Goal: Task Accomplishment & Management: Manage account settings

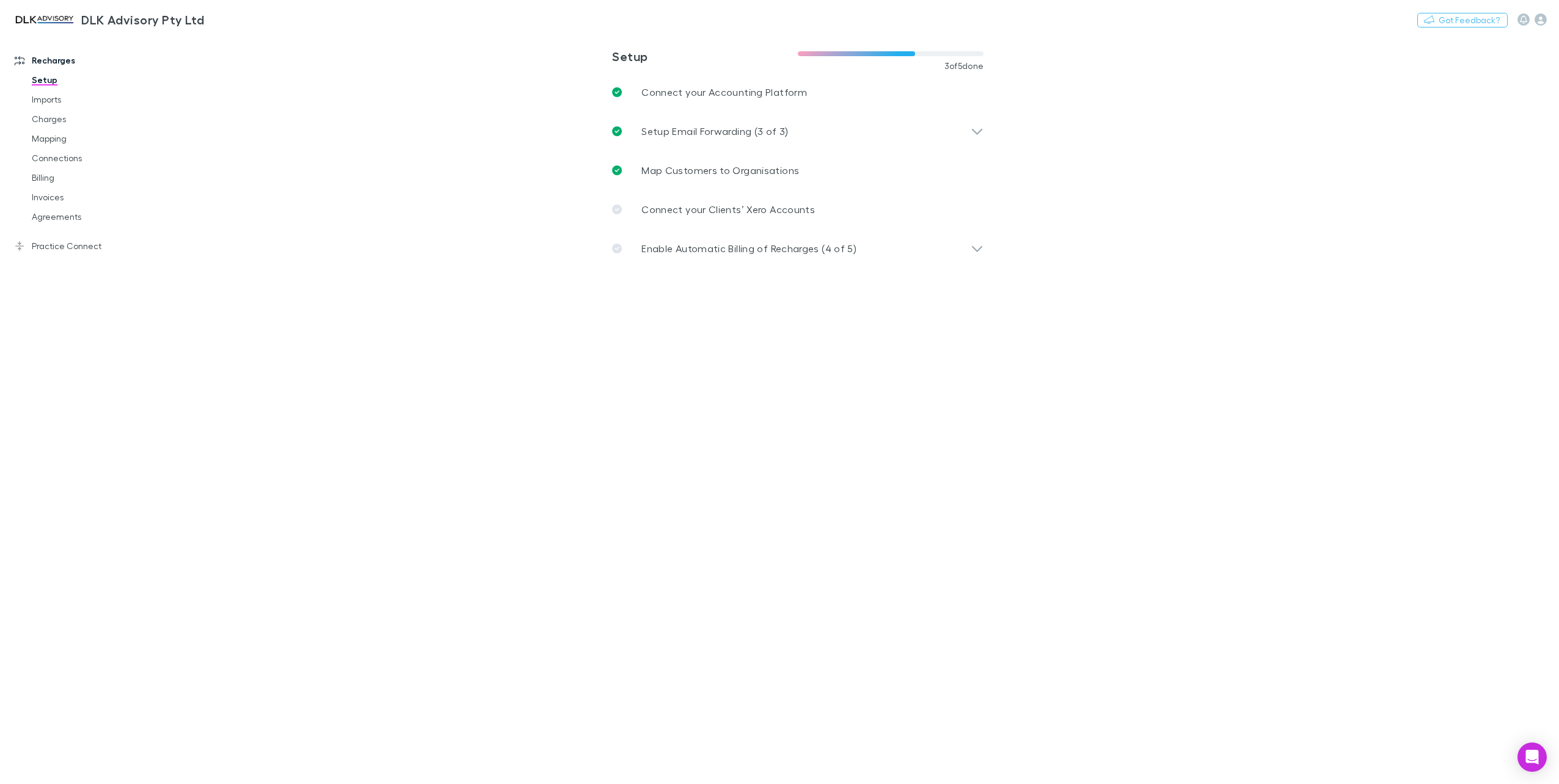
click at [181, 251] on main "**********" at bounding box center [861, 409] width 1395 height 750
click at [724, 213] on p "Connect your Clients’ Xero Accounts" at bounding box center [728, 210] width 174 height 14
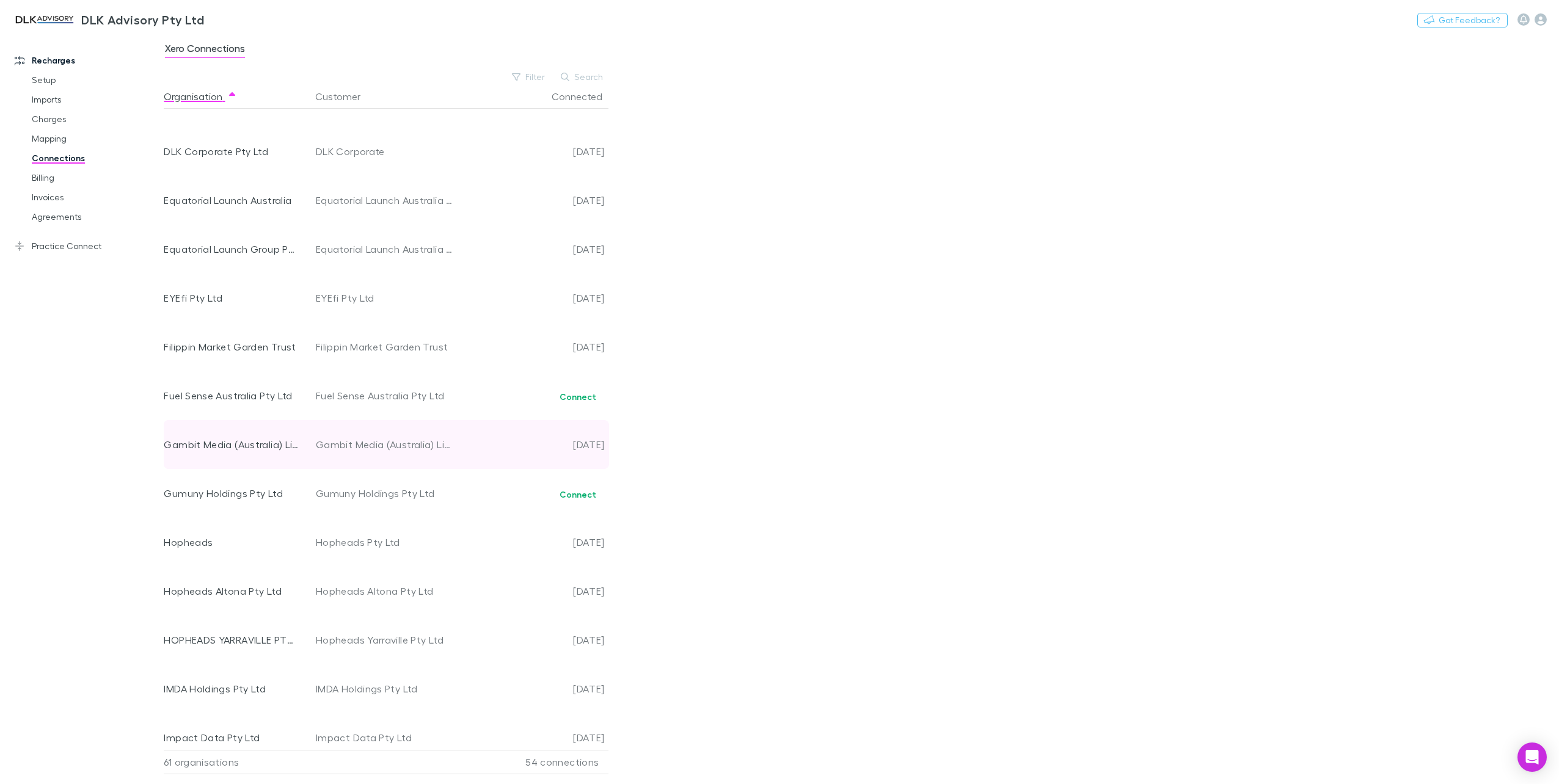
scroll to position [855, 0]
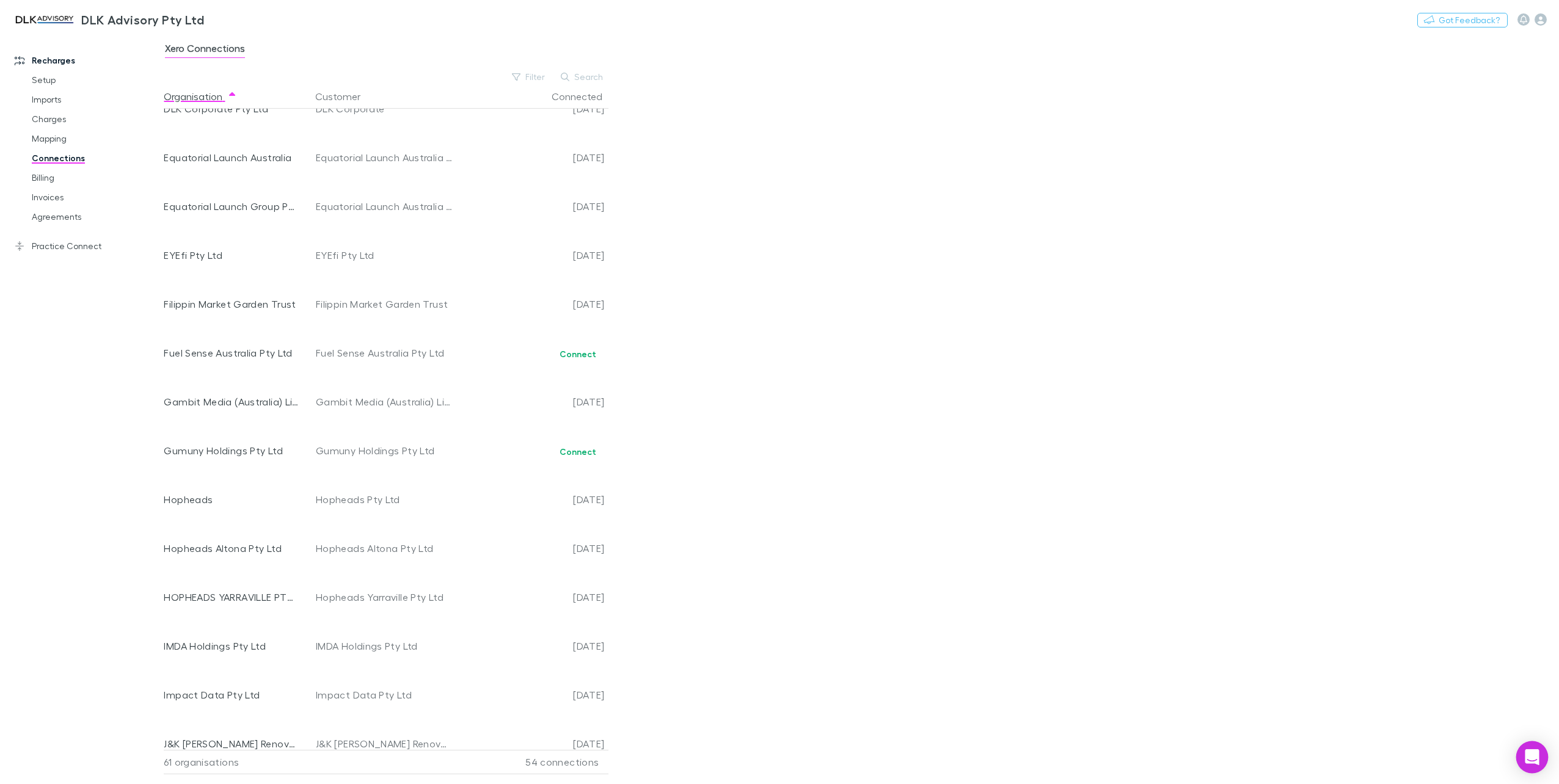
click at [1520, 754] on div "Open Intercom Messenger" at bounding box center [1532, 758] width 33 height 33
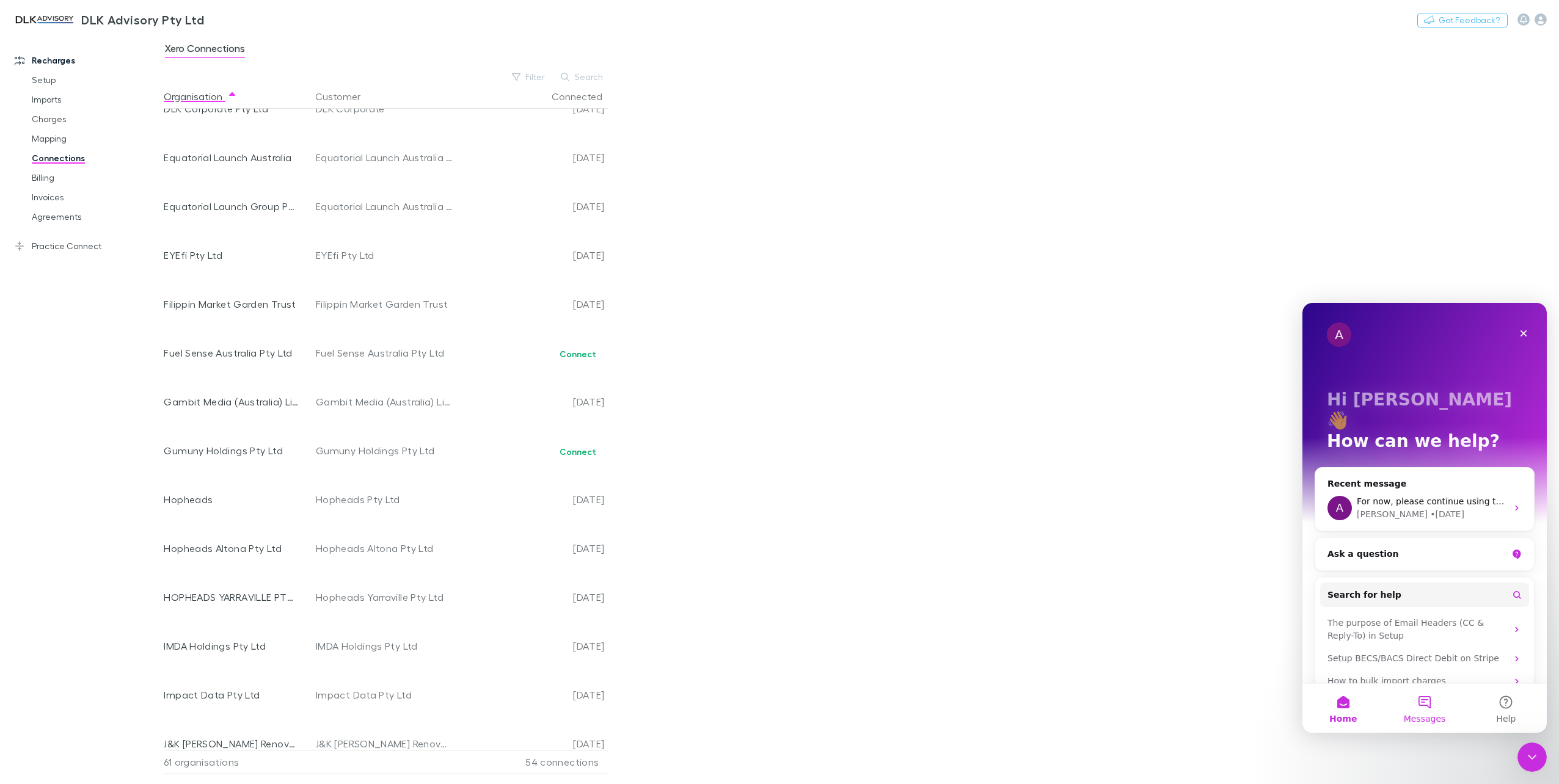
scroll to position [0, 0]
click at [1509, 702] on button "Help" at bounding box center [1505, 708] width 81 height 49
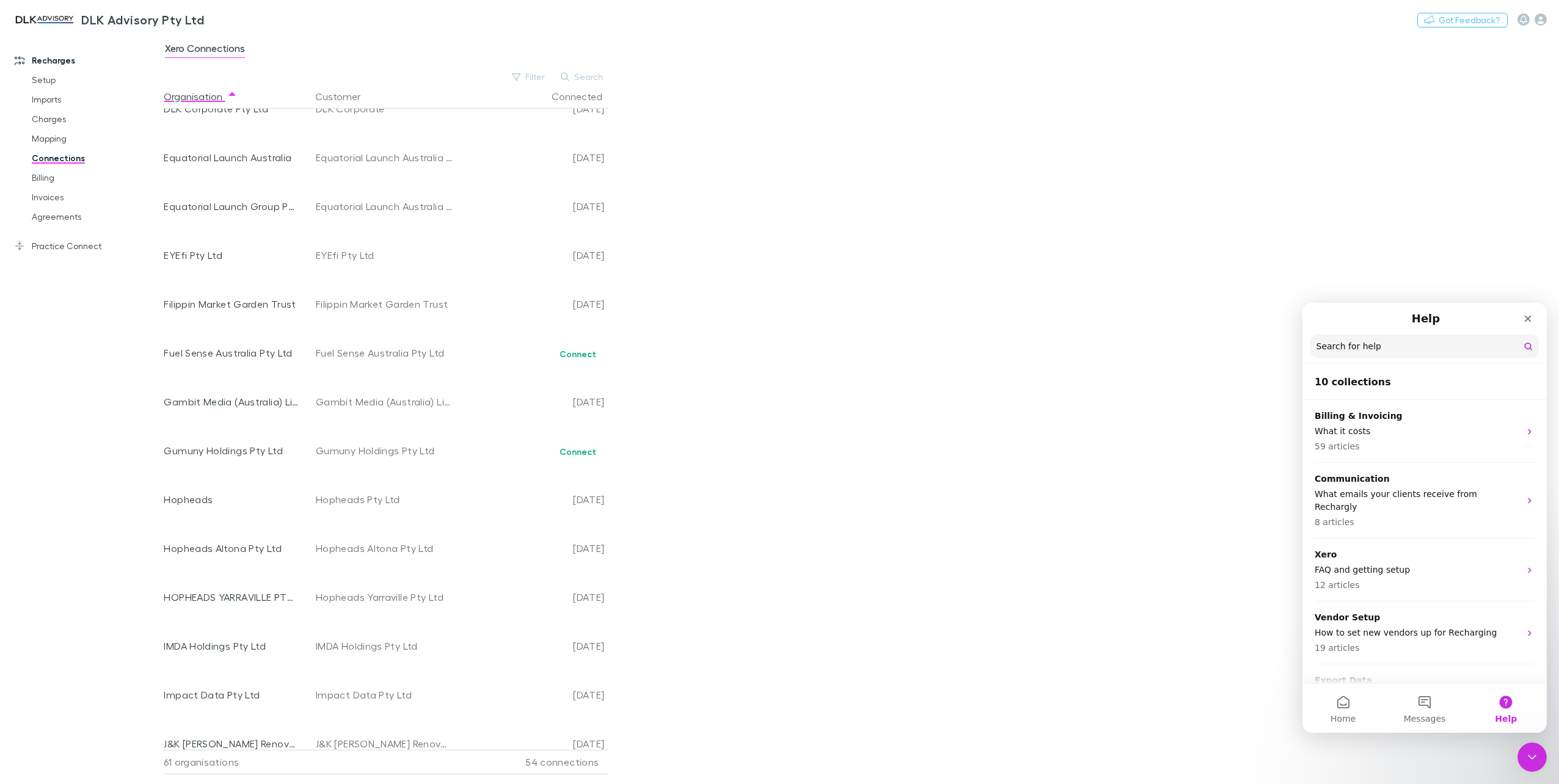
click at [1355, 347] on input "Search for help" at bounding box center [1425, 347] width 228 height 24
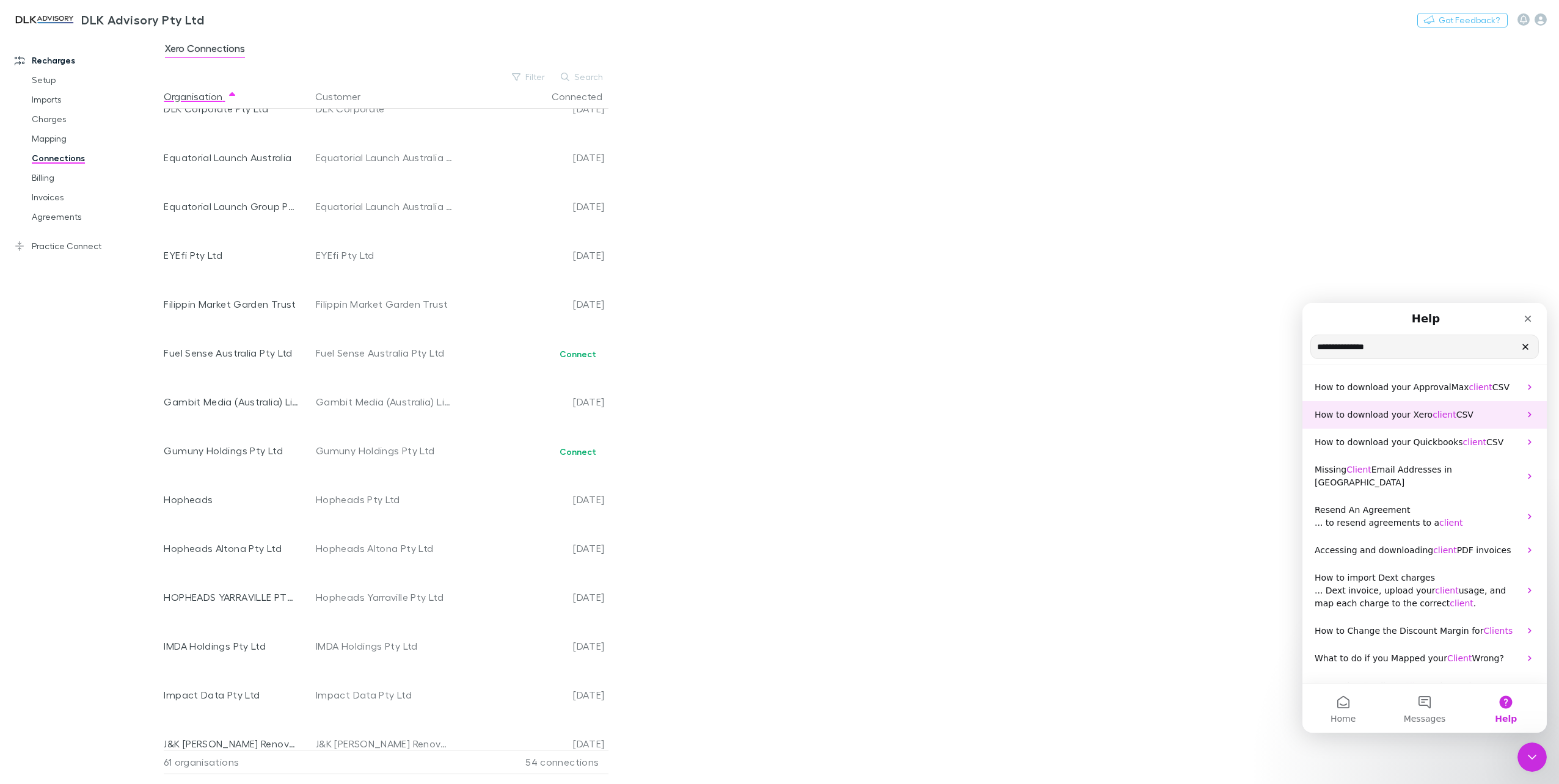
type input "**********"
click at [1433, 416] on span "client" at bounding box center [1444, 415] width 24 height 10
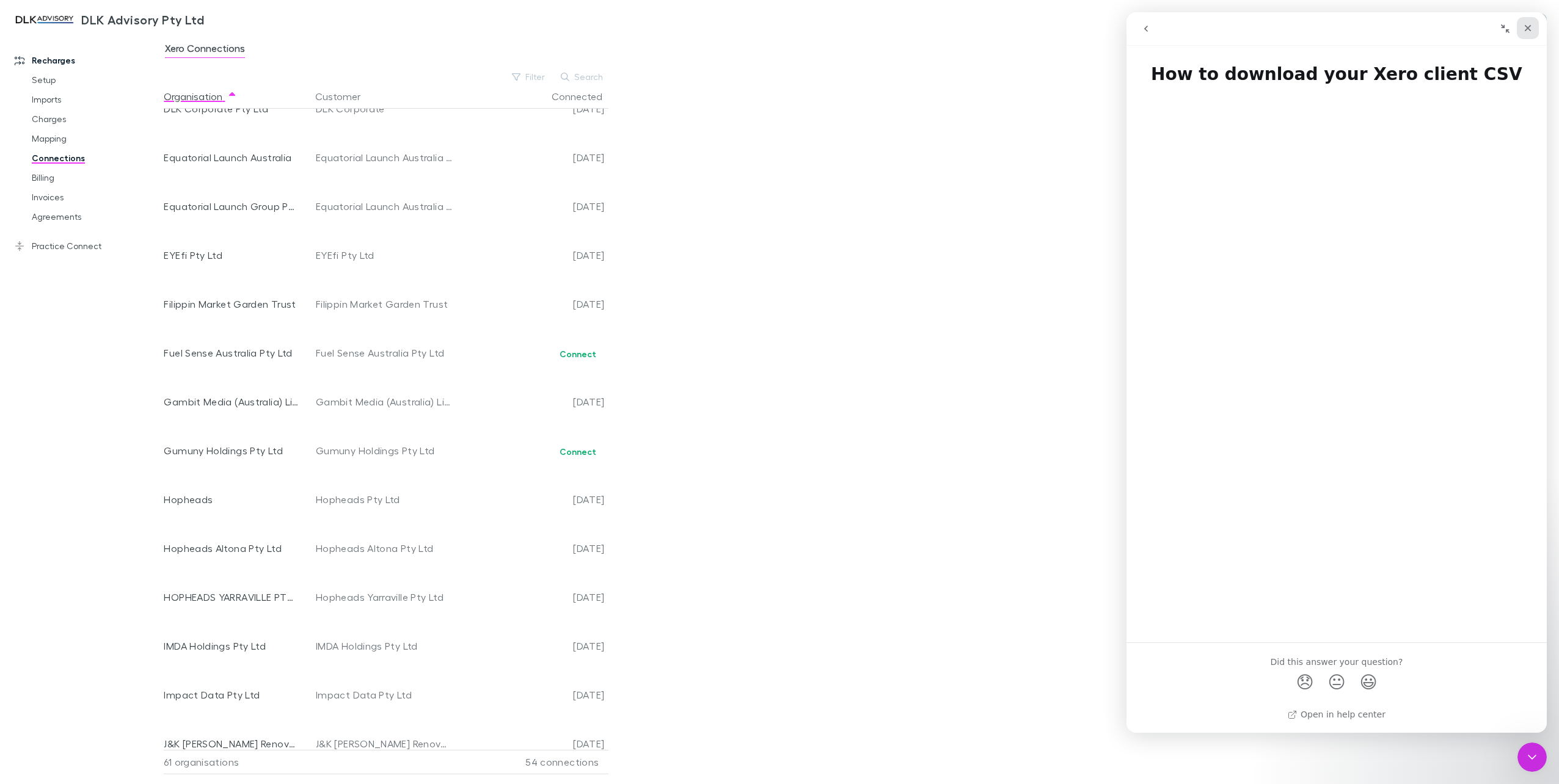
click at [1525, 31] on icon "Close" at bounding box center [1528, 28] width 7 height 7
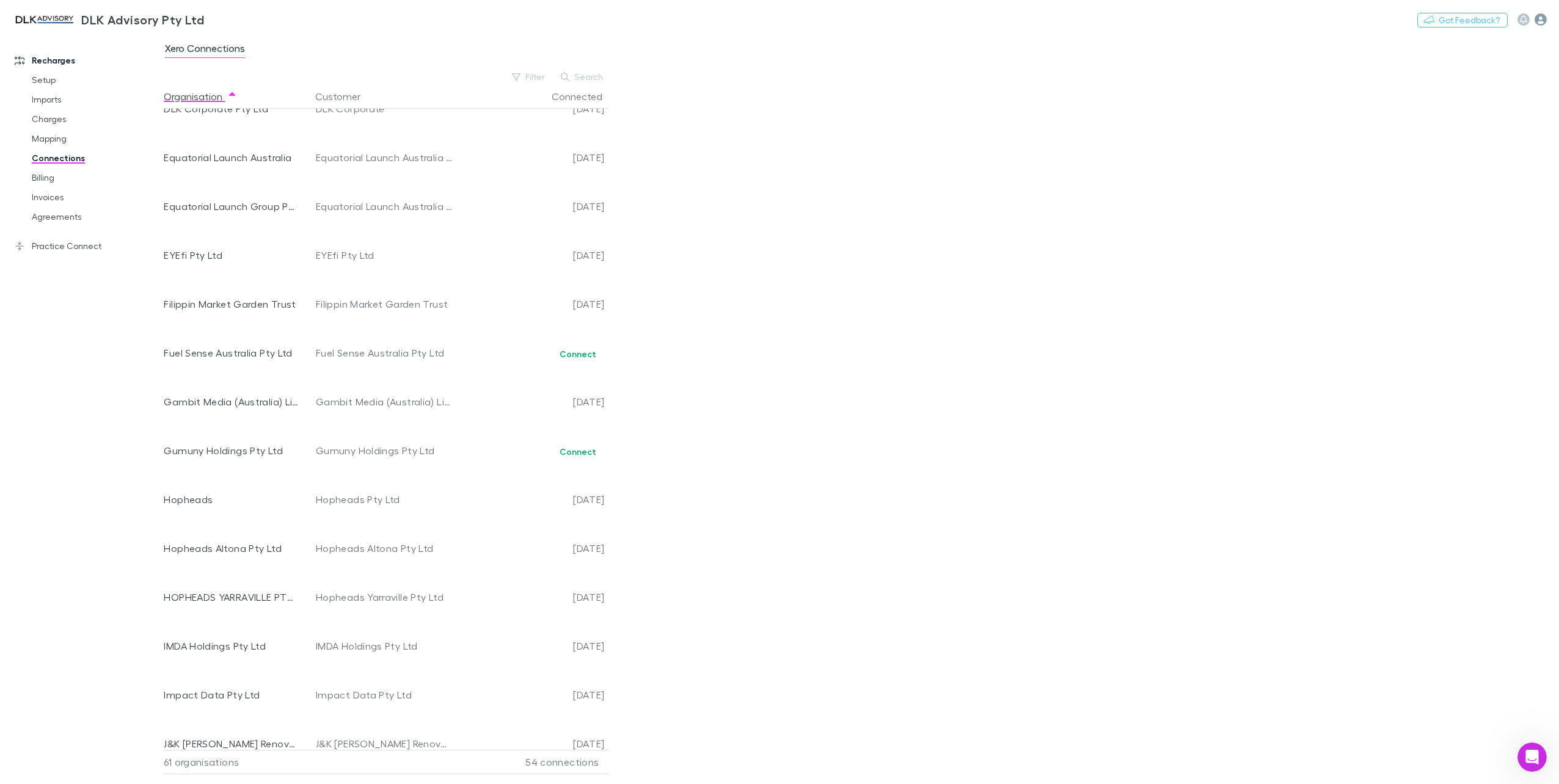
click at [1541, 21] on icon "button" at bounding box center [1540, 20] width 12 height 12
click at [1426, 102] on li "My account" at bounding box center [1462, 113] width 168 height 22
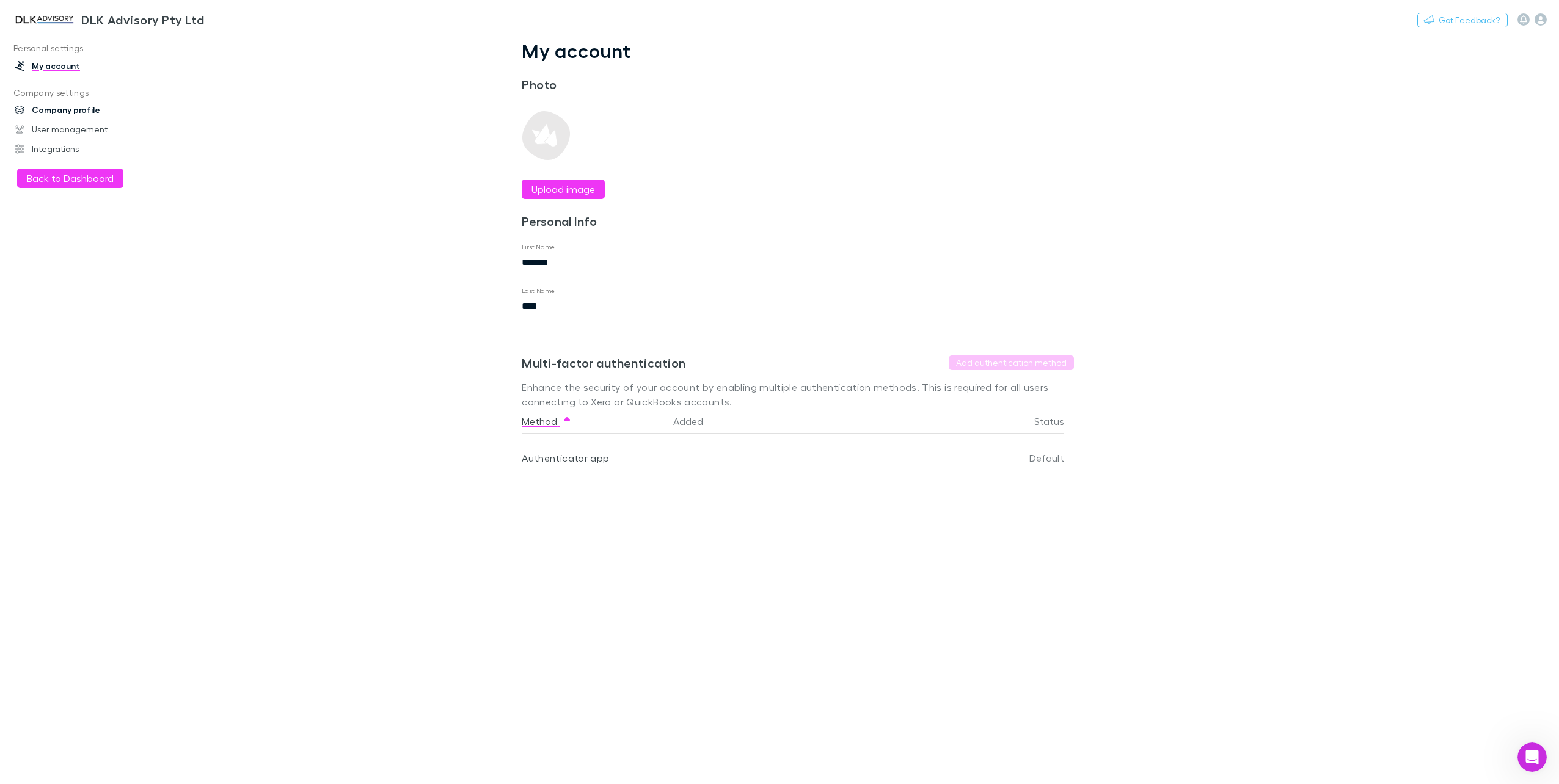
click at [61, 110] on link "Company profile" at bounding box center [86, 110] width 168 height 20
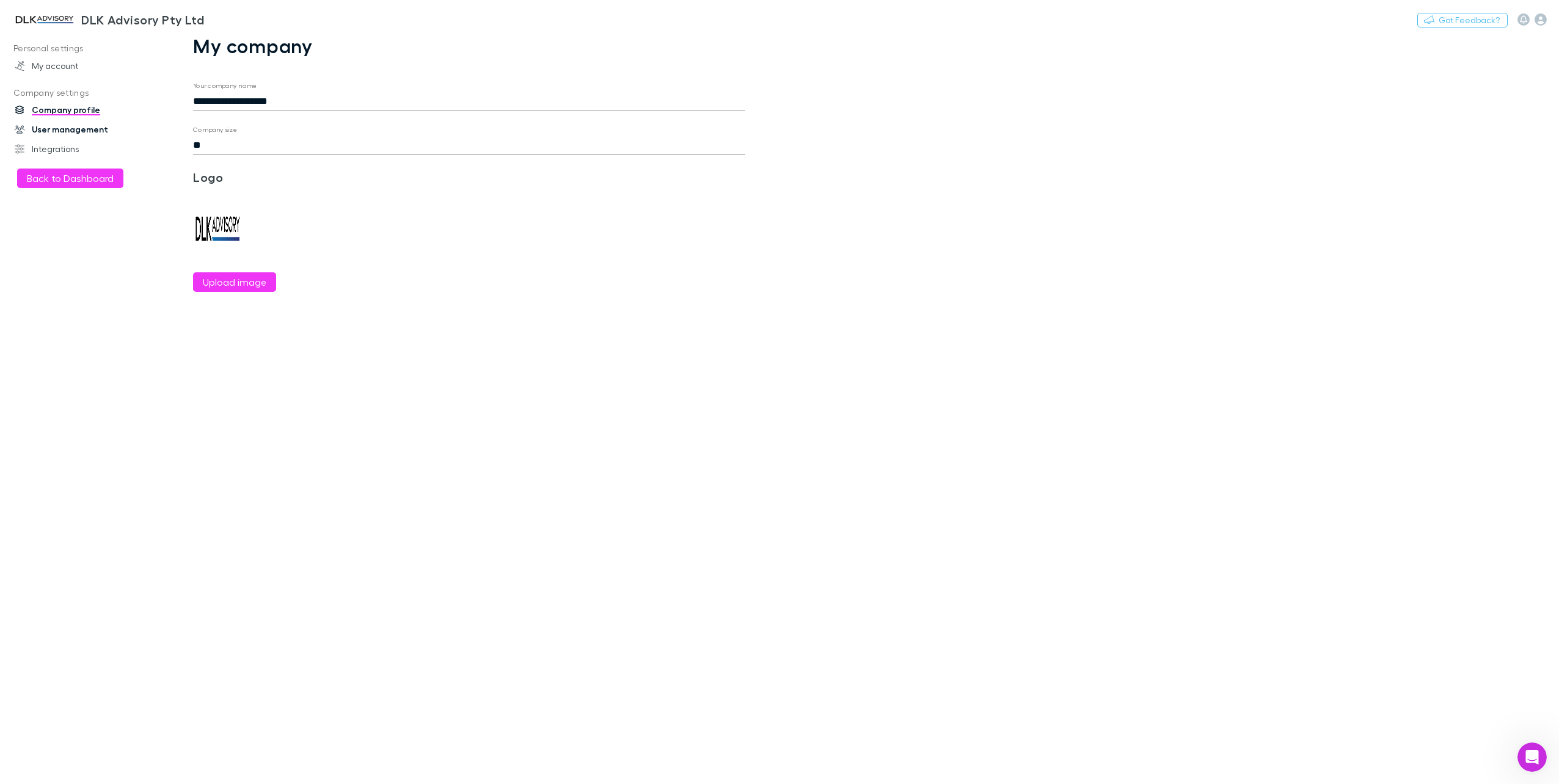
click at [67, 131] on link "User management" at bounding box center [86, 129] width 168 height 20
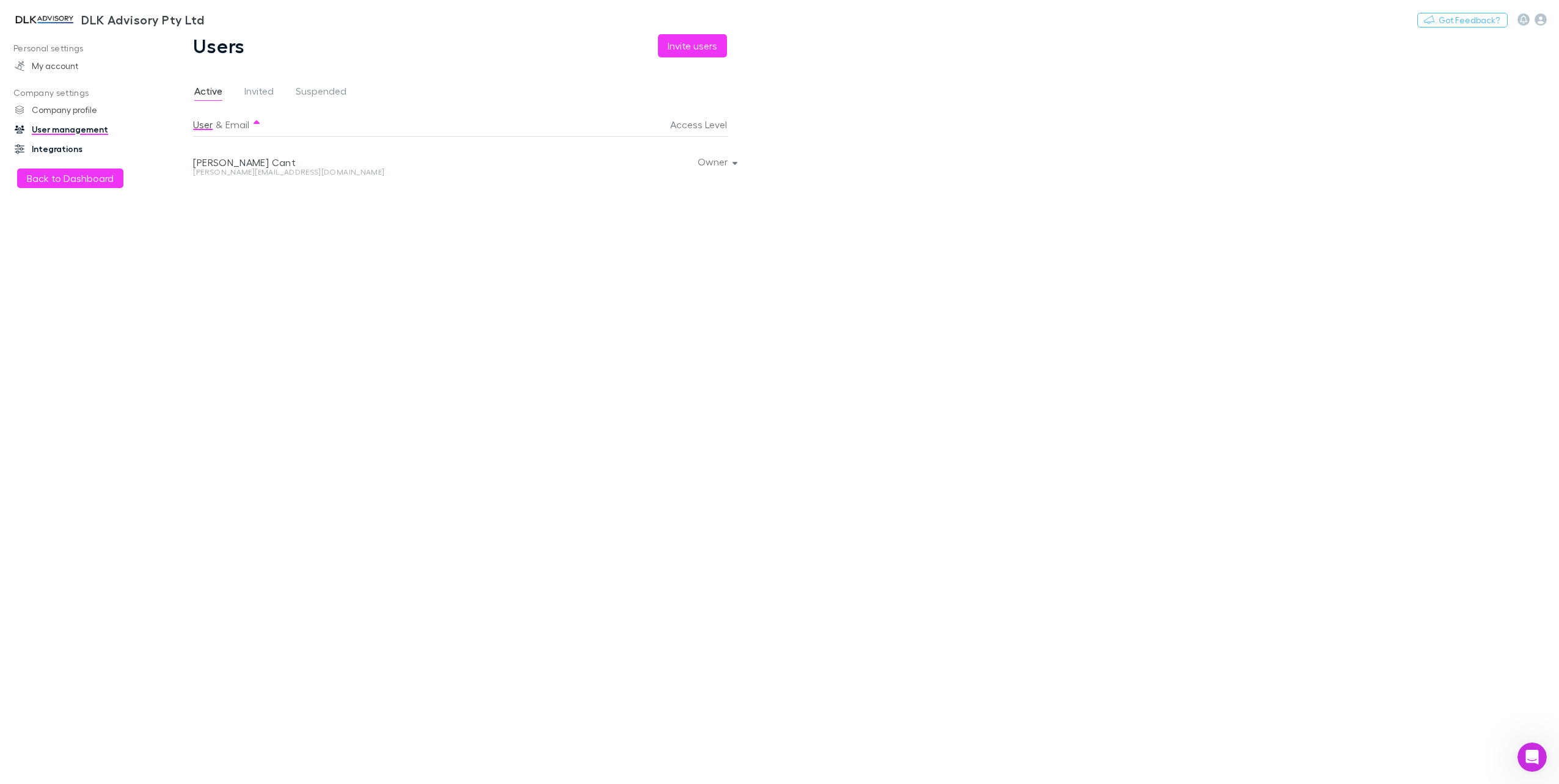
click at [56, 154] on link "Integrations" at bounding box center [86, 149] width 168 height 20
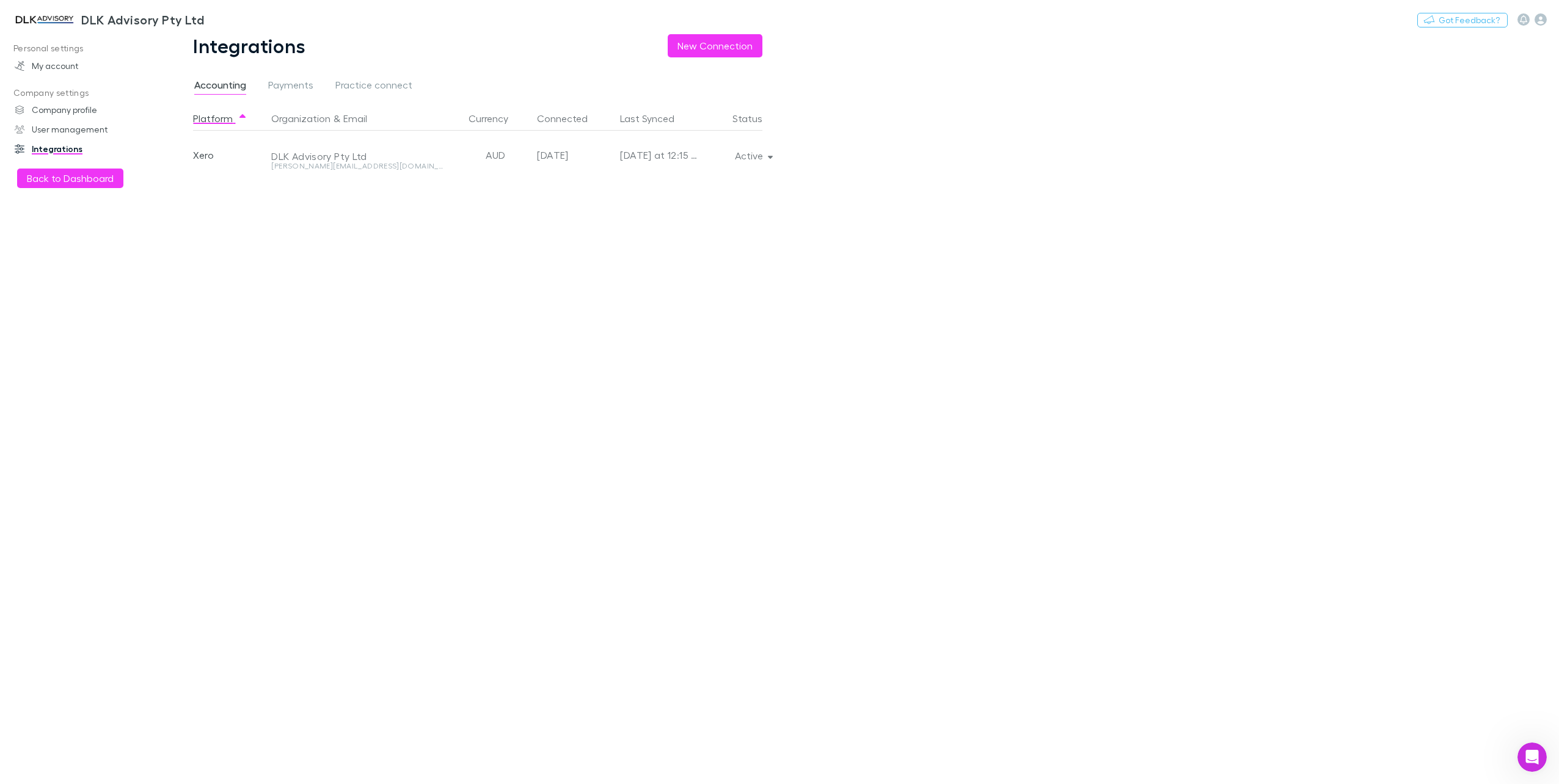
click at [48, 90] on p "Company settings" at bounding box center [86, 93] width 168 height 15
click at [45, 62] on link "My account" at bounding box center [86, 66] width 168 height 20
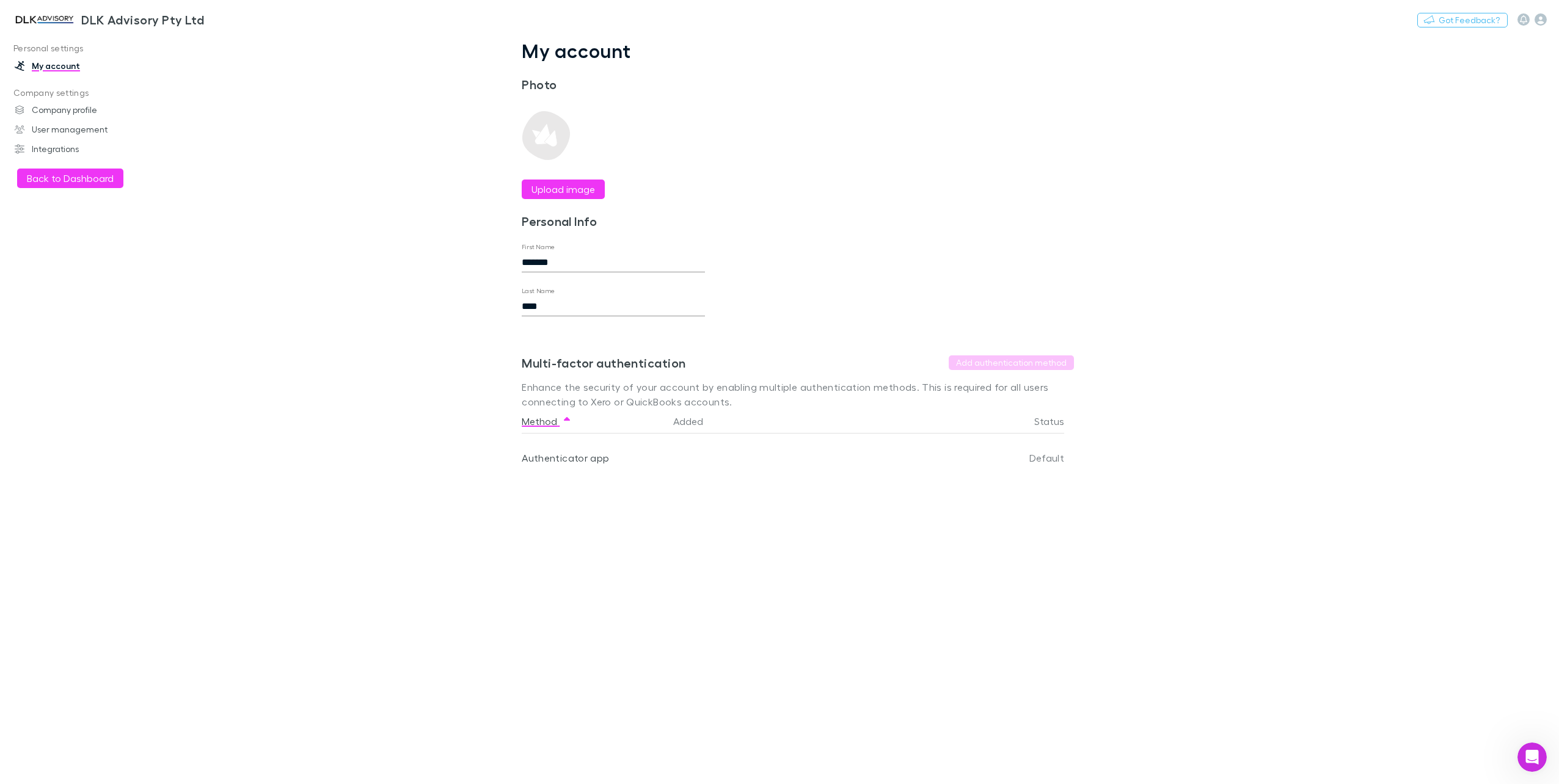
click at [55, 23] on img at bounding box center [44, 20] width 64 height 14
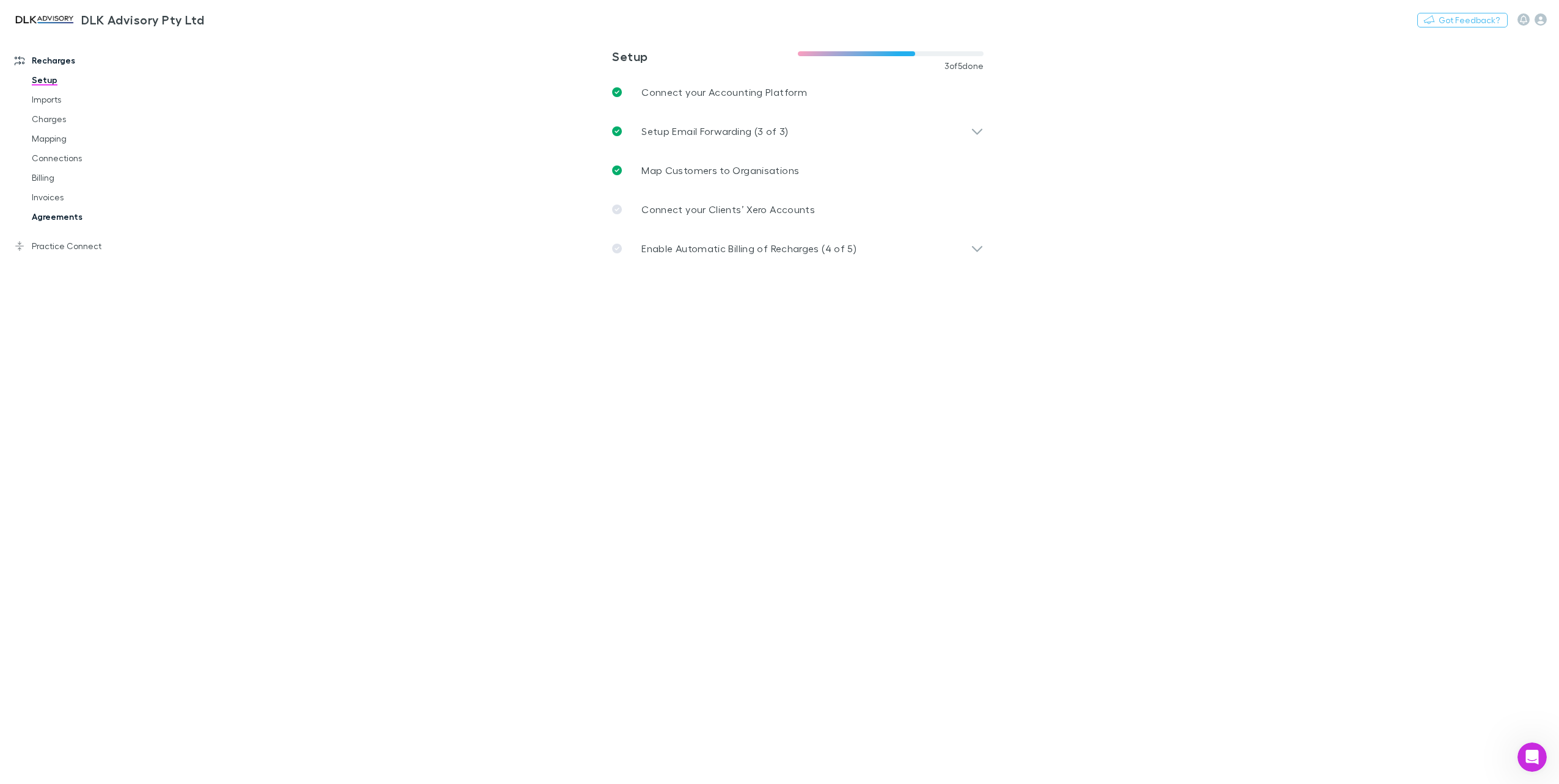
click at [61, 219] on link "Agreements" at bounding box center [95, 217] width 151 height 20
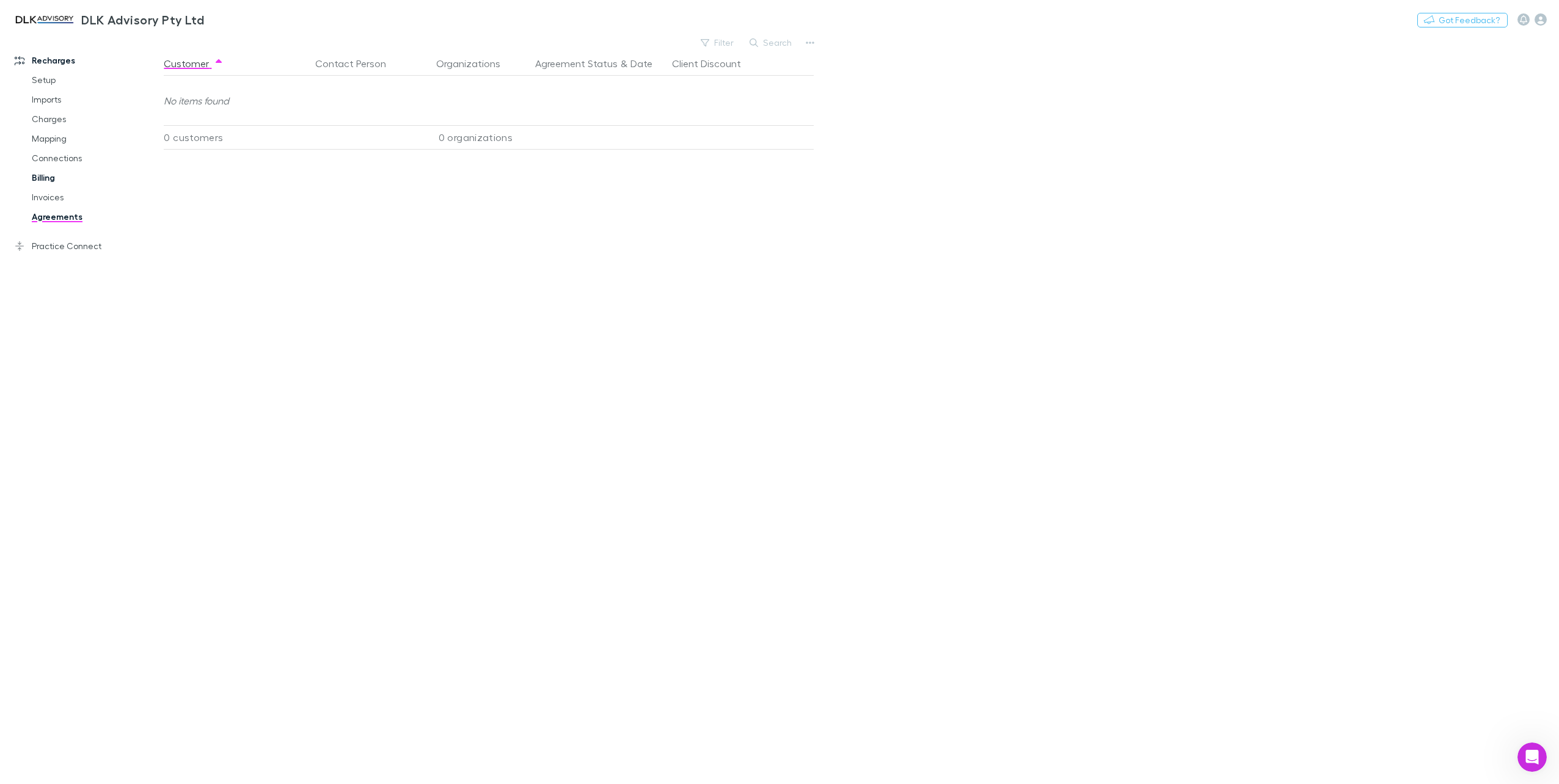
click at [42, 176] on link "Billing" at bounding box center [95, 178] width 151 height 20
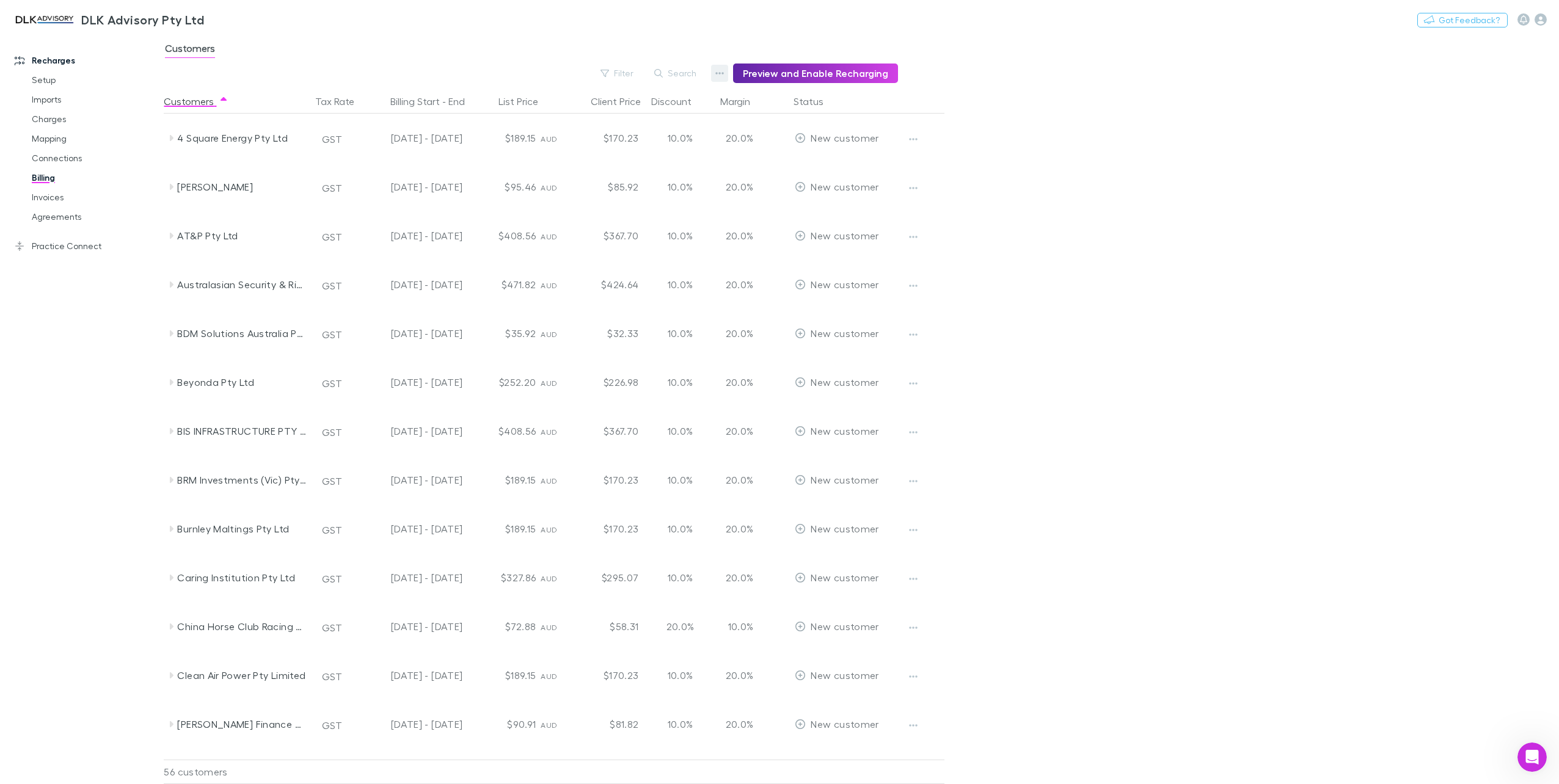
click at [724, 74] on icon "button" at bounding box center [719, 73] width 8 height 10
click at [627, 71] on div at bounding box center [780, 392] width 1559 height 784
click at [628, 78] on button "Filter" at bounding box center [617, 73] width 46 height 14
click at [628, 78] on div at bounding box center [780, 392] width 1559 height 784
click at [40, 196] on link "Invoices" at bounding box center [95, 197] width 151 height 20
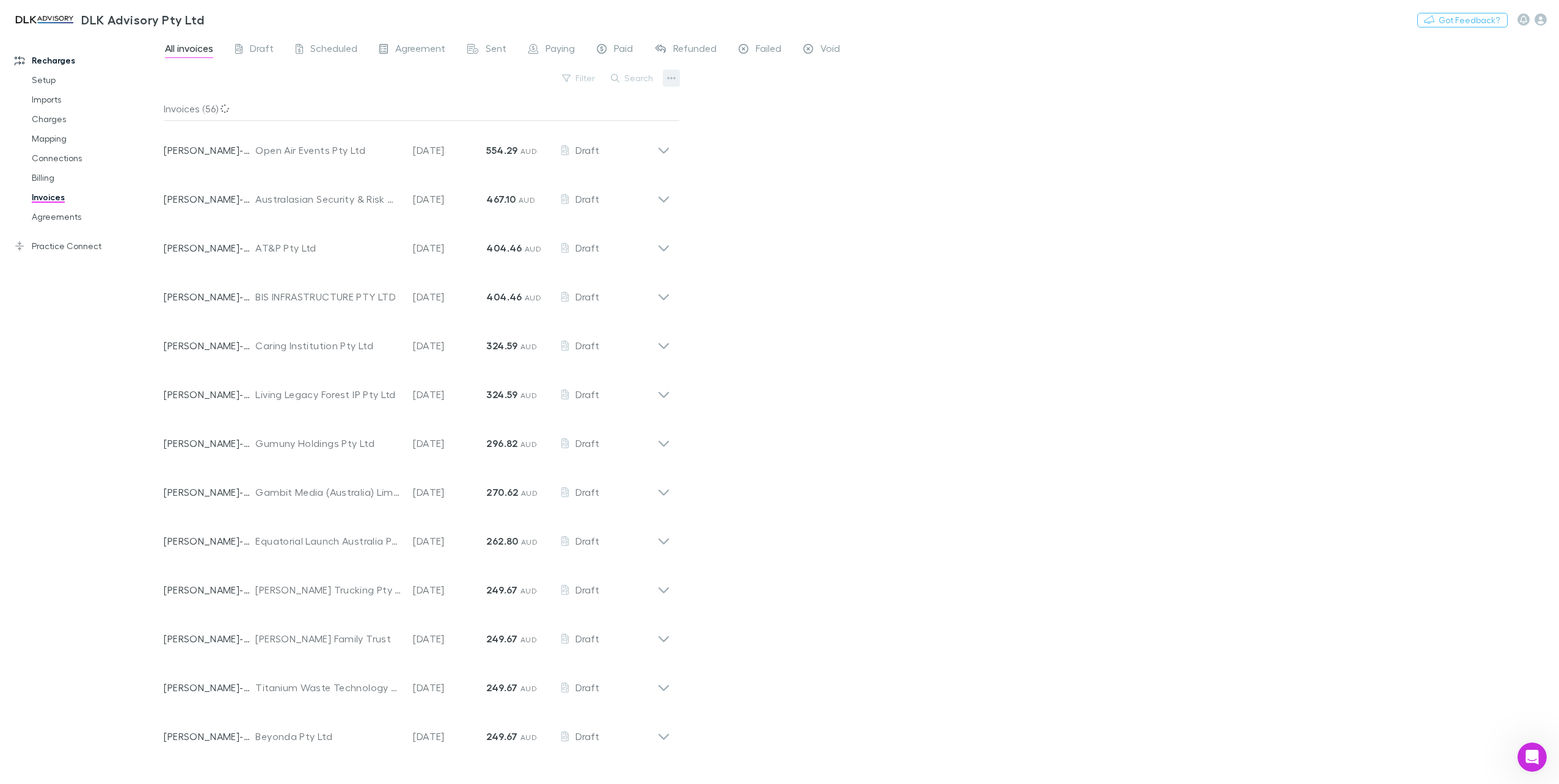
click at [669, 80] on icon "button" at bounding box center [671, 78] width 8 height 10
click at [624, 125] on li "Export invoices" at bounding box center [595, 118] width 168 height 22
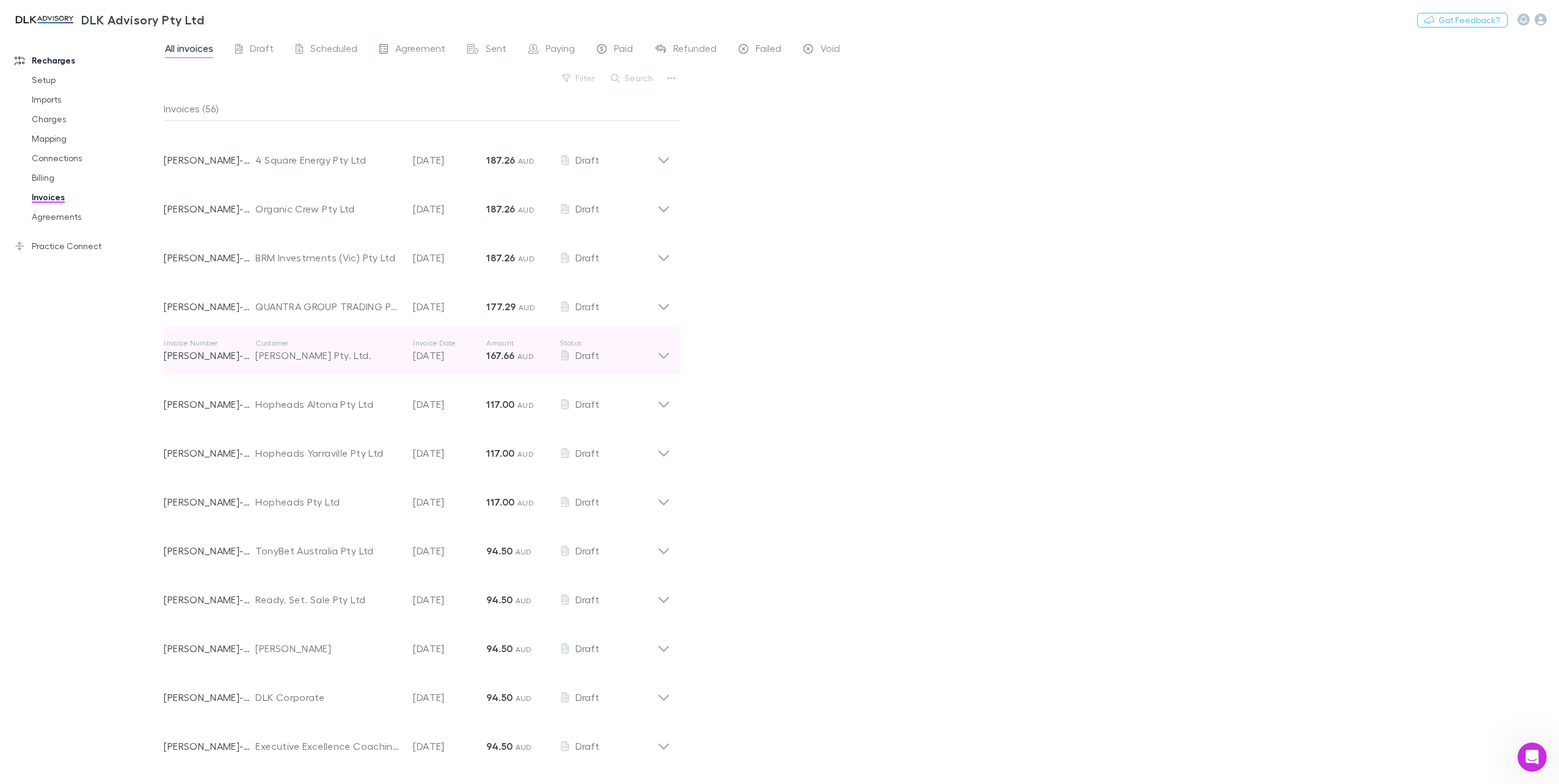
scroll to position [1350, 0]
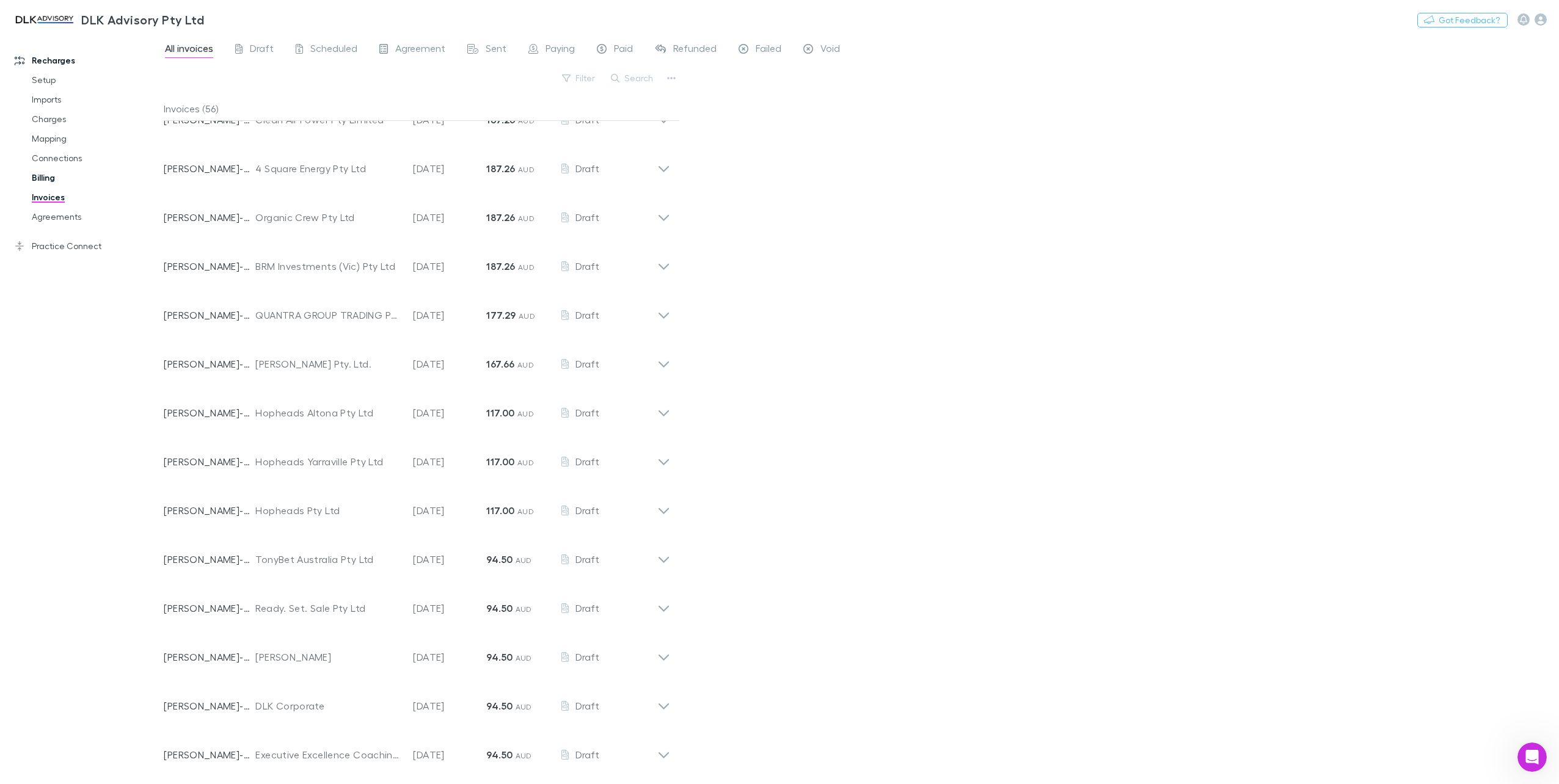
click at [42, 183] on link "Billing" at bounding box center [95, 178] width 151 height 20
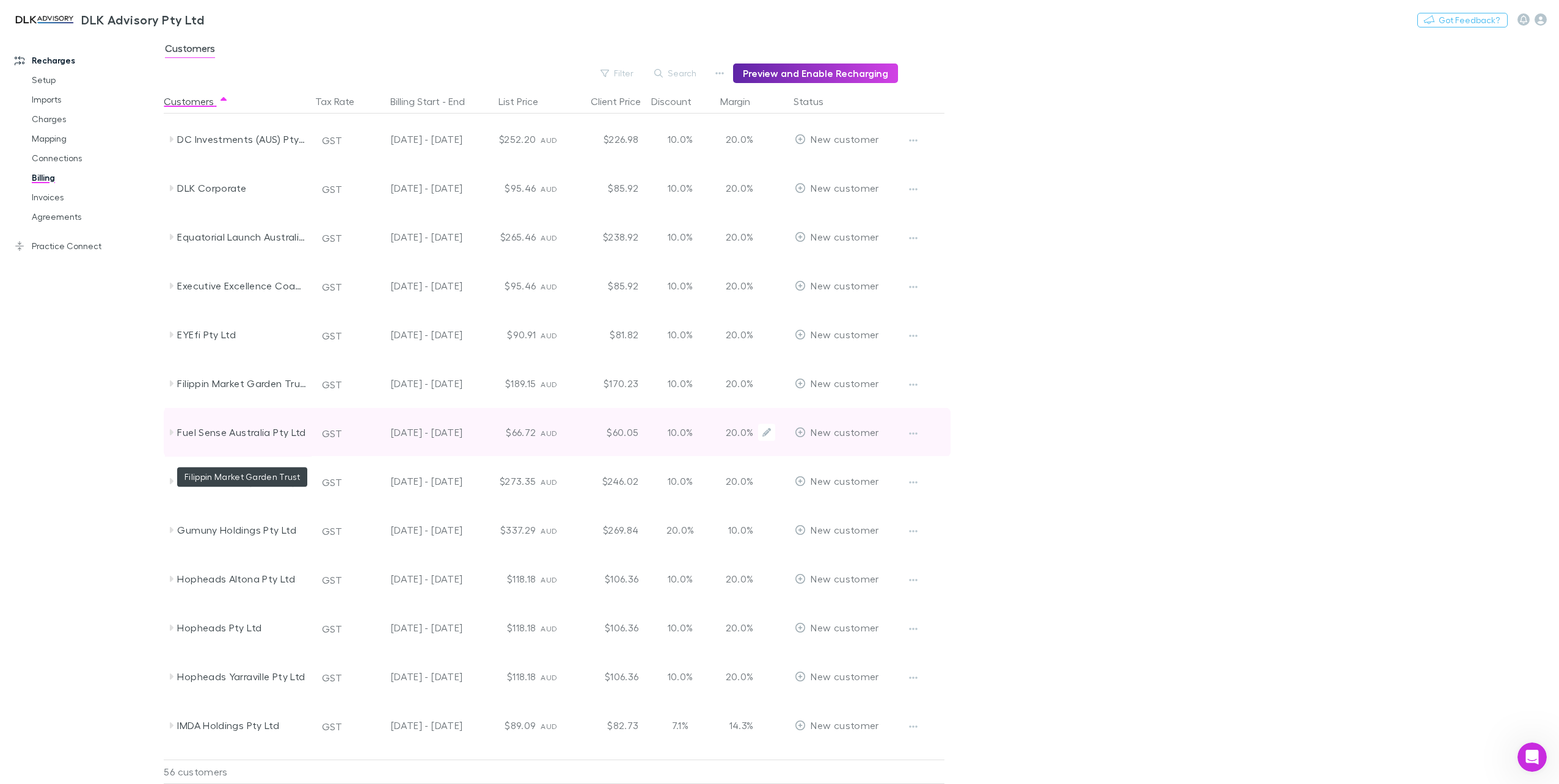
scroll to position [733, 0]
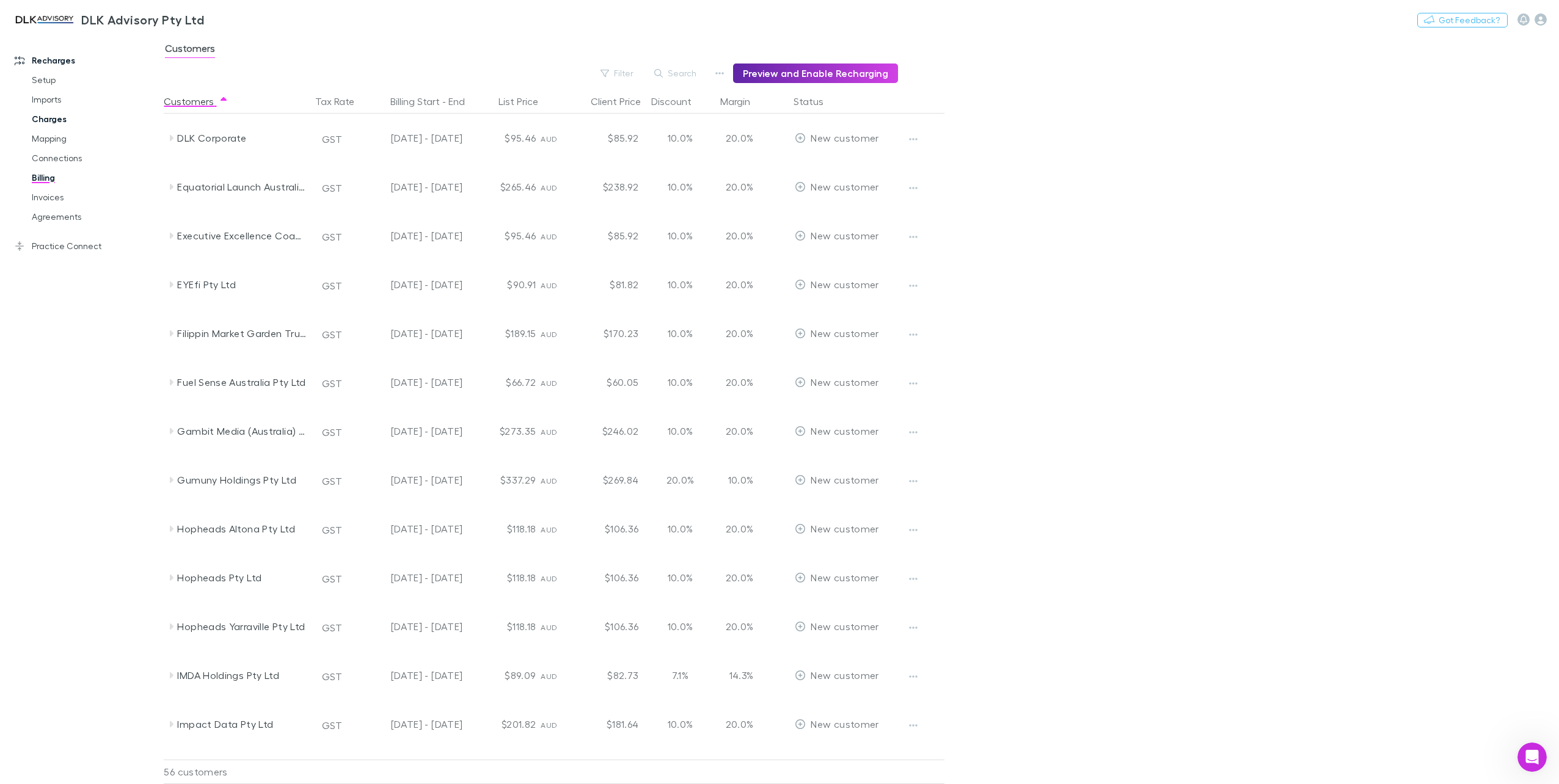
click at [57, 113] on link "Charges" at bounding box center [95, 119] width 151 height 20
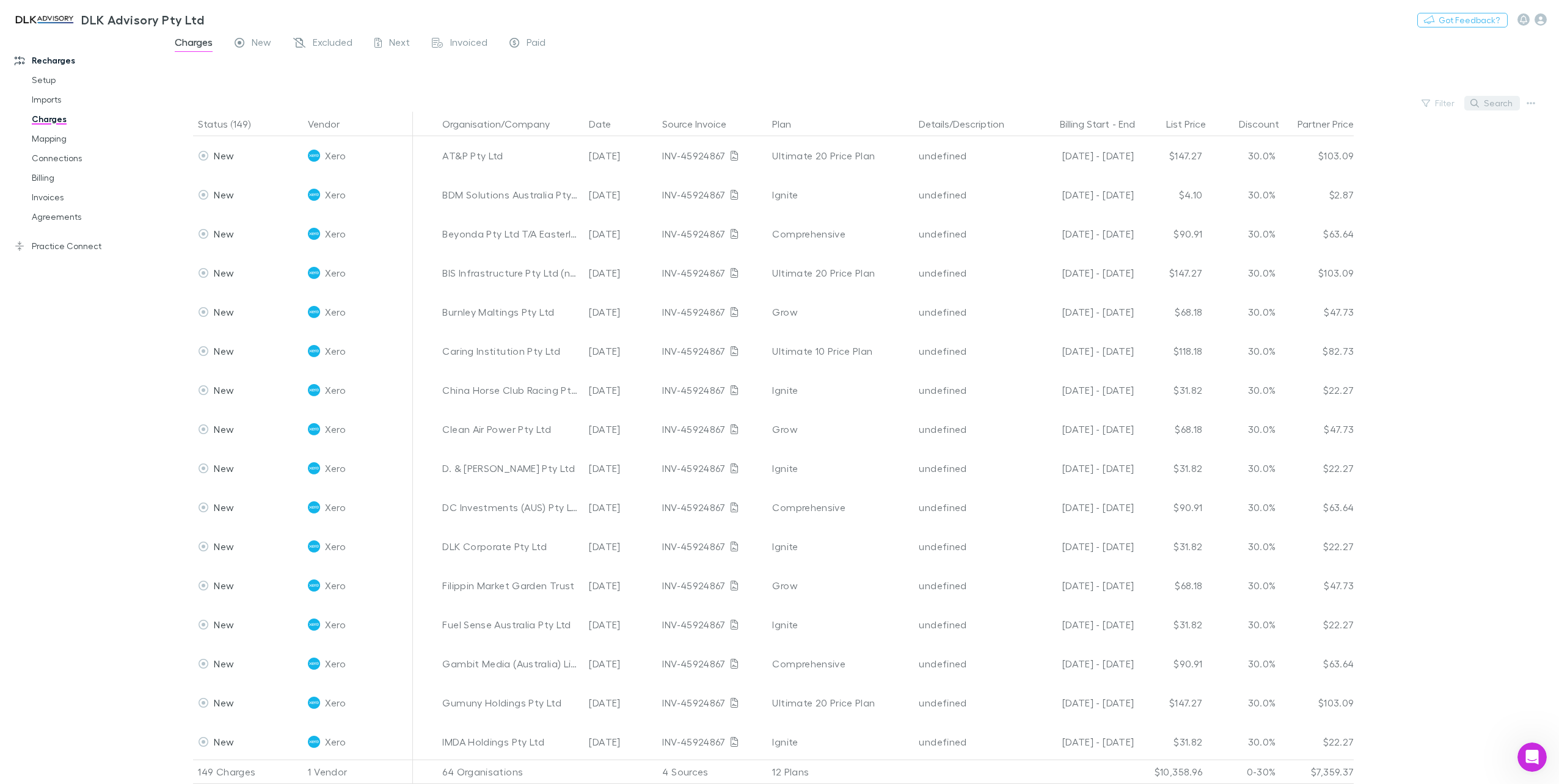
click at [1491, 106] on button "Search" at bounding box center [1492, 103] width 55 height 14
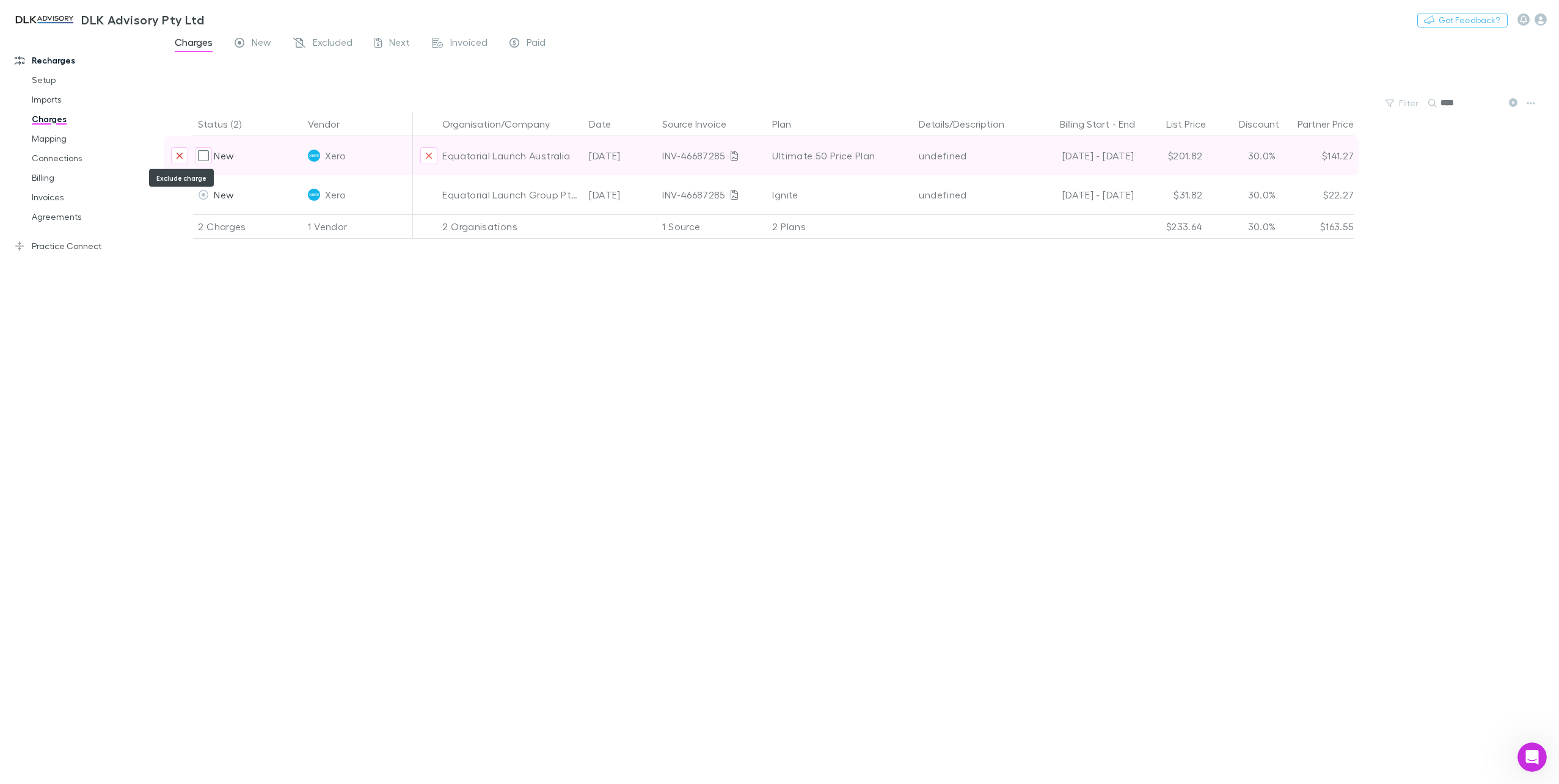
click at [177, 154] on icon "Exclude charge" at bounding box center [179, 155] width 7 height 10
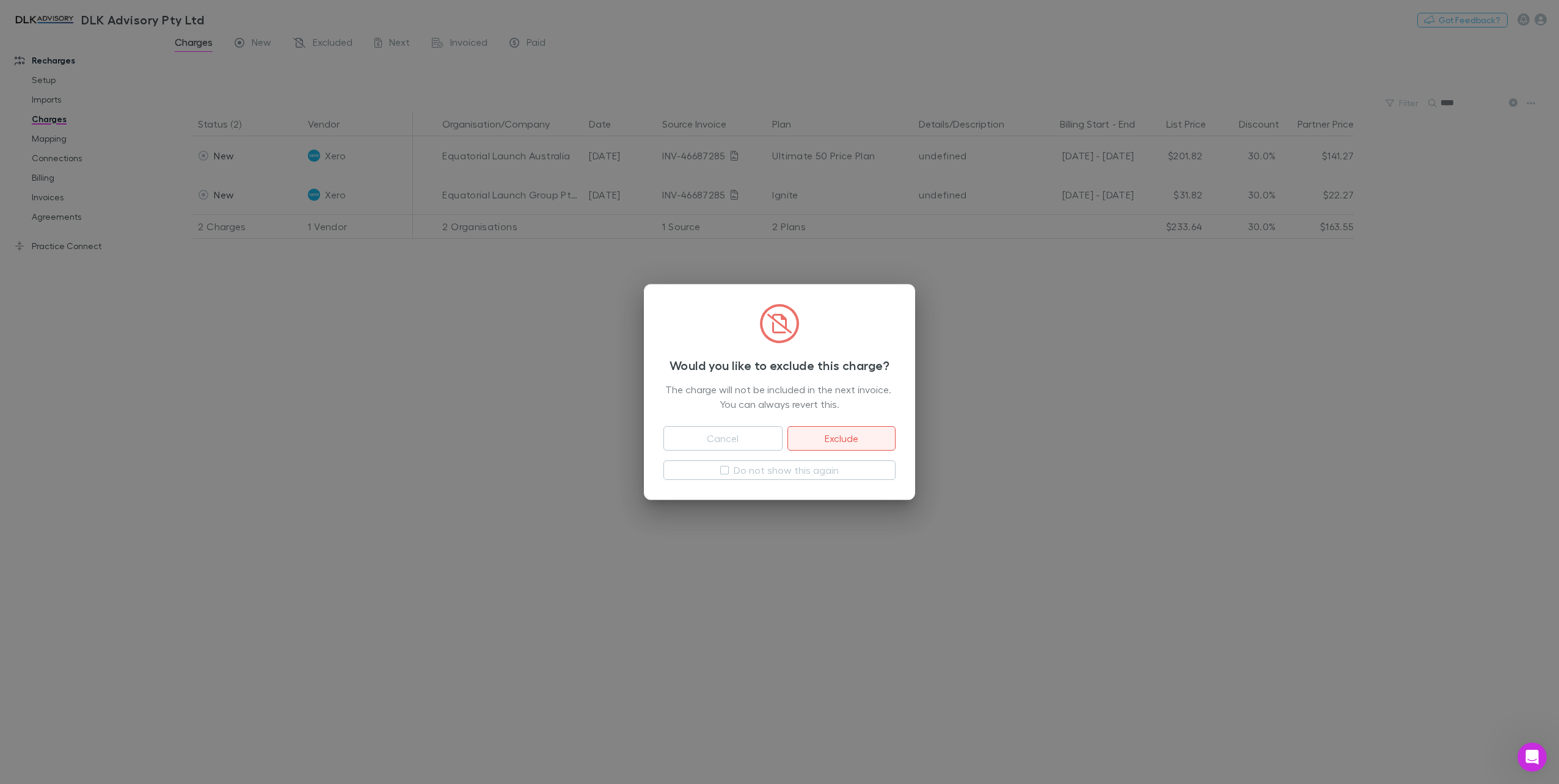
click at [858, 441] on button "Exclude" at bounding box center [842, 438] width 108 height 24
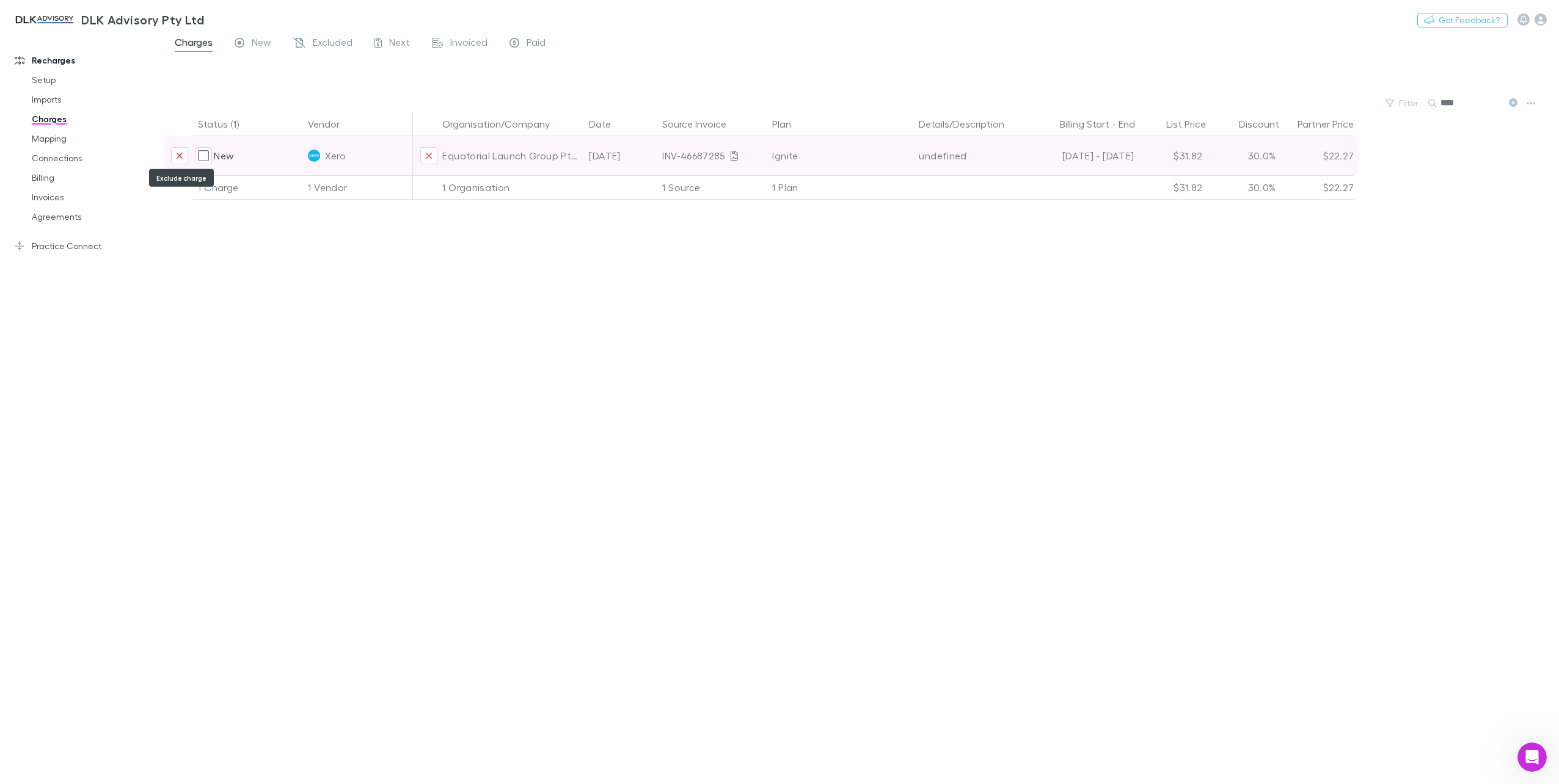
click at [178, 161] on button "Exclude charge" at bounding box center [180, 155] width 17 height 17
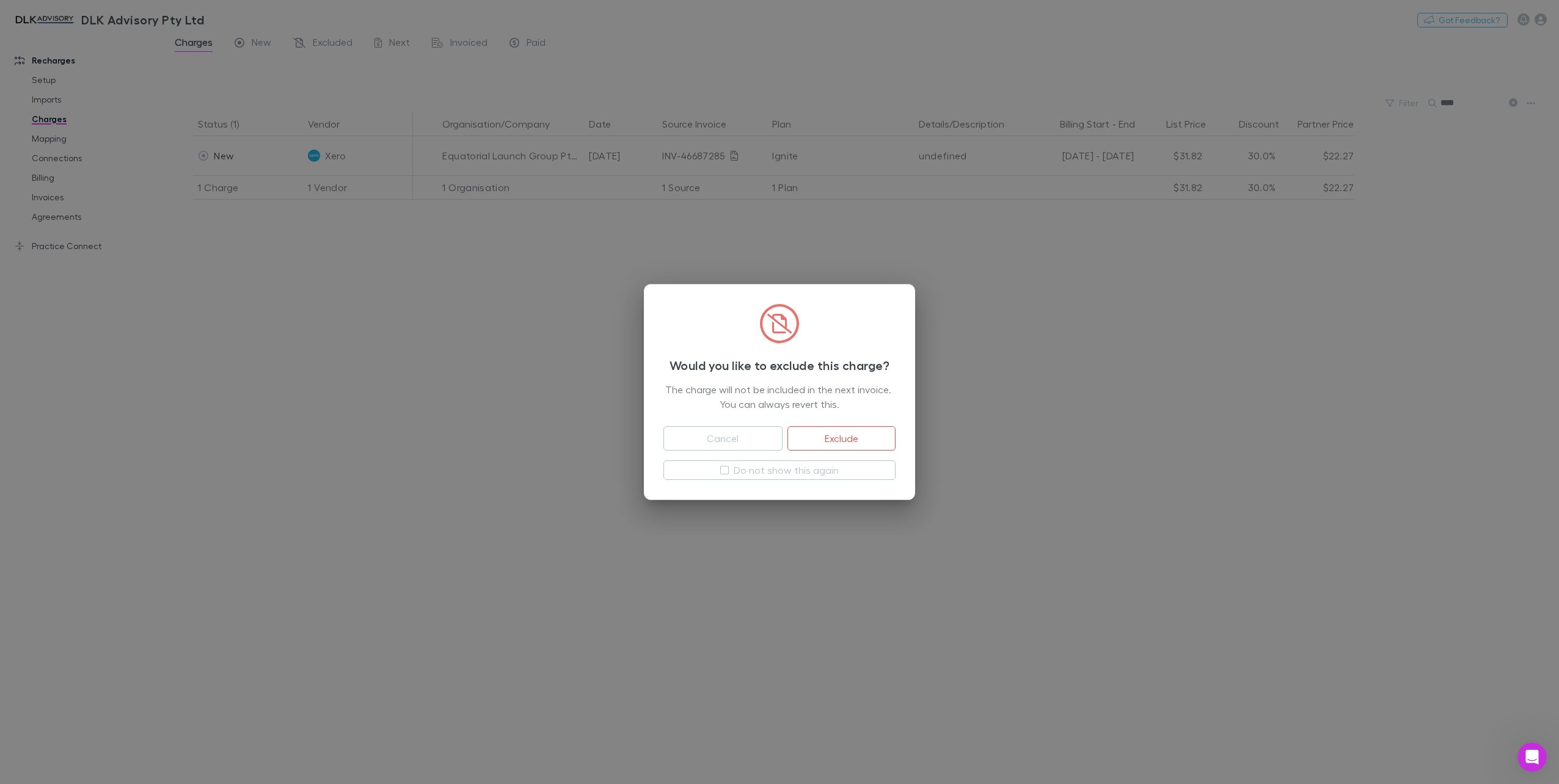
click at [850, 441] on button "Exclude" at bounding box center [842, 438] width 108 height 24
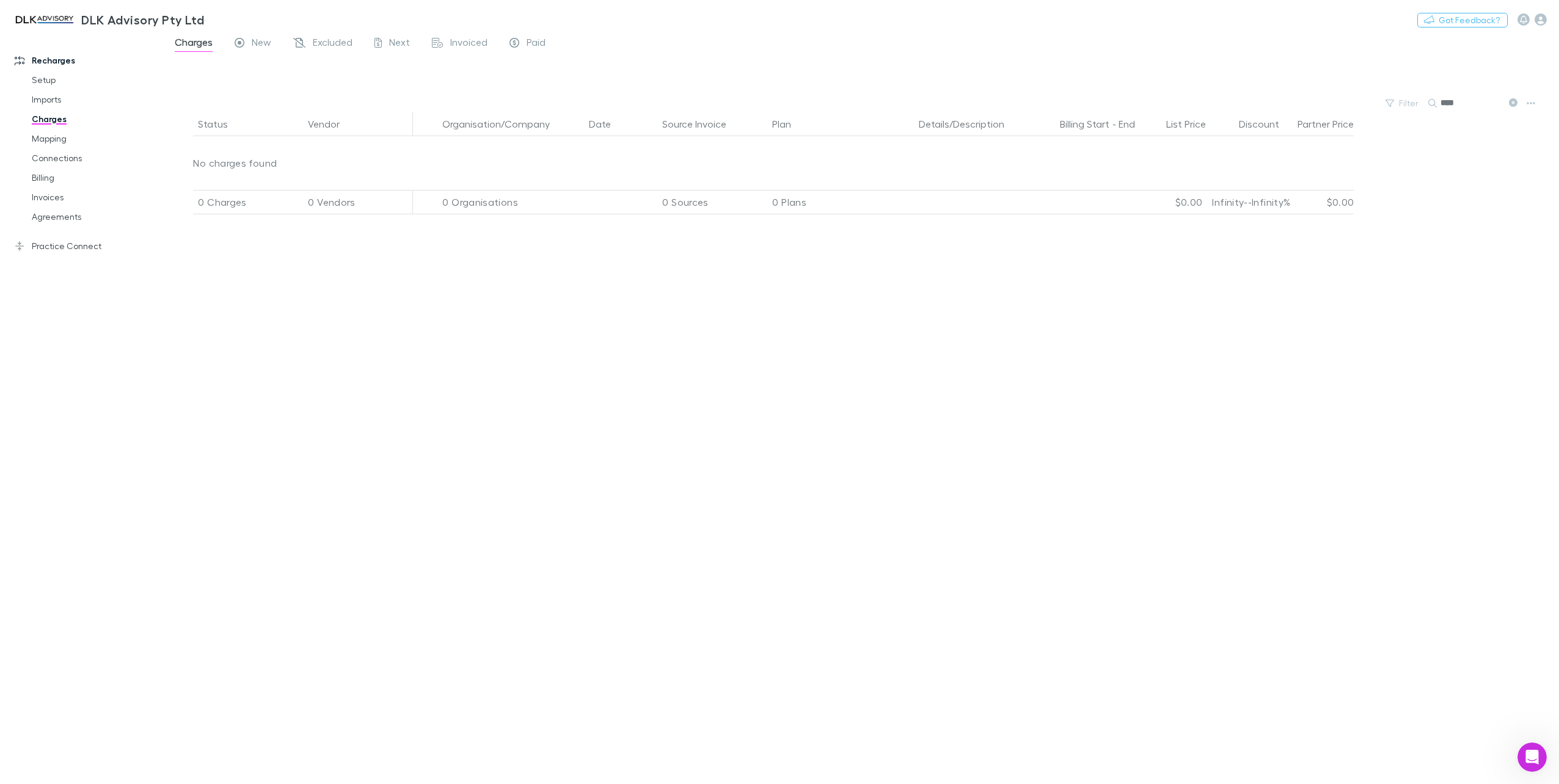
click at [1464, 99] on input "****" at bounding box center [1471, 103] width 61 height 17
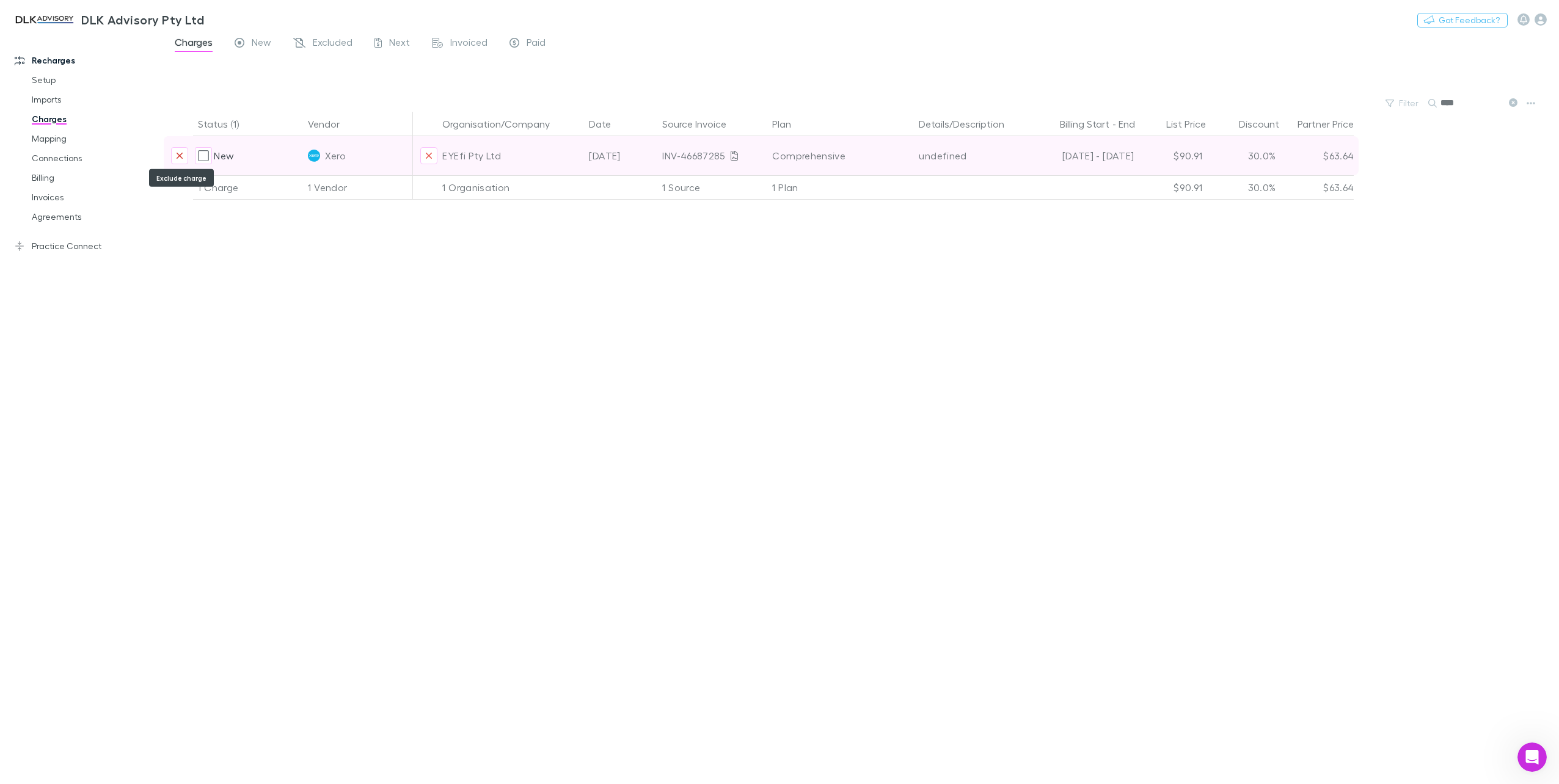
click at [182, 154] on icon "Exclude charge" at bounding box center [179, 155] width 7 height 10
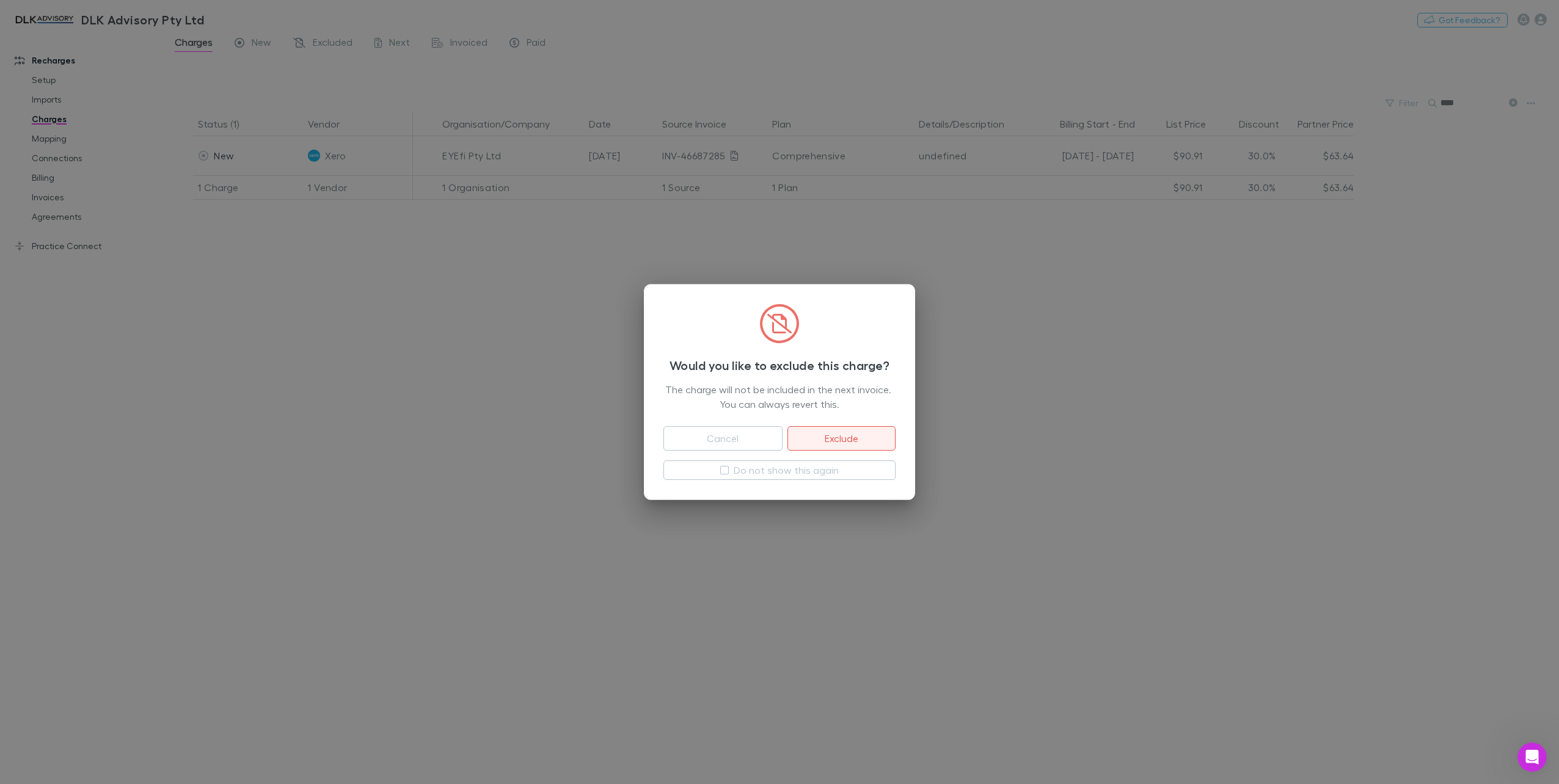
click at [872, 433] on button "Exclude" at bounding box center [842, 438] width 108 height 24
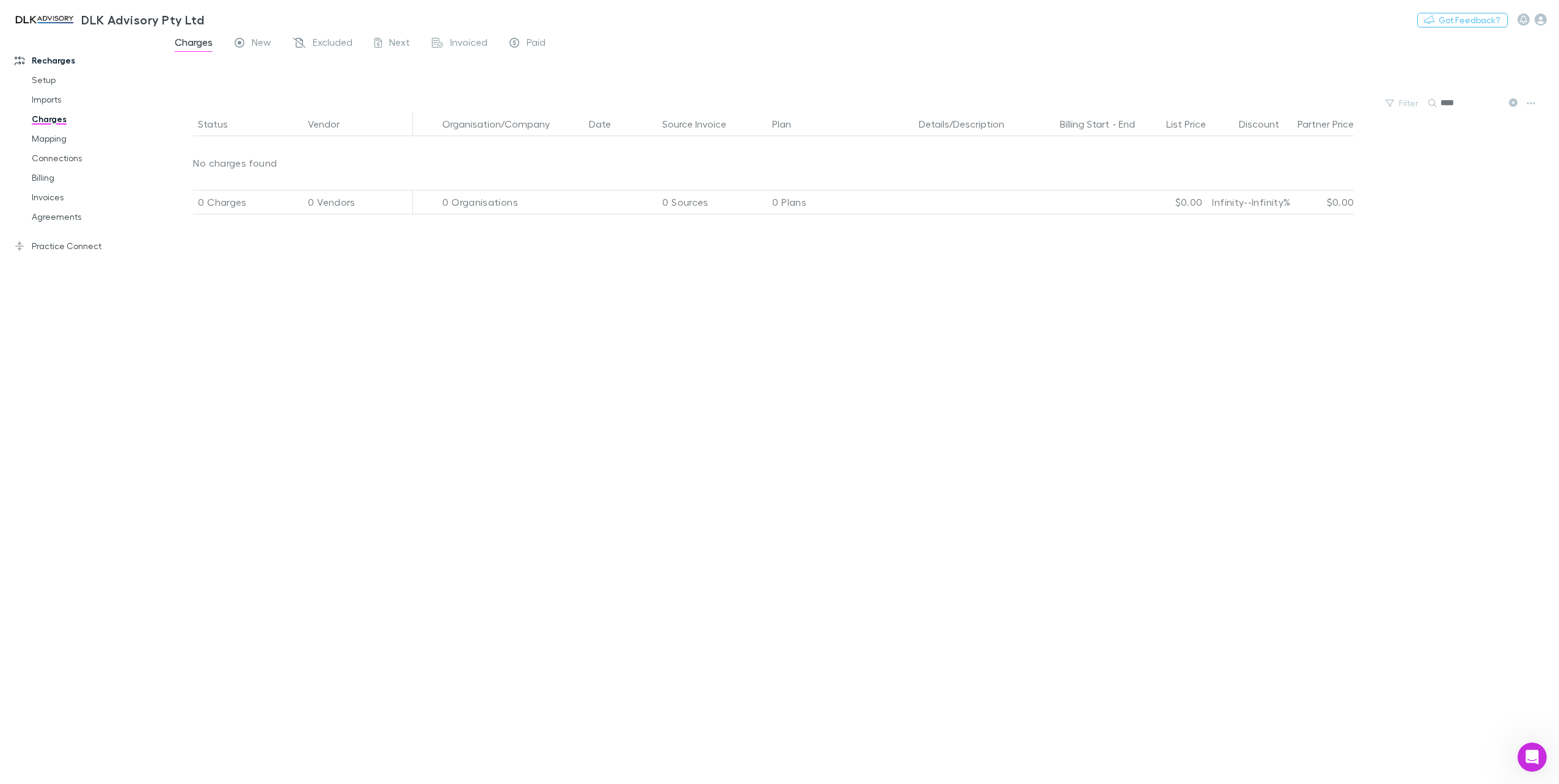
click at [1450, 104] on input "****" at bounding box center [1471, 103] width 61 height 17
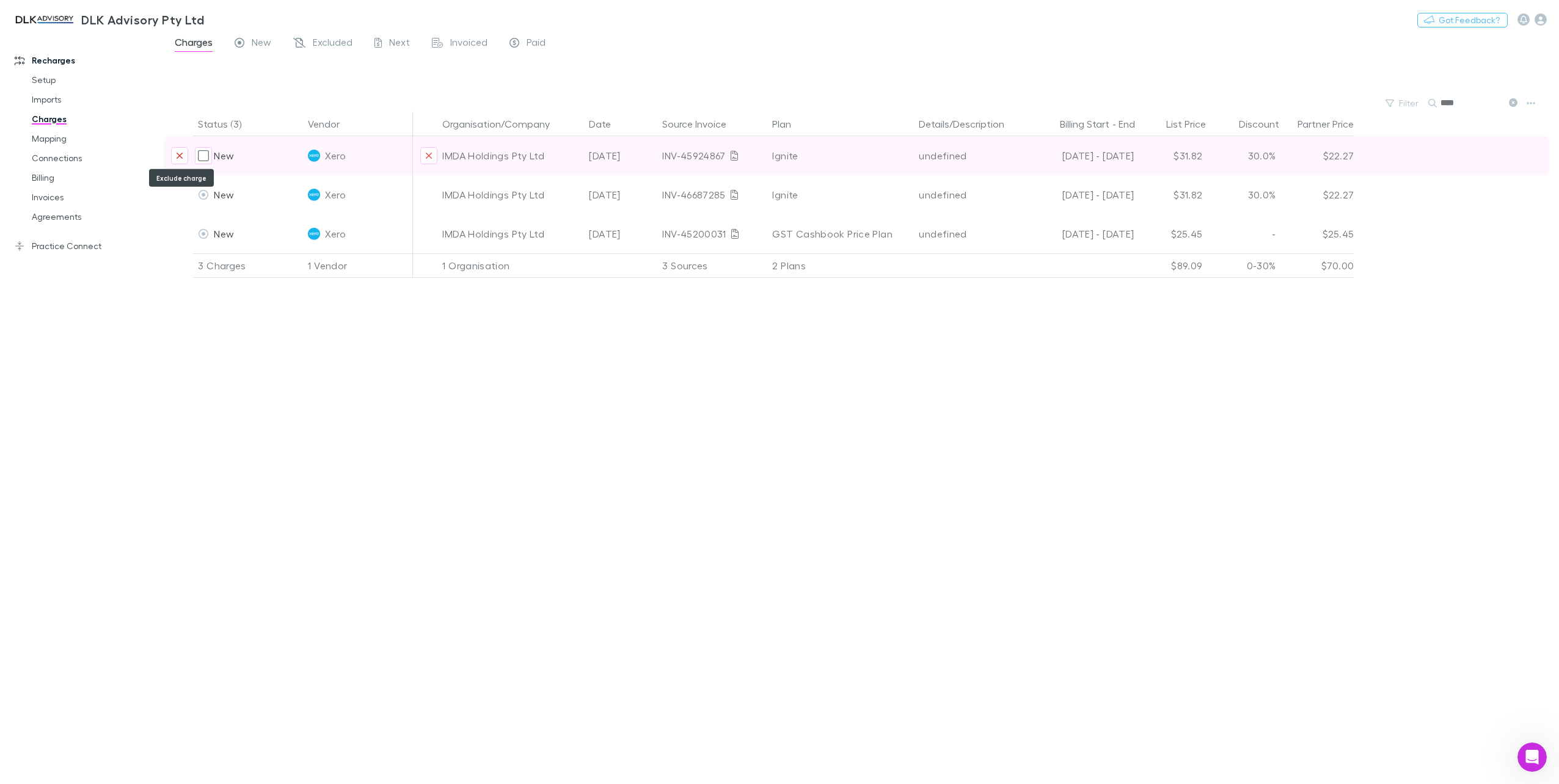
click at [180, 154] on icon "Exclude charge" at bounding box center [179, 155] width 7 height 10
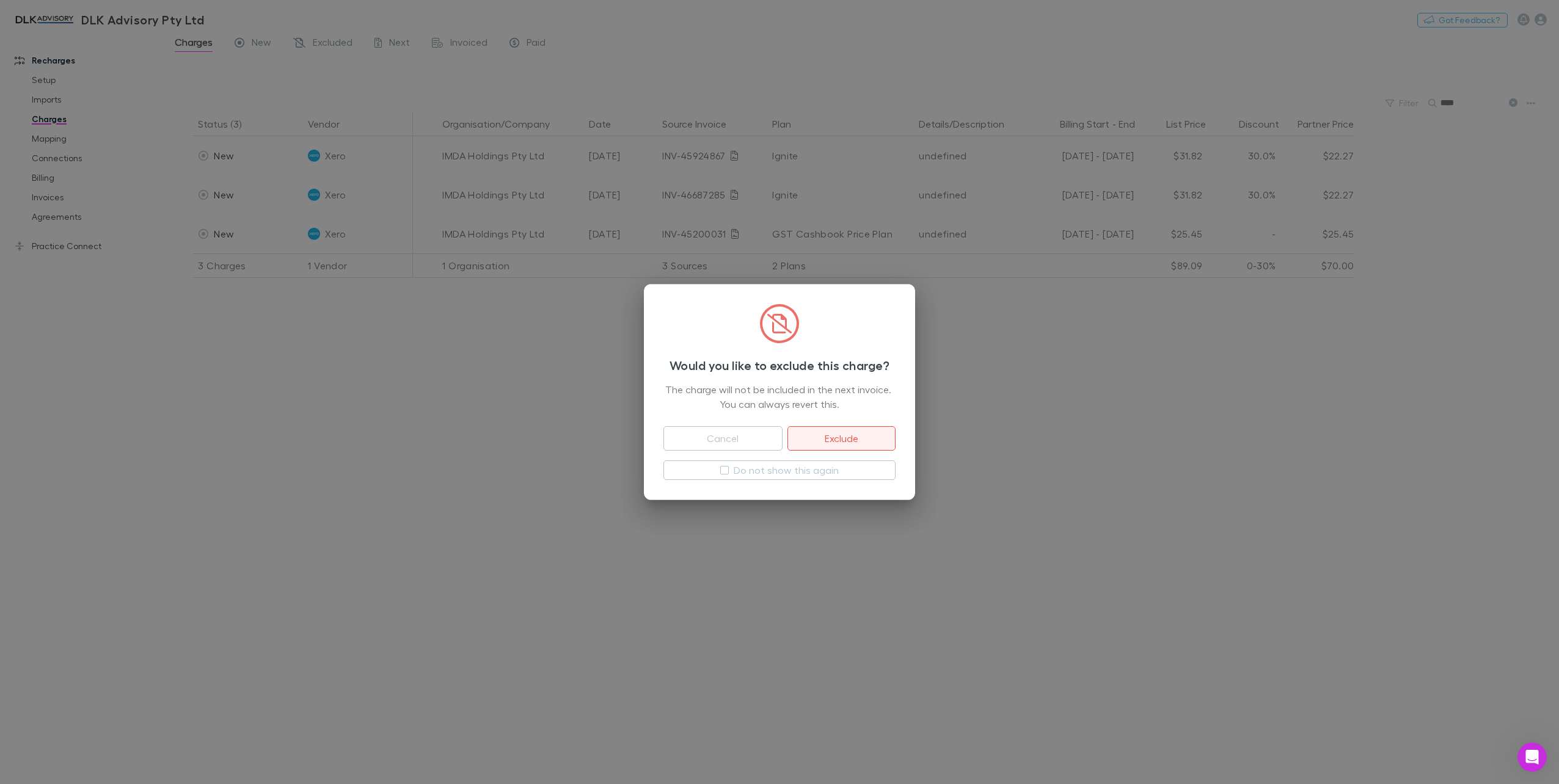
click at [846, 433] on button "Exclude" at bounding box center [842, 438] width 108 height 24
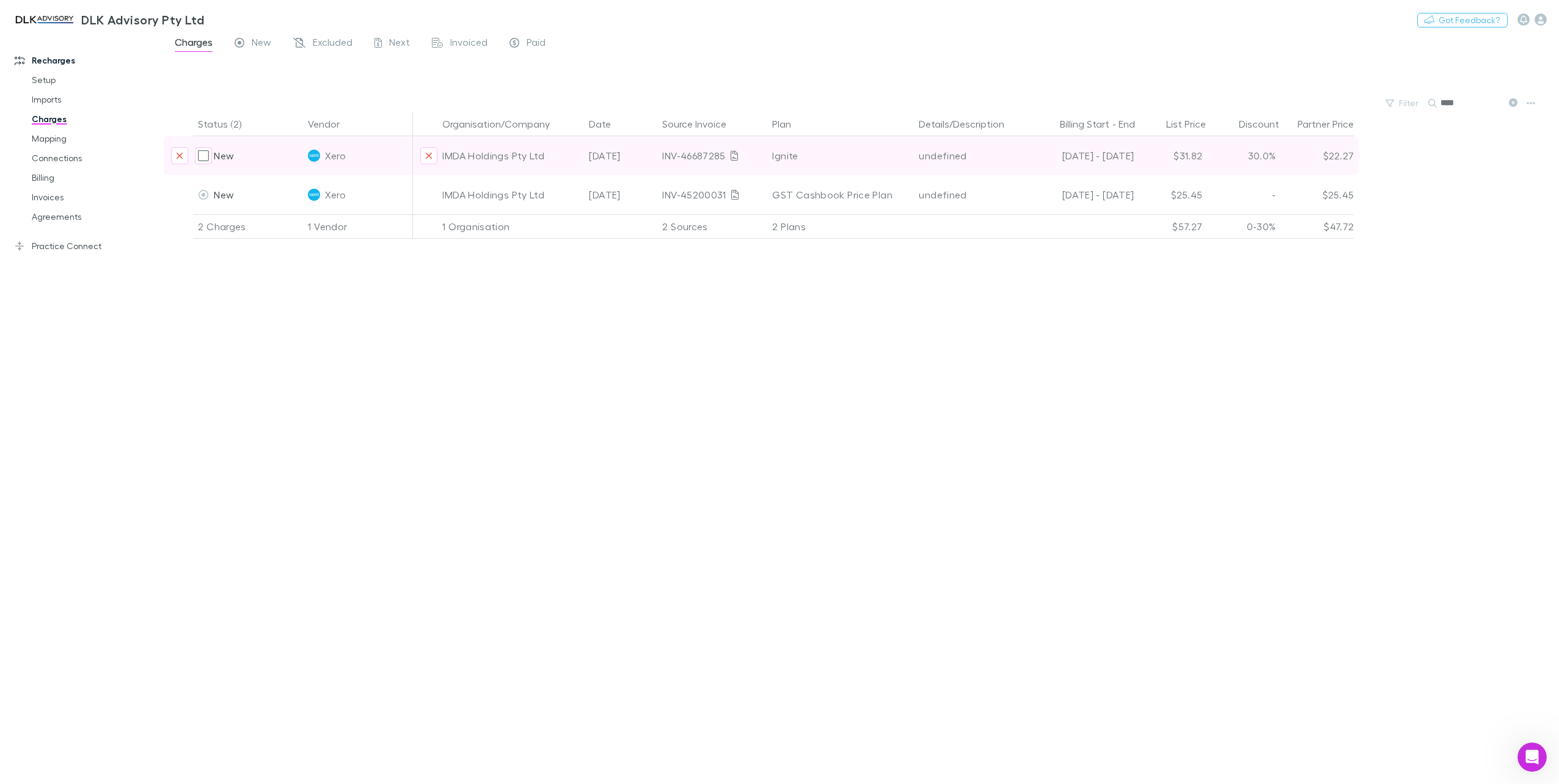
click at [190, 157] on div at bounding box center [182, 156] width 22 height 39
click at [183, 157] on button "Exclude charge" at bounding box center [180, 155] width 17 height 17
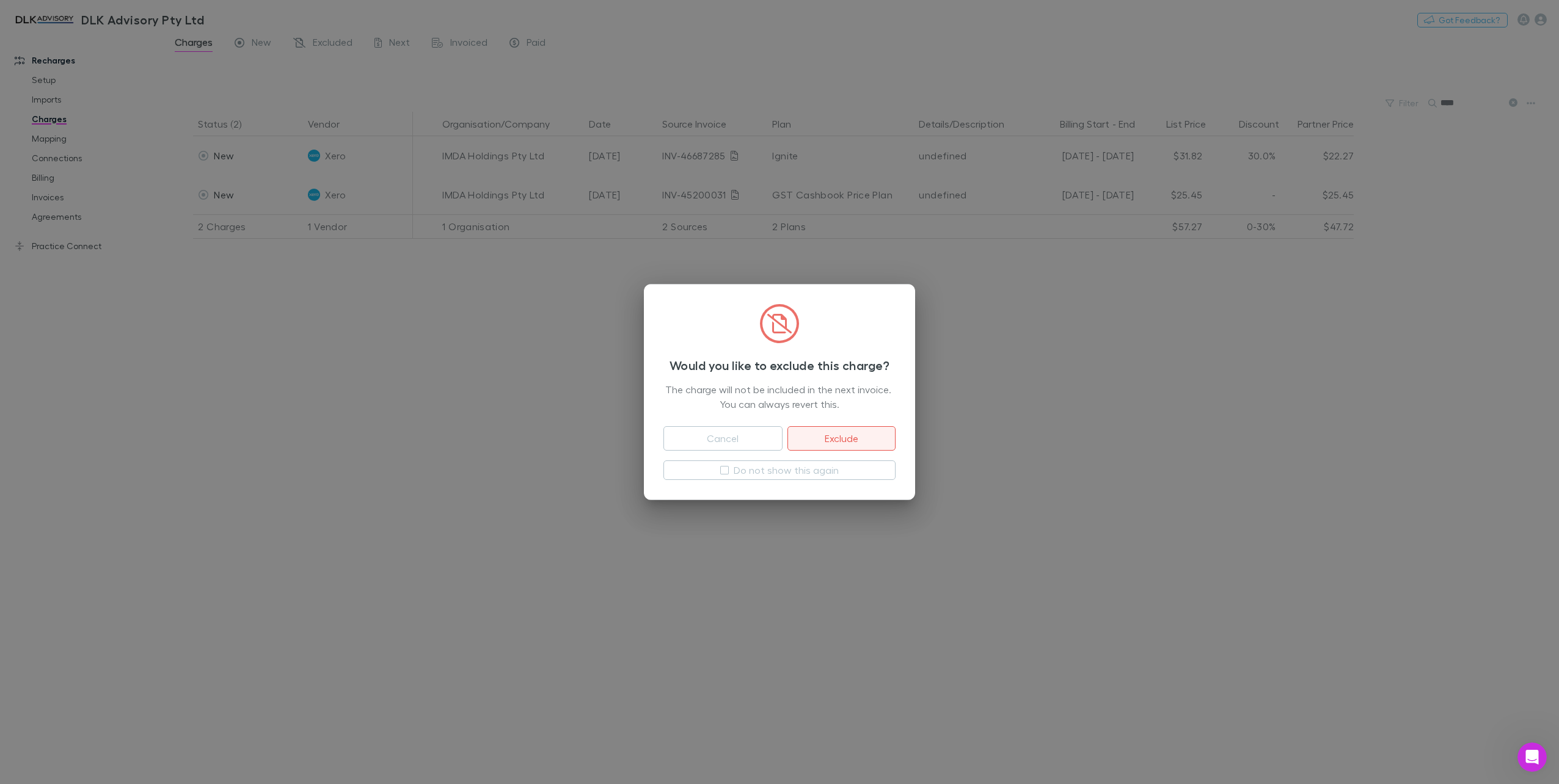
click at [833, 431] on button "Exclude" at bounding box center [842, 438] width 108 height 24
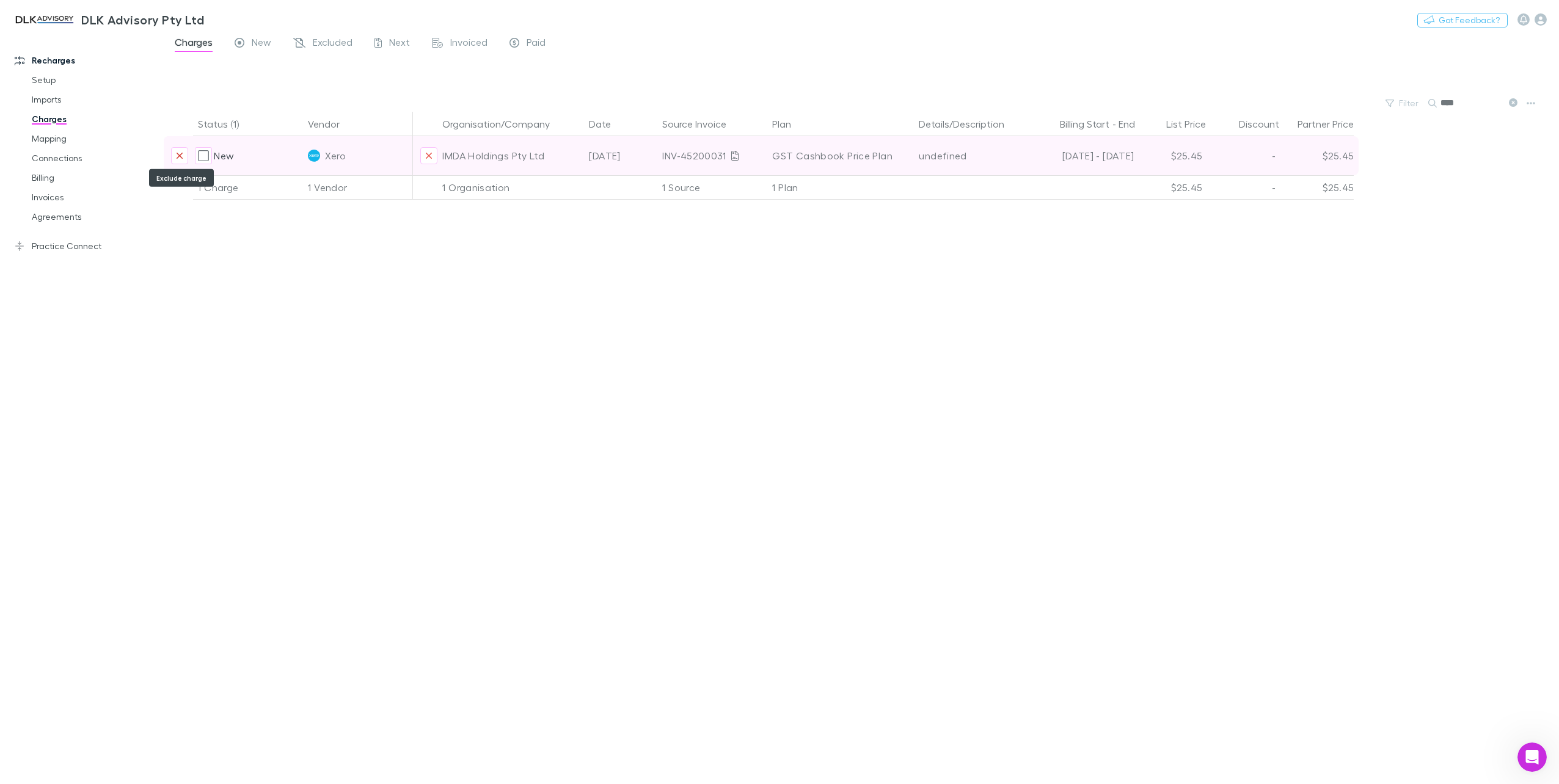
click at [181, 152] on icon "Exclude charge" at bounding box center [179, 155] width 7 height 10
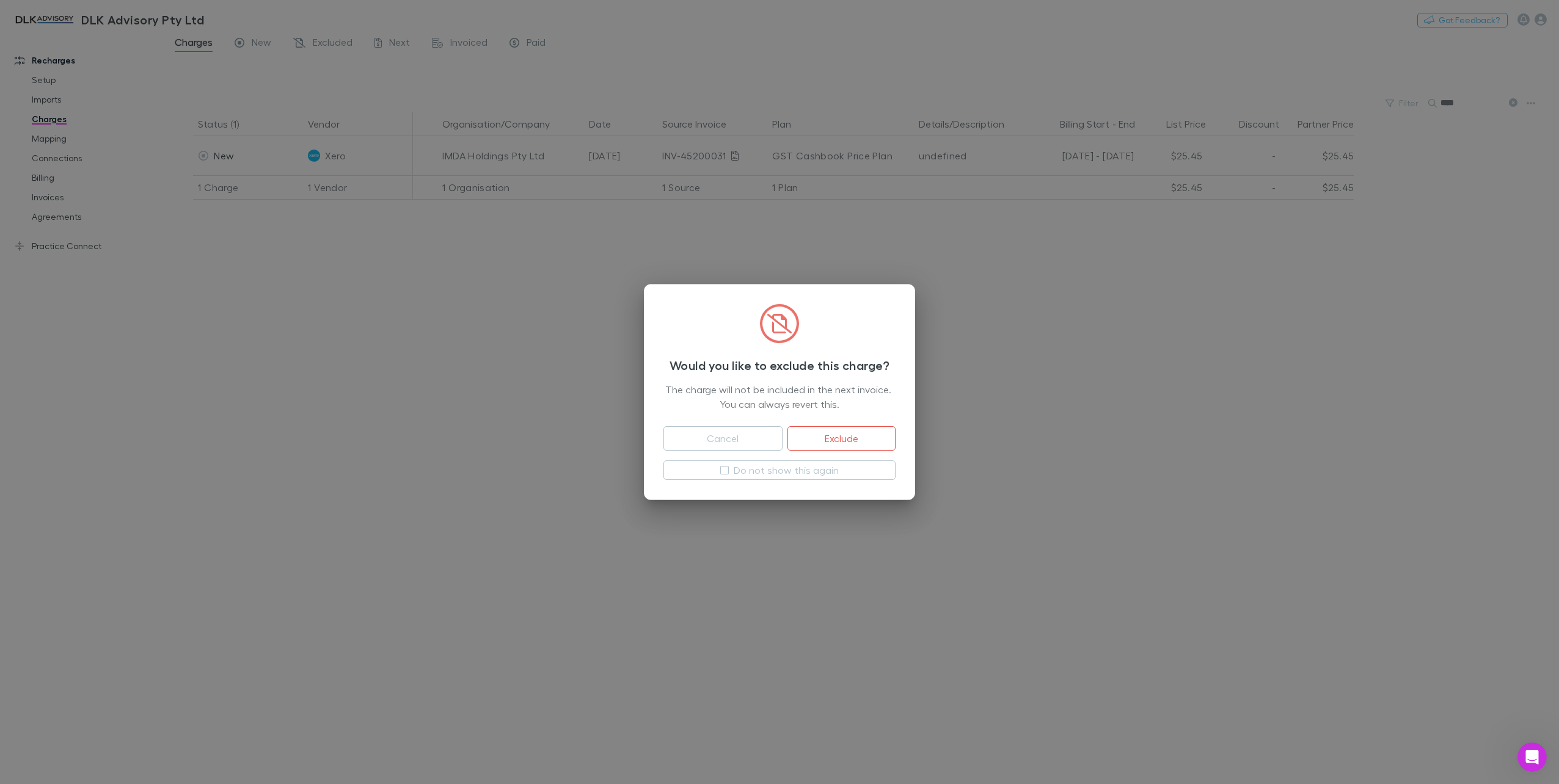
click at [888, 433] on button "Exclude" at bounding box center [842, 438] width 108 height 24
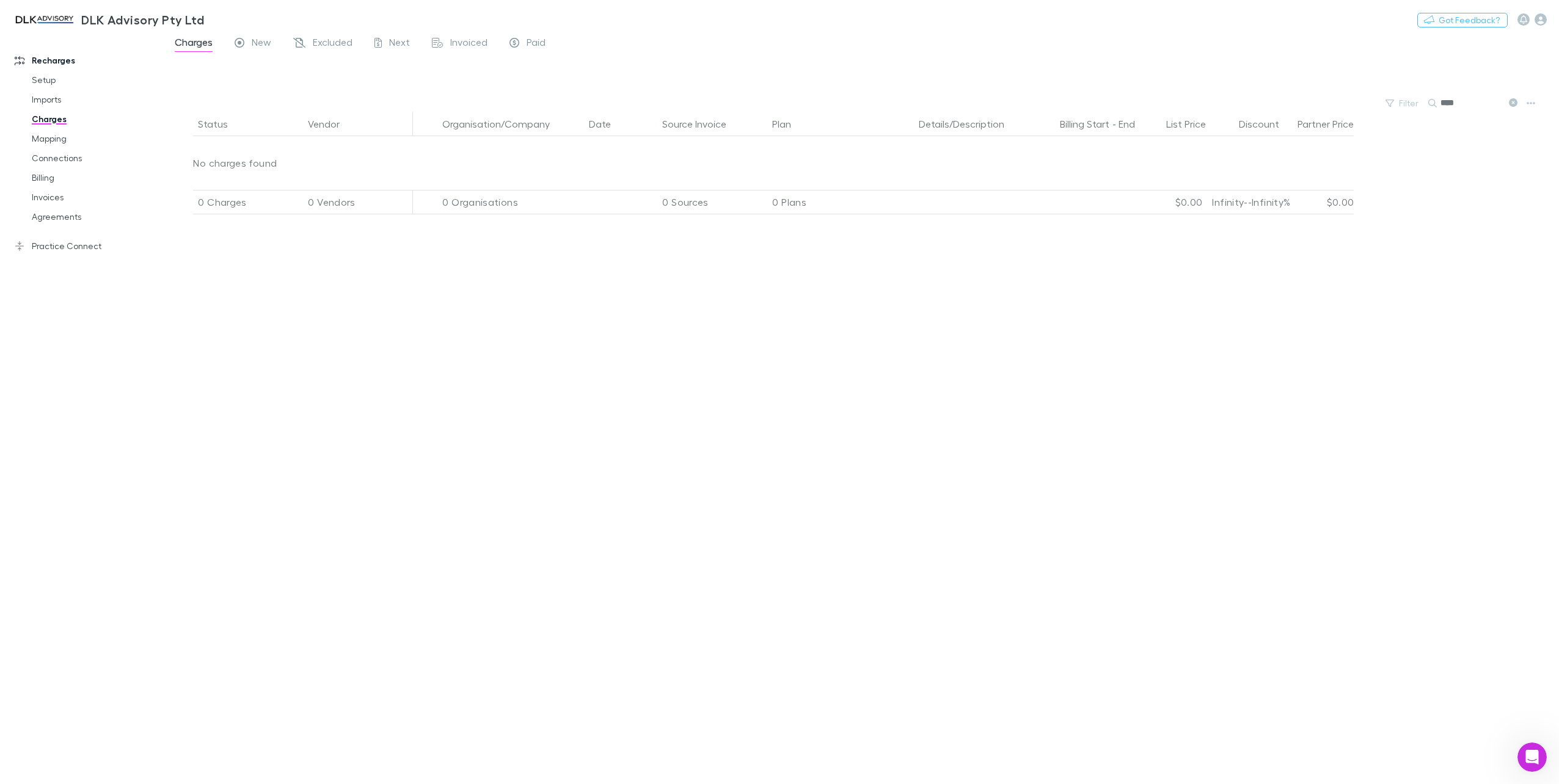
drag, startPoint x: 1470, startPoint y: 104, endPoint x: 1395, endPoint y: 93, distance: 75.8
click at [1395, 93] on main "Charges New Excluded Next Invoiced Paid Filter Search **** Status Vendor Organi…" at bounding box center [861, 409] width 1395 height 750
drag, startPoint x: 1429, startPoint y: 101, endPoint x: 1408, endPoint y: 101, distance: 21.0
click at [1408, 101] on div "Filter Search ****" at bounding box center [861, 103] width 1395 height 17
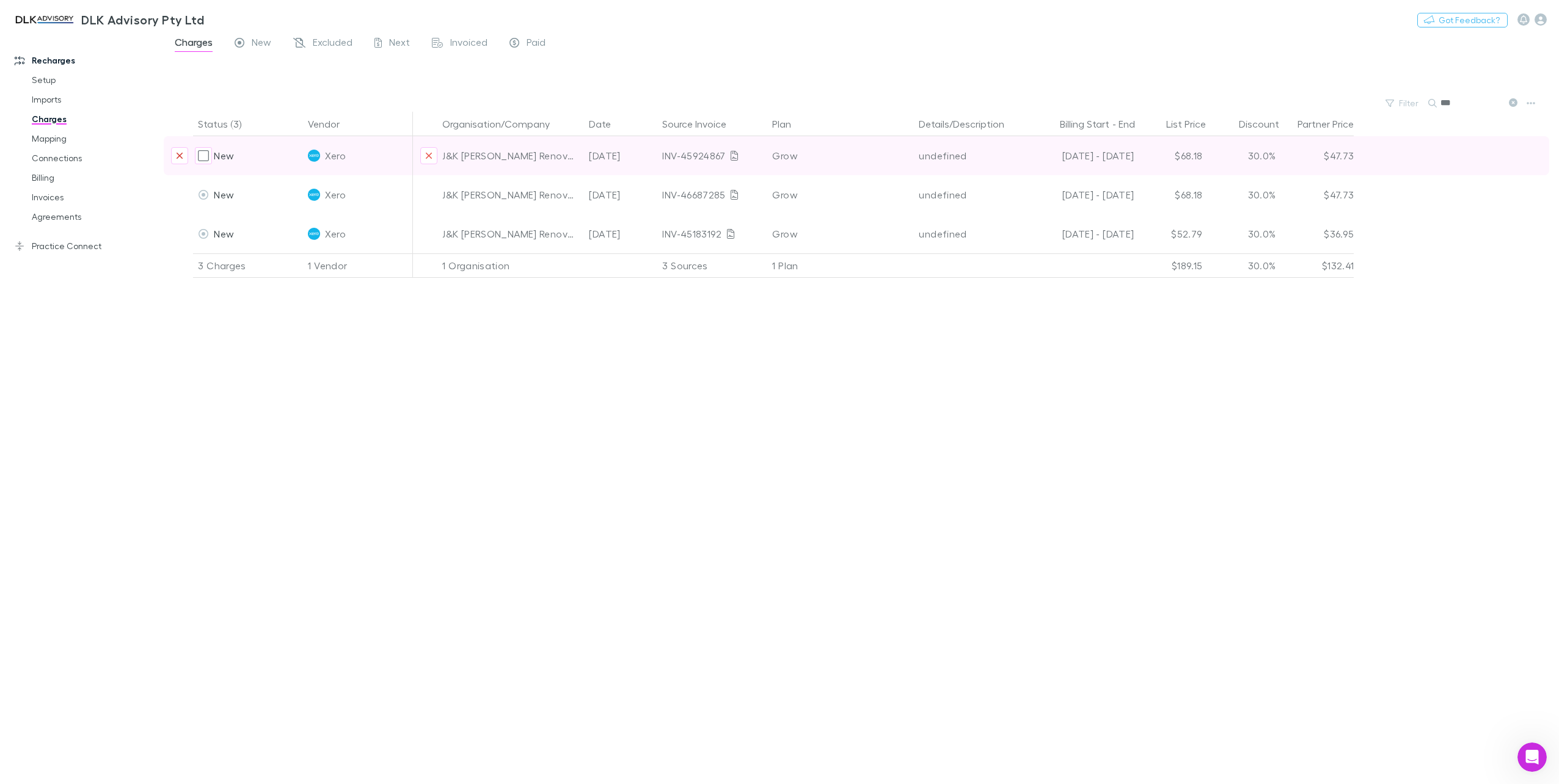
click at [177, 157] on icon "Exclude charge" at bounding box center [179, 155] width 7 height 10
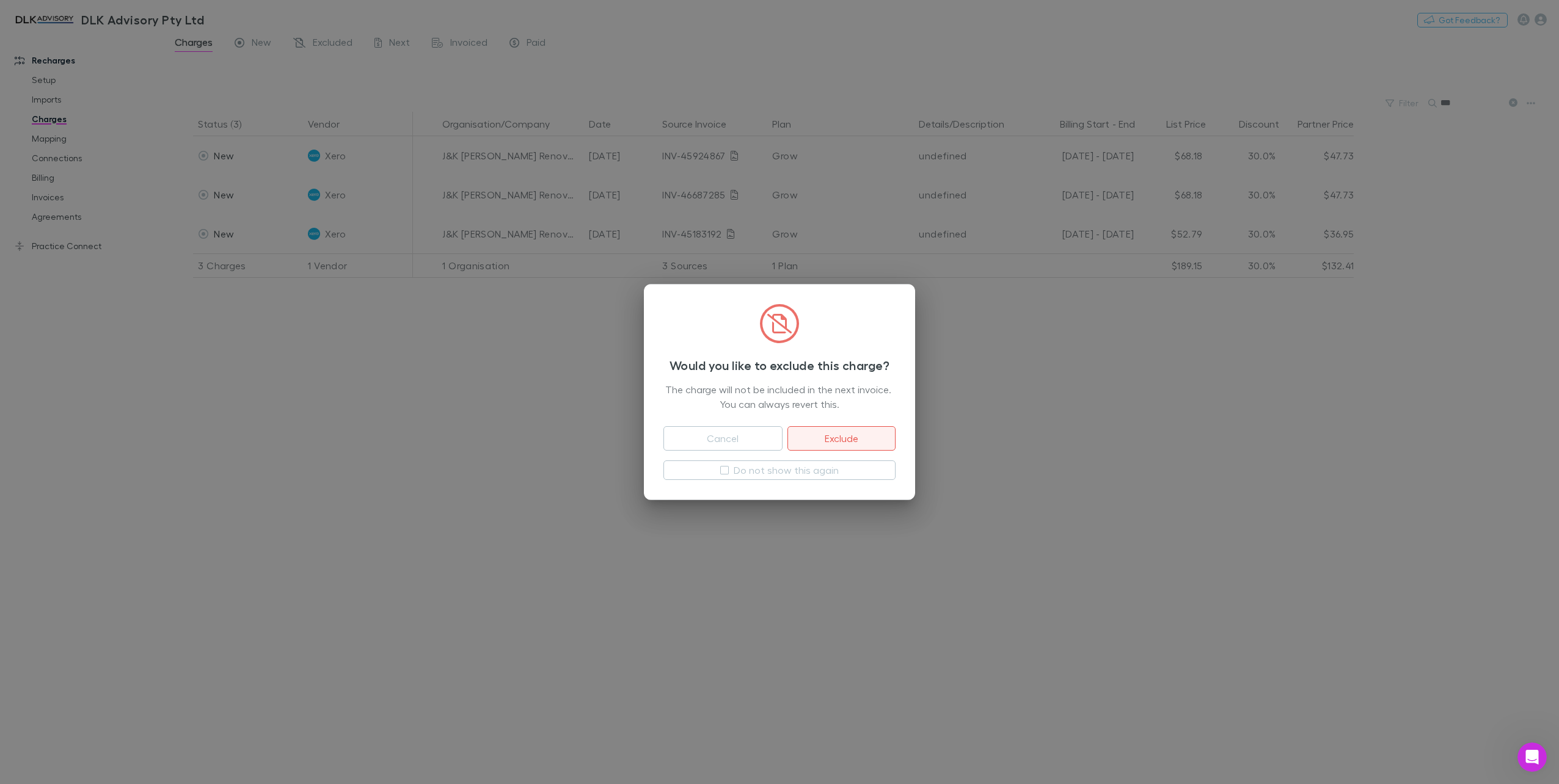
click at [829, 440] on button "Exclude" at bounding box center [842, 438] width 108 height 24
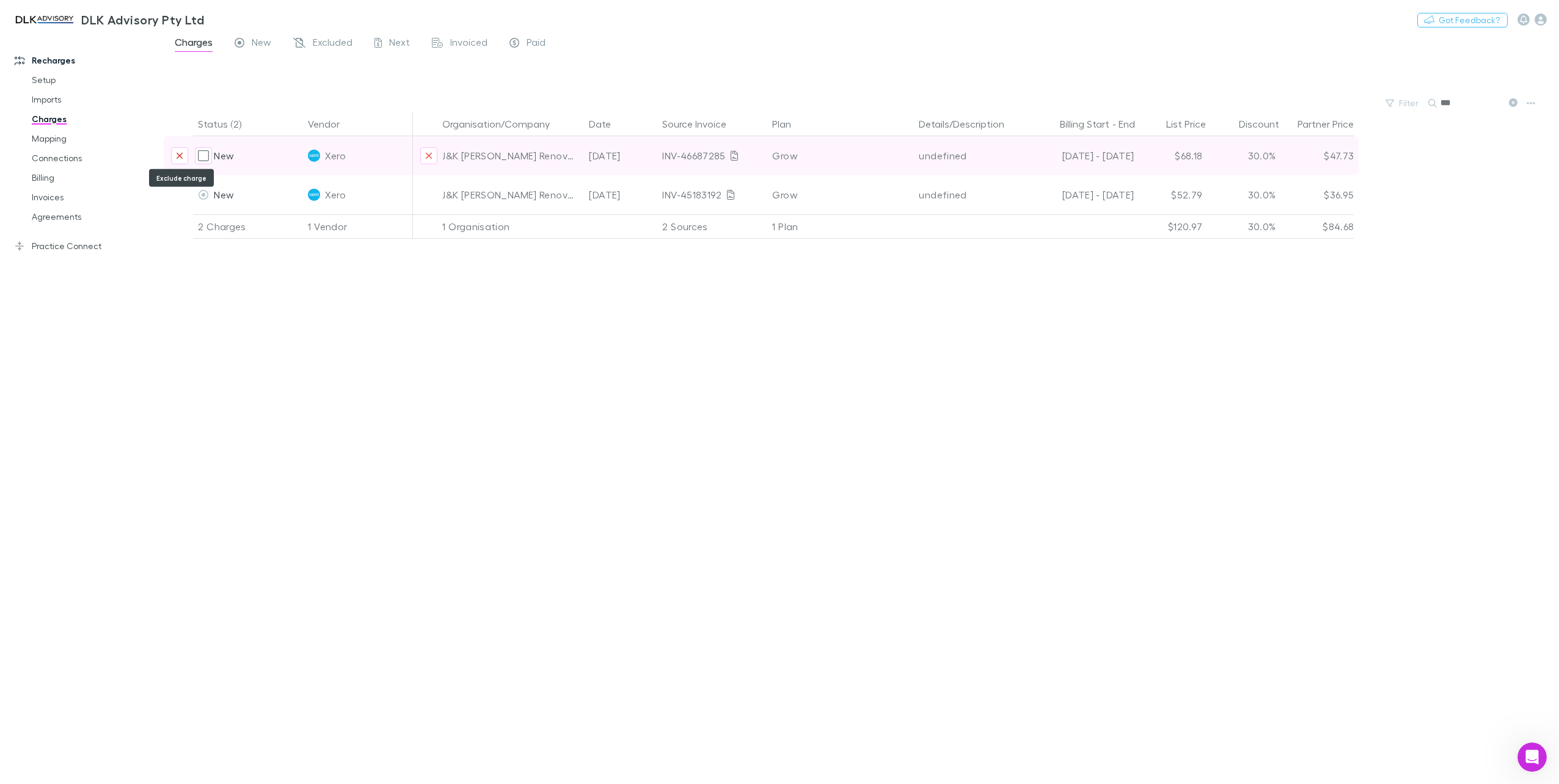
click at [172, 157] on button "Exclude charge" at bounding box center [180, 155] width 17 height 17
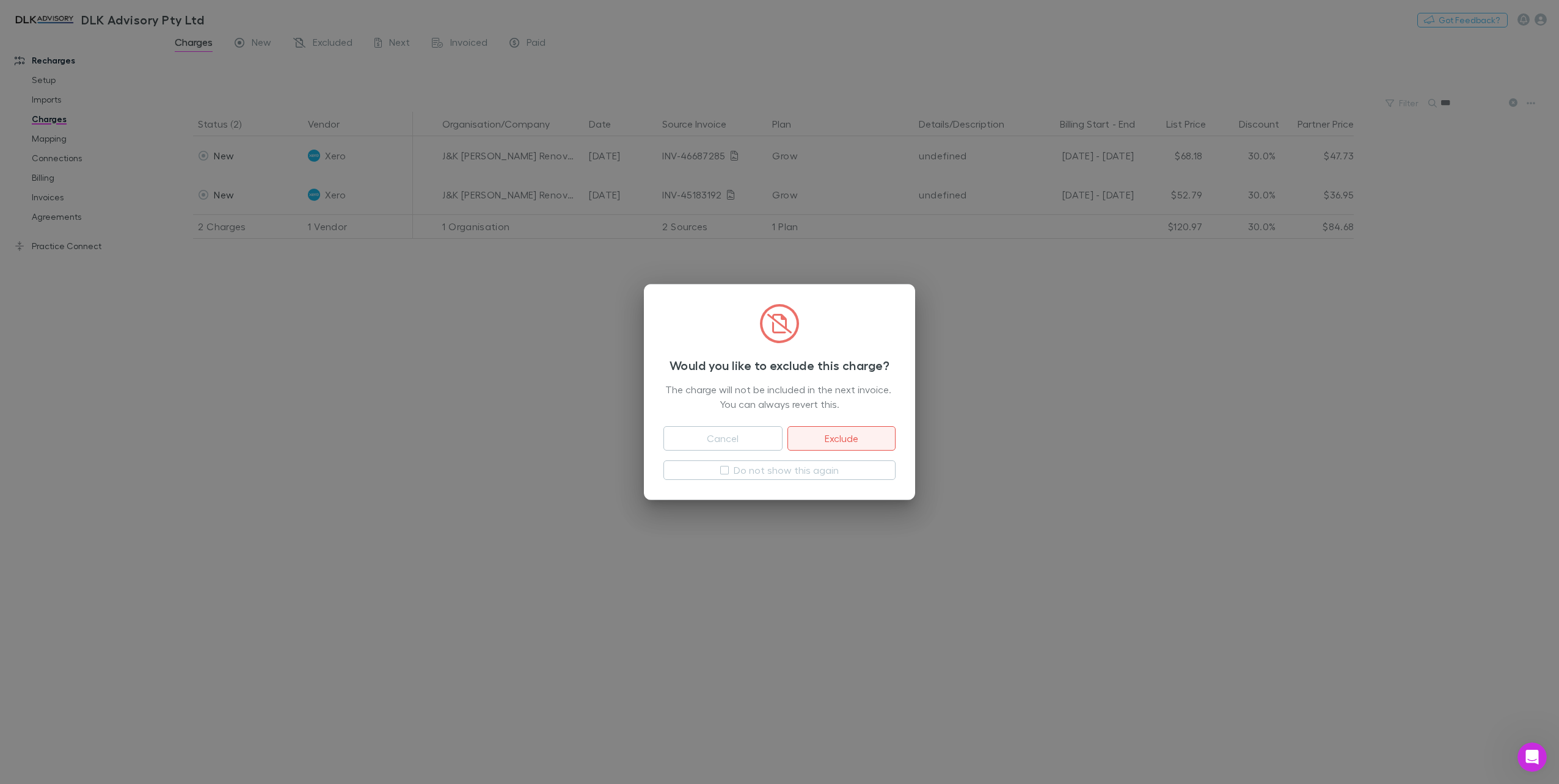
click at [862, 432] on button "Exclude" at bounding box center [842, 438] width 108 height 24
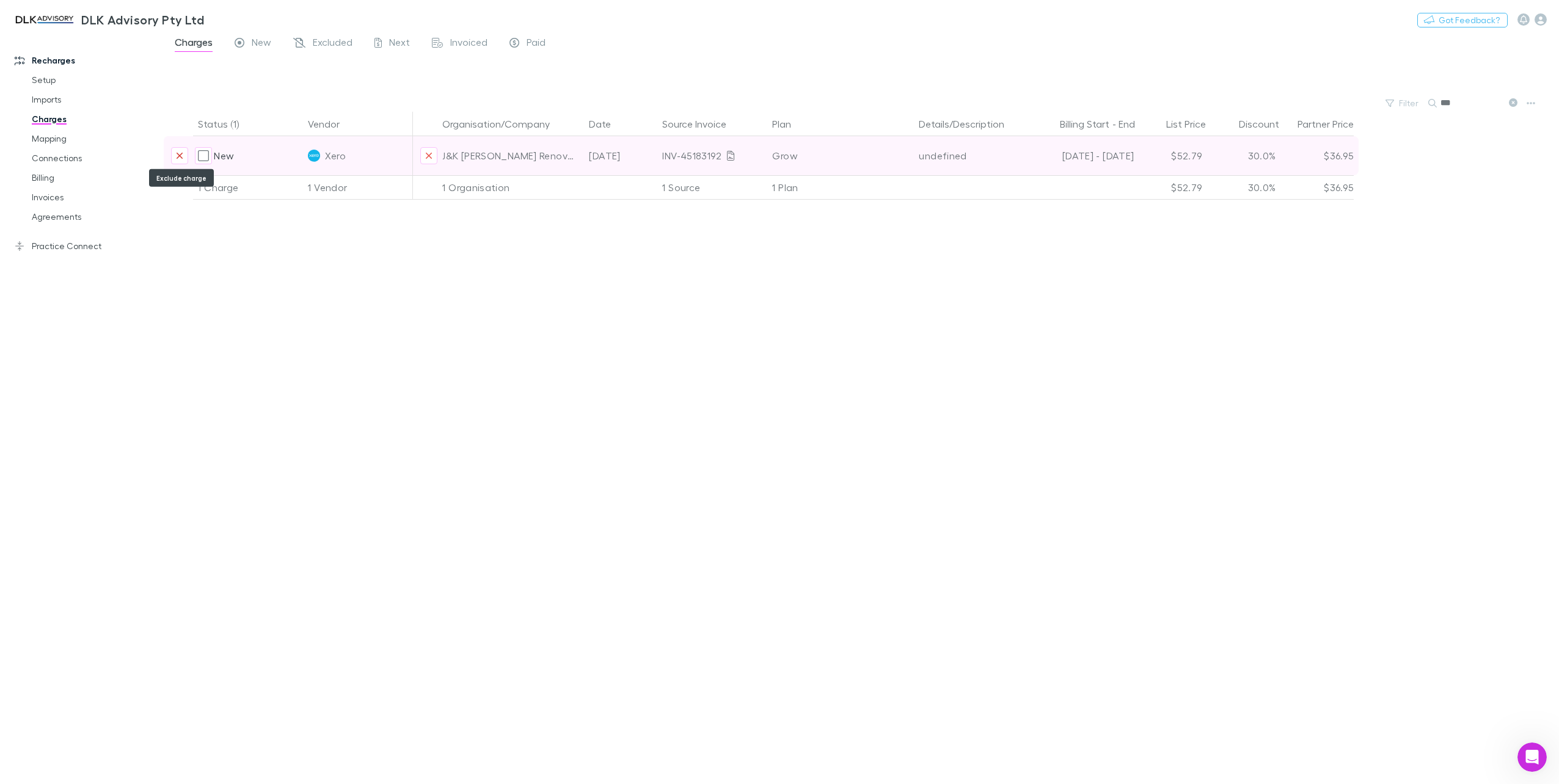
click at [180, 157] on icon "Exclude charge" at bounding box center [179, 155] width 7 height 10
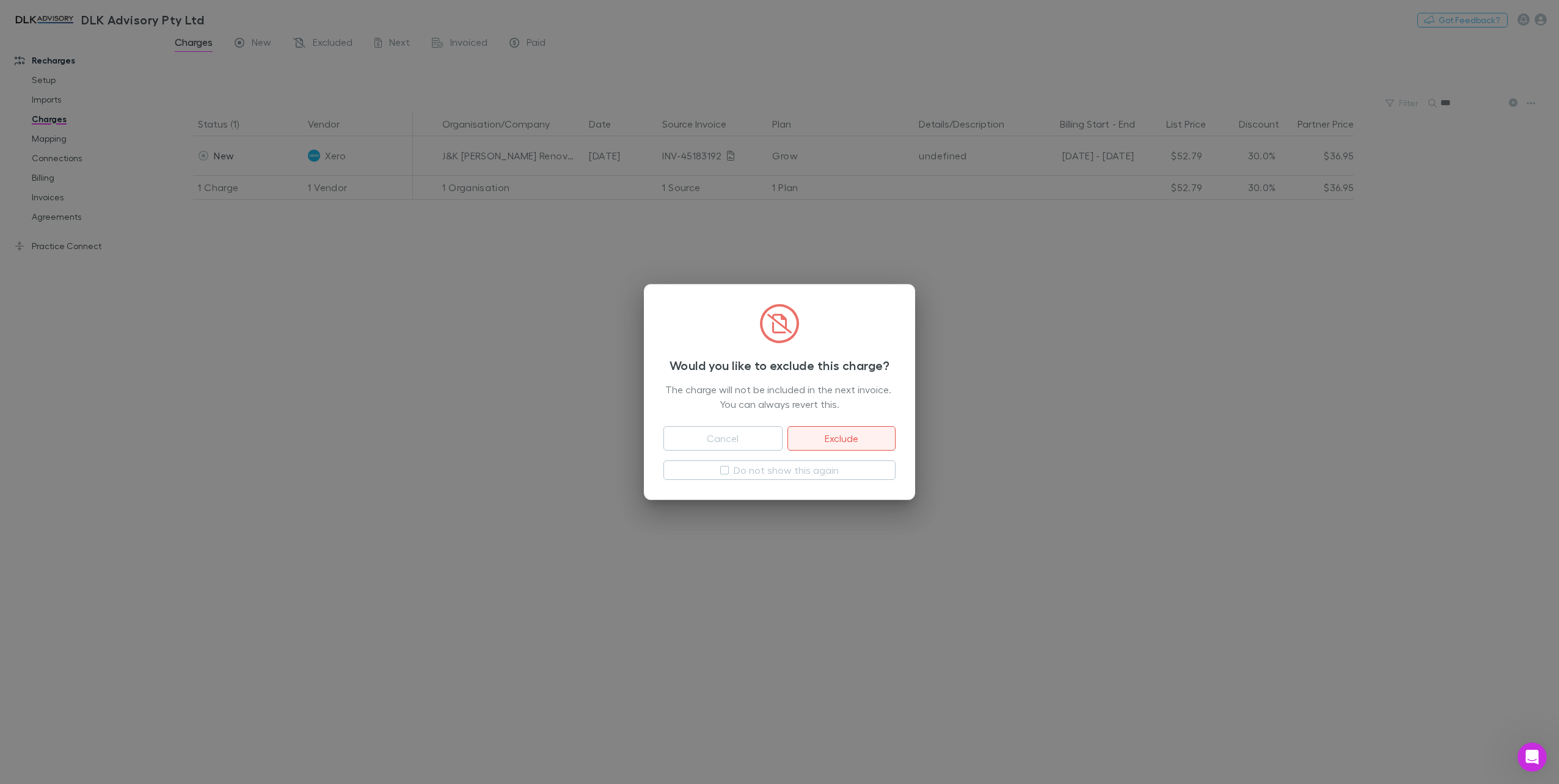
click at [870, 443] on button "Exclude" at bounding box center [842, 438] width 108 height 24
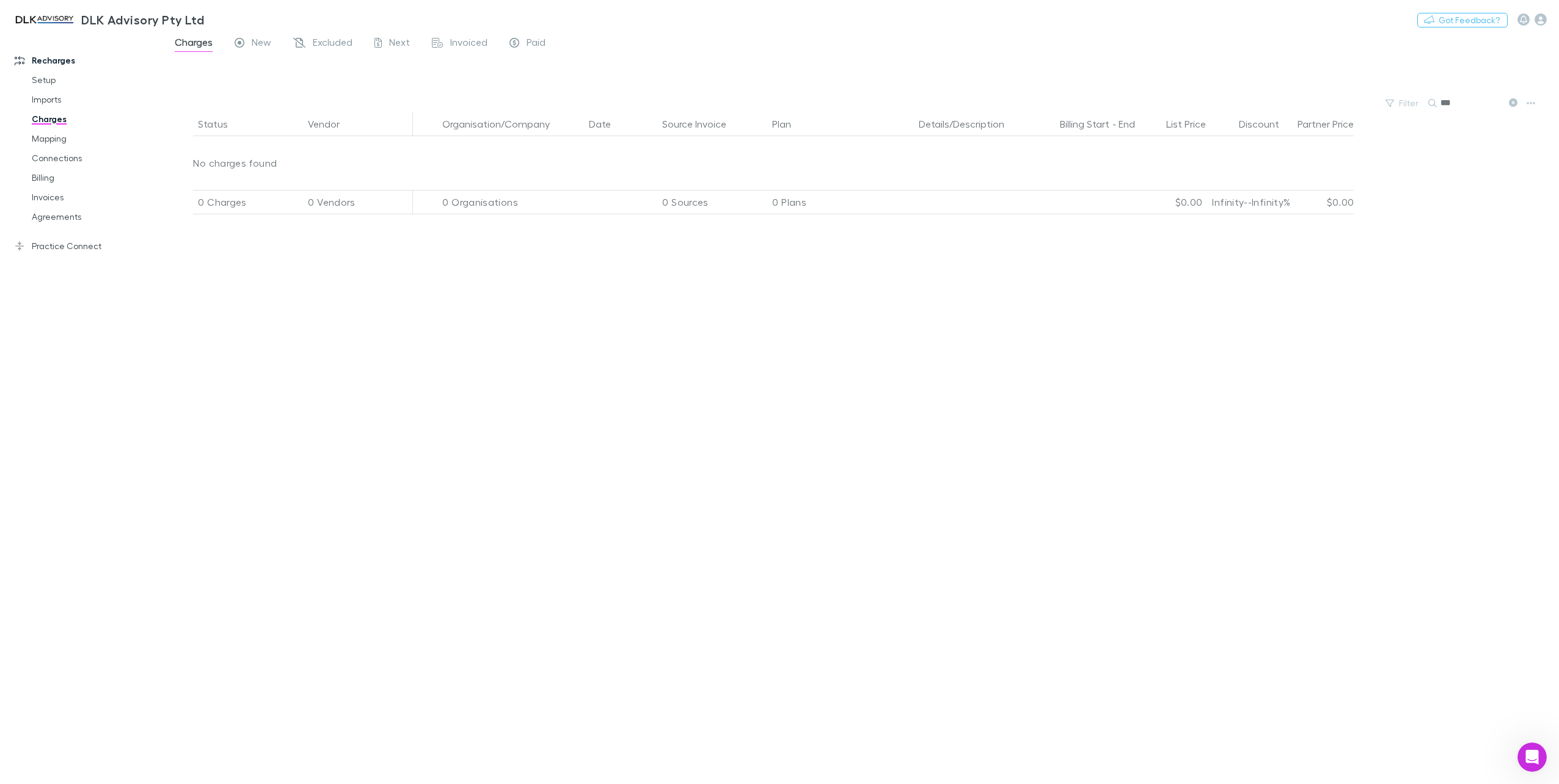
drag, startPoint x: 1445, startPoint y: 104, endPoint x: 1374, endPoint y: 104, distance: 71.0
click at [1374, 104] on div "Filter Search ***" at bounding box center [861, 103] width 1395 height 17
click at [1434, 104] on icon at bounding box center [1432, 103] width 8 height 8
click at [1444, 101] on input "******" at bounding box center [1471, 103] width 61 height 17
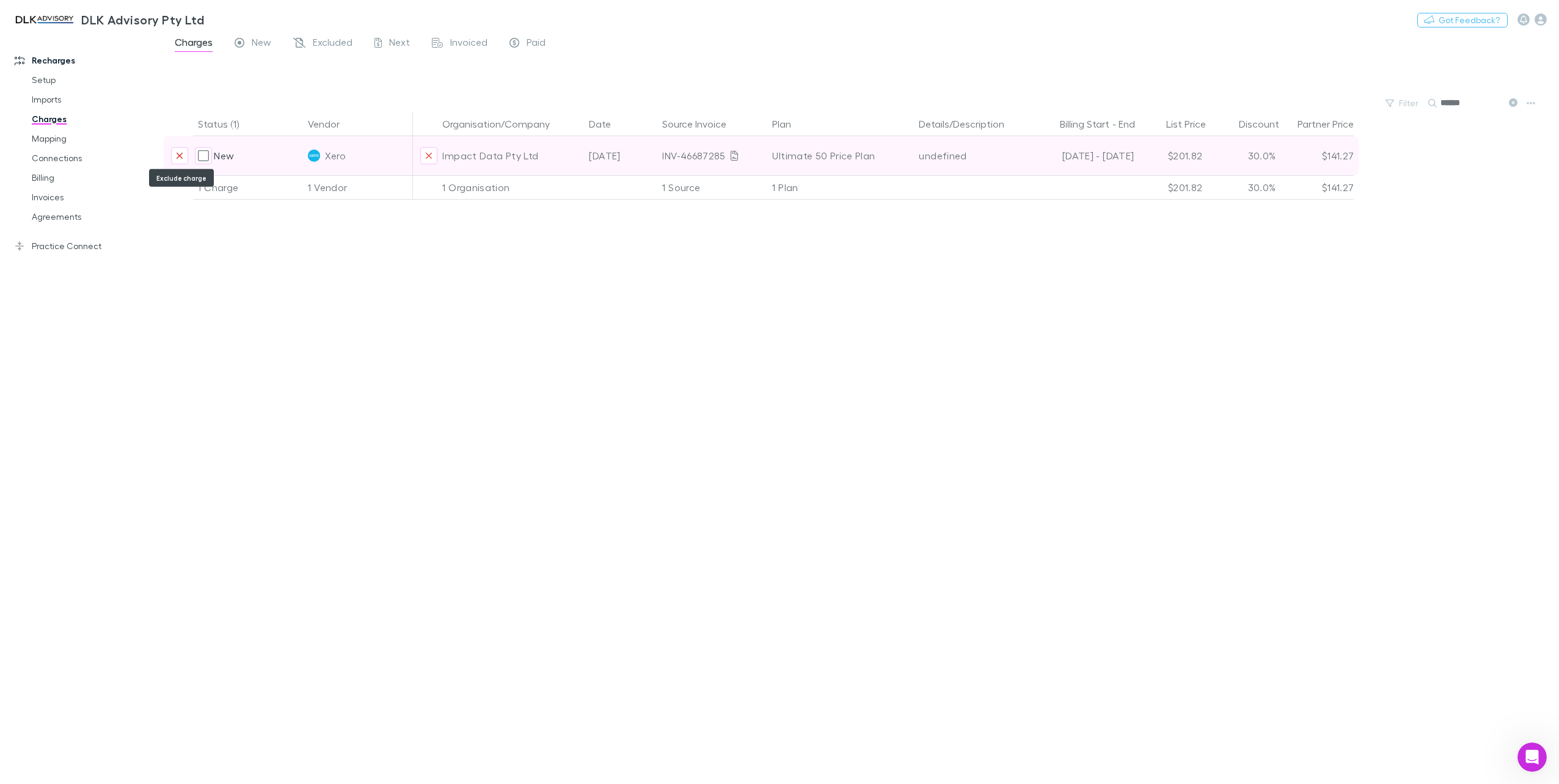
click at [182, 157] on icon "Exclude charge" at bounding box center [179, 155] width 7 height 10
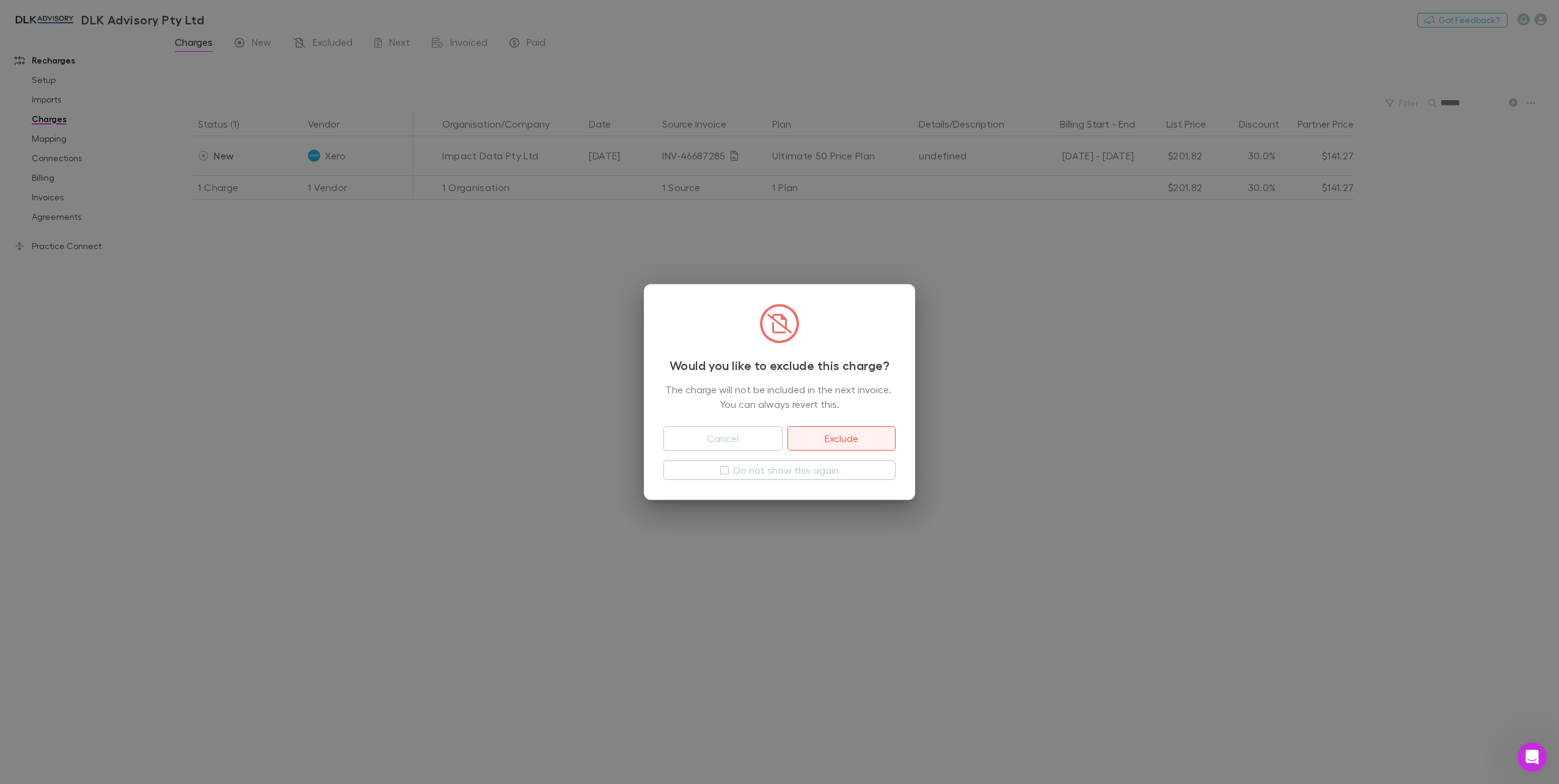
click at [851, 431] on button "Exclude" at bounding box center [842, 438] width 108 height 24
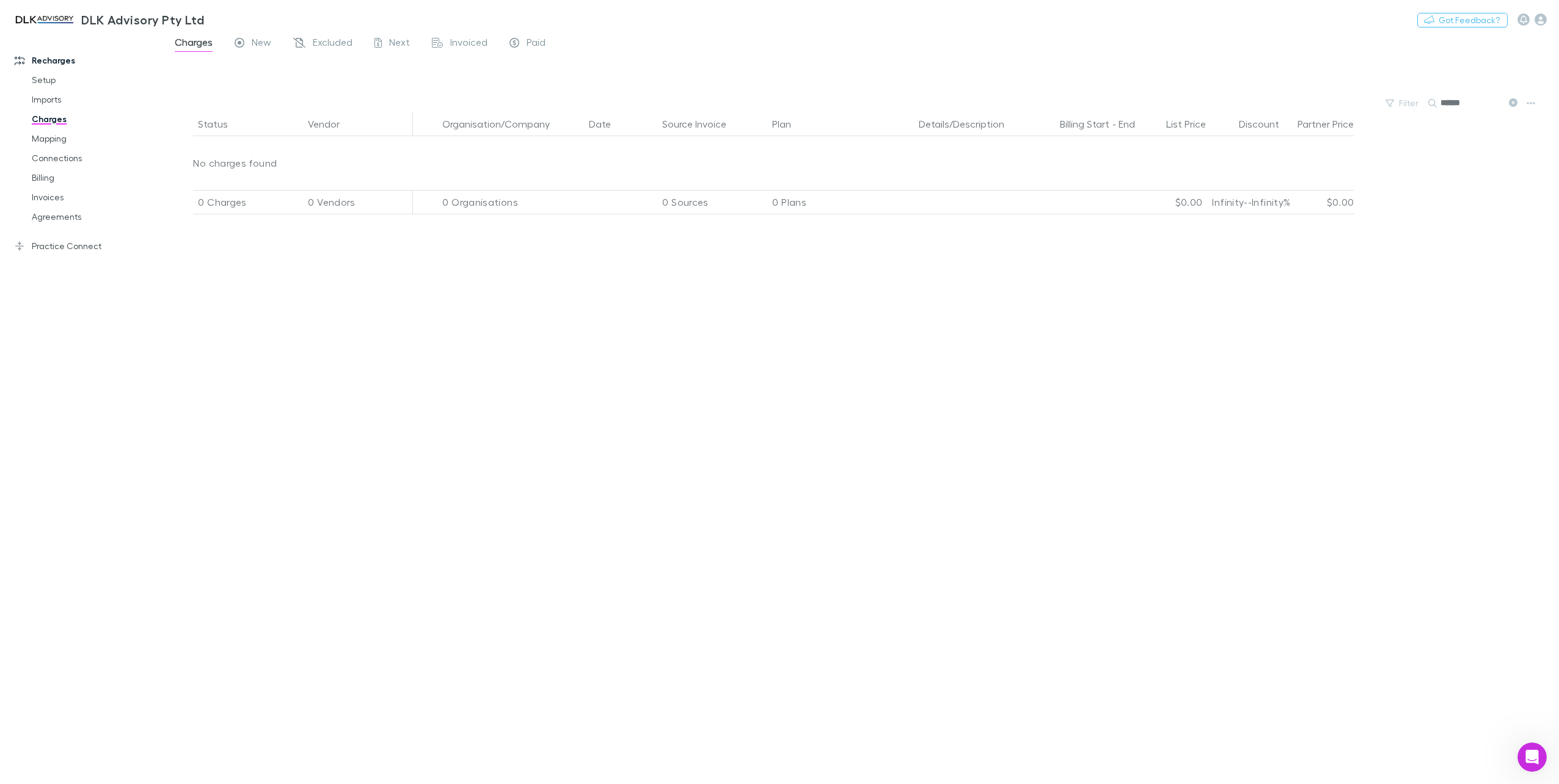
click at [1457, 99] on input "******" at bounding box center [1471, 103] width 61 height 17
drag, startPoint x: 1471, startPoint y: 101, endPoint x: 1384, endPoint y: 99, distance: 87.0
click at [1384, 99] on div "Filter Search ******" at bounding box center [861, 103] width 1395 height 17
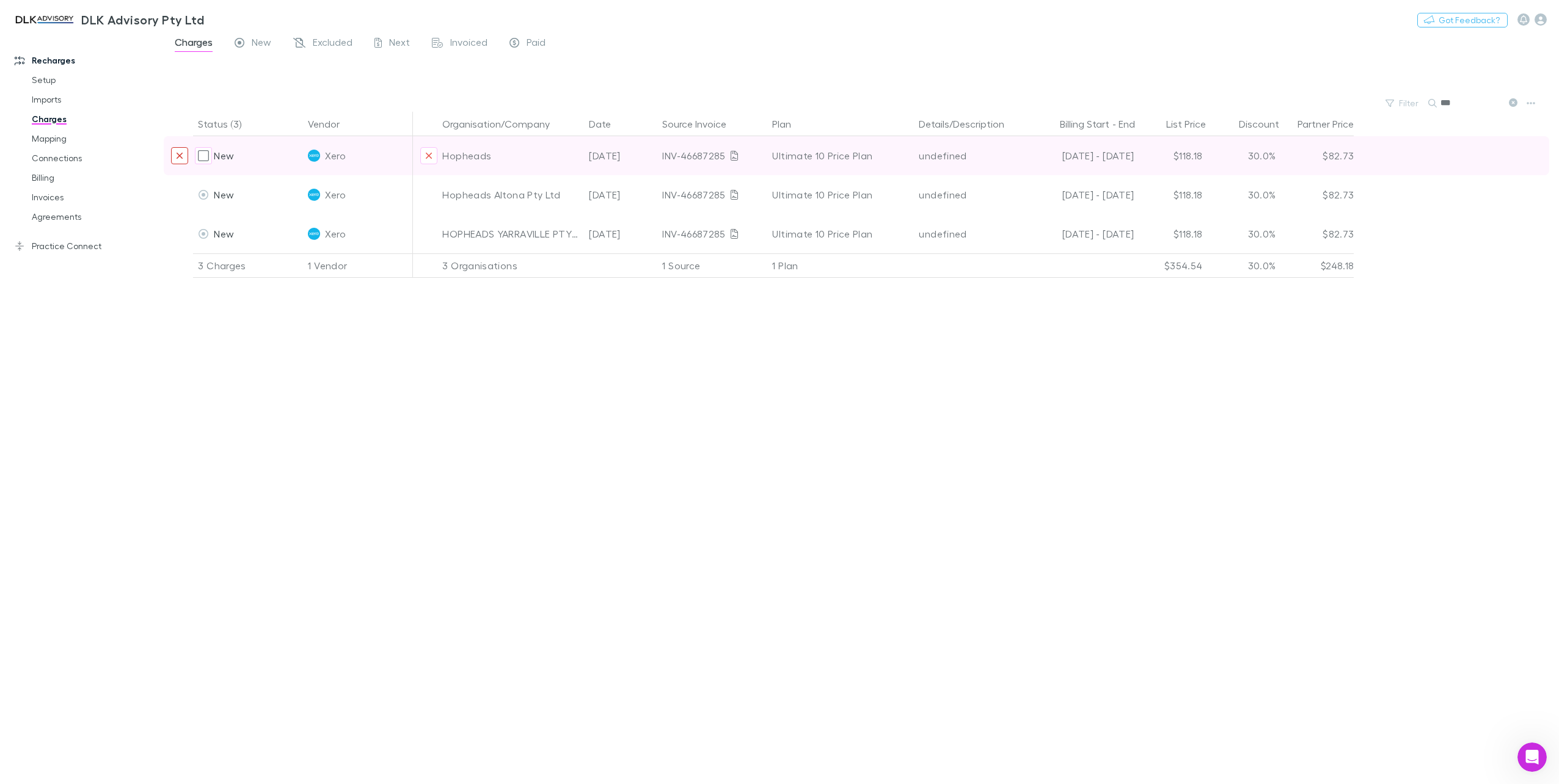
type input "***"
click at [177, 157] on icon "Exclude charge" at bounding box center [179, 155] width 7 height 10
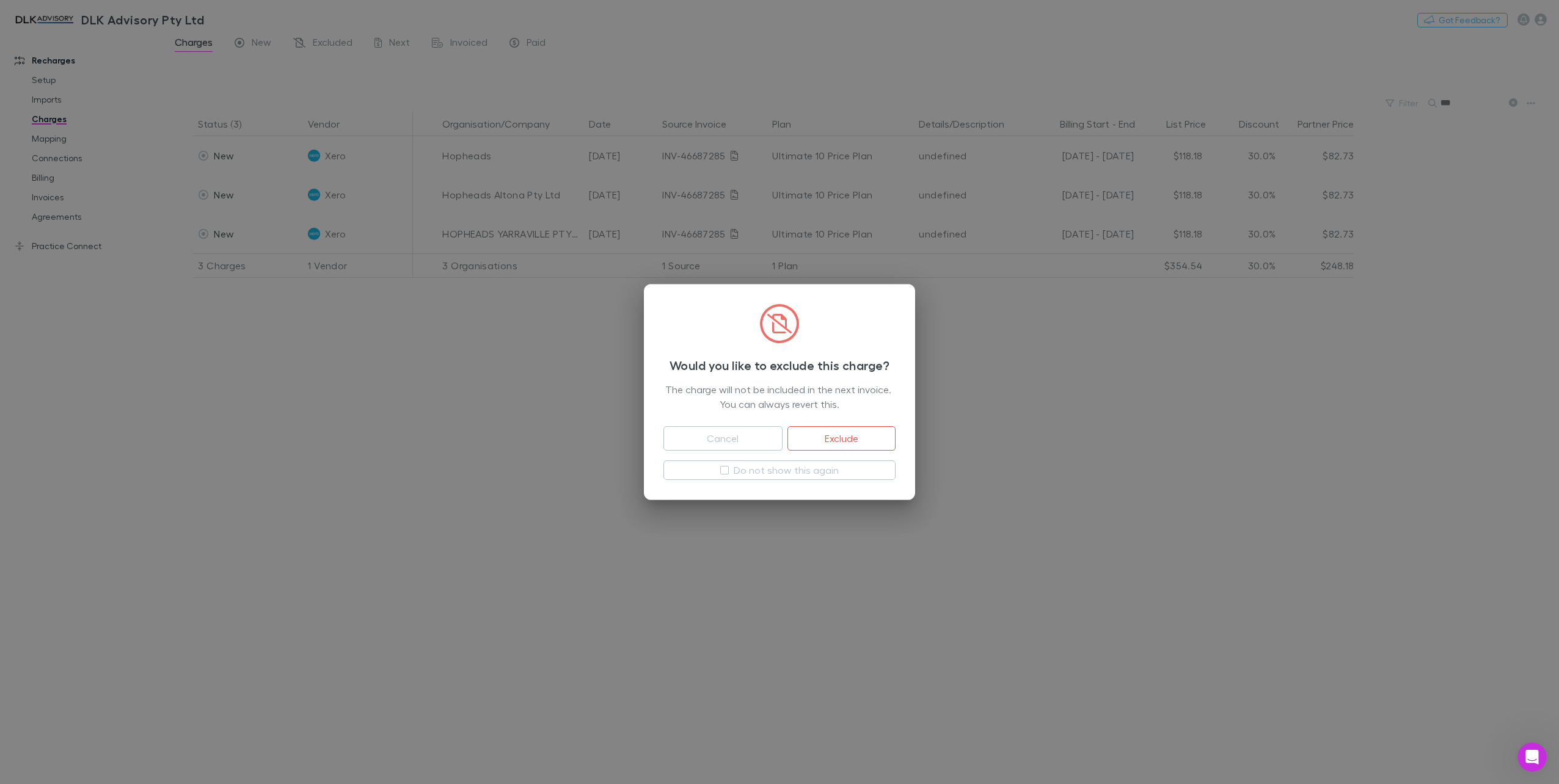
click at [827, 441] on button "Exclude" at bounding box center [842, 438] width 108 height 24
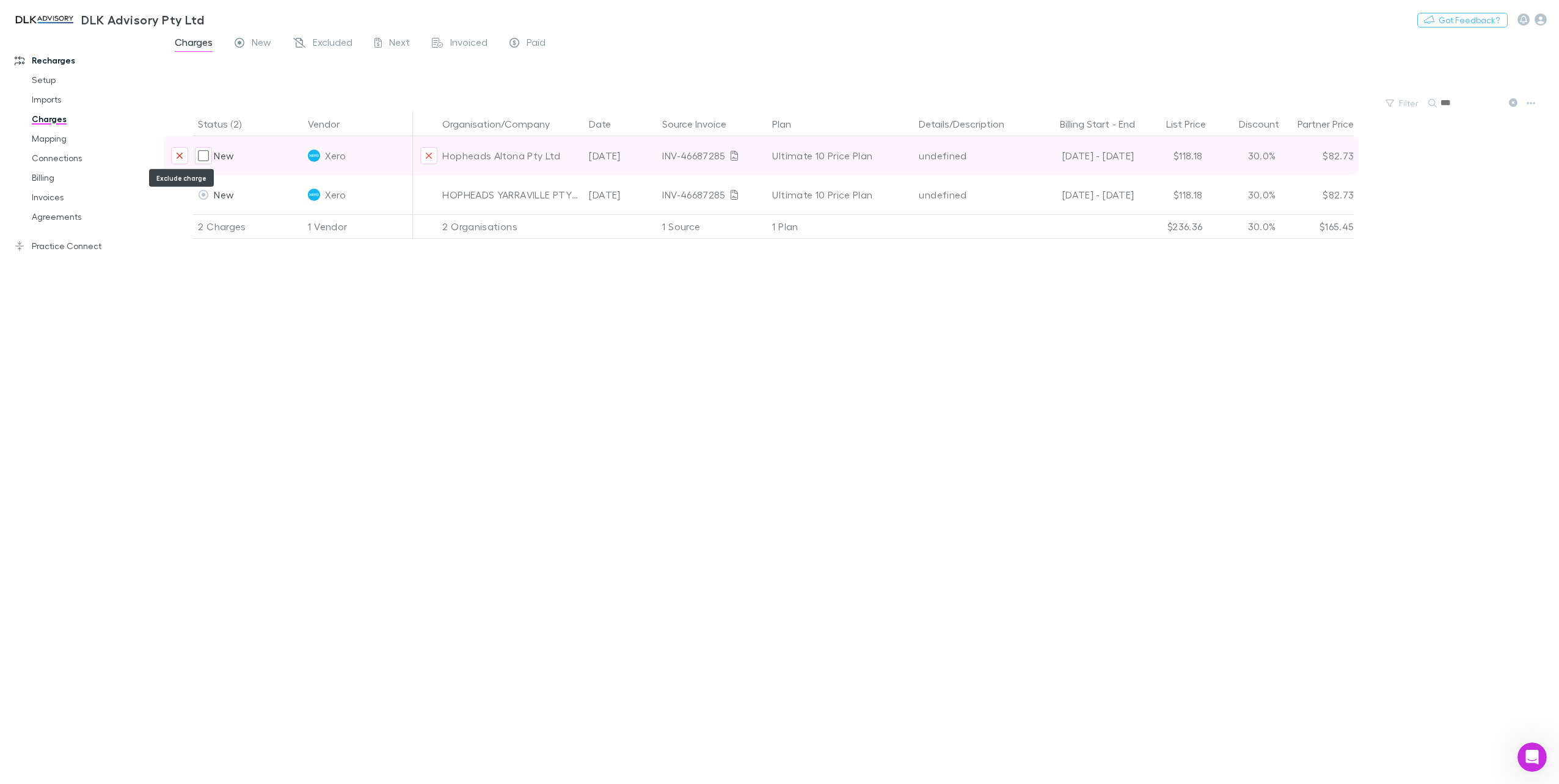
click at [182, 153] on icon "Exclude charge" at bounding box center [179, 155] width 6 height 6
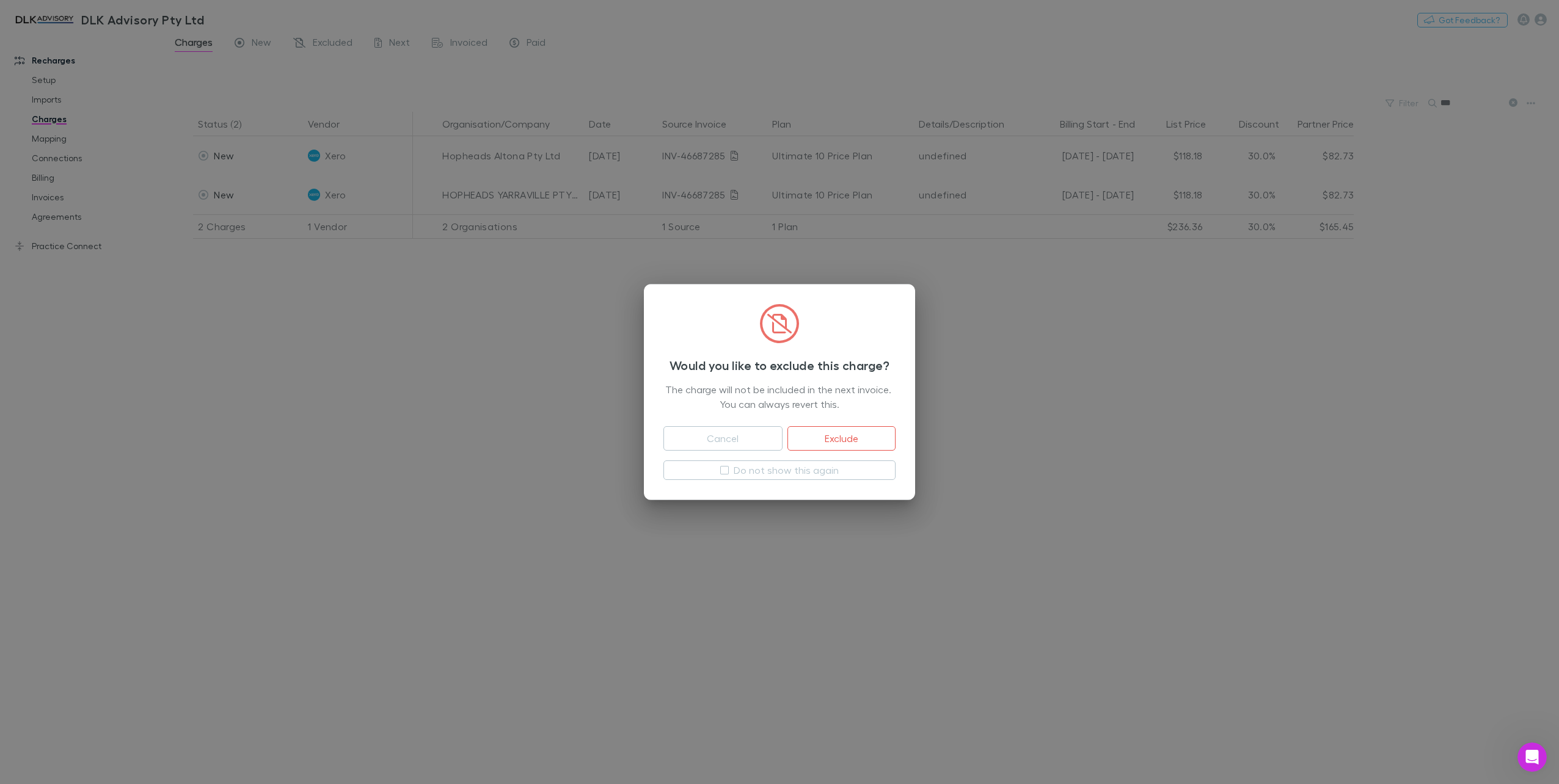
click at [874, 433] on button "Exclude" at bounding box center [842, 438] width 108 height 24
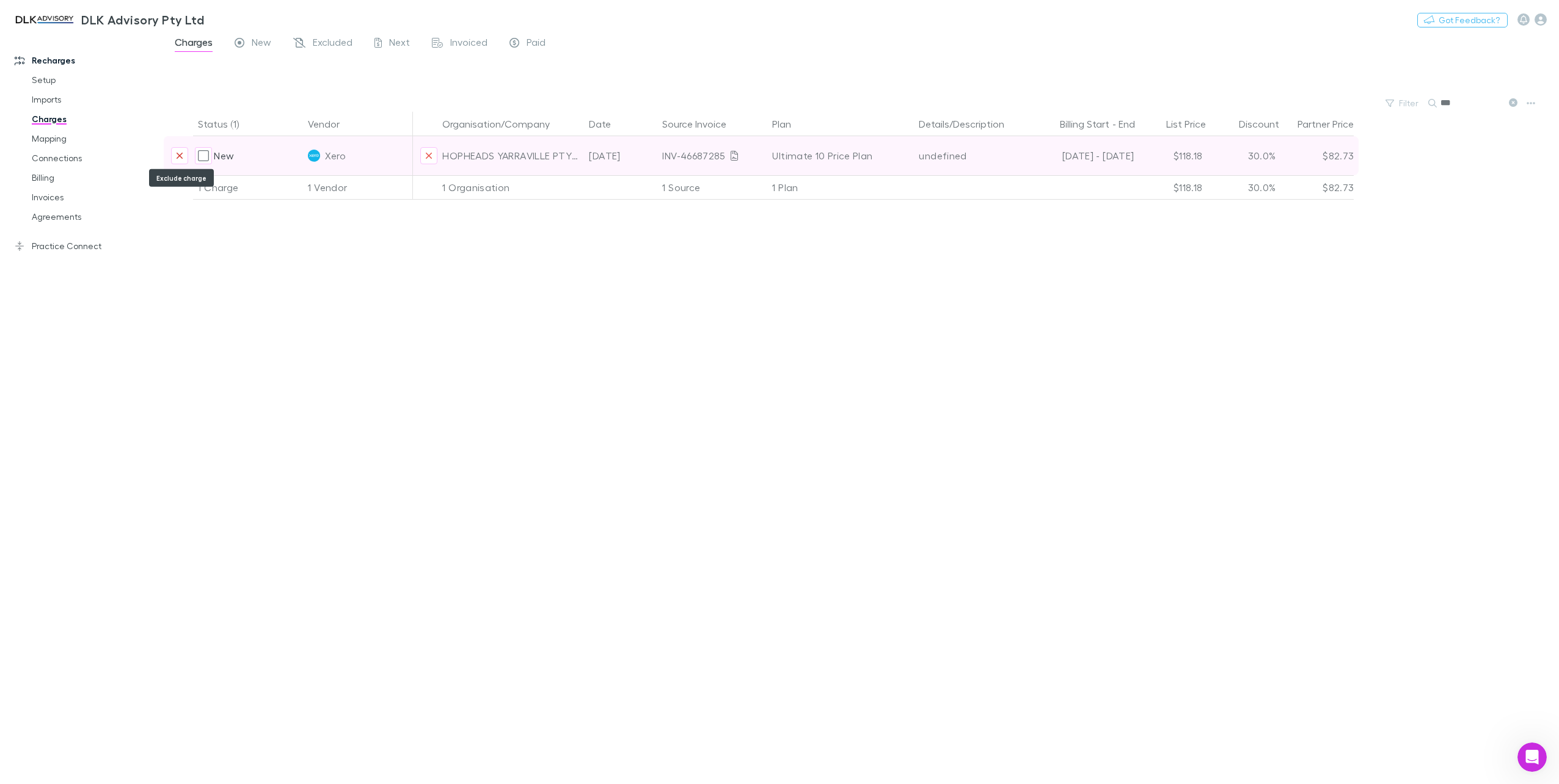
click at [183, 147] on button "Exclude charge" at bounding box center [180, 155] width 17 height 17
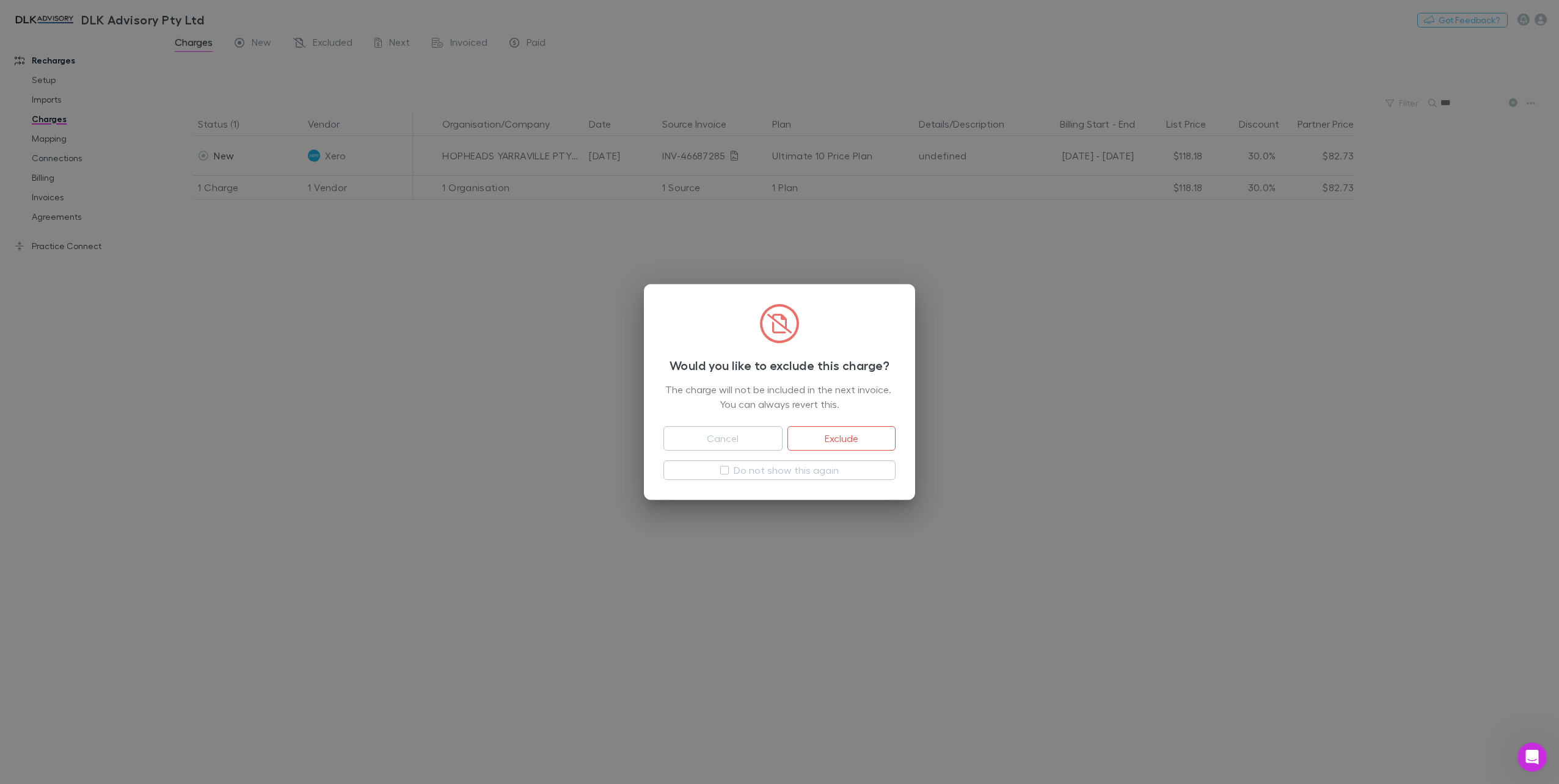
click at [881, 445] on button "Exclude" at bounding box center [842, 438] width 108 height 24
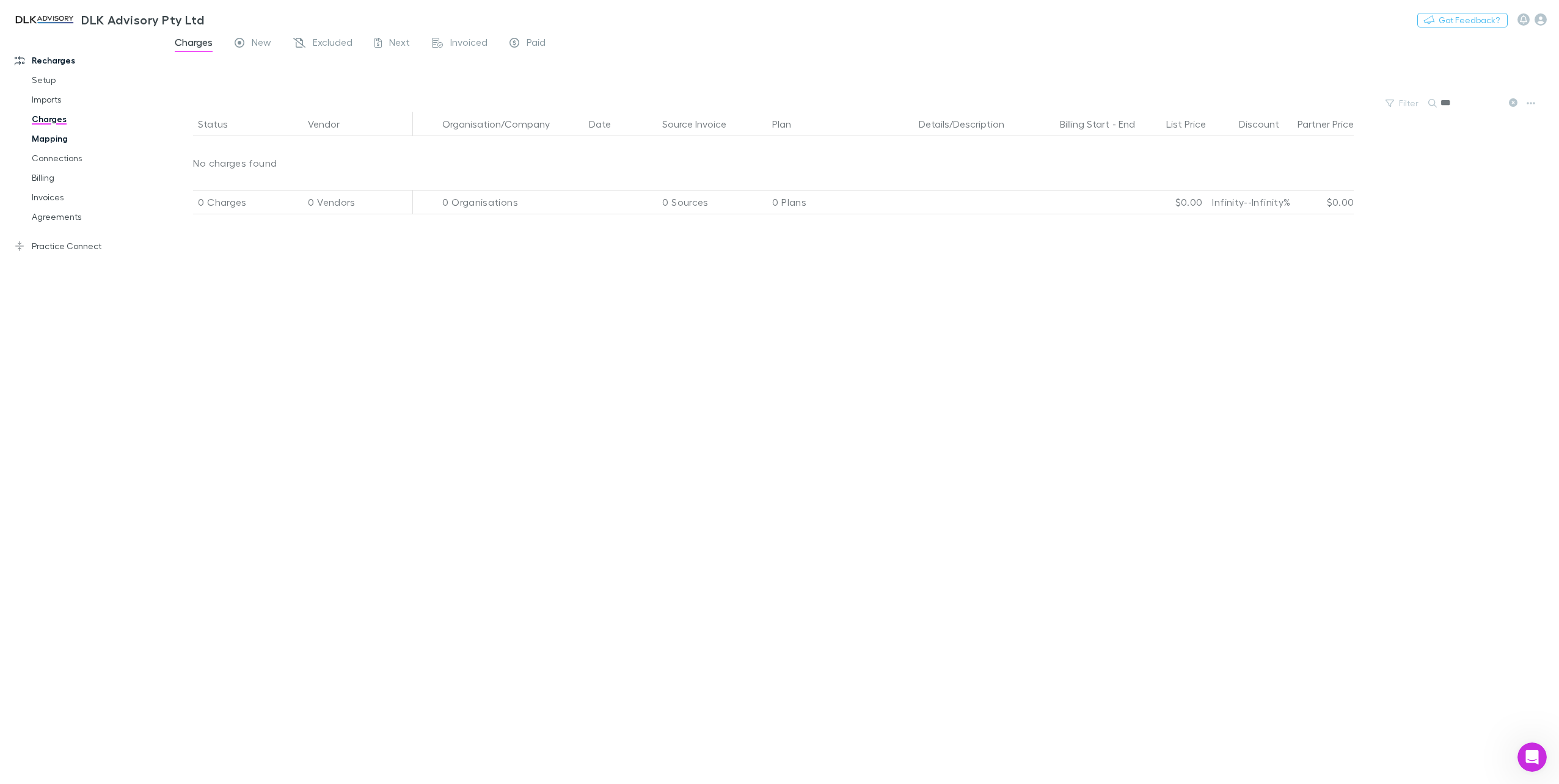
click at [35, 136] on link "Mapping" at bounding box center [95, 138] width 151 height 20
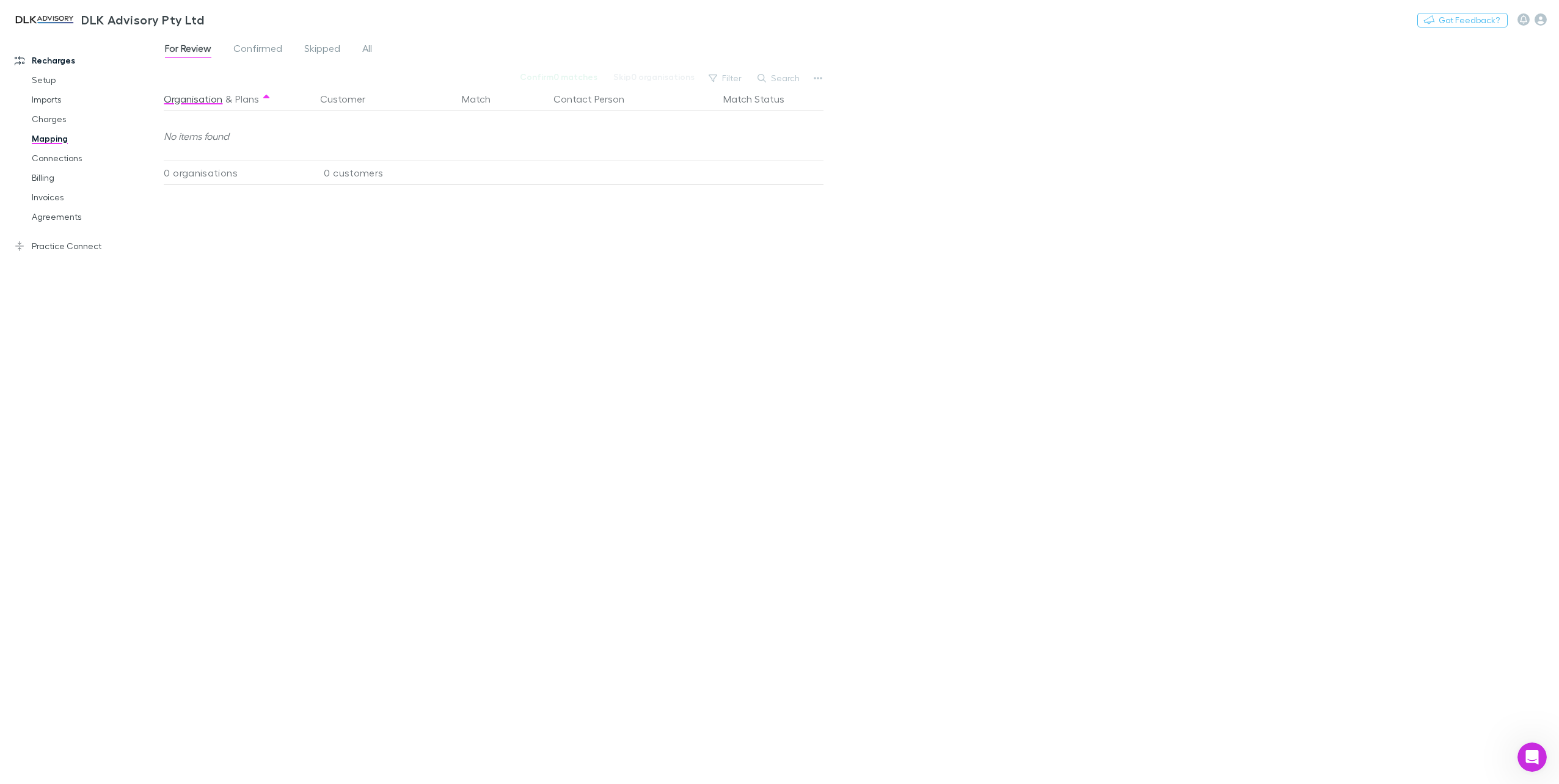
click at [378, 44] on div "For Review Confirmed Skipped All" at bounding box center [274, 50] width 219 height 20
click at [373, 47] on link "All" at bounding box center [367, 50] width 12 height 20
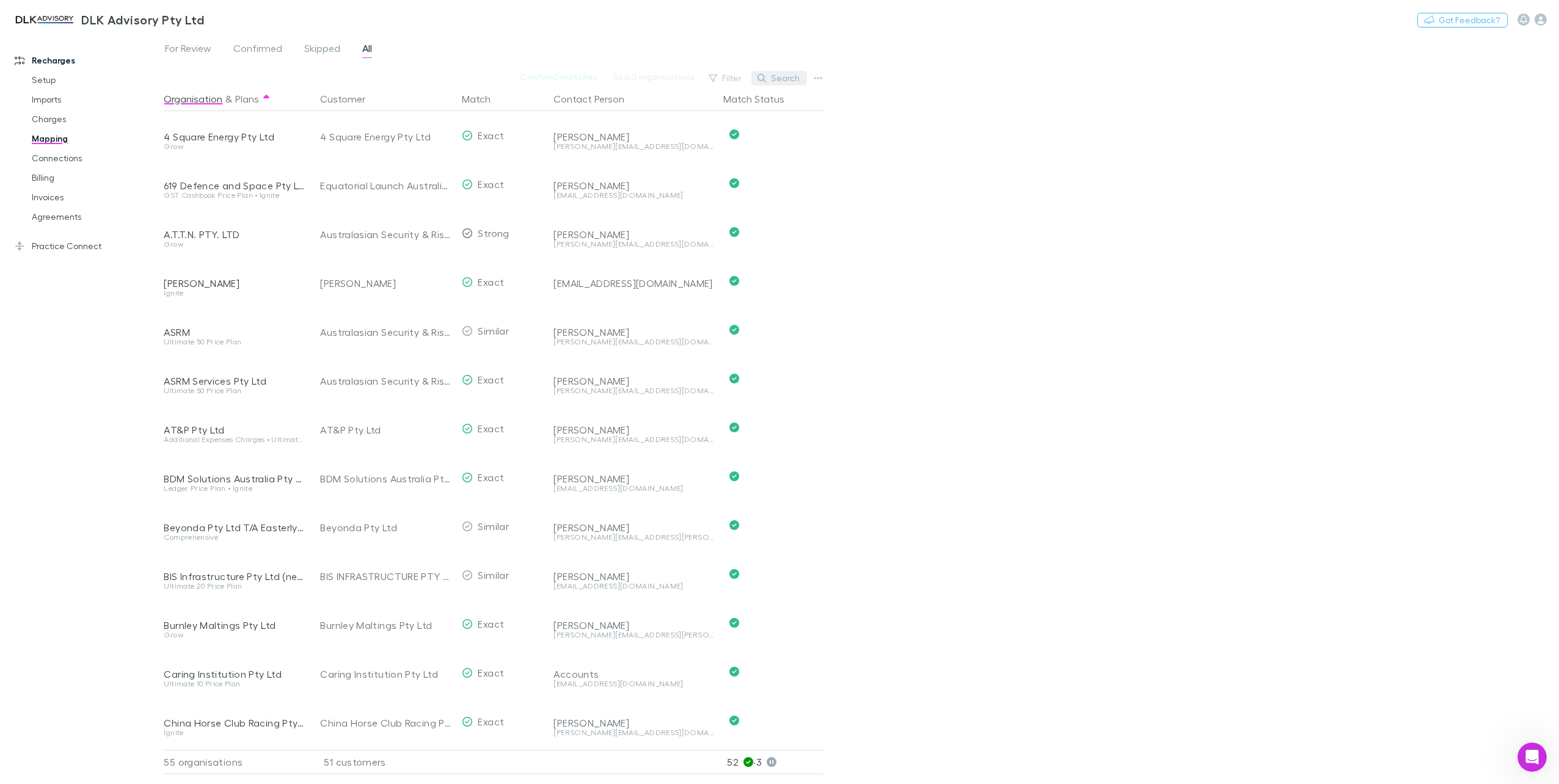
click at [786, 78] on button "Search" at bounding box center [779, 78] width 55 height 14
type input "*"
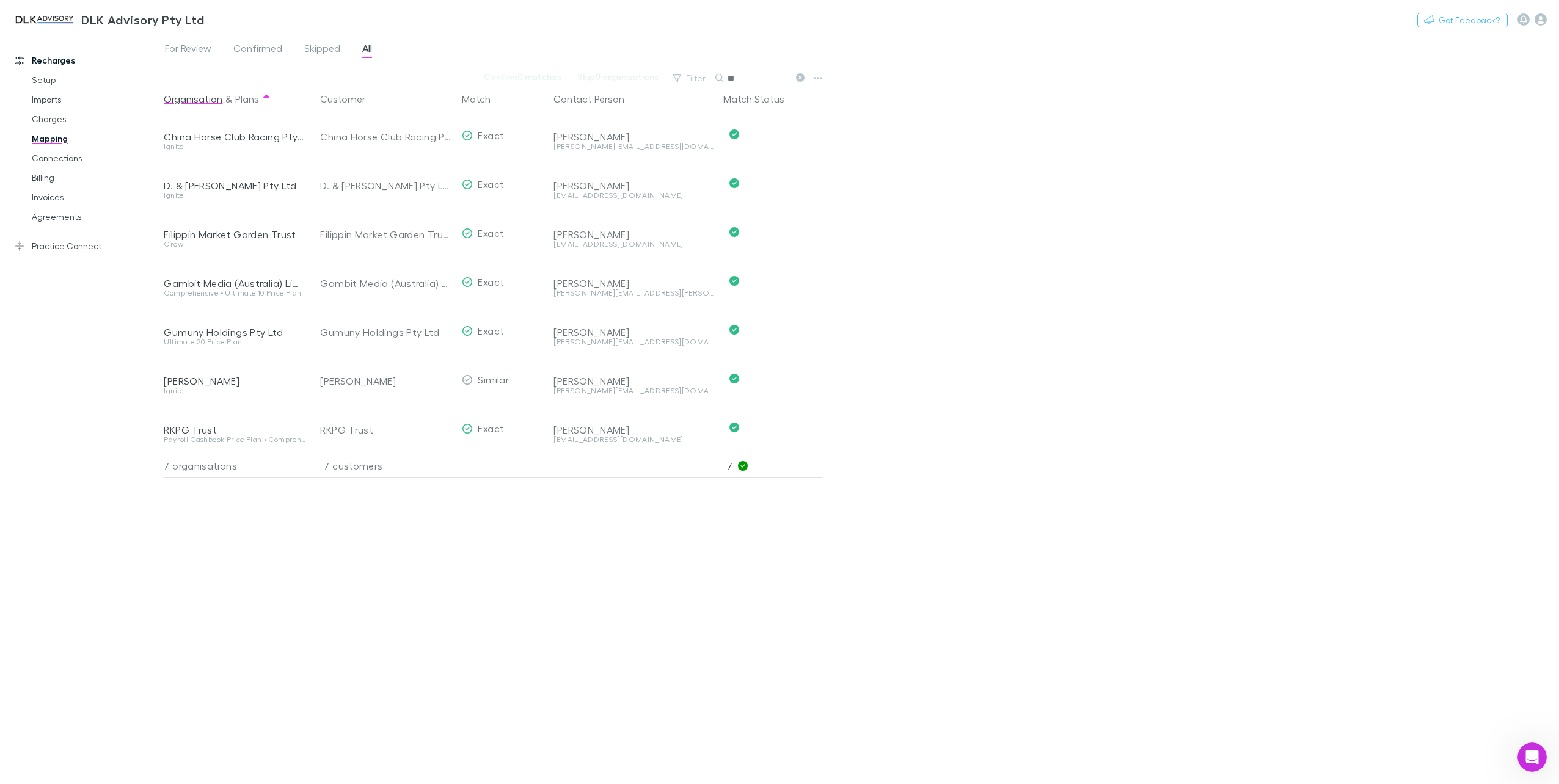
type input "*"
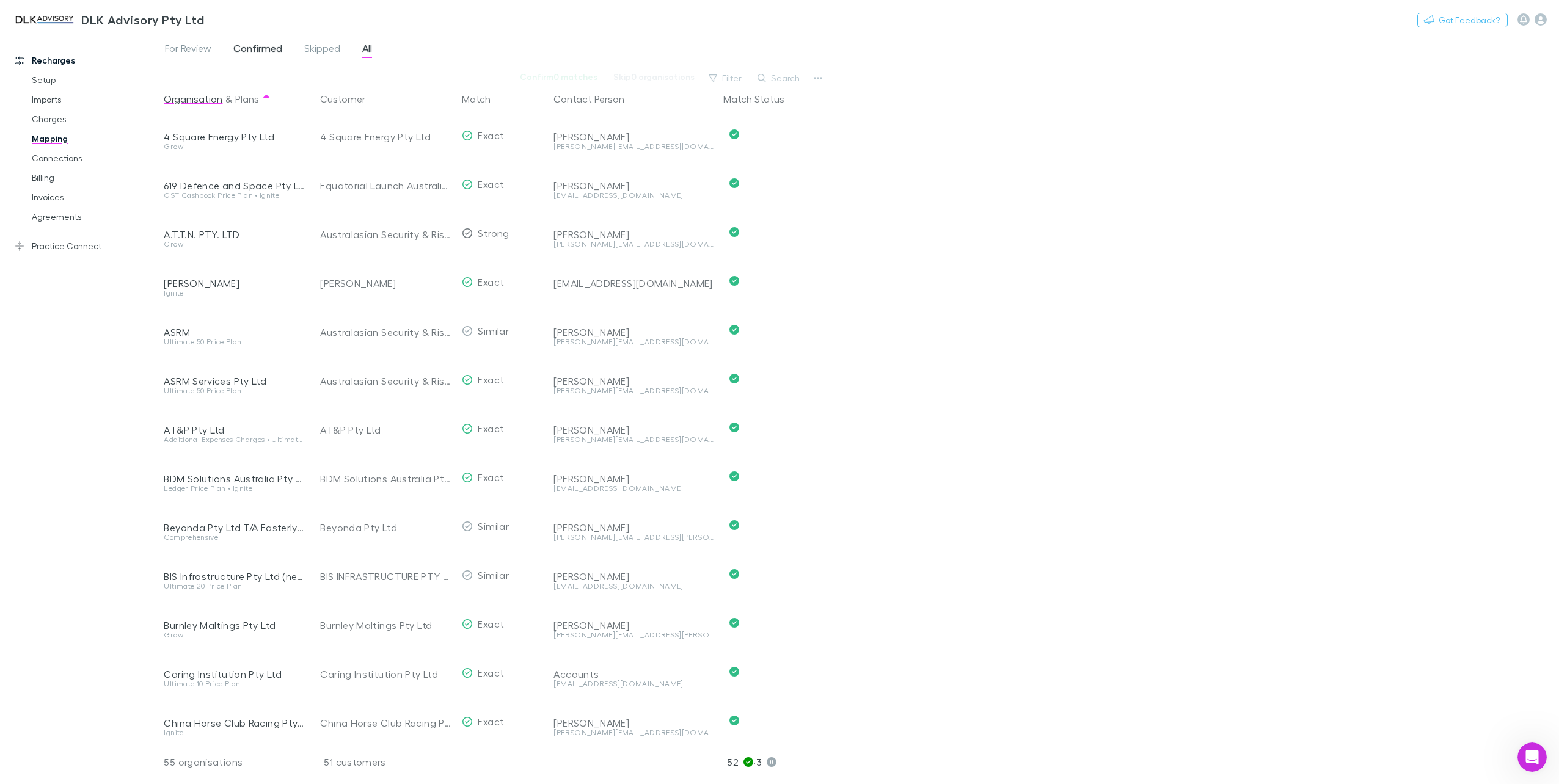
click at [266, 52] on span "Confirmed" at bounding box center [257, 50] width 49 height 16
click at [54, 115] on link "Charges" at bounding box center [95, 119] width 151 height 20
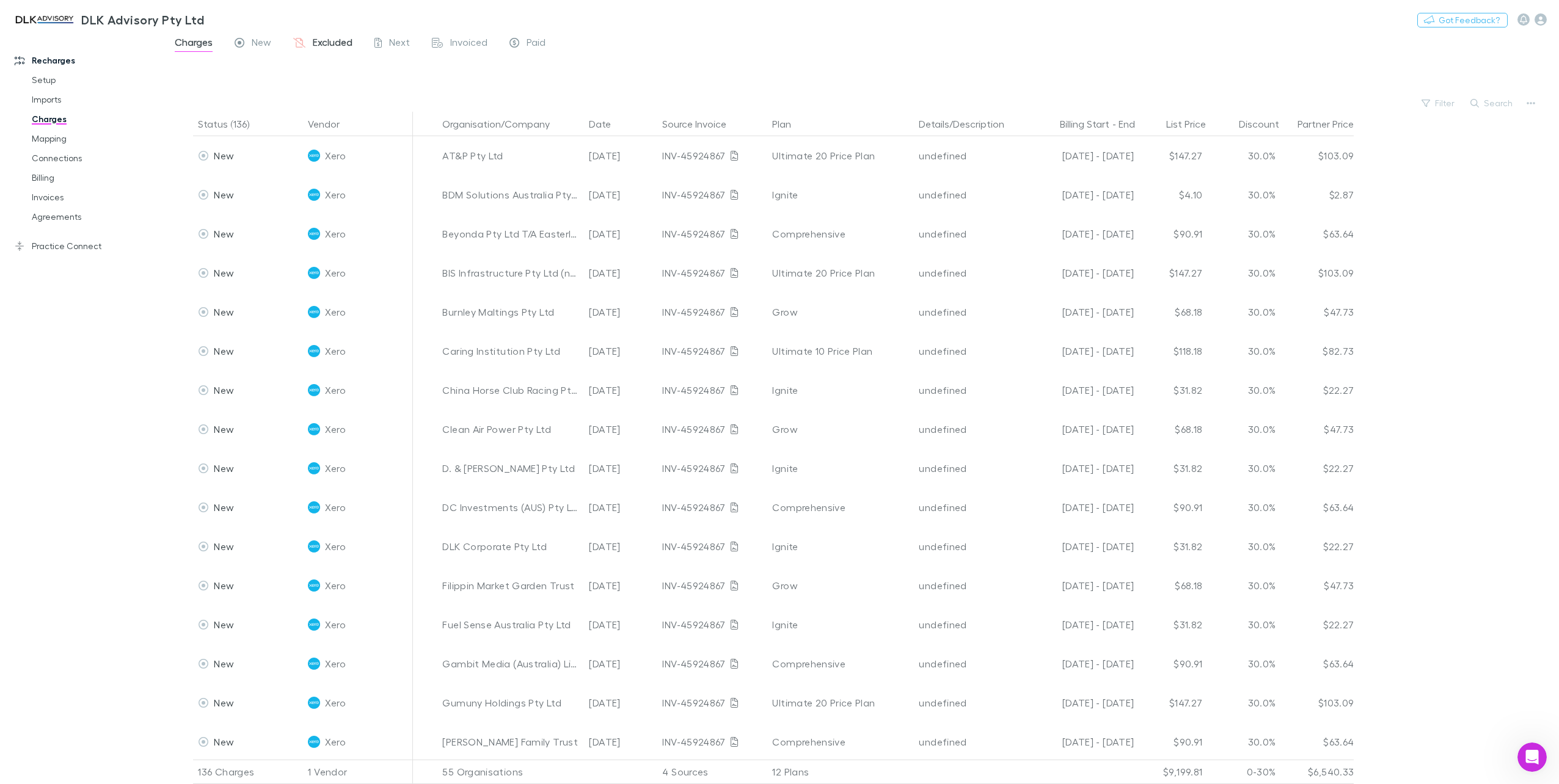
click at [321, 44] on span "Excluded" at bounding box center [332, 44] width 40 height 16
click at [1479, 103] on icon "button" at bounding box center [1474, 103] width 8 height 8
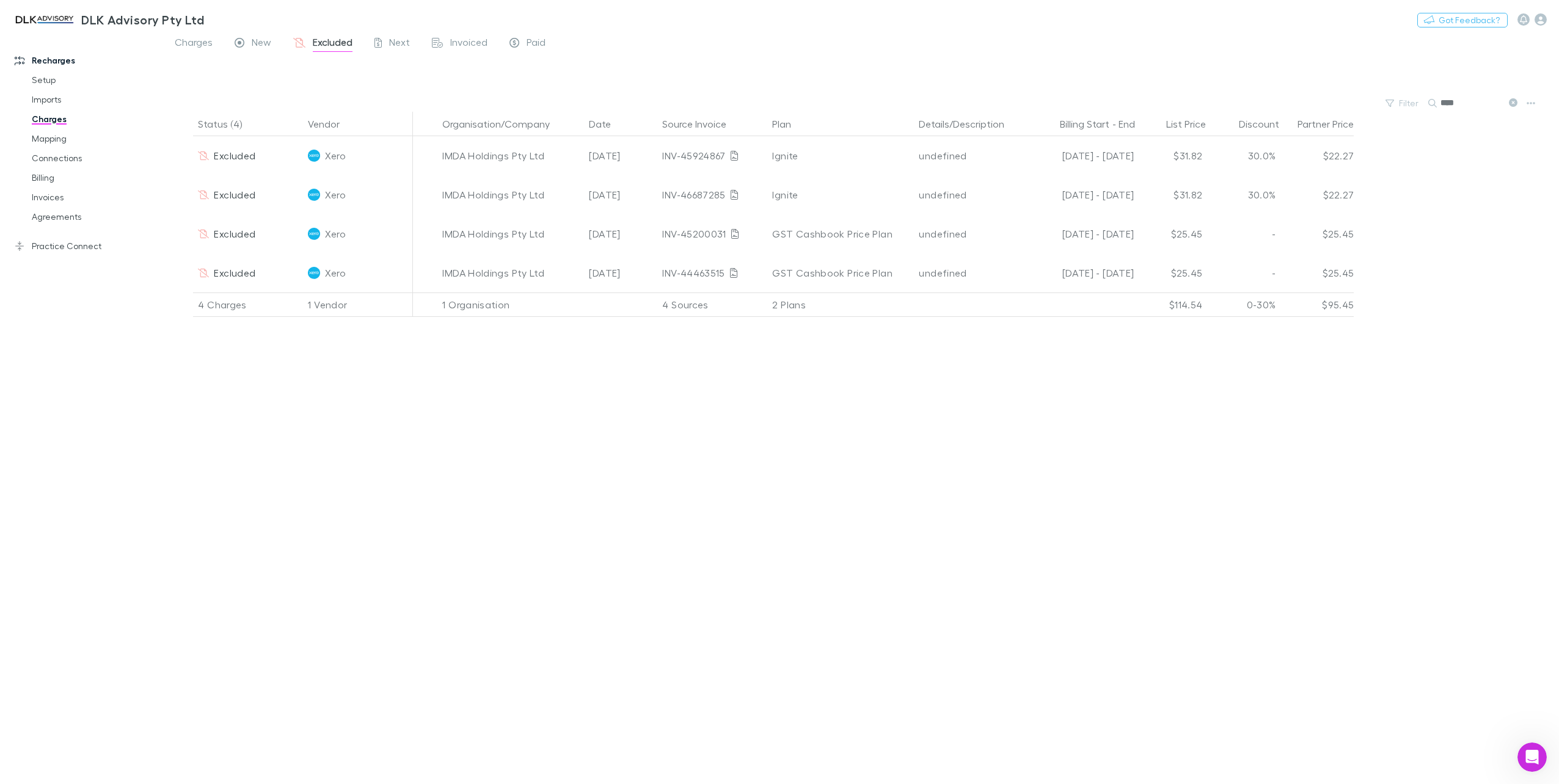
type input "****"
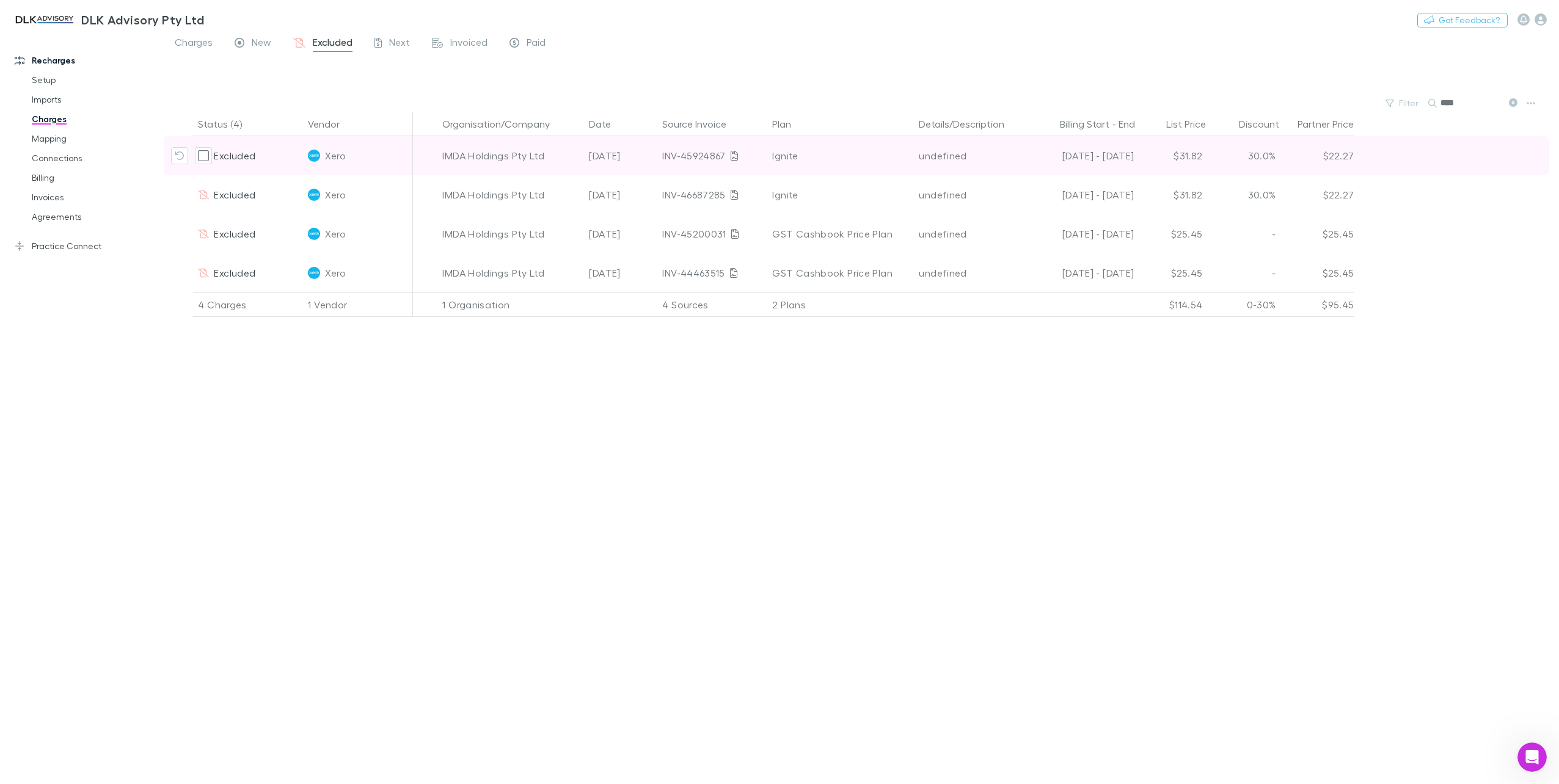
click at [183, 159] on icon "Include charge" at bounding box center [180, 155] width 10 height 10
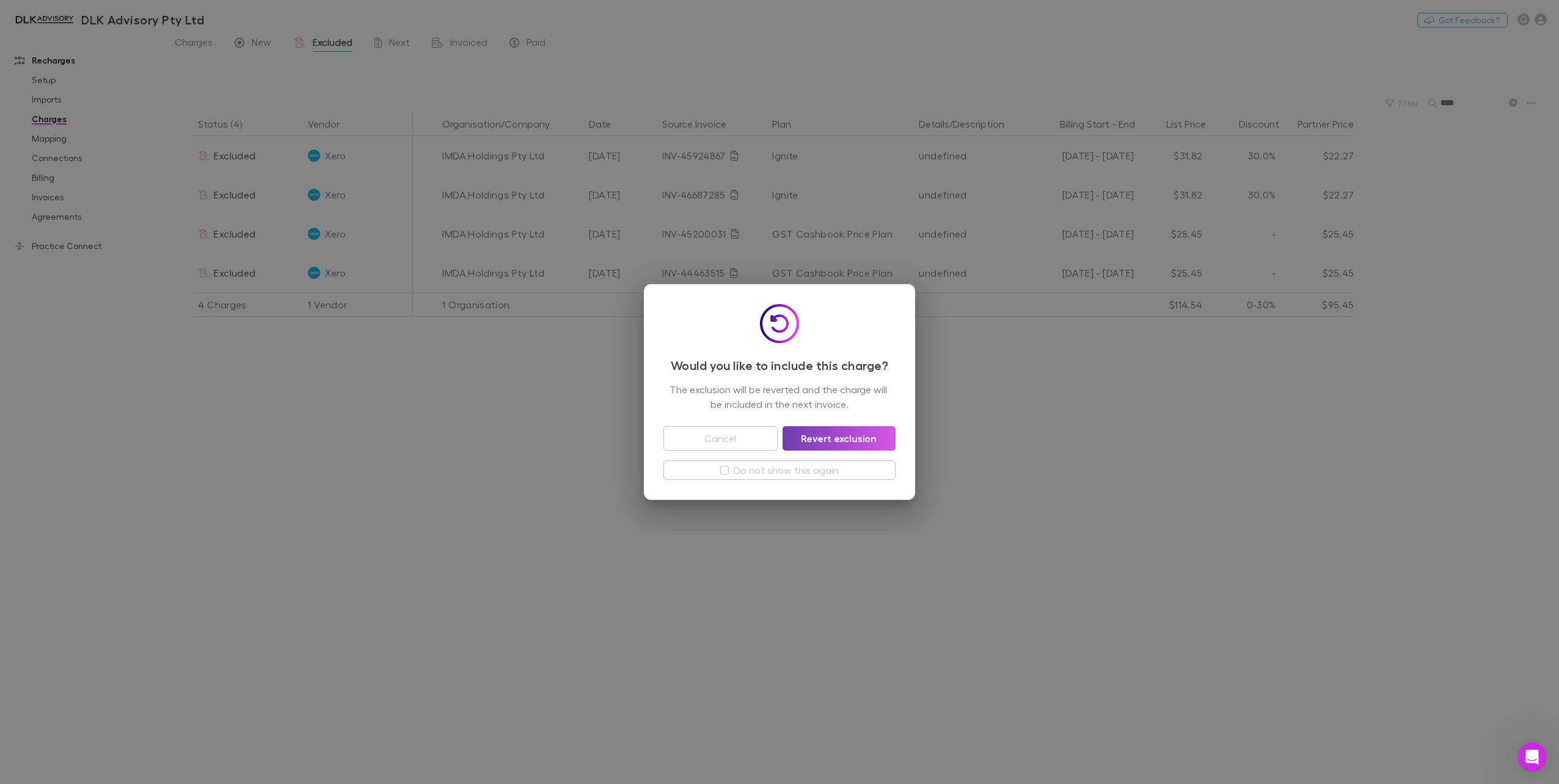
click at [837, 443] on button "Revert exclusion" at bounding box center [838, 438] width 113 height 24
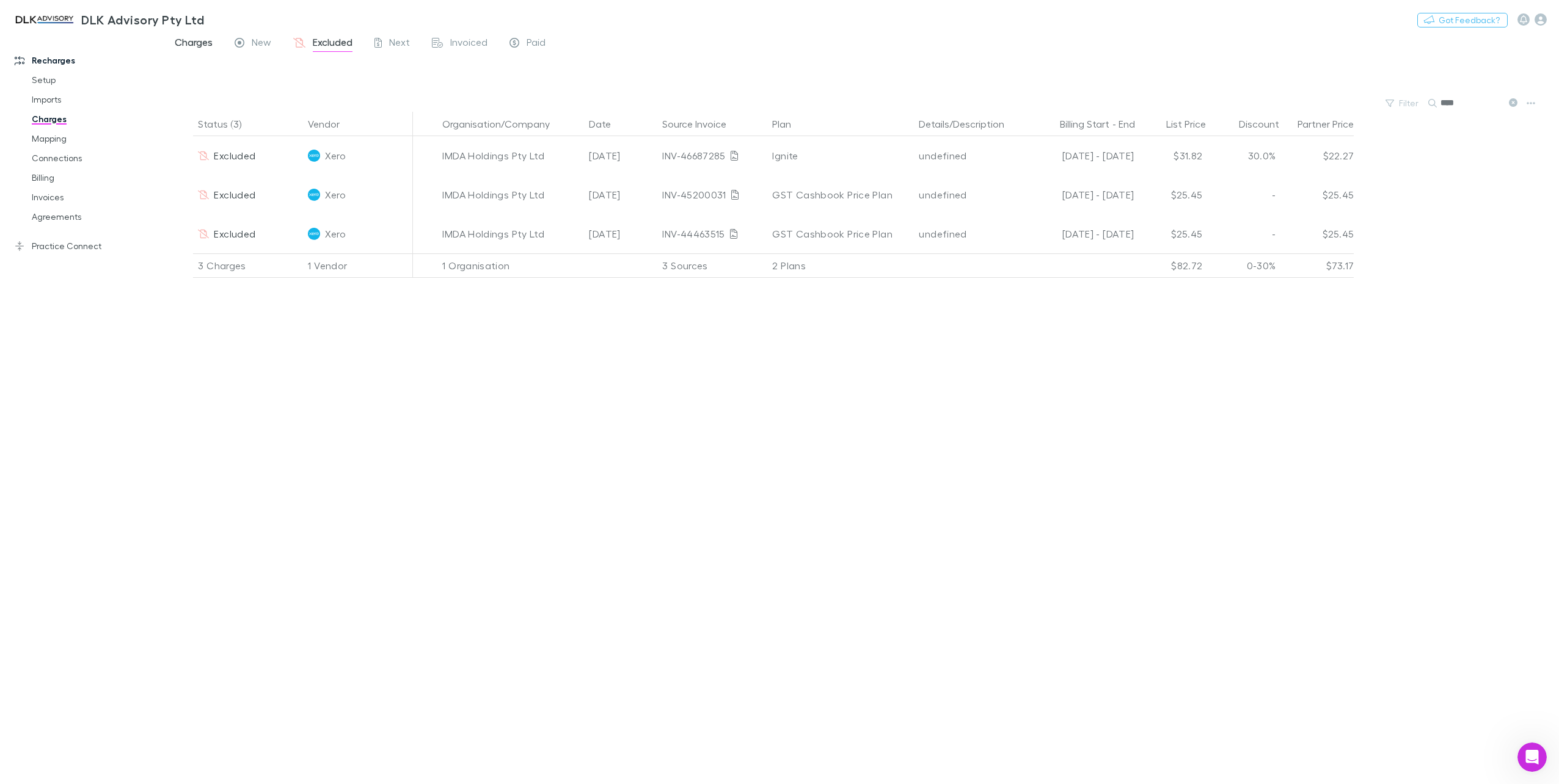
click at [201, 46] on span "Charges" at bounding box center [194, 44] width 38 height 16
click at [65, 138] on link "Mapping" at bounding box center [95, 138] width 151 height 20
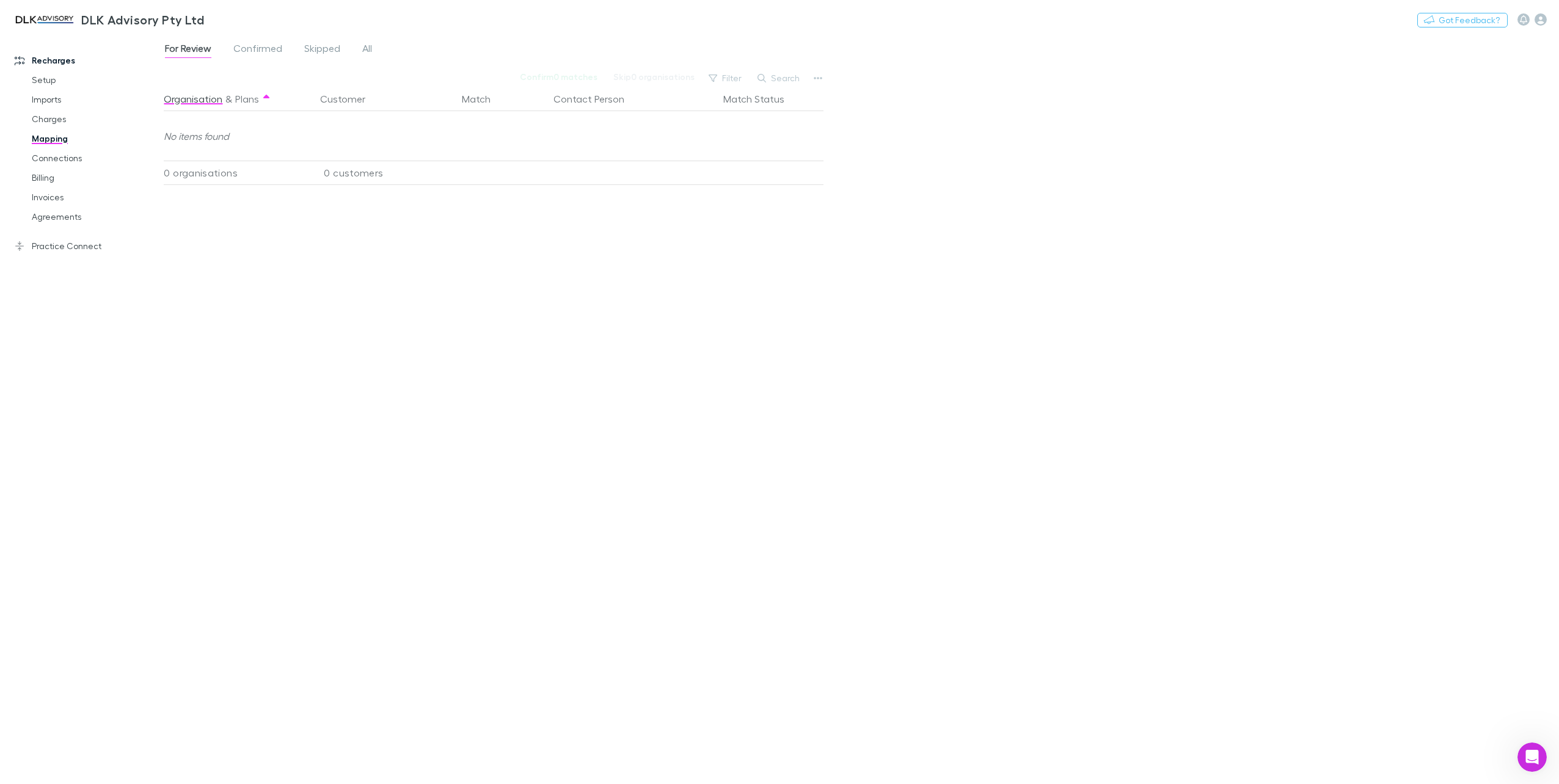
click at [55, 138] on link "Mapping" at bounding box center [95, 138] width 151 height 20
click at [781, 84] on button "Search" at bounding box center [779, 78] width 55 height 14
click at [353, 57] on div "For Review Confirmed Skipped All" at bounding box center [274, 50] width 219 height 20
click at [368, 52] on span "All" at bounding box center [367, 50] width 10 height 16
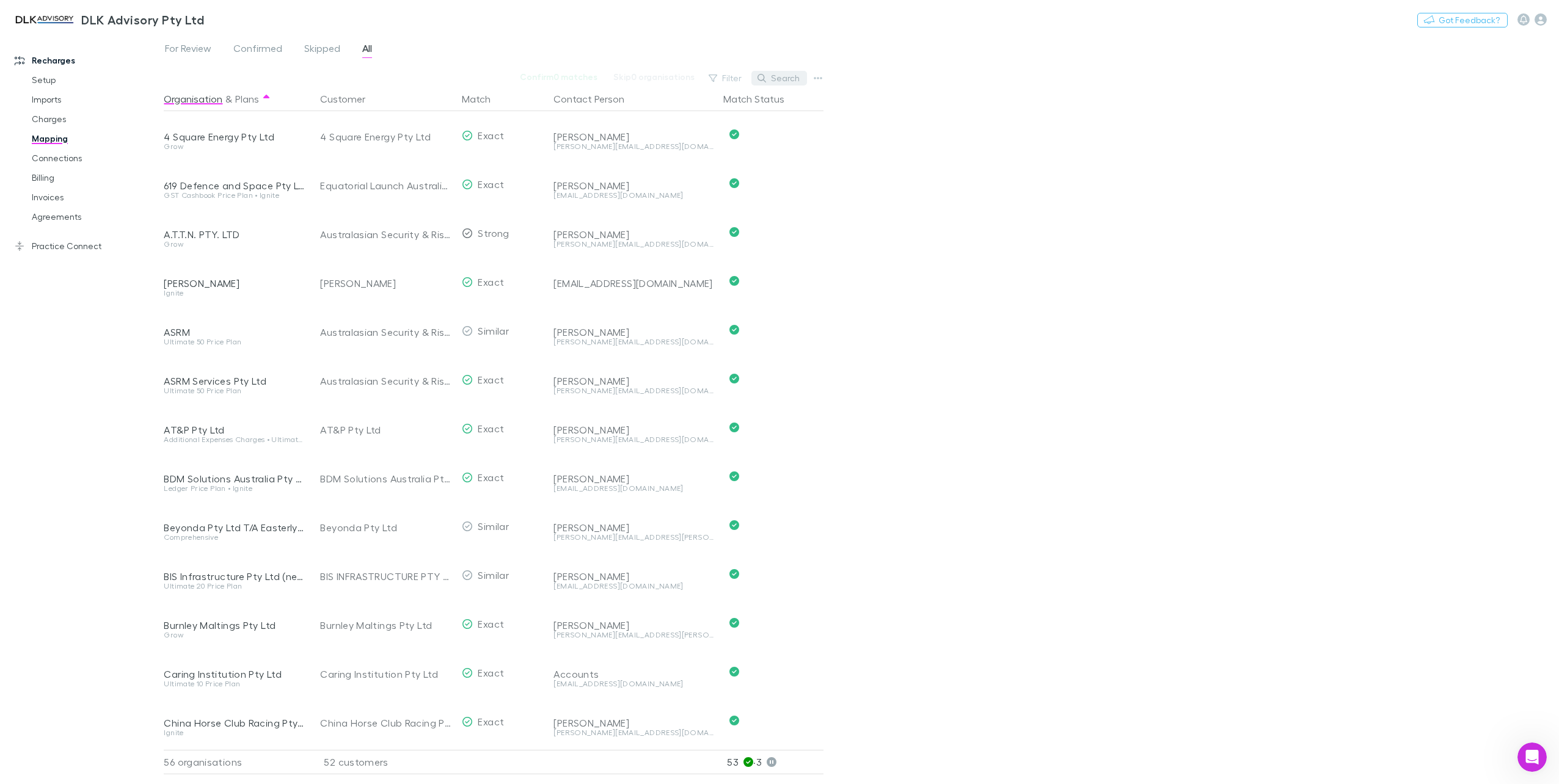
click at [780, 77] on button "Search" at bounding box center [779, 78] width 55 height 14
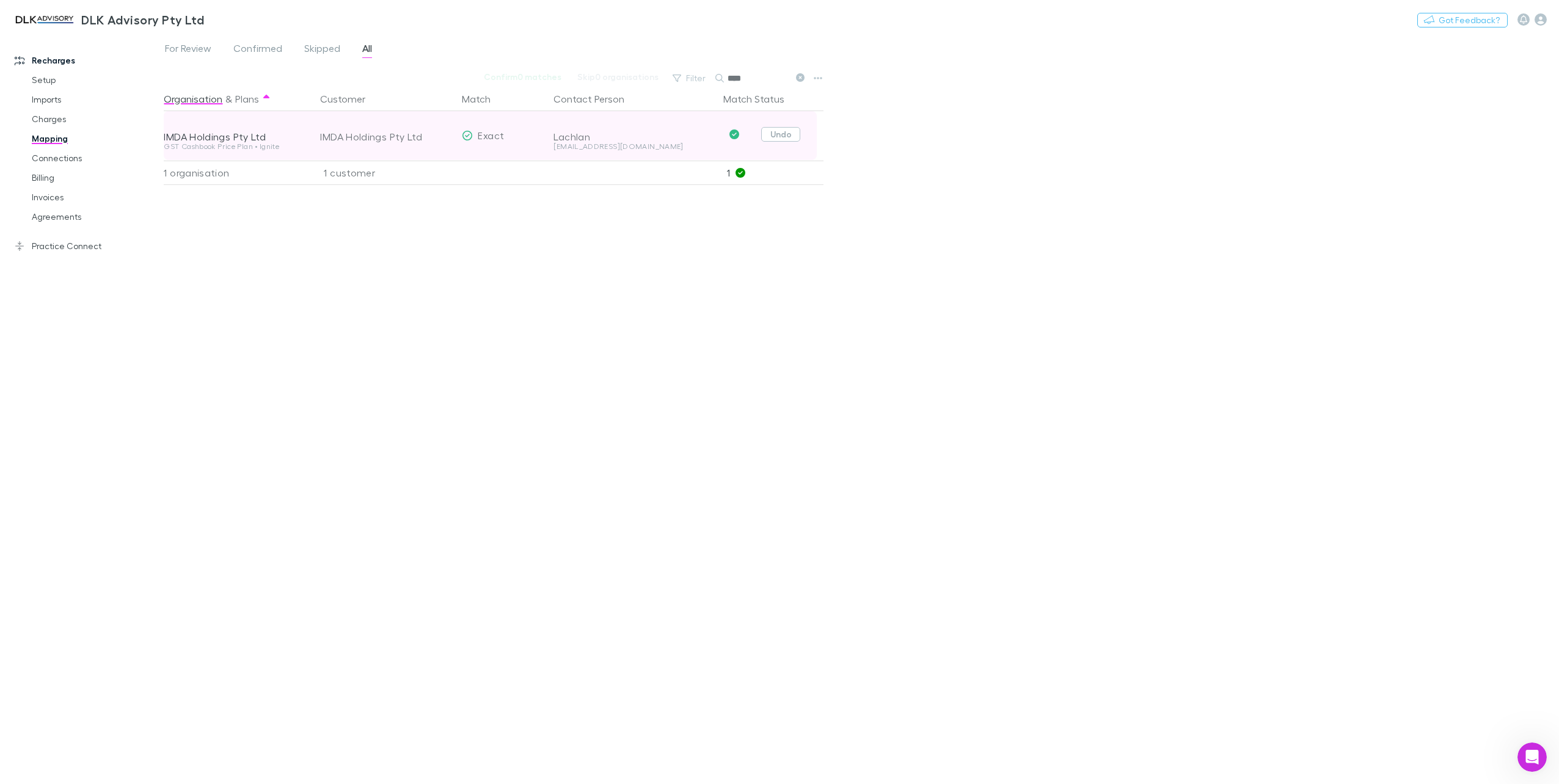
type input "****"
click at [783, 132] on button "Undo" at bounding box center [781, 134] width 39 height 14
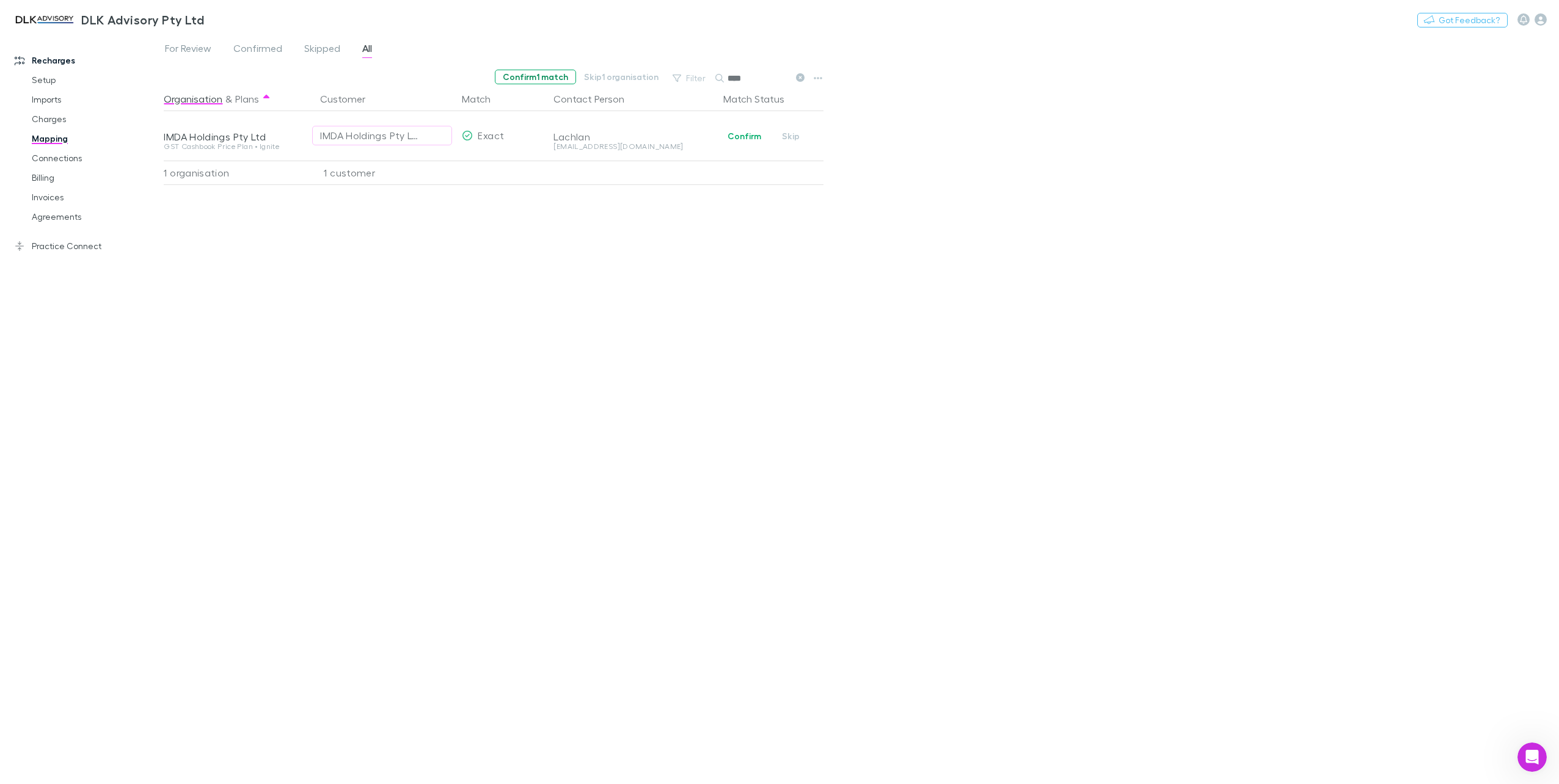
click at [554, 74] on button "Confirm 1 match" at bounding box center [535, 77] width 81 height 14
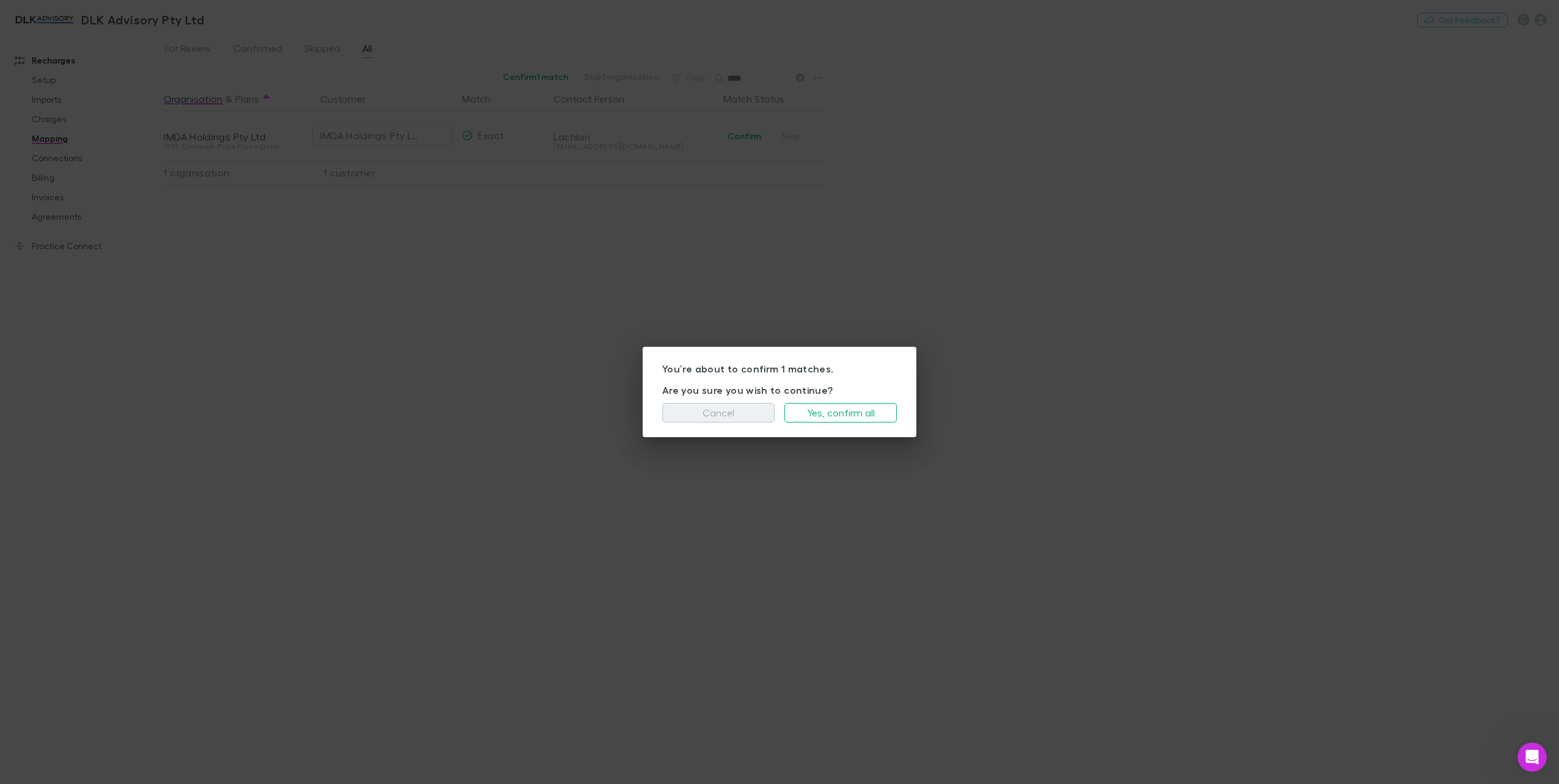
click at [734, 405] on button "Cancel" at bounding box center [718, 413] width 112 height 20
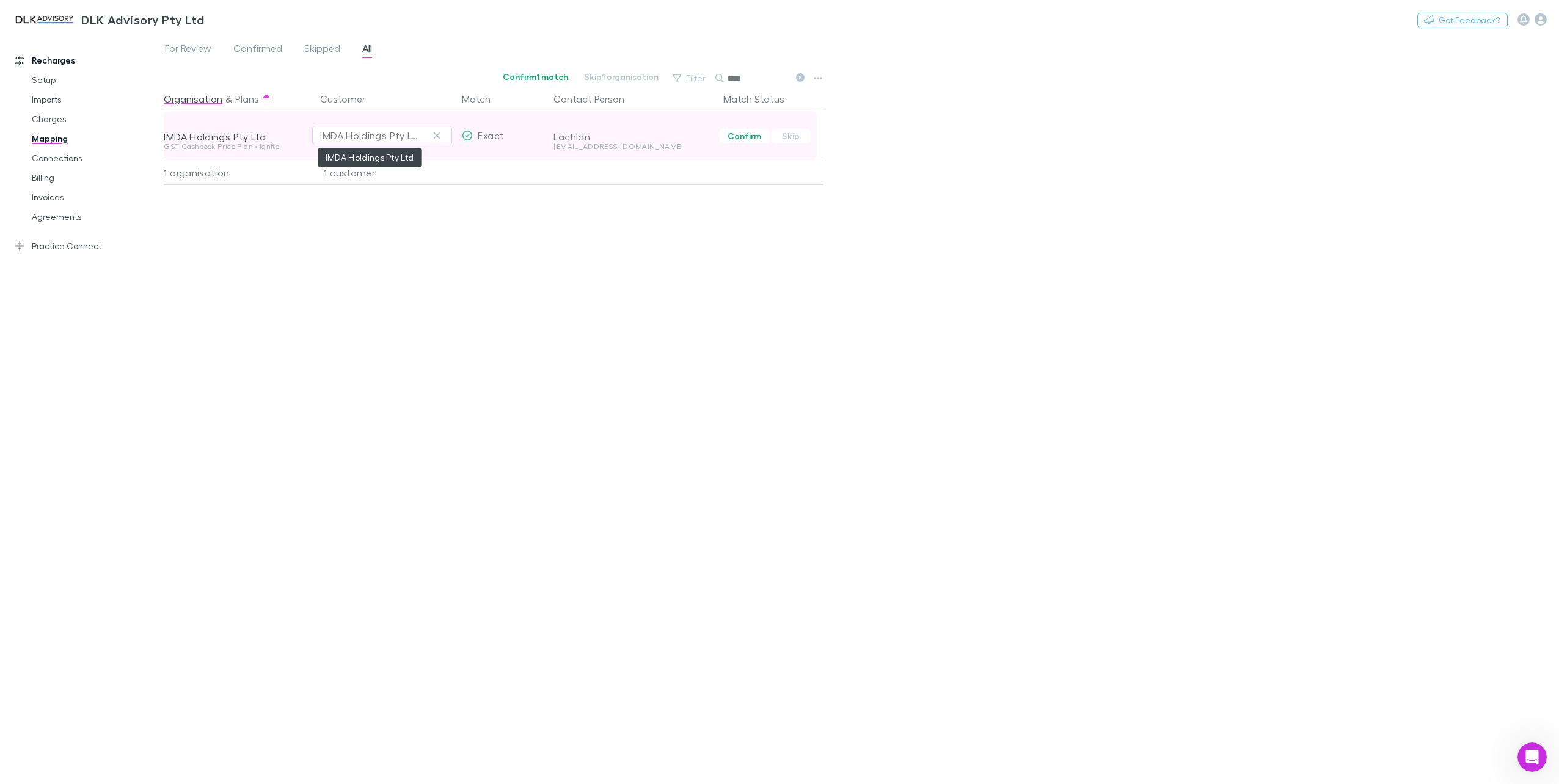
click at [353, 129] on div "IMDA Holdings Pty Ltd" at bounding box center [370, 135] width 99 height 14
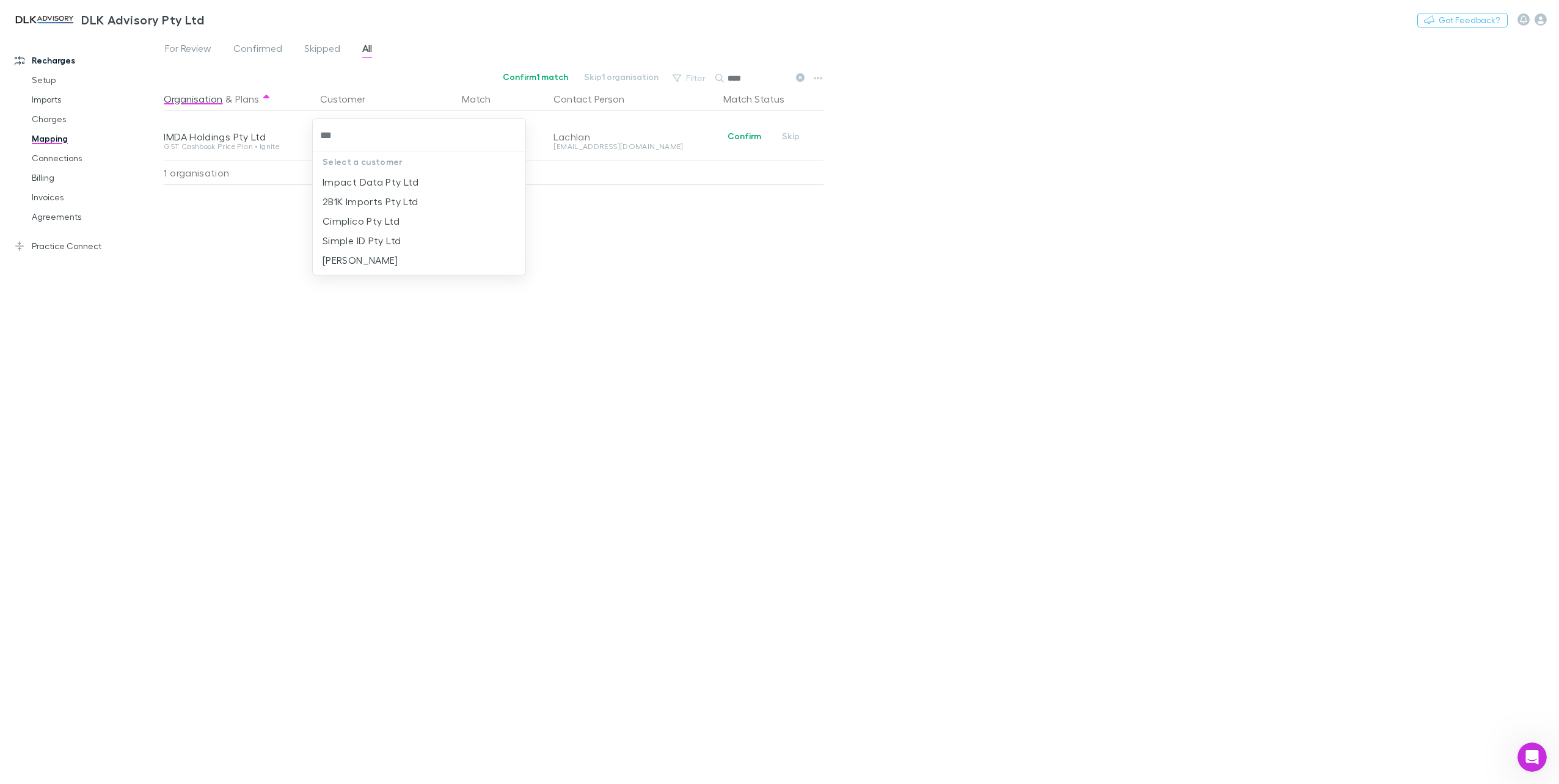
type input "****"
click at [367, 186] on li "Impact Data Pty Ltd" at bounding box center [419, 182] width 213 height 20
click at [269, 55] on span "Confirmed" at bounding box center [257, 50] width 49 height 16
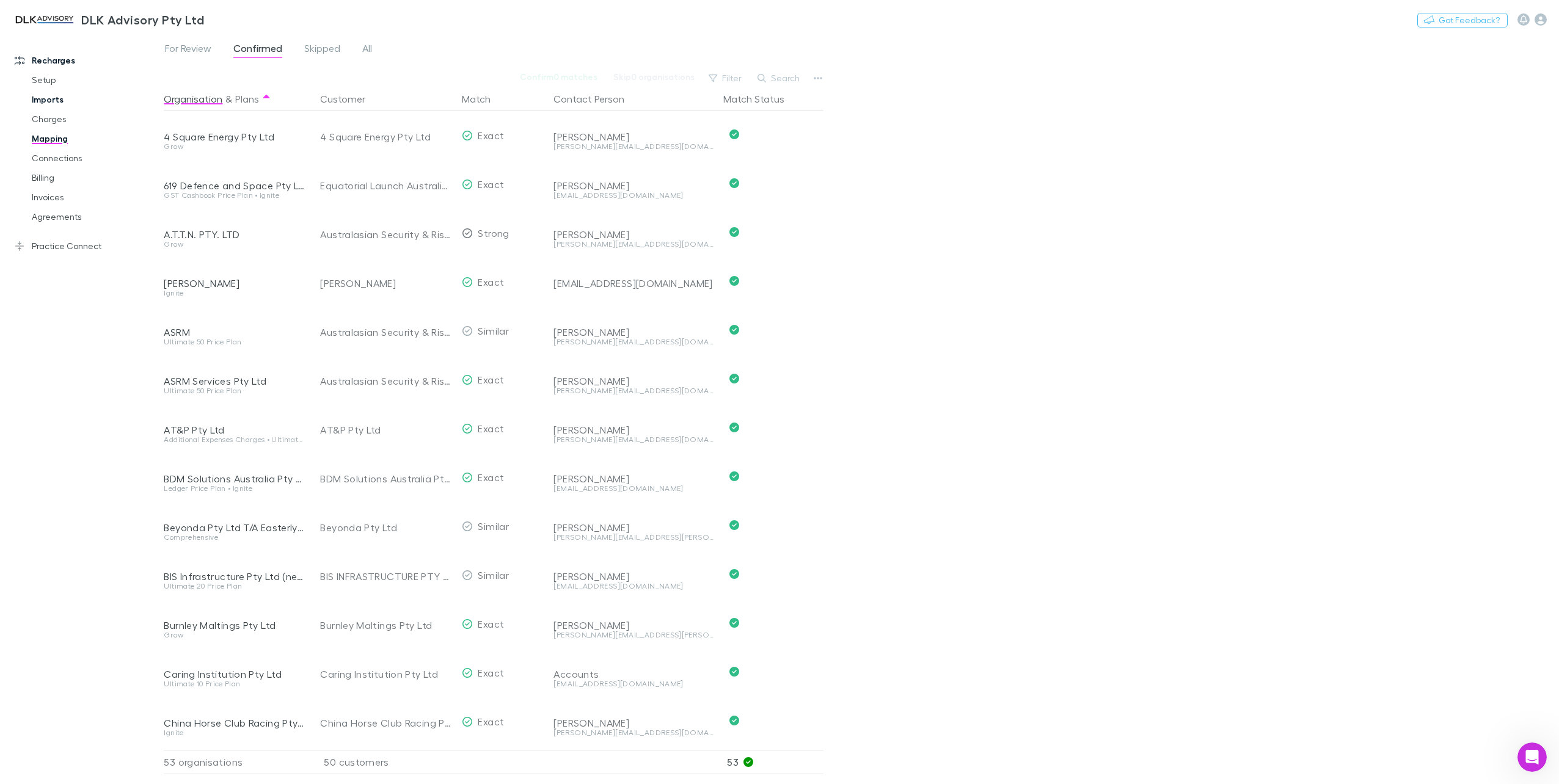
click at [70, 99] on link "Imports" at bounding box center [95, 100] width 151 height 20
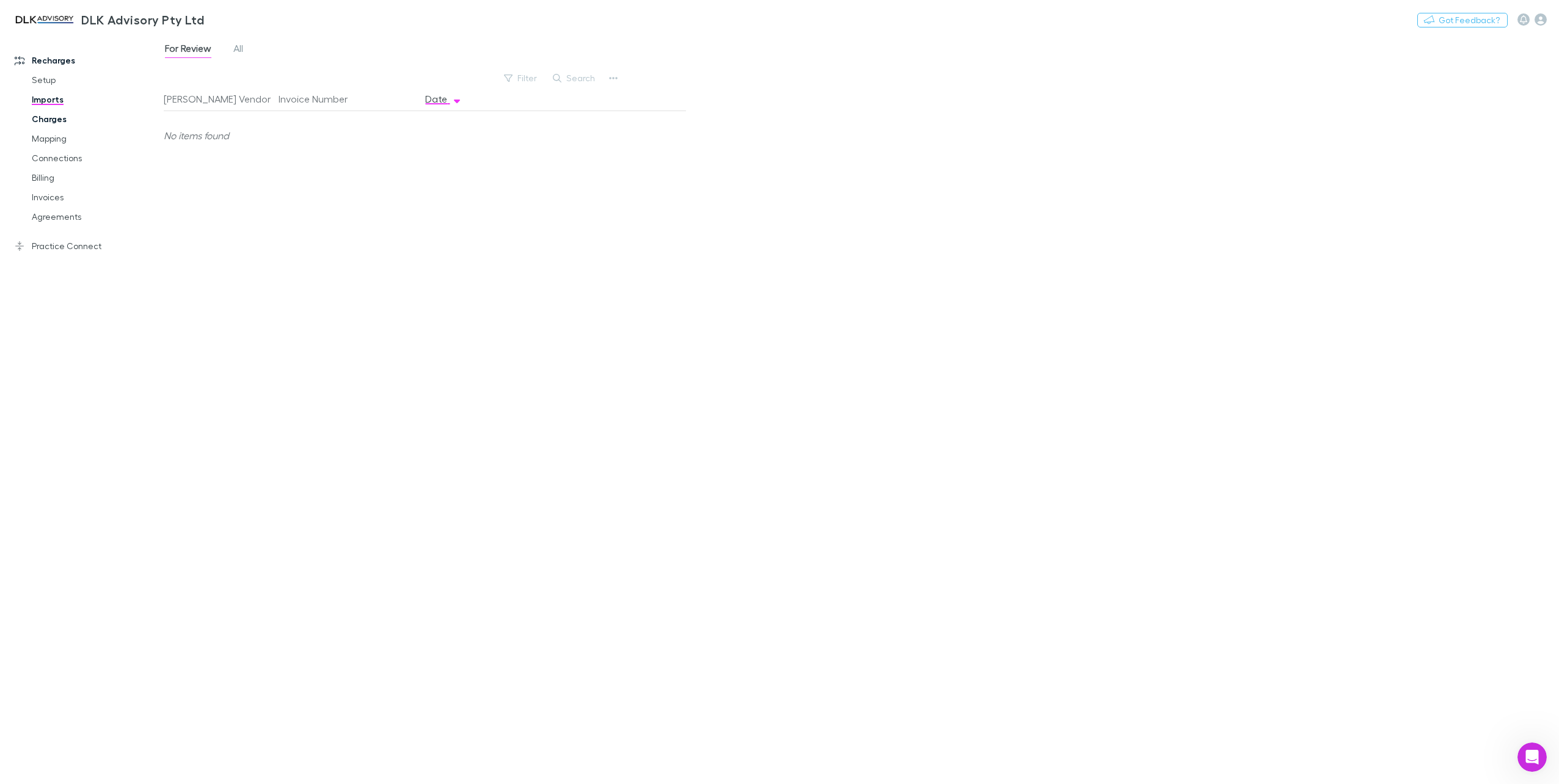
click at [54, 119] on link "Charges" at bounding box center [95, 119] width 151 height 20
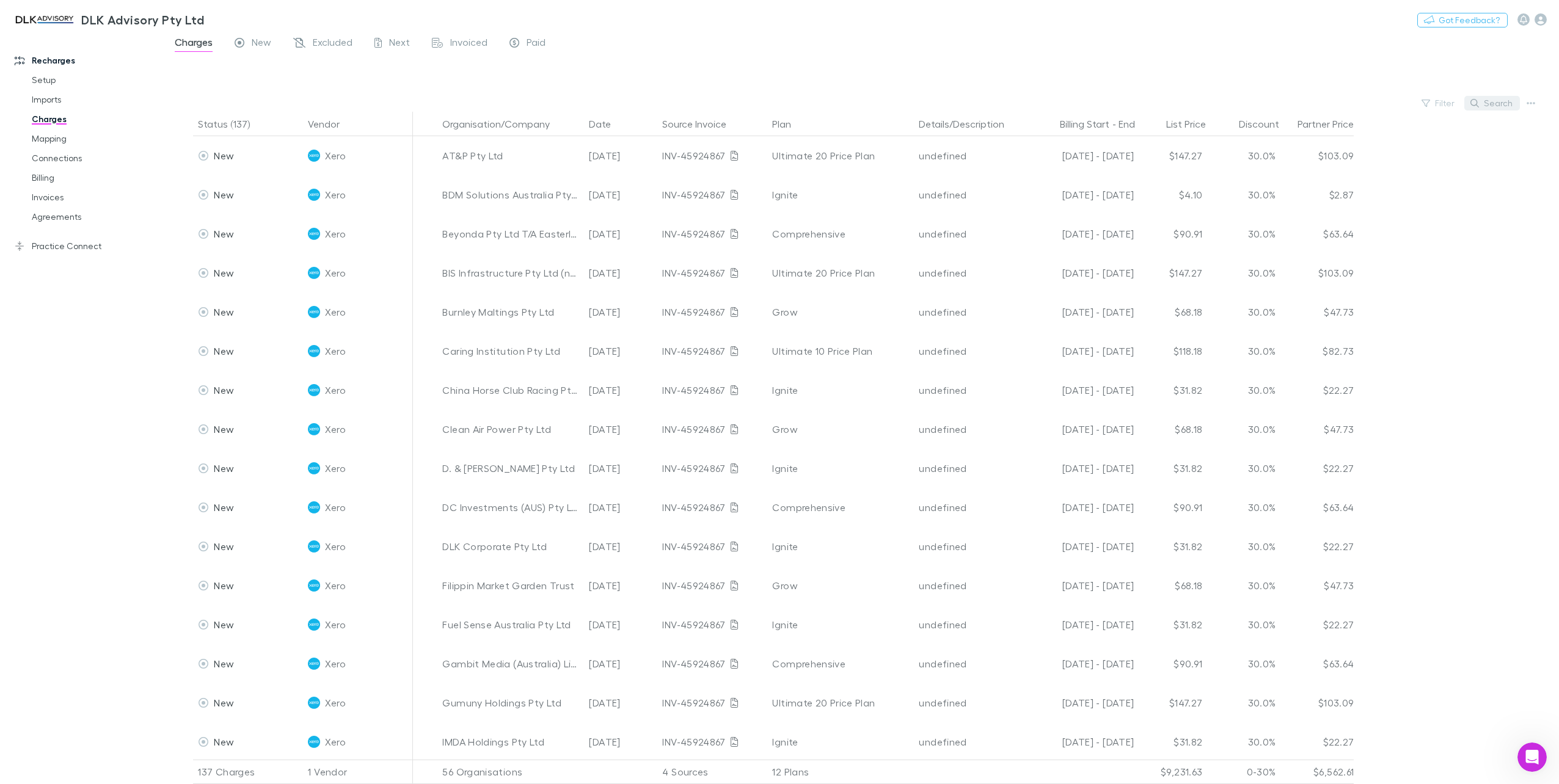
click at [1481, 97] on button "Search" at bounding box center [1492, 103] width 55 height 14
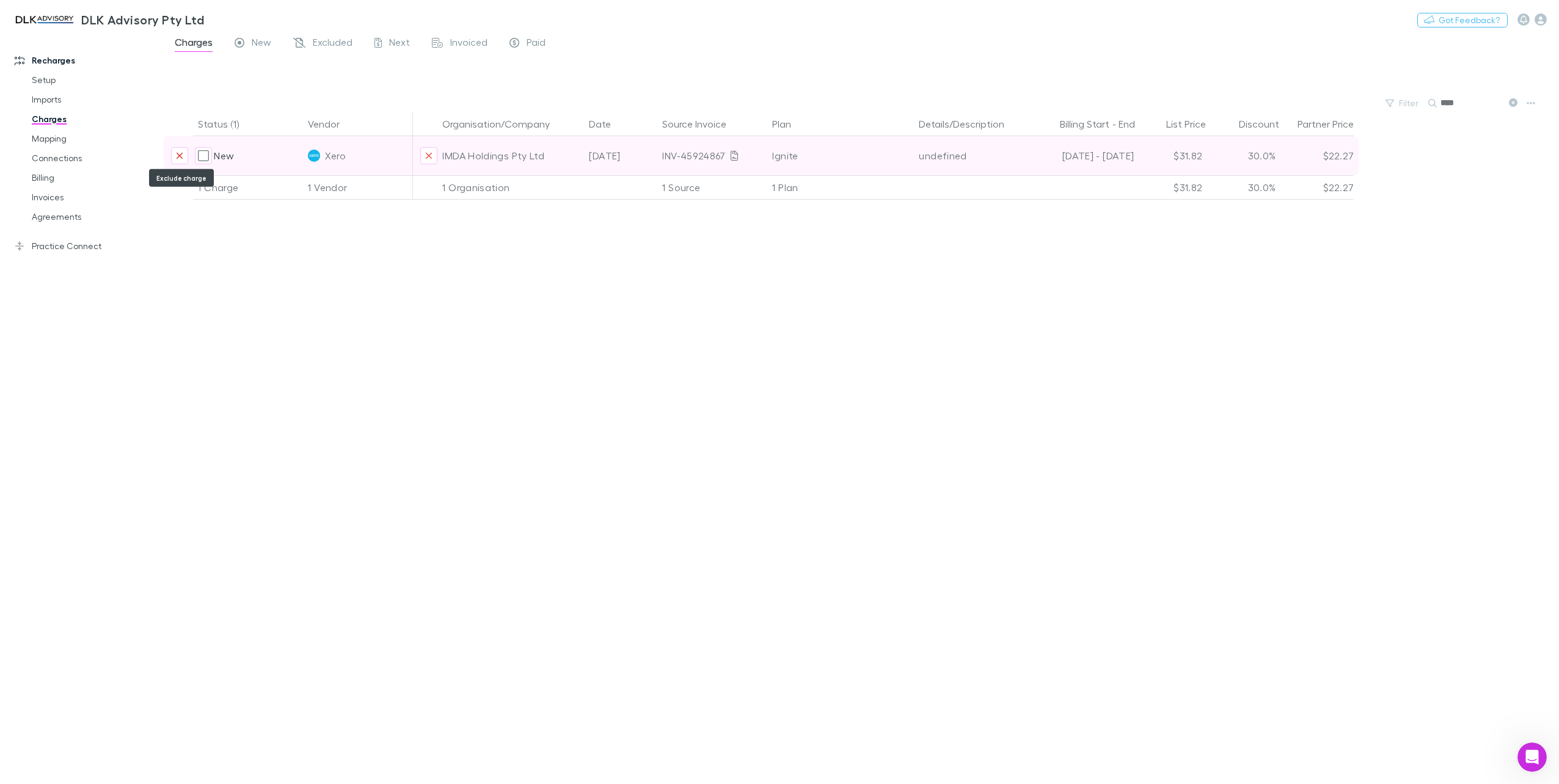
click at [181, 156] on icon "Exclude charge" at bounding box center [179, 155] width 6 height 6
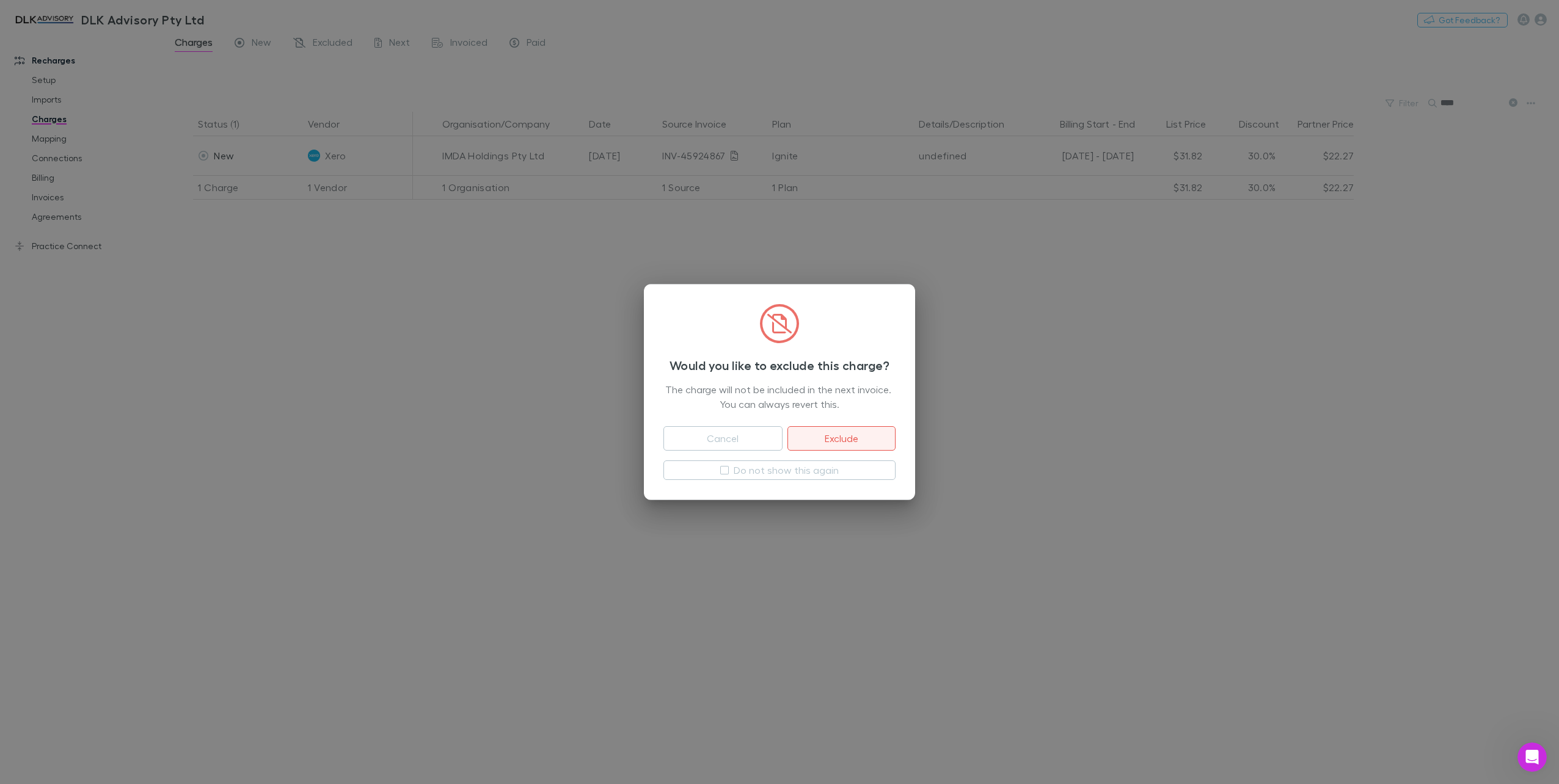
click at [854, 440] on button "Exclude" at bounding box center [842, 438] width 108 height 24
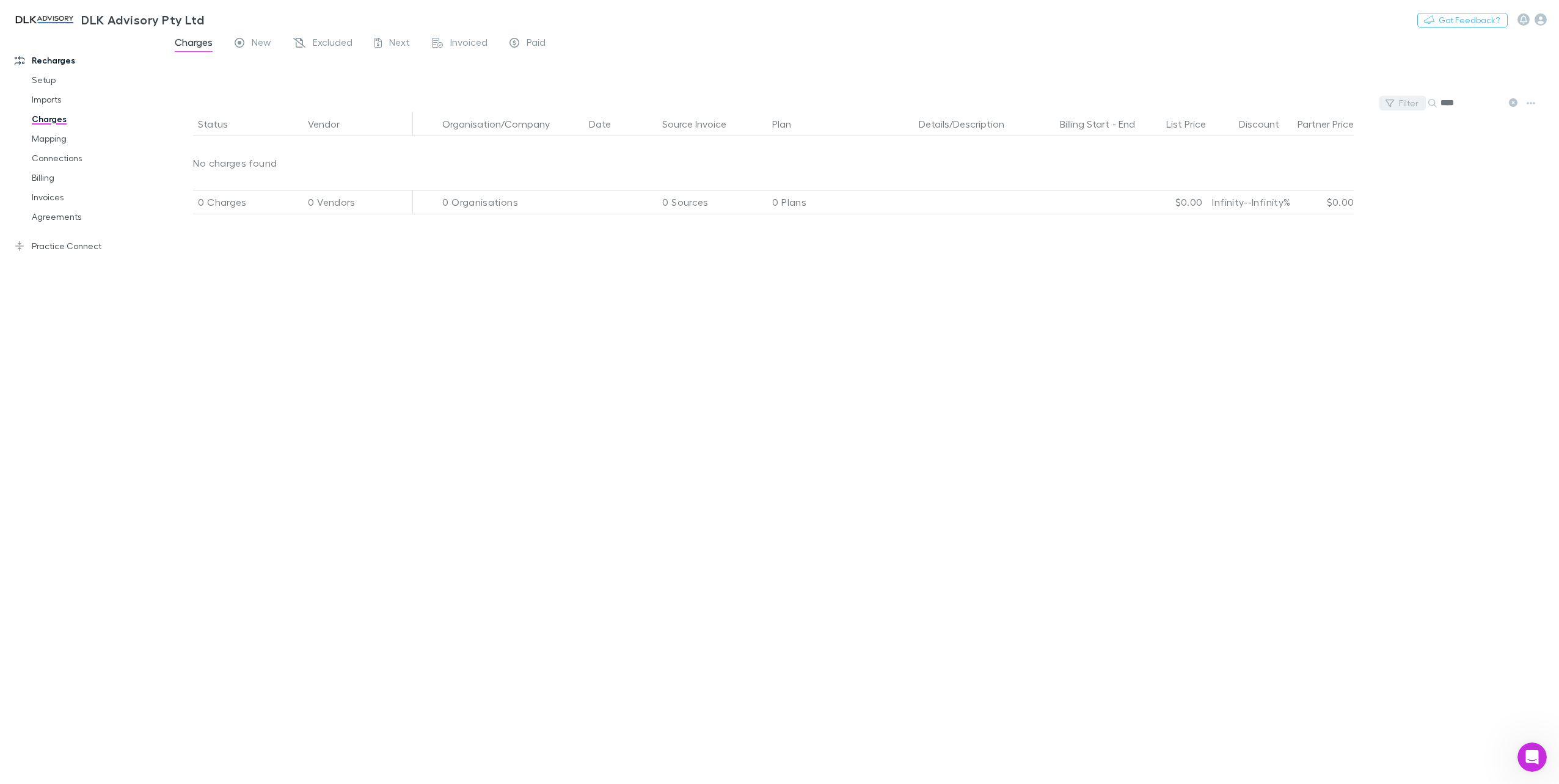
drag, startPoint x: 1460, startPoint y: 105, endPoint x: 1415, endPoint y: 99, distance: 45.4
click at [1415, 99] on div "Filter Search ****" at bounding box center [861, 103] width 1395 height 17
click at [258, 45] on span "New" at bounding box center [261, 44] width 20 height 16
click at [1462, 110] on input "***" at bounding box center [1471, 103] width 61 height 17
type input "*****"
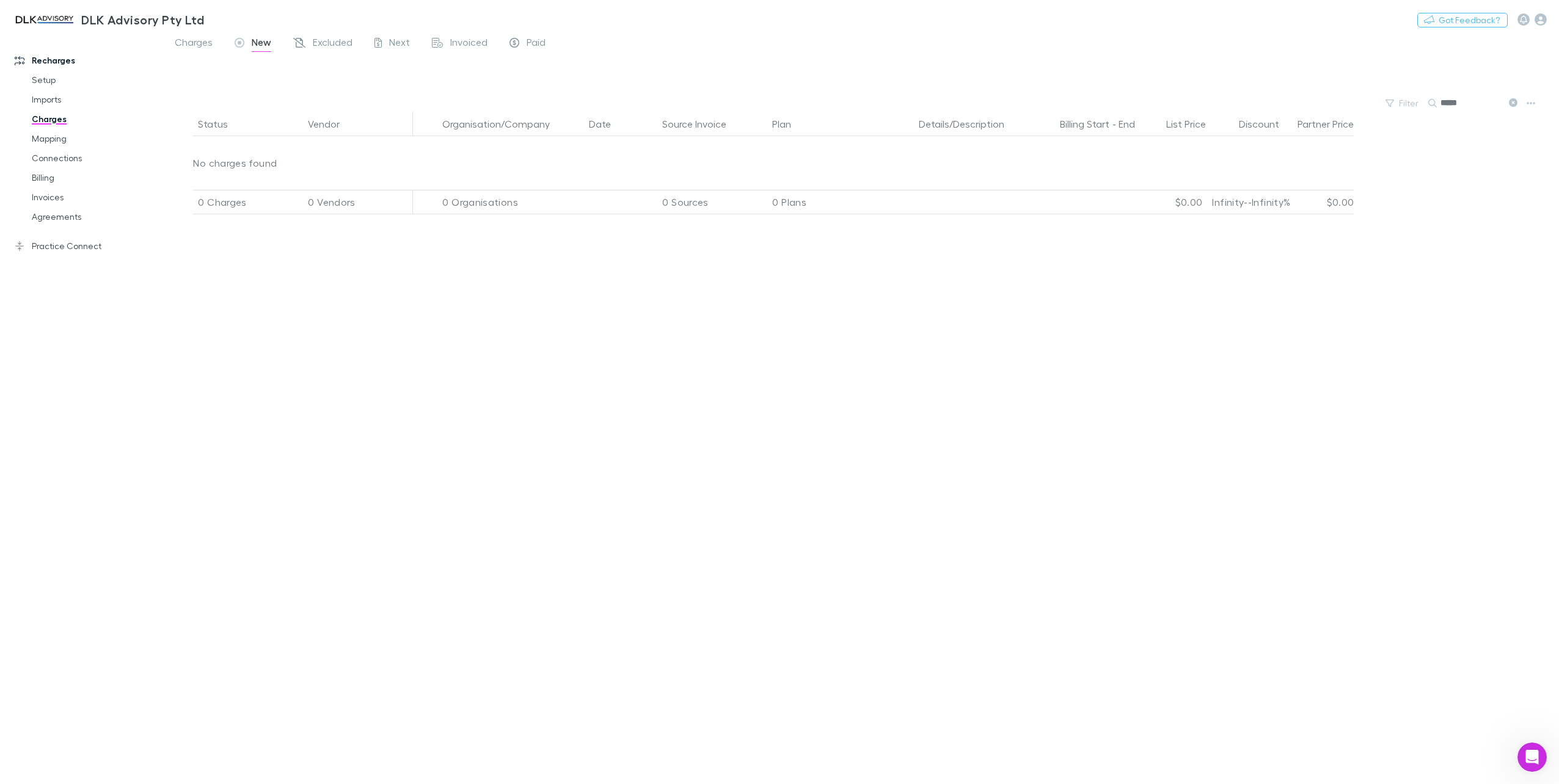
click at [1443, 305] on div "Status Vendor Organisation/Company Date Source Invoice Plan Details/Description…" at bounding box center [861, 448] width 1395 height 672
click at [46, 181] on link "Billing" at bounding box center [95, 178] width 151 height 20
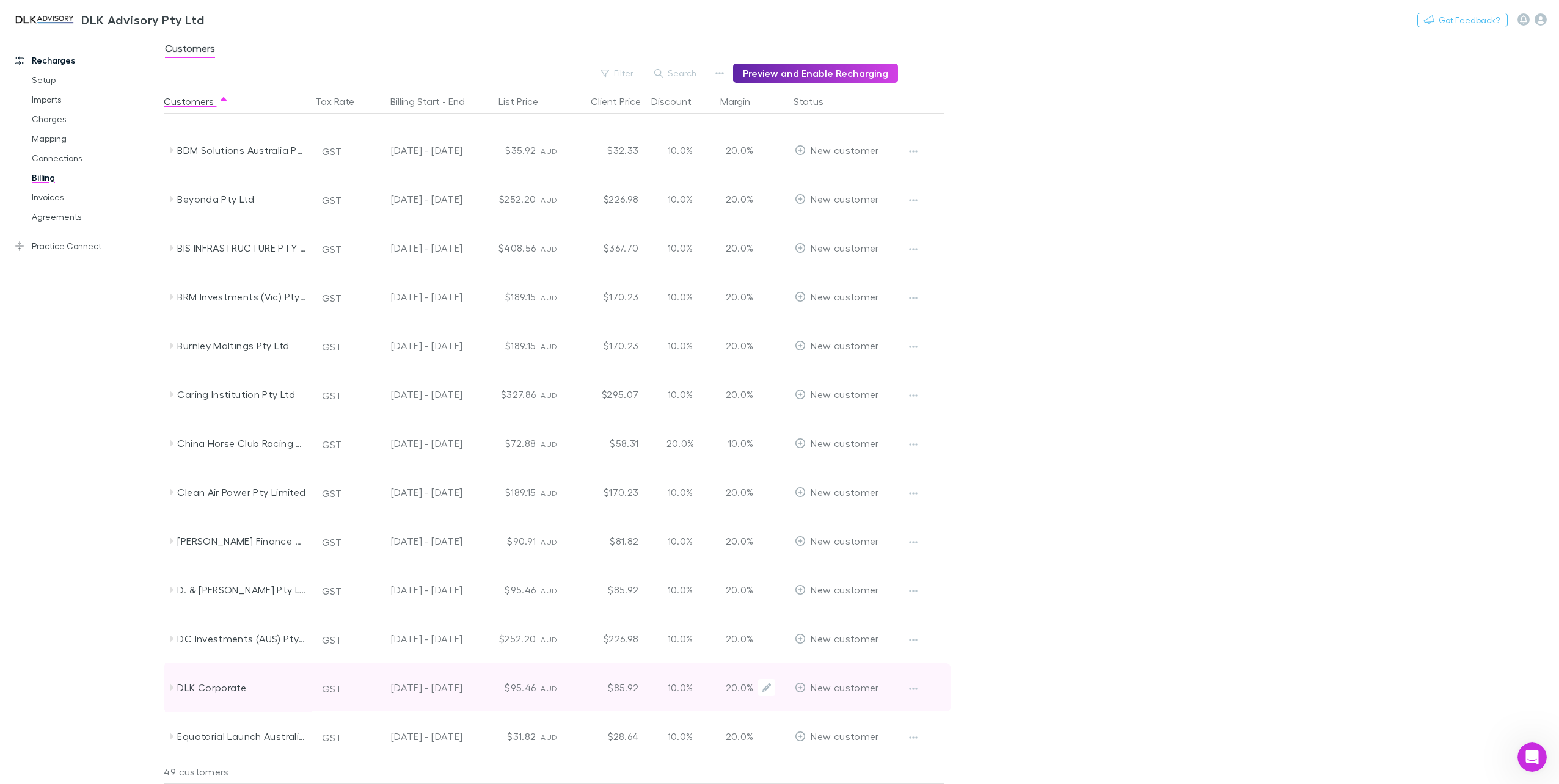
scroll to position [244, 0]
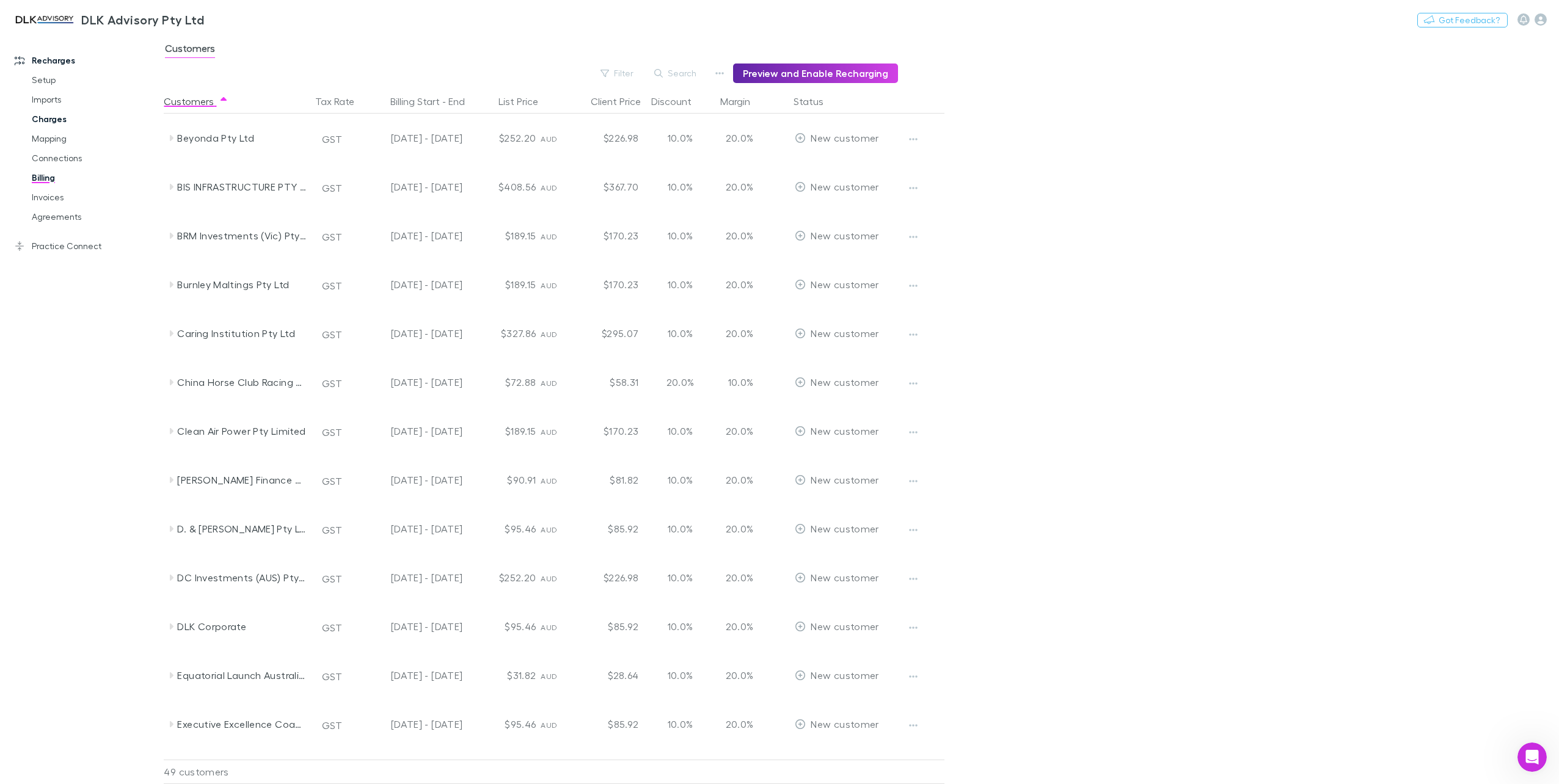
click at [52, 117] on link "Charges" at bounding box center [95, 119] width 151 height 20
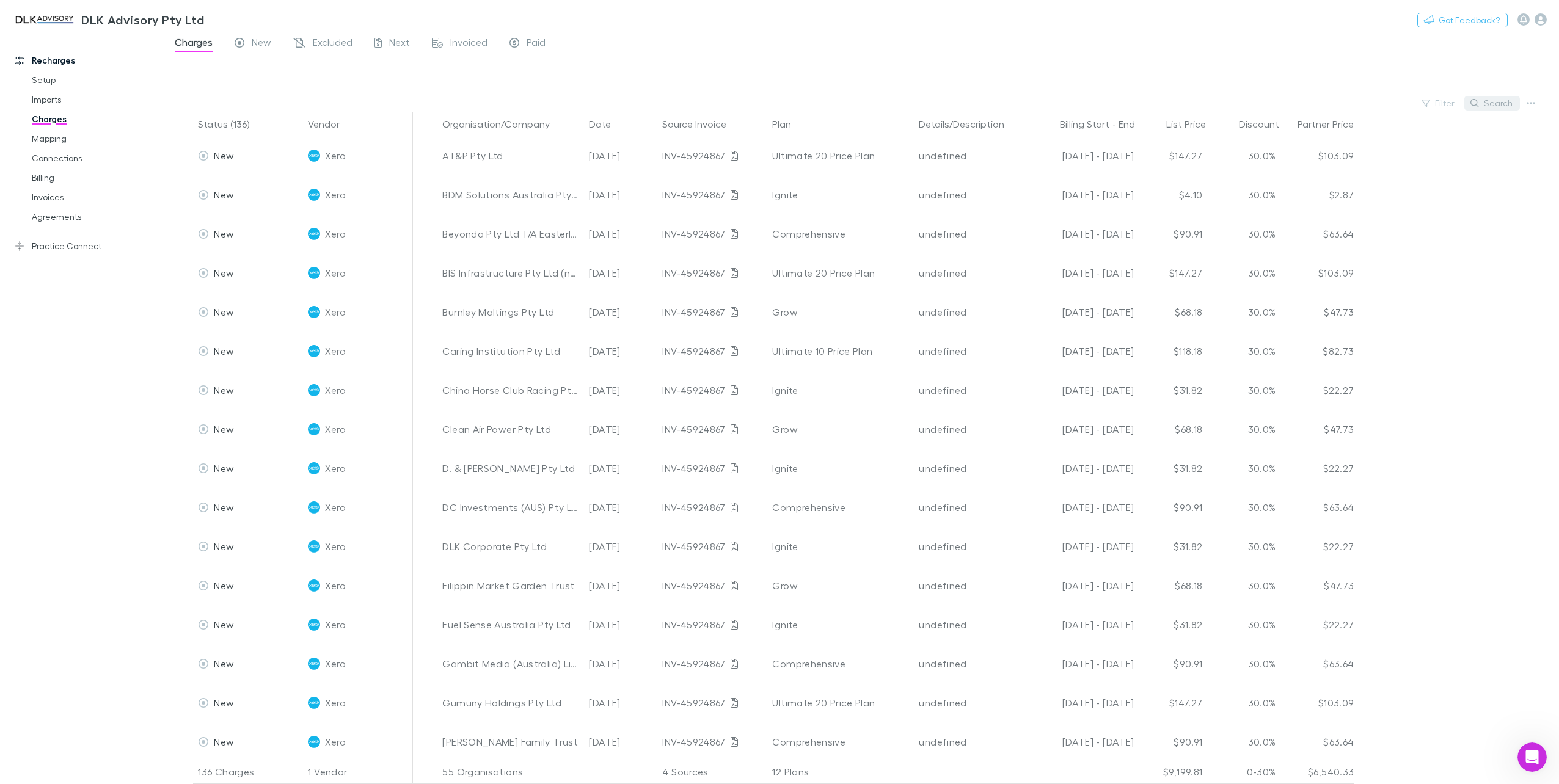
click at [1490, 109] on button "Search" at bounding box center [1492, 103] width 55 height 14
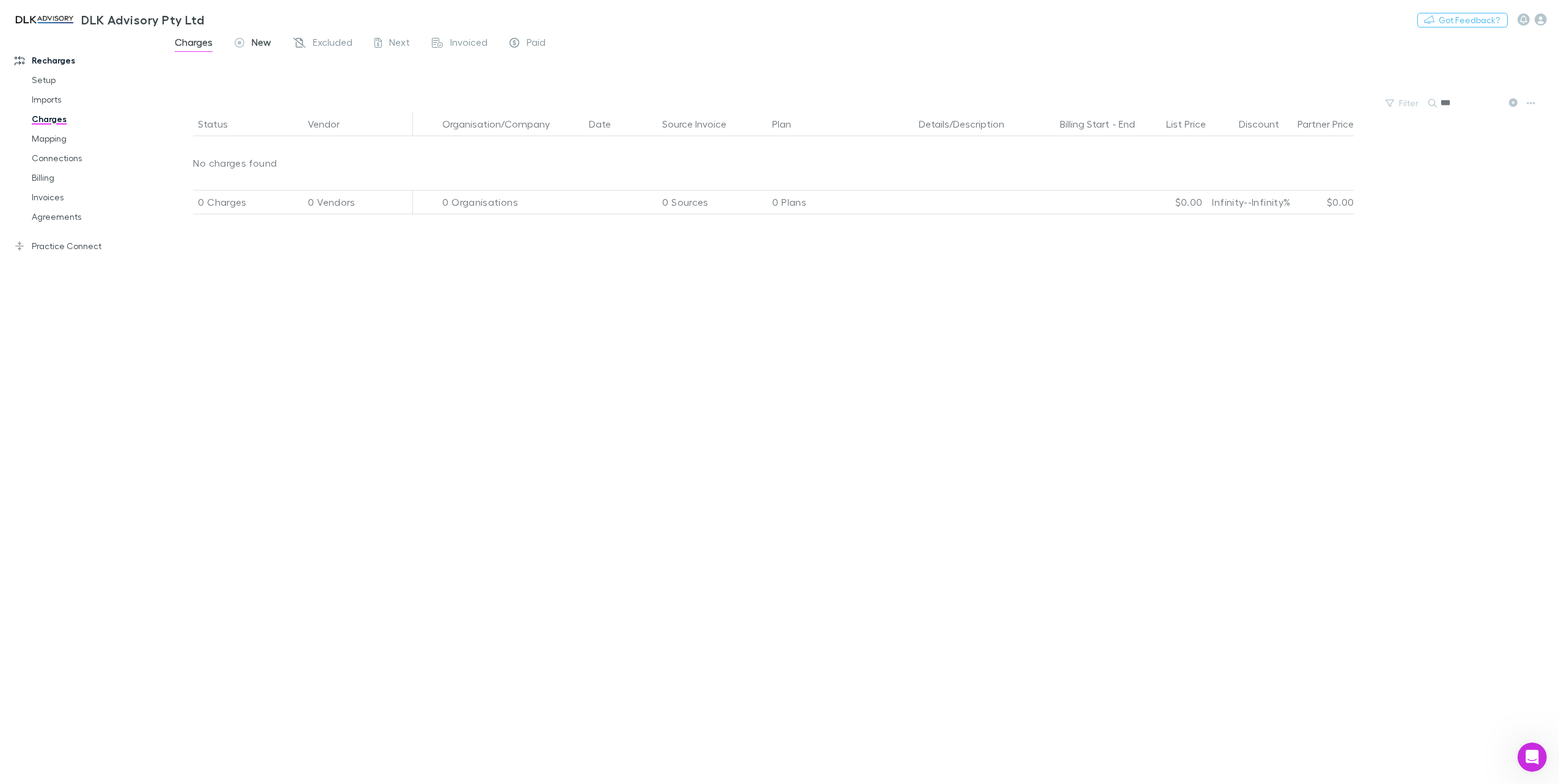
click at [260, 47] on span "New" at bounding box center [261, 44] width 20 height 16
click at [1460, 106] on input "***" at bounding box center [1471, 103] width 61 height 17
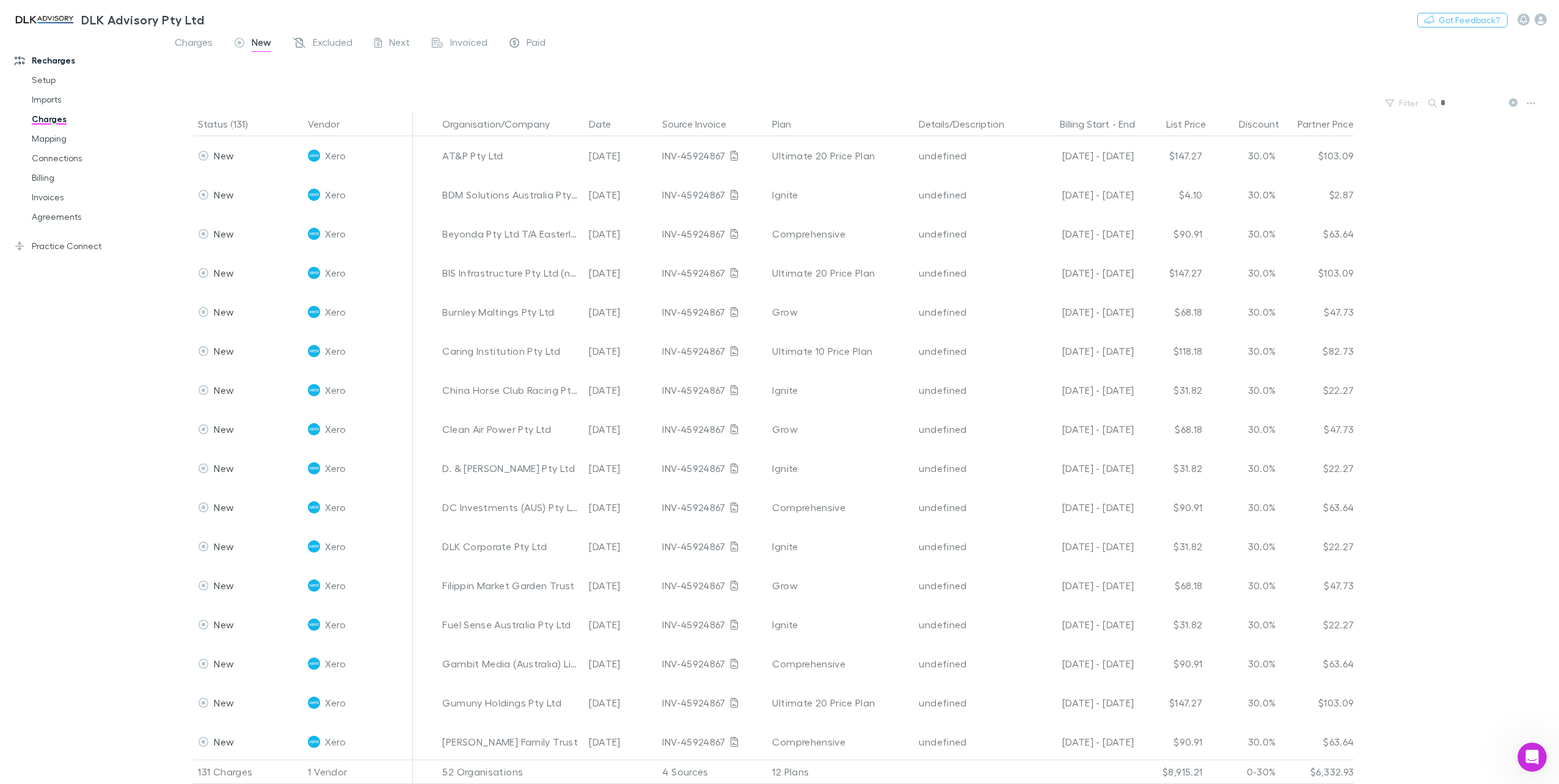
type input "*"
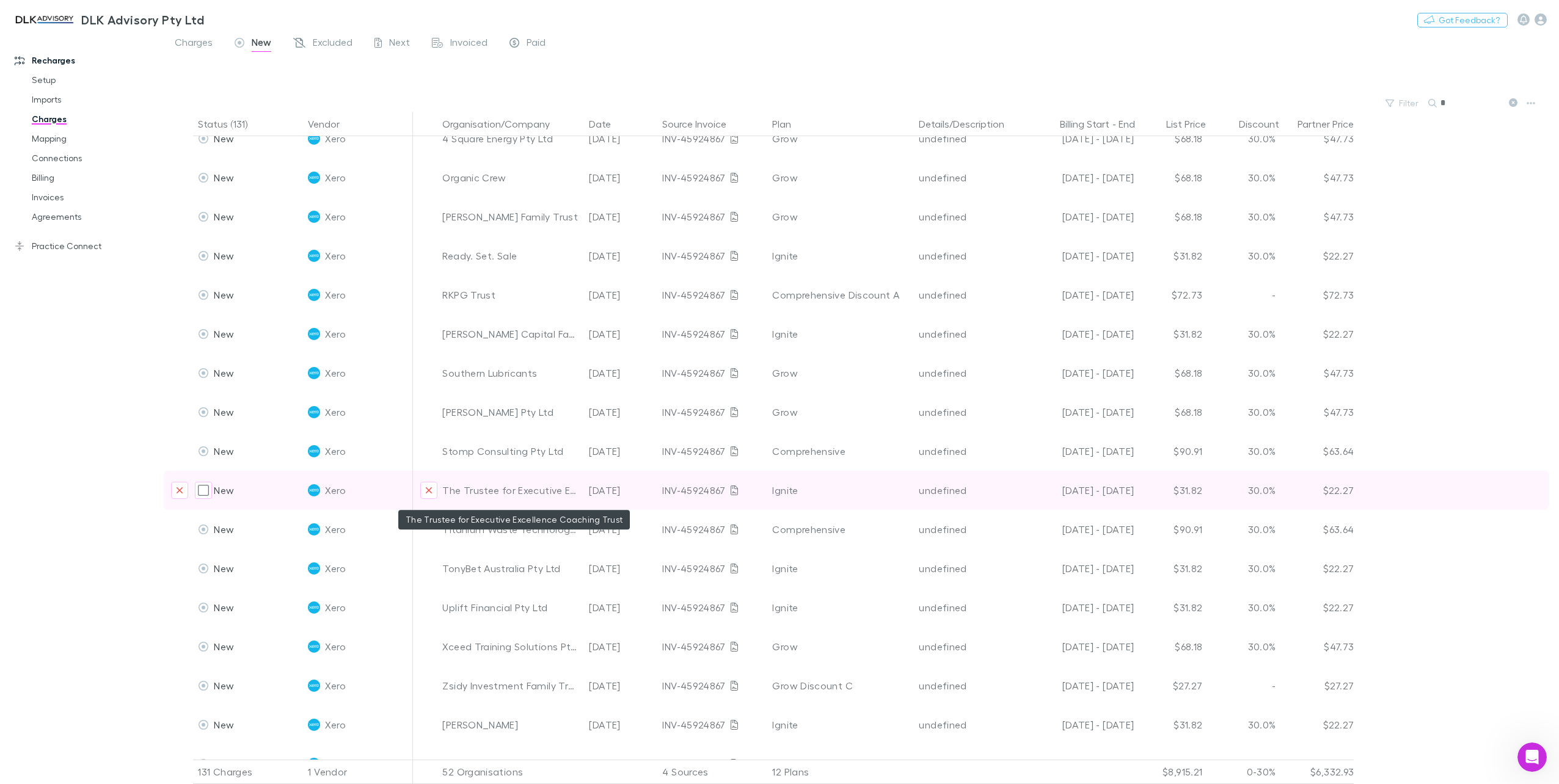
scroll to position [977, 0]
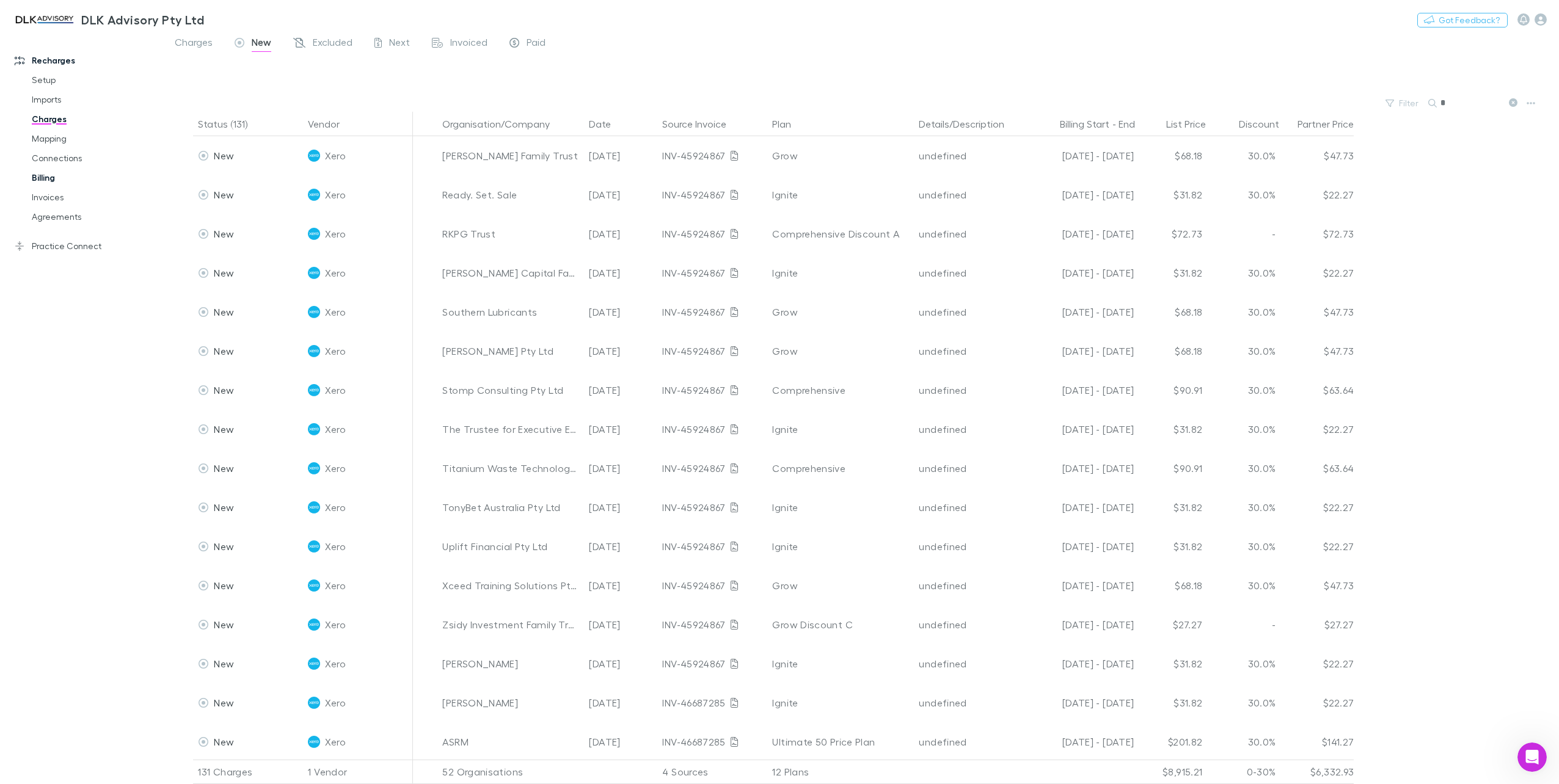
click at [52, 185] on link "Billing" at bounding box center [95, 178] width 151 height 20
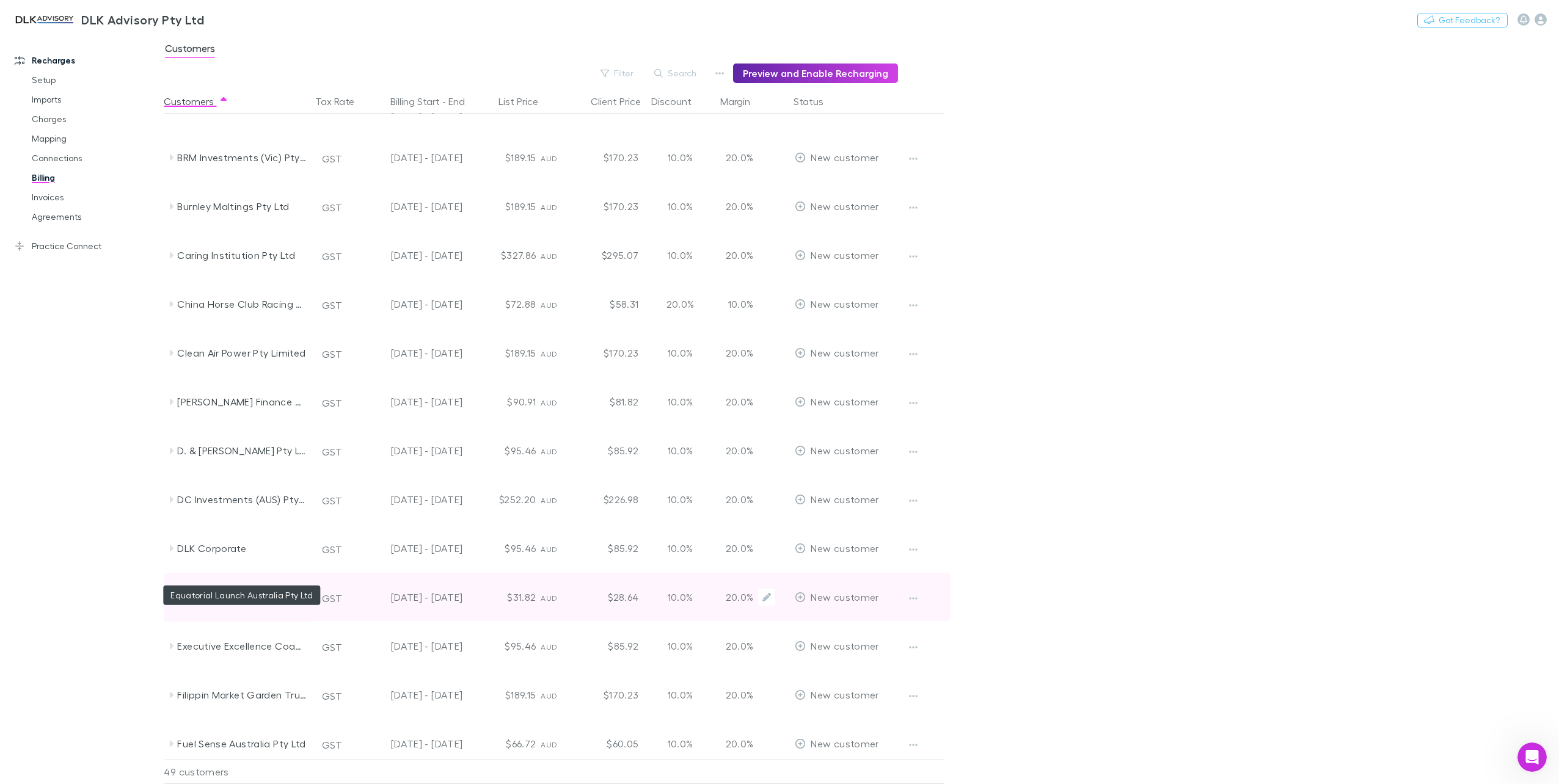
scroll to position [366, 0]
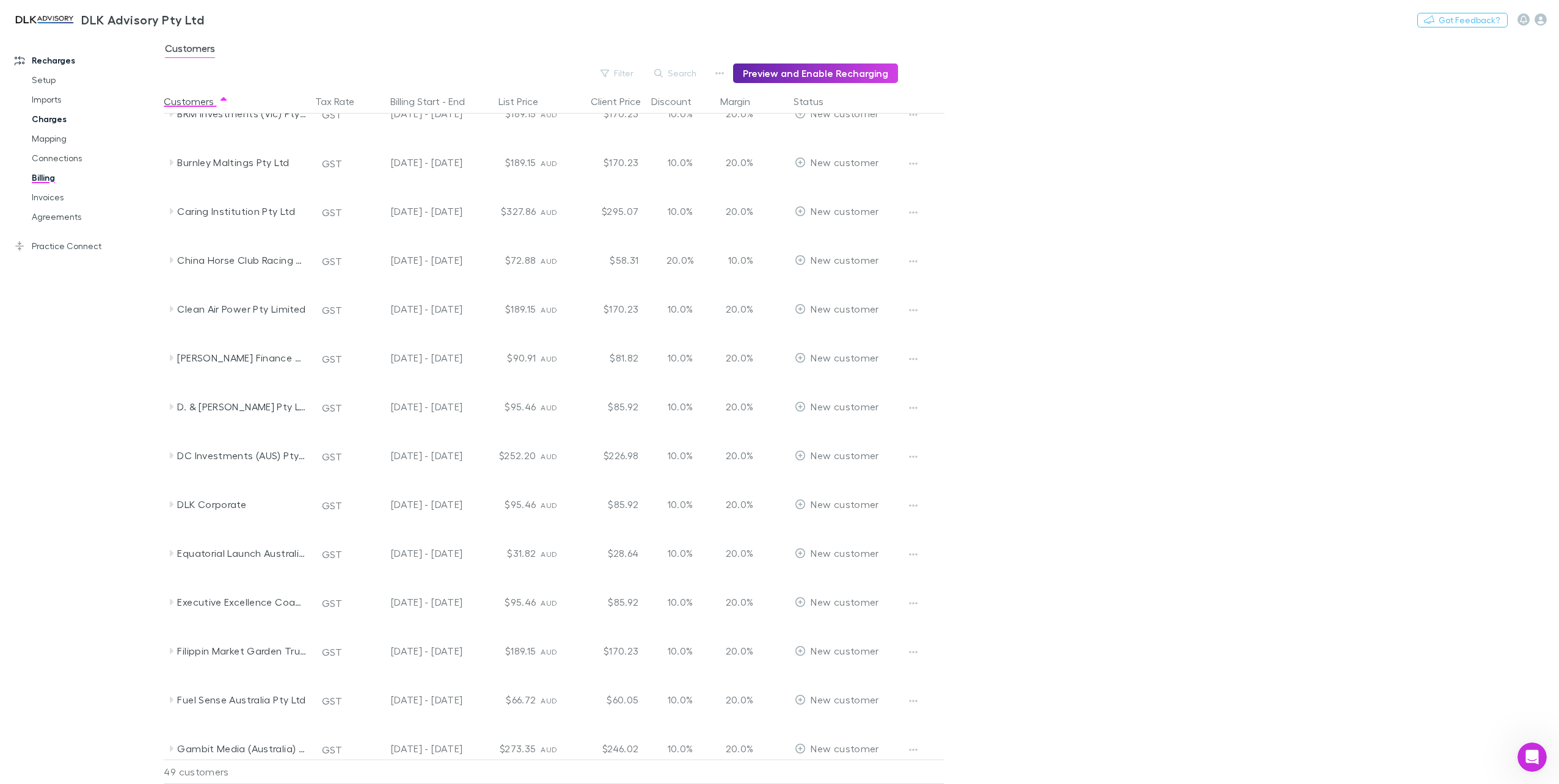
click at [46, 118] on link "Charges" at bounding box center [95, 119] width 151 height 20
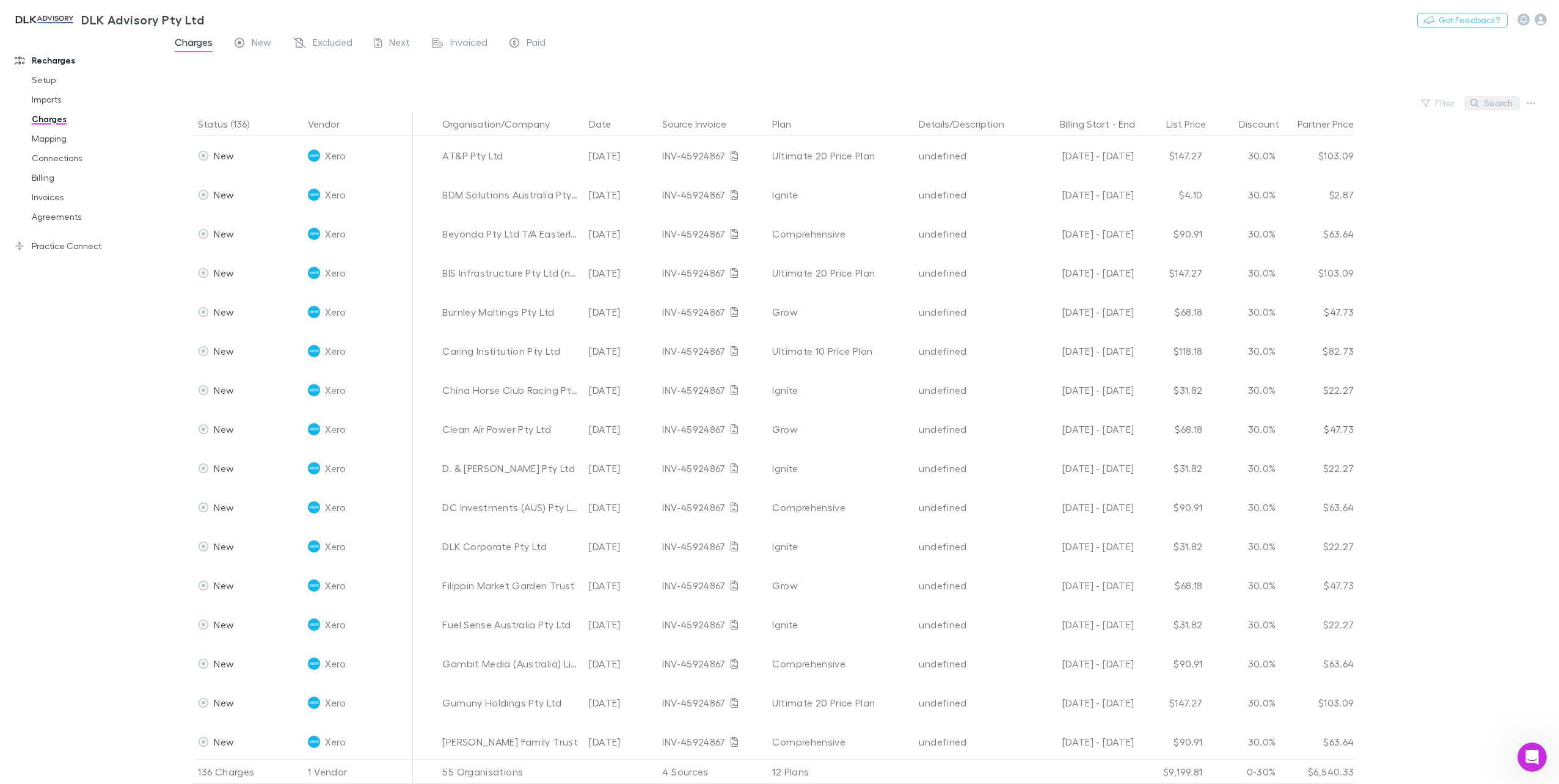
click at [1494, 99] on button "Search" at bounding box center [1492, 103] width 55 height 14
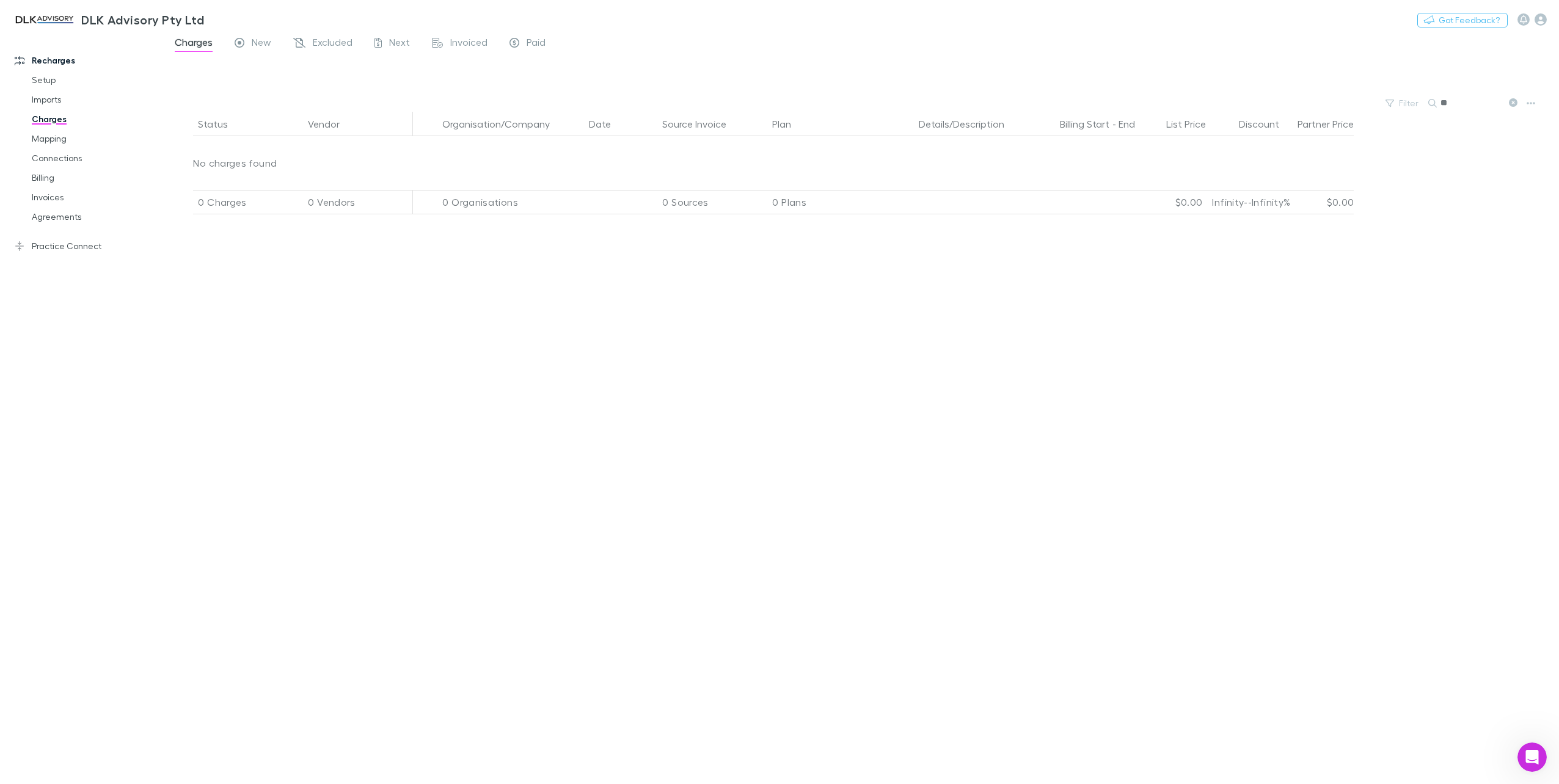
type input "**"
click at [52, 179] on link "Billing" at bounding box center [95, 178] width 151 height 20
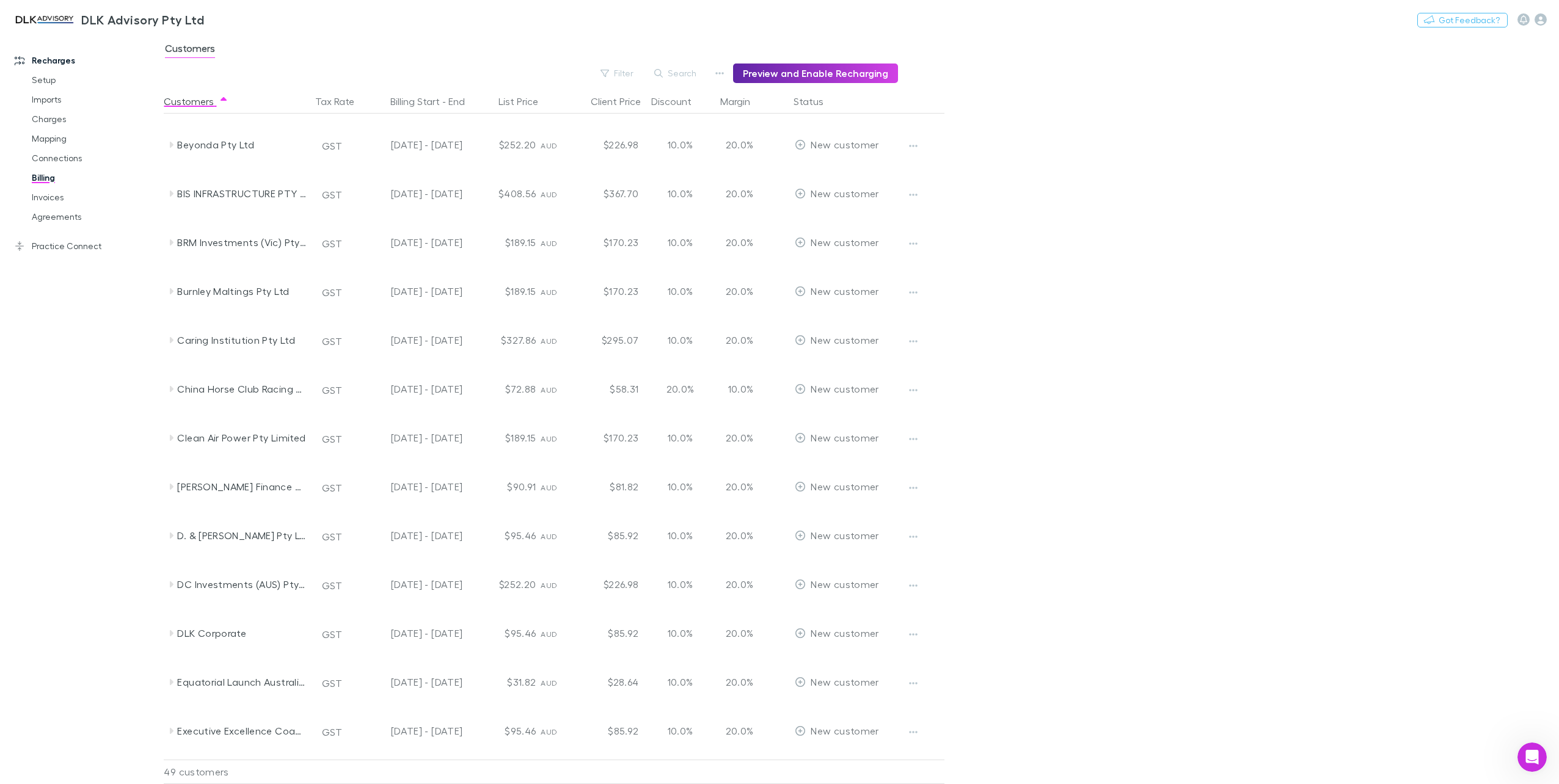
scroll to position [244, 0]
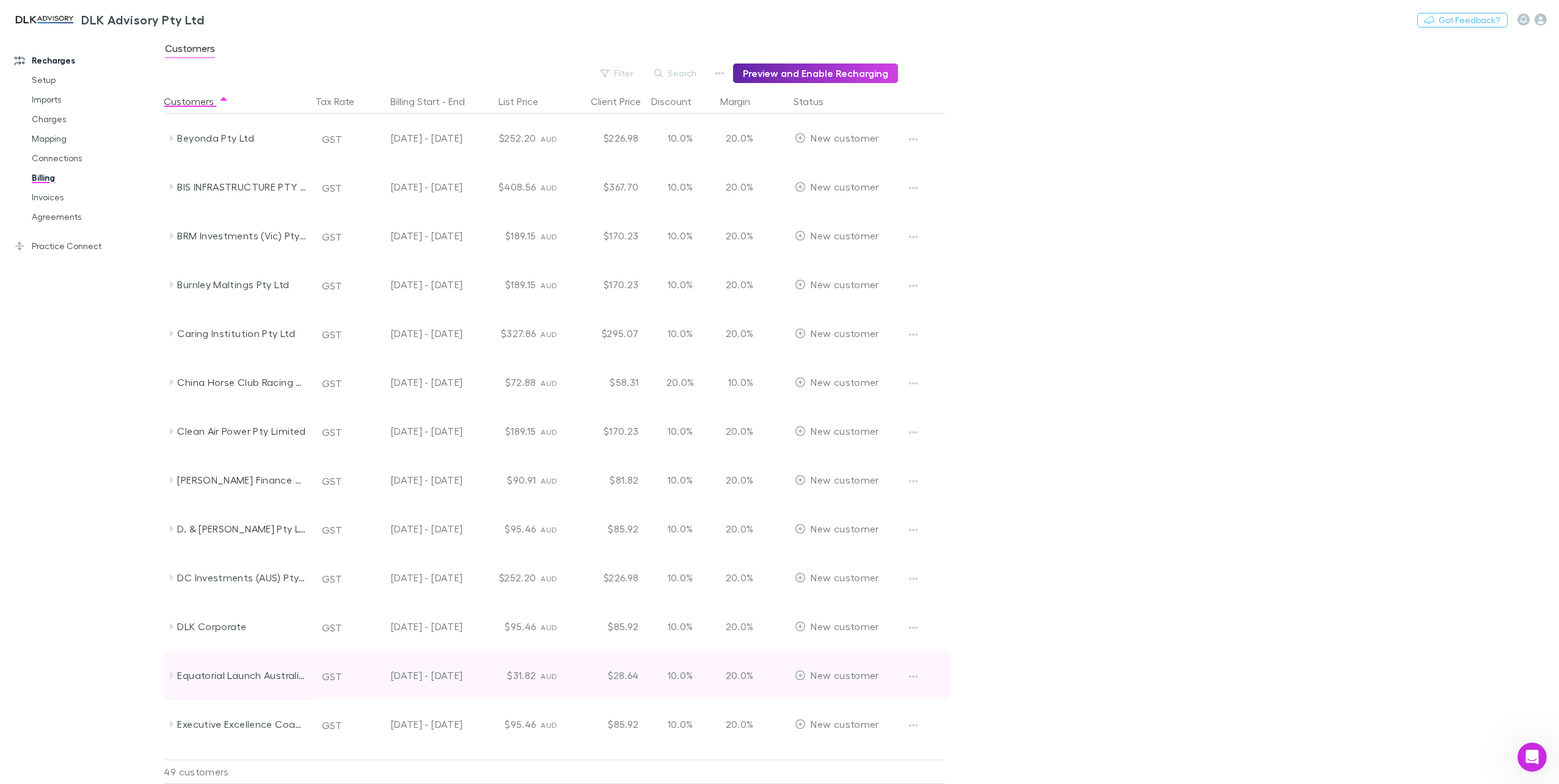
click at [174, 673] on icon at bounding box center [170, 675] width 10 height 10
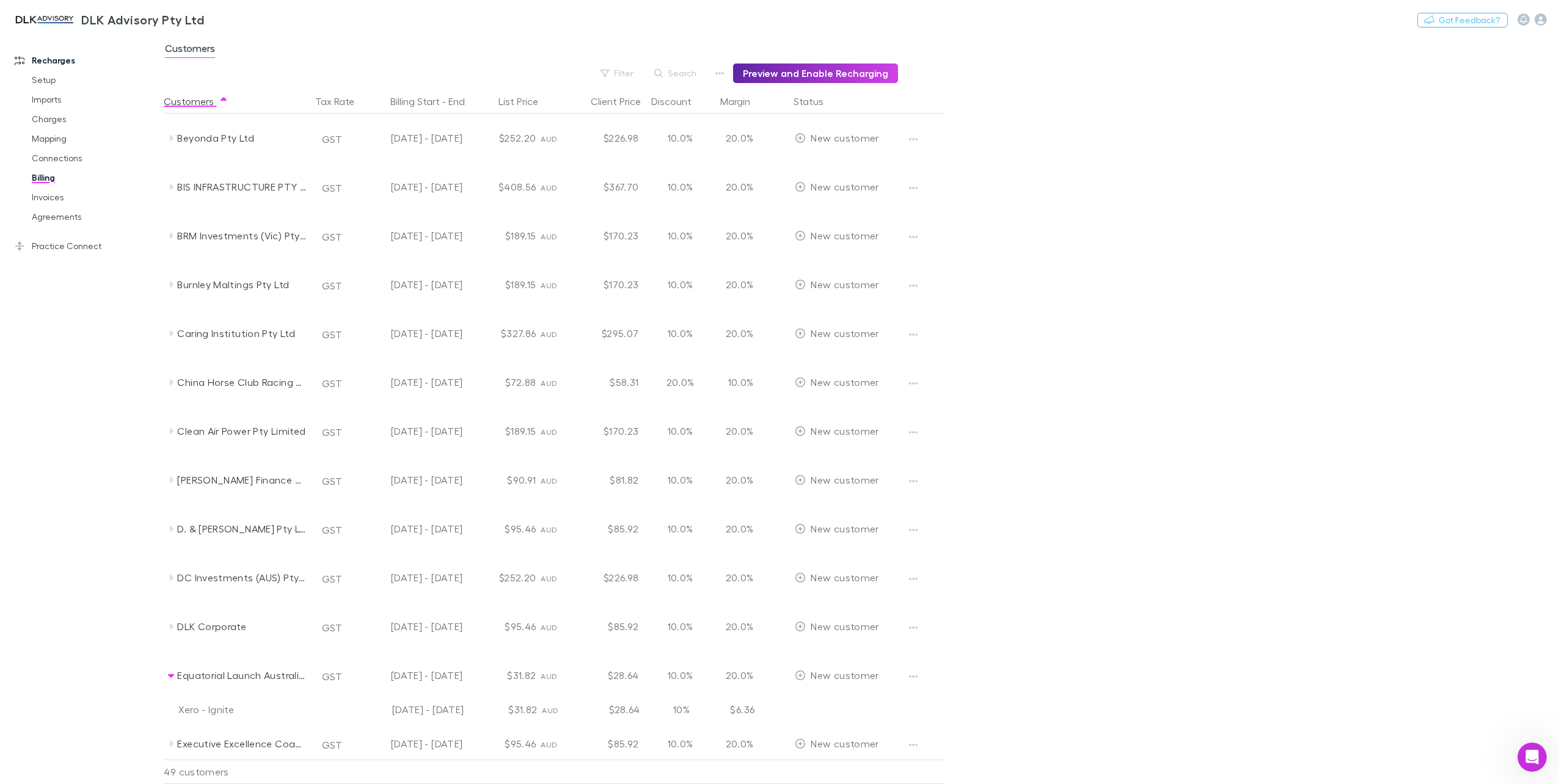
click at [223, 714] on div "Xero - Ignite" at bounding box center [242, 710] width 127 height 20
click at [219, 710] on div "Xero - Ignite" at bounding box center [242, 710] width 127 height 20
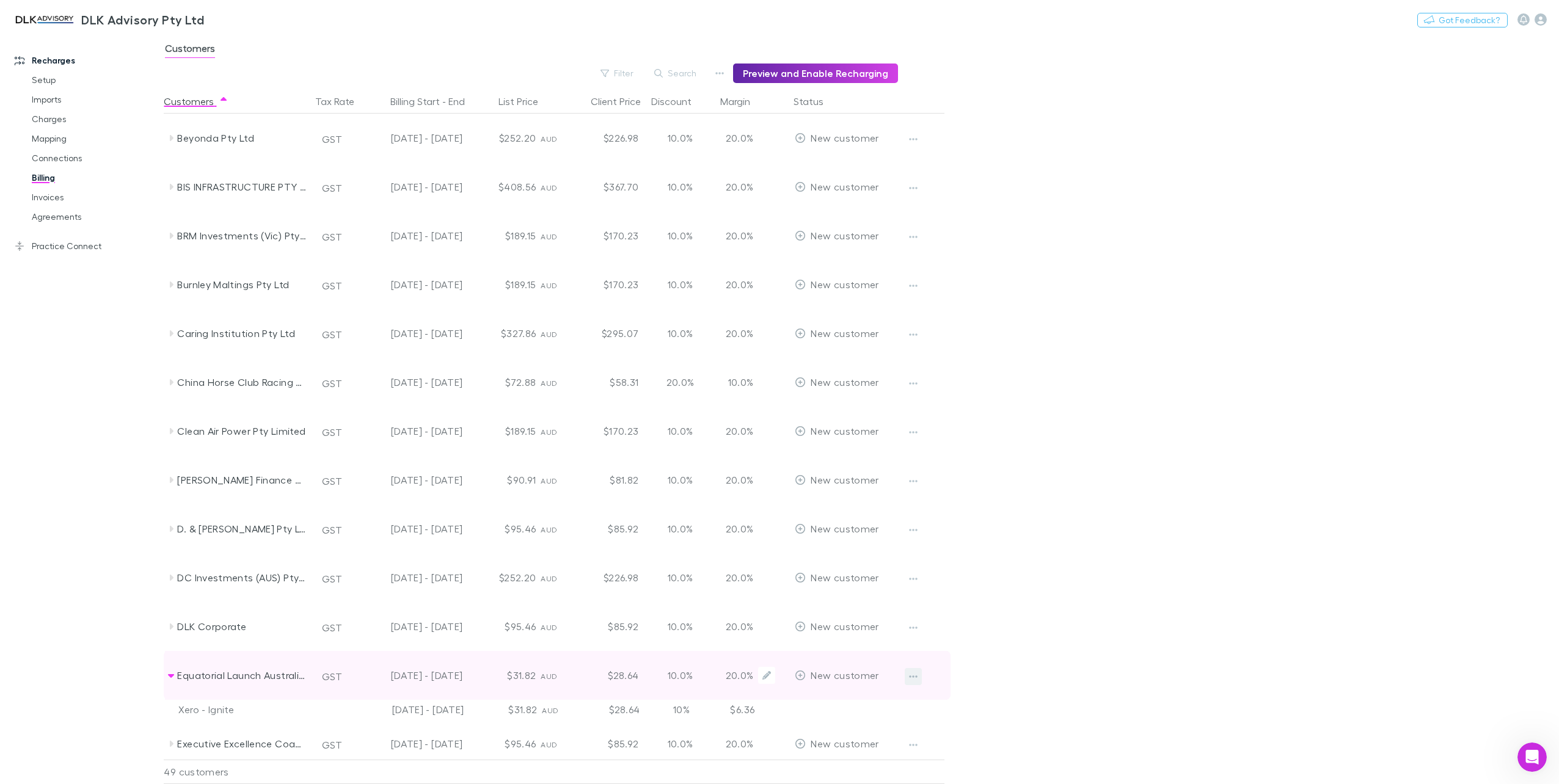
click at [911, 676] on icon "button" at bounding box center [913, 676] width 8 height 10
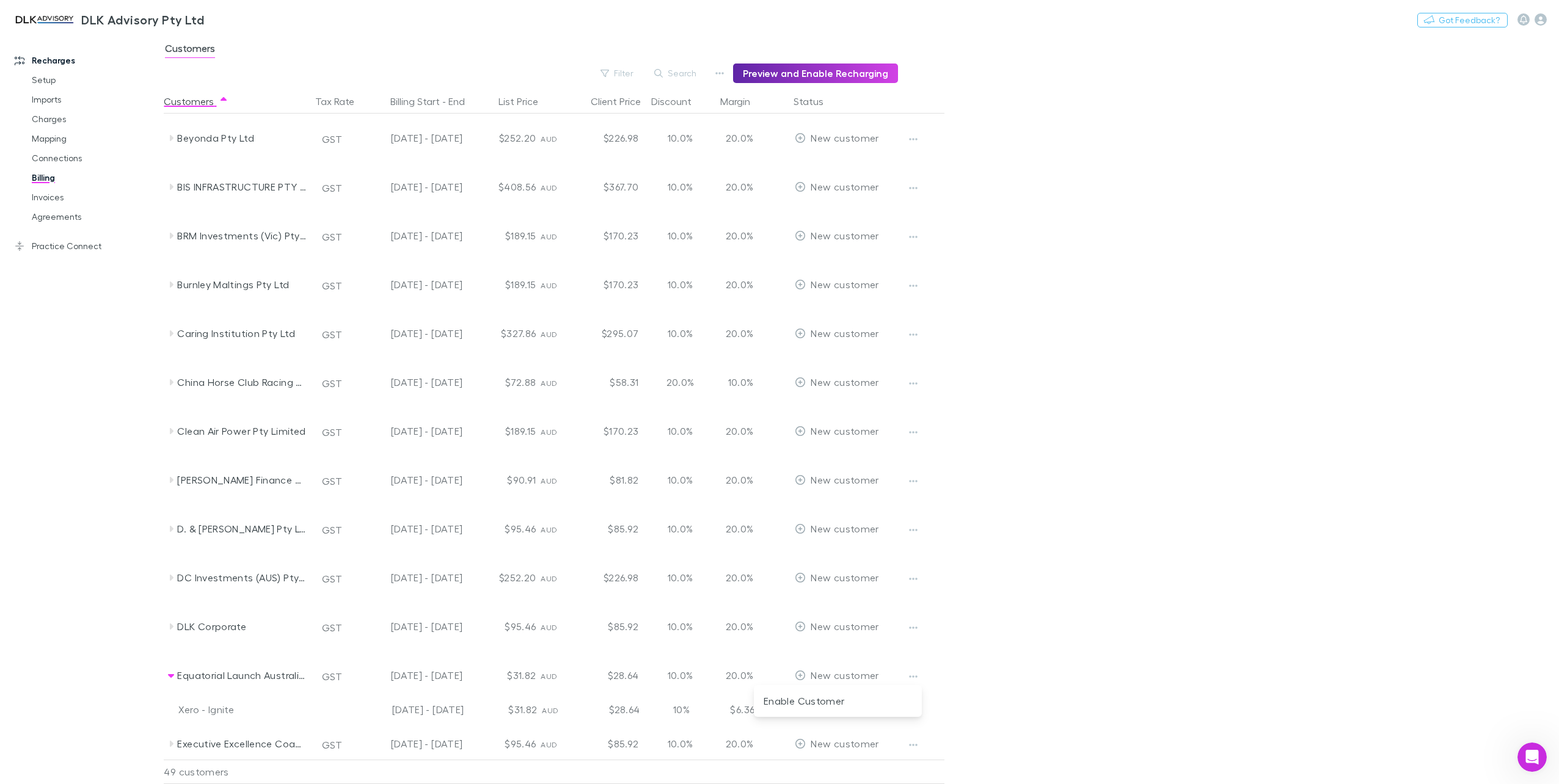
click at [911, 676] on div at bounding box center [780, 392] width 1559 height 784
click at [50, 112] on link "Charges" at bounding box center [95, 119] width 151 height 20
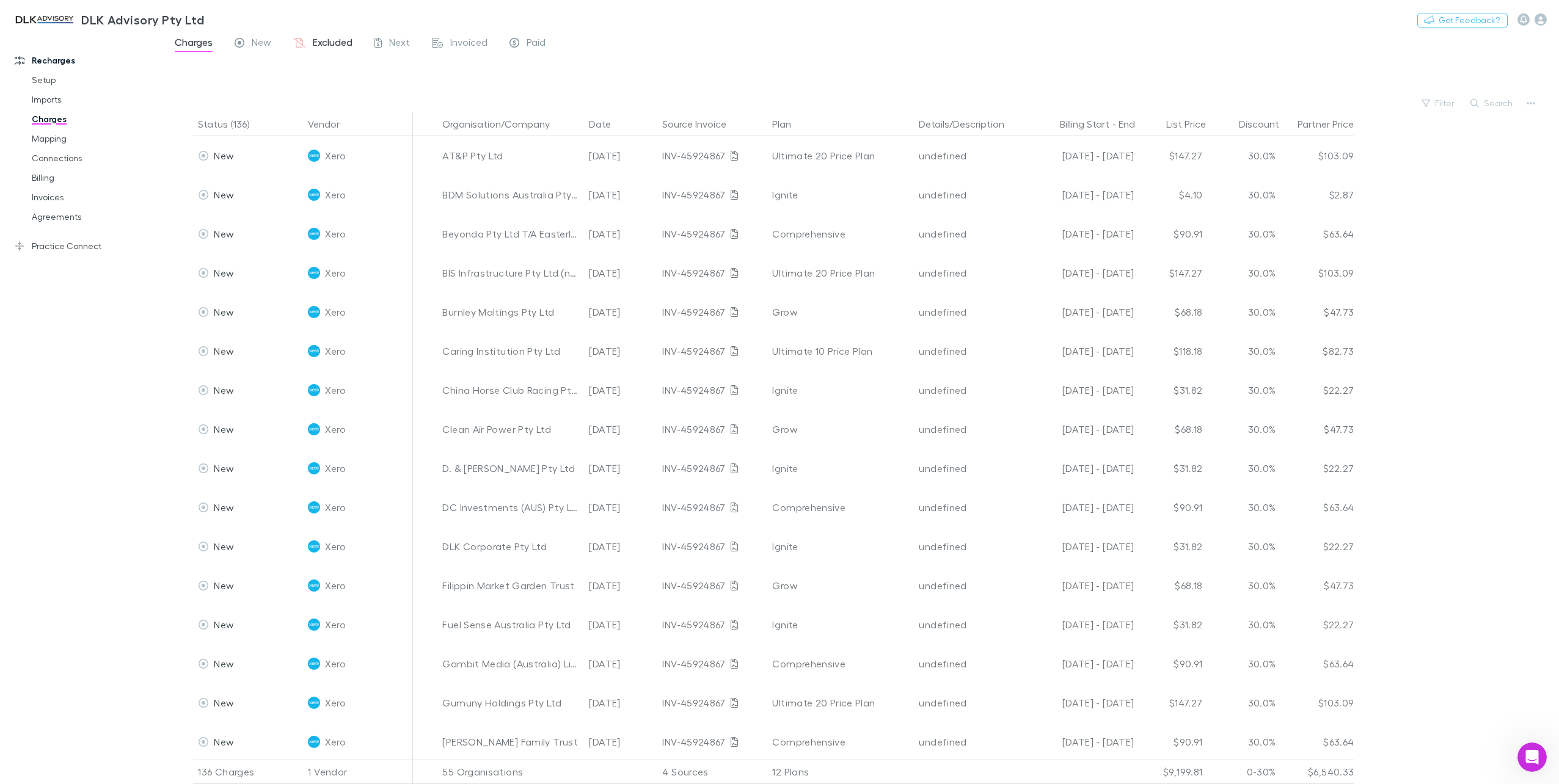
click at [325, 39] on span "Excluded" at bounding box center [332, 44] width 40 height 16
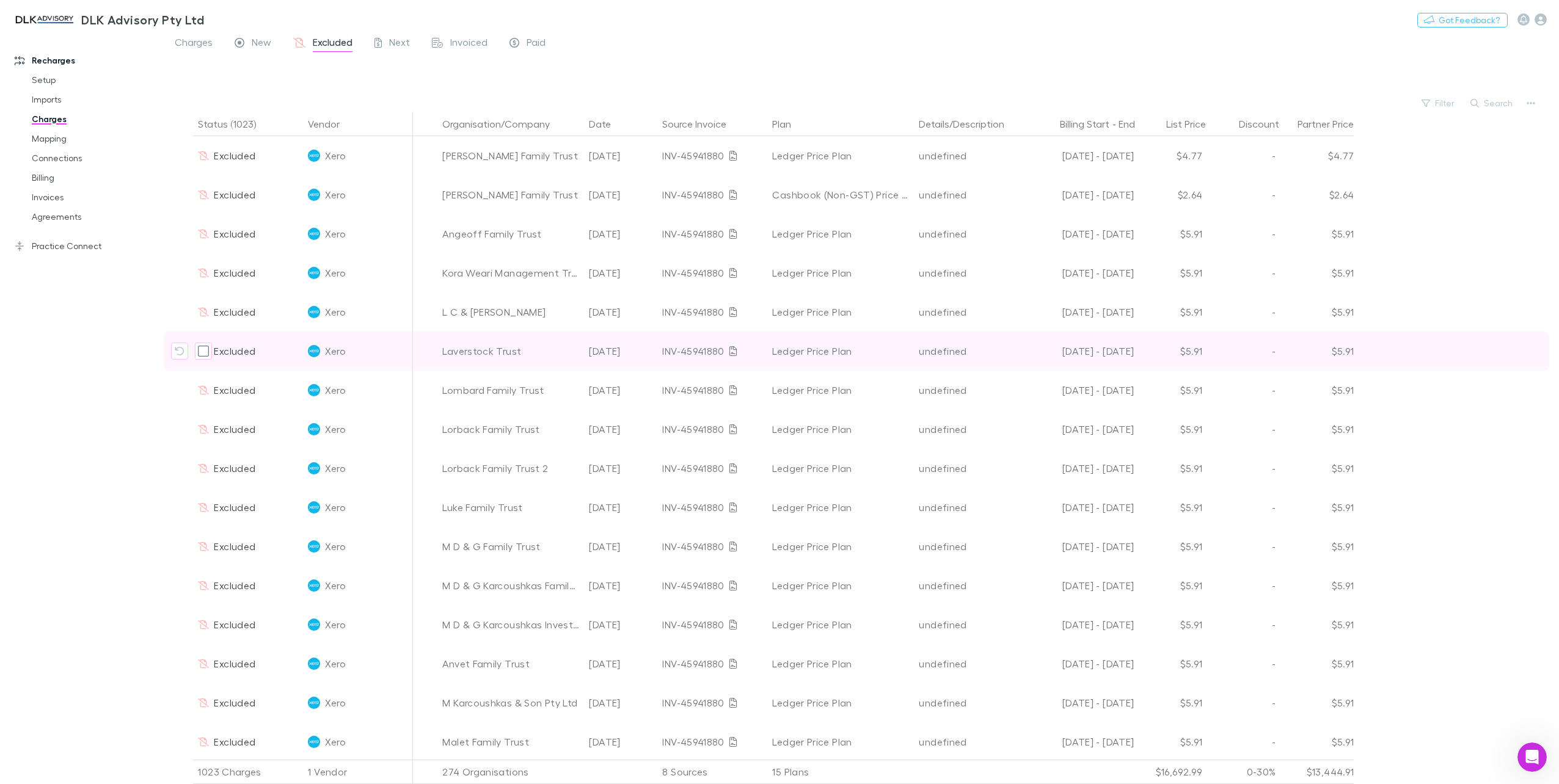
scroll to position [122, 0]
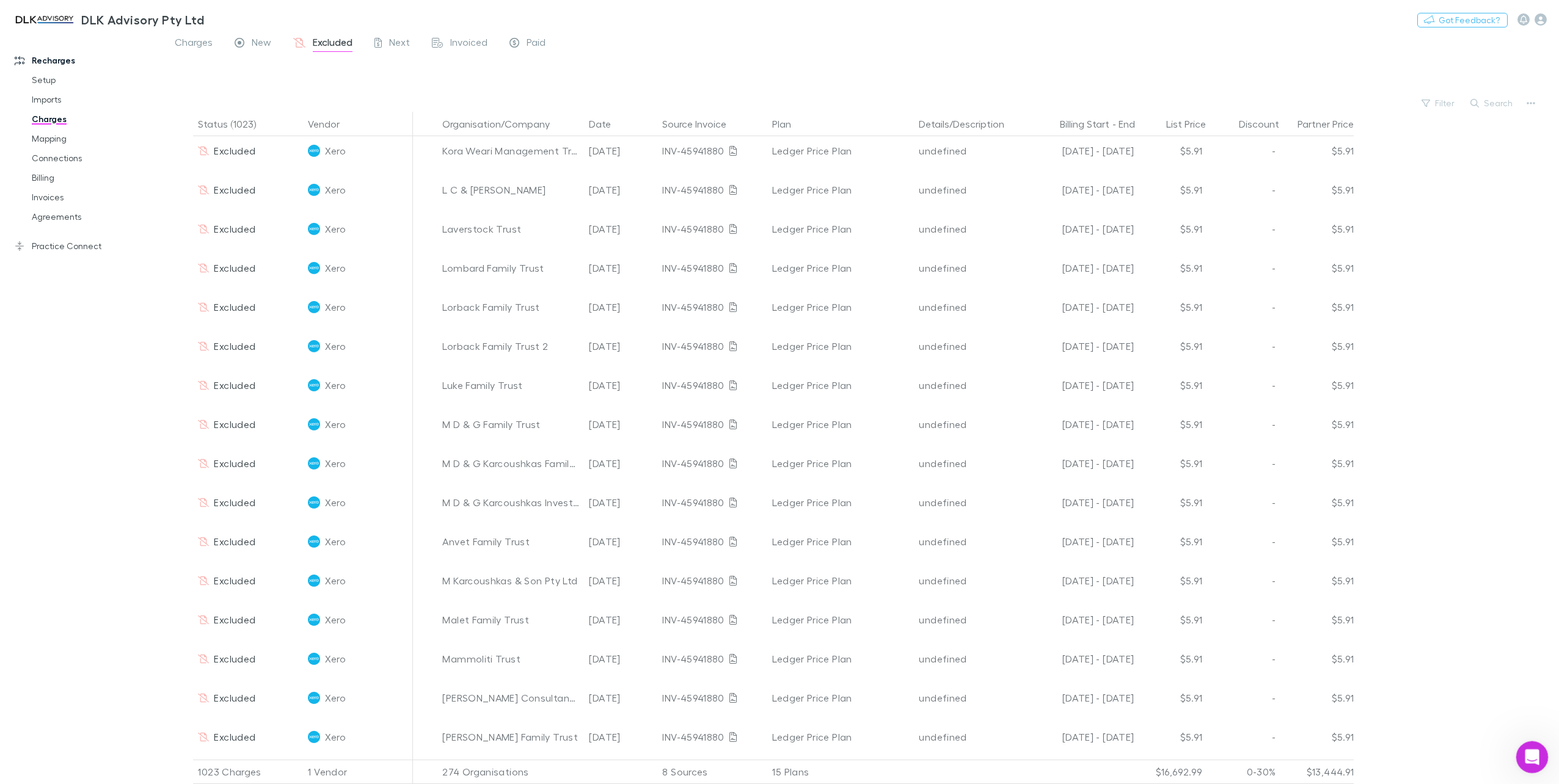
click at [1528, 751] on icon "Open Intercom Messenger" at bounding box center [1530, 755] width 20 height 20
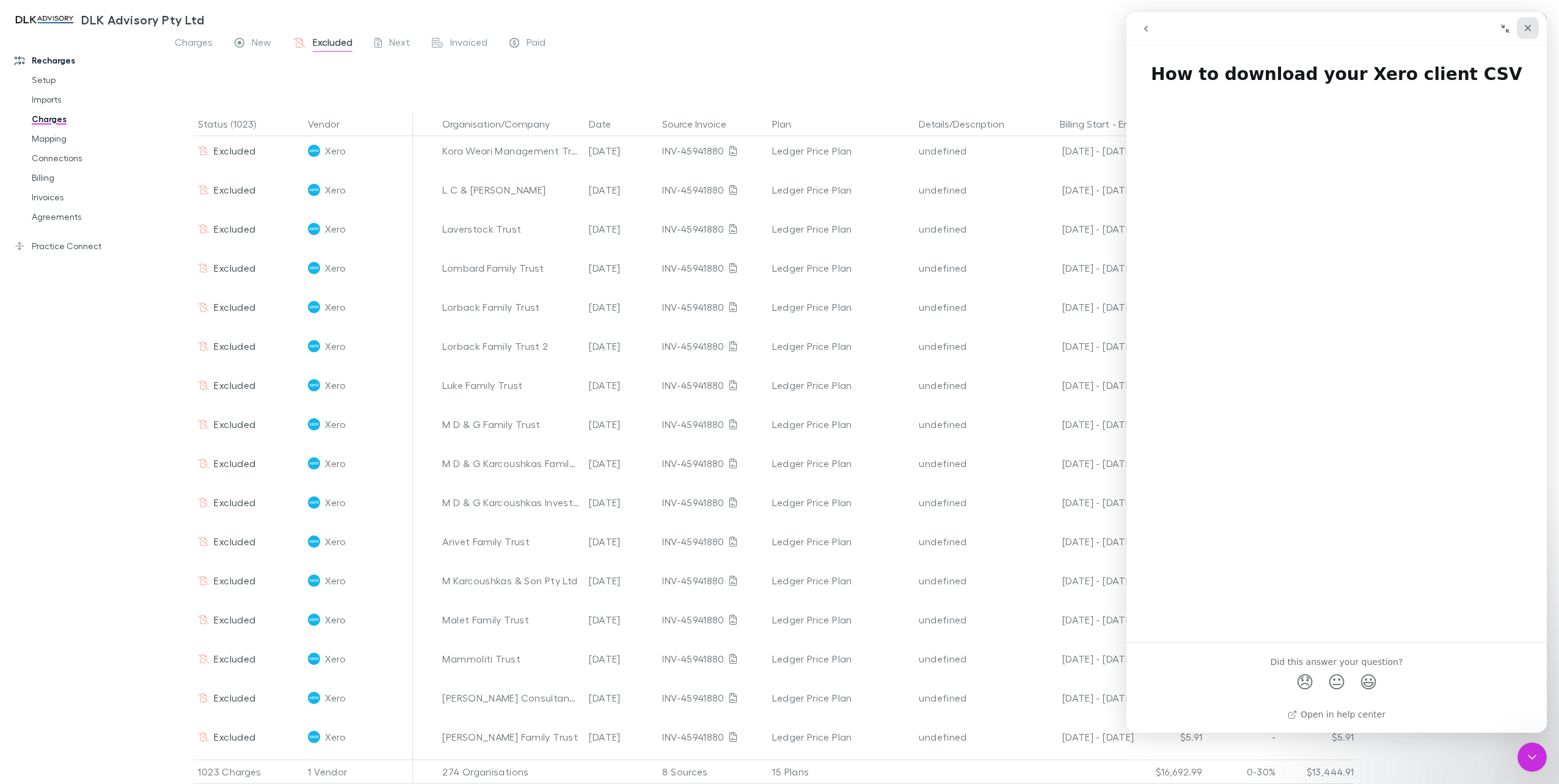
click at [1531, 25] on icon "Close" at bounding box center [1527, 28] width 10 height 10
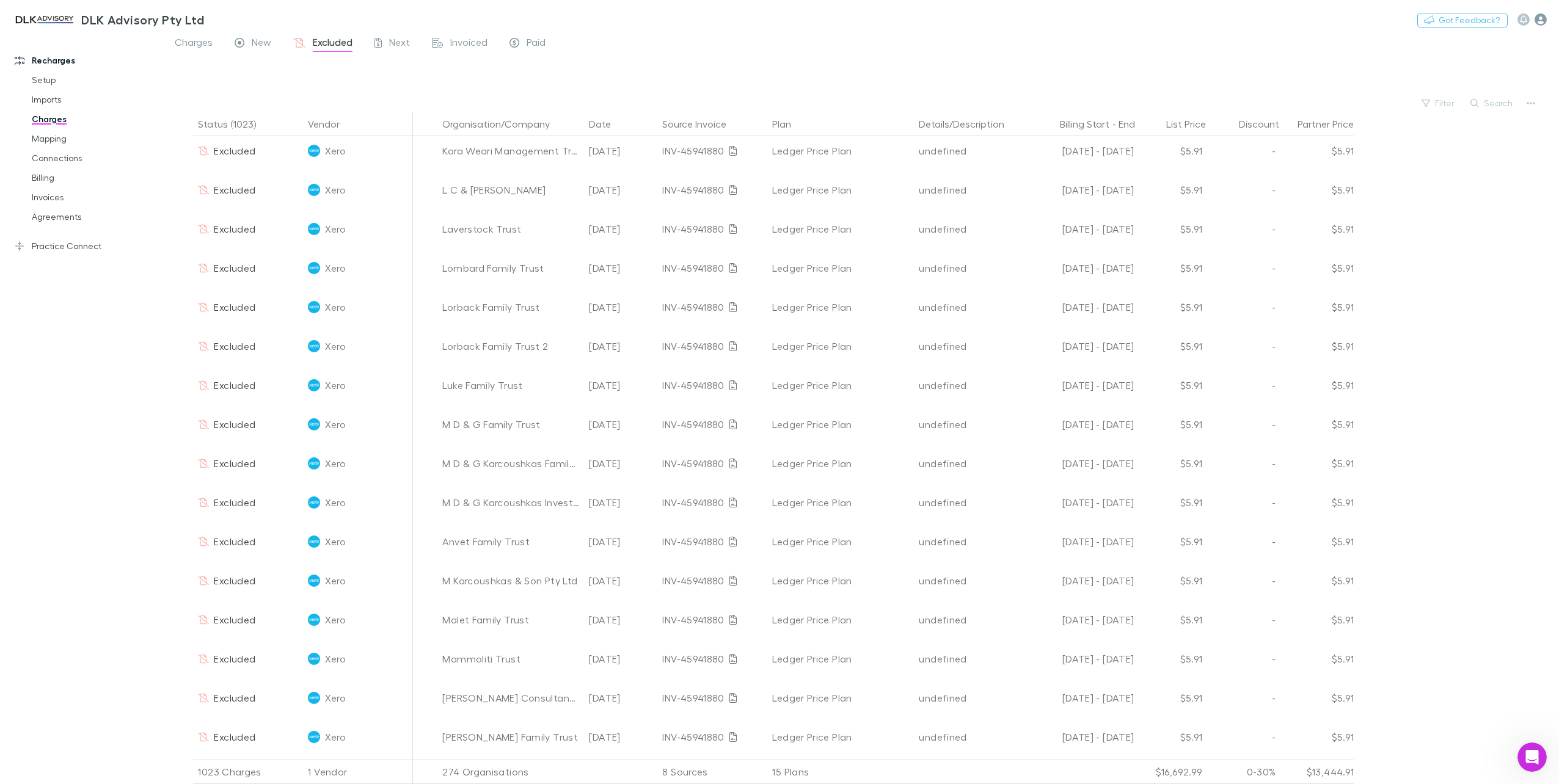
click at [1534, 19] on icon "button" at bounding box center [1540, 20] width 12 height 12
click at [1552, 22] on div at bounding box center [780, 392] width 1559 height 784
click at [599, 61] on div at bounding box center [872, 76] width 1373 height 37
click at [50, 178] on link "Billing" at bounding box center [95, 178] width 151 height 20
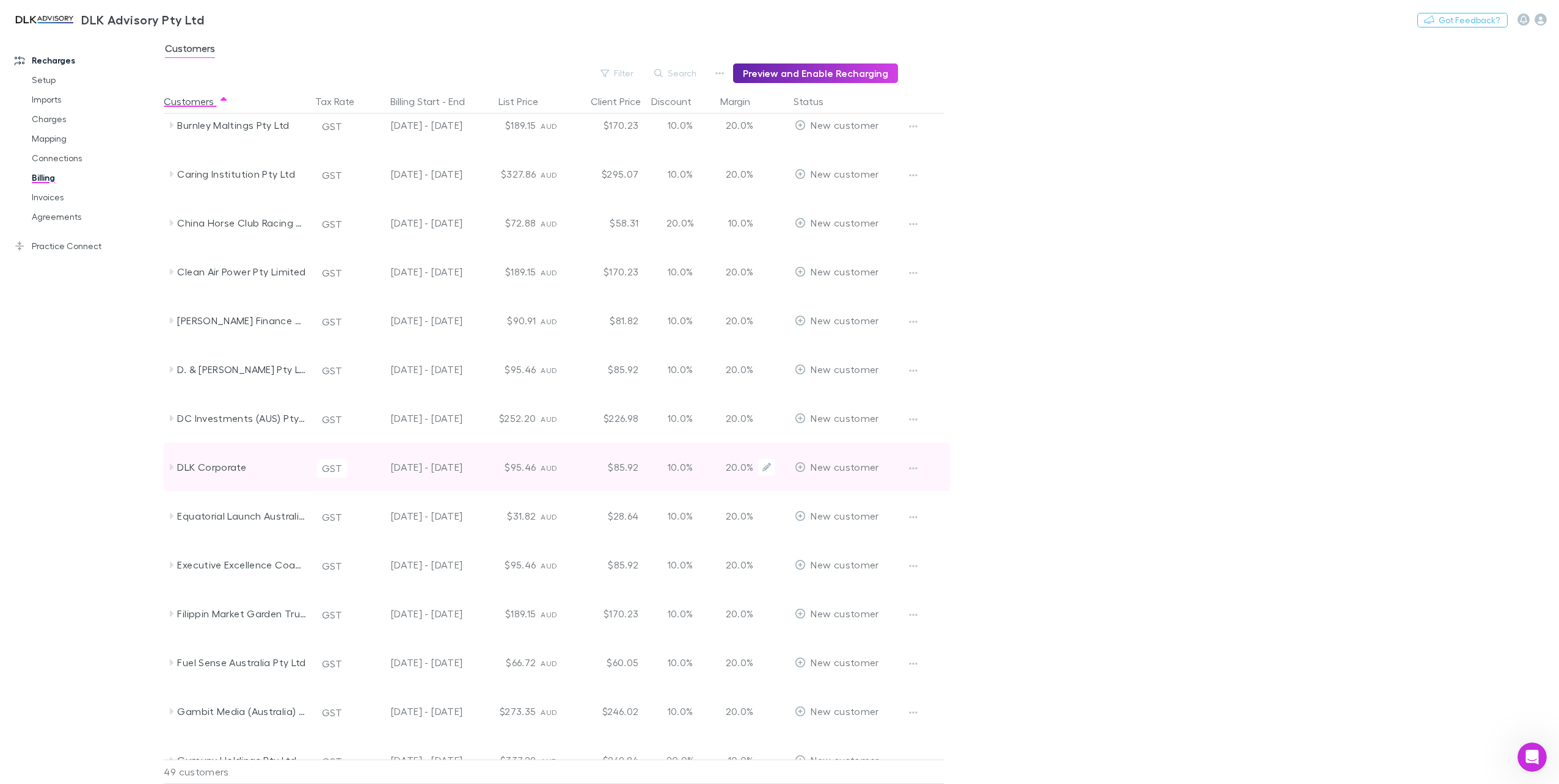
scroll to position [428, 0]
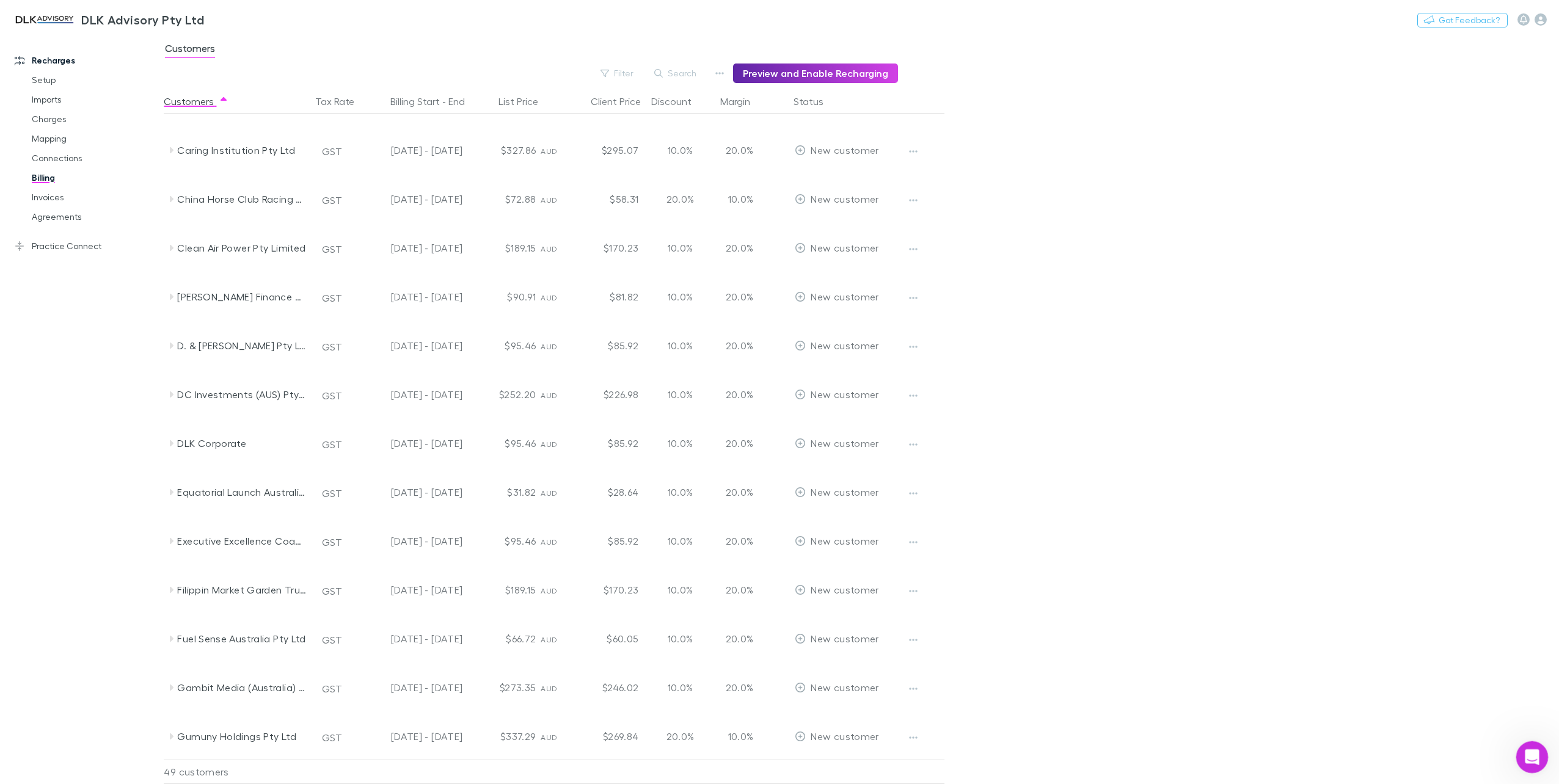
click at [1532, 747] on div "Open Intercom Messenger" at bounding box center [1530, 755] width 40 height 40
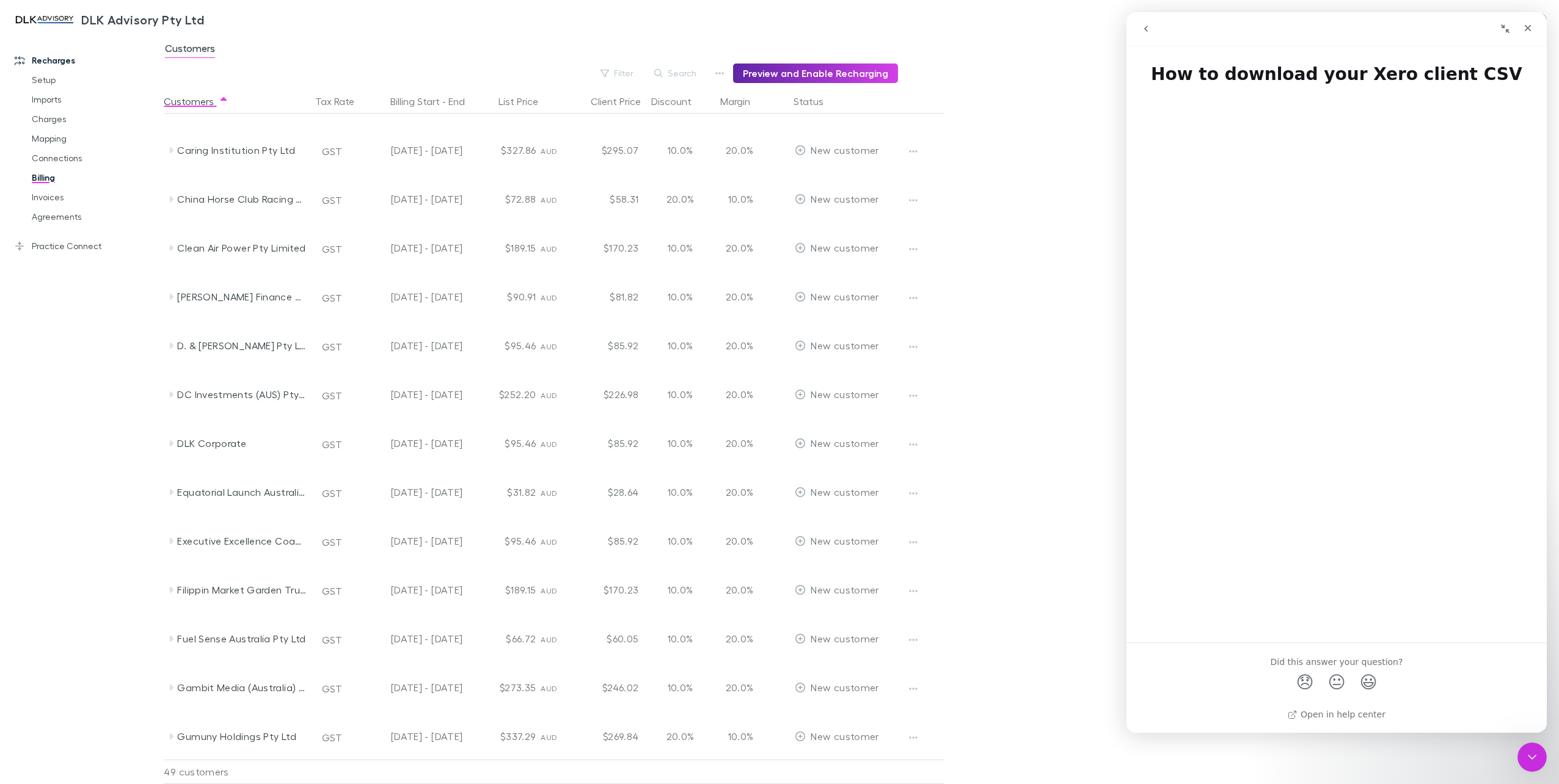
click at [1149, 29] on icon "go back" at bounding box center [1146, 28] width 10 height 10
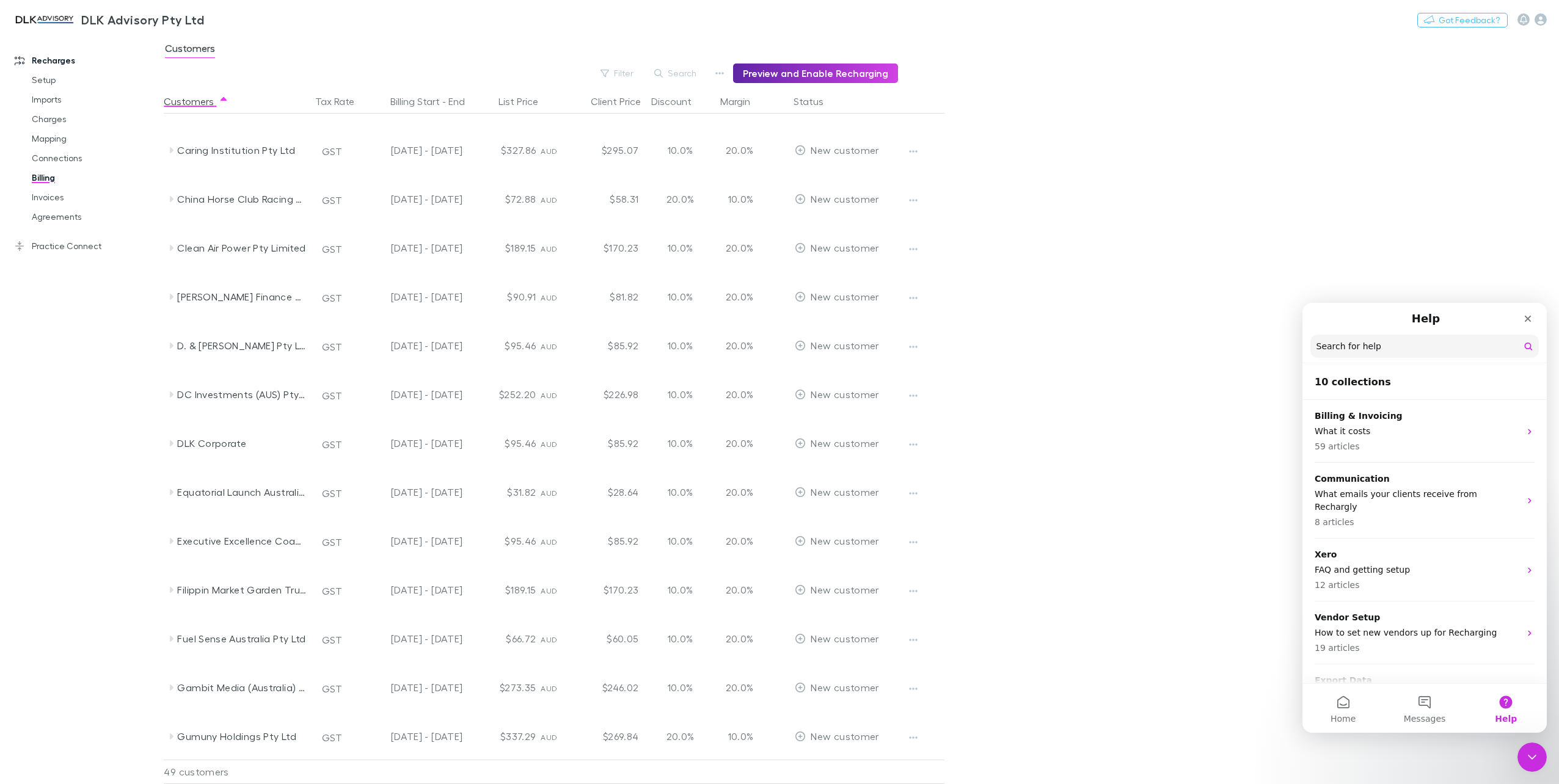
click at [1400, 332] on nav "Help Search for help" at bounding box center [1425, 333] width 244 height 61
click at [1395, 343] on input "Search for help" at bounding box center [1425, 347] width 227 height 24
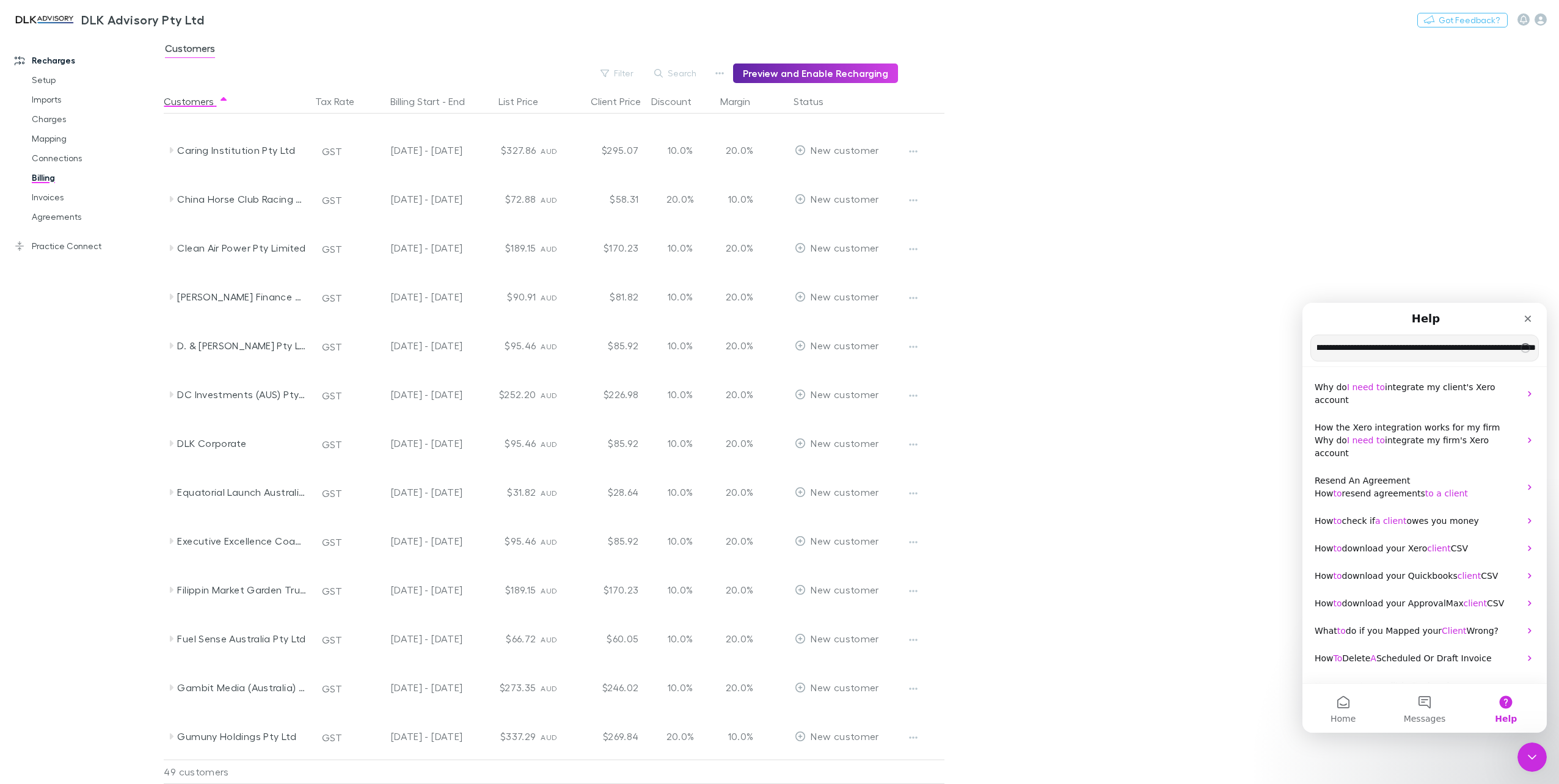
scroll to position [0, 53]
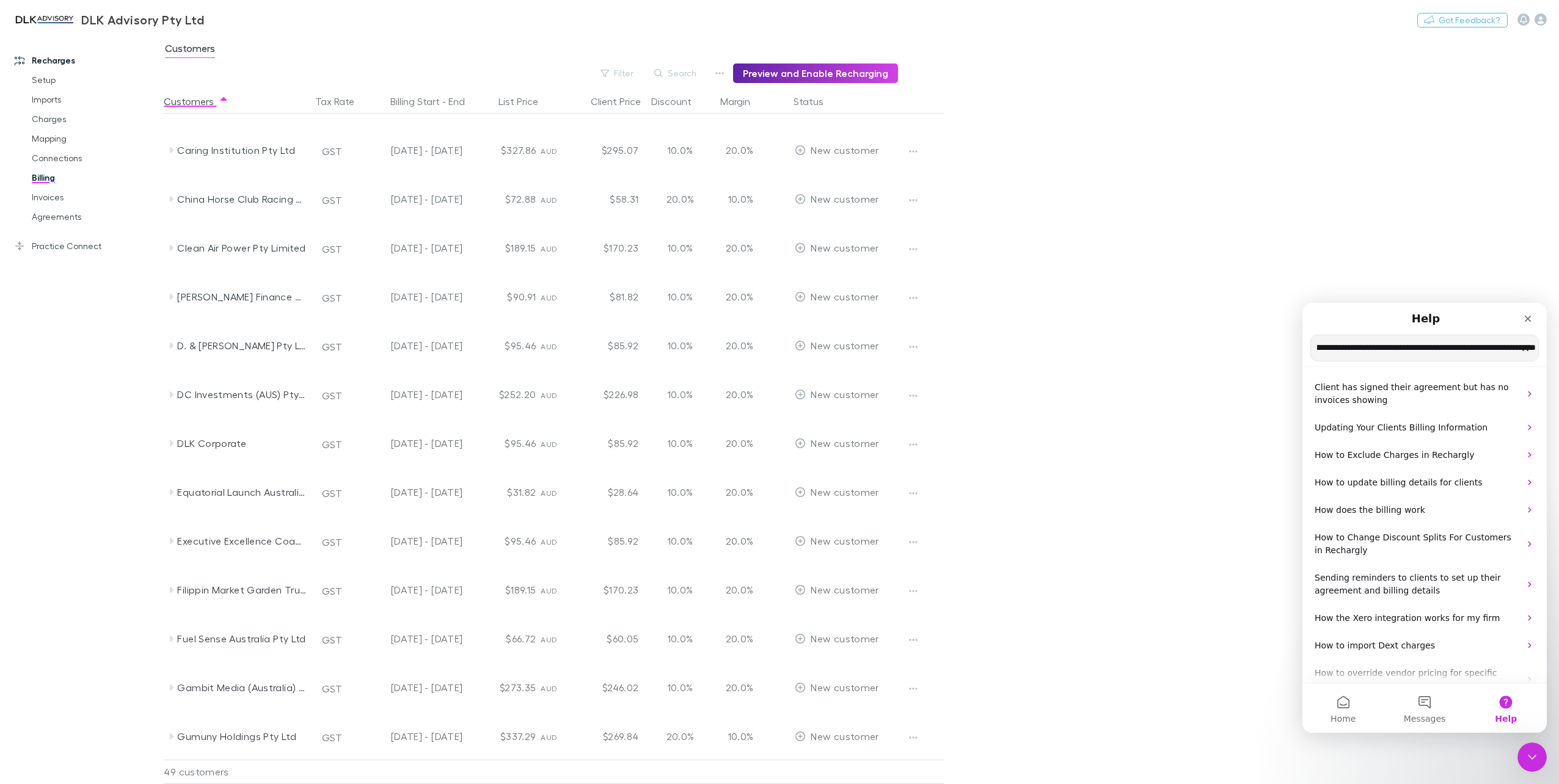
type input "**********"
click at [1506, 705] on button "Help" at bounding box center [1505, 708] width 81 height 49
click at [1435, 708] on button "Messages" at bounding box center [1424, 708] width 81 height 49
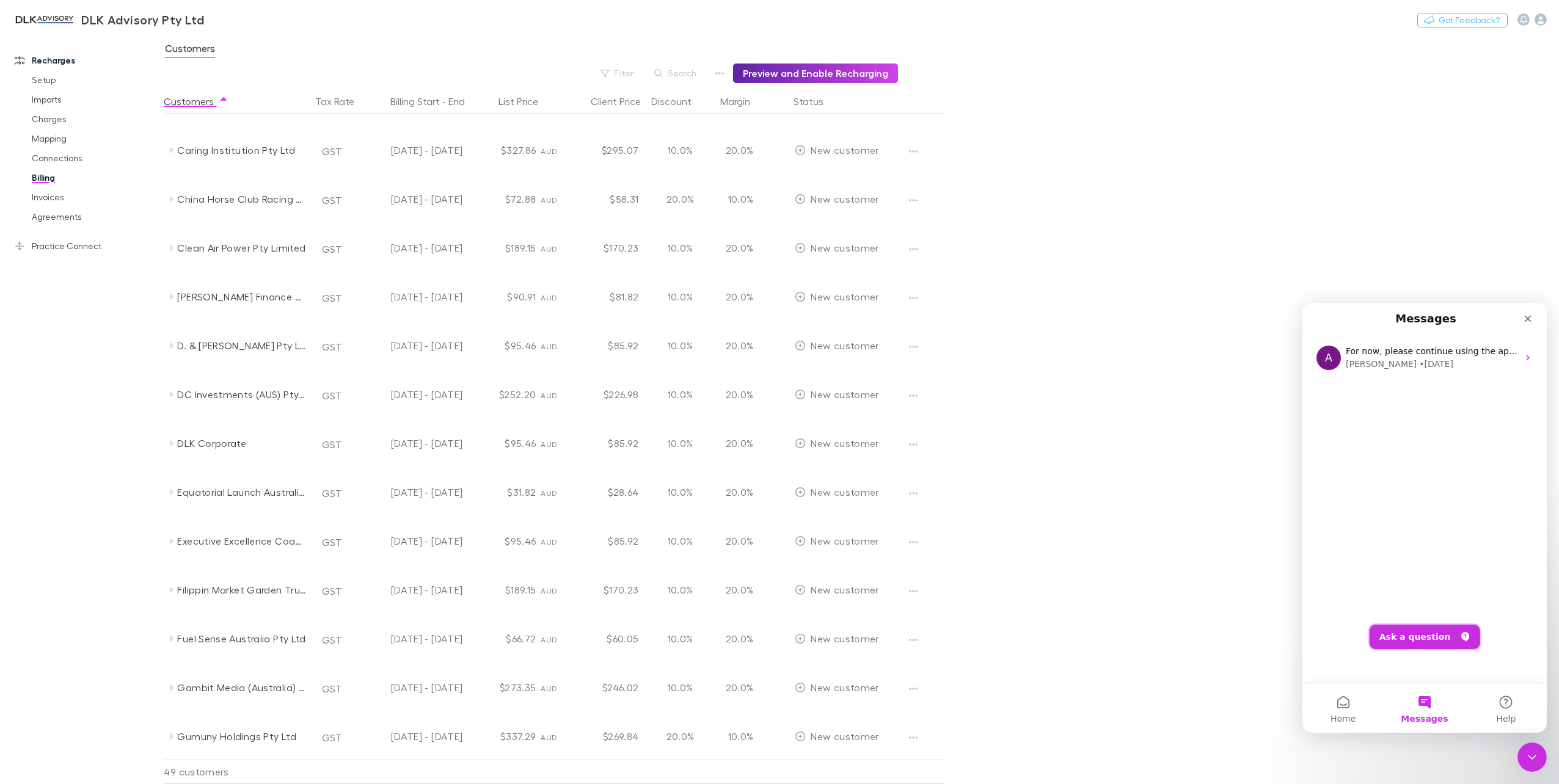
click at [1425, 633] on button "Ask a question" at bounding box center [1425, 636] width 110 height 24
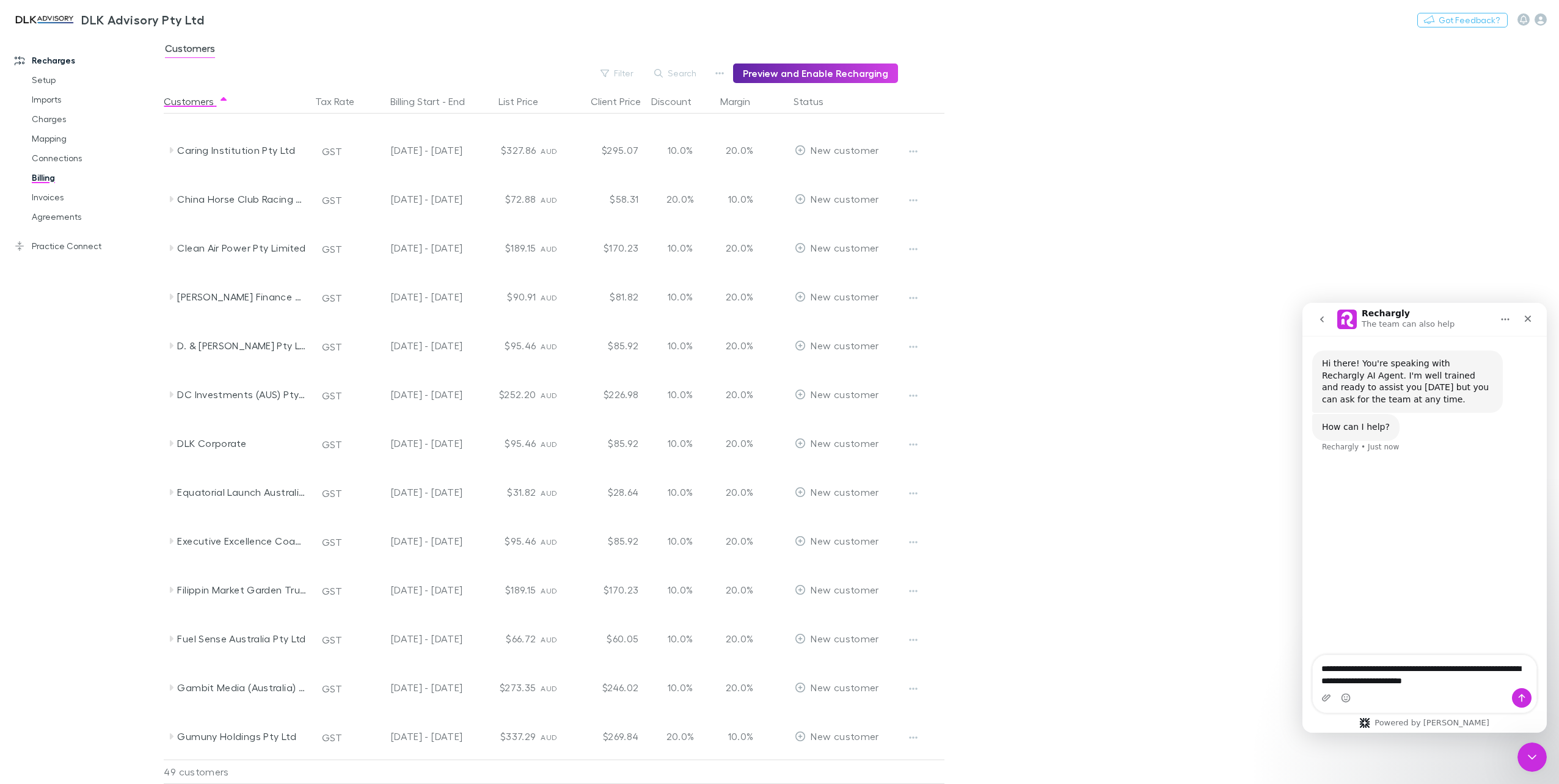
type textarea "**********"
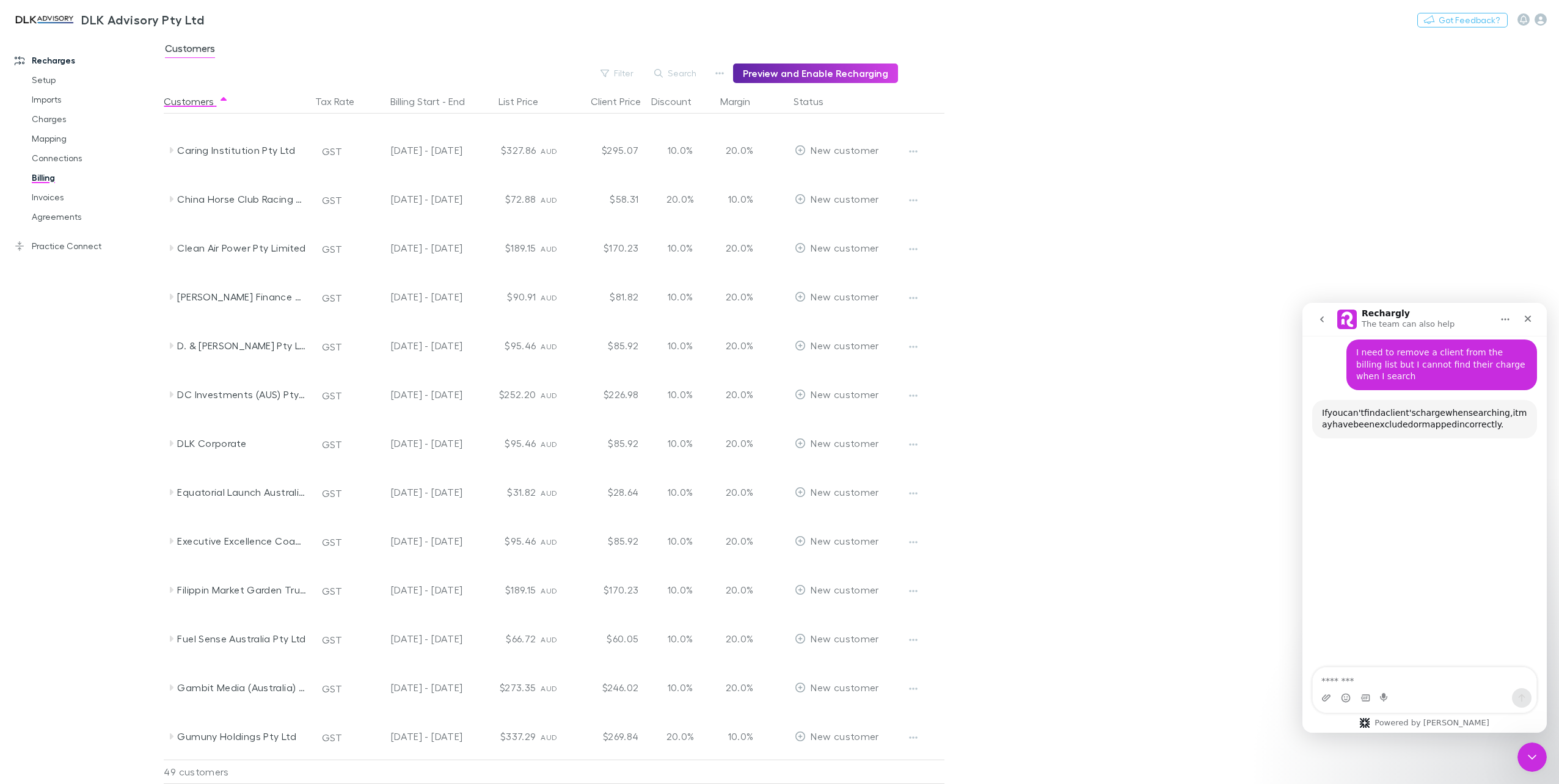
scroll to position [118, 0]
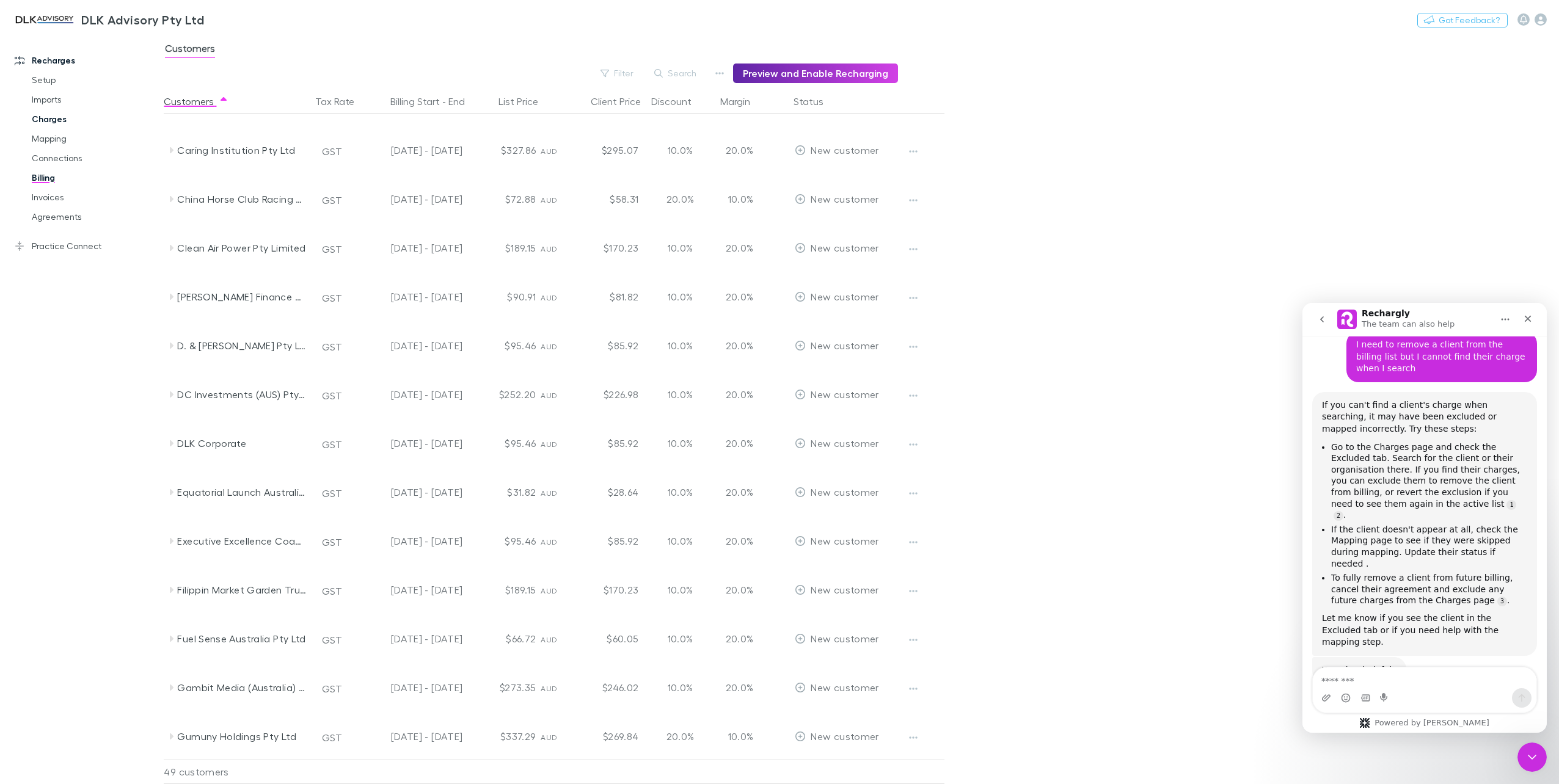
click at [63, 118] on link "Charges" at bounding box center [95, 119] width 151 height 20
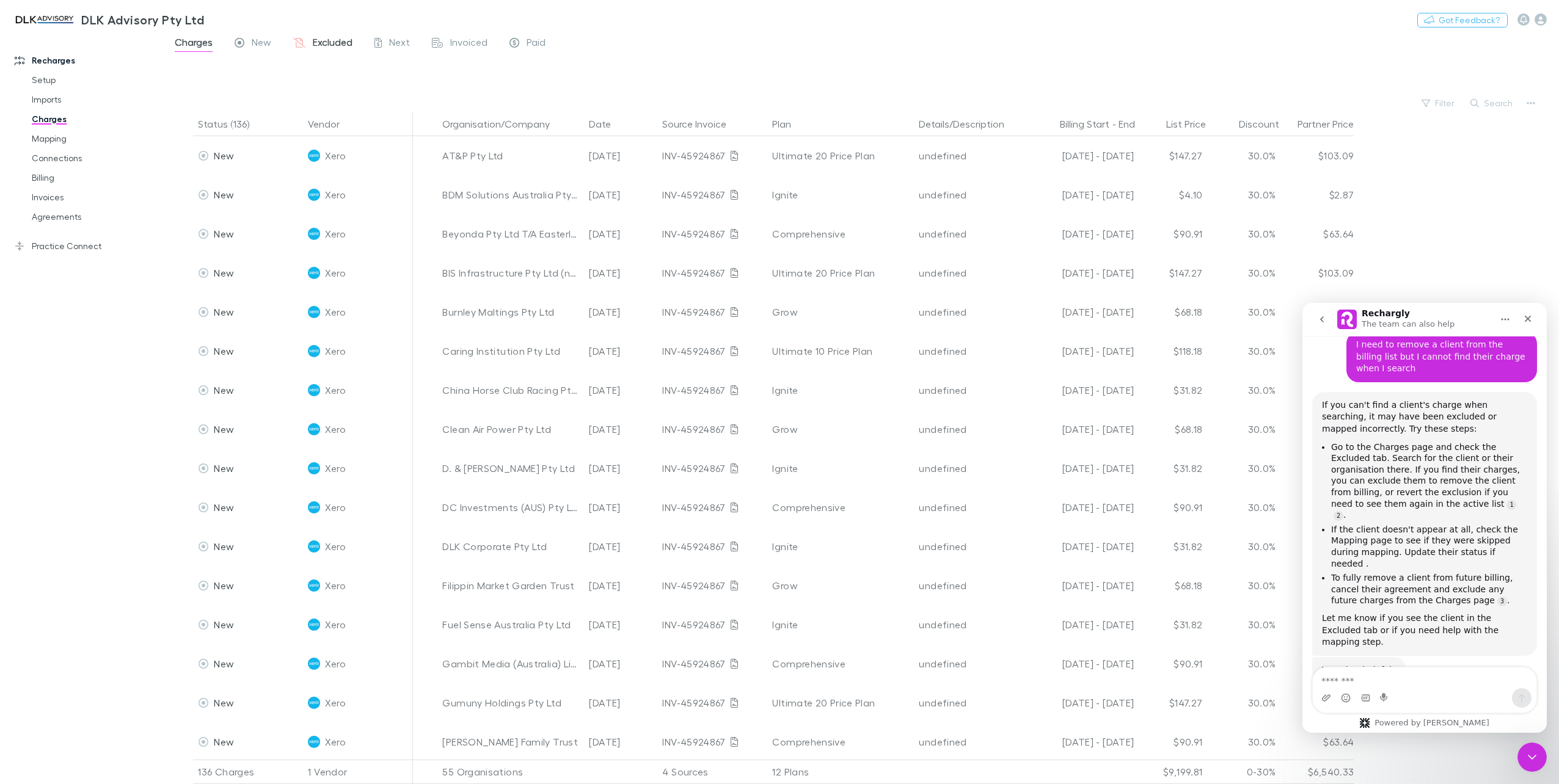
click at [336, 46] on span "Excluded" at bounding box center [332, 44] width 40 height 16
click at [1481, 103] on button "Search" at bounding box center [1492, 103] width 55 height 14
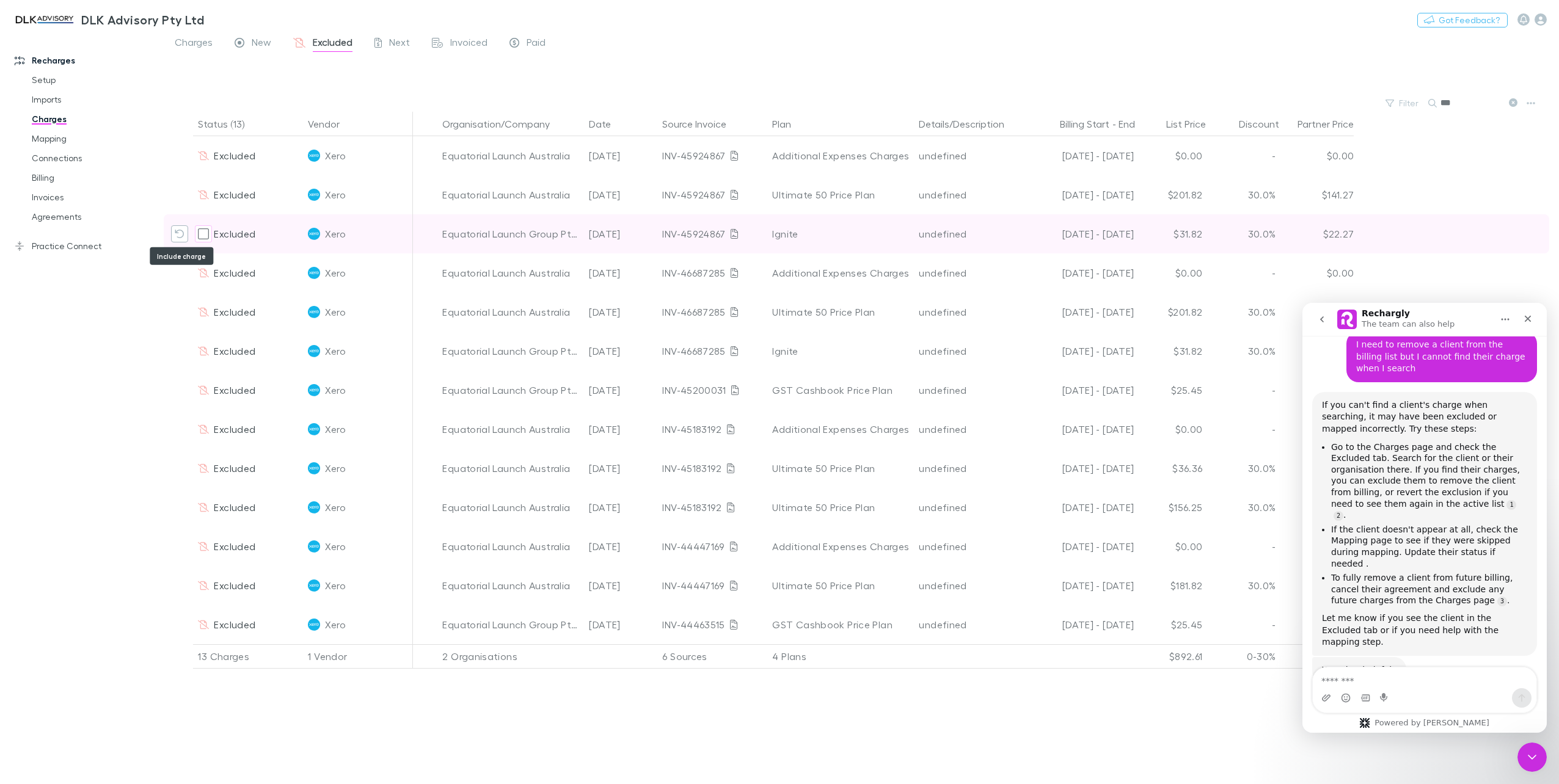
type input "***"
click at [178, 231] on icon "Include charge" at bounding box center [180, 234] width 10 height 10
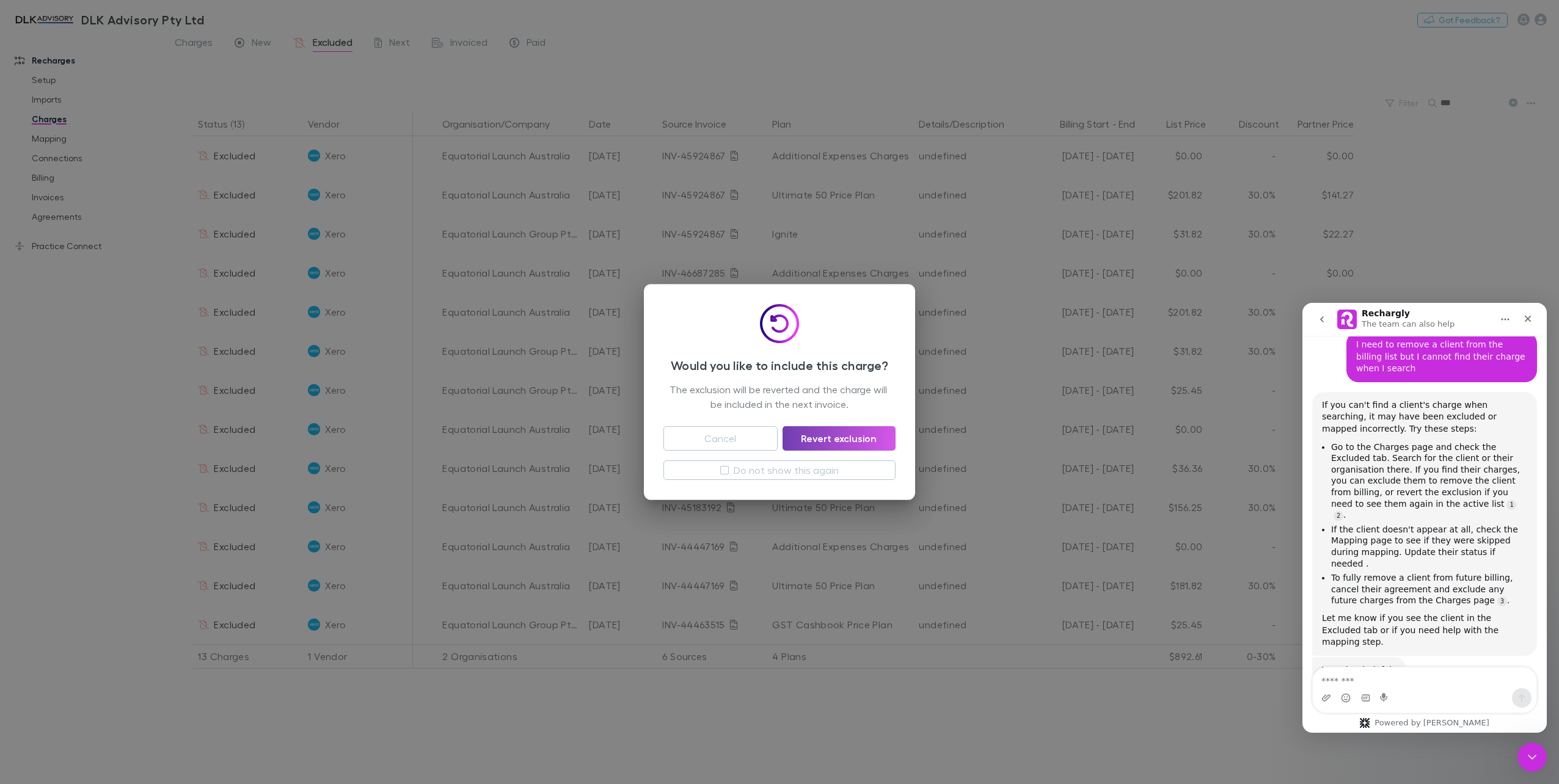
click at [842, 436] on button "Revert exclusion" at bounding box center [838, 438] width 113 height 24
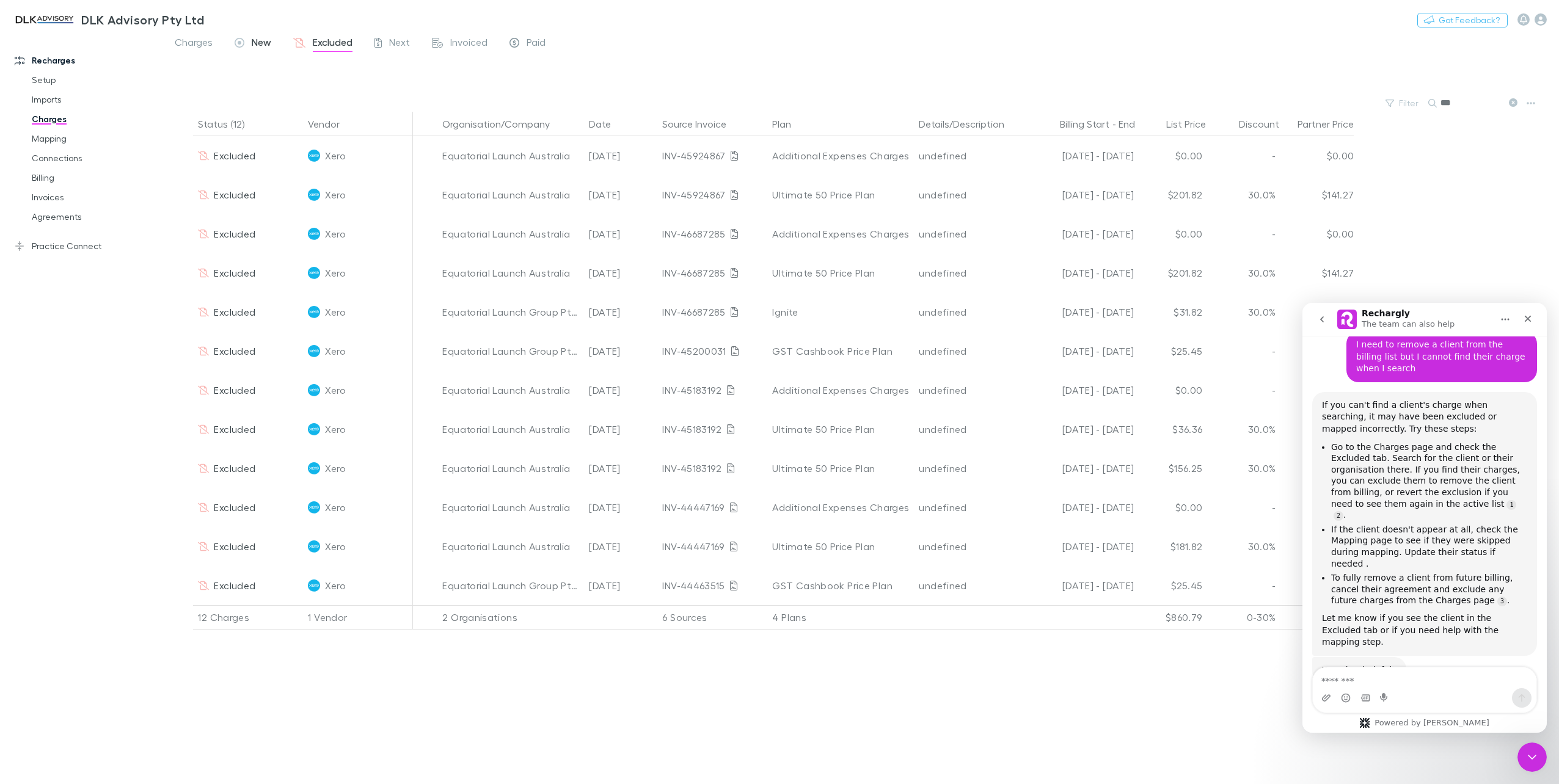
click at [258, 38] on span "New" at bounding box center [261, 44] width 20 height 16
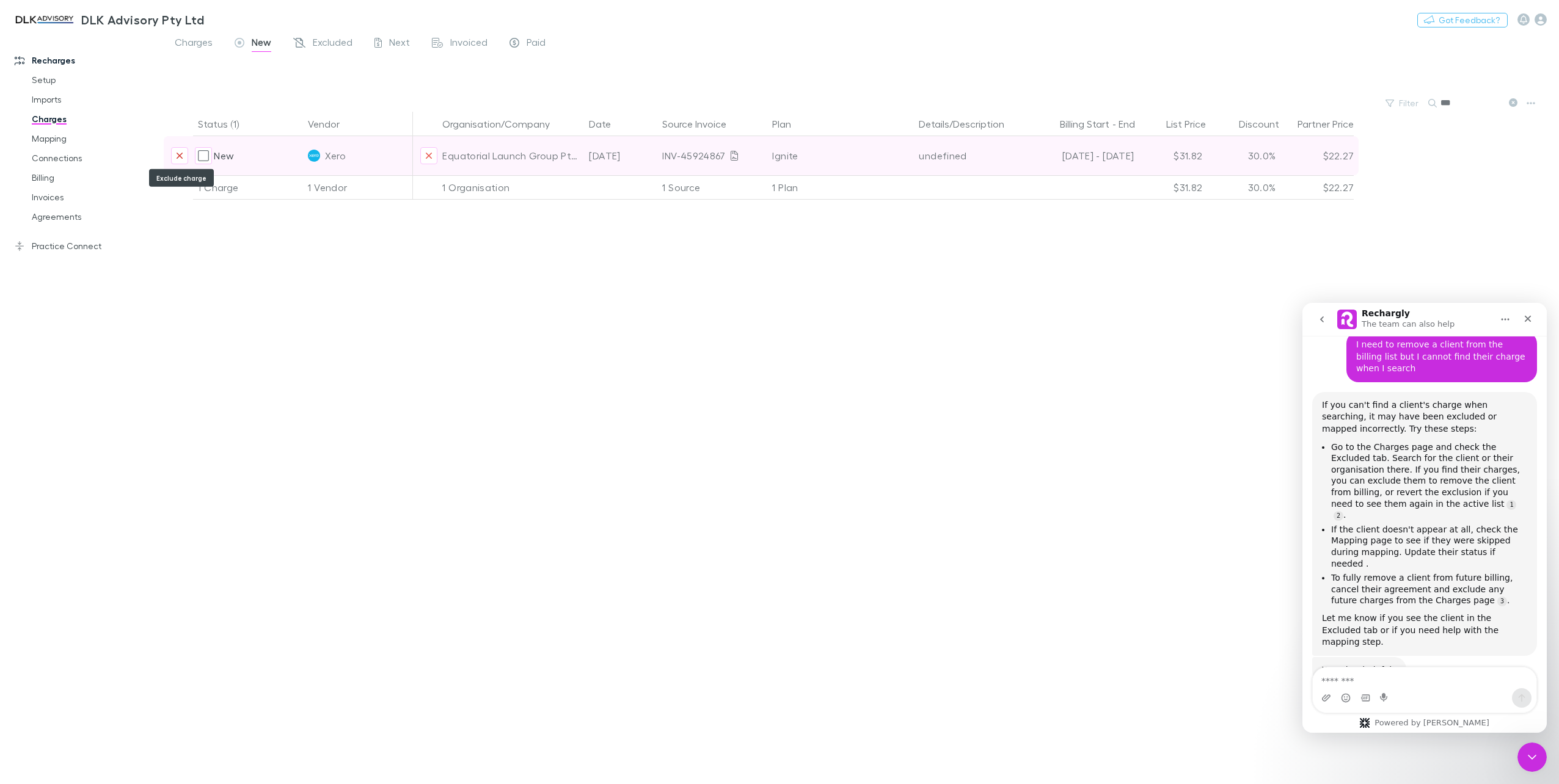
click at [182, 150] on button "Exclude charge" at bounding box center [180, 155] width 17 height 17
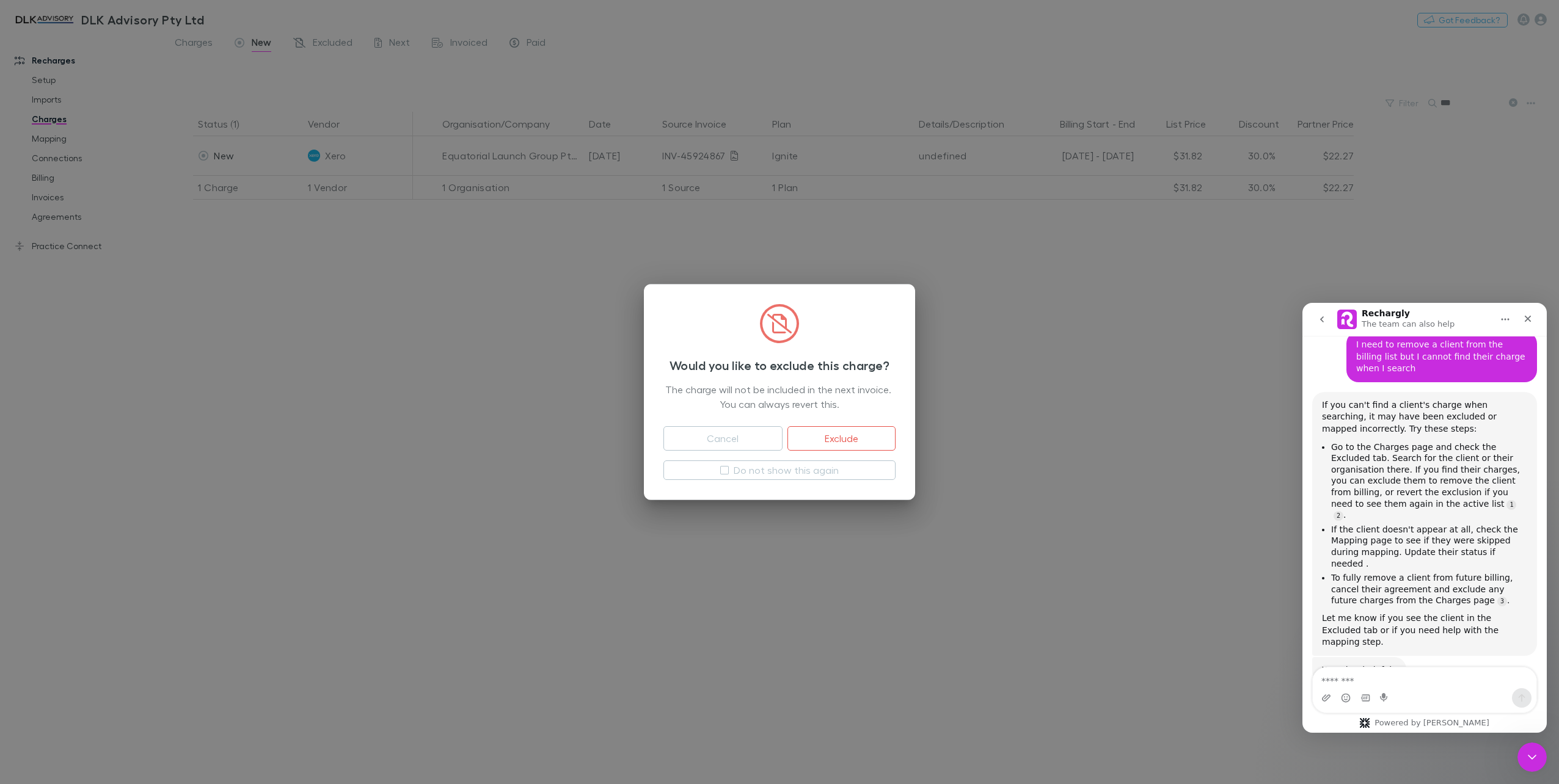
click at [841, 440] on button "Exclude" at bounding box center [842, 438] width 108 height 24
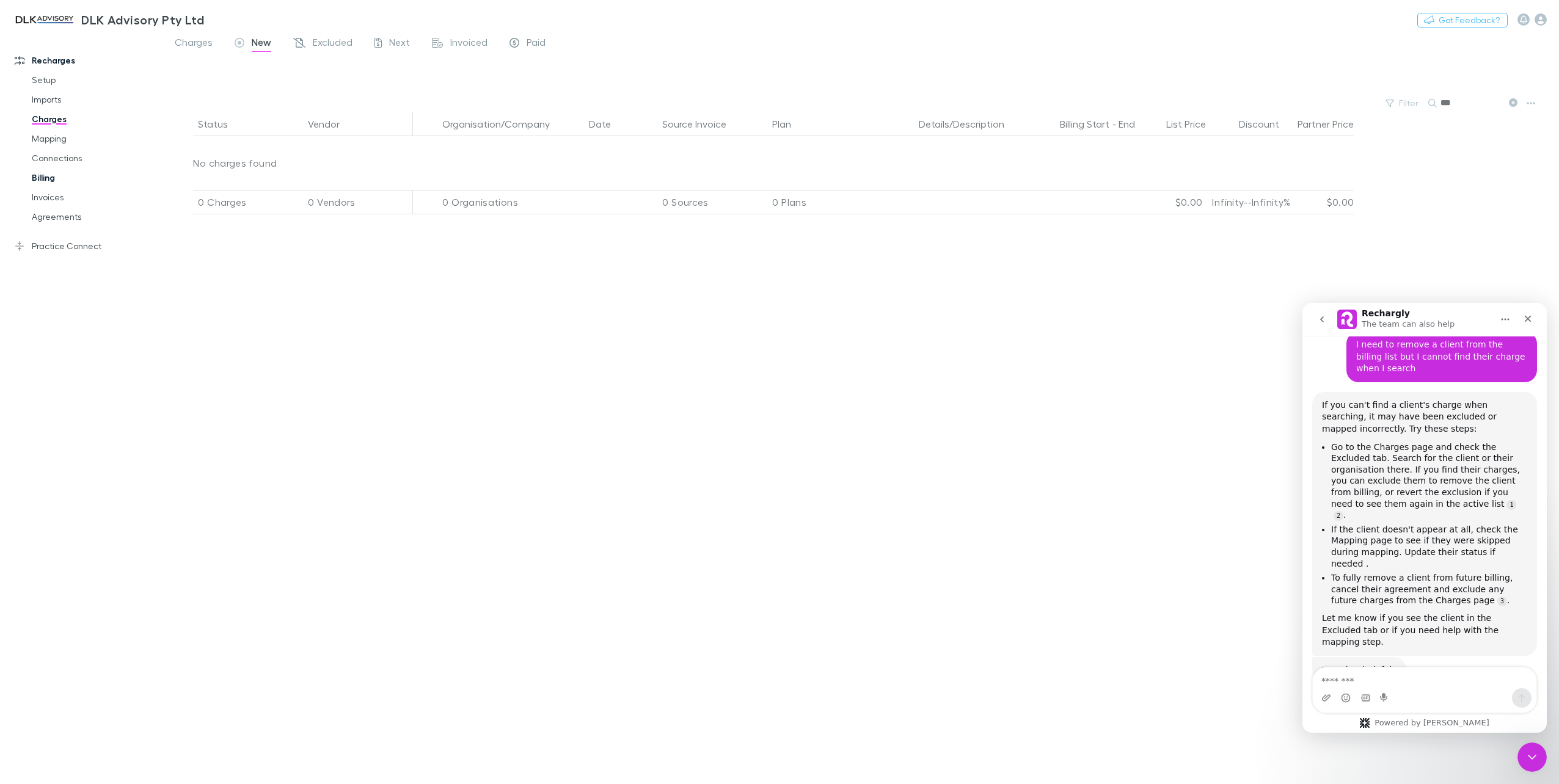
click at [42, 181] on link "Billing" at bounding box center [95, 178] width 151 height 20
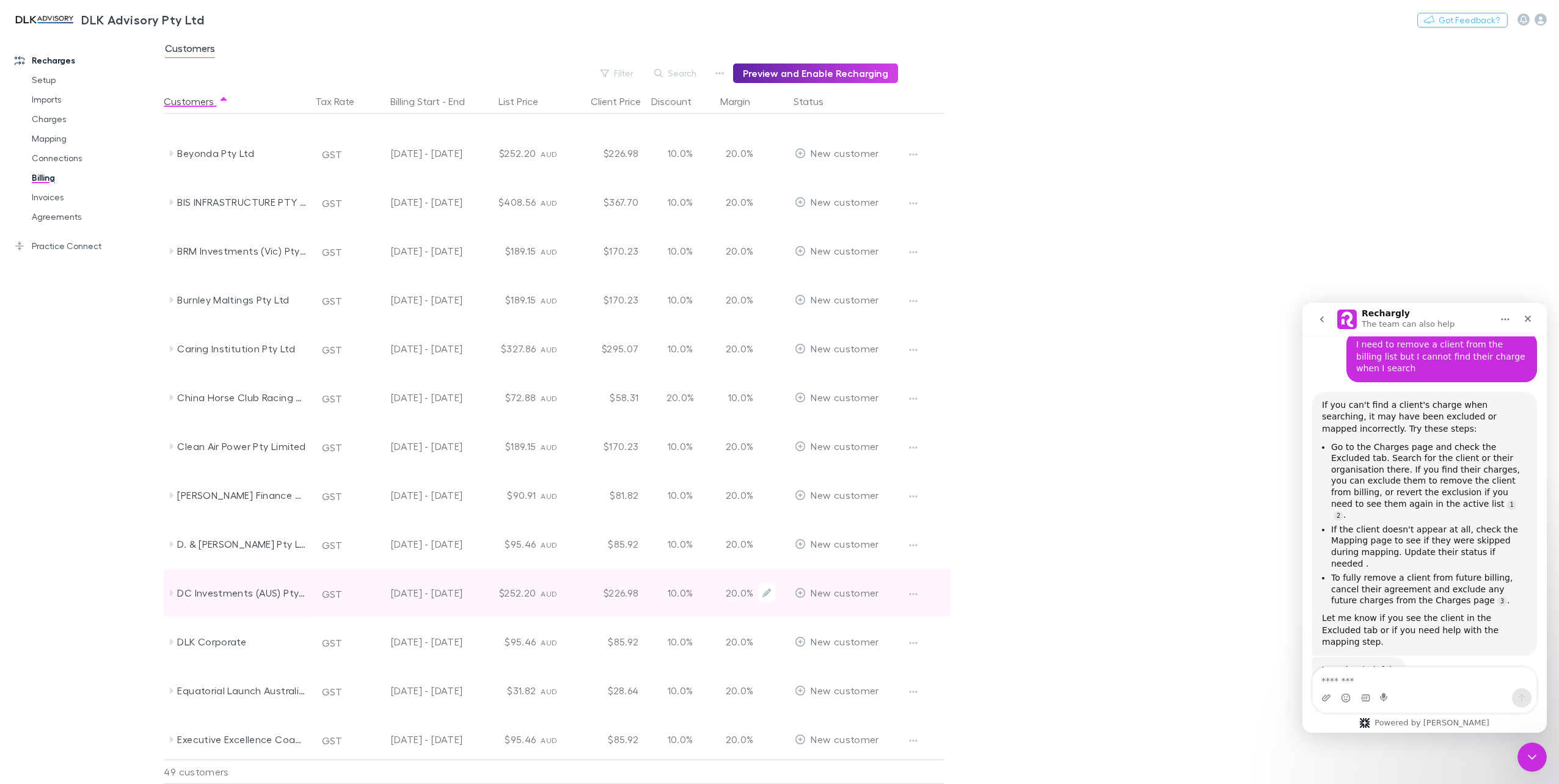
scroll to position [428, 0]
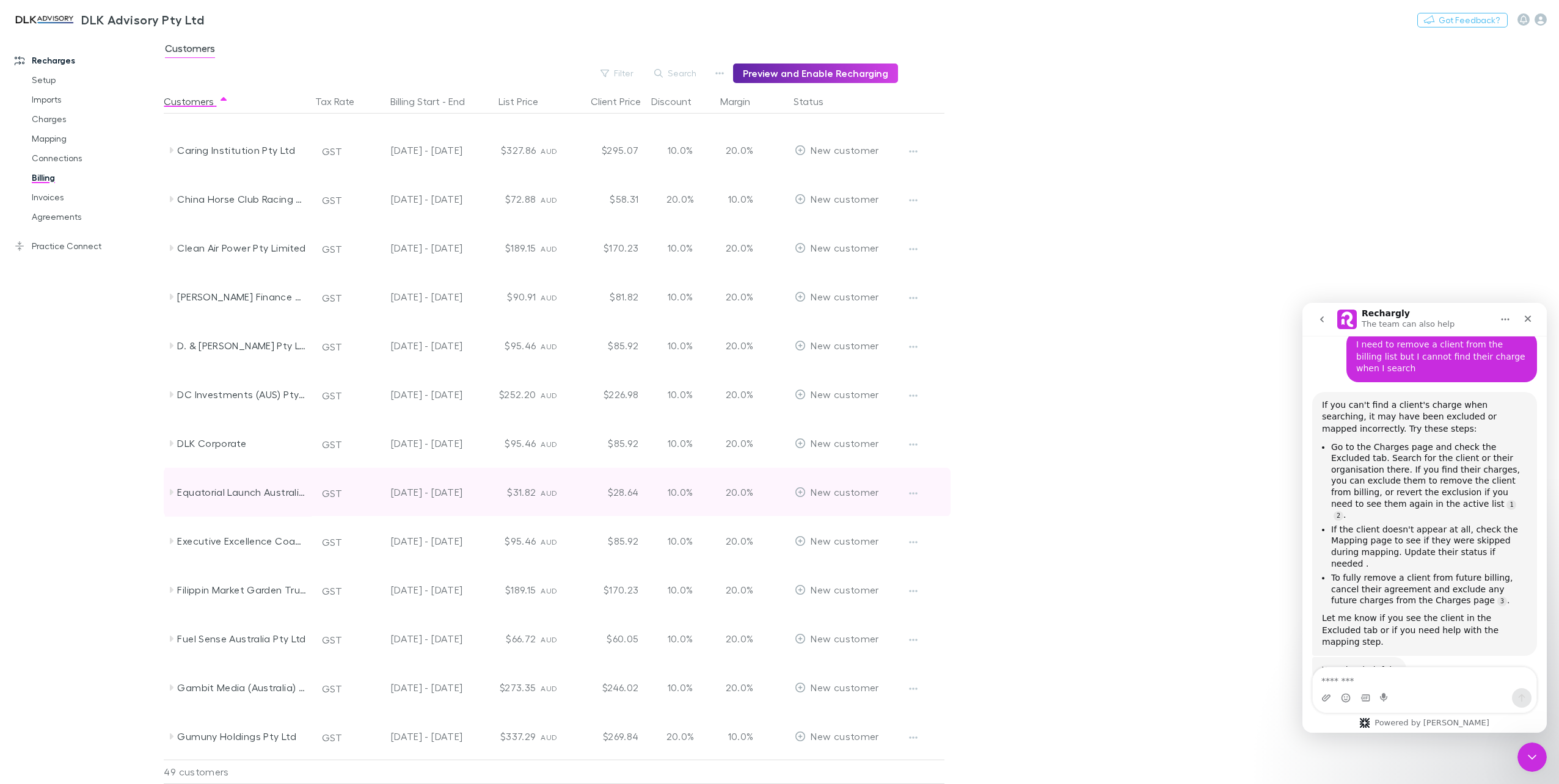
click at [175, 488] on icon at bounding box center [170, 492] width 10 height 10
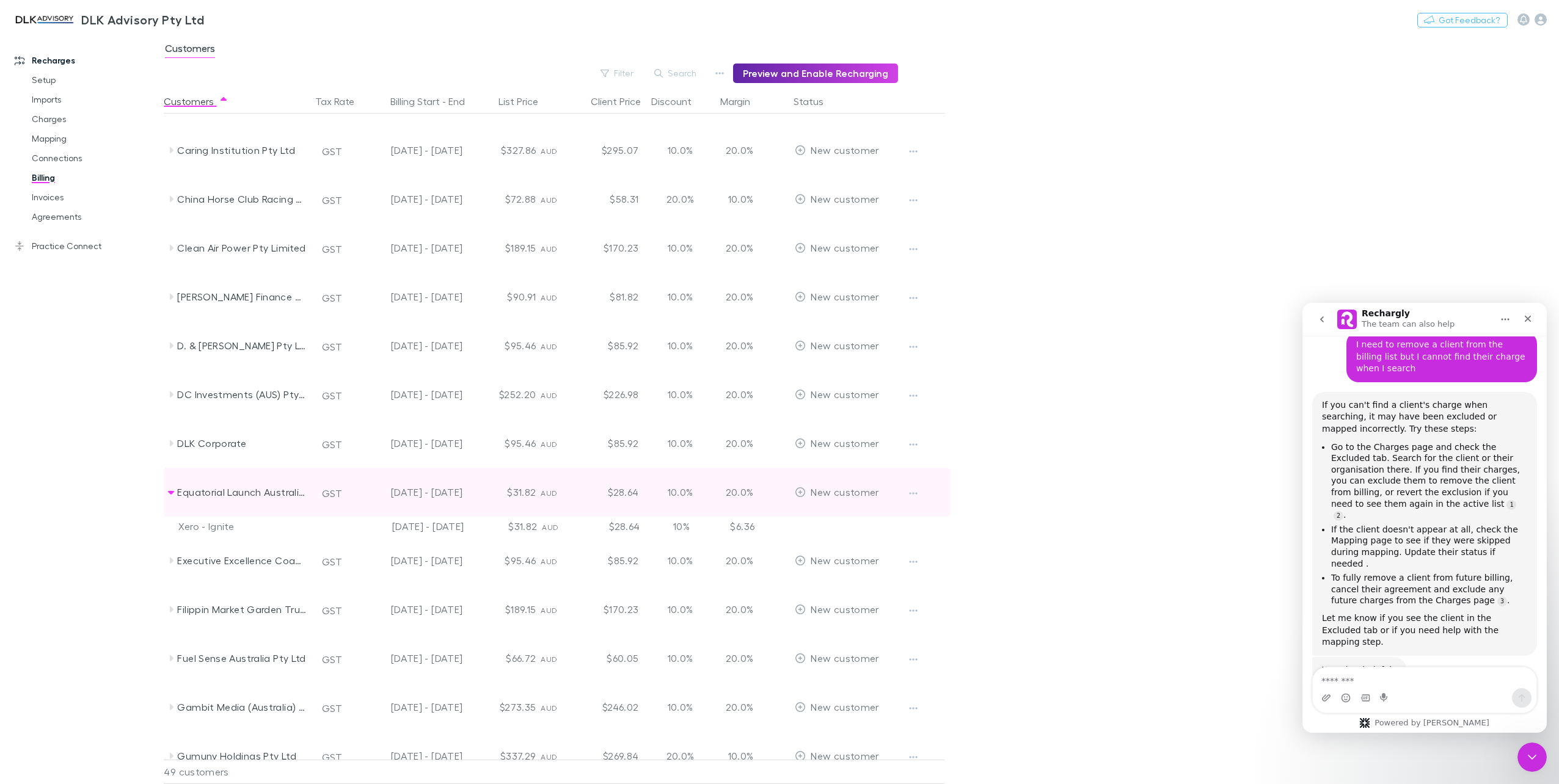
click at [174, 488] on icon at bounding box center [170, 492] width 10 height 10
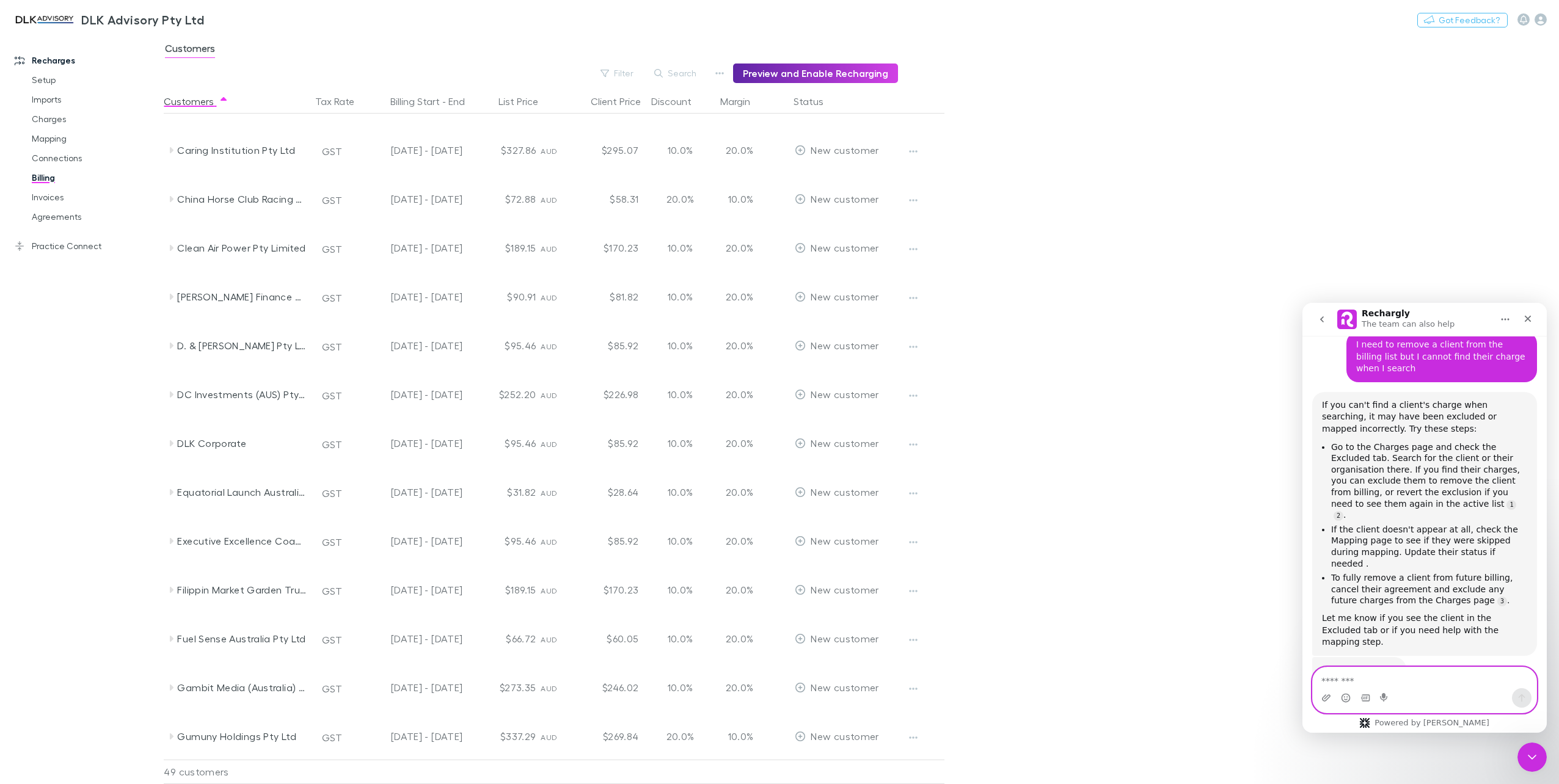
click at [1351, 679] on textarea "Message…" at bounding box center [1425, 678] width 223 height 21
type textarea "**********"
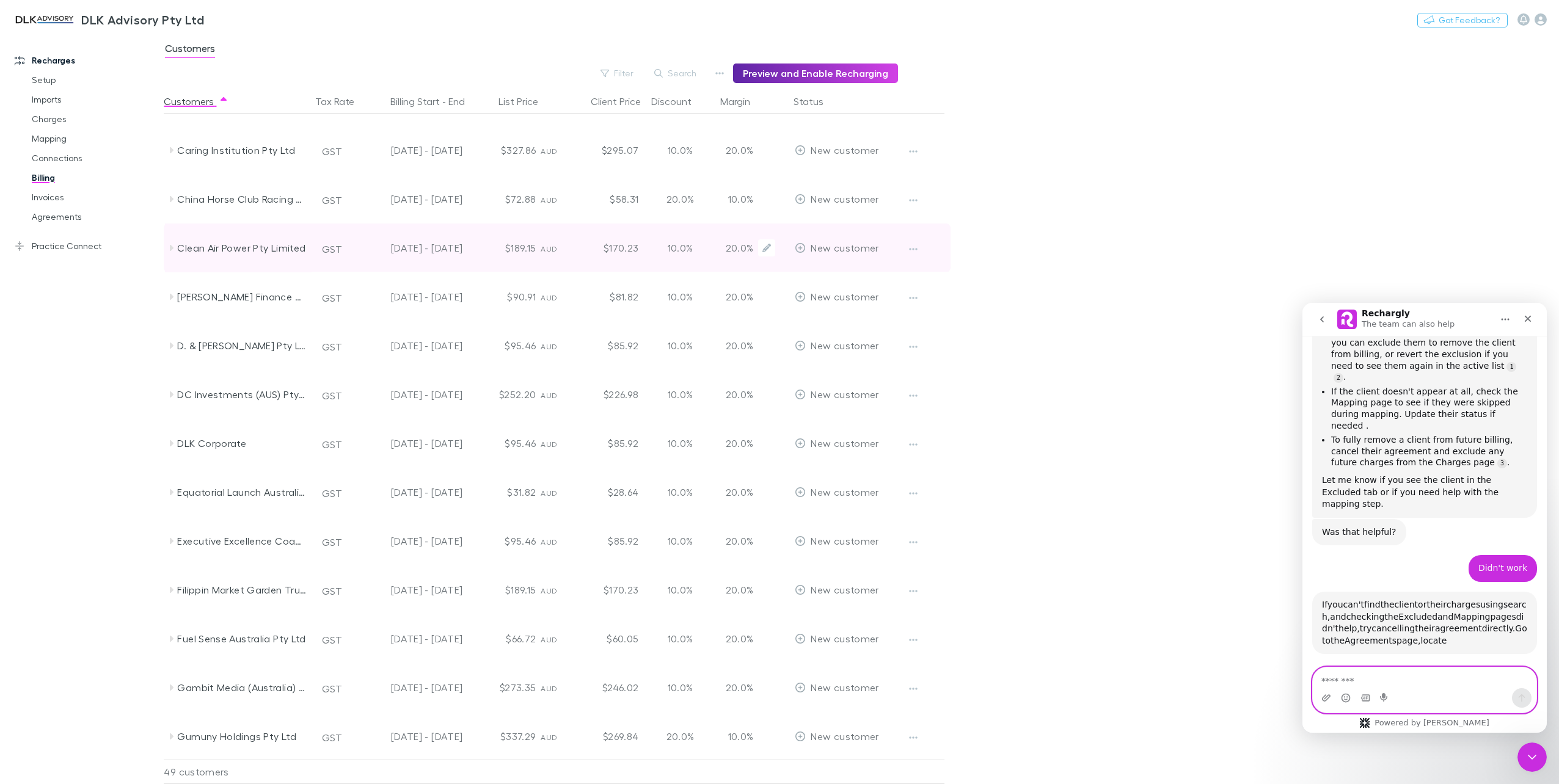
scroll to position [433, 0]
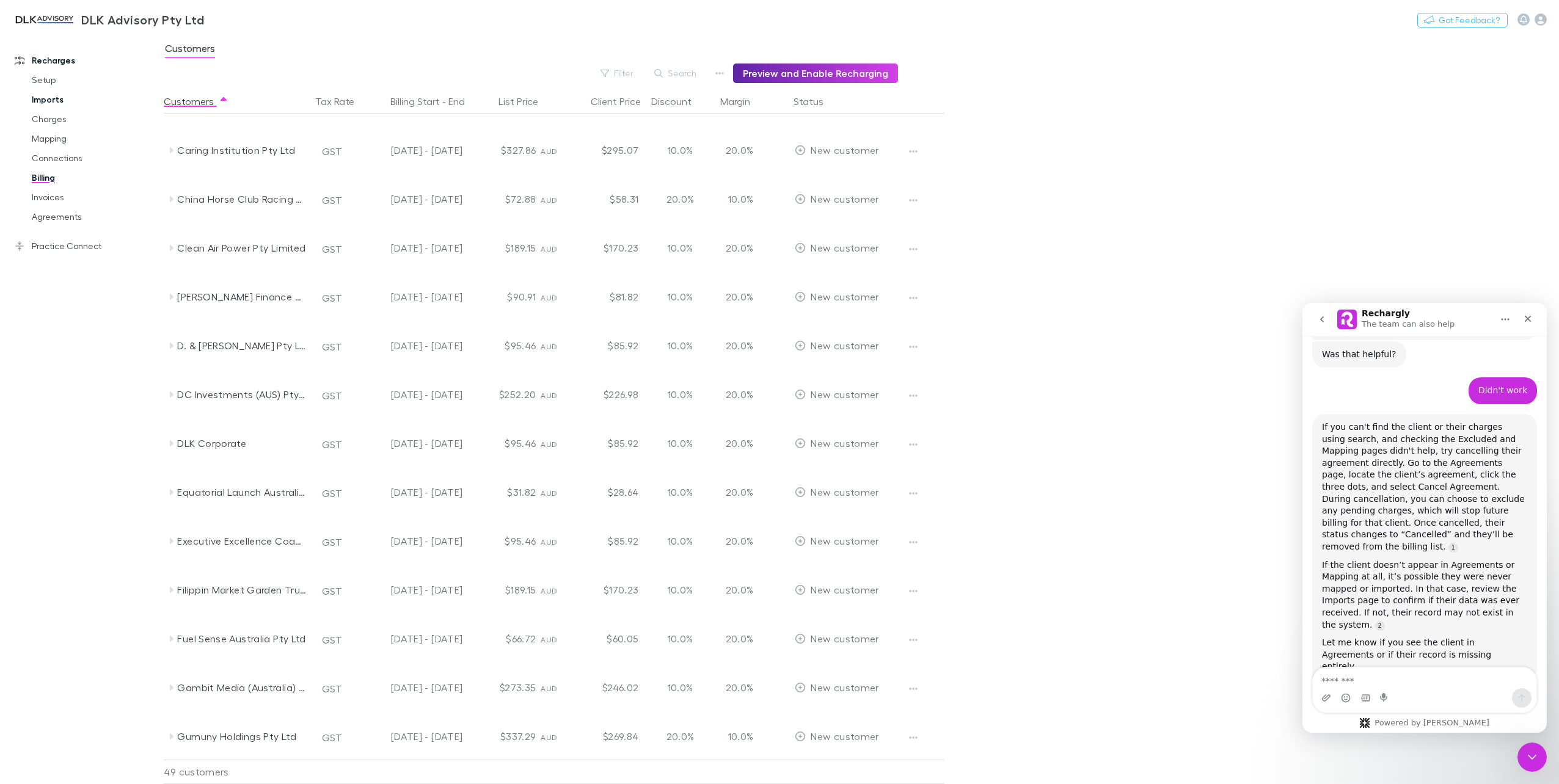
click at [46, 100] on link "Imports" at bounding box center [95, 100] width 151 height 20
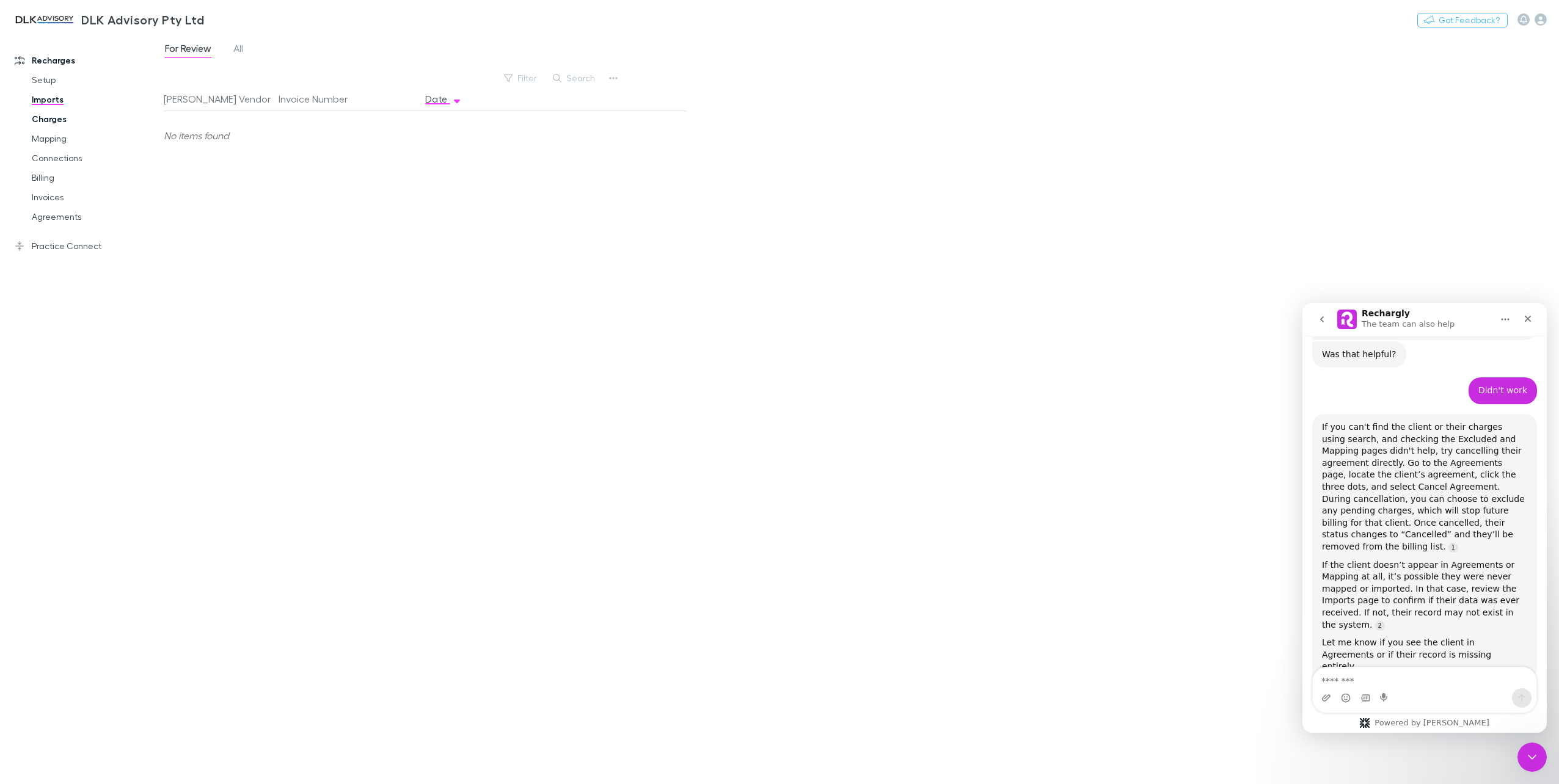
click at [48, 121] on link "Charges" at bounding box center [95, 119] width 151 height 20
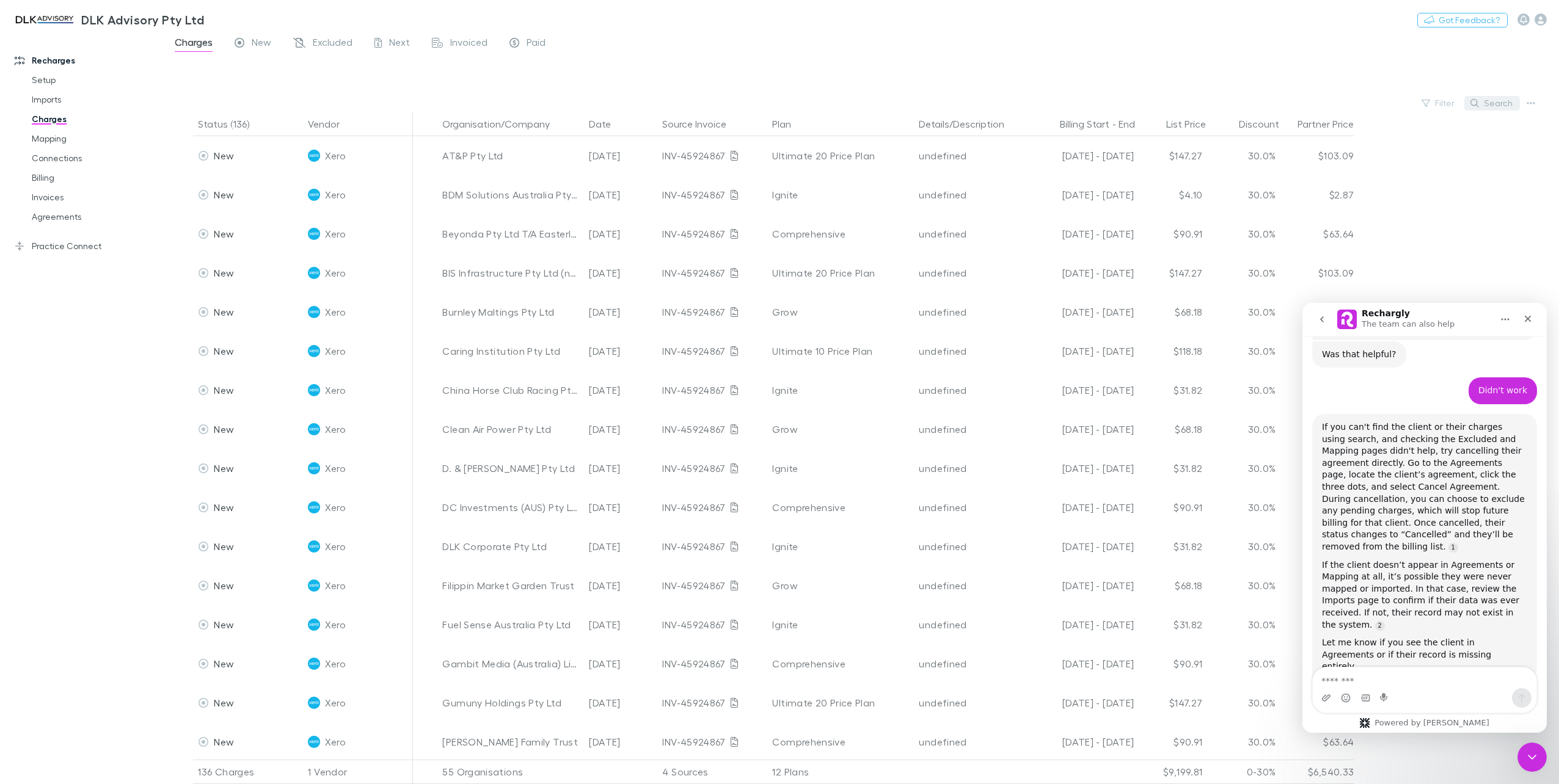
click at [1488, 103] on button "Search" at bounding box center [1492, 103] width 55 height 14
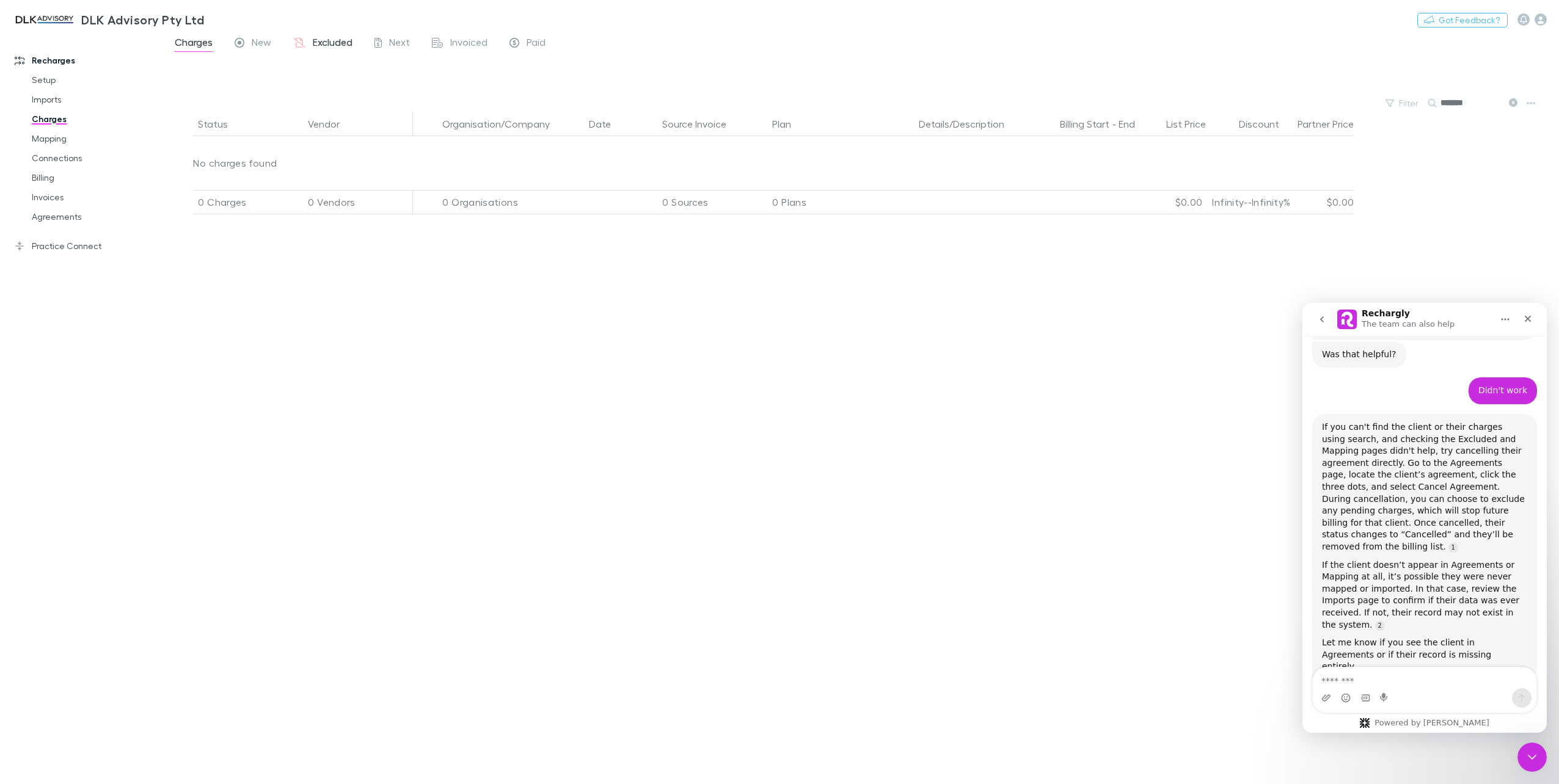
type input "*******"
click at [341, 40] on span "Excluded" at bounding box center [332, 44] width 40 height 16
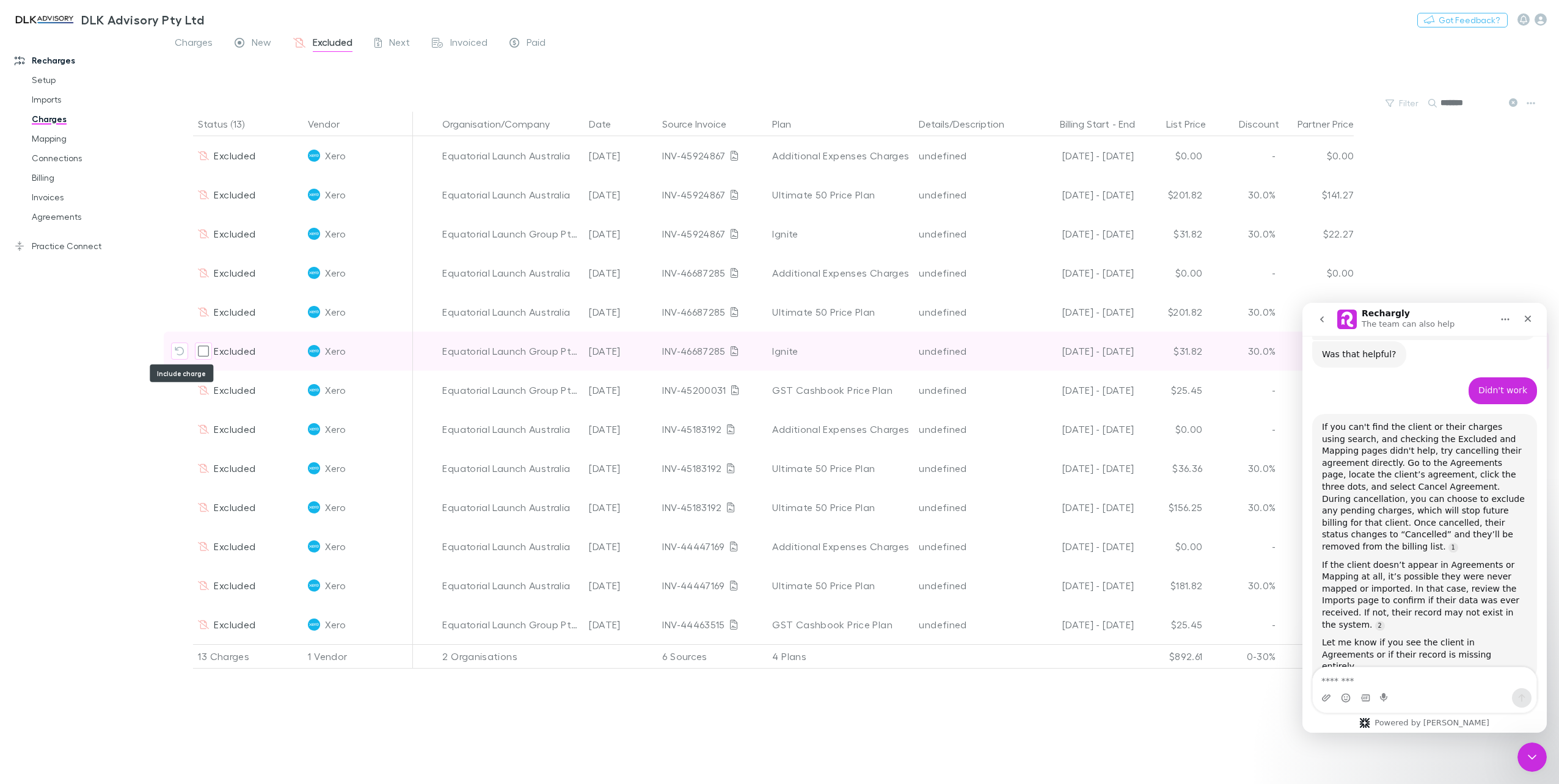
click at [182, 345] on button "Include charge" at bounding box center [180, 351] width 17 height 17
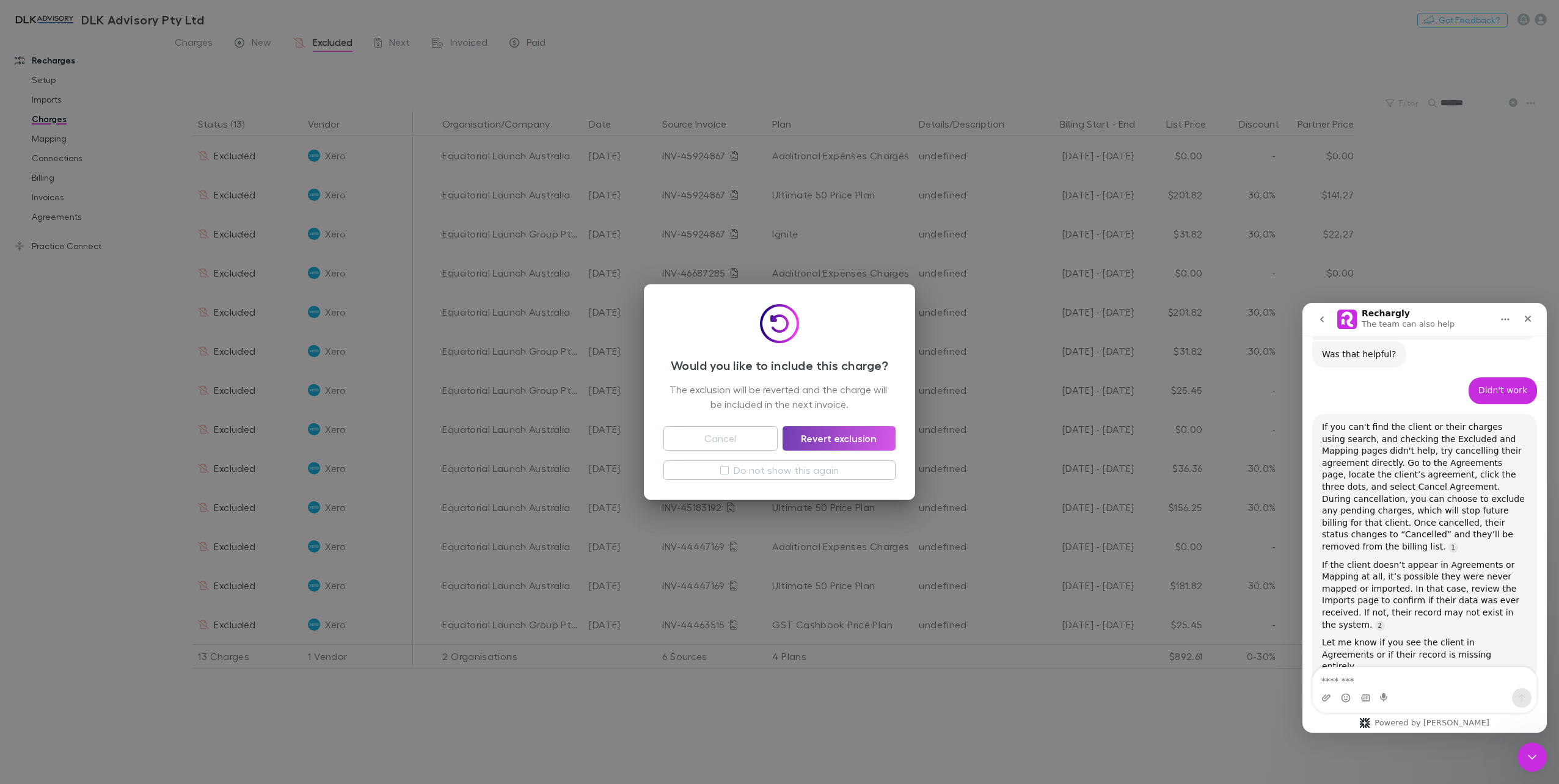
click at [819, 443] on button "Revert exclusion" at bounding box center [838, 438] width 113 height 24
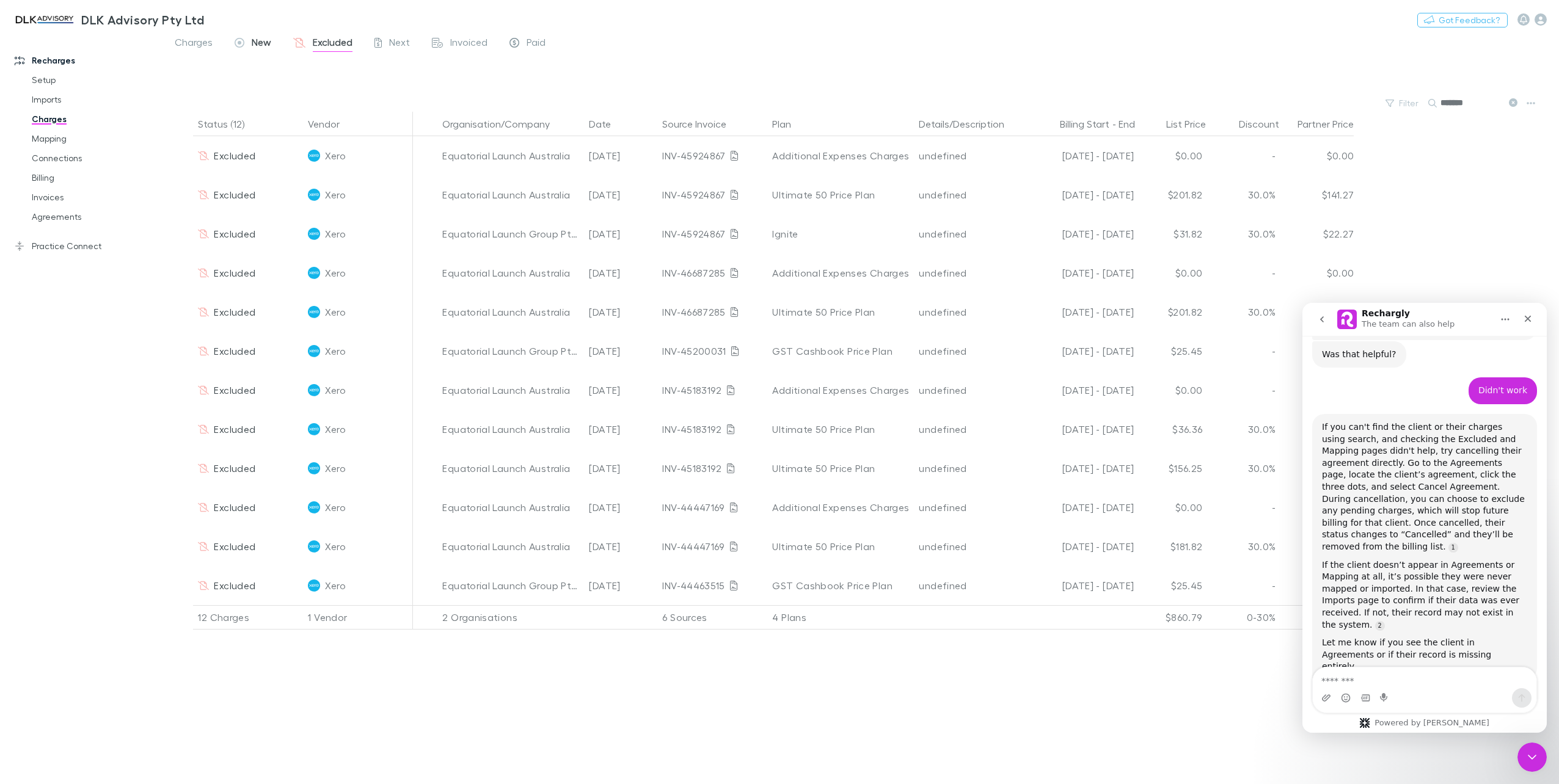
click at [261, 45] on span "New" at bounding box center [261, 44] width 20 height 16
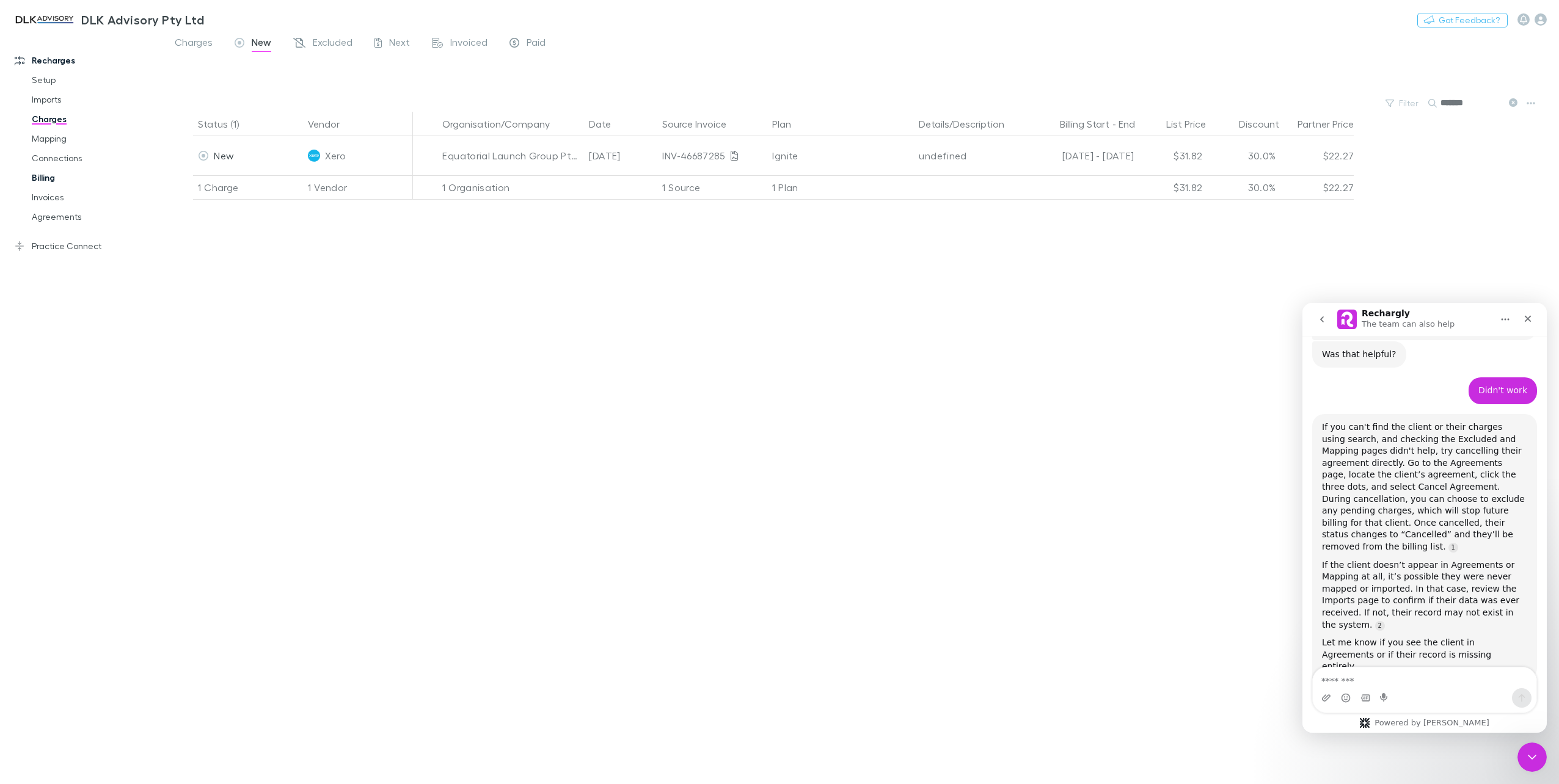
click at [42, 176] on link "Billing" at bounding box center [95, 178] width 151 height 20
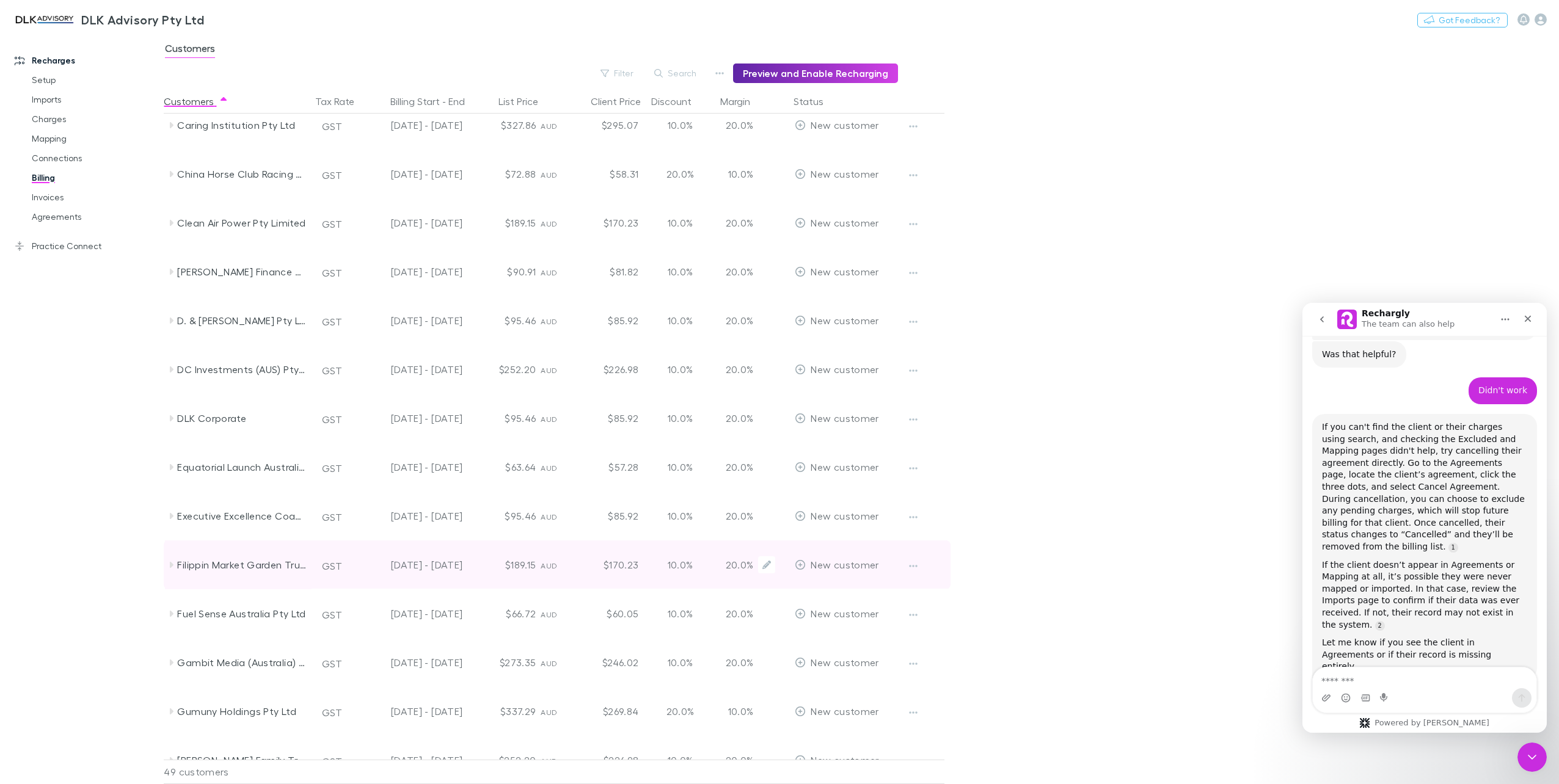
scroll to position [488, 0]
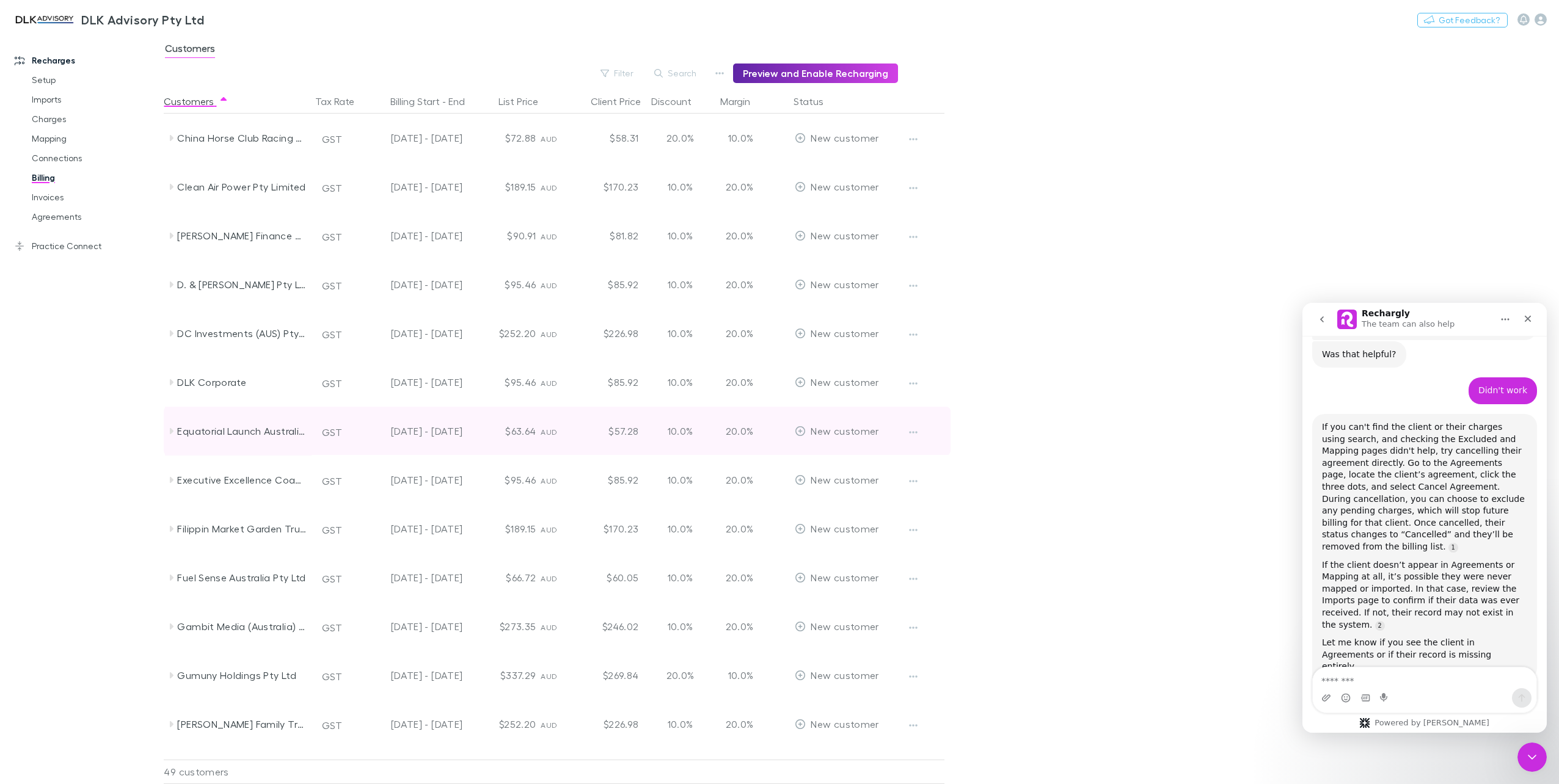
click at [170, 432] on icon at bounding box center [172, 431] width 4 height 6
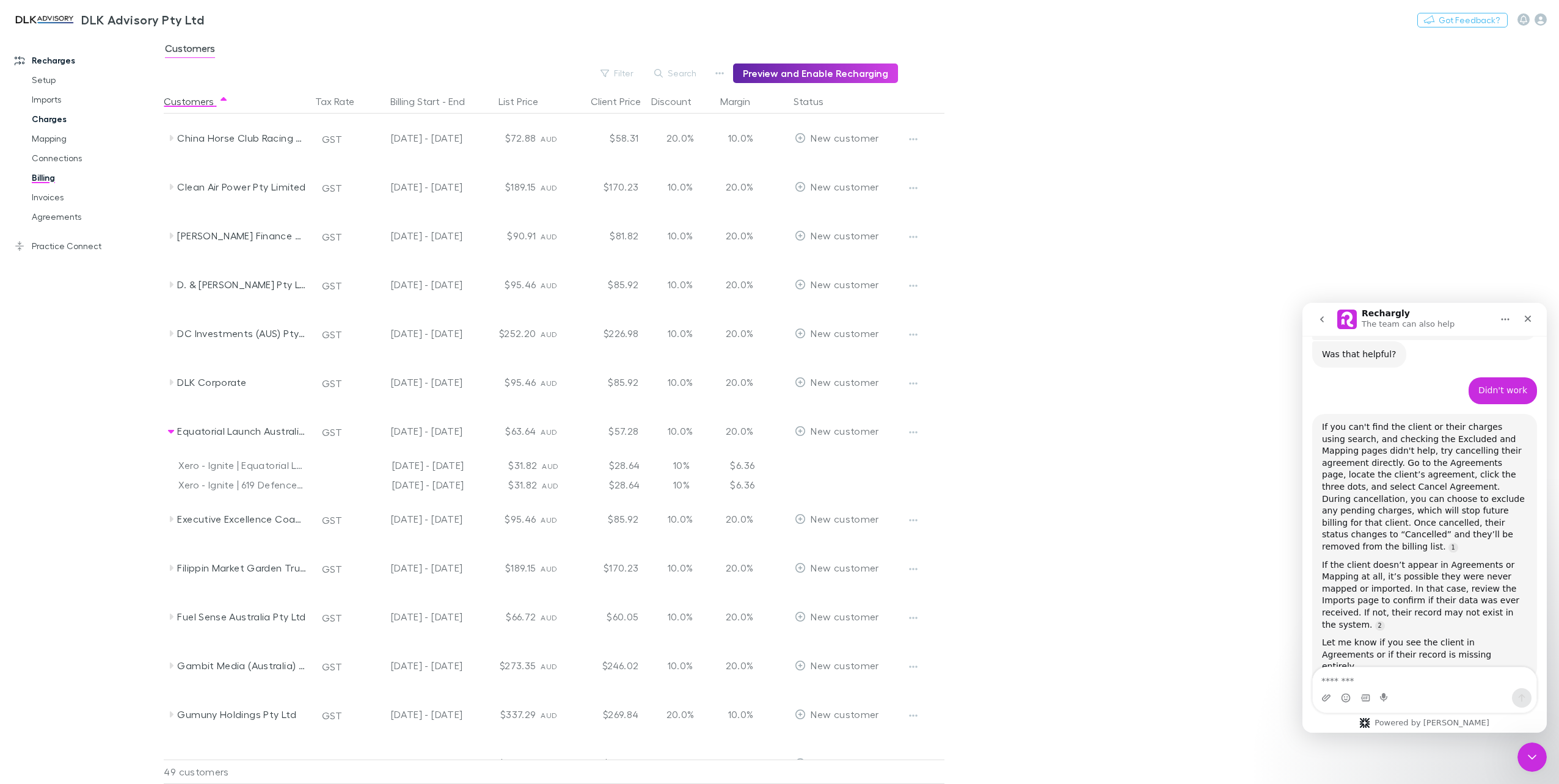
click at [39, 127] on link "Charges" at bounding box center [95, 119] width 151 height 20
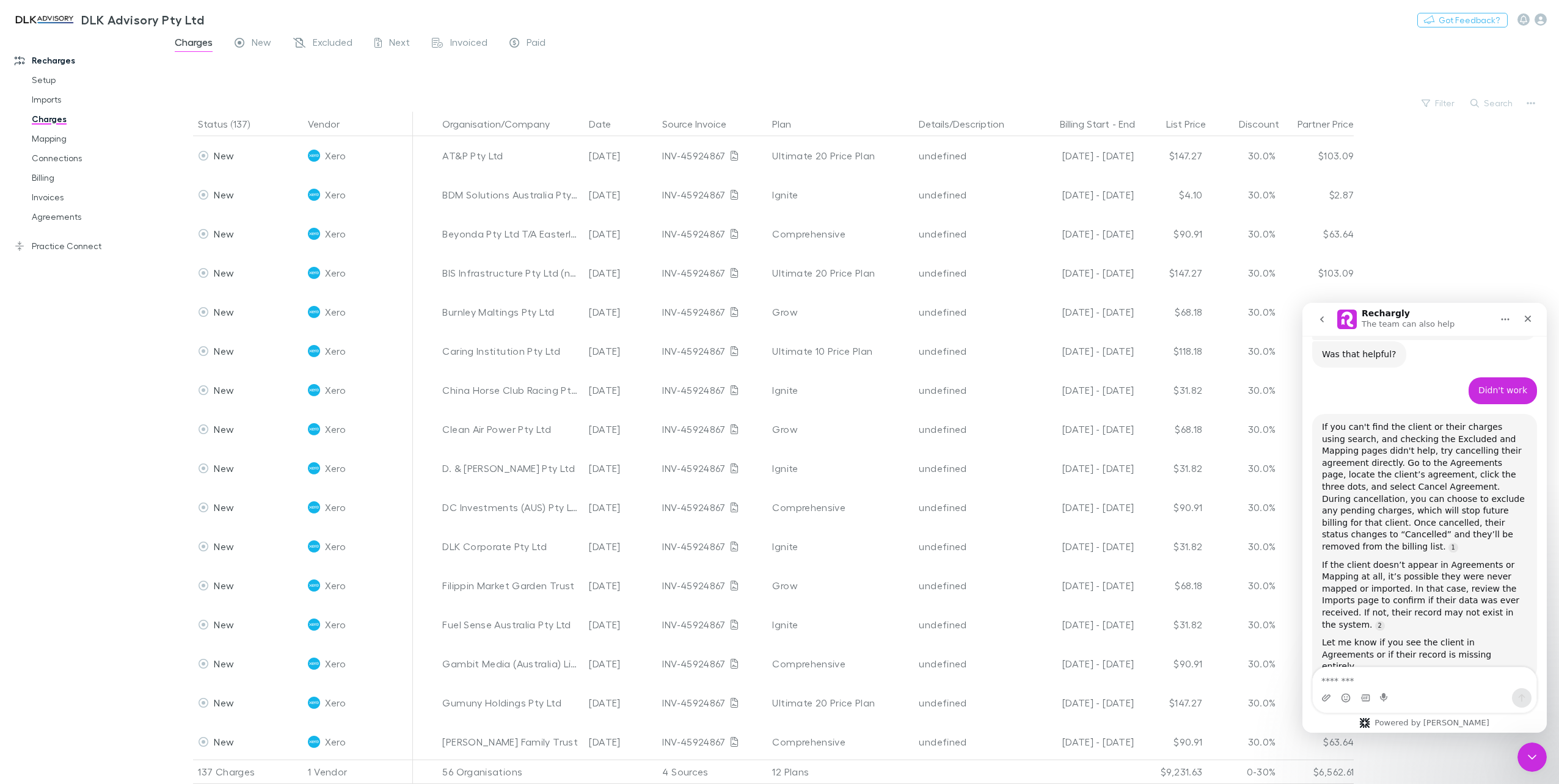
click at [1500, 102] on button "Search" at bounding box center [1492, 103] width 55 height 14
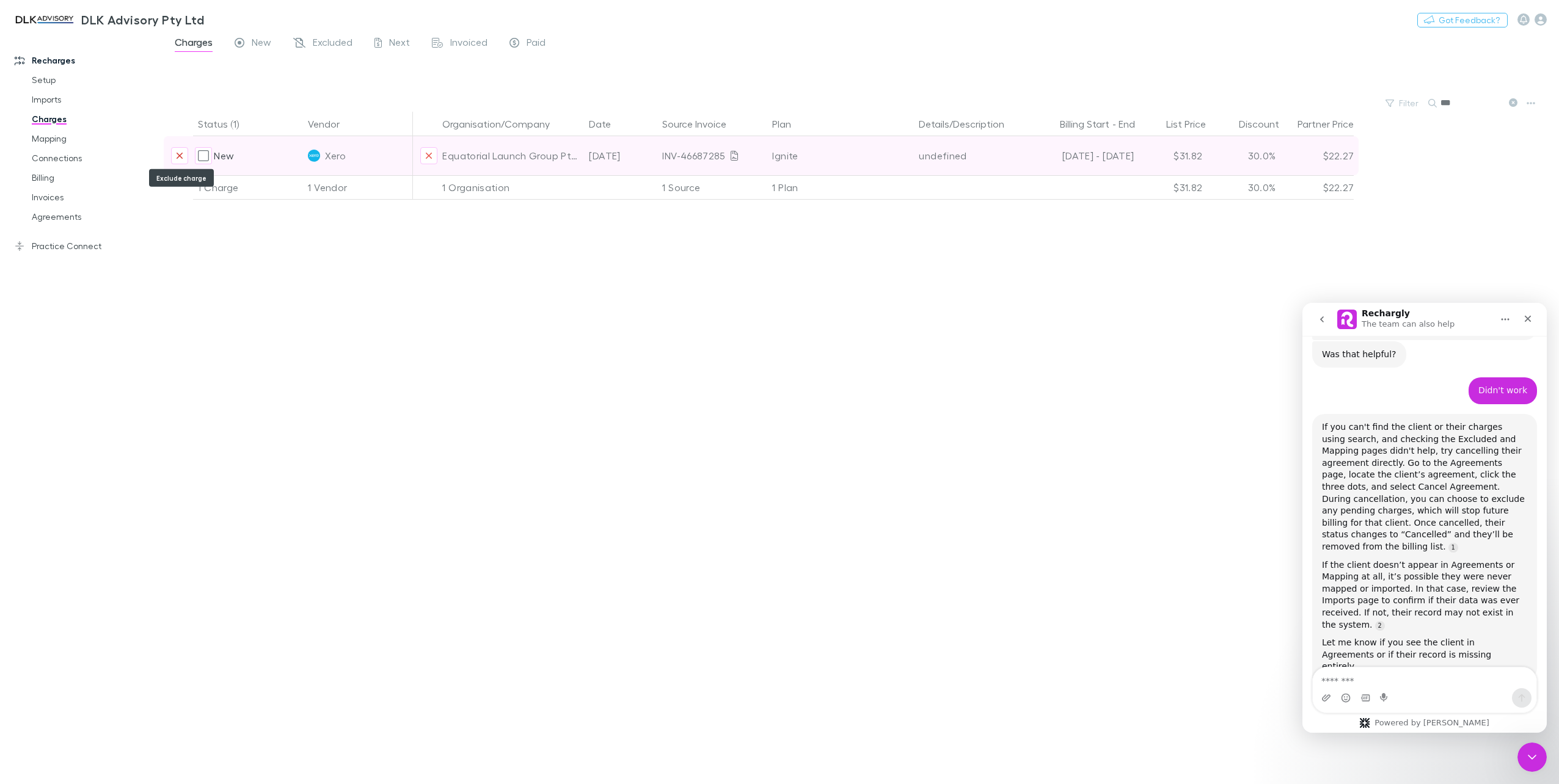
click at [177, 159] on icon "Exclude charge" at bounding box center [179, 155] width 7 height 10
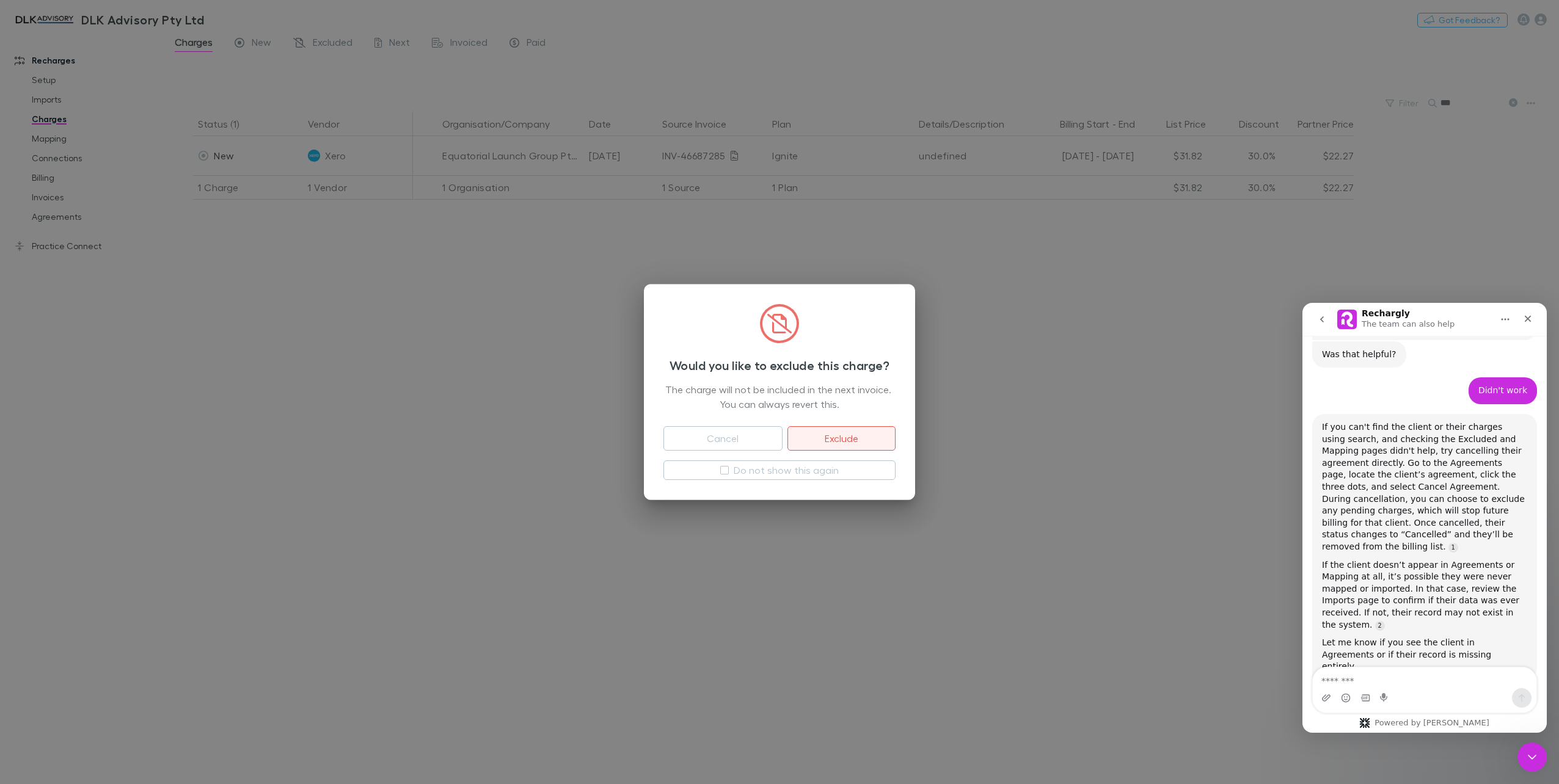
click at [867, 448] on button "Exclude" at bounding box center [842, 438] width 108 height 24
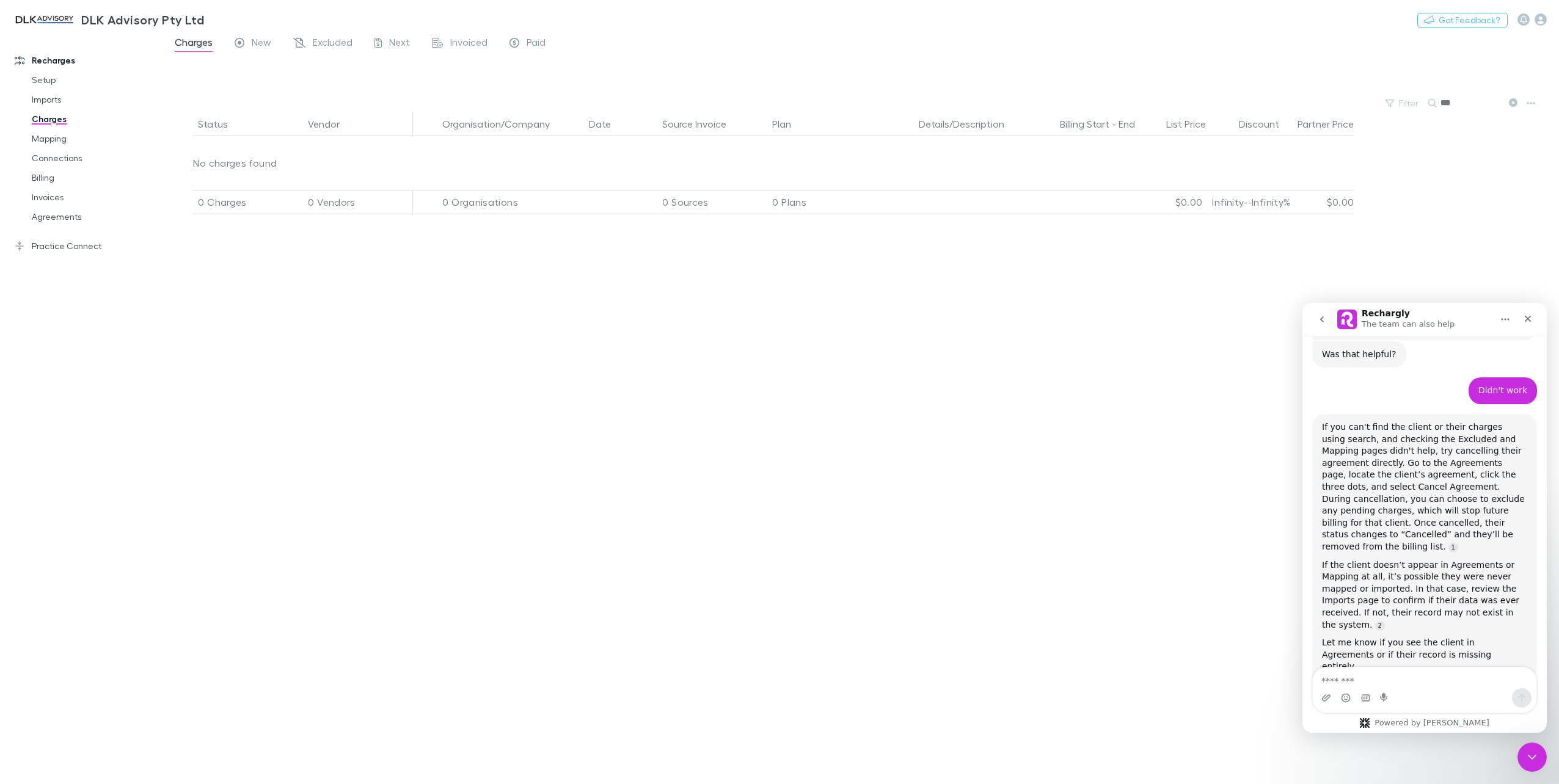
click at [849, 443] on div "Status Vendor Organisation/Company Date Source Invoice Plan Details/Description…" at bounding box center [861, 448] width 1395 height 672
drag, startPoint x: 1453, startPoint y: 104, endPoint x: 1370, endPoint y: 115, distance: 83.7
click at [1396, 106] on div "Filter Search ***" at bounding box center [861, 103] width 1395 height 17
type input "***"
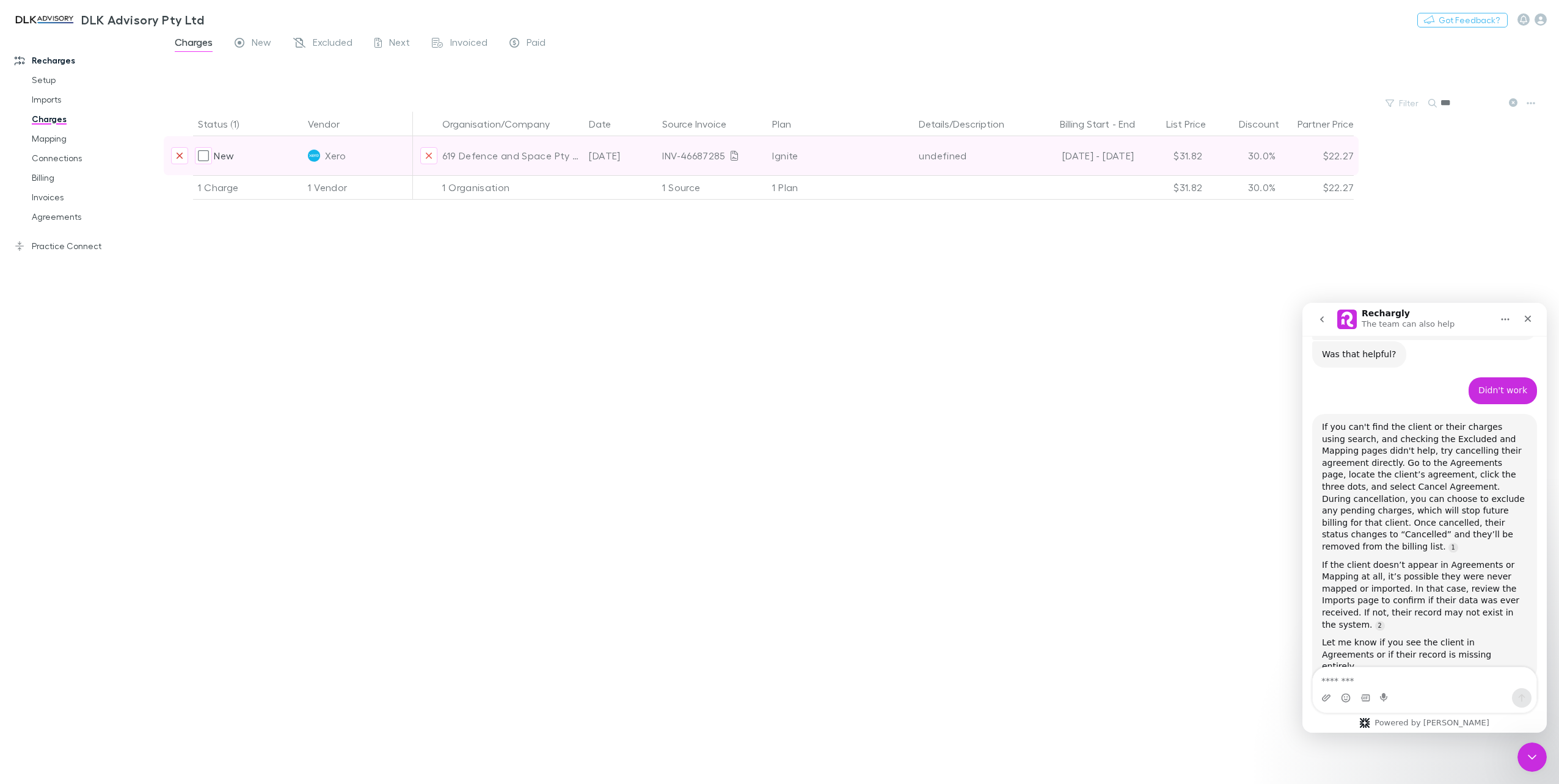
click at [183, 157] on icon "Exclude charge" at bounding box center [179, 155] width 6 height 6
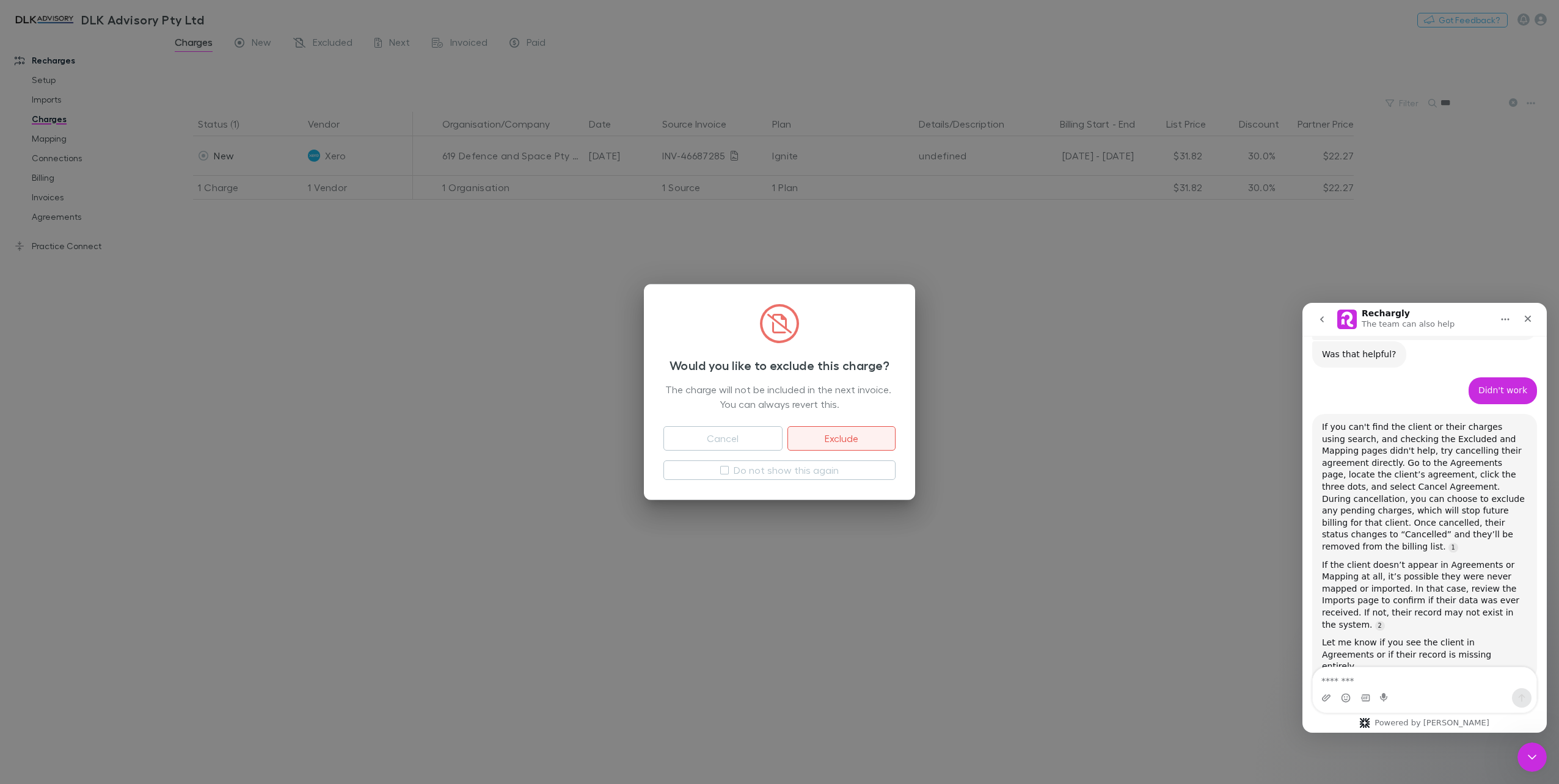
click at [858, 441] on button "Exclude" at bounding box center [842, 438] width 108 height 24
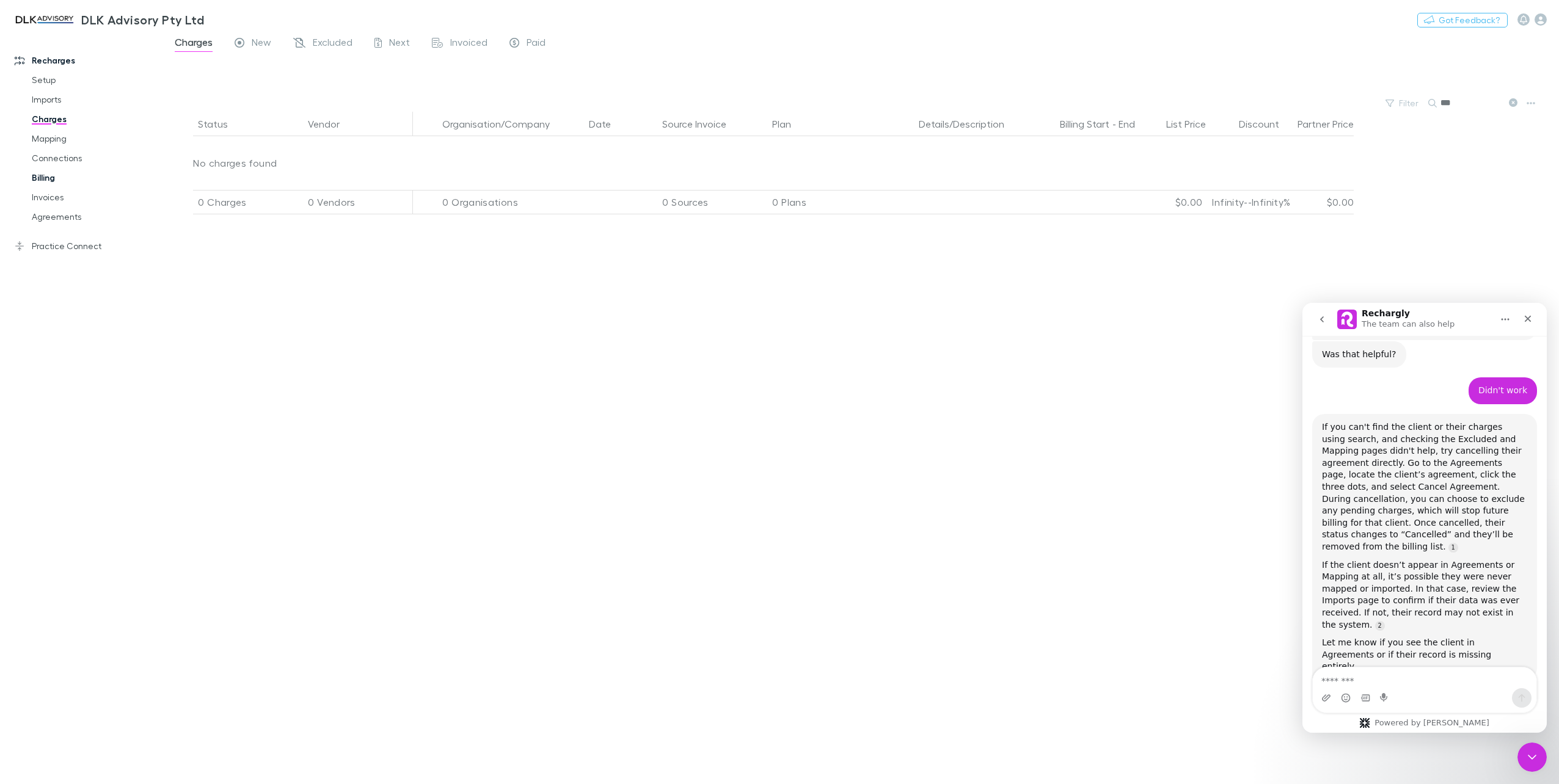
click at [42, 180] on link "Billing" at bounding box center [95, 178] width 151 height 20
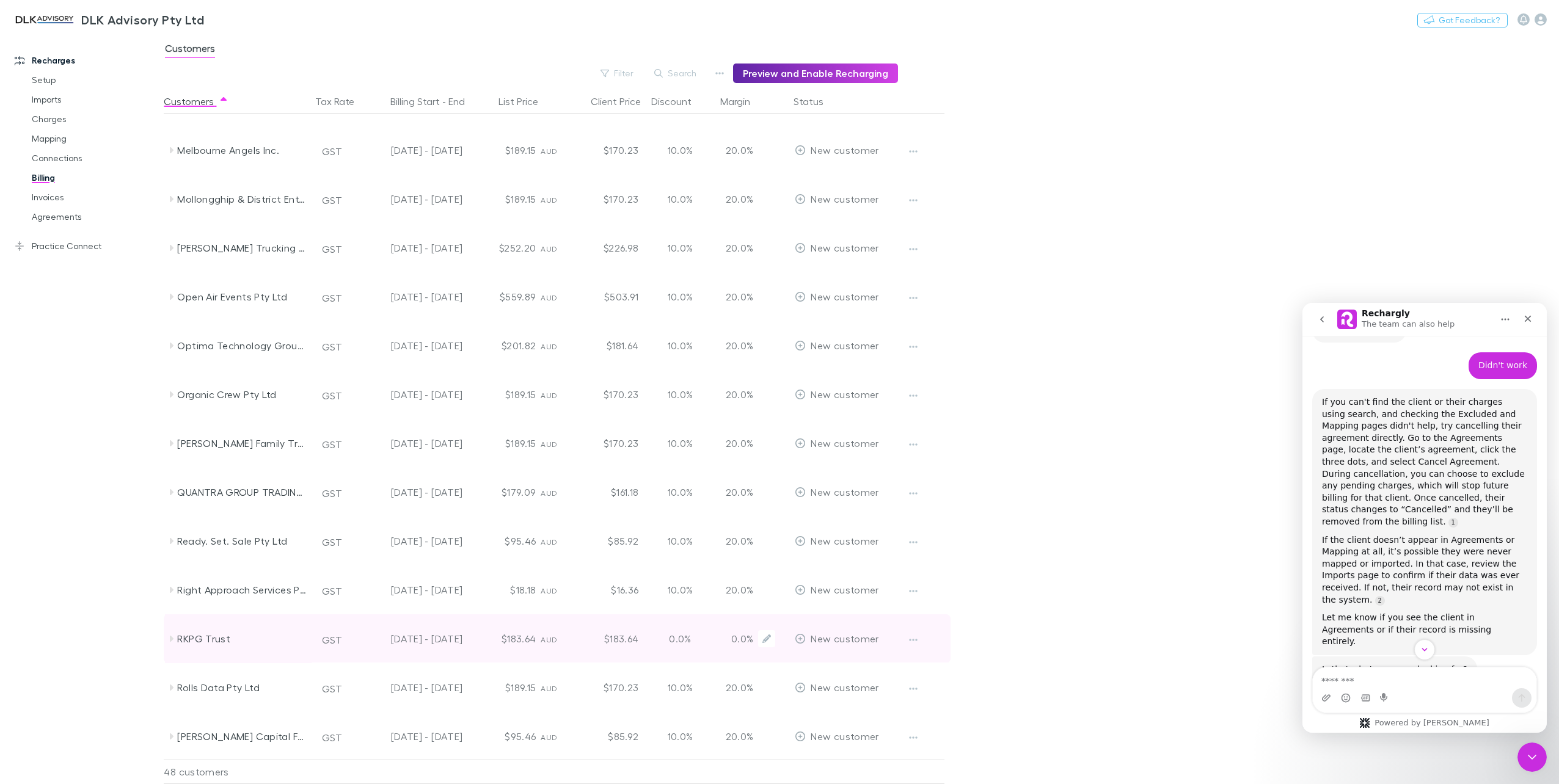
scroll to position [1283, 0]
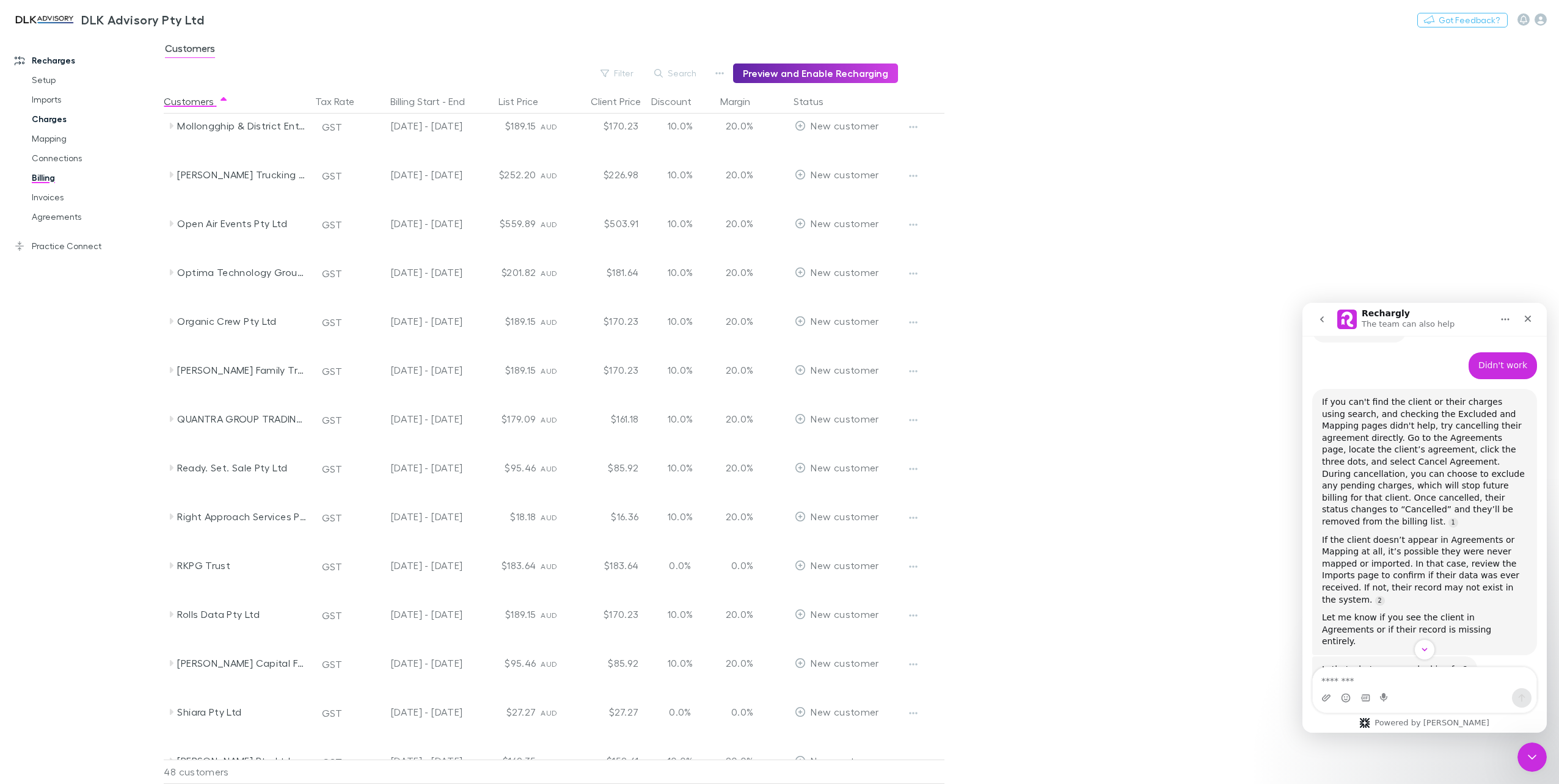
click at [42, 118] on link "Charges" at bounding box center [95, 119] width 151 height 20
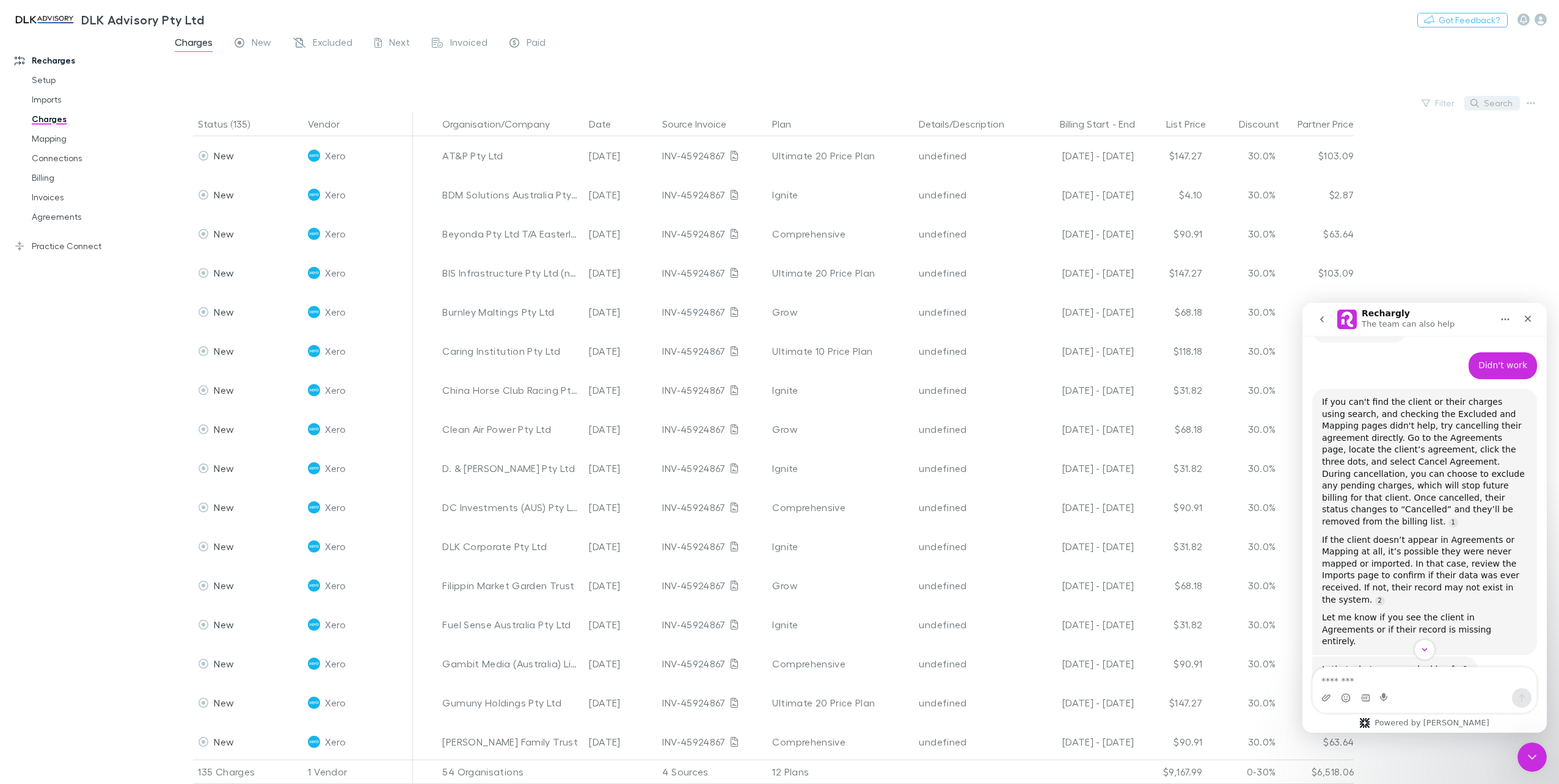
click at [1502, 106] on button "Search" at bounding box center [1492, 103] width 55 height 14
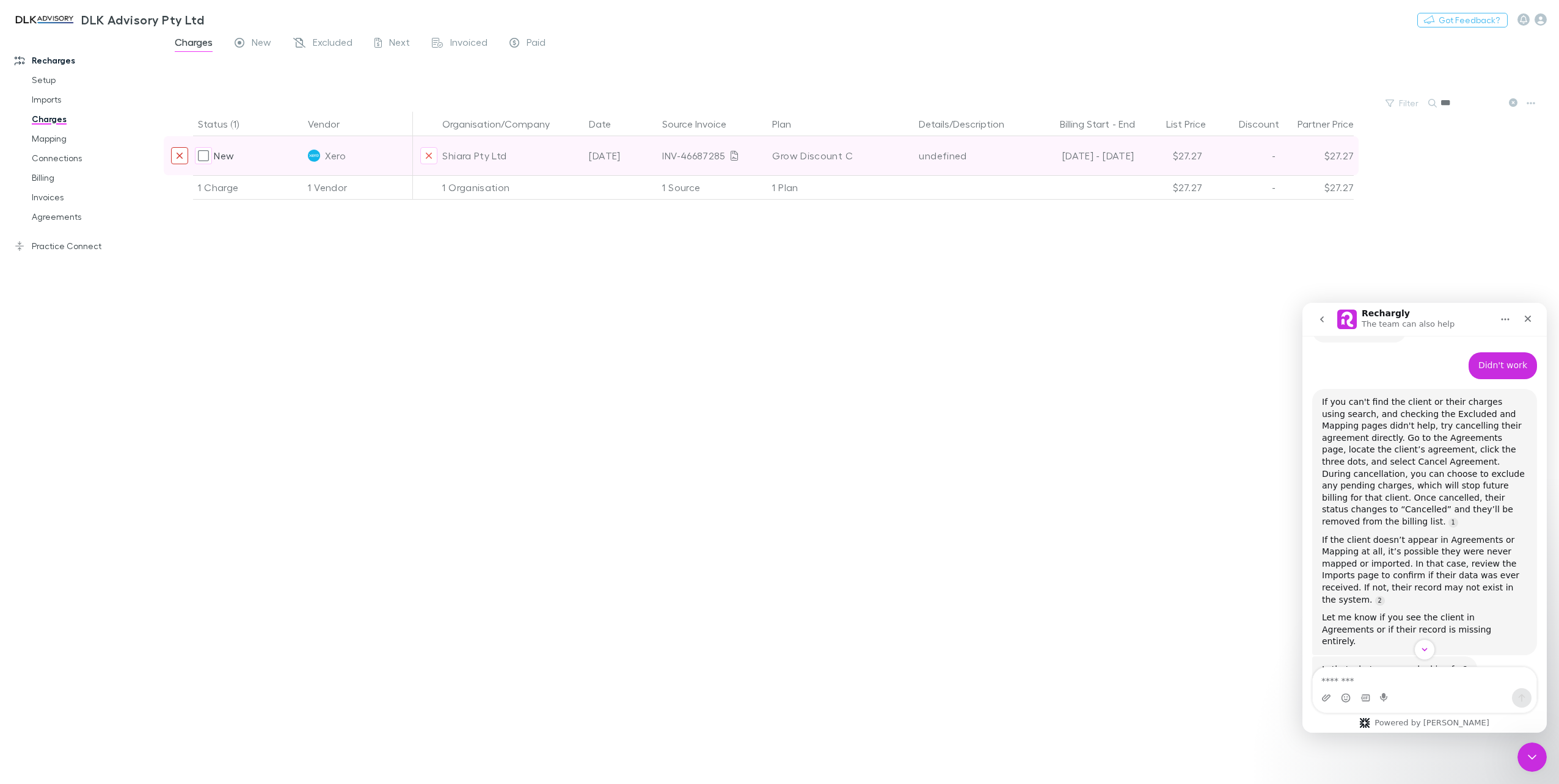
type input "***"
click at [178, 157] on icon "Exclude charge" at bounding box center [179, 155] width 7 height 10
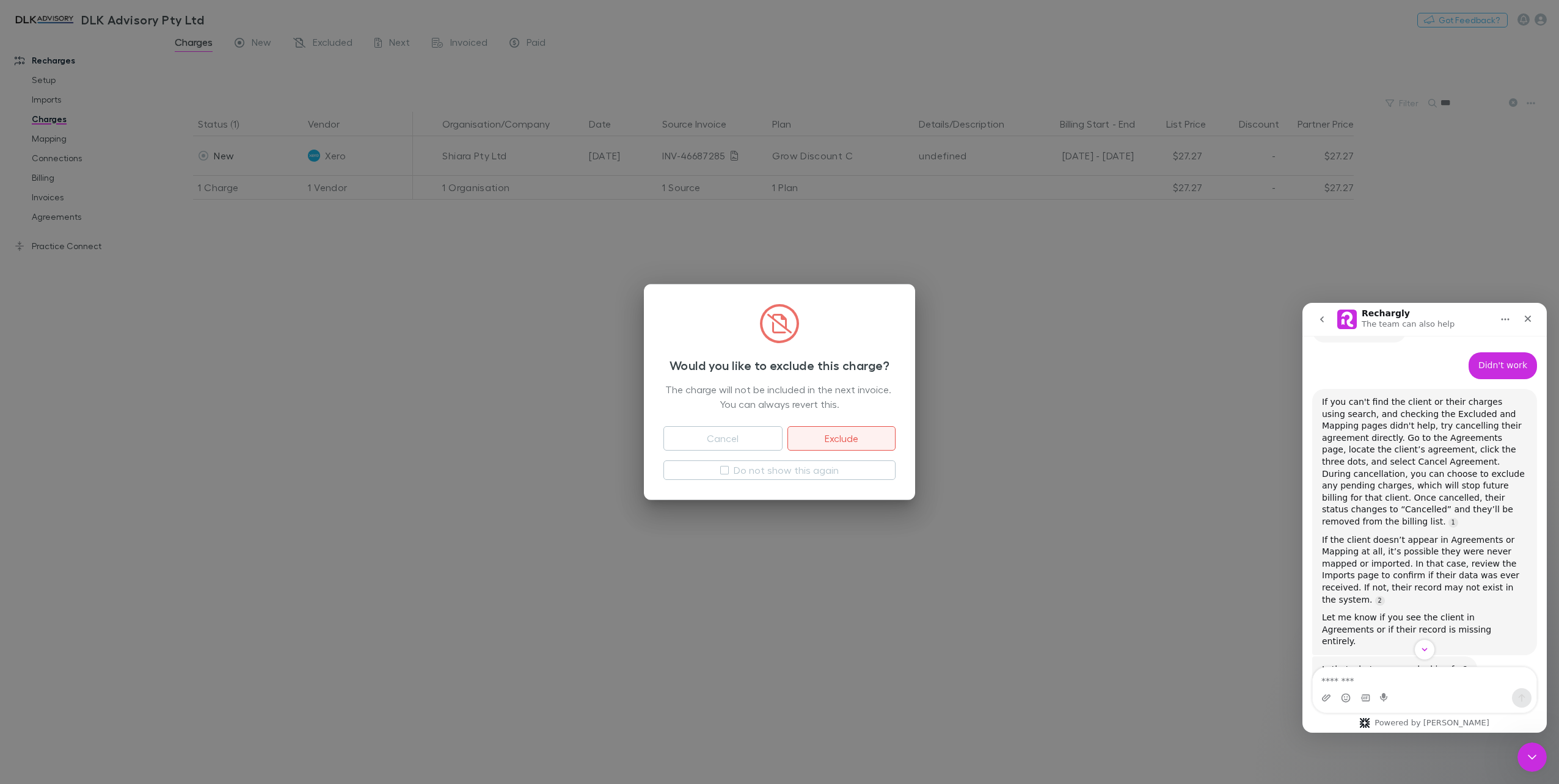
click at [849, 445] on button "Exclude" at bounding box center [842, 438] width 108 height 24
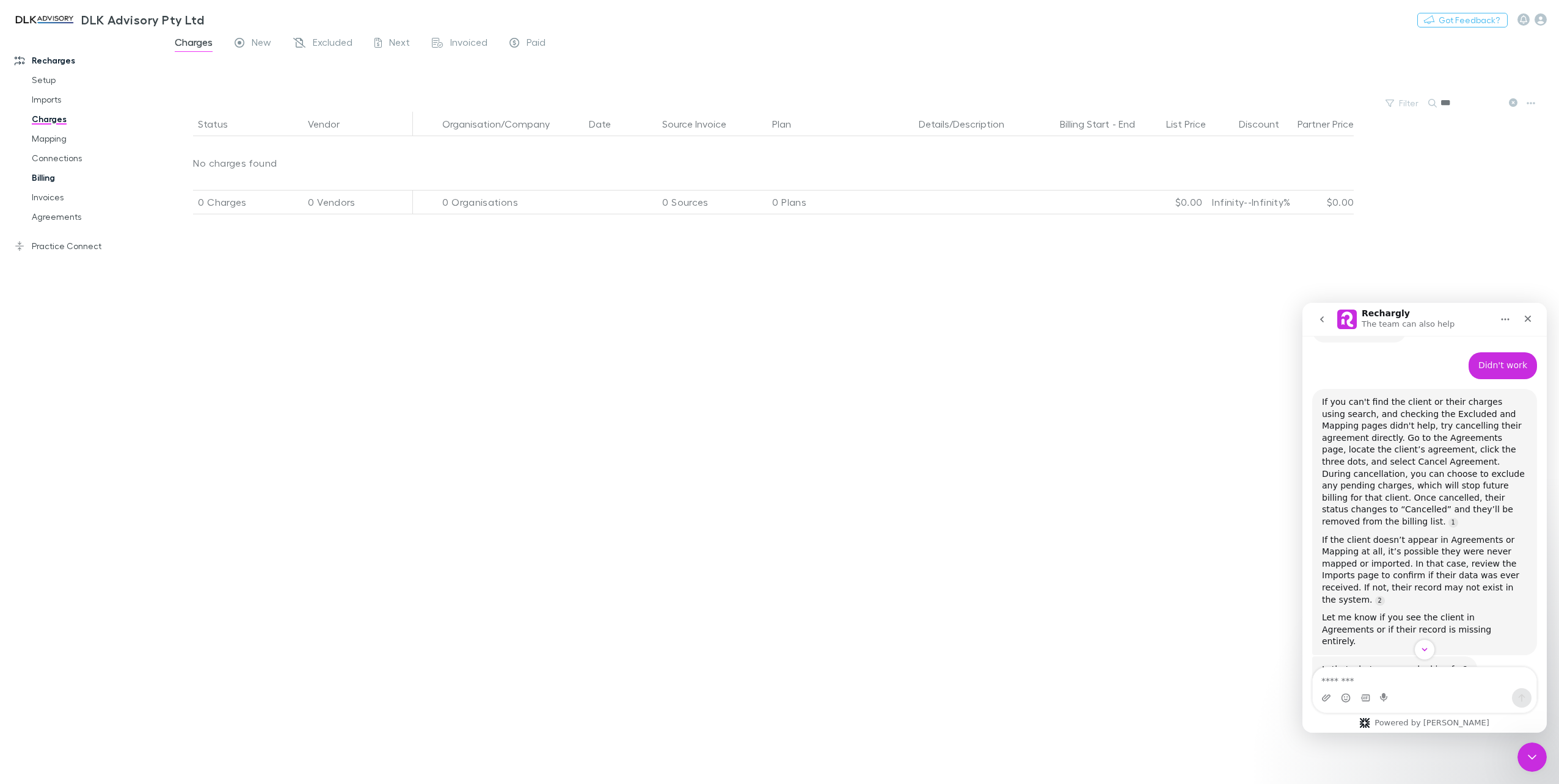
click at [40, 179] on link "Billing" at bounding box center [95, 178] width 151 height 20
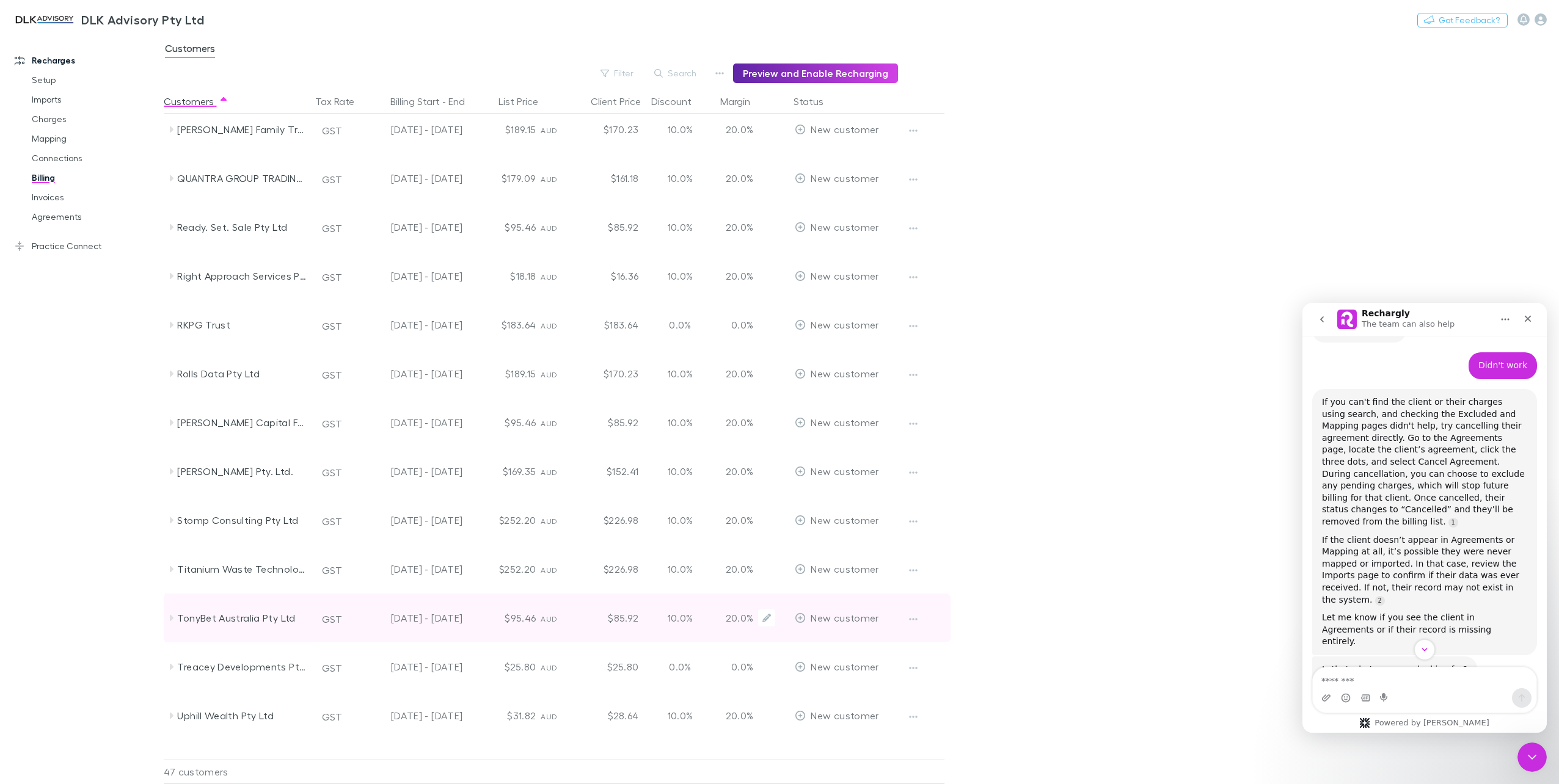
scroll to position [1588, 0]
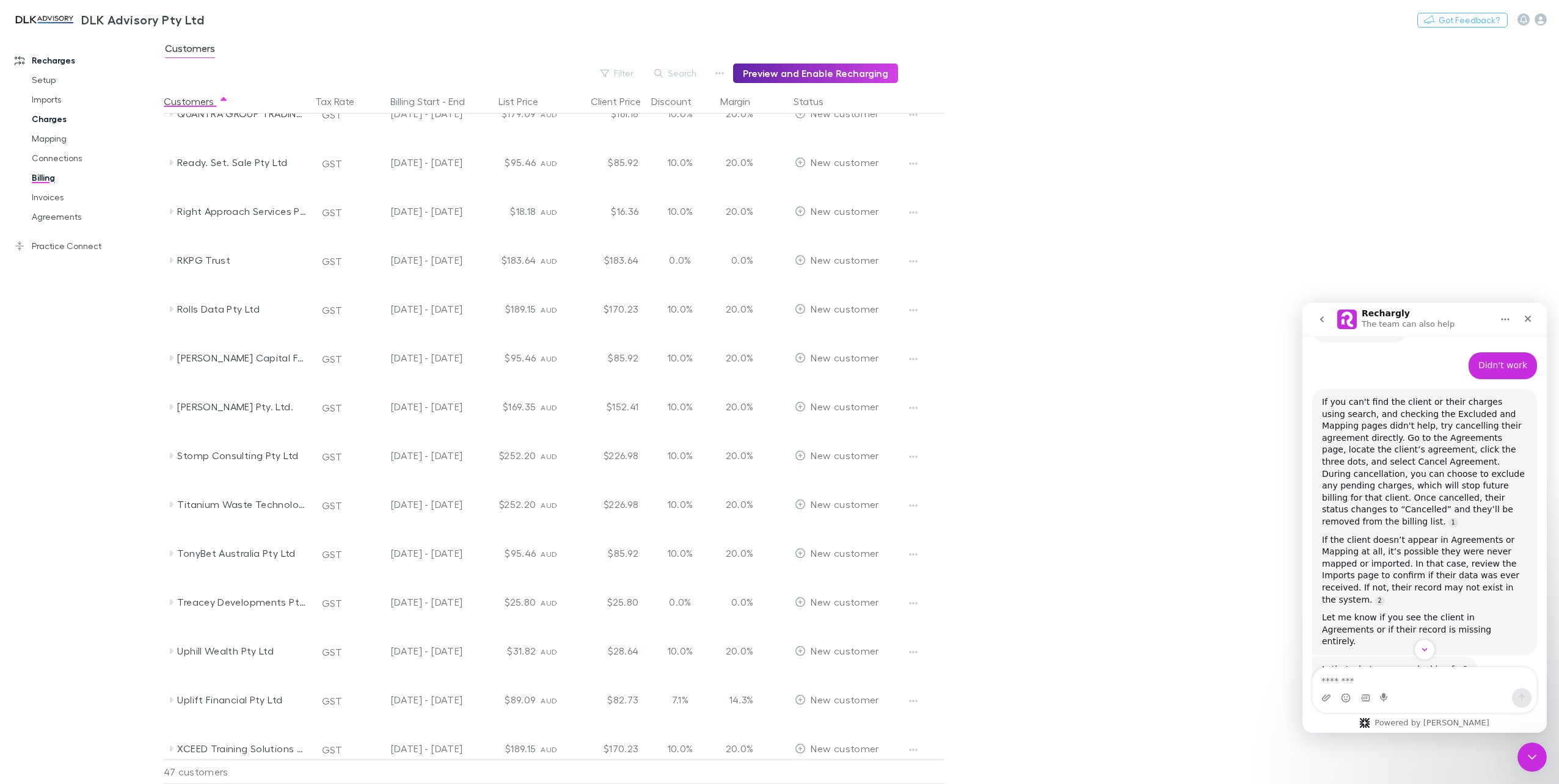
click at [49, 117] on link "Charges" at bounding box center [95, 119] width 151 height 20
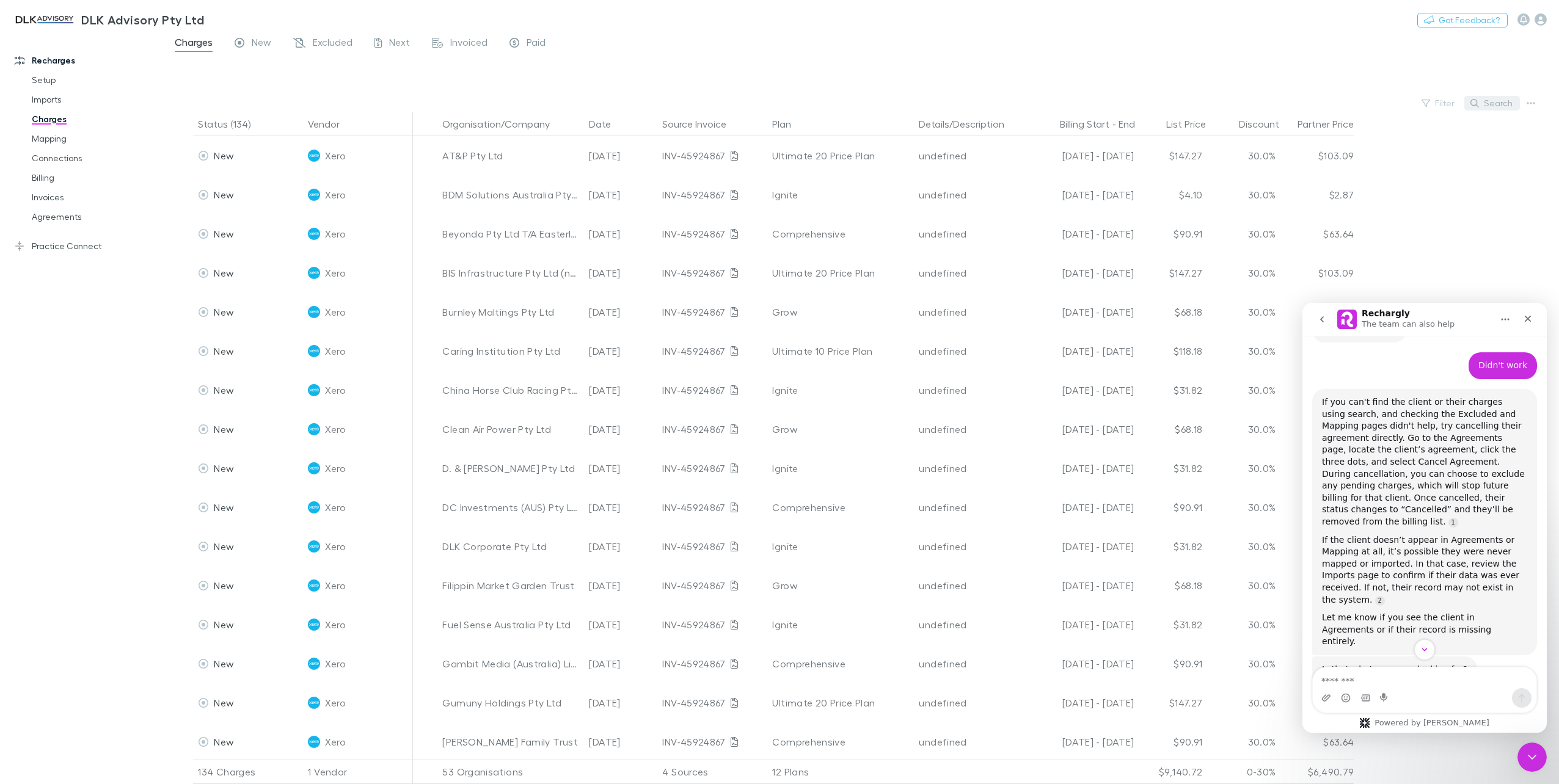
click at [1490, 102] on button "Search" at bounding box center [1492, 103] width 55 height 14
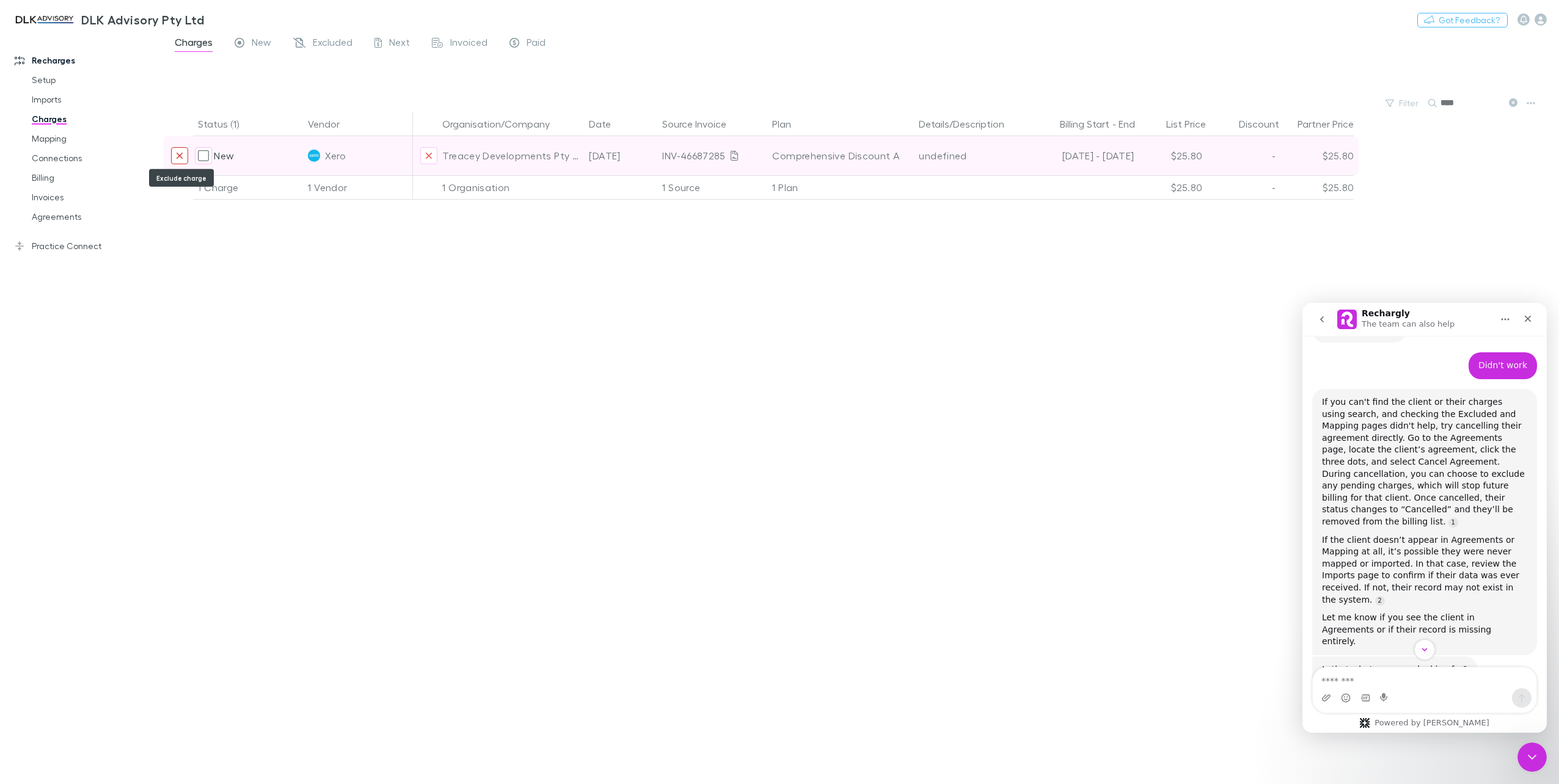
type input "****"
click at [179, 157] on icon "Exclude charge" at bounding box center [179, 155] width 7 height 10
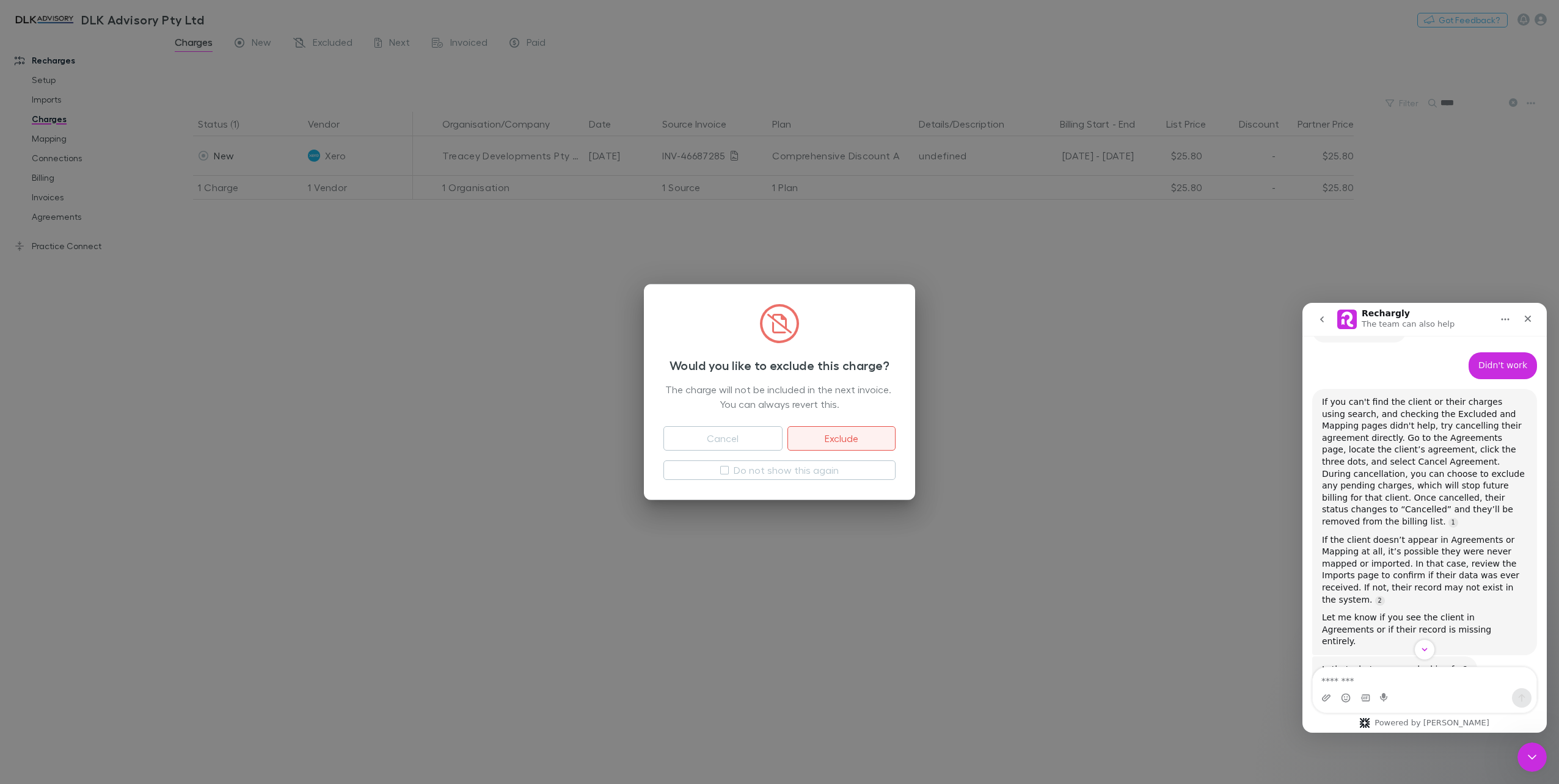
click at [855, 437] on button "Exclude" at bounding box center [842, 438] width 108 height 24
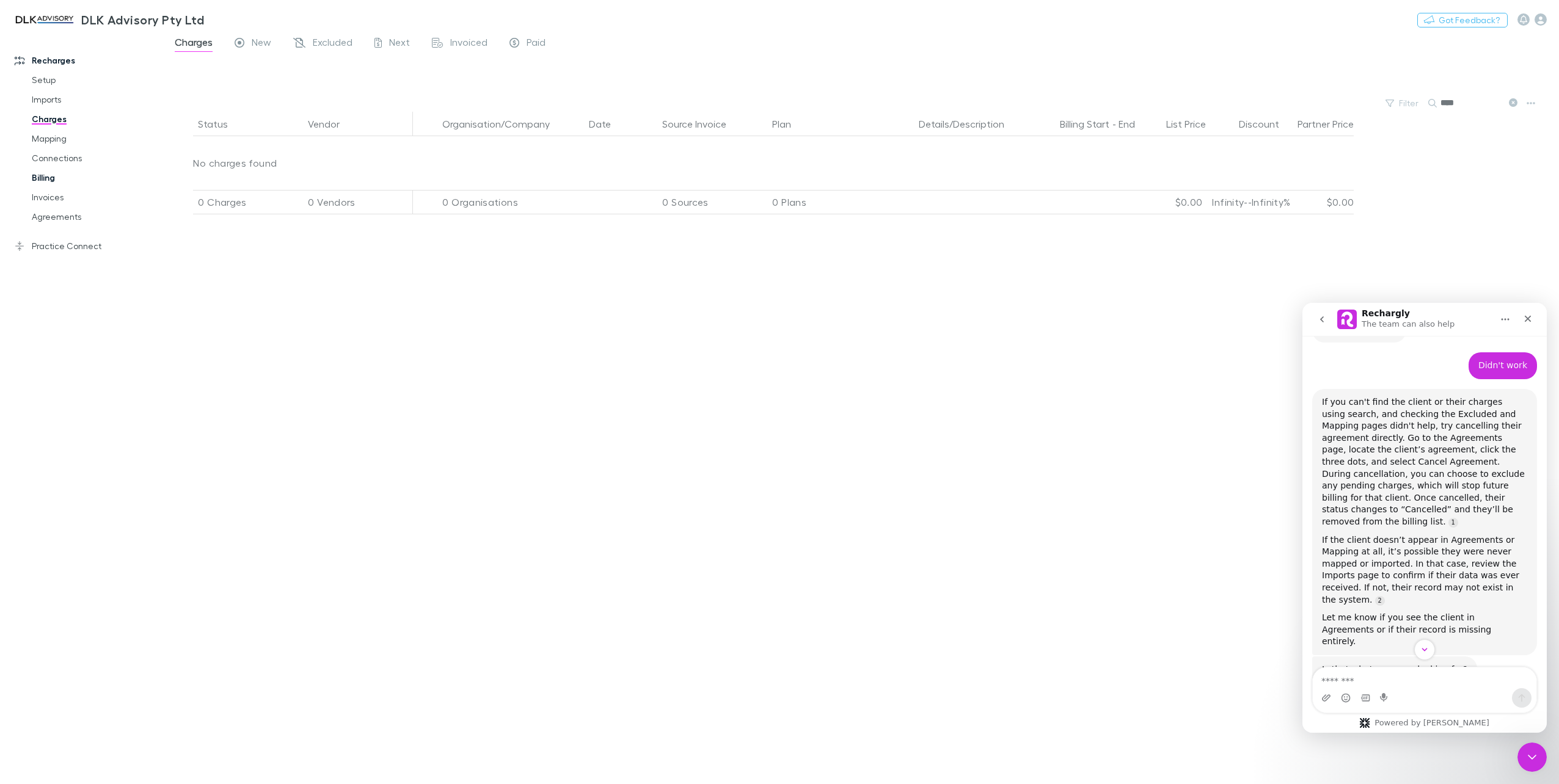
click at [49, 180] on link "Billing" at bounding box center [95, 178] width 151 height 20
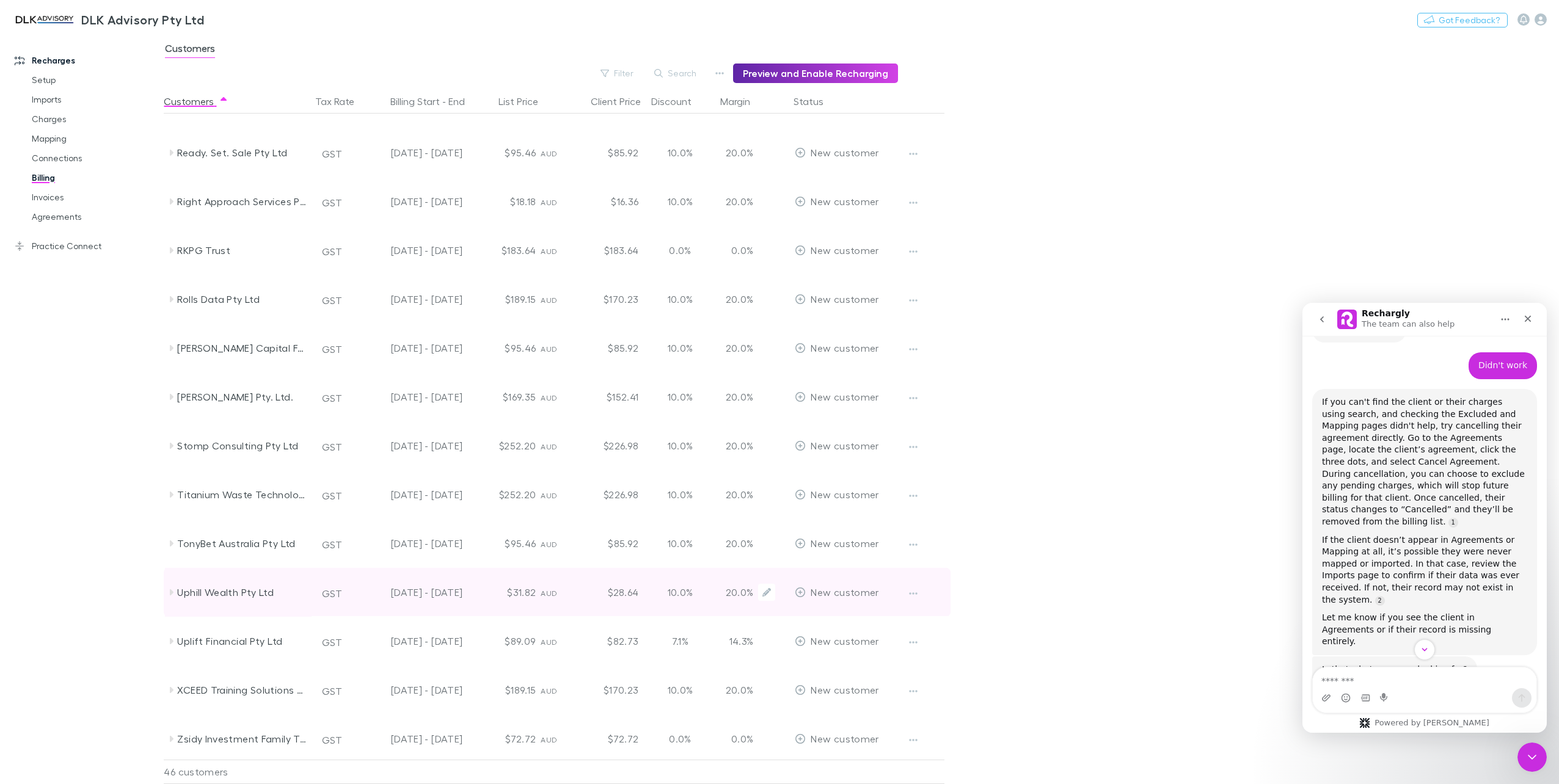
scroll to position [1601, 0]
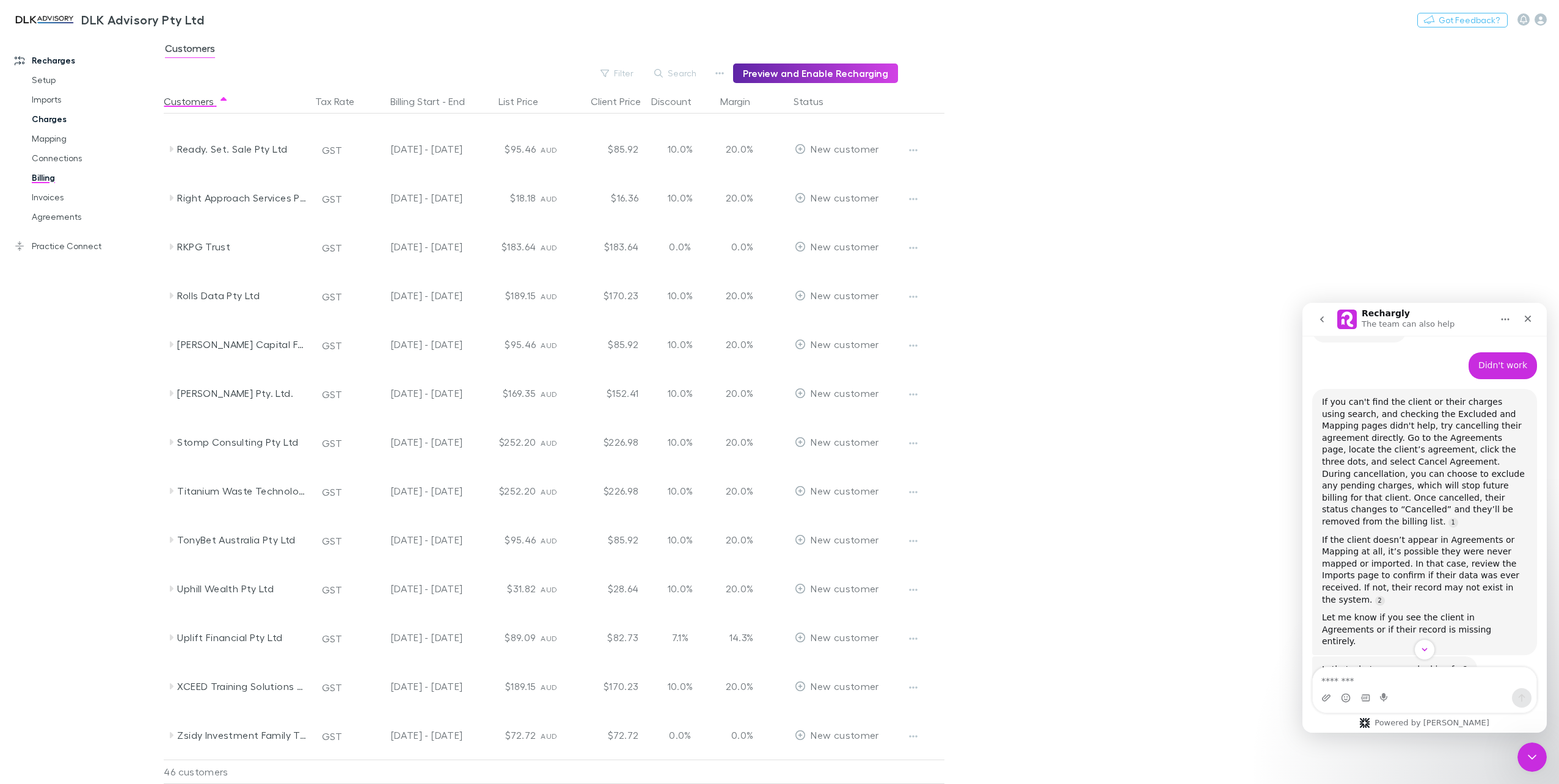
click at [52, 128] on link "Charges" at bounding box center [95, 119] width 151 height 20
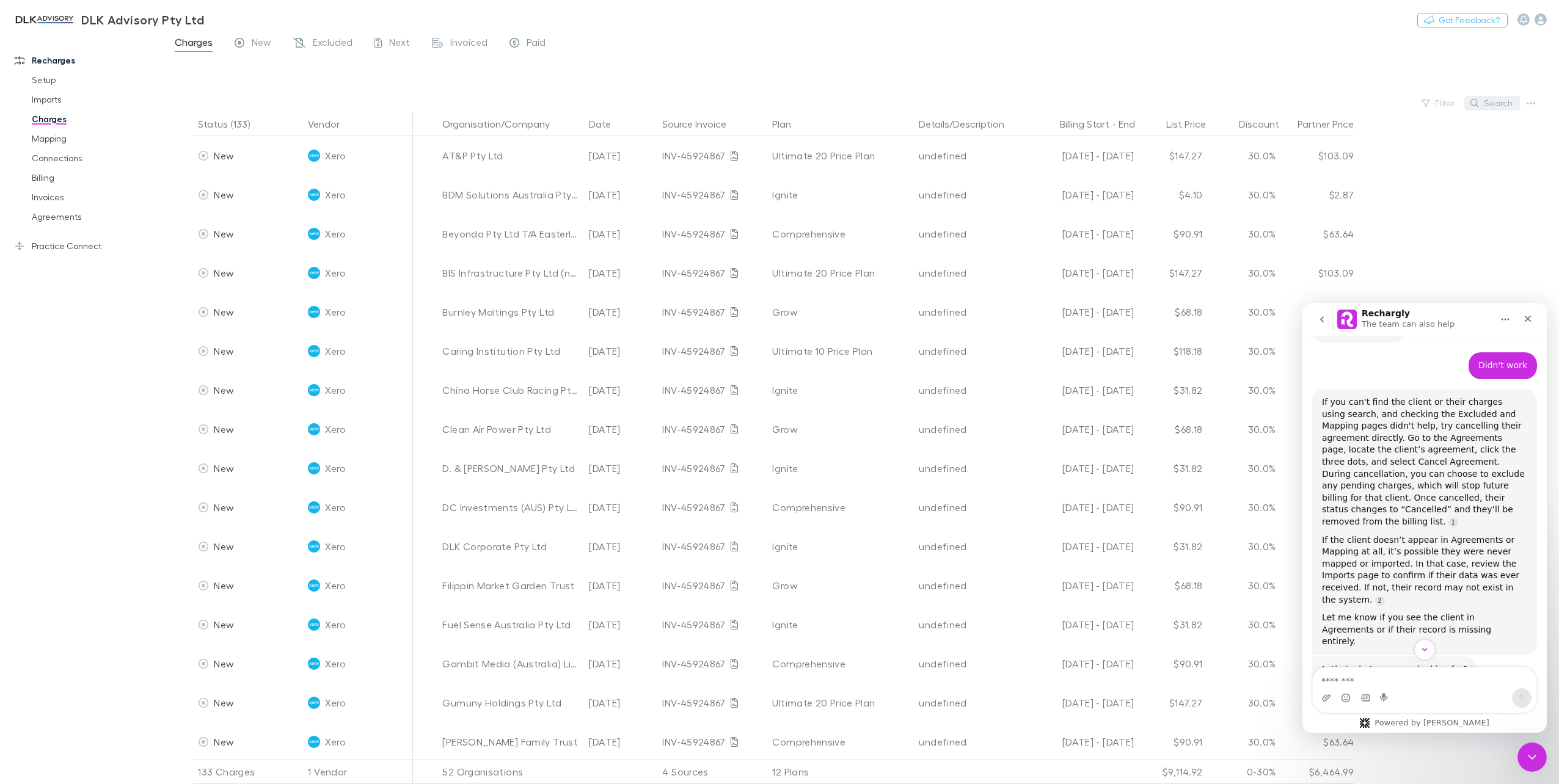
click at [1502, 106] on button "Search" at bounding box center [1492, 103] width 55 height 14
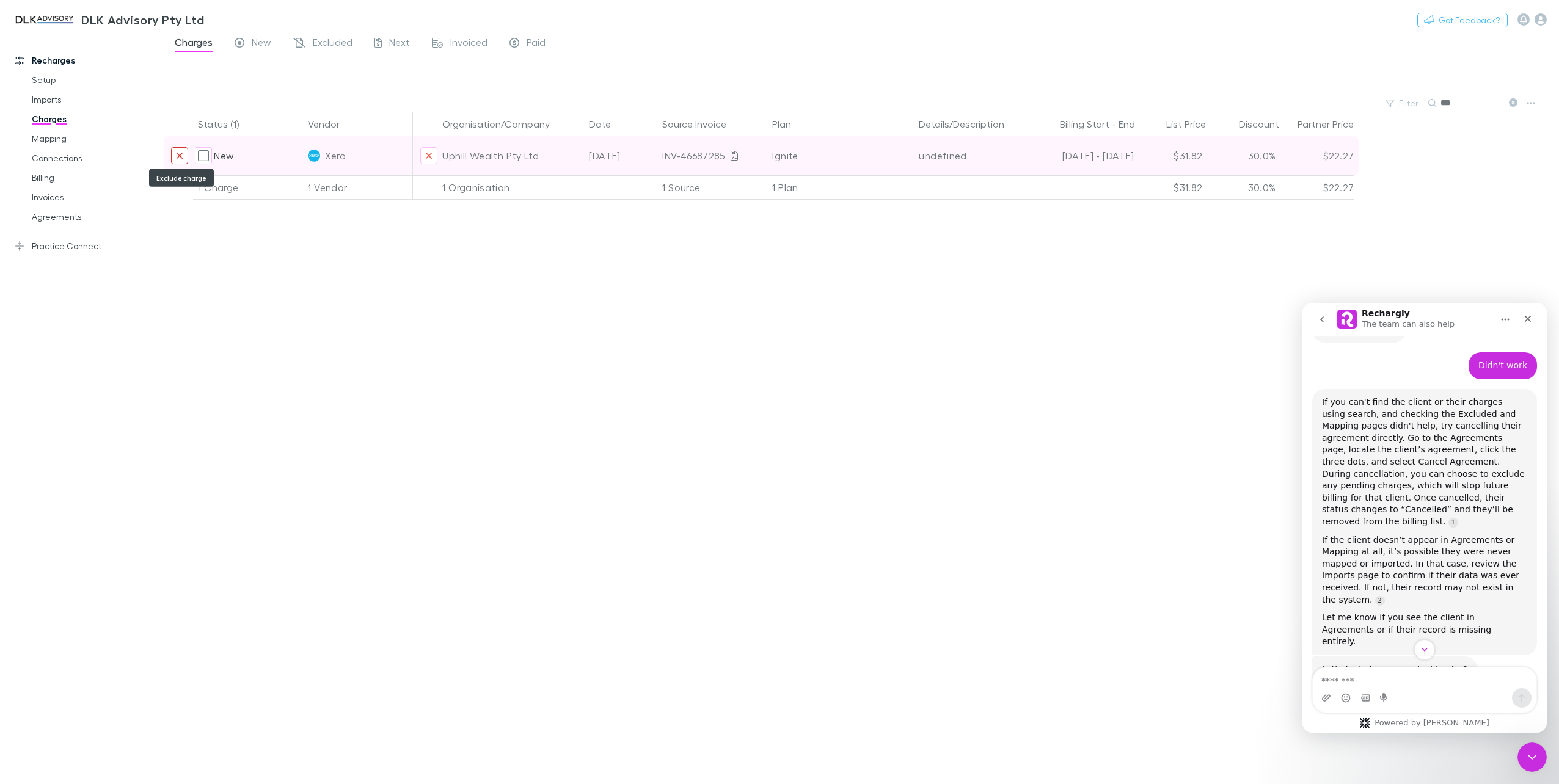
type input "***"
click at [177, 159] on icon "Exclude charge" at bounding box center [179, 155] width 7 height 10
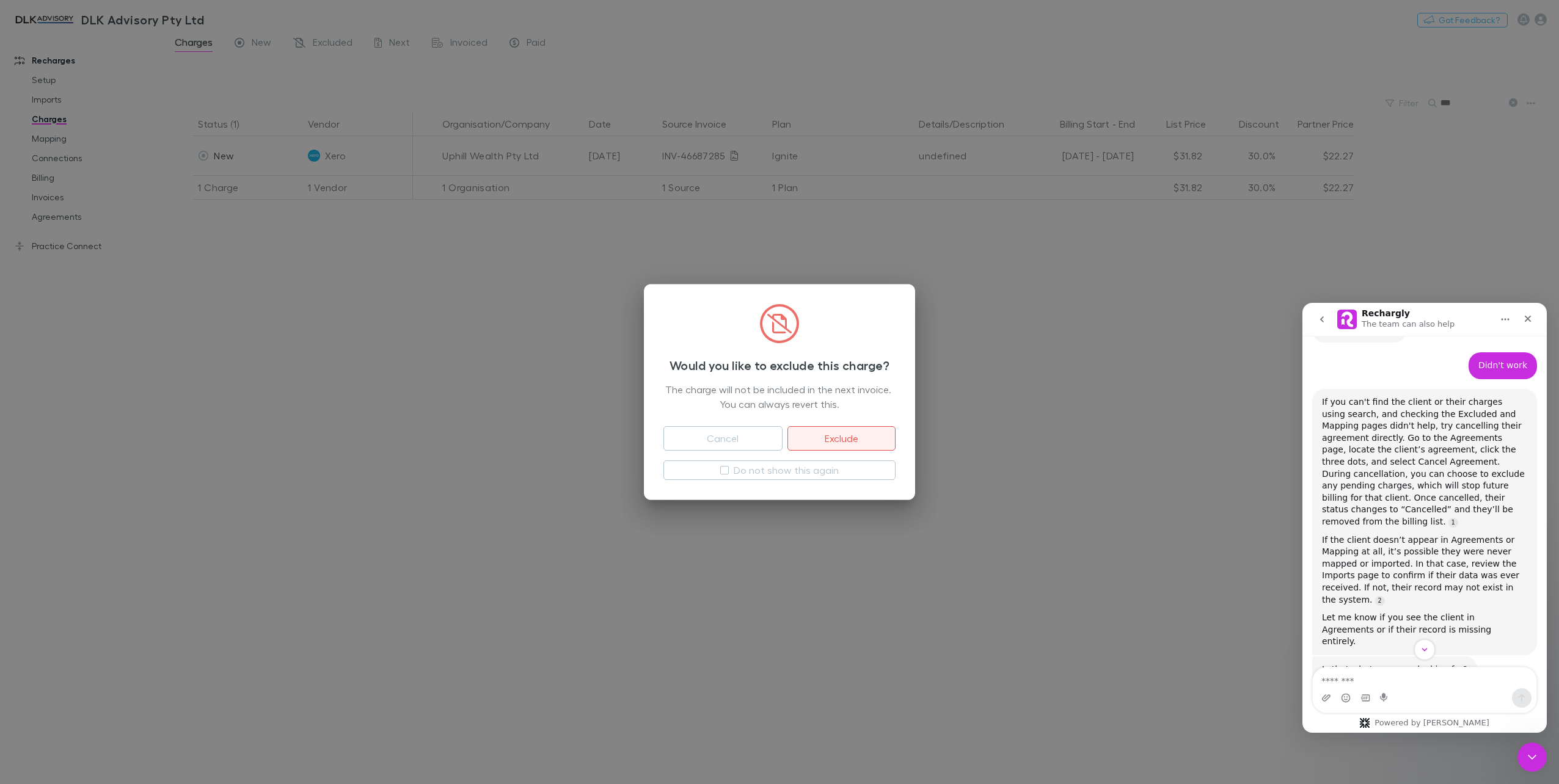
click at [853, 440] on button "Exclude" at bounding box center [842, 438] width 108 height 24
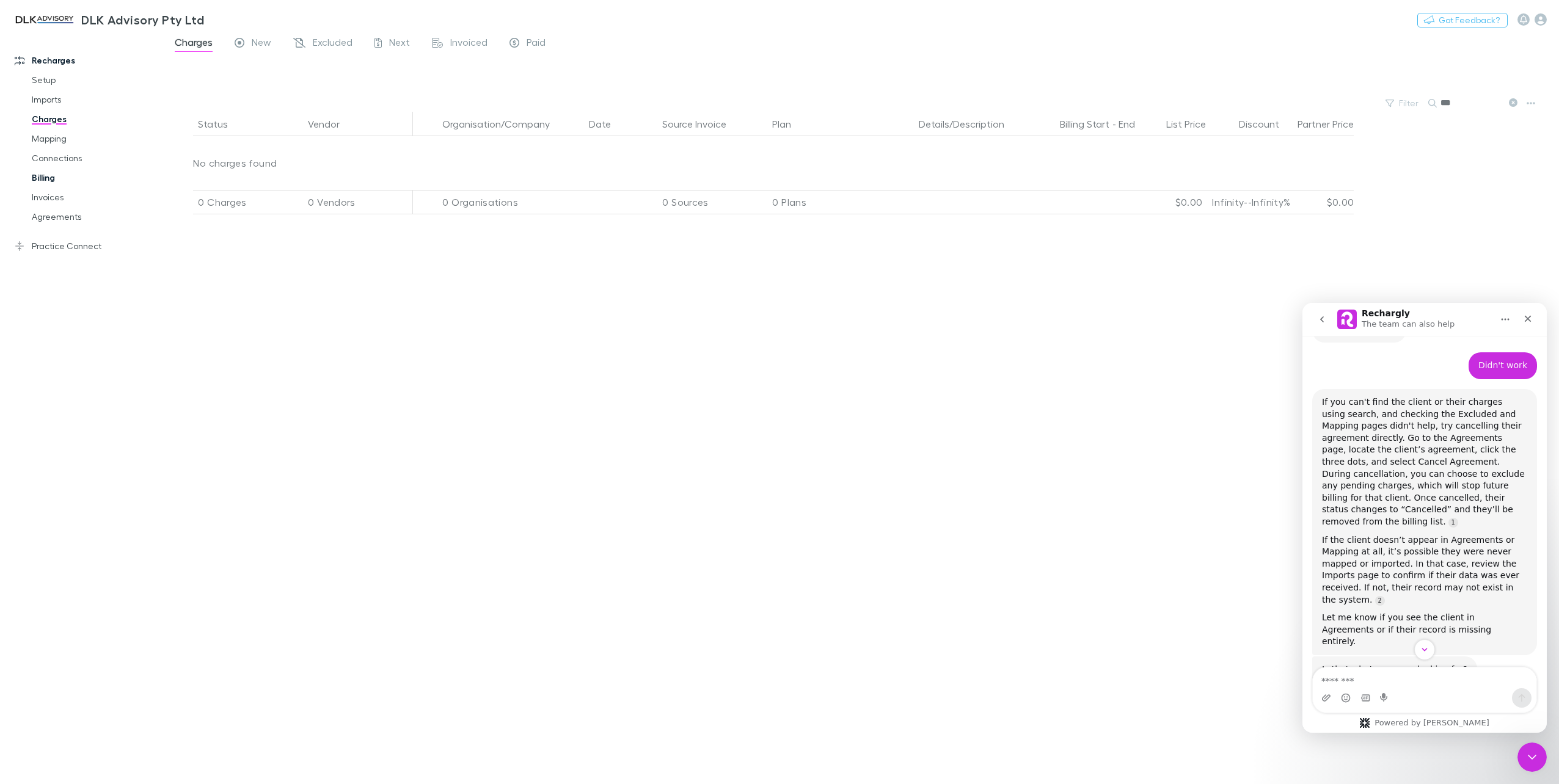
click at [45, 182] on link "Billing" at bounding box center [95, 178] width 151 height 20
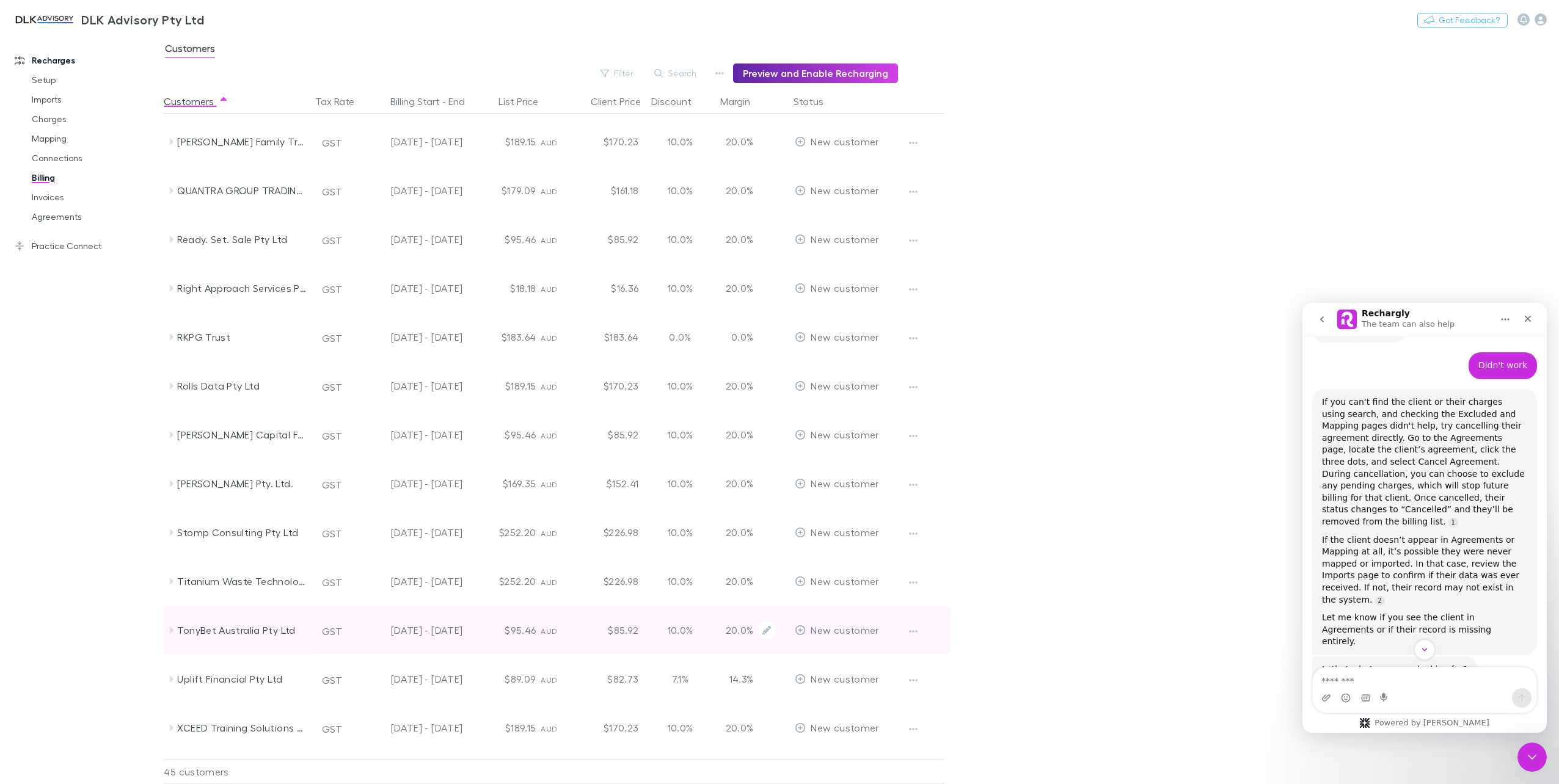
scroll to position [1552, 0]
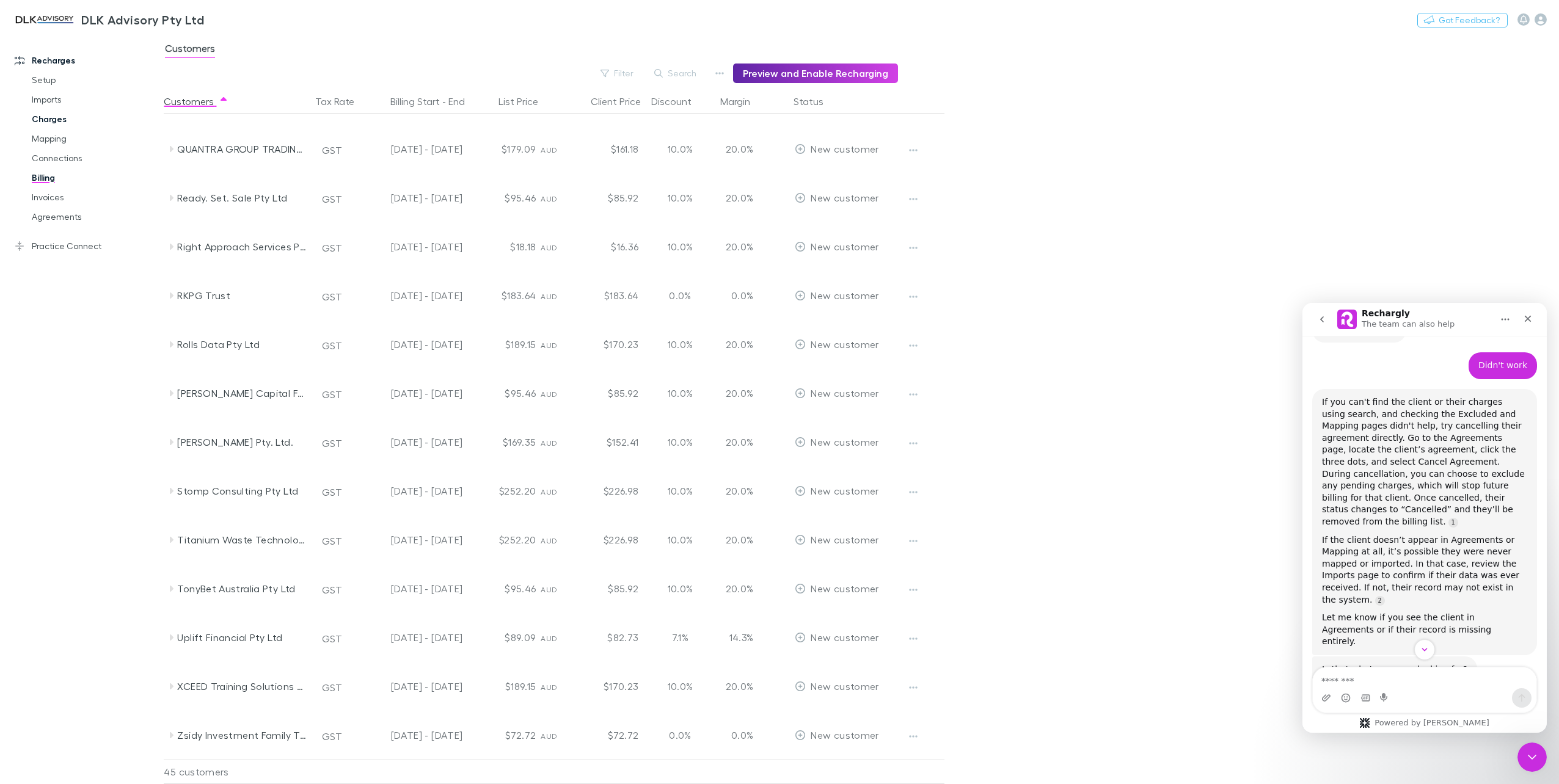
click at [50, 115] on link "Charges" at bounding box center [95, 119] width 151 height 20
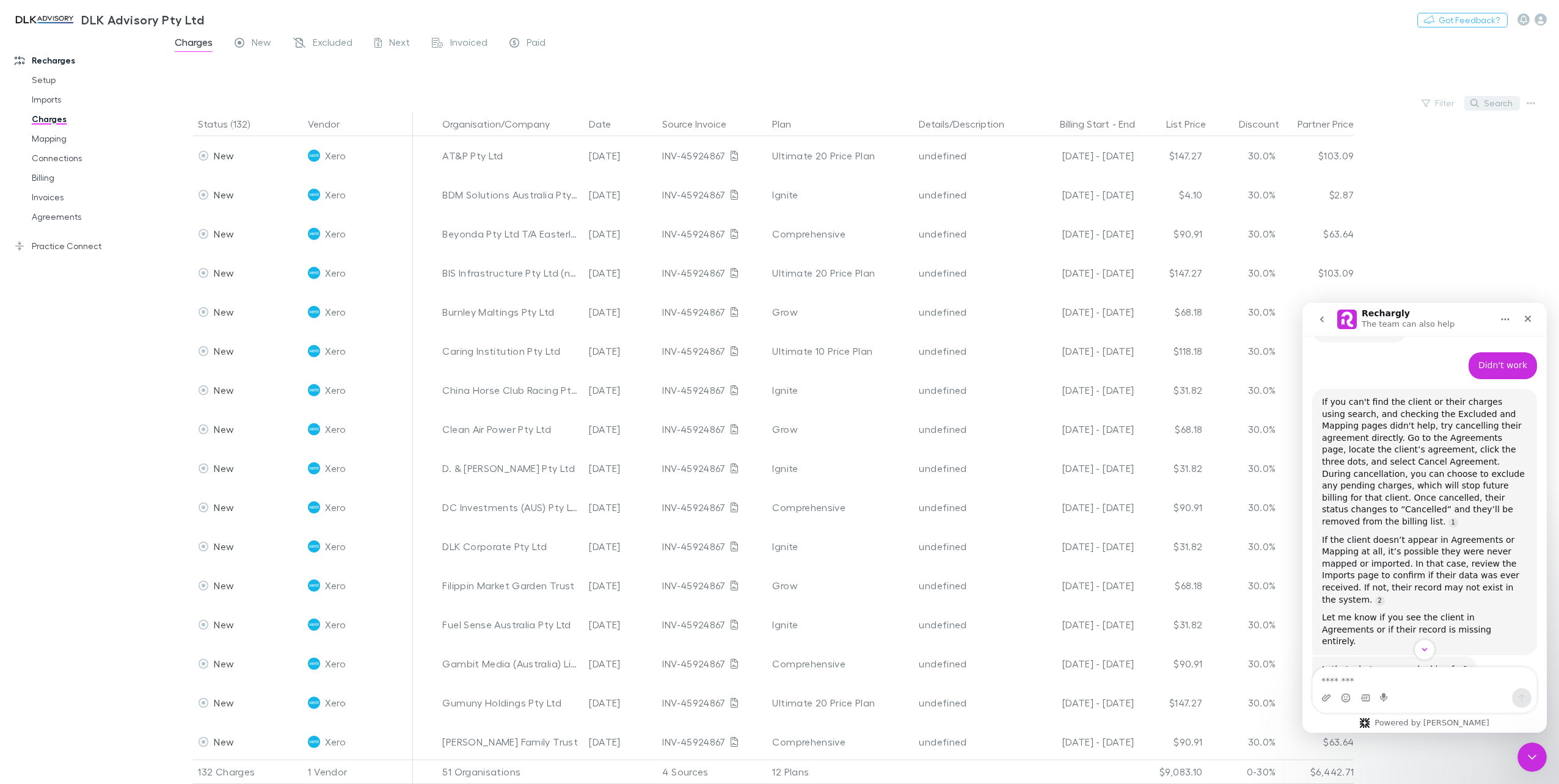
click at [1491, 102] on button "Search" at bounding box center [1492, 103] width 55 height 14
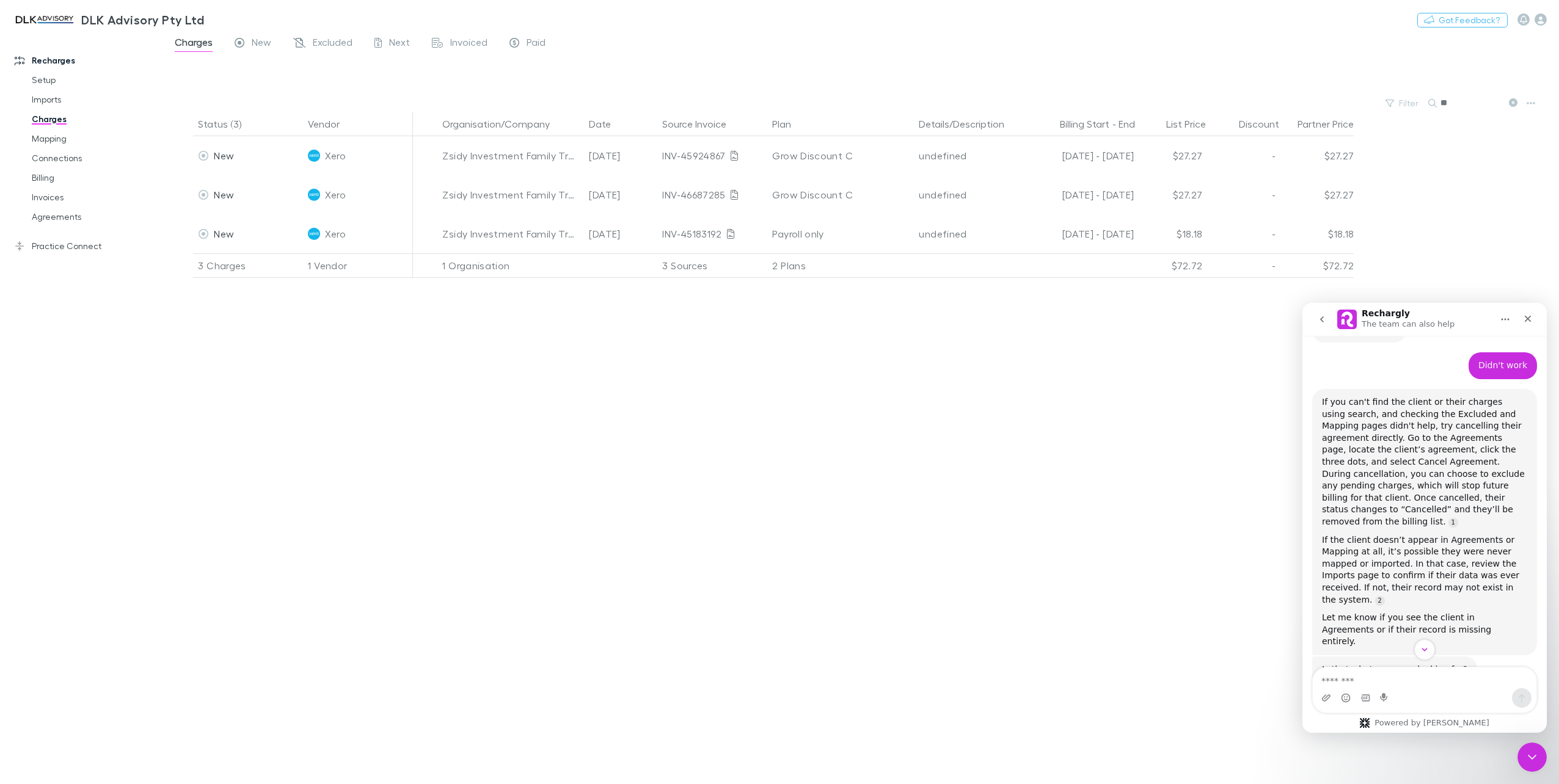
type input "**"
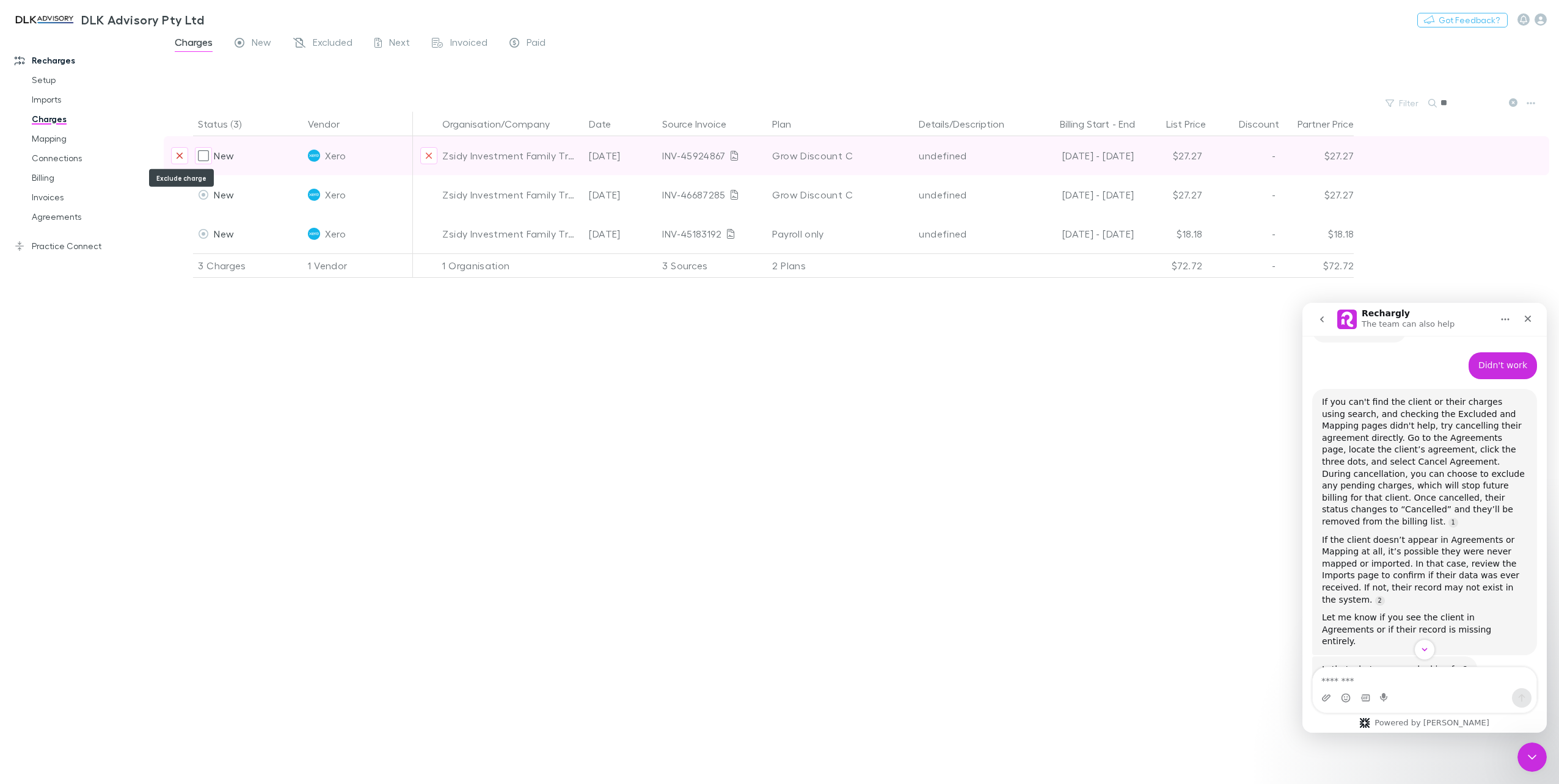
click at [185, 153] on button "Exclude charge" at bounding box center [180, 155] width 17 height 17
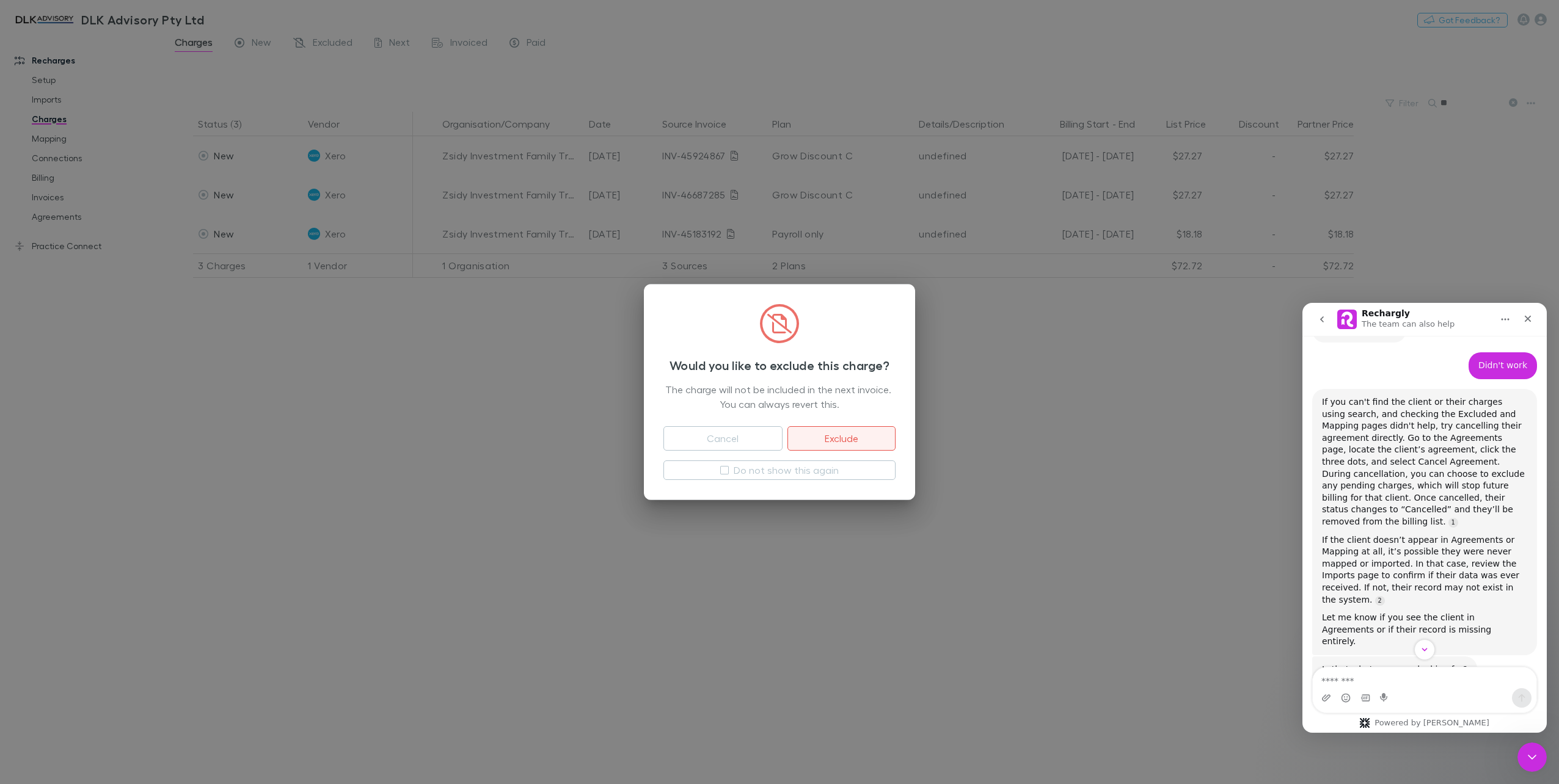
click at [849, 435] on button "Exclude" at bounding box center [842, 438] width 108 height 24
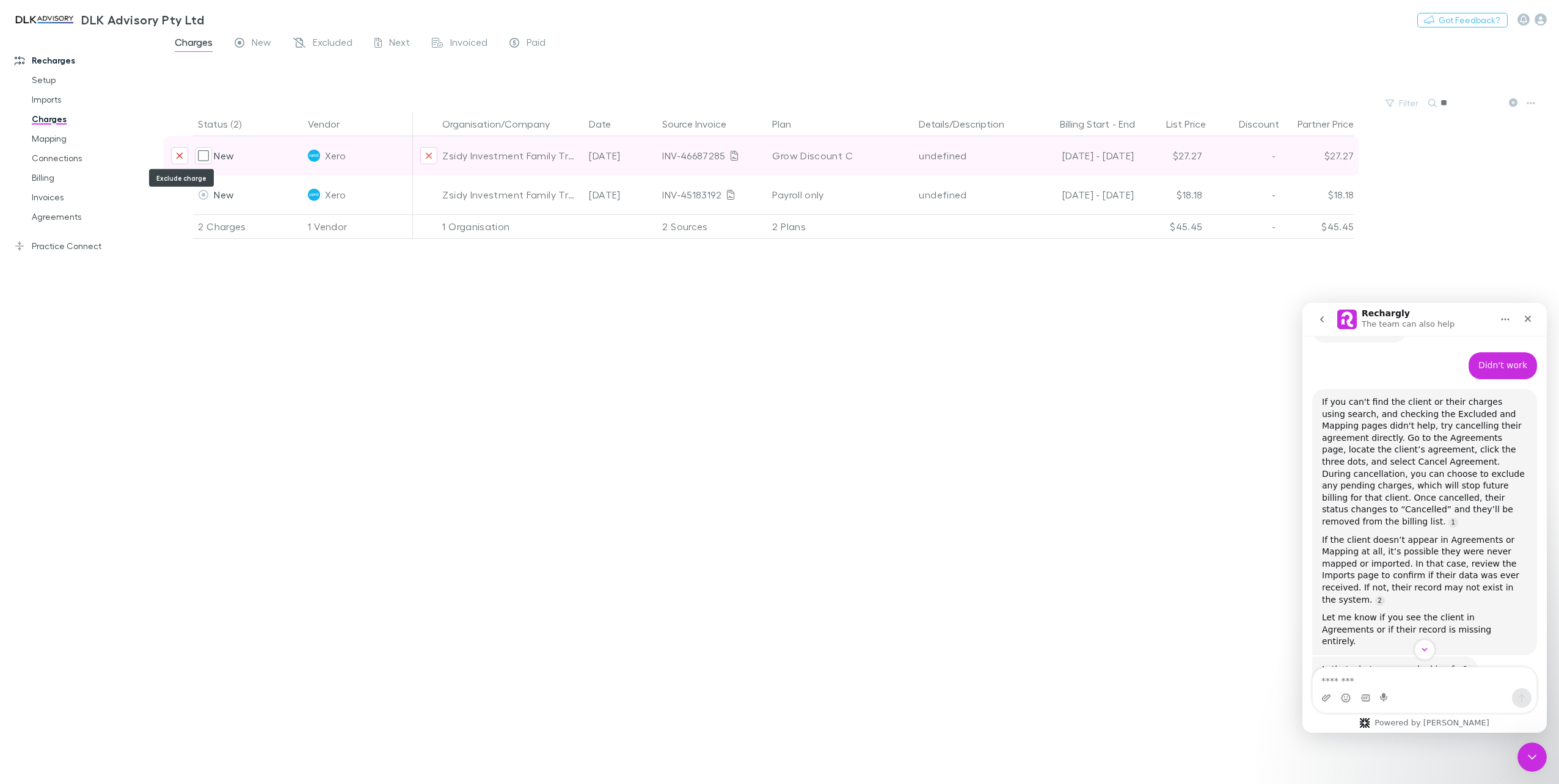
click at [172, 163] on button "Exclude charge" at bounding box center [180, 155] width 17 height 17
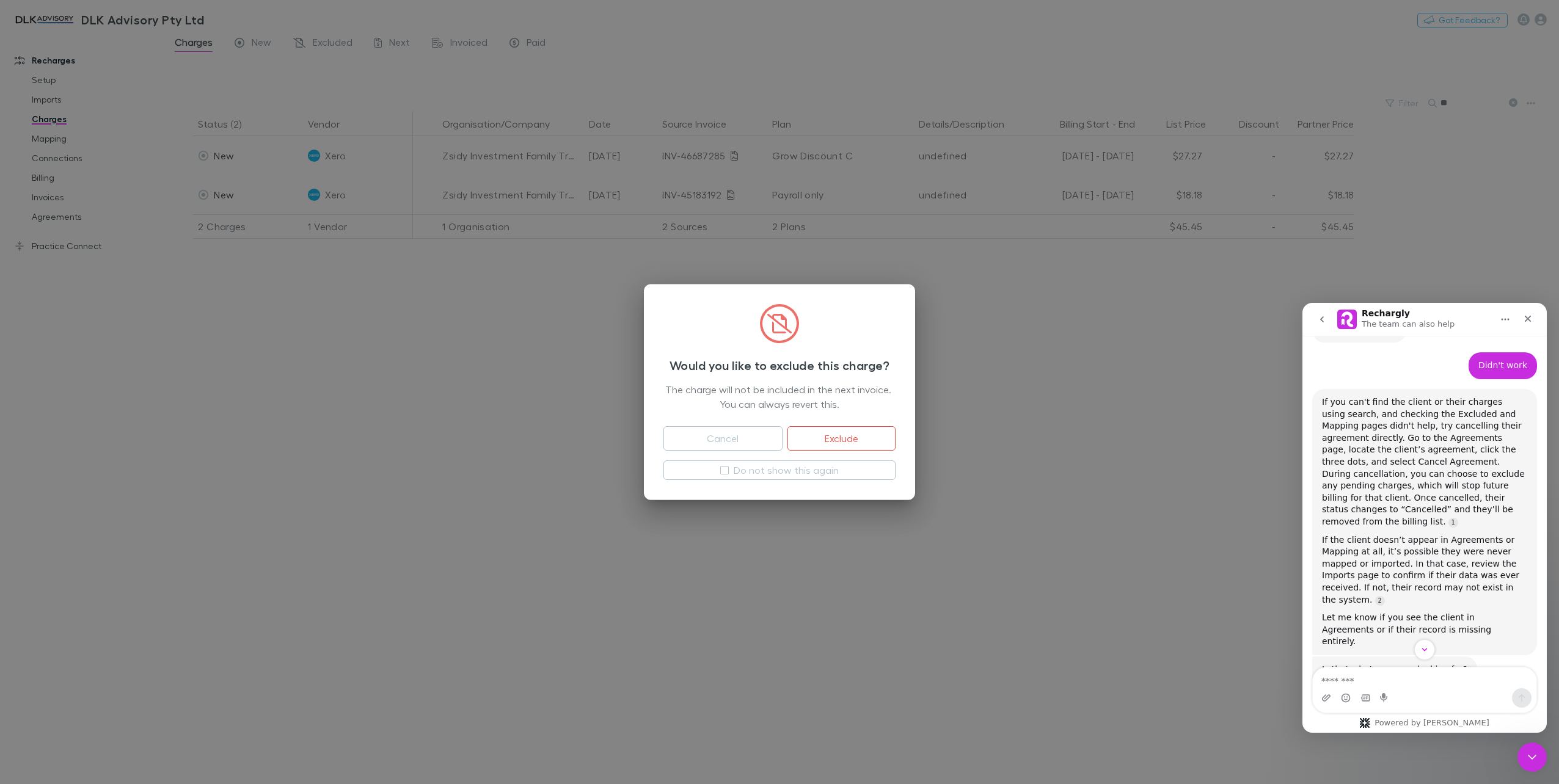
click at [849, 433] on button "Exclude" at bounding box center [842, 438] width 108 height 24
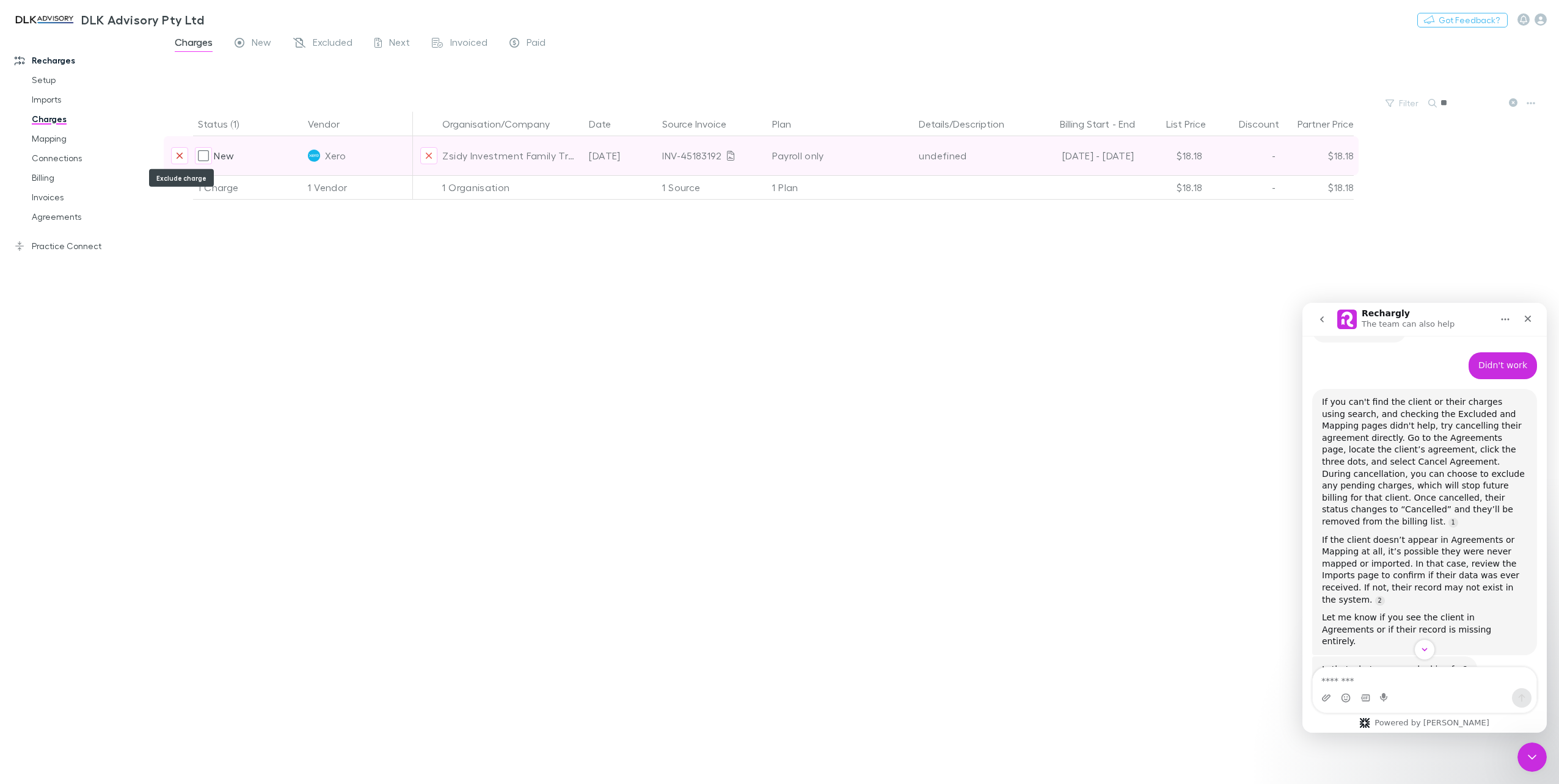
click at [179, 149] on button "Exclude charge" at bounding box center [180, 155] width 17 height 17
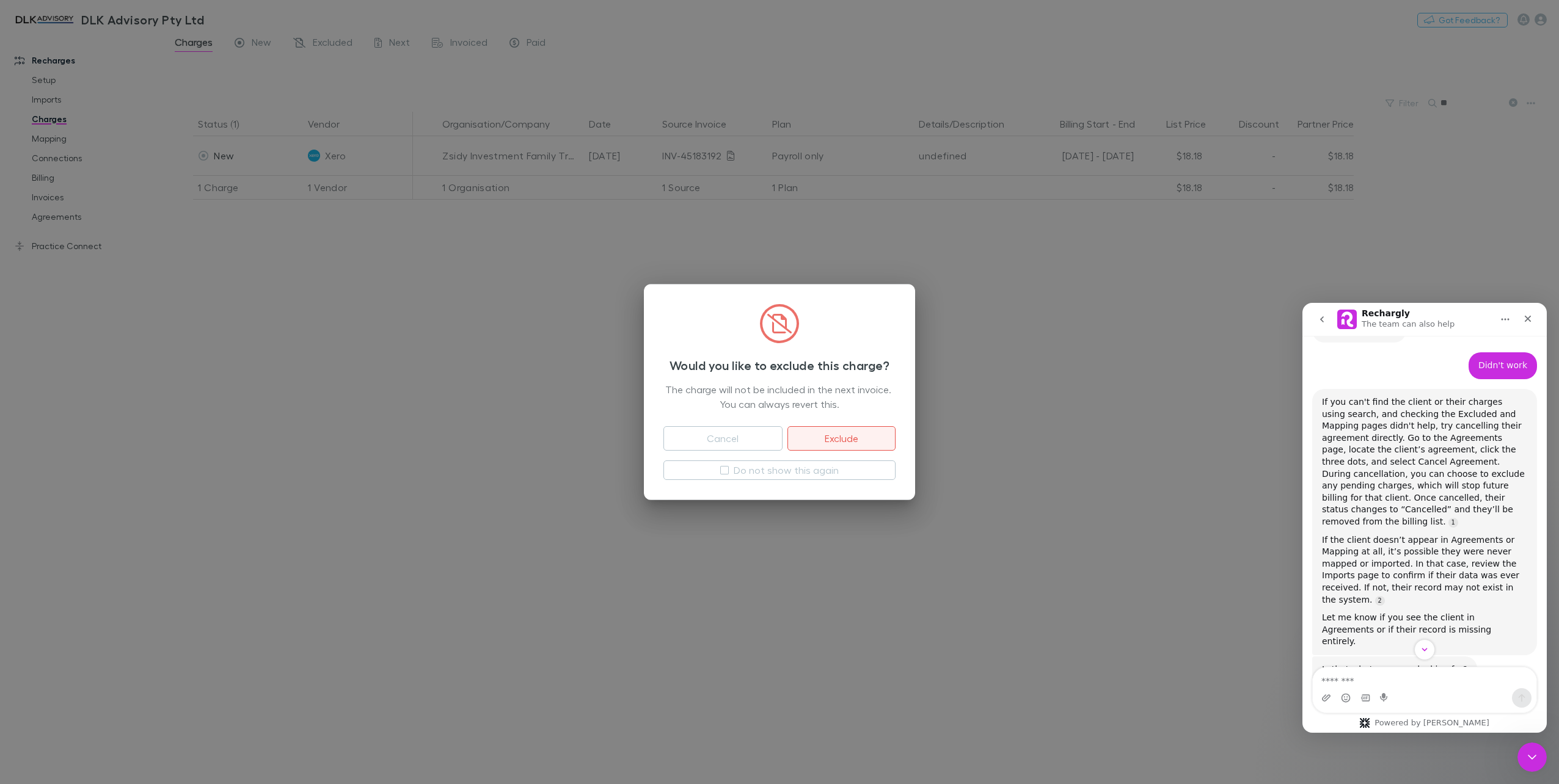
drag, startPoint x: 864, startPoint y: 440, endPoint x: 848, endPoint y: 437, distance: 16.3
click at [864, 440] on button "Exclude" at bounding box center [842, 438] width 108 height 24
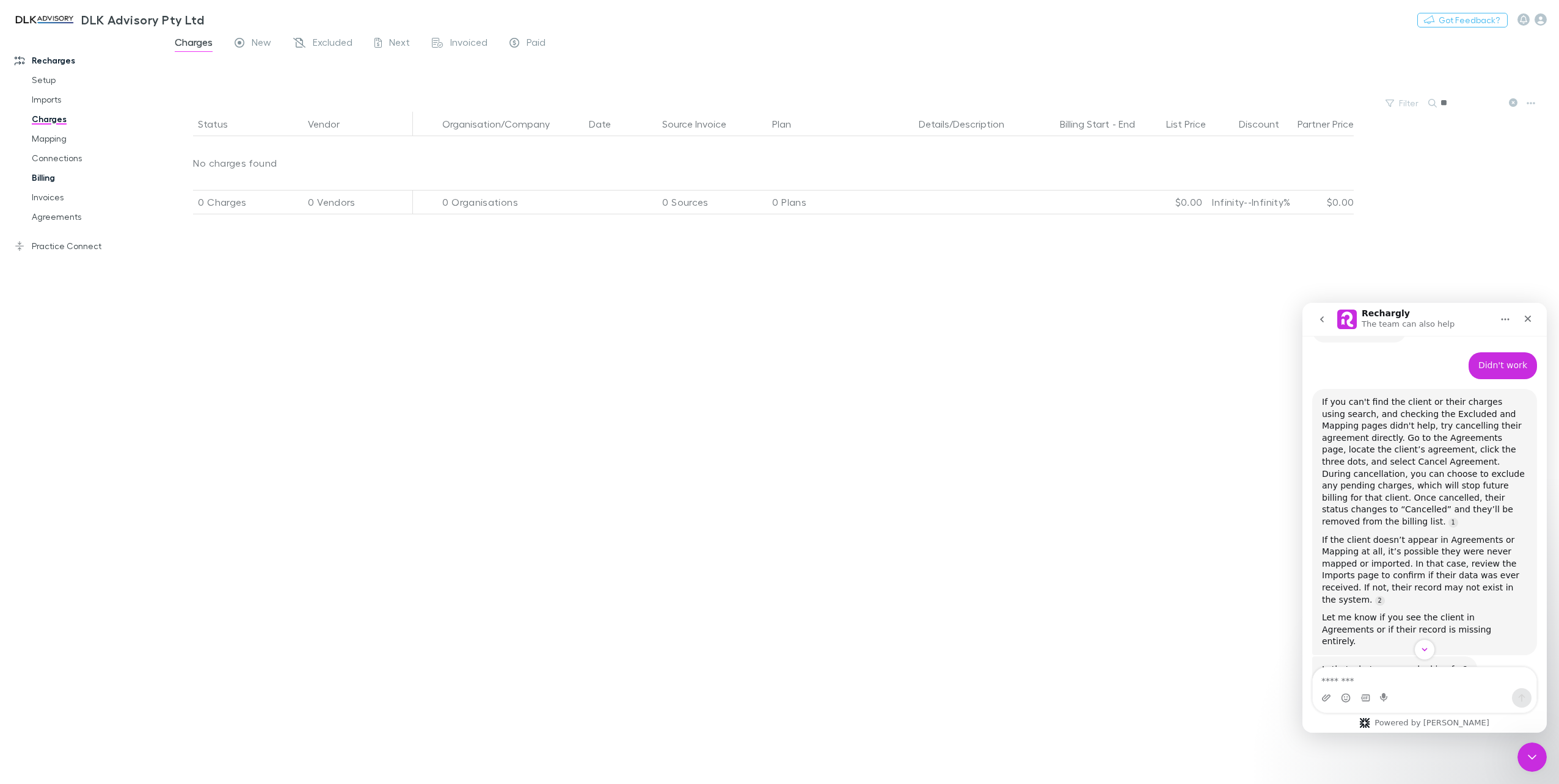
click at [53, 179] on link "Billing" at bounding box center [95, 178] width 151 height 20
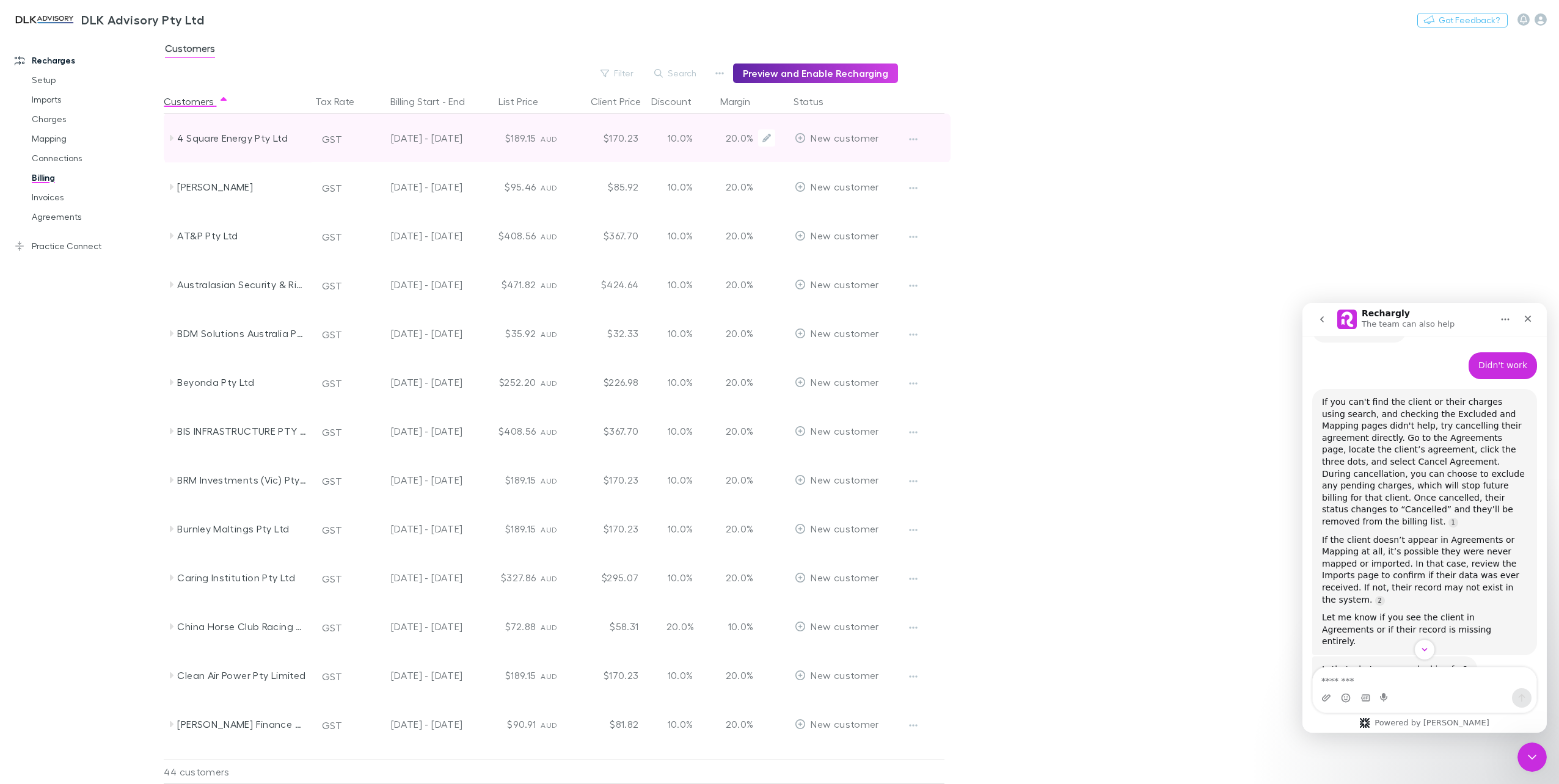
click at [172, 143] on div "4 Square Energy Pty Ltd" at bounding box center [238, 138] width 147 height 49
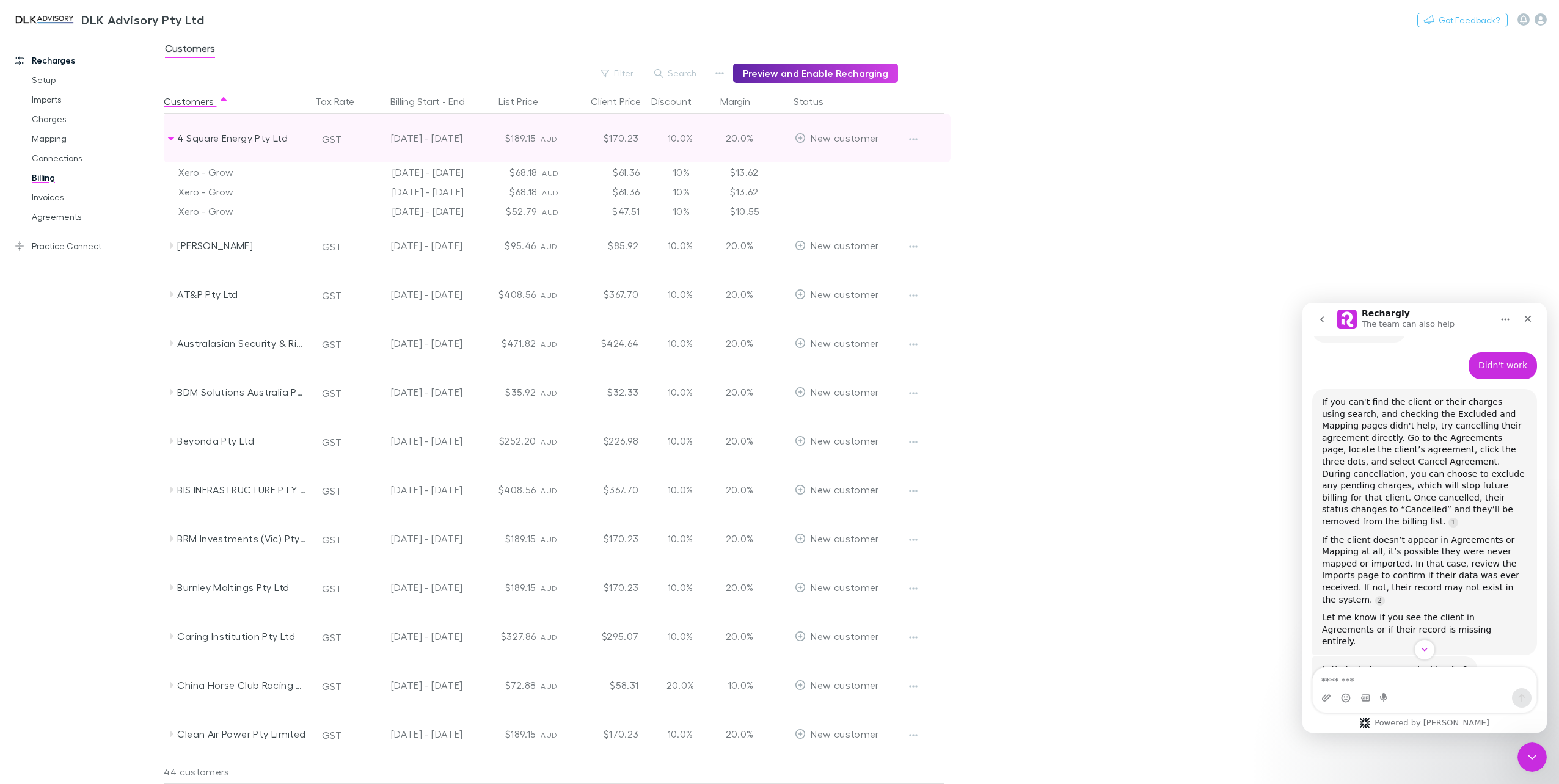
click at [174, 139] on icon at bounding box center [170, 138] width 10 height 10
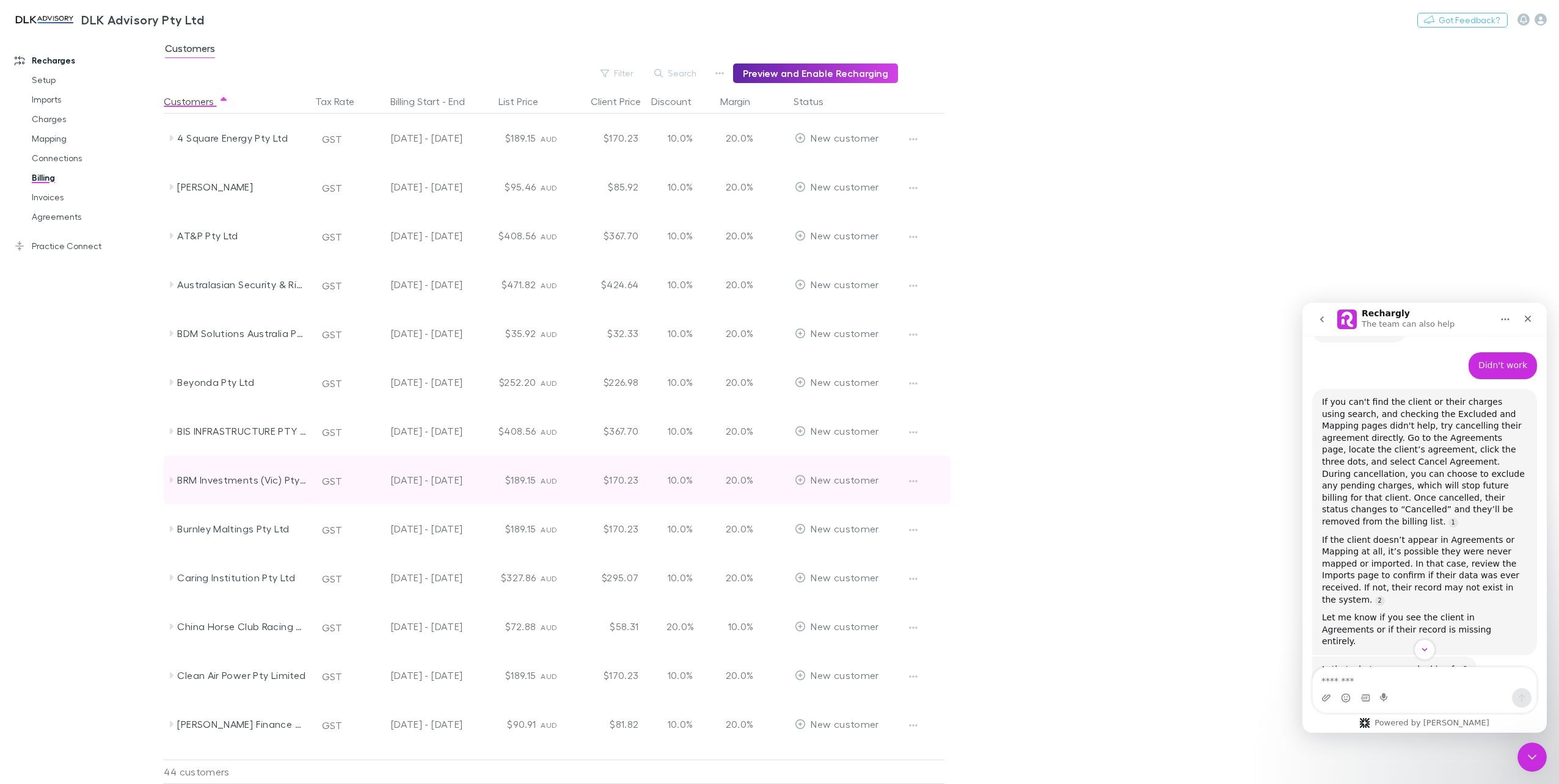
click at [174, 478] on icon at bounding box center [170, 480] width 10 height 10
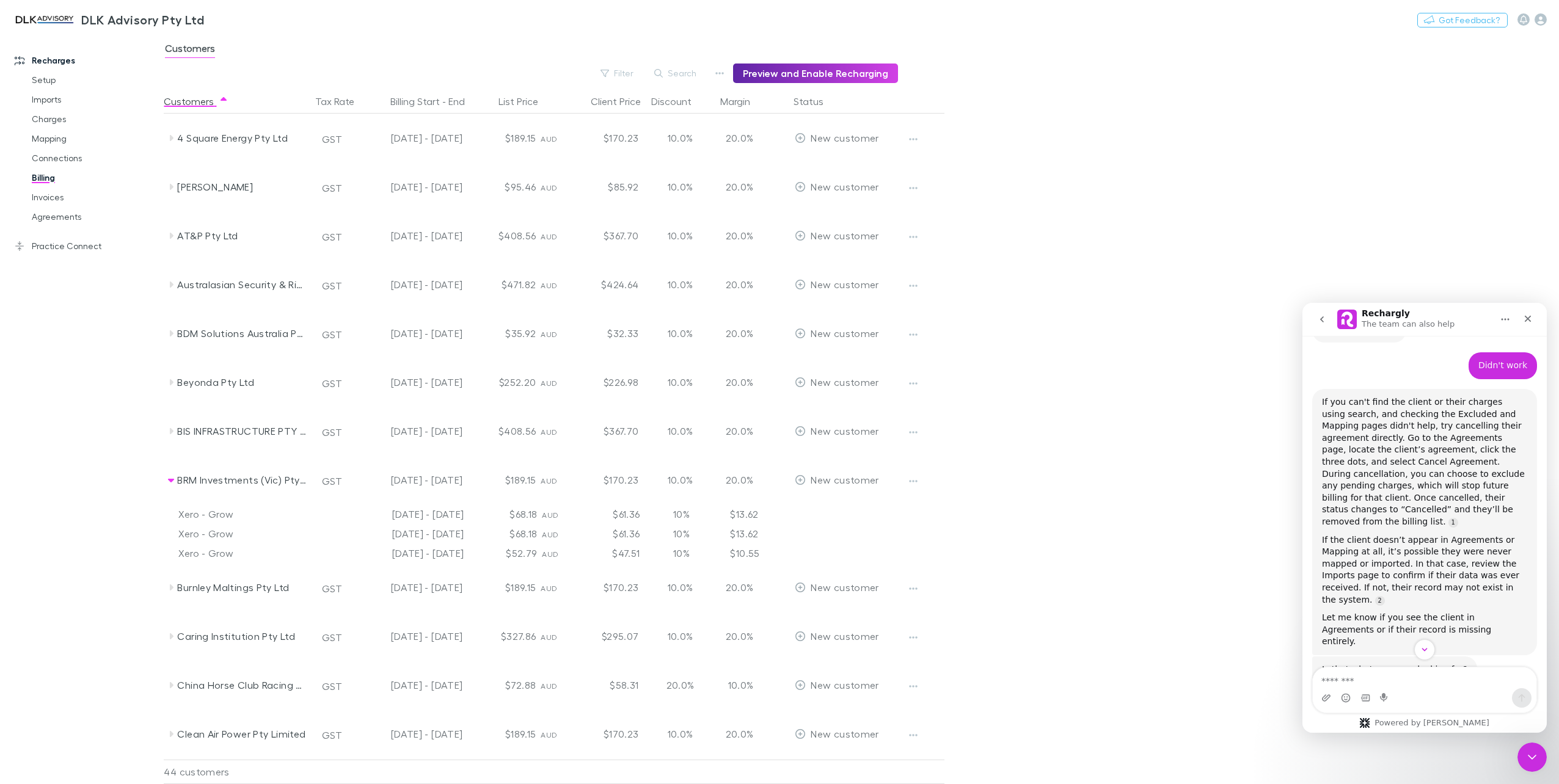
click at [497, 518] on div "$68.18" at bounding box center [505, 514] width 73 height 20
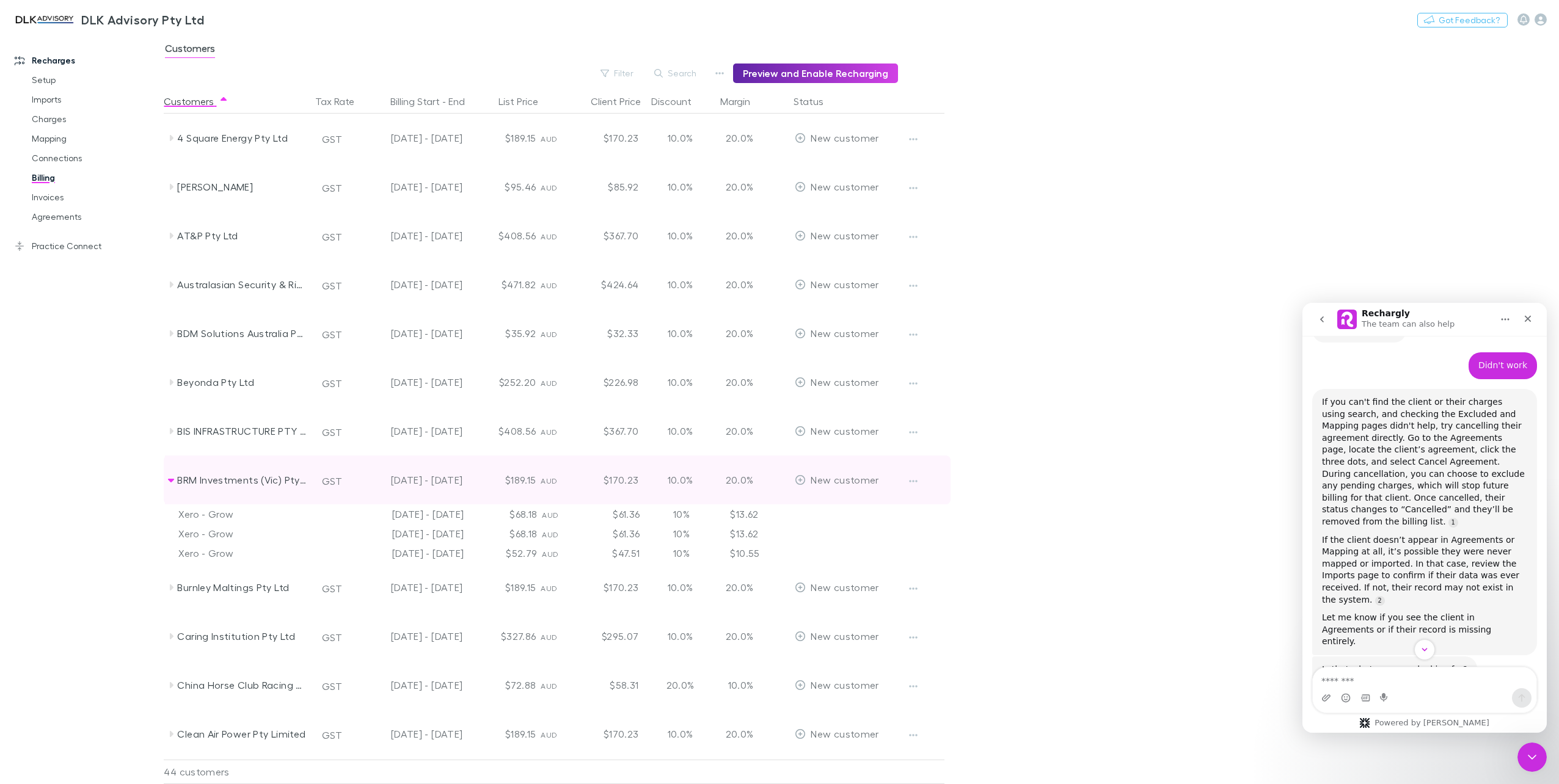
click at [167, 480] on icon at bounding box center [170, 480] width 10 height 10
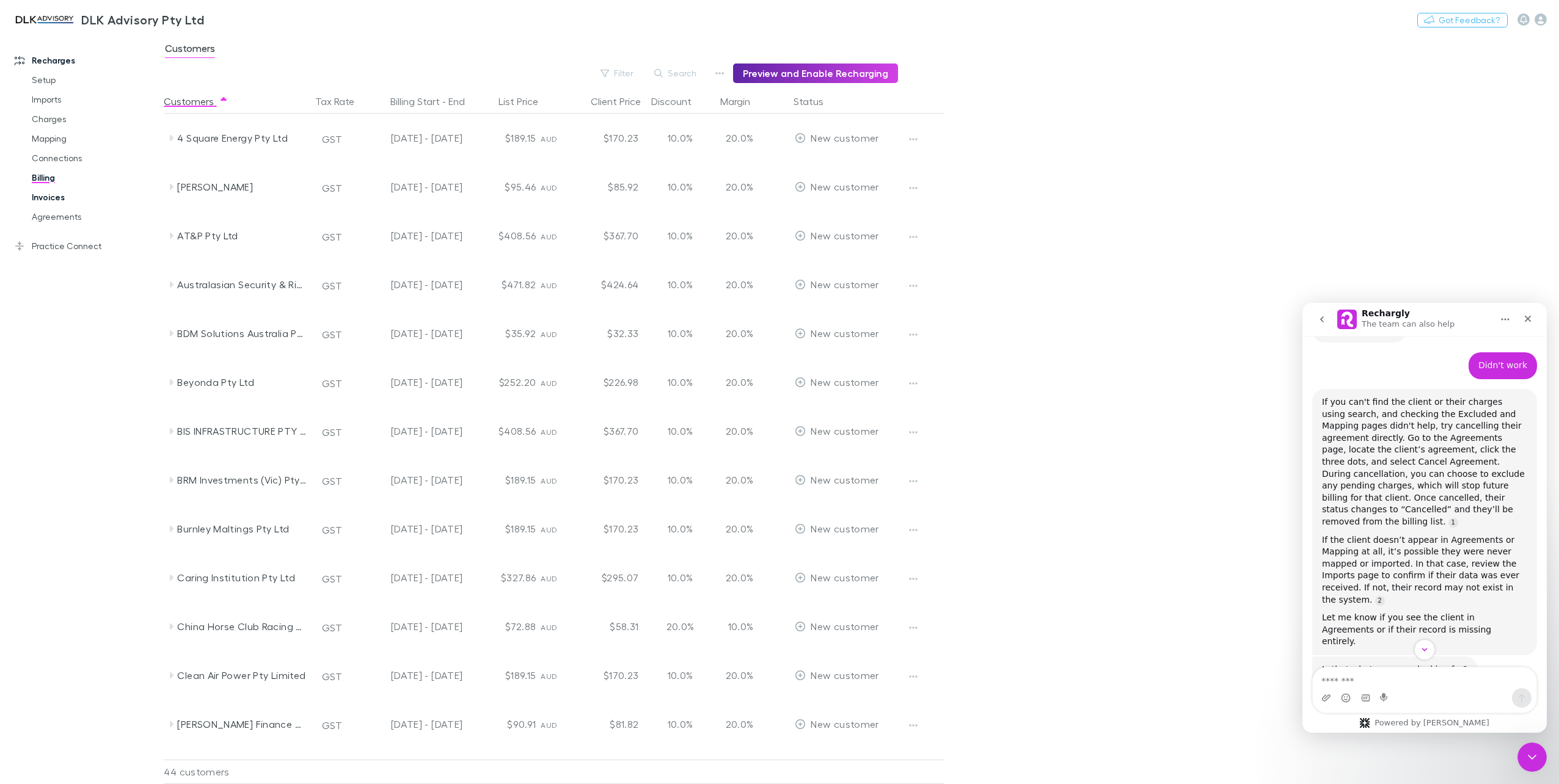
click at [43, 205] on link "Invoices" at bounding box center [95, 197] width 151 height 20
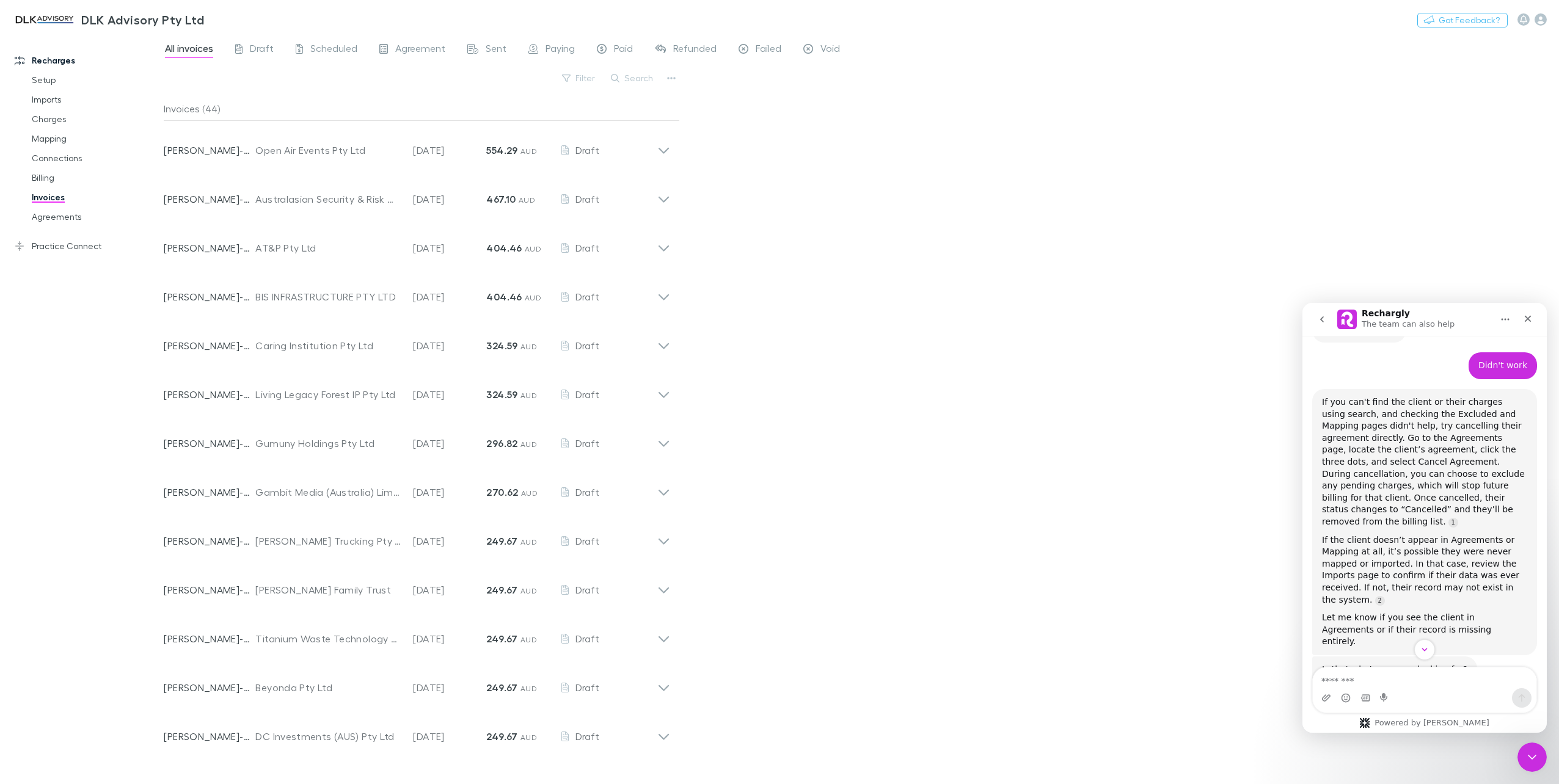
click at [289, 120] on div "Invoices (44)" at bounding box center [422, 108] width 516 height 24
click at [589, 77] on button "Filter" at bounding box center [578, 78] width 46 height 14
click at [725, 151] on div at bounding box center [780, 392] width 1559 height 784
click at [54, 176] on link "Billing" at bounding box center [95, 178] width 151 height 20
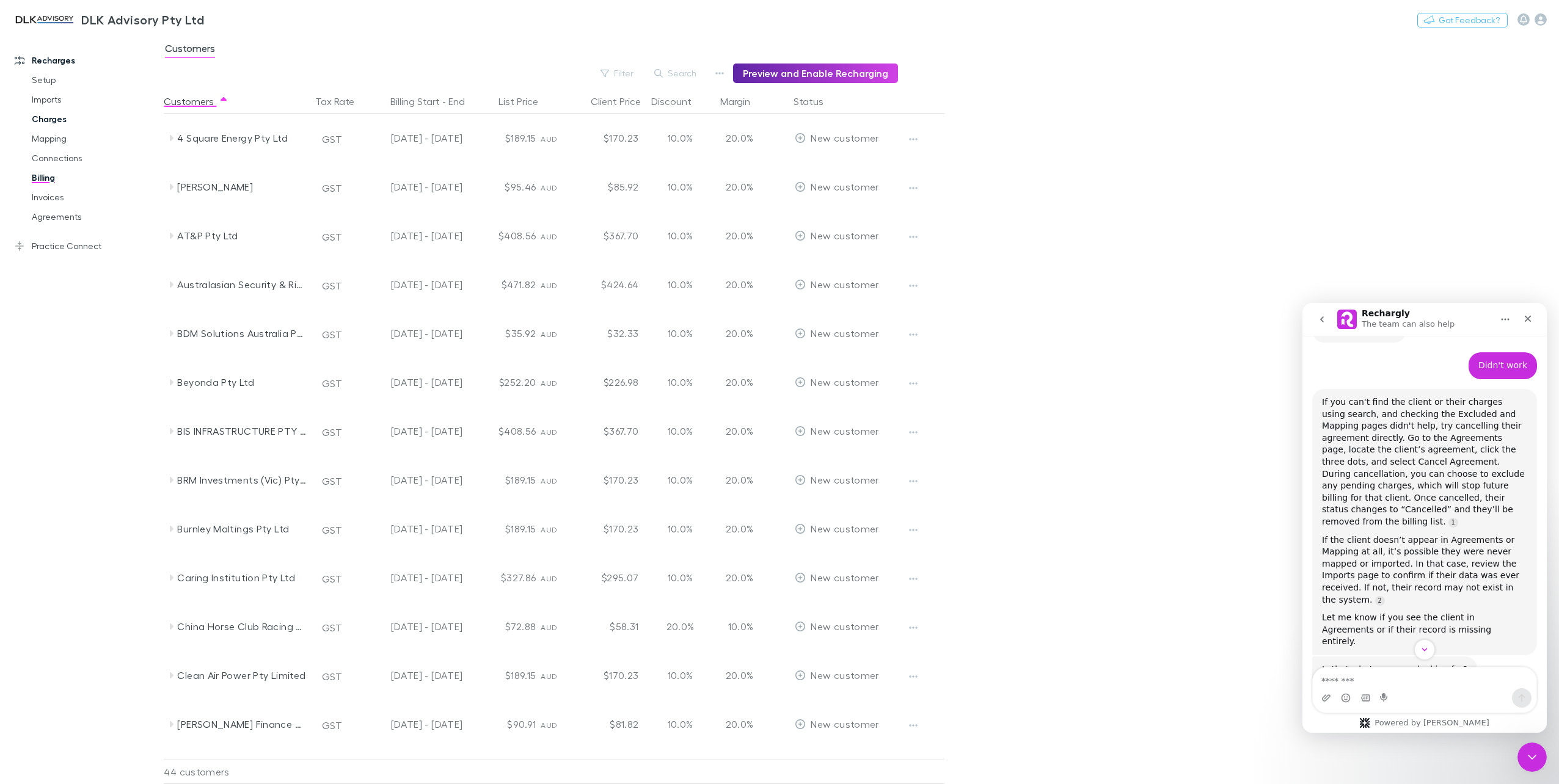
click at [55, 124] on link "Charges" at bounding box center [95, 119] width 151 height 20
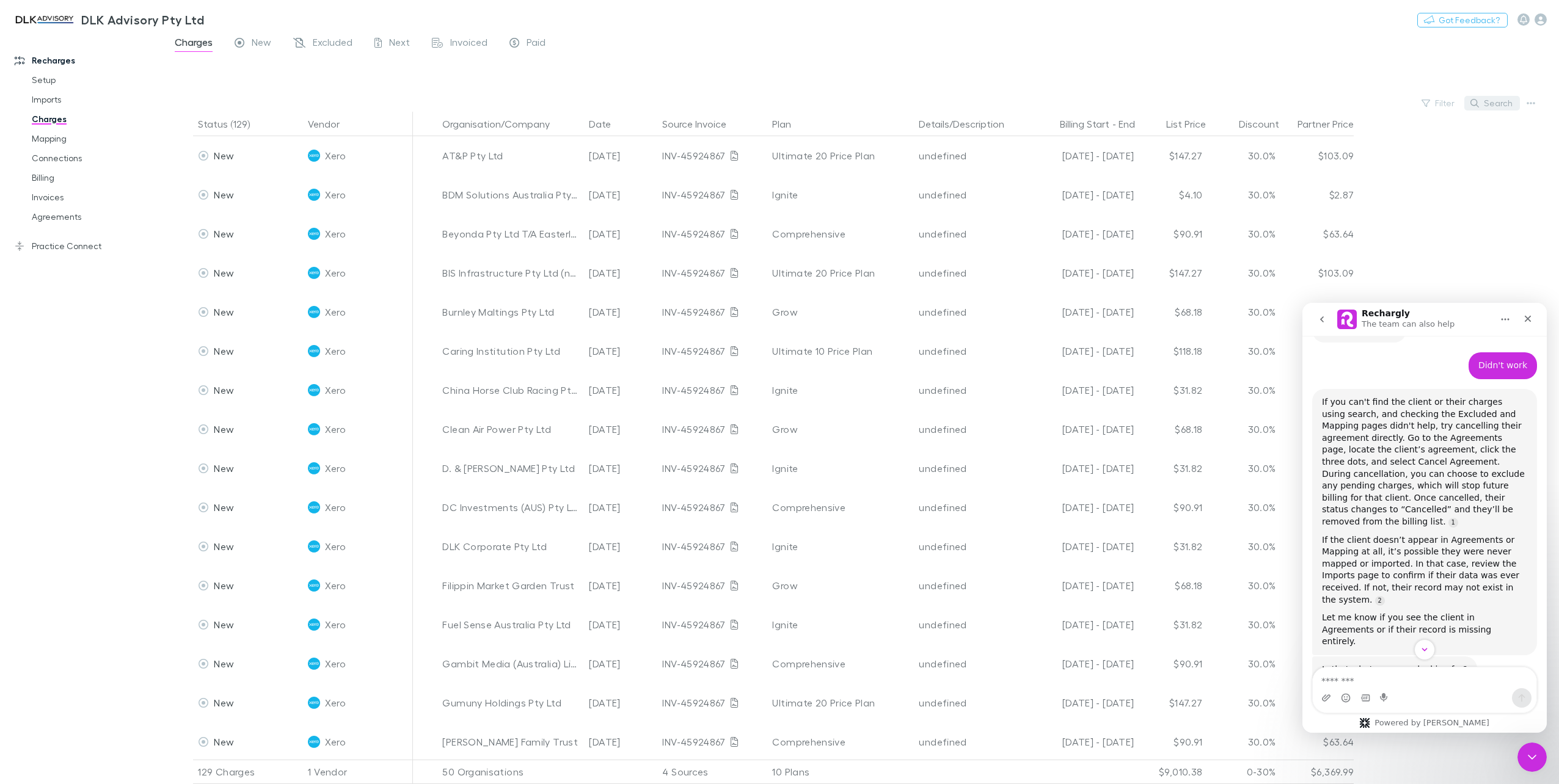
click at [1494, 99] on button "Search" at bounding box center [1492, 103] width 55 height 14
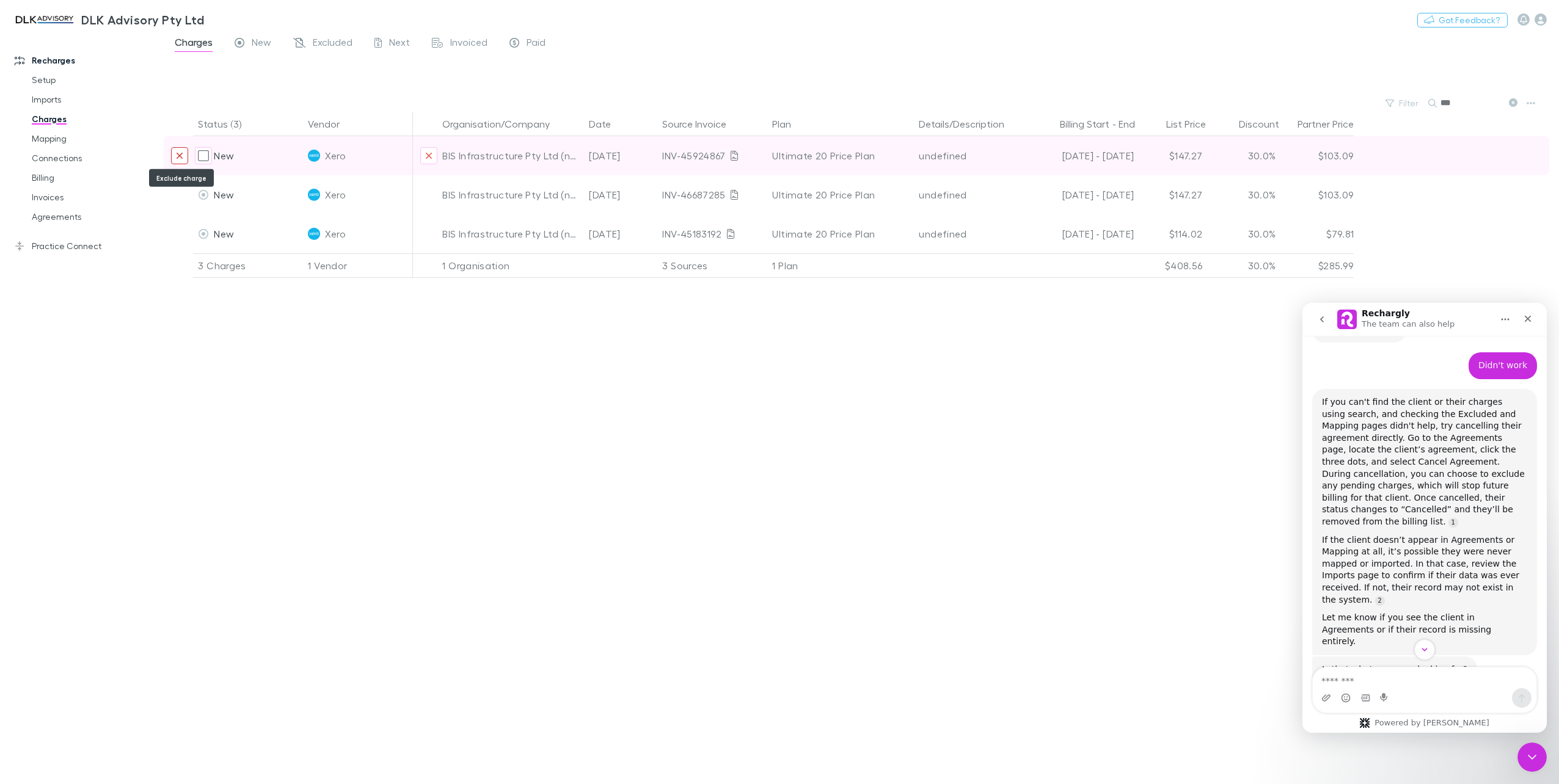
type input "***"
click at [182, 154] on icon "Exclude charge" at bounding box center [179, 155] width 6 height 6
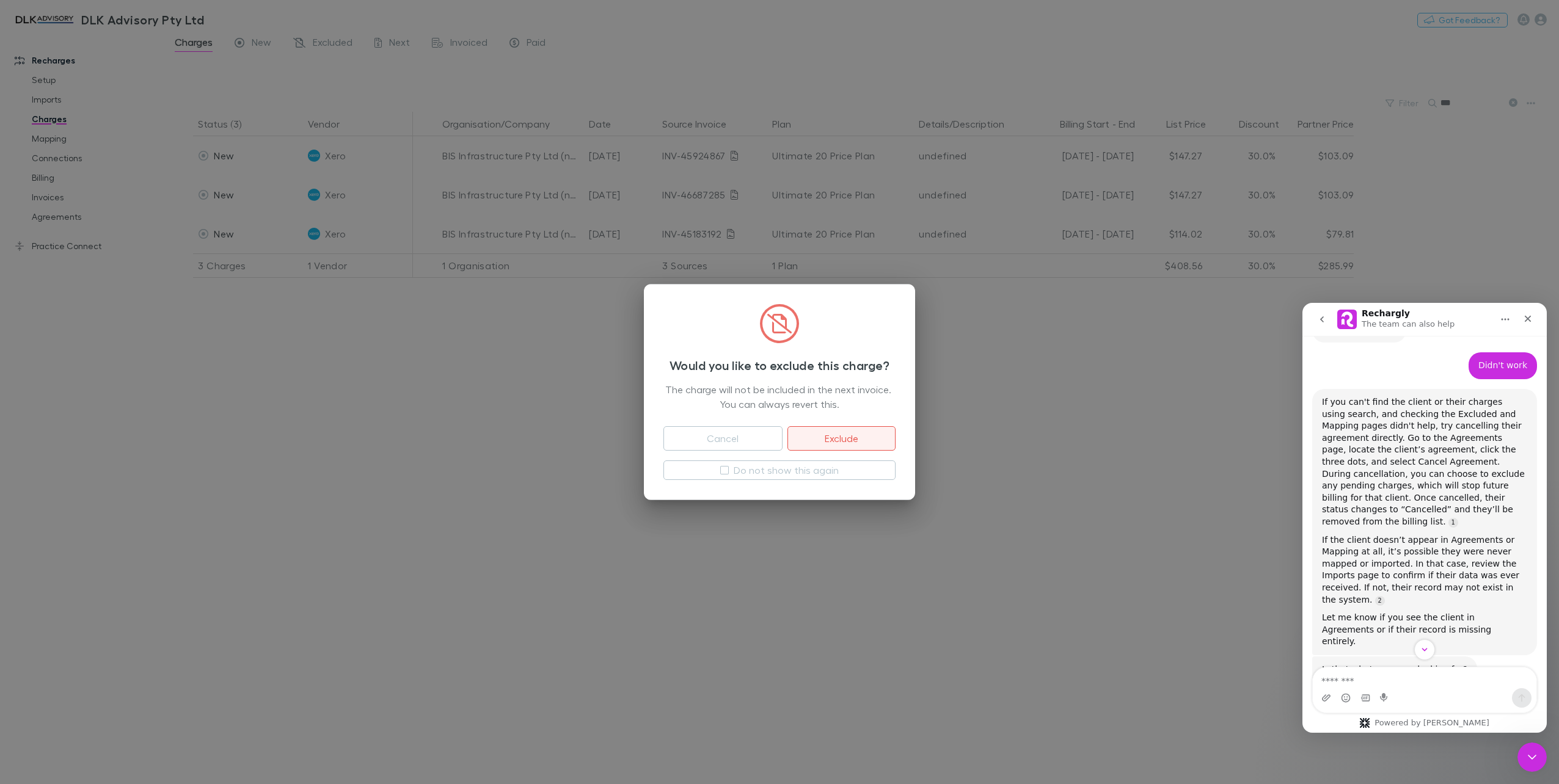
click at [823, 438] on button "Exclude" at bounding box center [842, 438] width 108 height 24
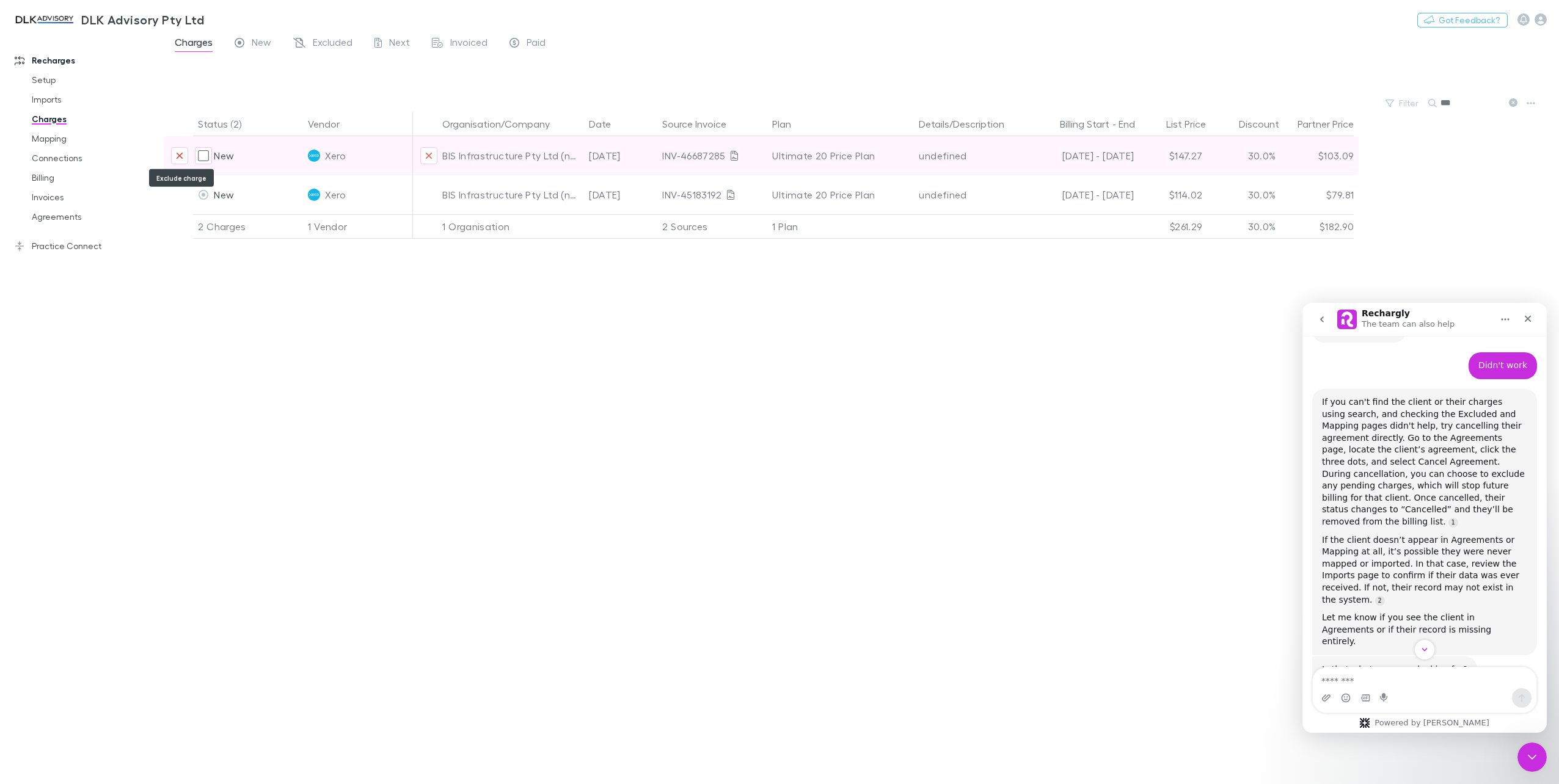
click at [178, 148] on button "Exclude charge" at bounding box center [180, 155] width 17 height 17
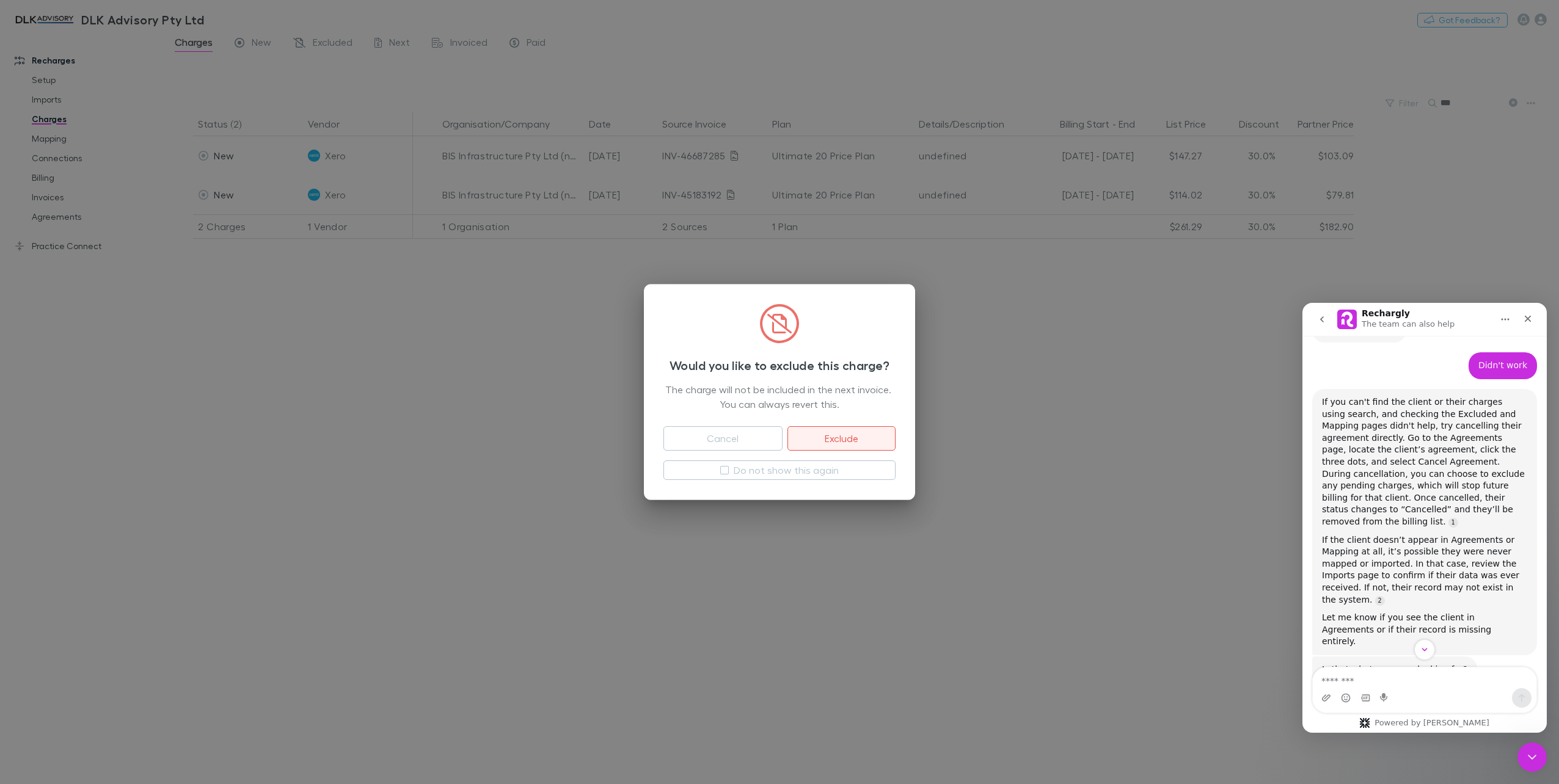
click at [883, 433] on button "Exclude" at bounding box center [842, 438] width 108 height 24
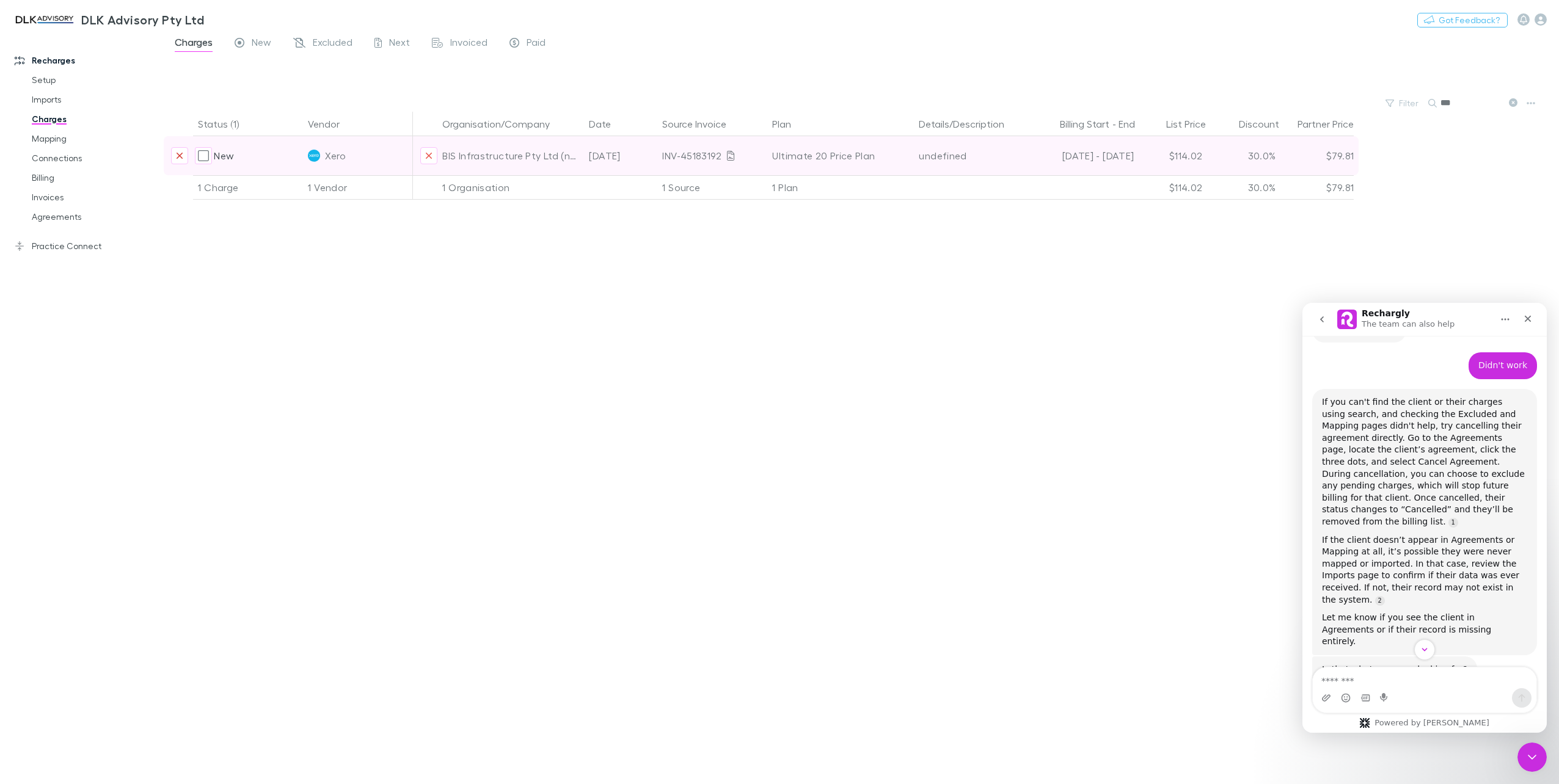
click at [176, 153] on icon "Exclude charge" at bounding box center [179, 155] width 7 height 10
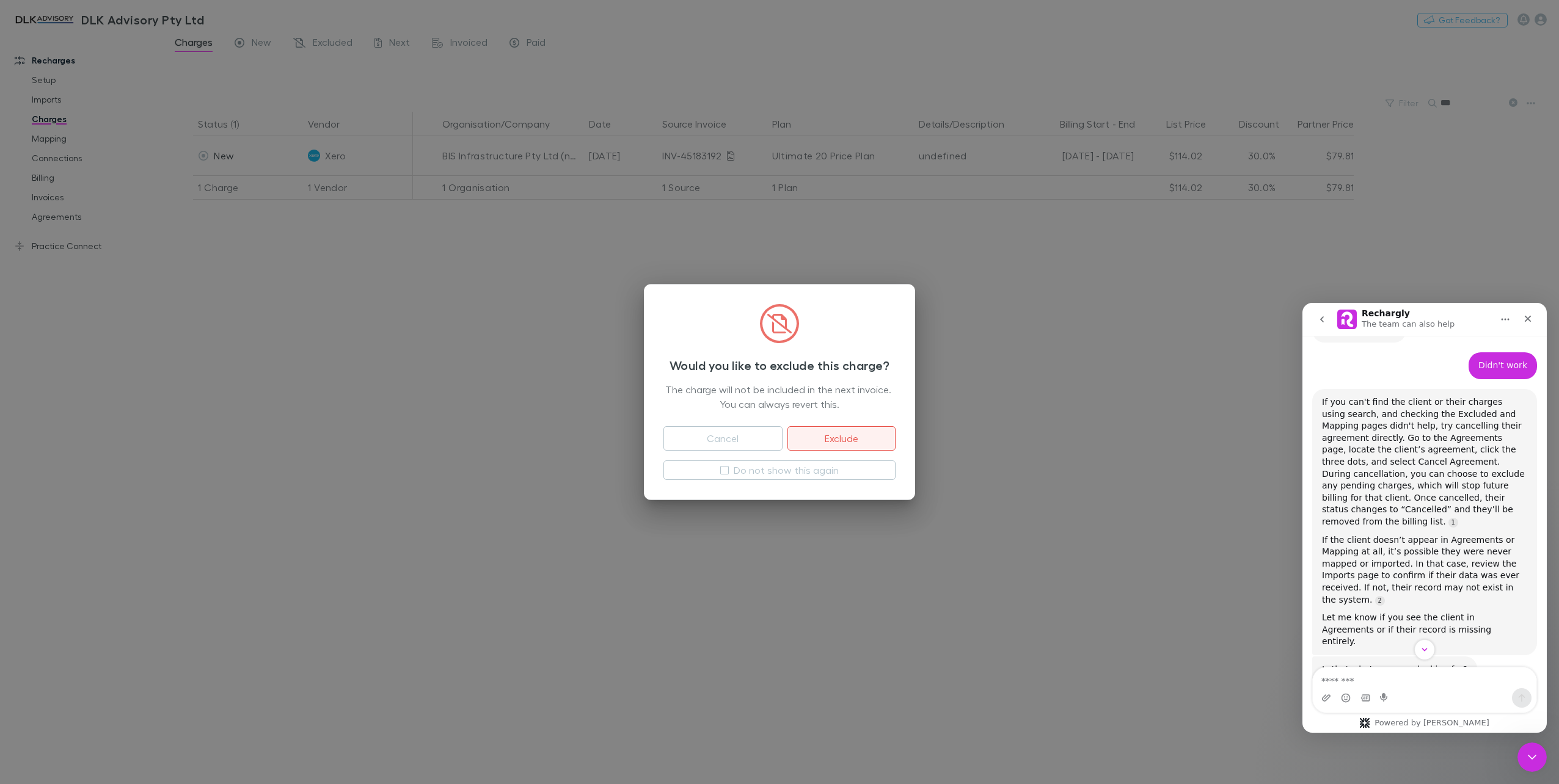
click at [864, 436] on button "Exclude" at bounding box center [842, 438] width 108 height 24
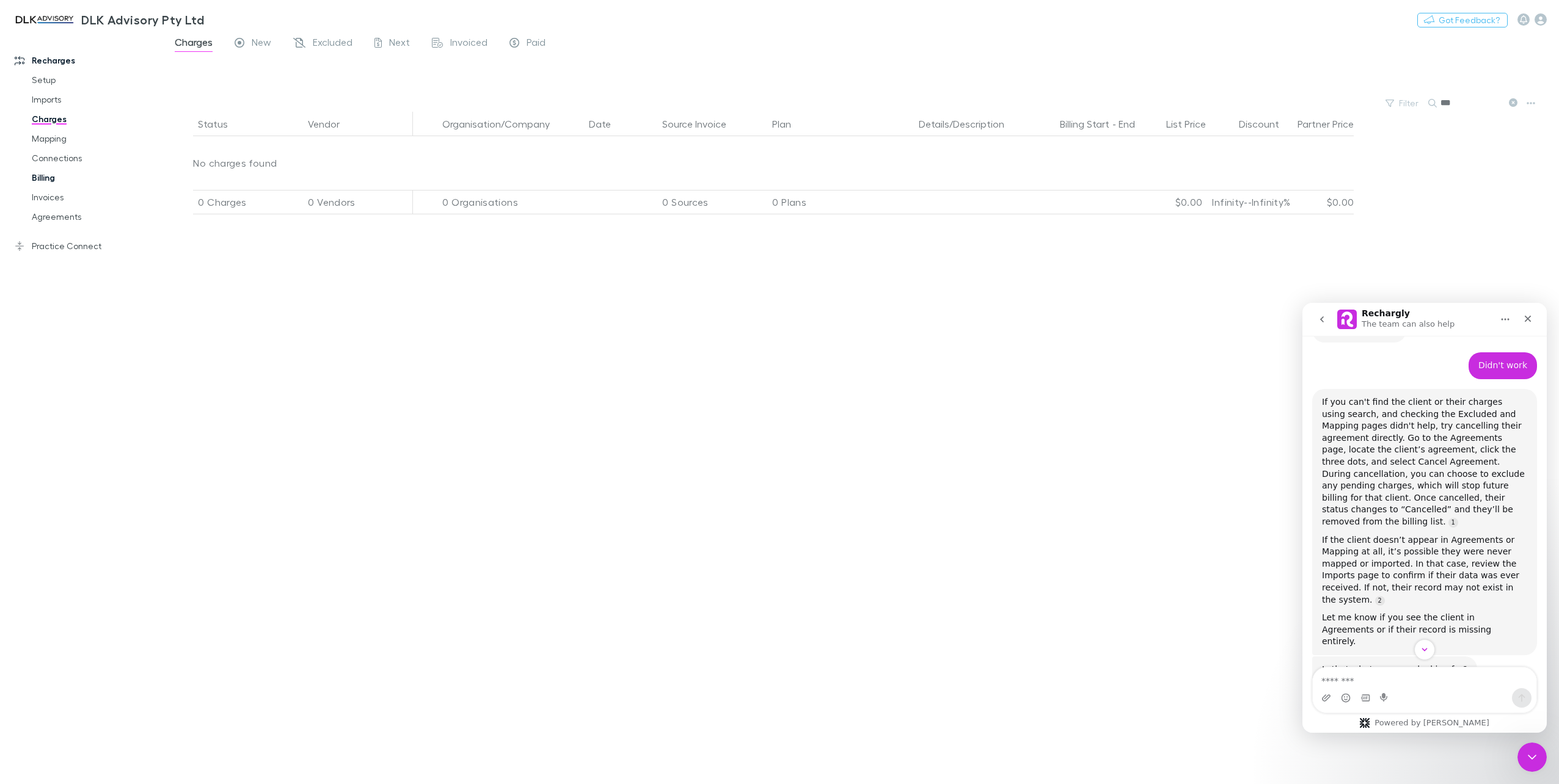
click at [49, 178] on link "Billing" at bounding box center [95, 178] width 151 height 20
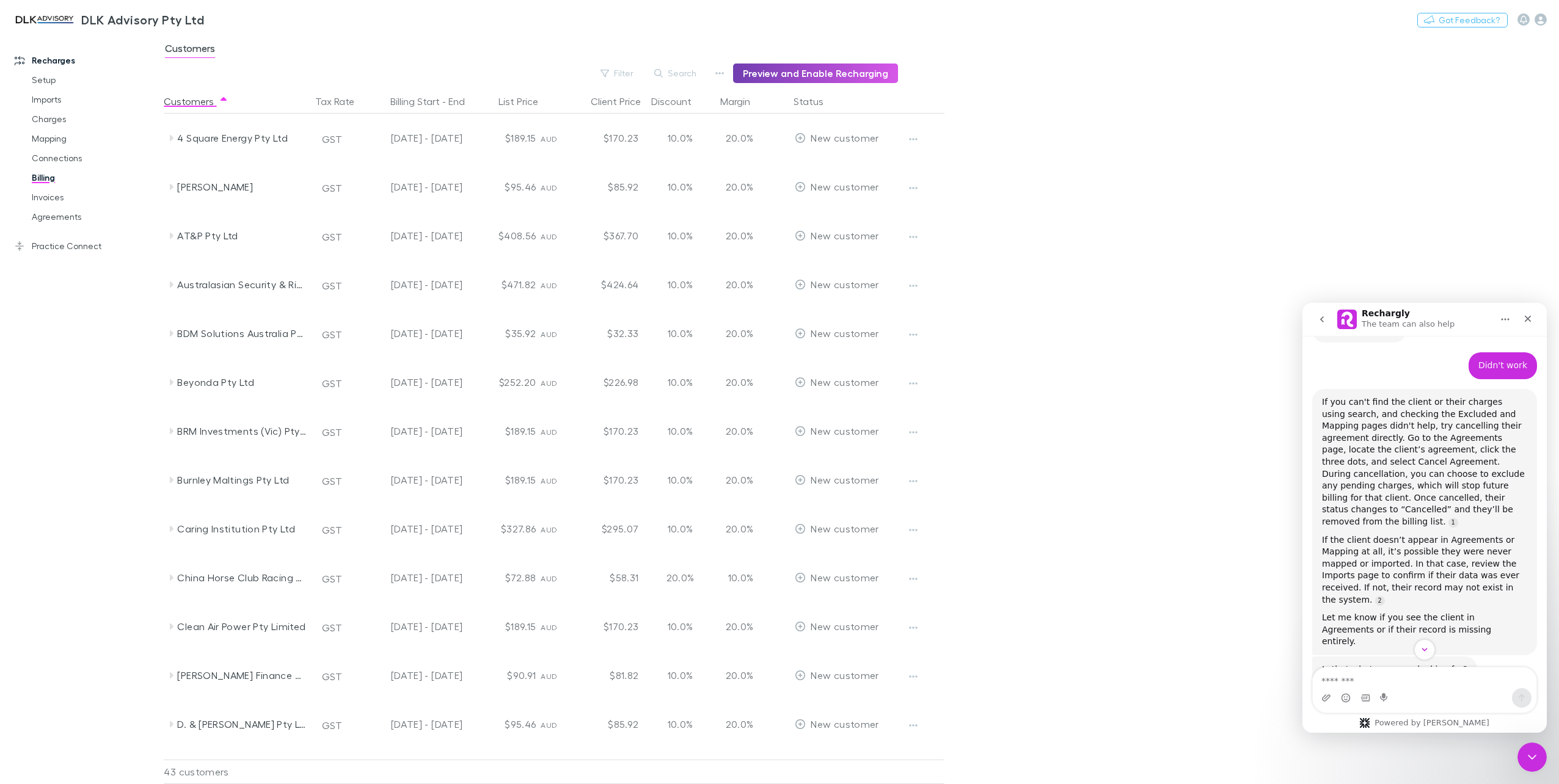
click at [839, 75] on button "Preview and Enable Recharging" at bounding box center [815, 73] width 165 height 20
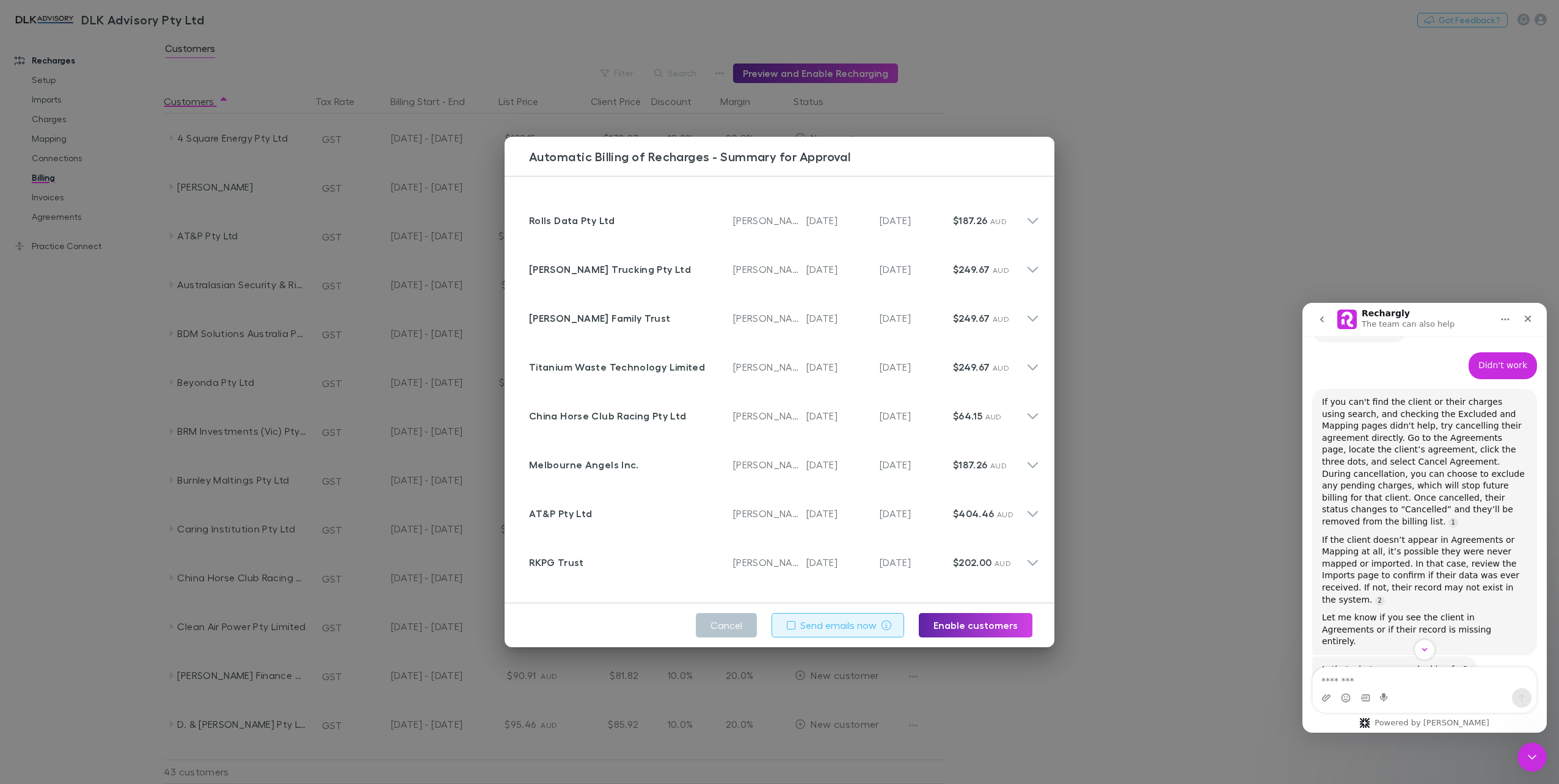
click at [834, 628] on label "Send emails now" at bounding box center [838, 625] width 76 height 14
click at [958, 625] on button "Enable customers" at bounding box center [975, 625] width 114 height 24
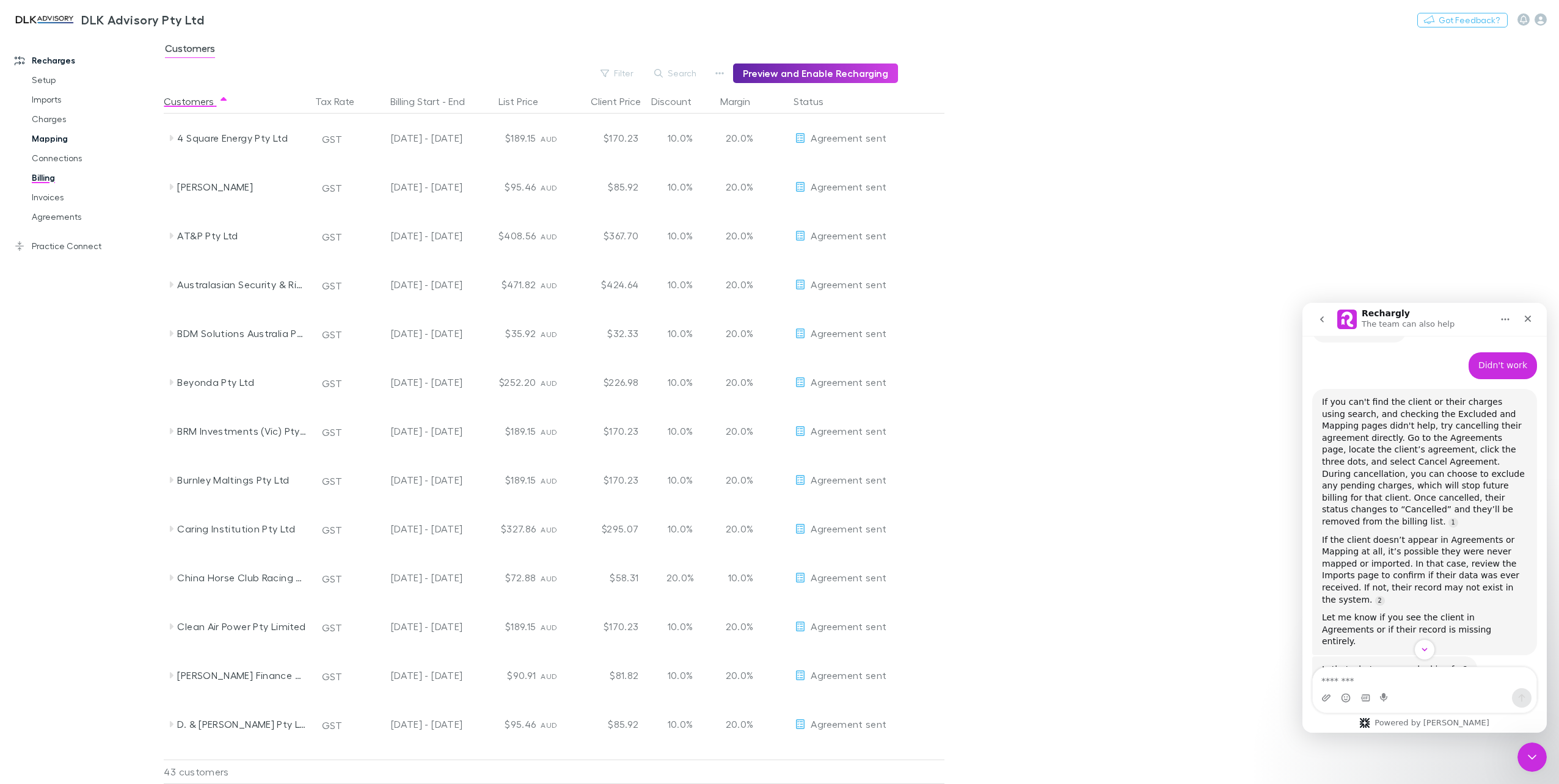
click at [63, 144] on link "Mapping" at bounding box center [95, 138] width 151 height 20
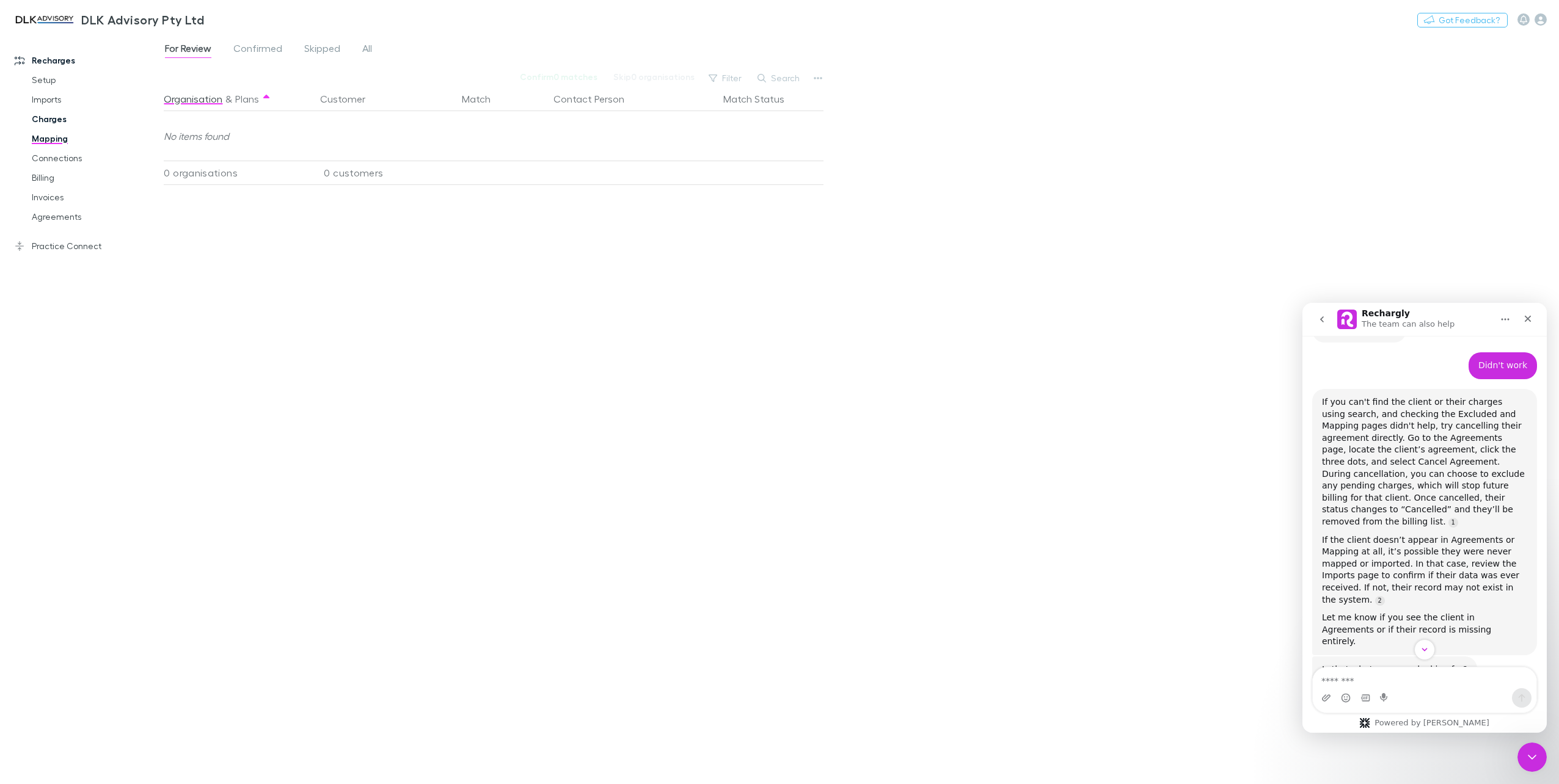
click at [42, 123] on link "Charges" at bounding box center [95, 119] width 151 height 20
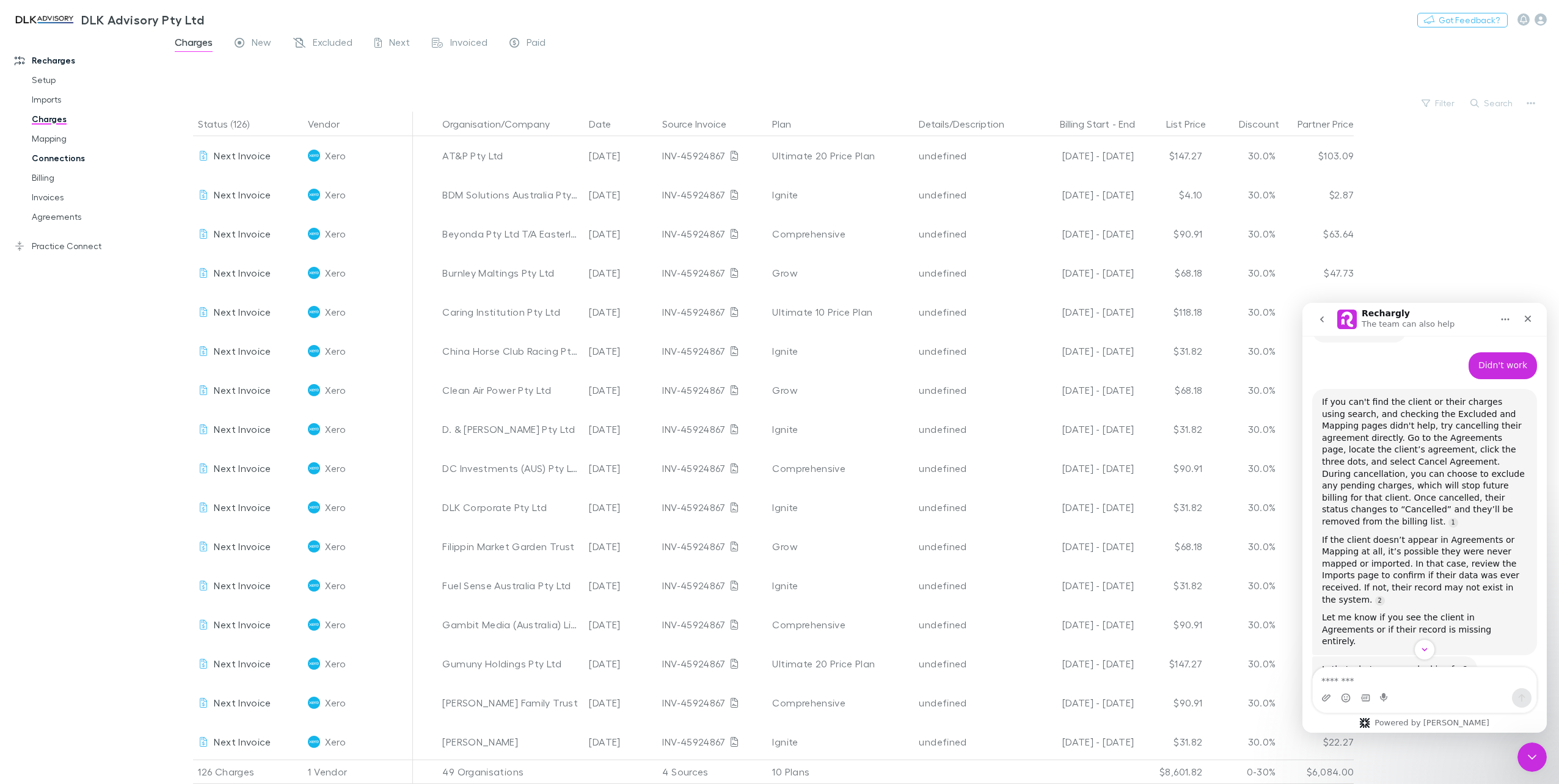
click at [45, 159] on link "Connections" at bounding box center [95, 158] width 151 height 20
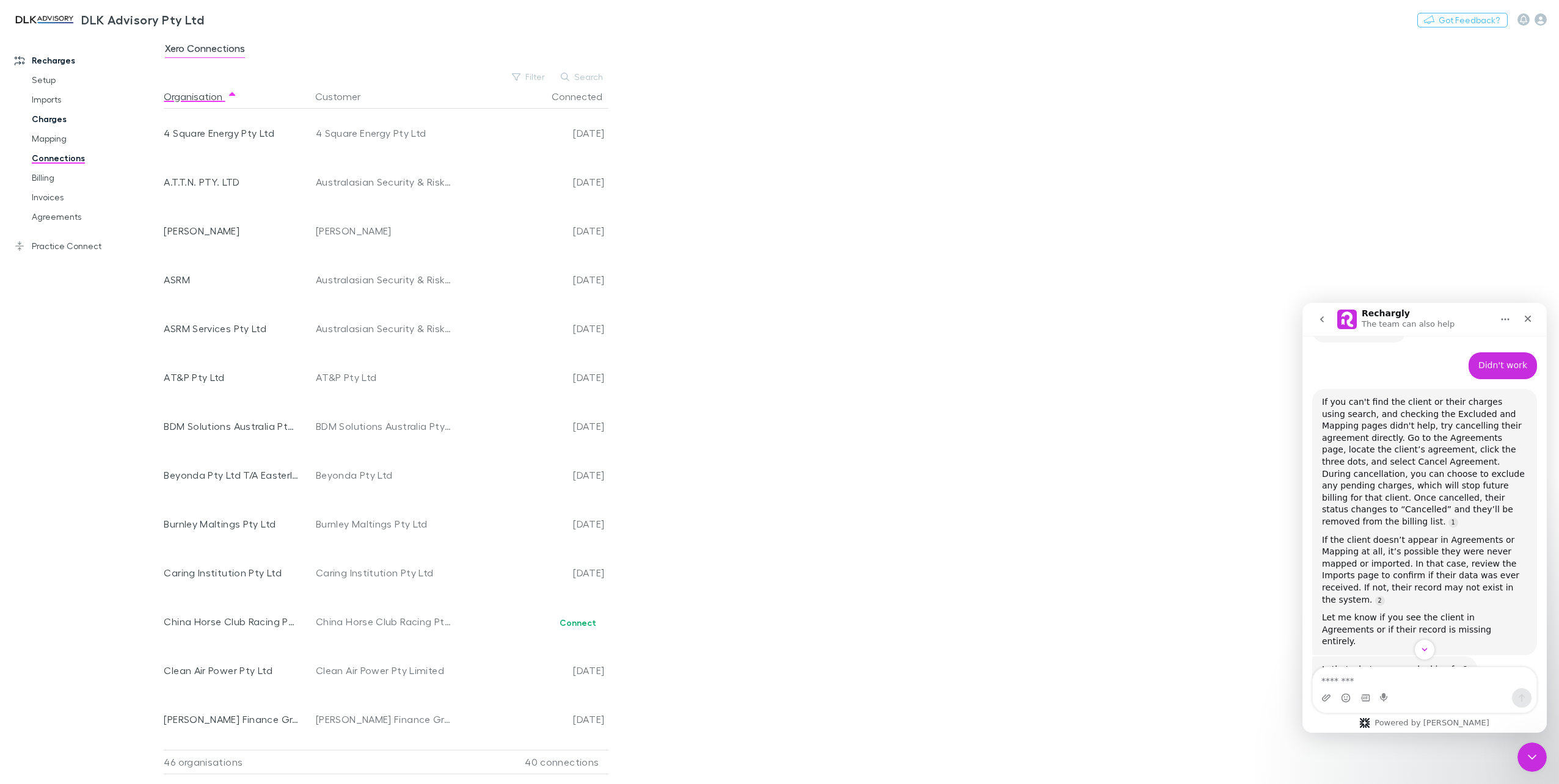
click at [46, 122] on link "Charges" at bounding box center [95, 119] width 151 height 20
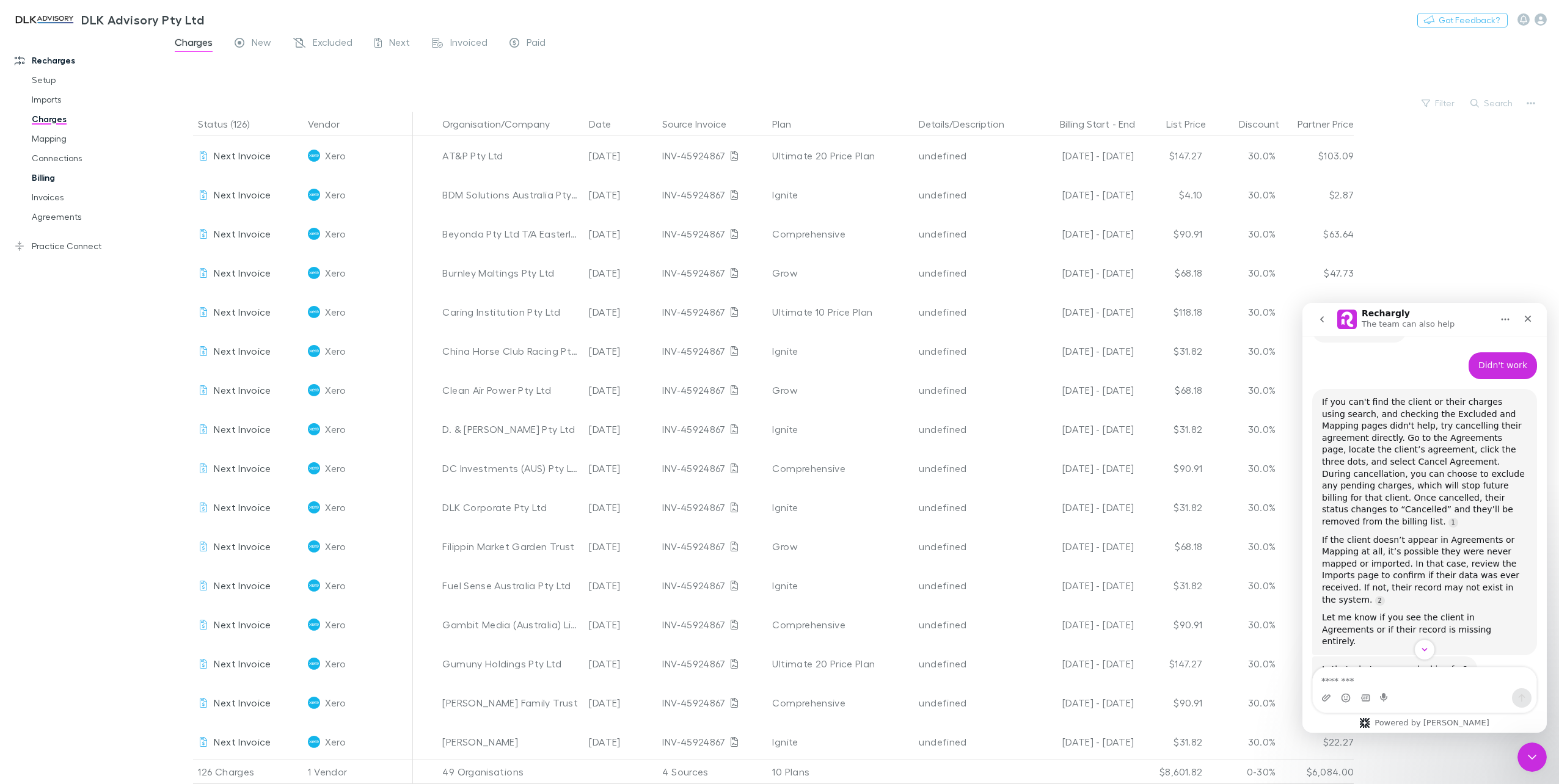
click at [42, 176] on link "Billing" at bounding box center [95, 178] width 151 height 20
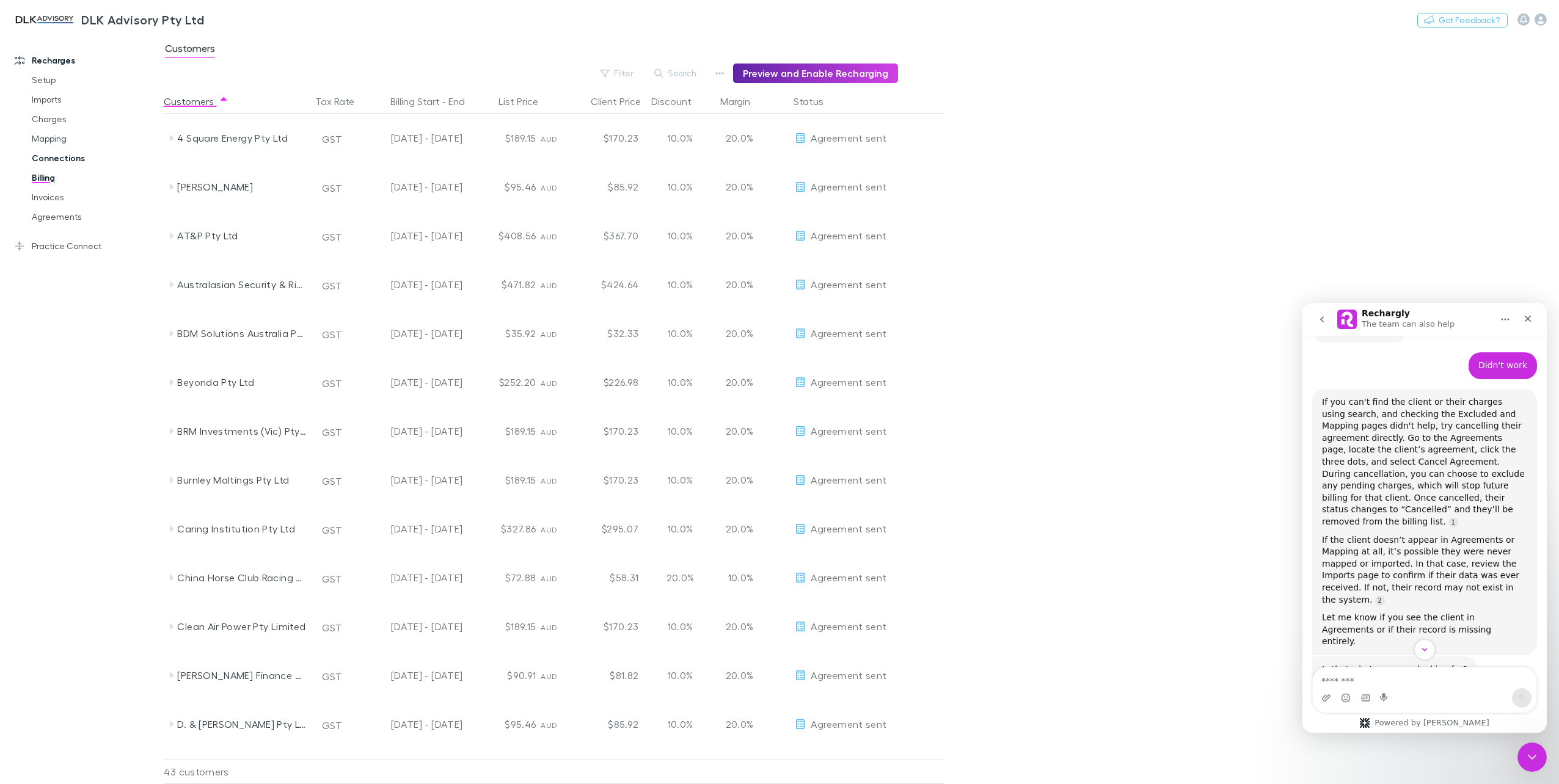
click at [54, 153] on link "Connections" at bounding box center [95, 158] width 151 height 20
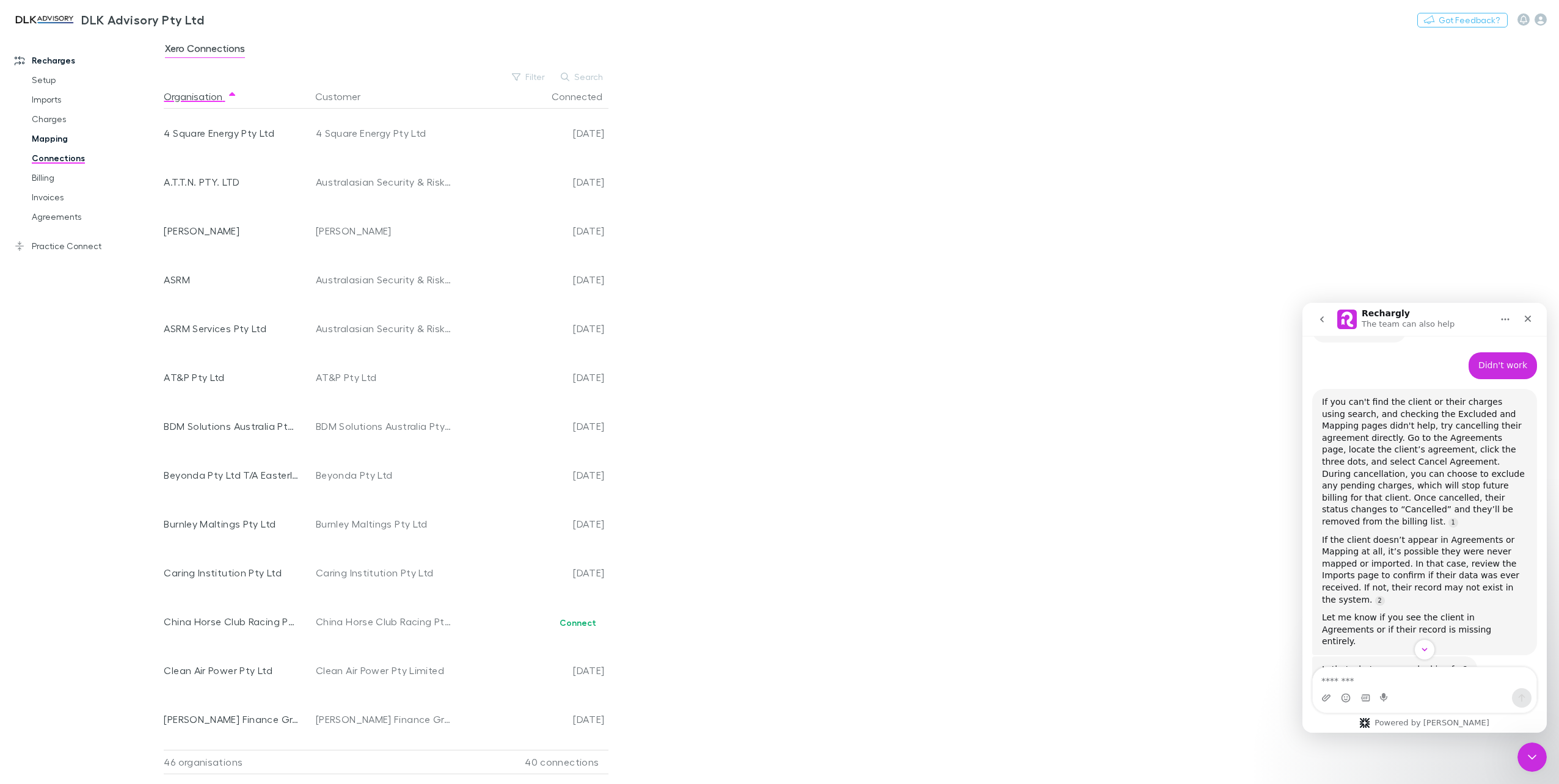
click at [56, 146] on link "Mapping" at bounding box center [95, 138] width 151 height 20
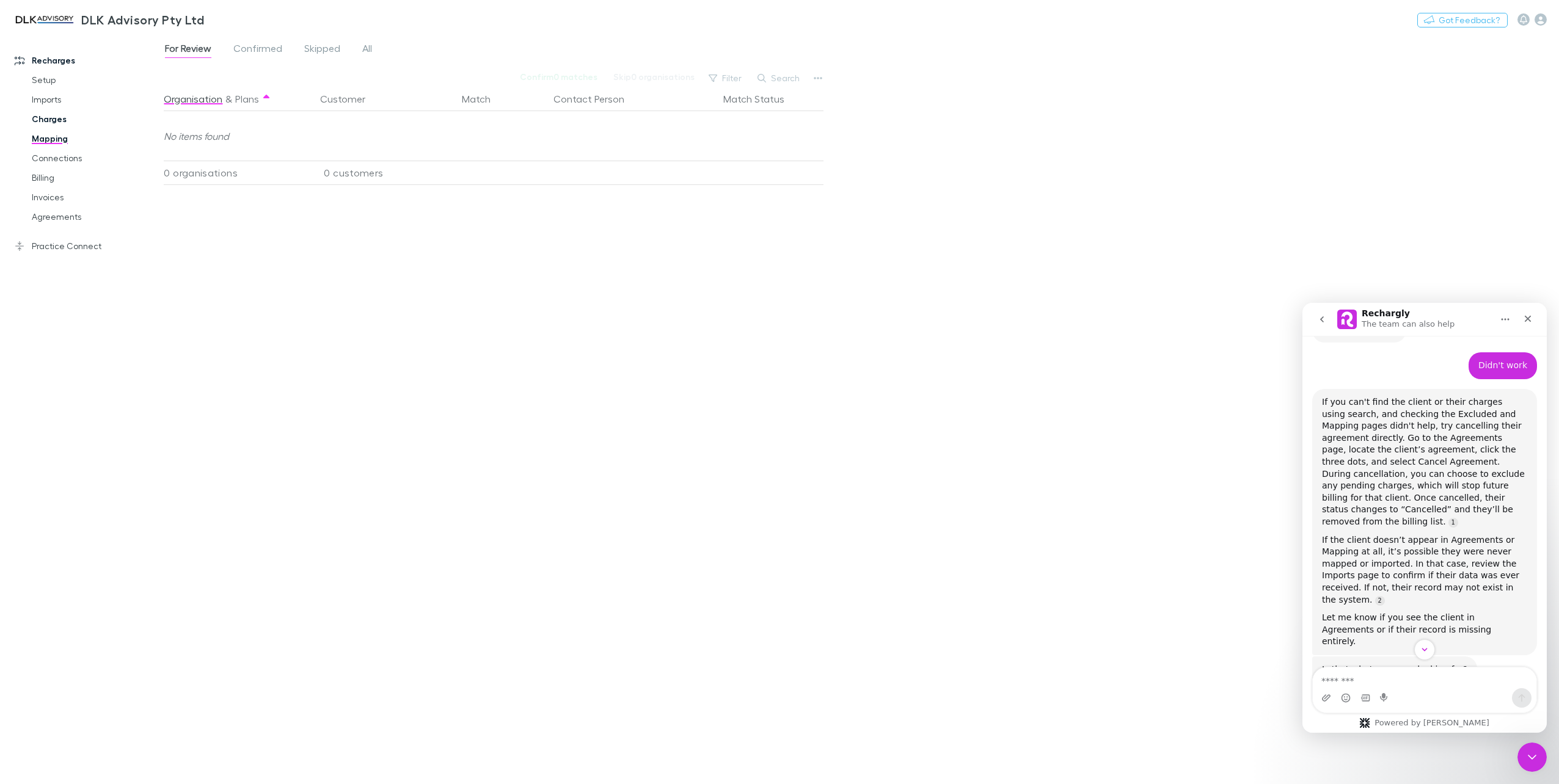
click at [52, 126] on link "Charges" at bounding box center [95, 119] width 151 height 20
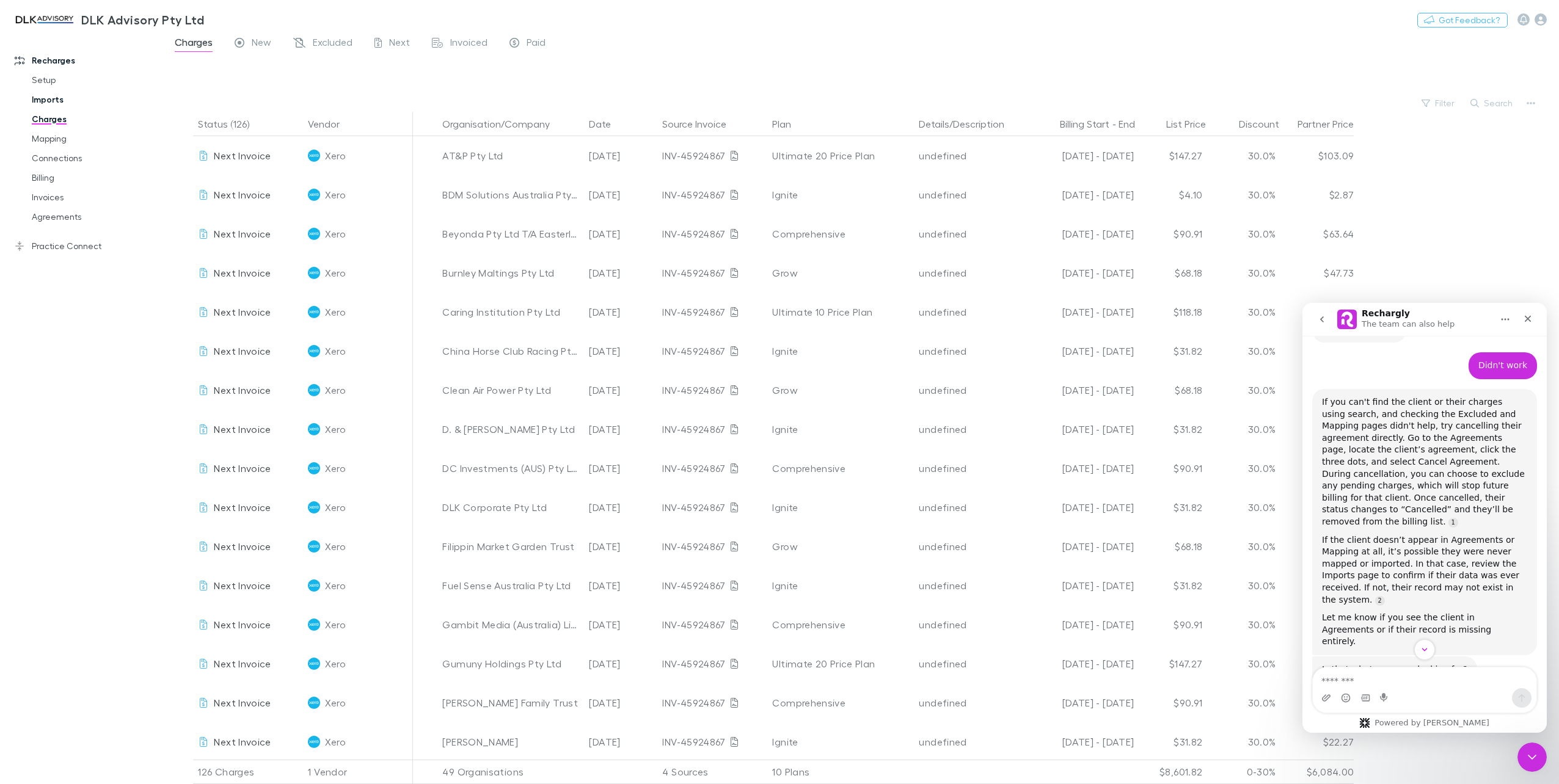
click at [50, 100] on link "Imports" at bounding box center [95, 100] width 151 height 20
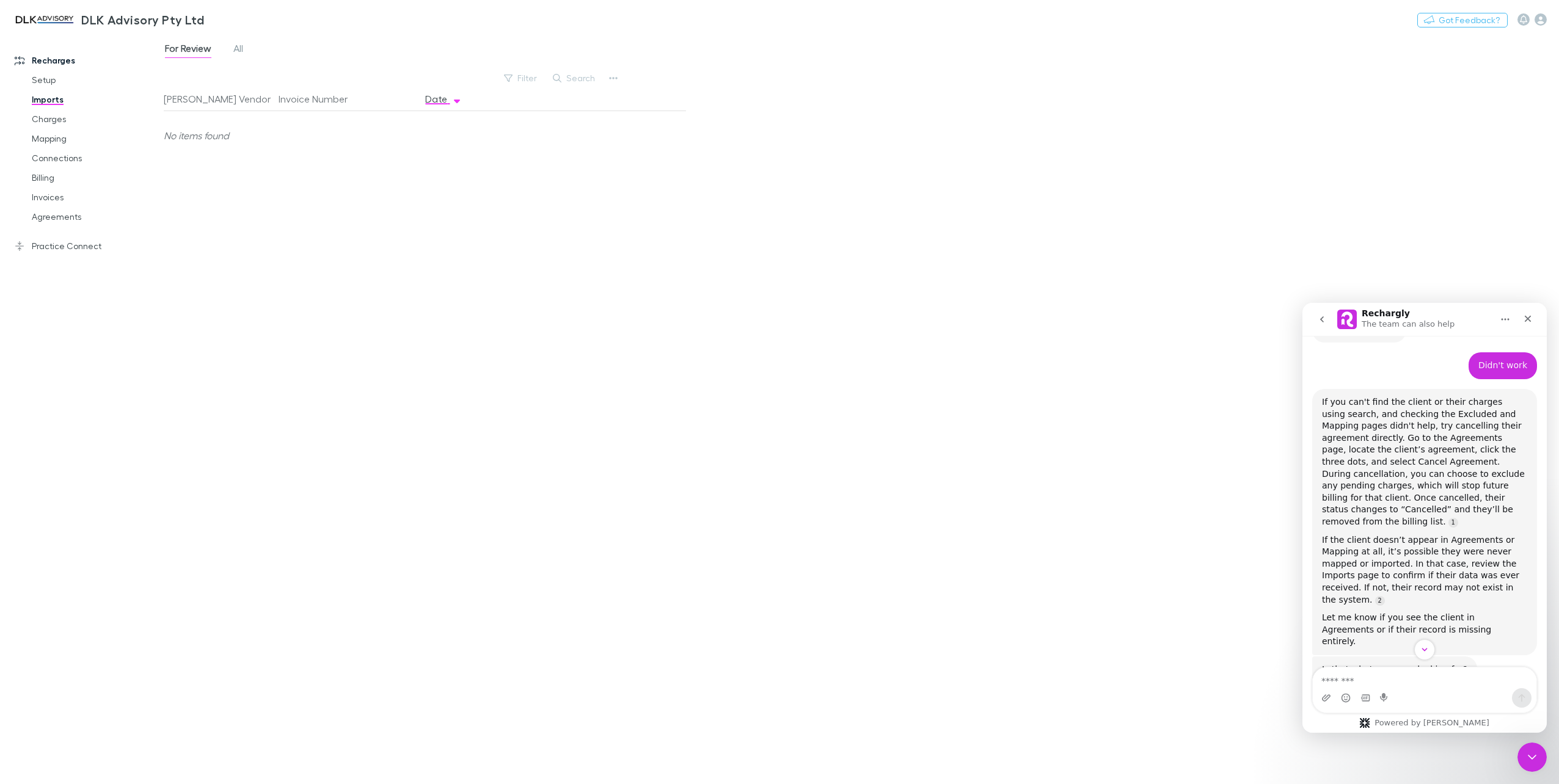
click at [1402, 685] on textarea "Message…" at bounding box center [1425, 678] width 224 height 21
click at [1338, 690] on div "Intercom messenger" at bounding box center [1425, 698] width 223 height 20
click at [1334, 680] on textarea "Message…" at bounding box center [1425, 678] width 224 height 21
paste textarea "**********"
type textarea "**********"
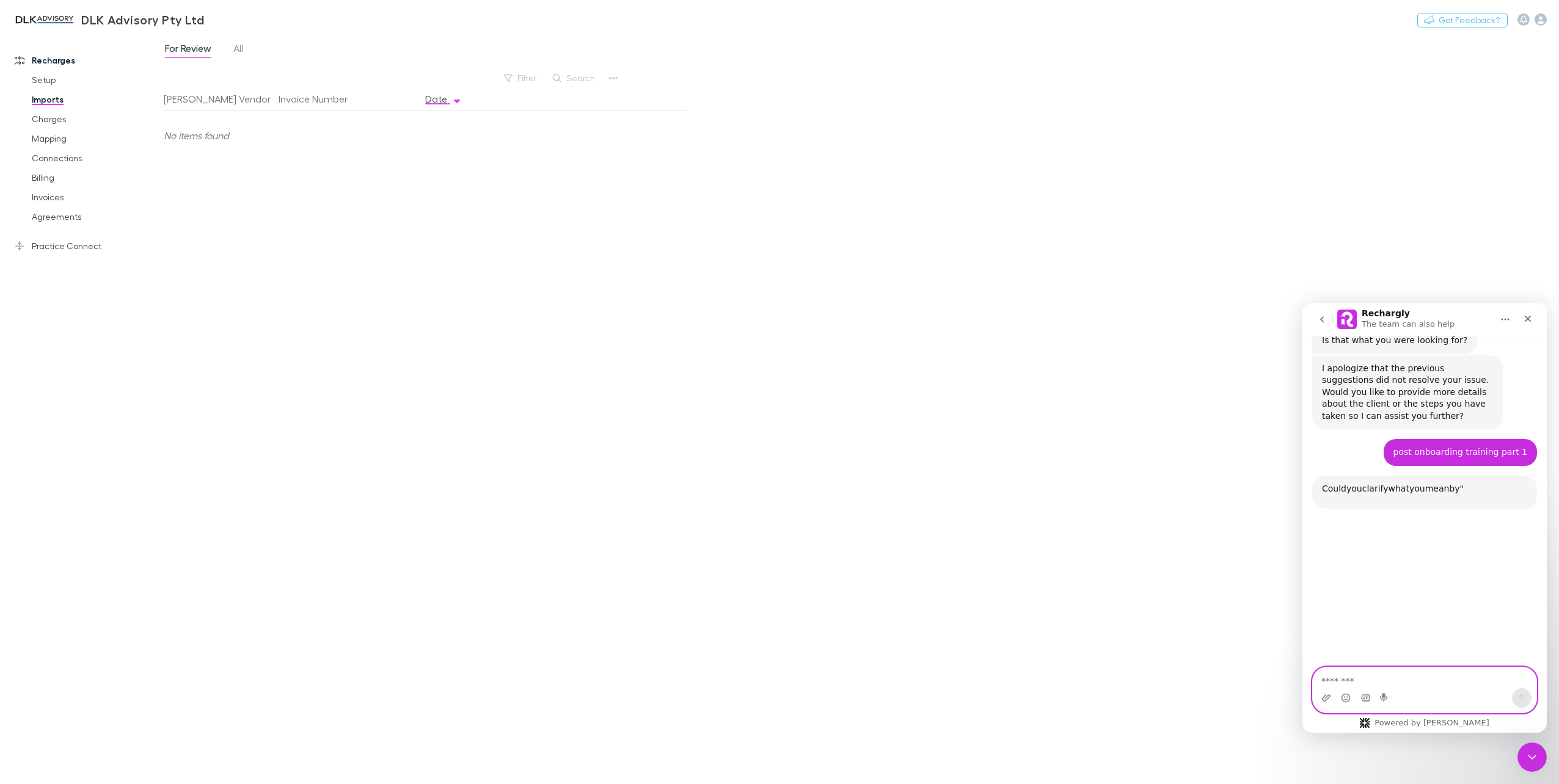
scroll to position [813, 0]
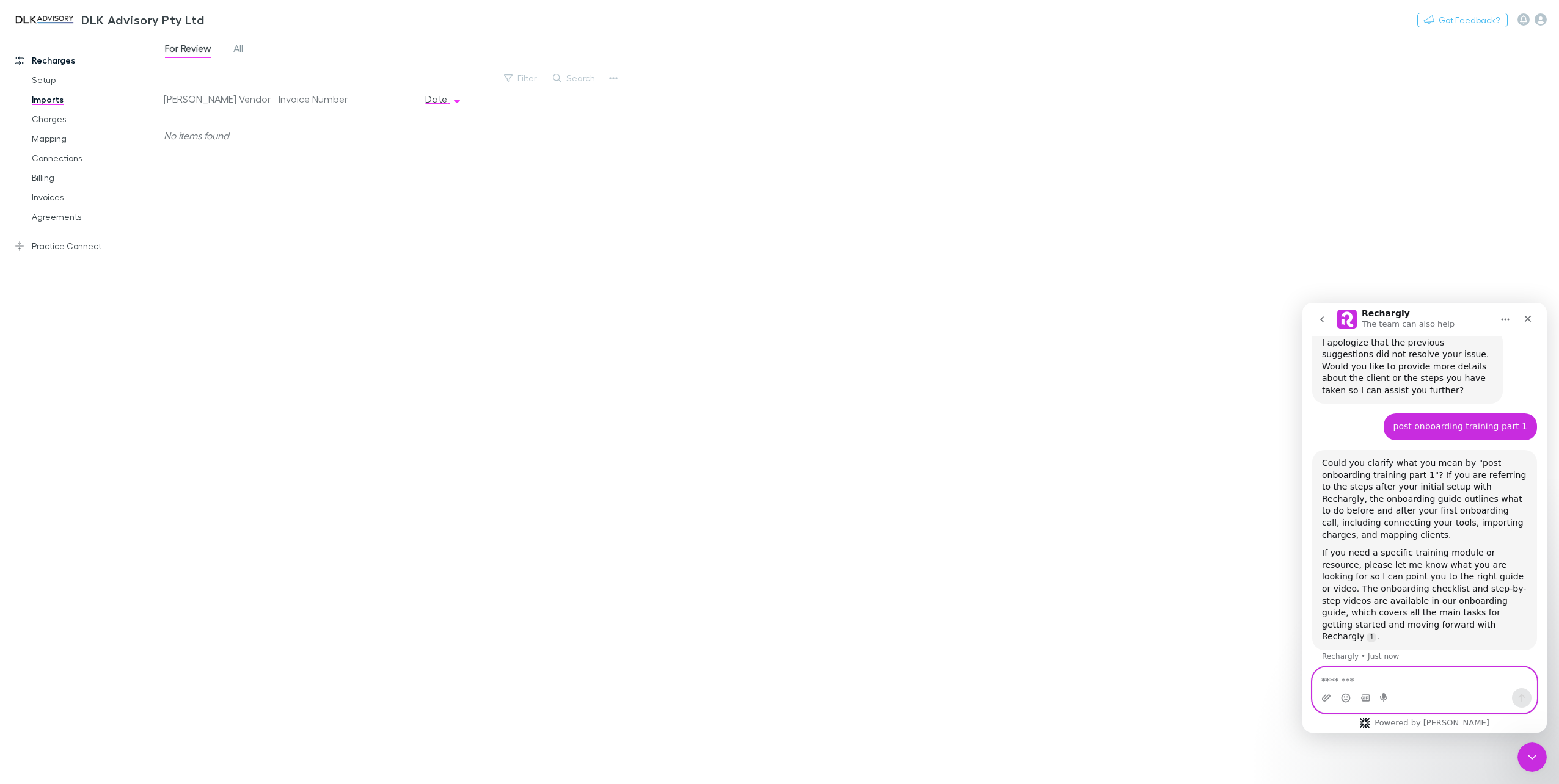
click at [1355, 679] on textarea "Message…" at bounding box center [1425, 678] width 224 height 21
type textarea "**********"
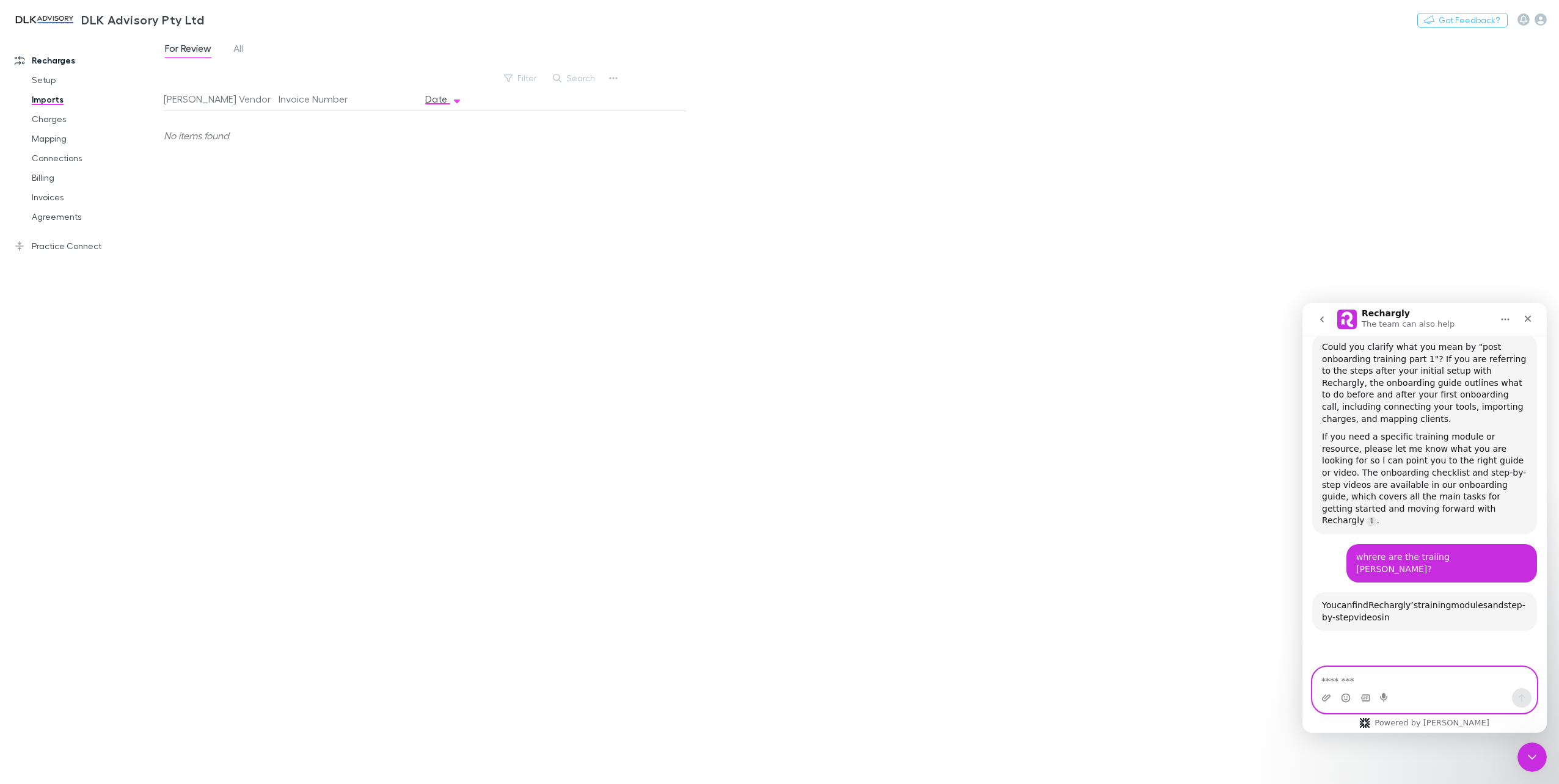
scroll to position [1036, 0]
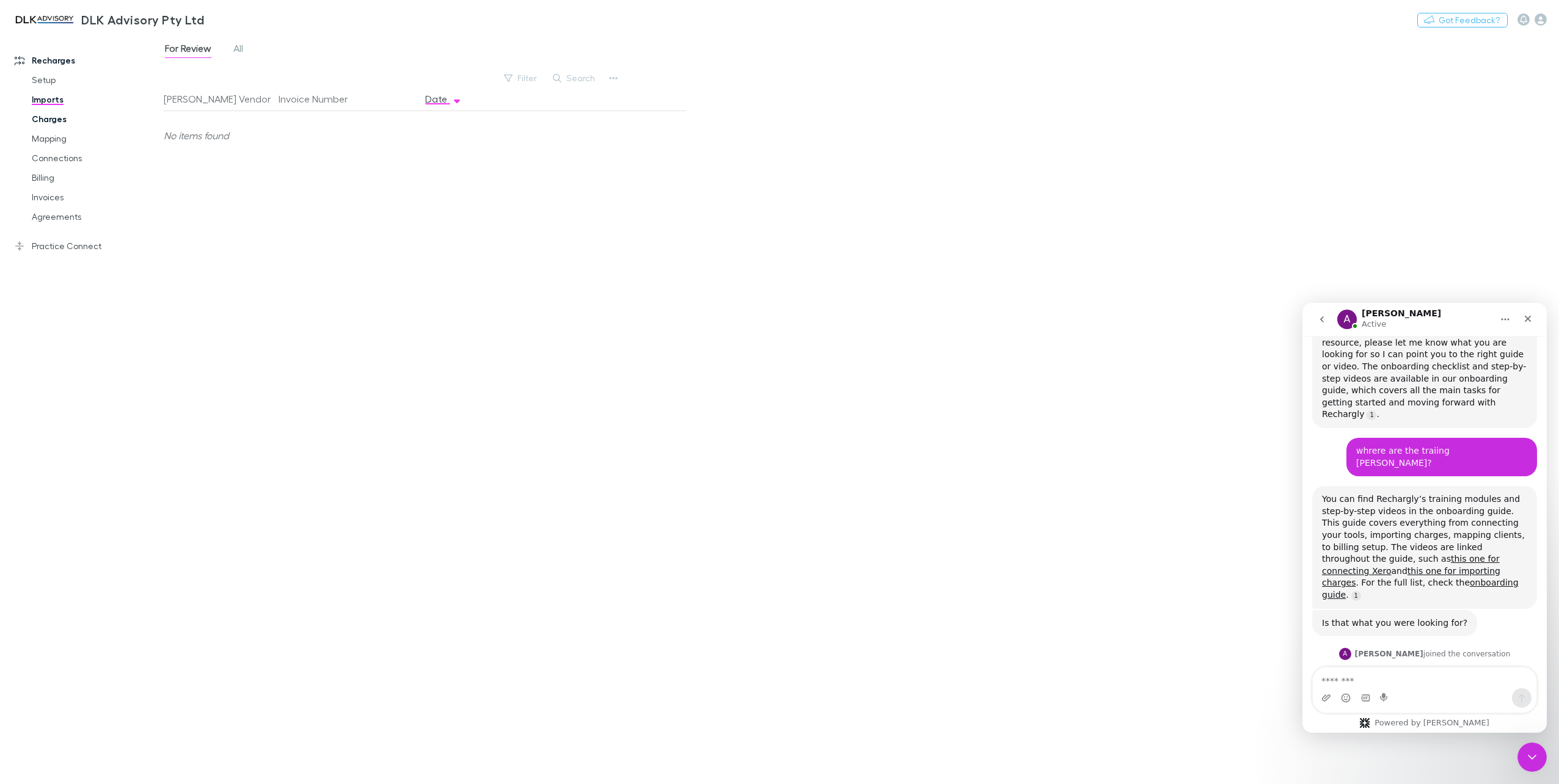
click at [61, 119] on link "Charges" at bounding box center [95, 119] width 151 height 20
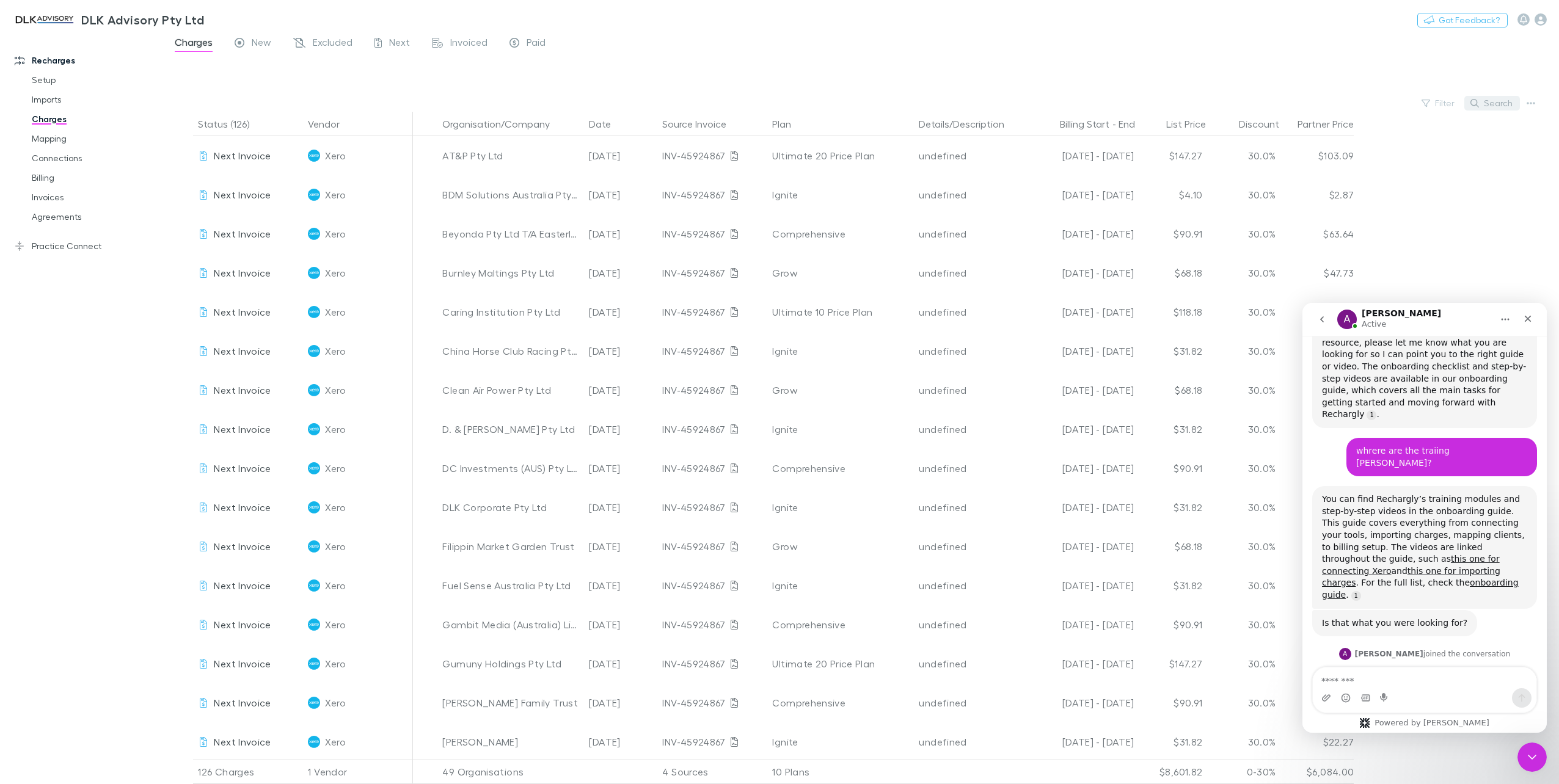
click at [1481, 101] on button "Search" at bounding box center [1492, 103] width 55 height 14
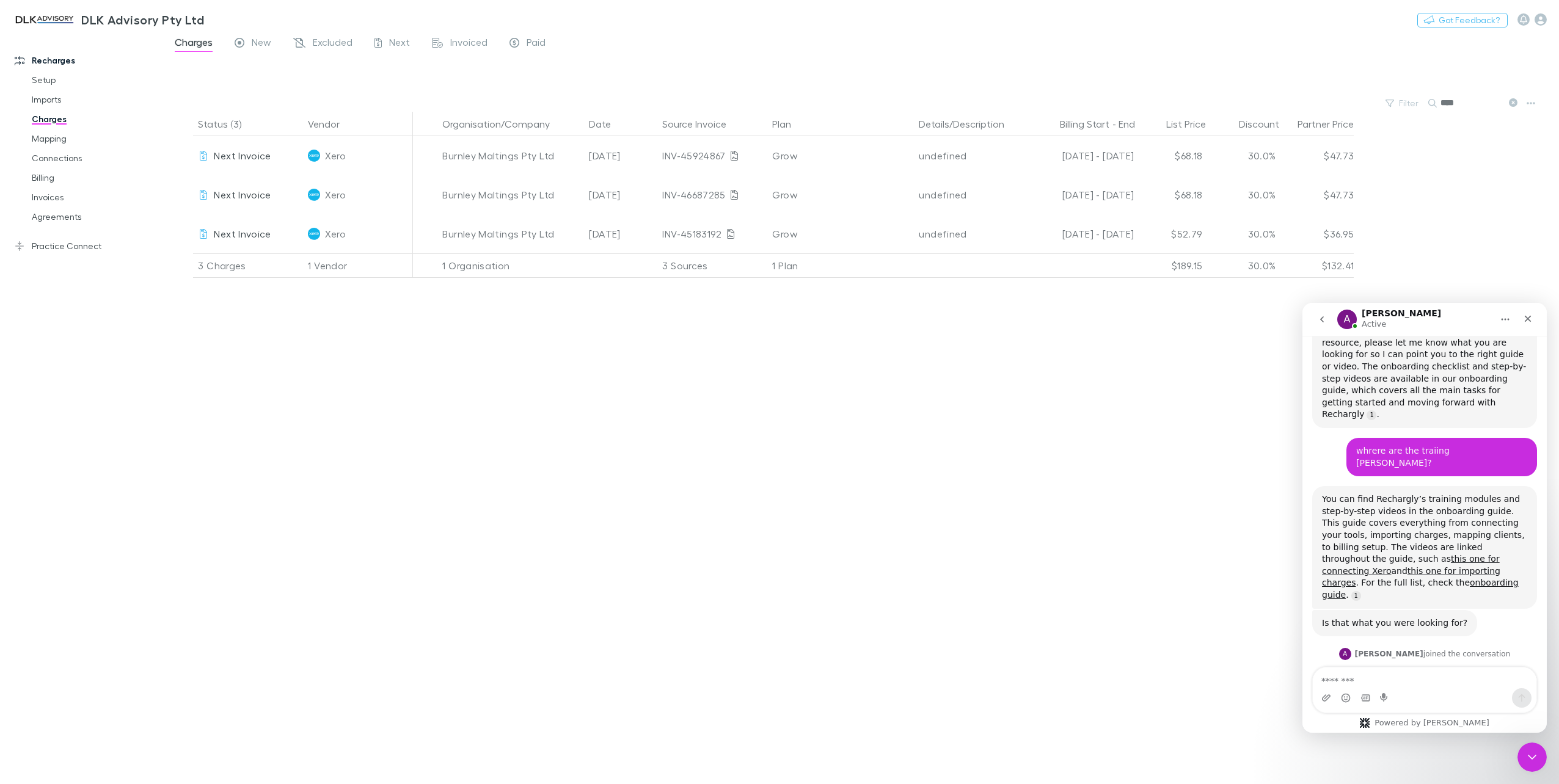
type input "****"
click at [475, 44] on span "Invoiced" at bounding box center [469, 44] width 37 height 16
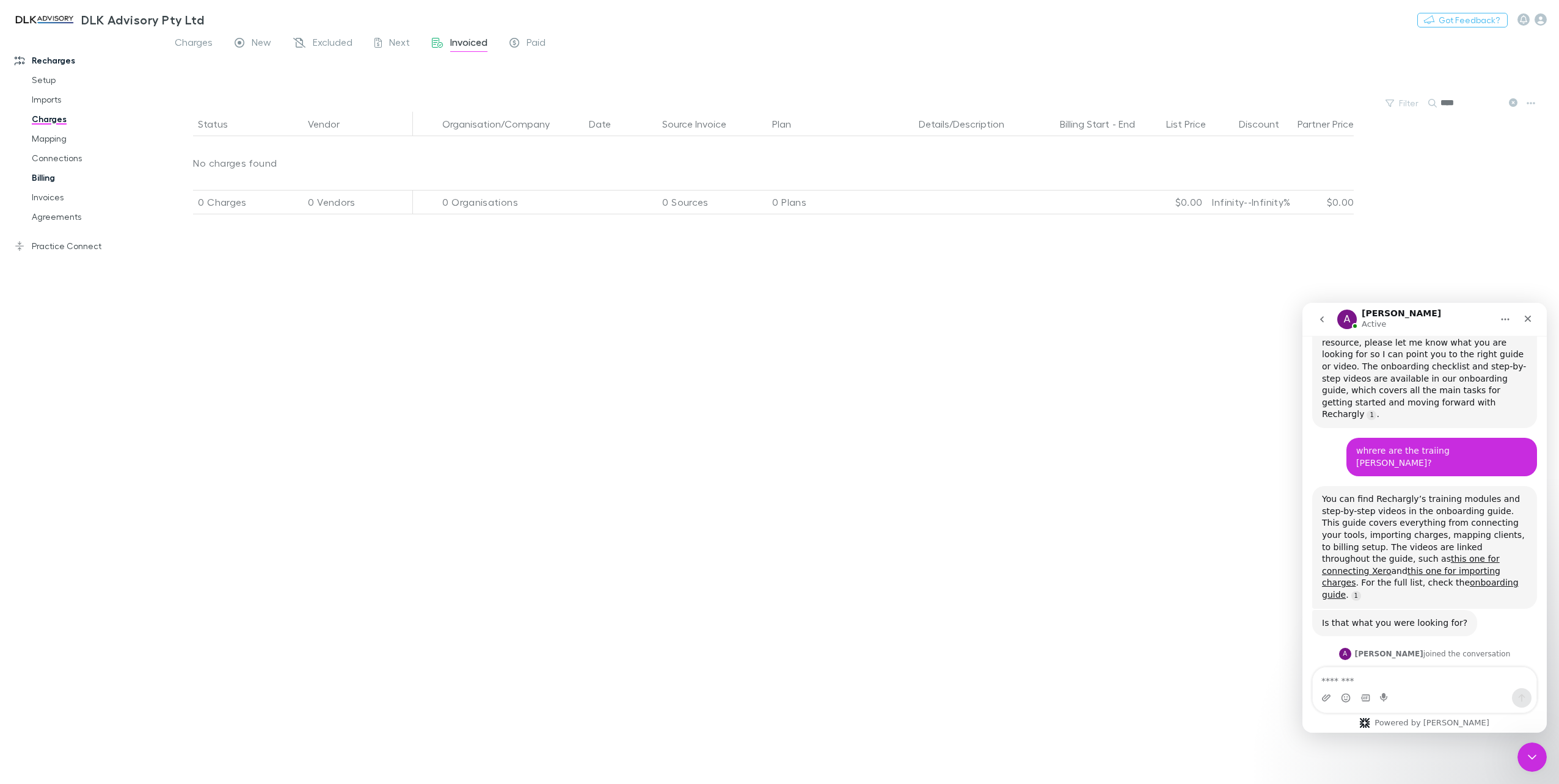
click at [50, 183] on link "Billing" at bounding box center [95, 178] width 151 height 20
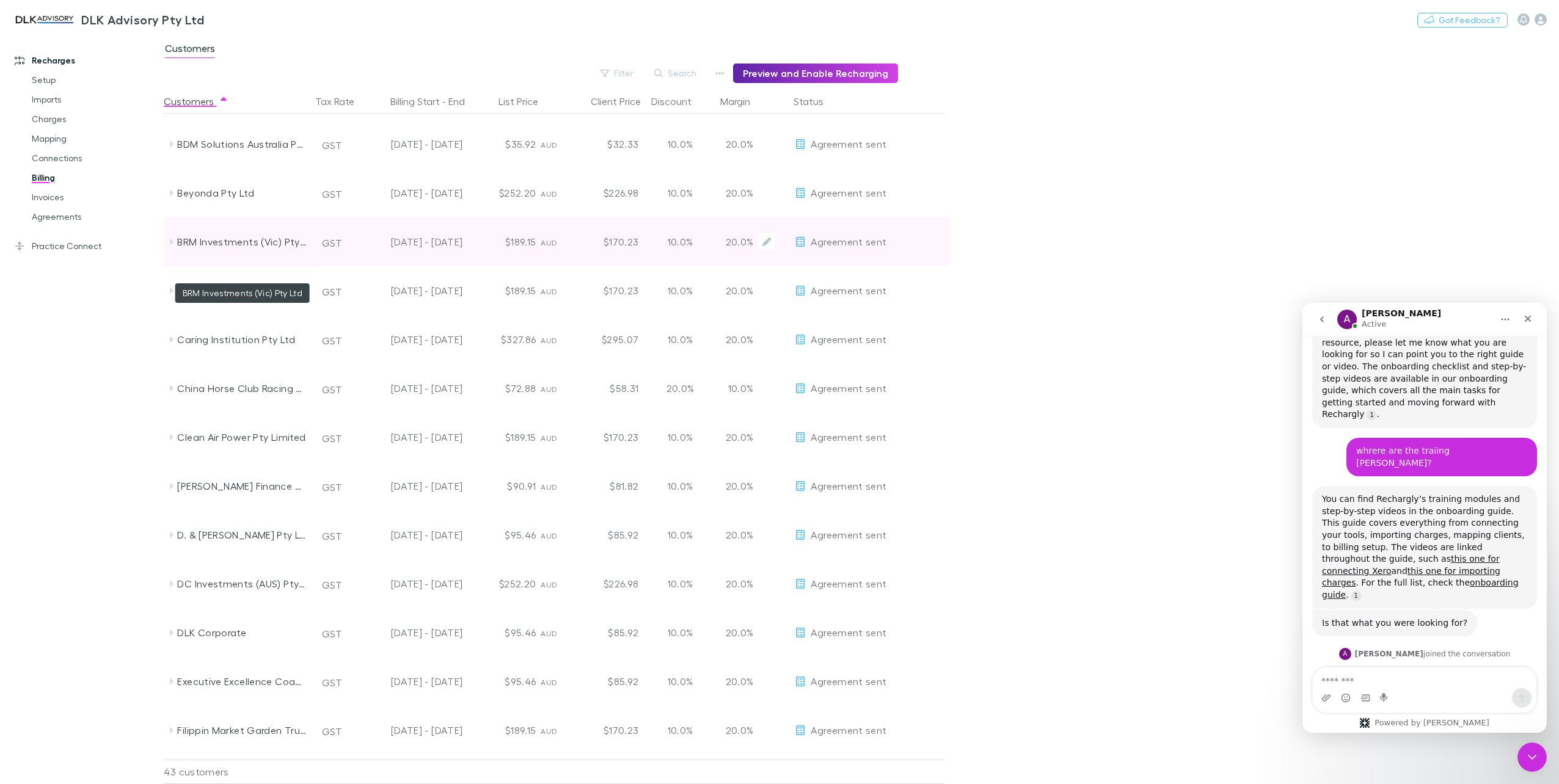
scroll to position [172, 0]
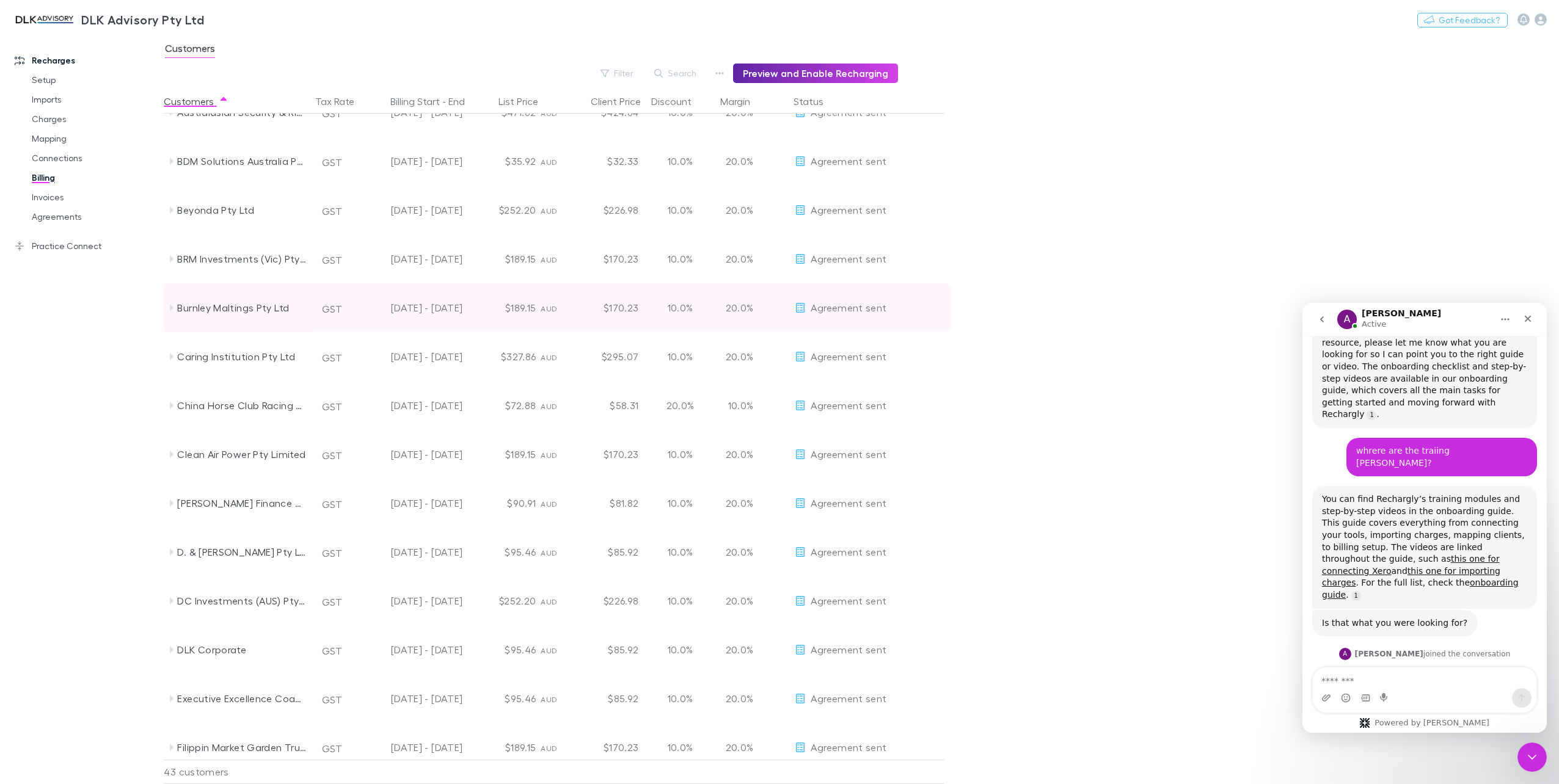
click at [170, 304] on icon at bounding box center [170, 307] width 10 height 10
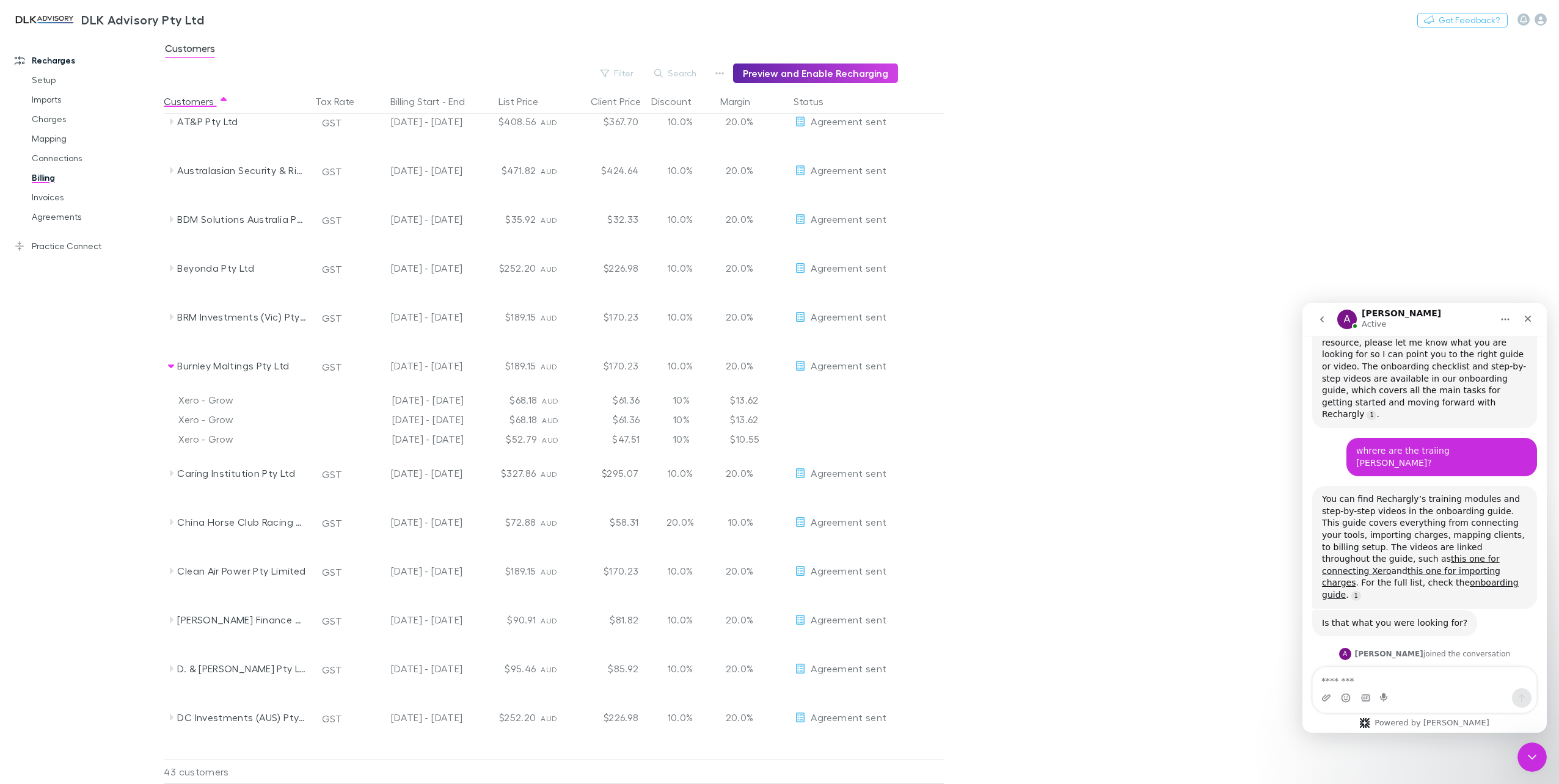
scroll to position [50, 0]
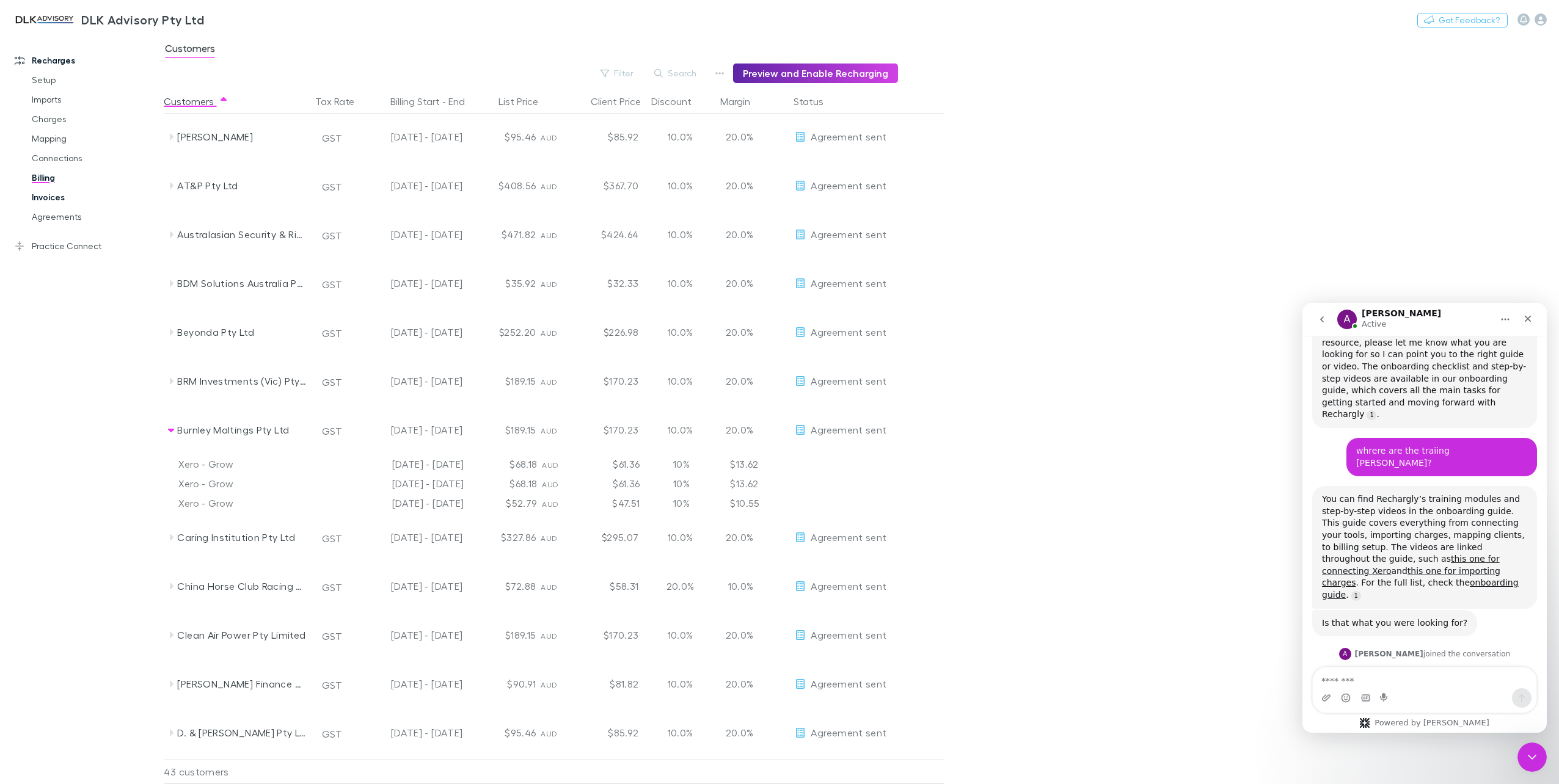
click at [52, 196] on link "Invoices" at bounding box center [95, 197] width 151 height 20
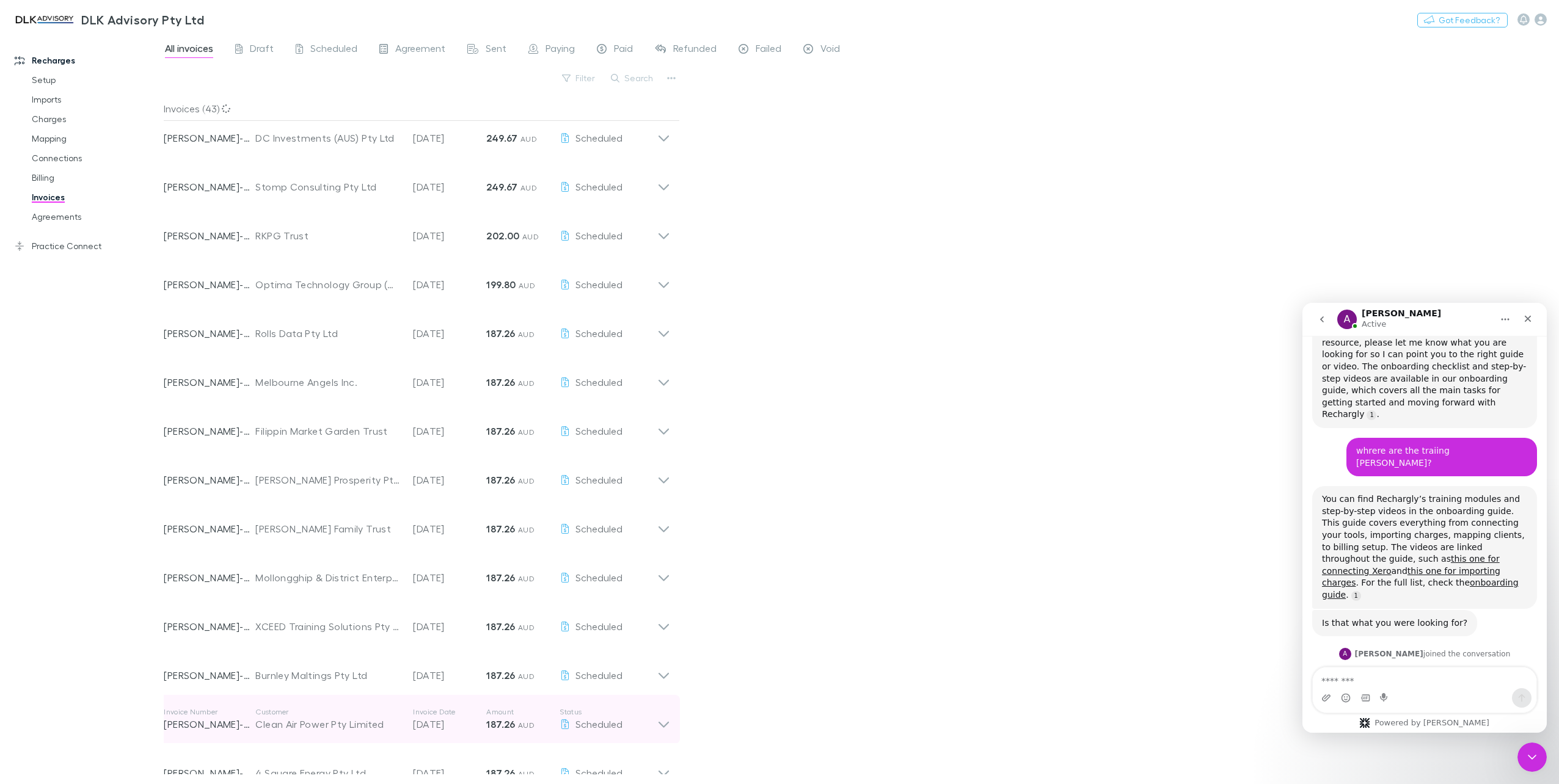
scroll to position [672, 0]
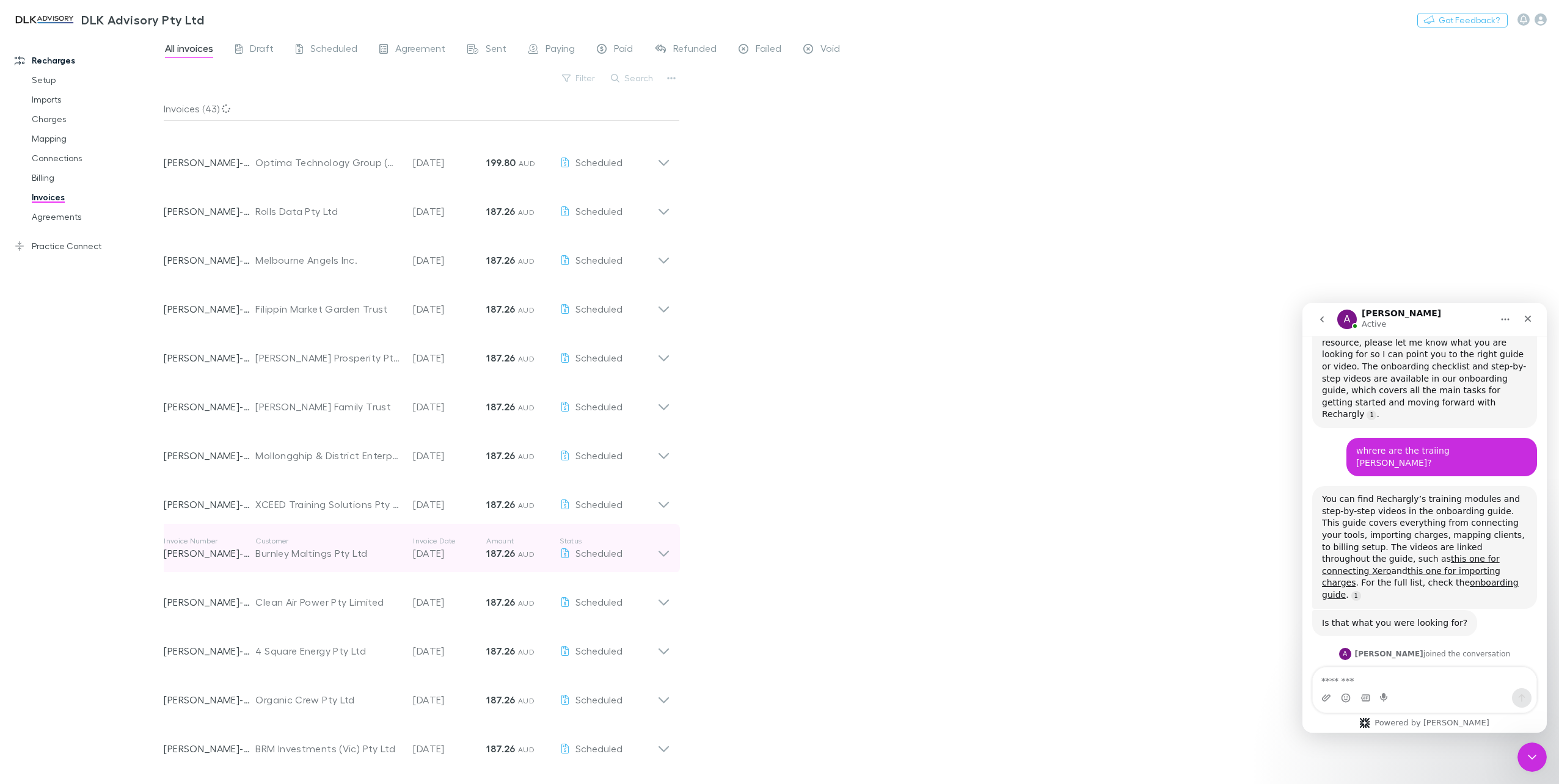
click at [294, 556] on div "Burnley Maltings Pty Ltd" at bounding box center [328, 553] width 146 height 14
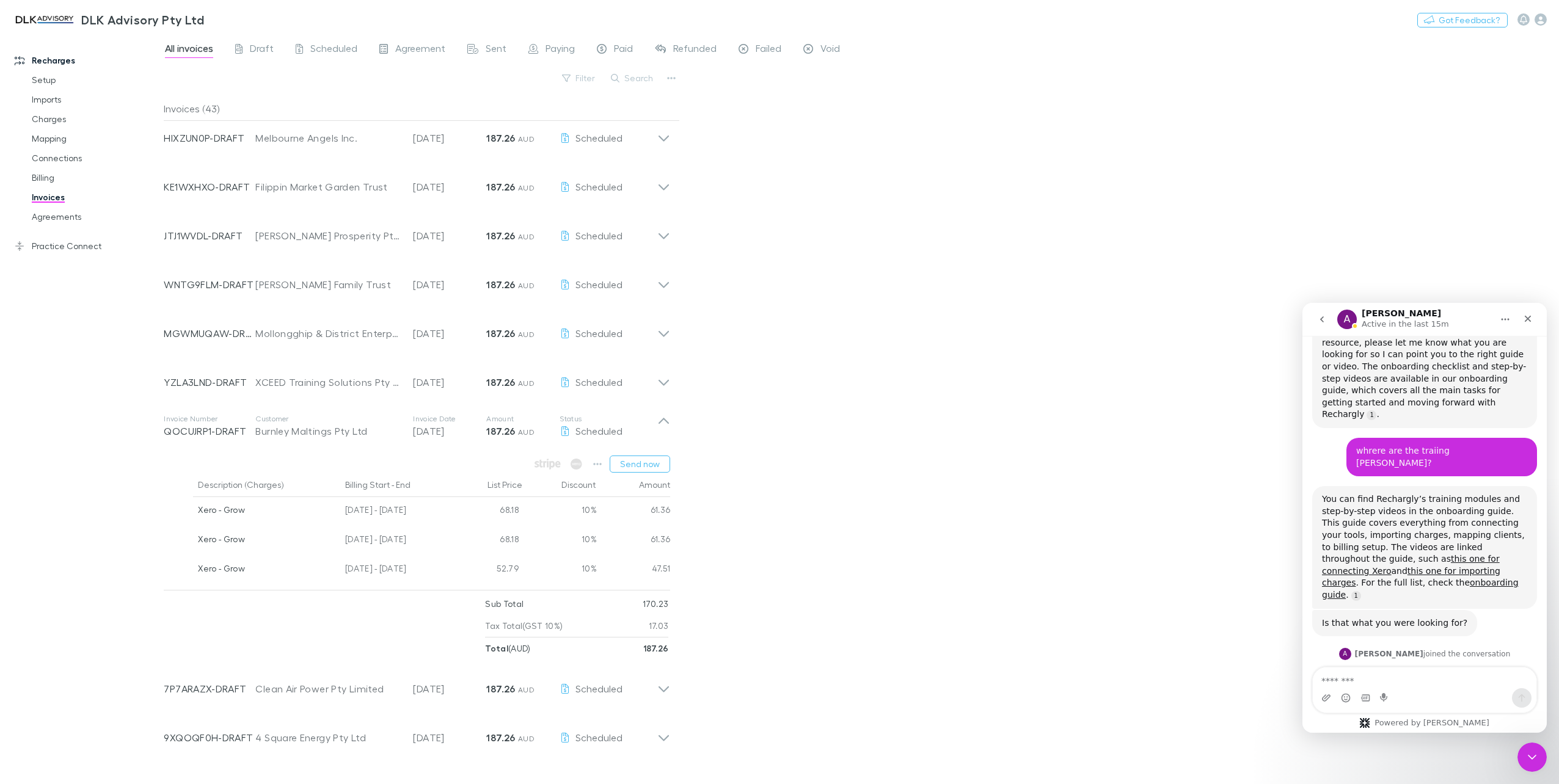
scroll to position [1024, 0]
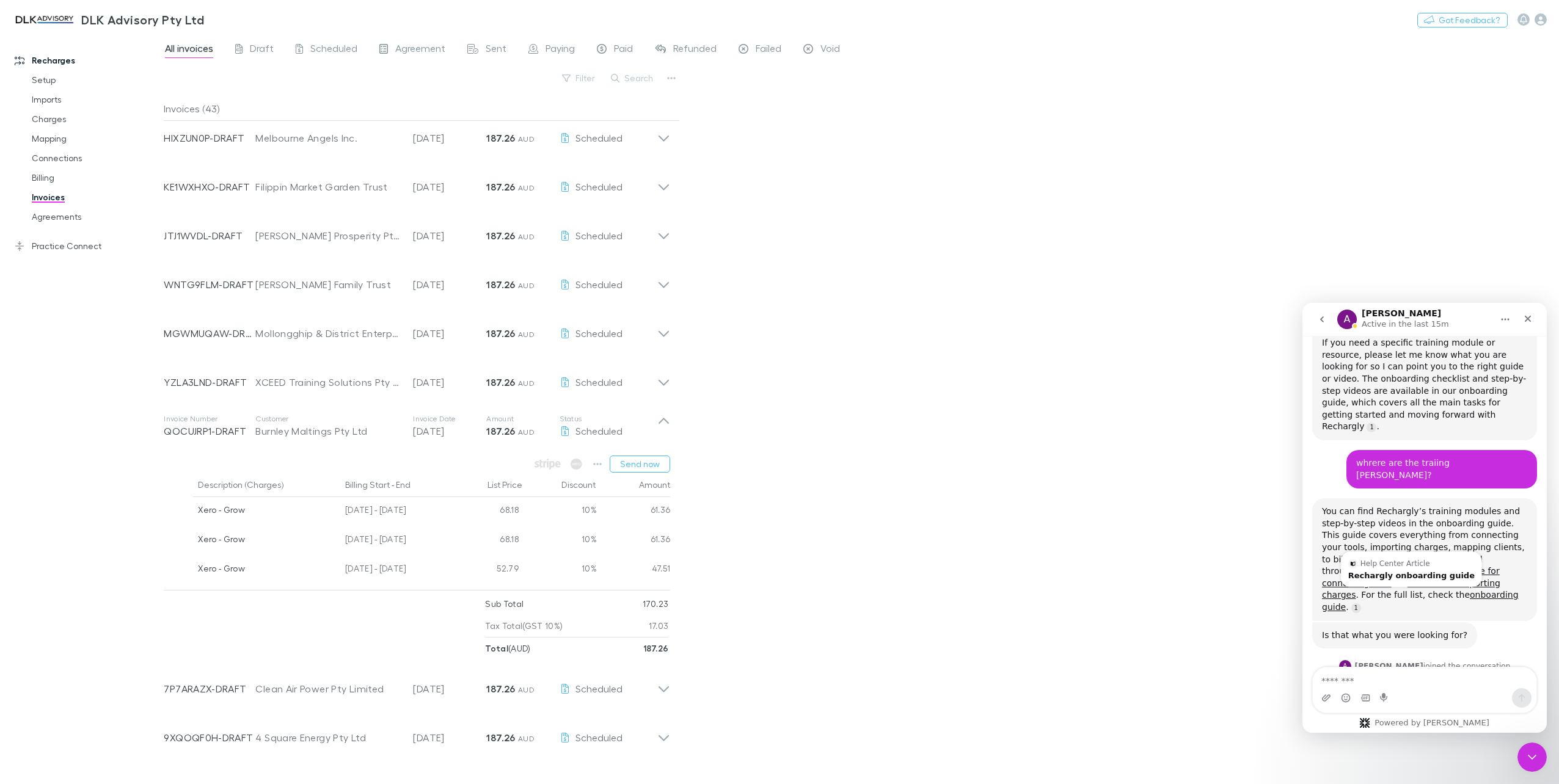
click at [1354, 552] on div "Help Center Article Rechargly onboarding guide" at bounding box center [1411, 569] width 141 height 35
click at [1364, 679] on textarea "Message…" at bounding box center [1425, 678] width 224 height 21
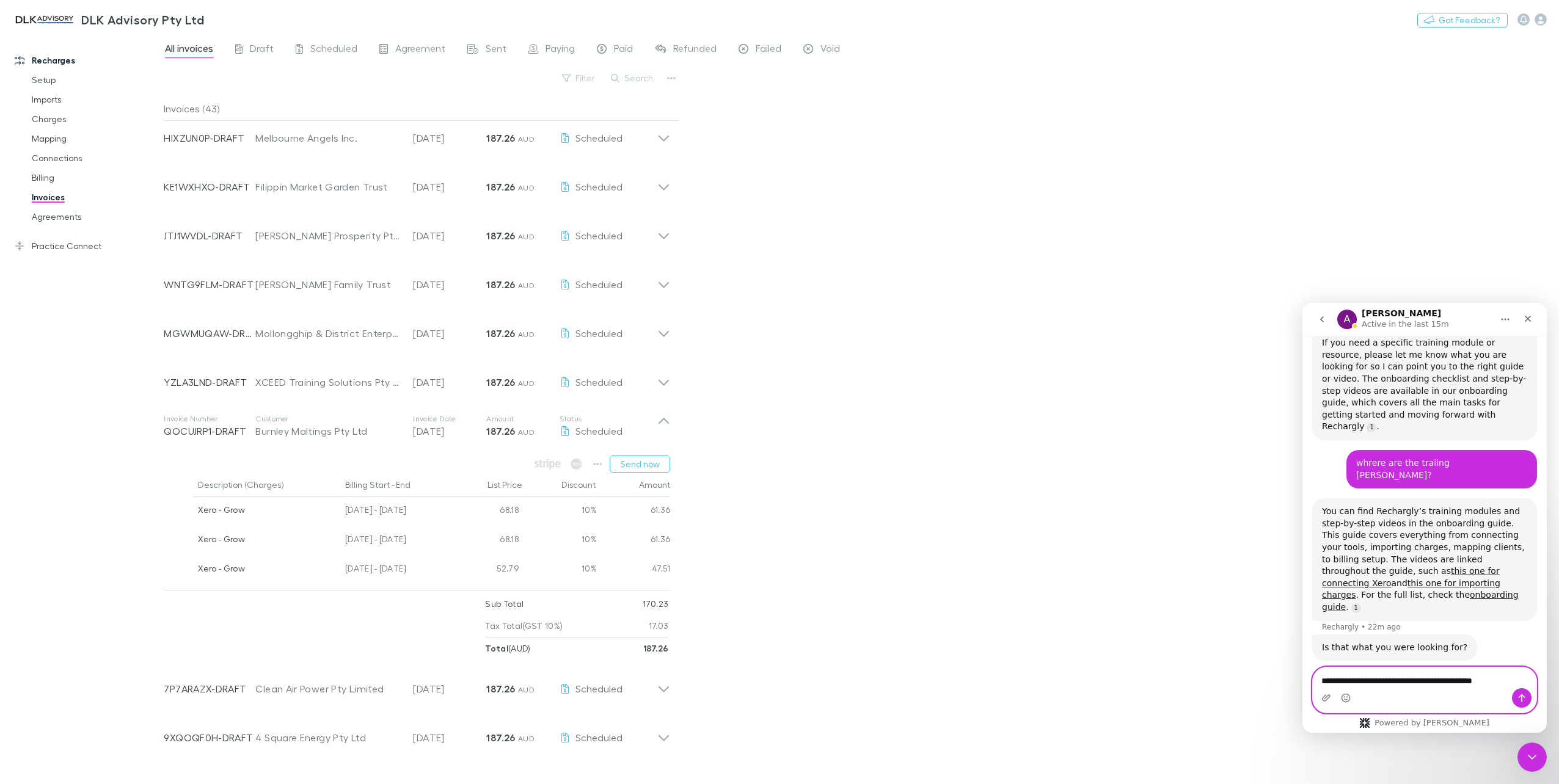
type textarea "**********"
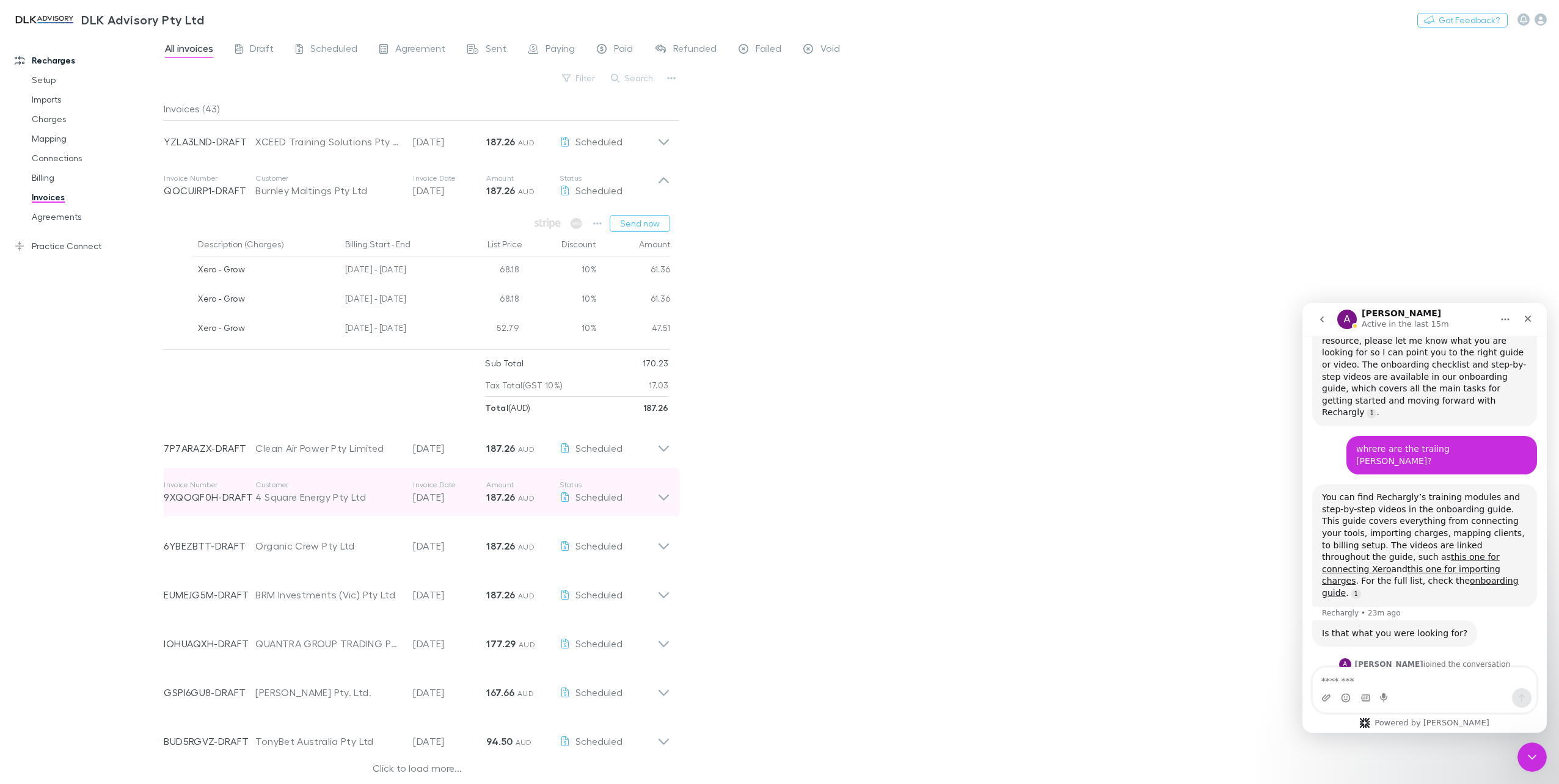
scroll to position [1039, 0]
click at [39, 172] on link "Billing" at bounding box center [95, 178] width 151 height 20
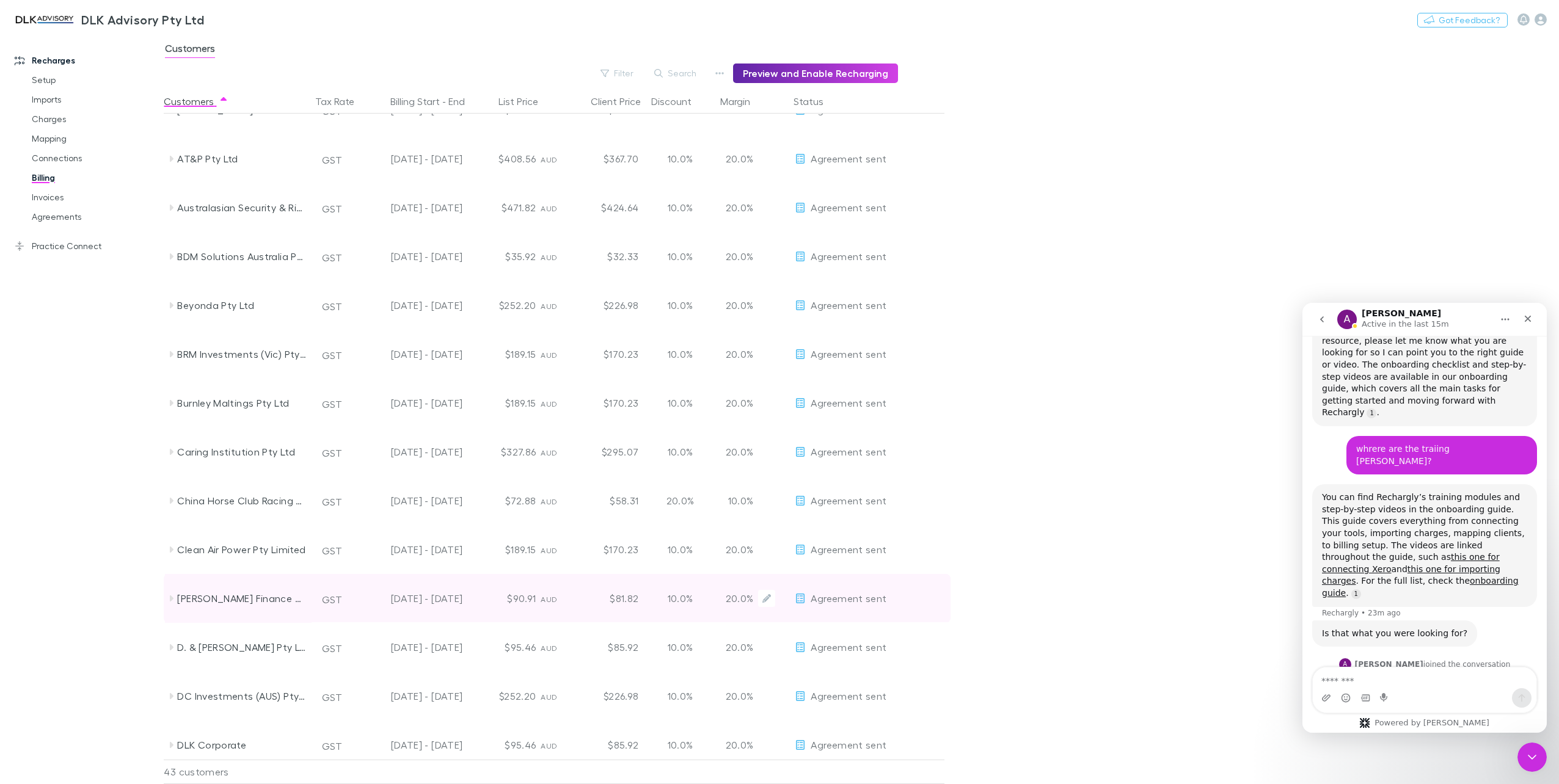
scroll to position [306, 0]
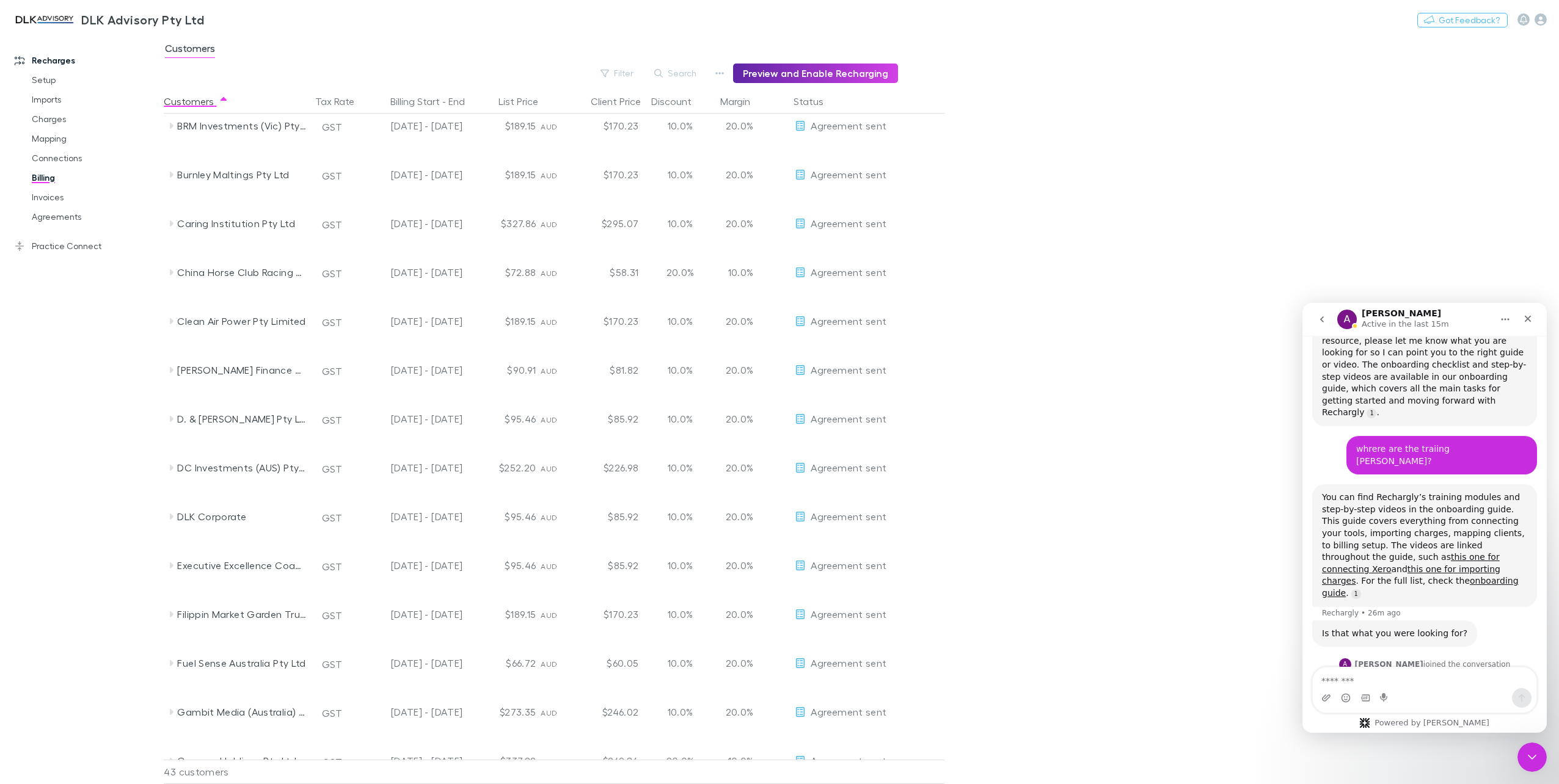
click at [39, 69] on link "Recharges" at bounding box center [86, 61] width 168 height 20
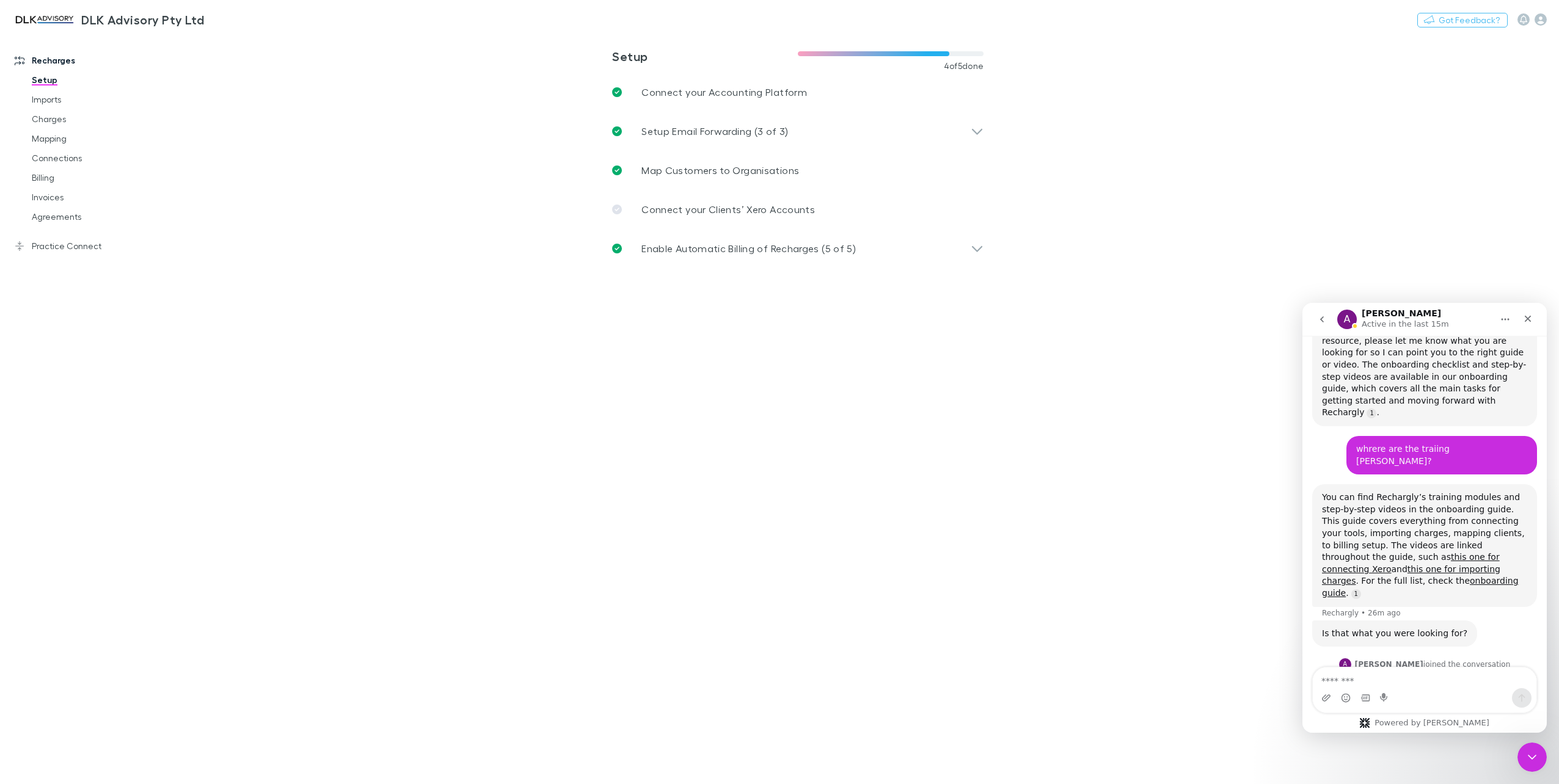
click at [42, 76] on link "Setup" at bounding box center [95, 80] width 151 height 20
click at [989, 251] on div "Enable Automatic Billing of Recharges (5 of 5)" at bounding box center [797, 249] width 391 height 39
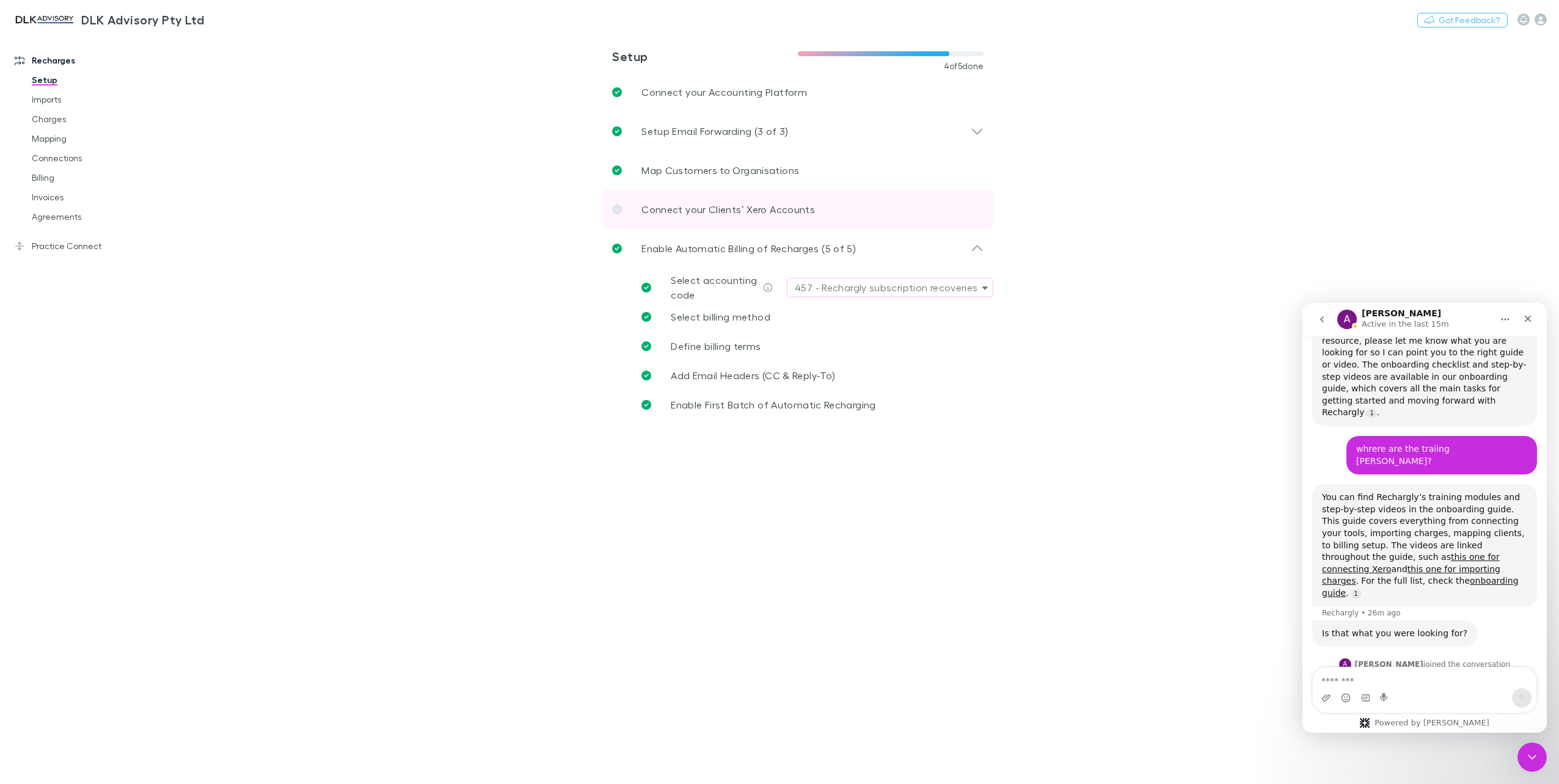
click at [724, 205] on p "Connect your Clients’ Xero Accounts" at bounding box center [728, 210] width 174 height 14
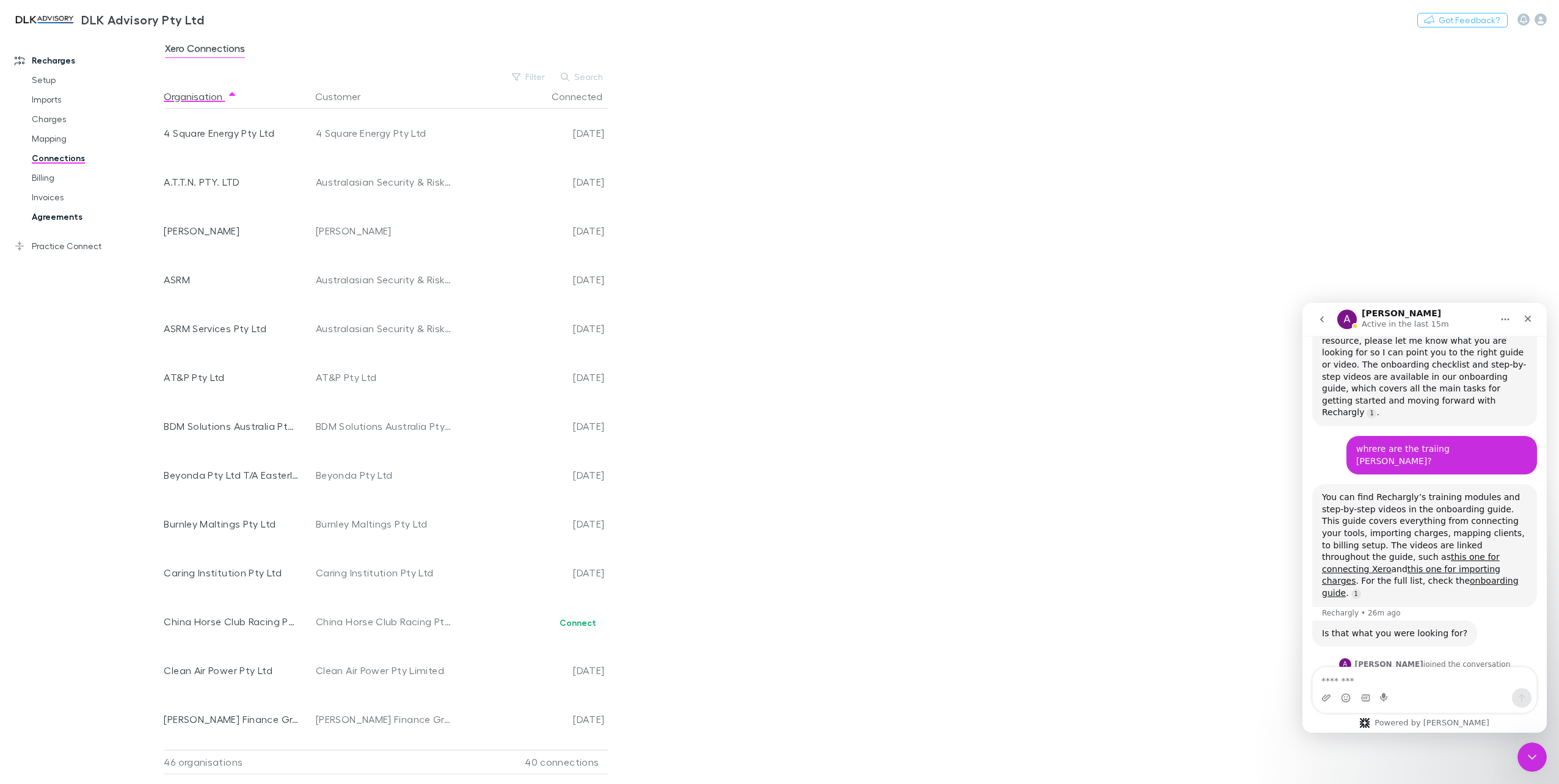
click at [49, 223] on link "Agreements" at bounding box center [95, 217] width 151 height 20
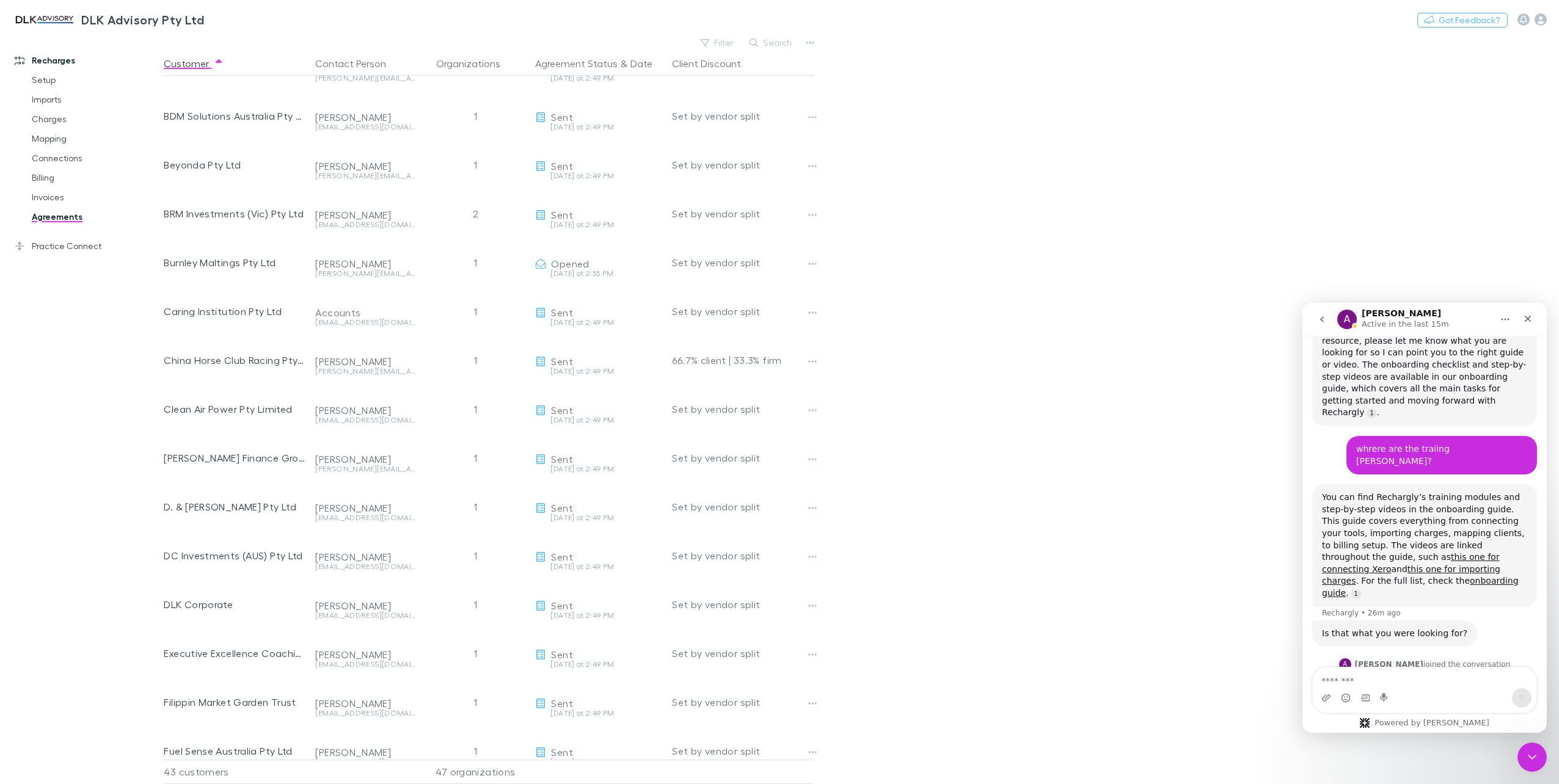
scroll to position [183, 0]
drag, startPoint x: 1527, startPoint y: 762, endPoint x: 1518, endPoint y: 760, distance: 9.2
click at [1526, 763] on div "Close Intercom Messenger" at bounding box center [1530, 755] width 29 height 29
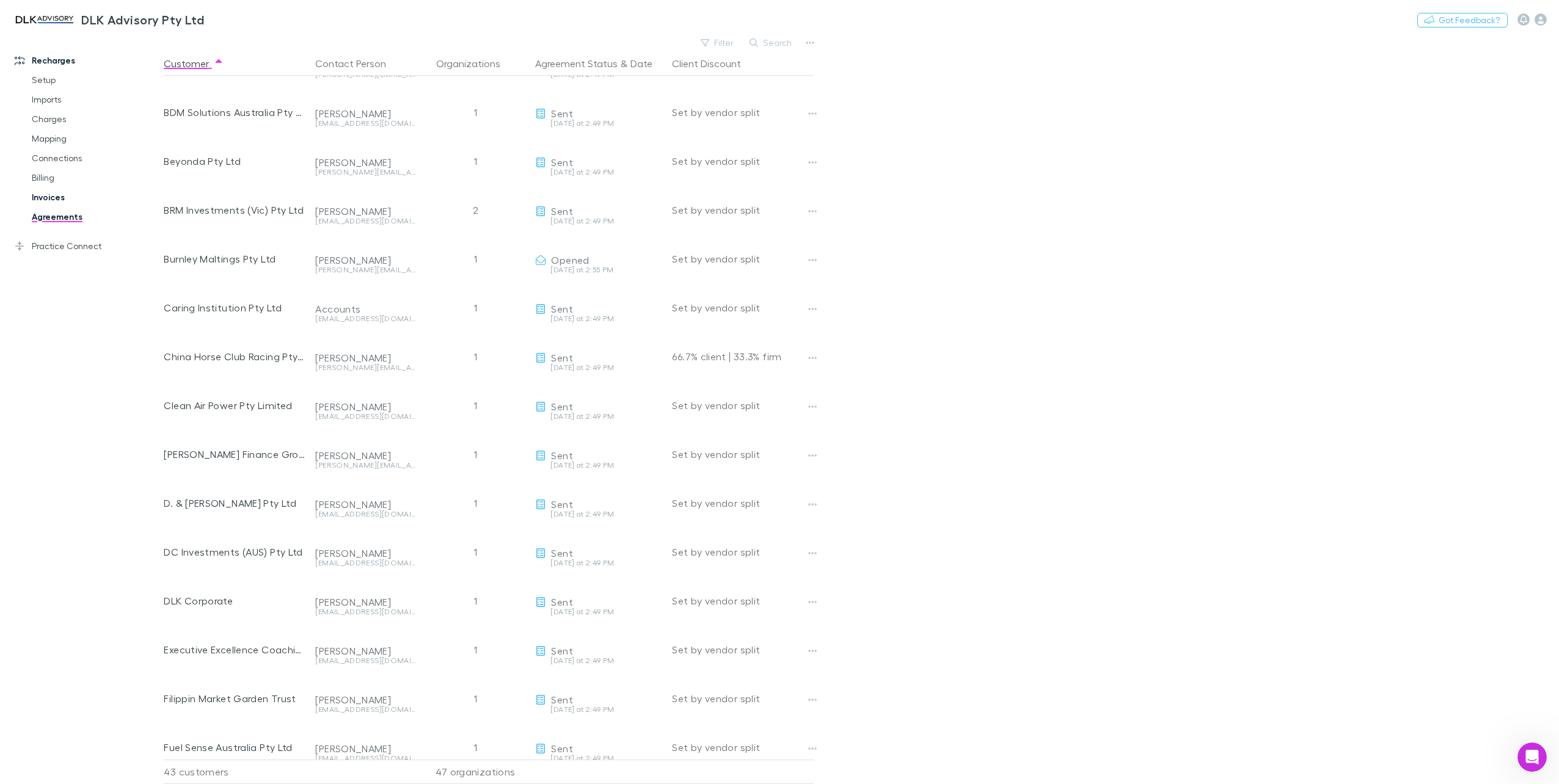
click at [47, 193] on link "Invoices" at bounding box center [95, 197] width 151 height 20
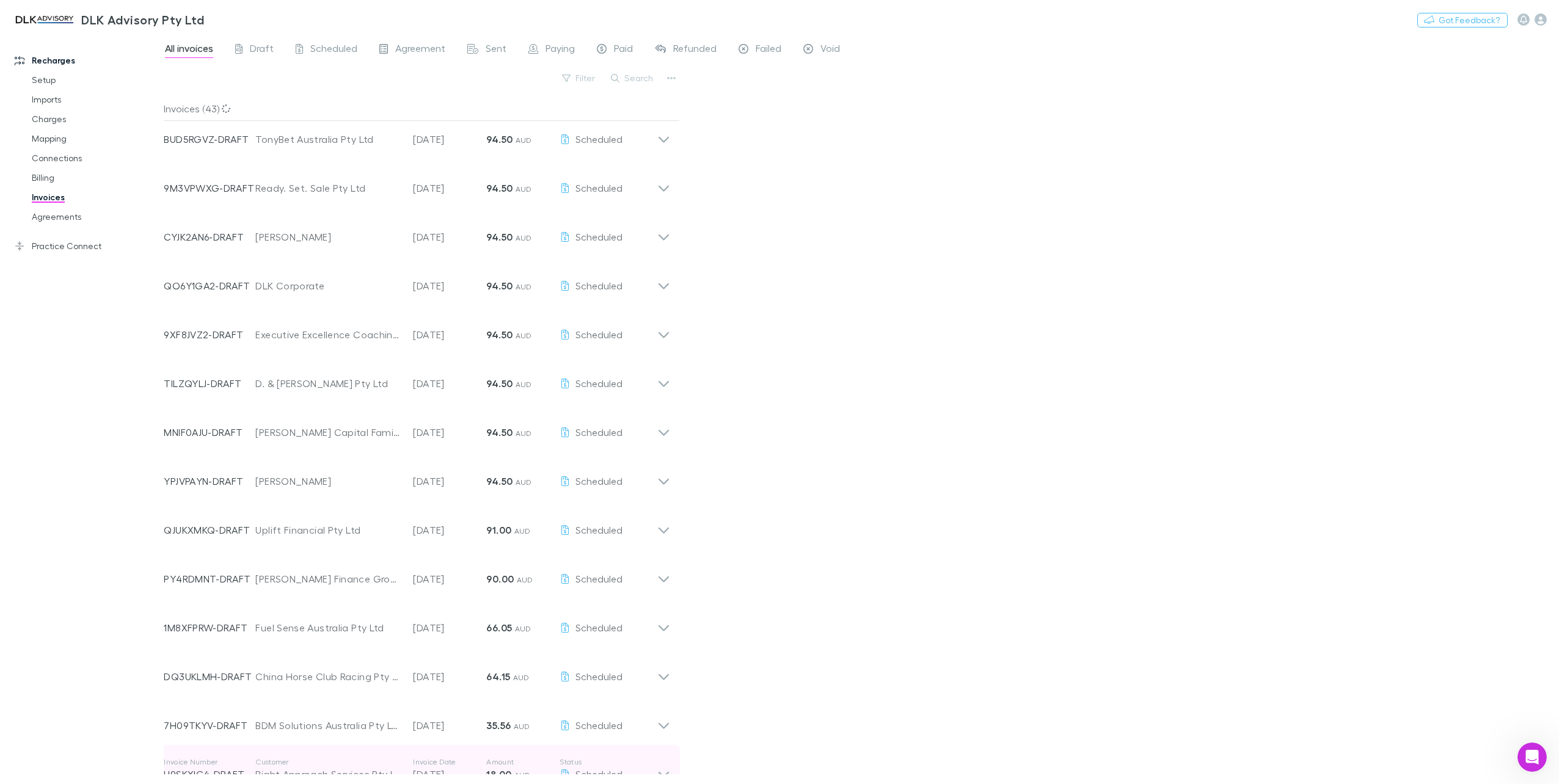
scroll to position [1447, 0]
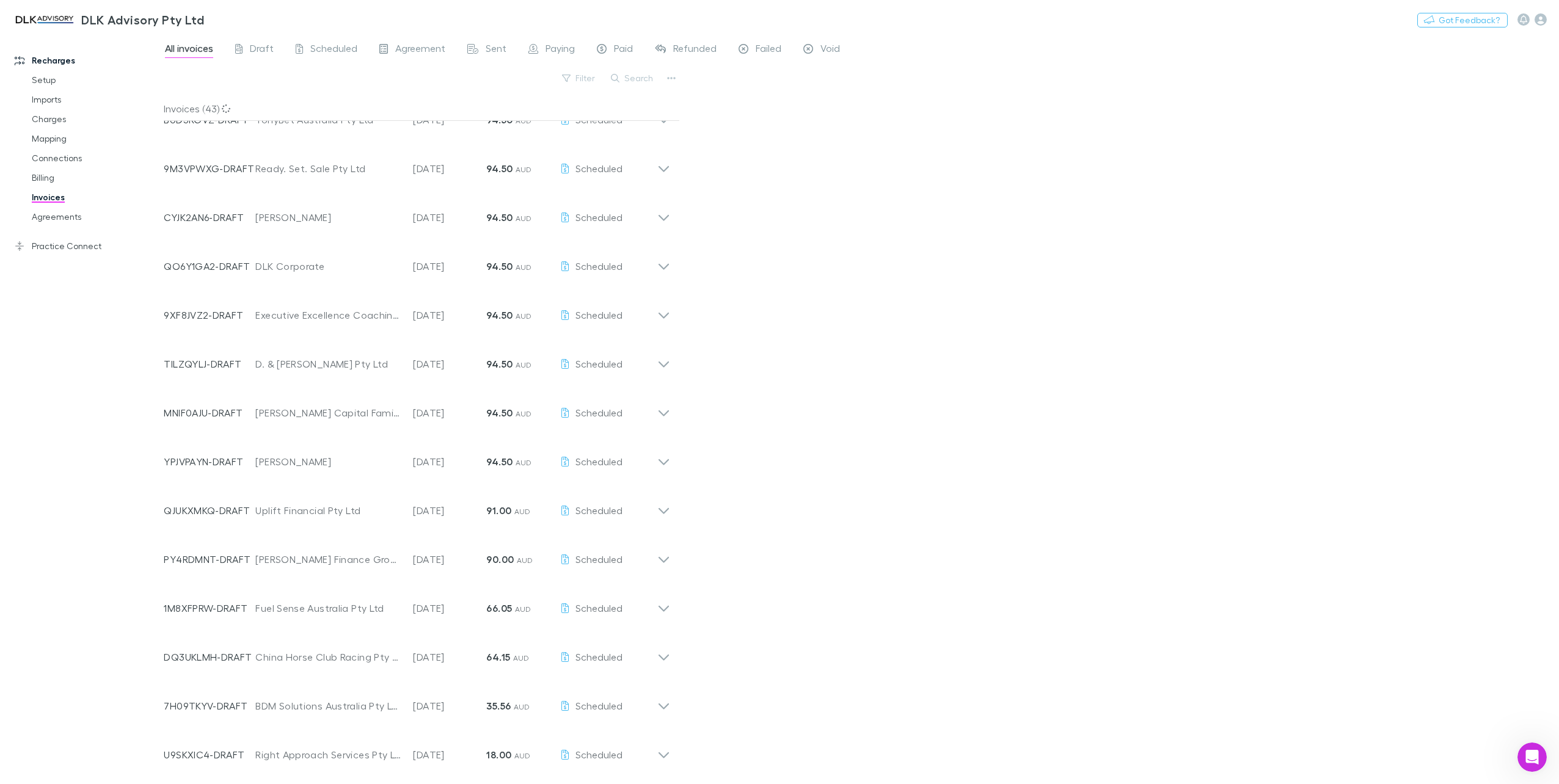
scroll to position [1, 0]
click at [1520, 755] on div "Open Intercom Messenger" at bounding box center [1530, 755] width 40 height 40
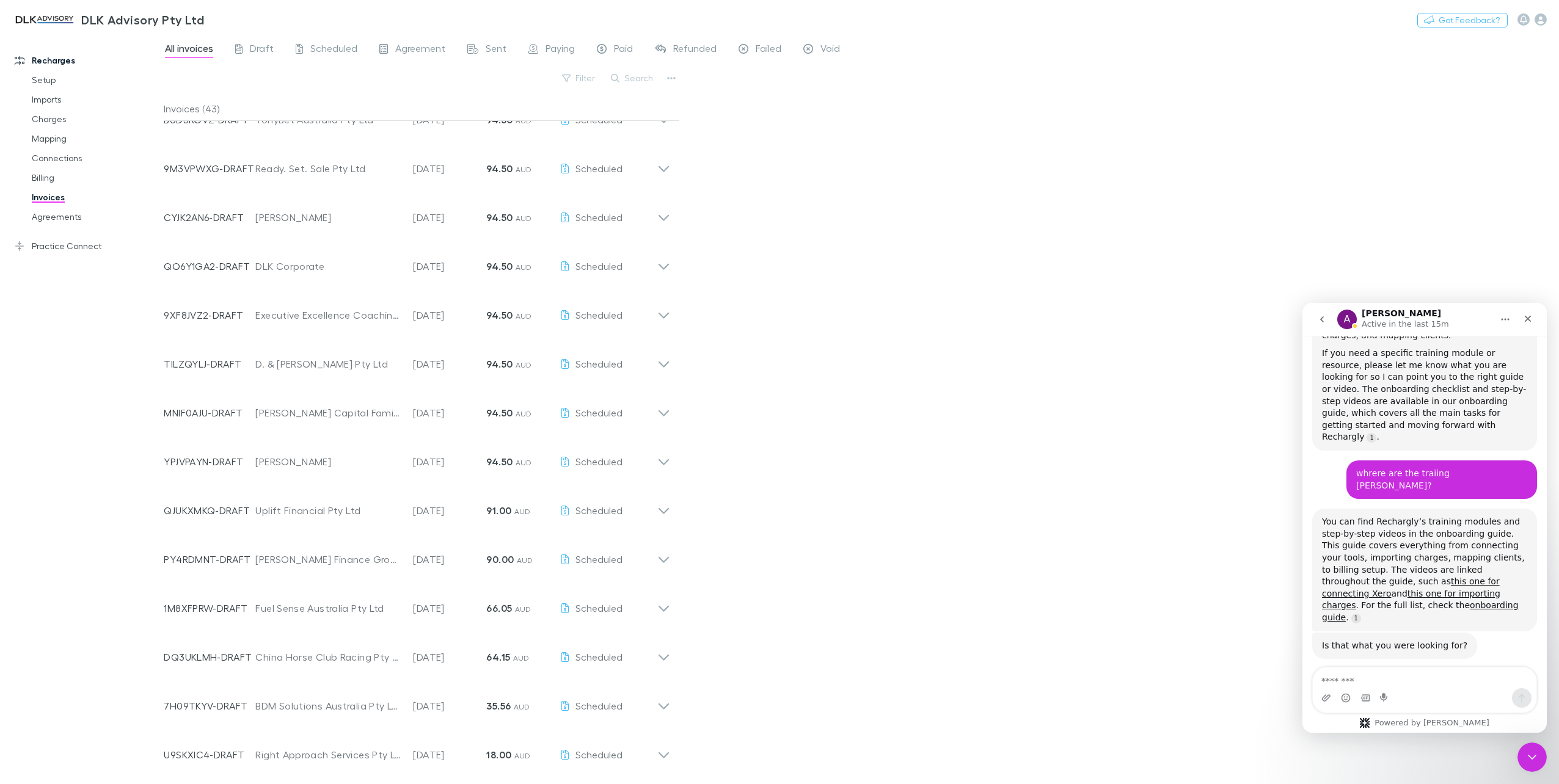
scroll to position [1026, 0]
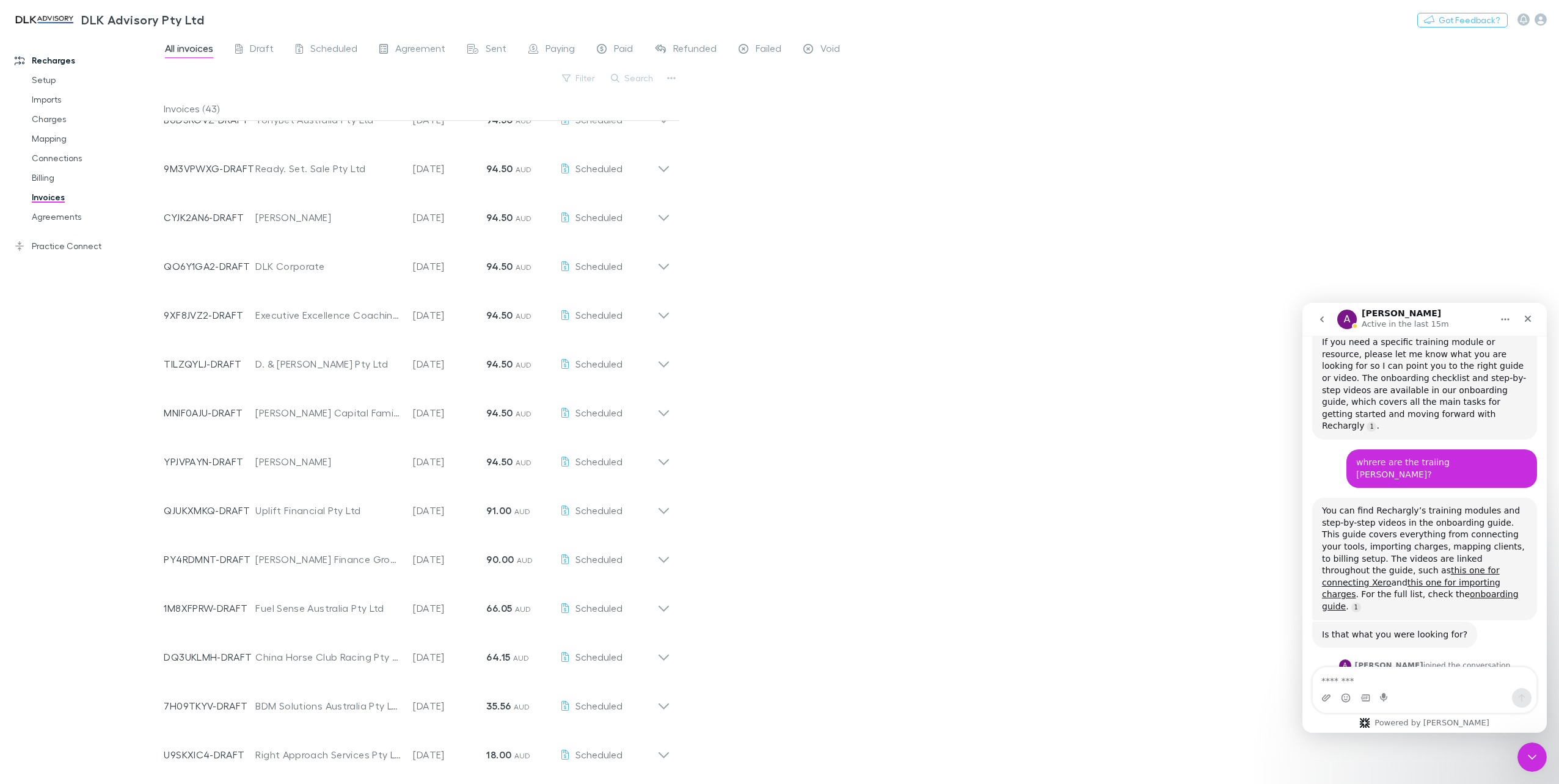
click at [1408, 684] on textarea "Message…" at bounding box center [1425, 678] width 223 height 21
type textarea "**********"
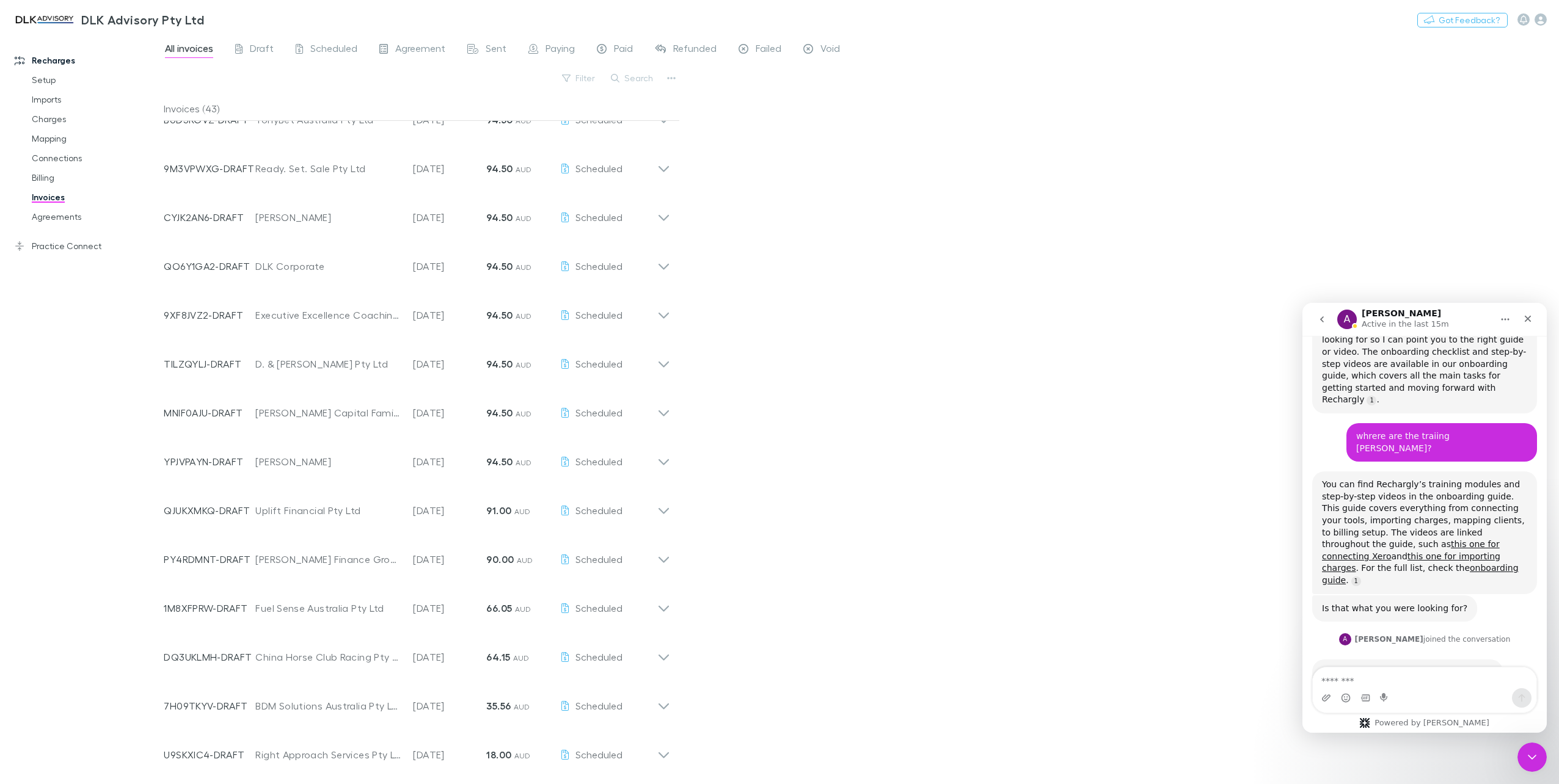
scroll to position [1053, 0]
click at [1499, 315] on button "Home" at bounding box center [1505, 320] width 24 height 24
click at [1523, 22] on icon "button" at bounding box center [1523, 19] width 7 height 8
click at [1539, 22] on div at bounding box center [780, 392] width 1559 height 784
click at [1537, 22] on icon "button" at bounding box center [1540, 20] width 12 height 12
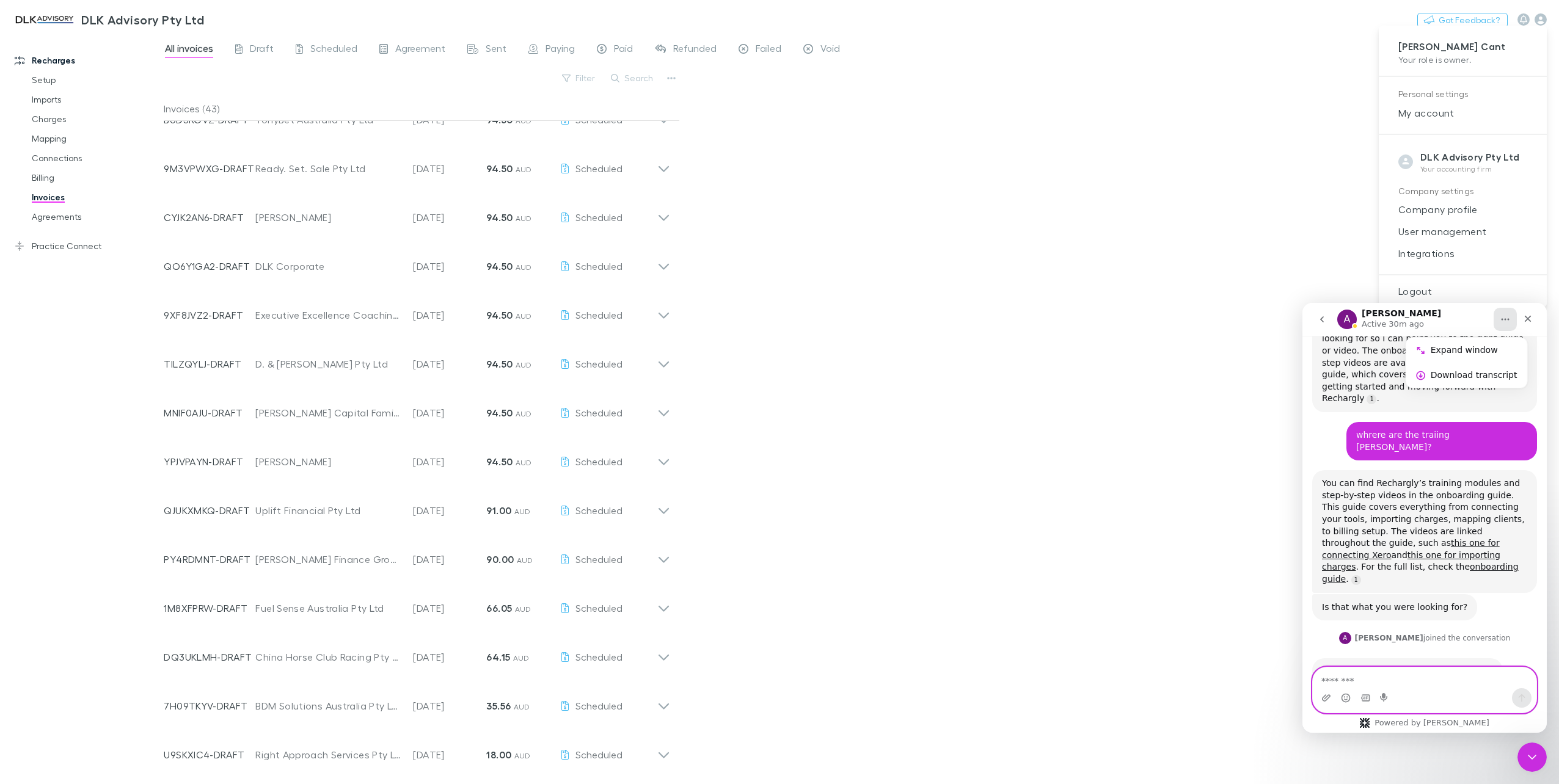
click at [1404, 687] on textarea "Message…" at bounding box center [1425, 678] width 224 height 21
click at [49, 80] on div at bounding box center [780, 392] width 1559 height 784
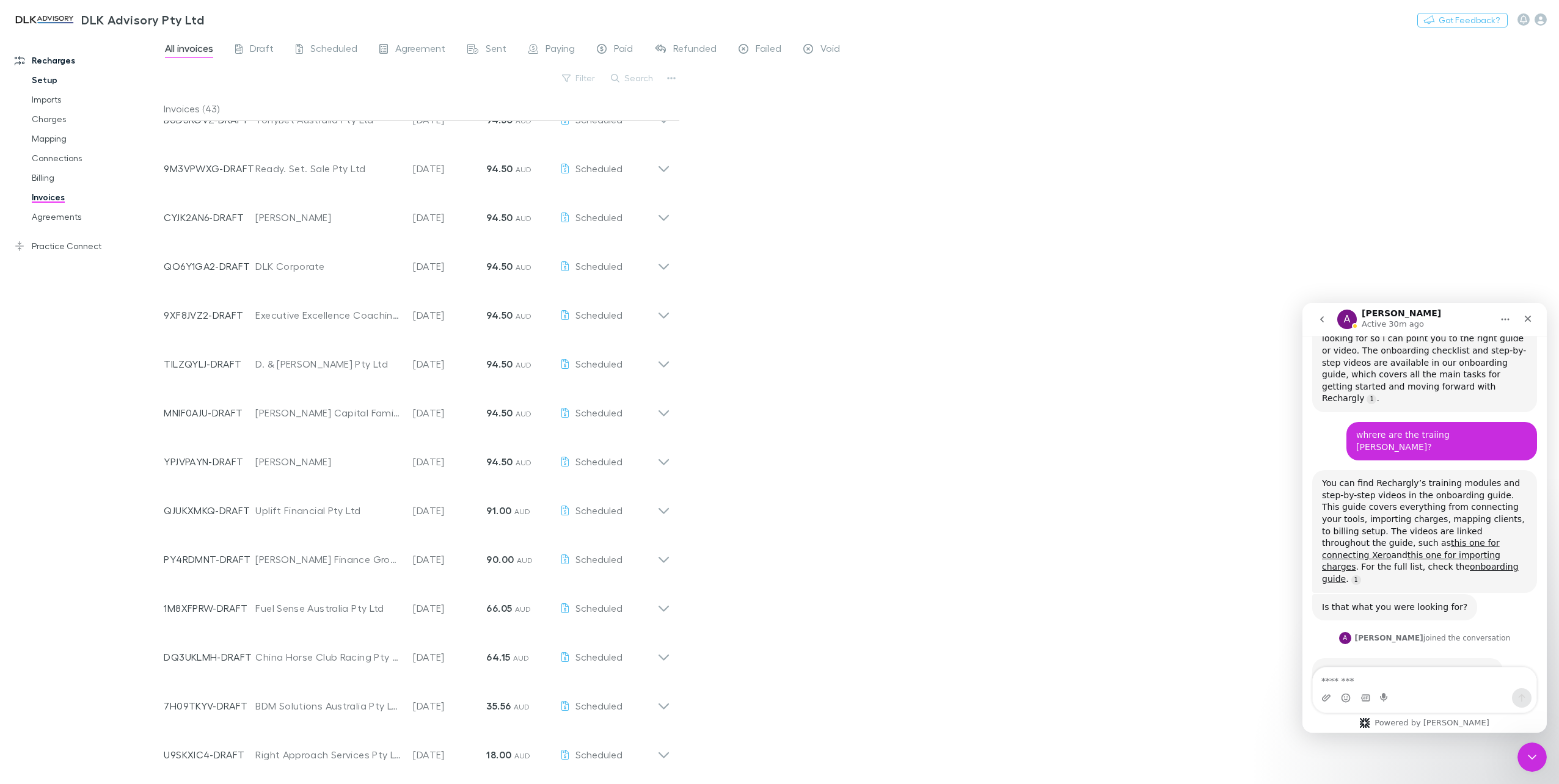
click at [44, 81] on link "Setup" at bounding box center [95, 80] width 151 height 20
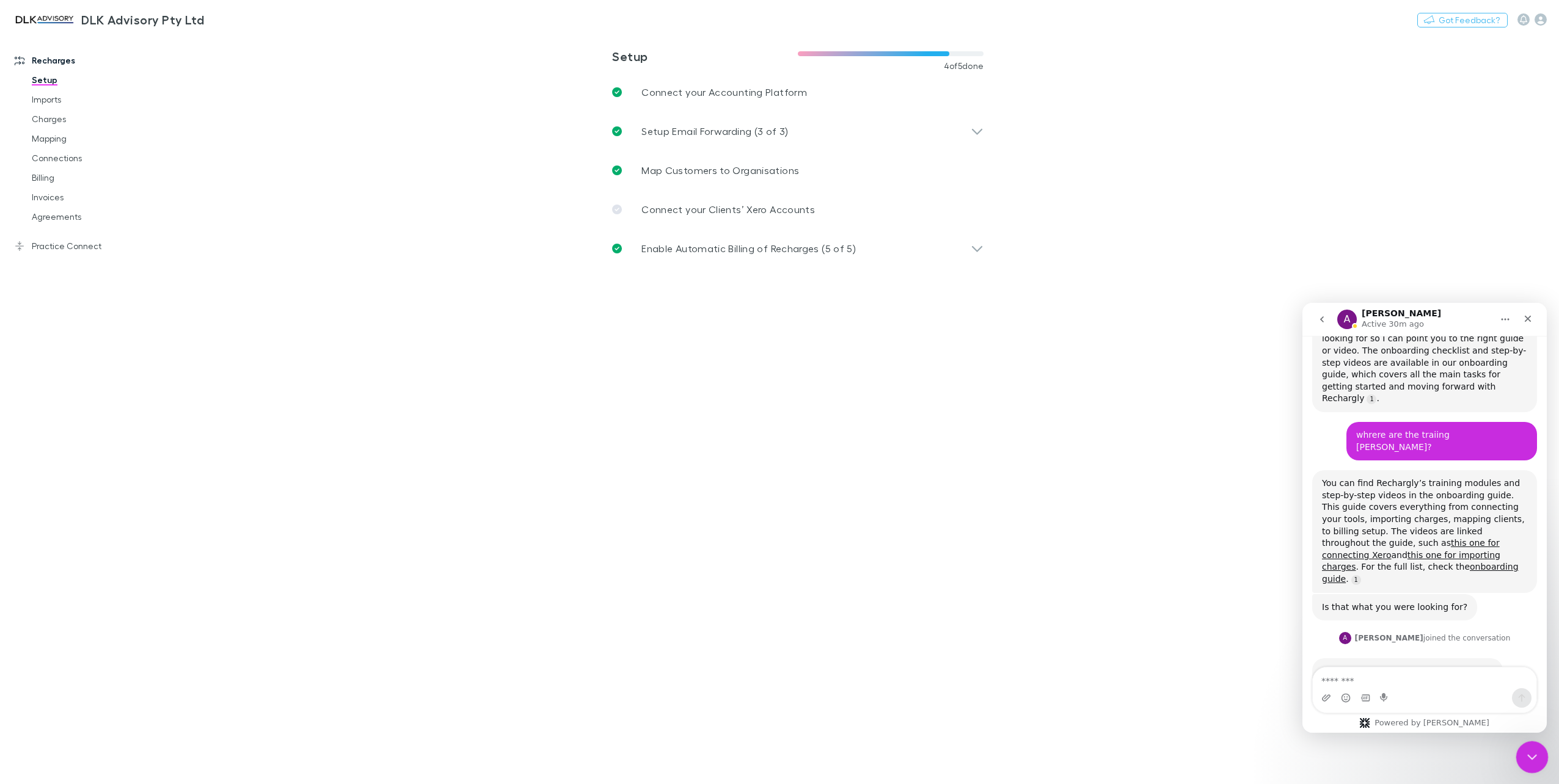
click at [1536, 759] on icon "Close Intercom Messenger" at bounding box center [1530, 755] width 14 height 14
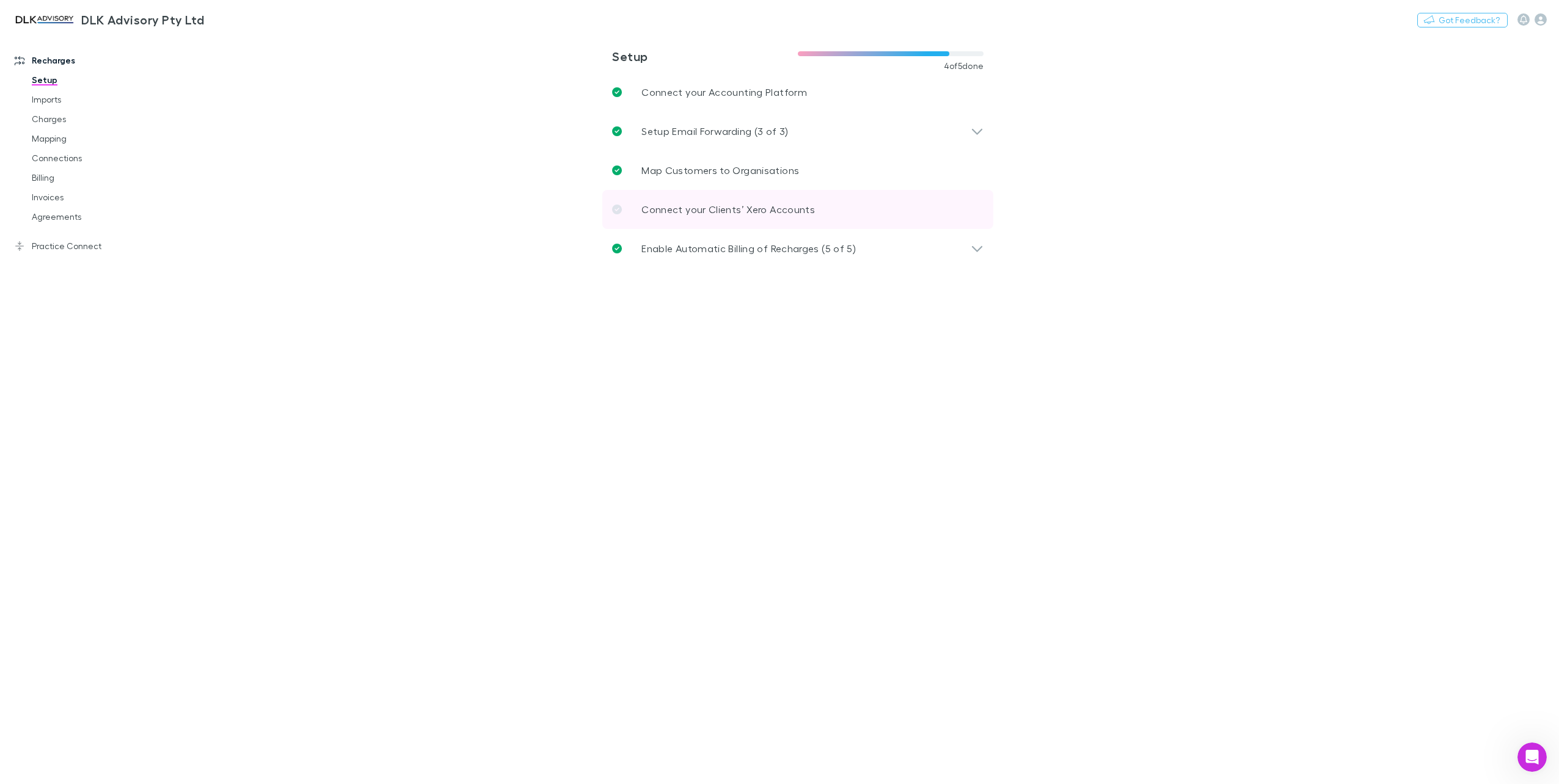
click at [677, 208] on p "Connect your Clients’ Xero Accounts" at bounding box center [728, 210] width 174 height 14
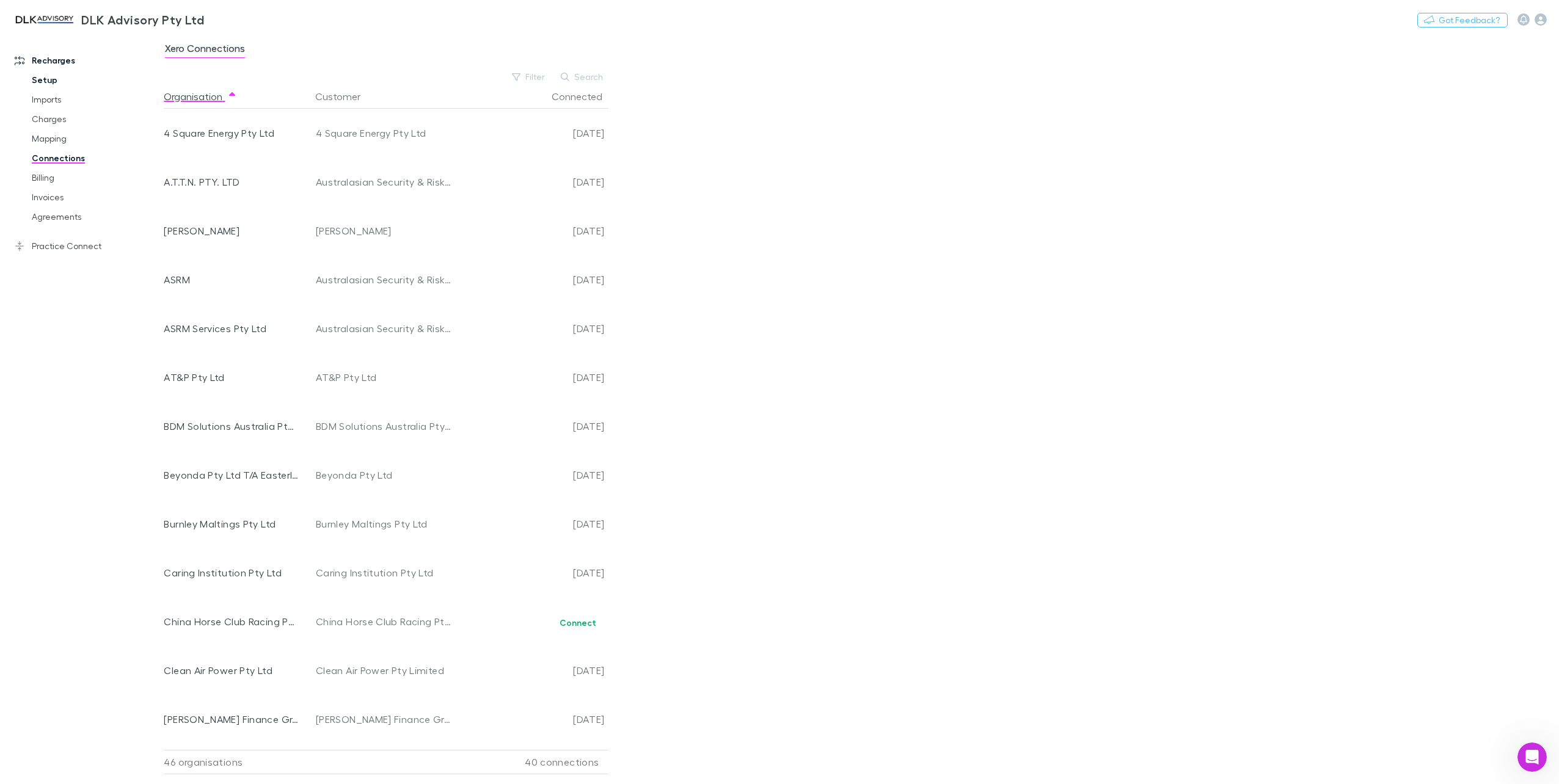
click at [47, 77] on link "Setup" at bounding box center [95, 80] width 151 height 20
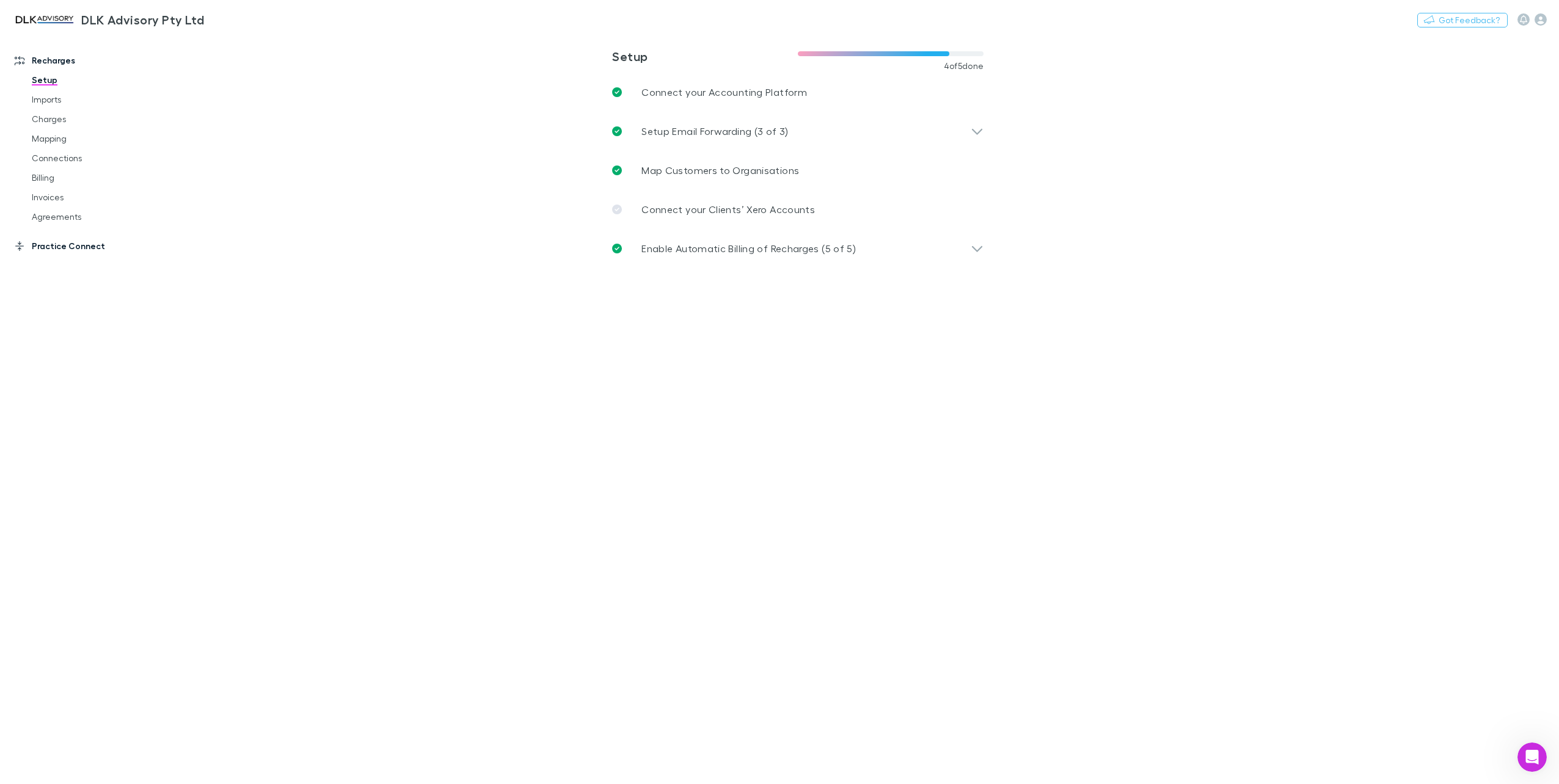
click at [62, 245] on link "Practice Connect" at bounding box center [86, 246] width 168 height 20
click at [51, 195] on link "Invoices" at bounding box center [95, 197] width 151 height 20
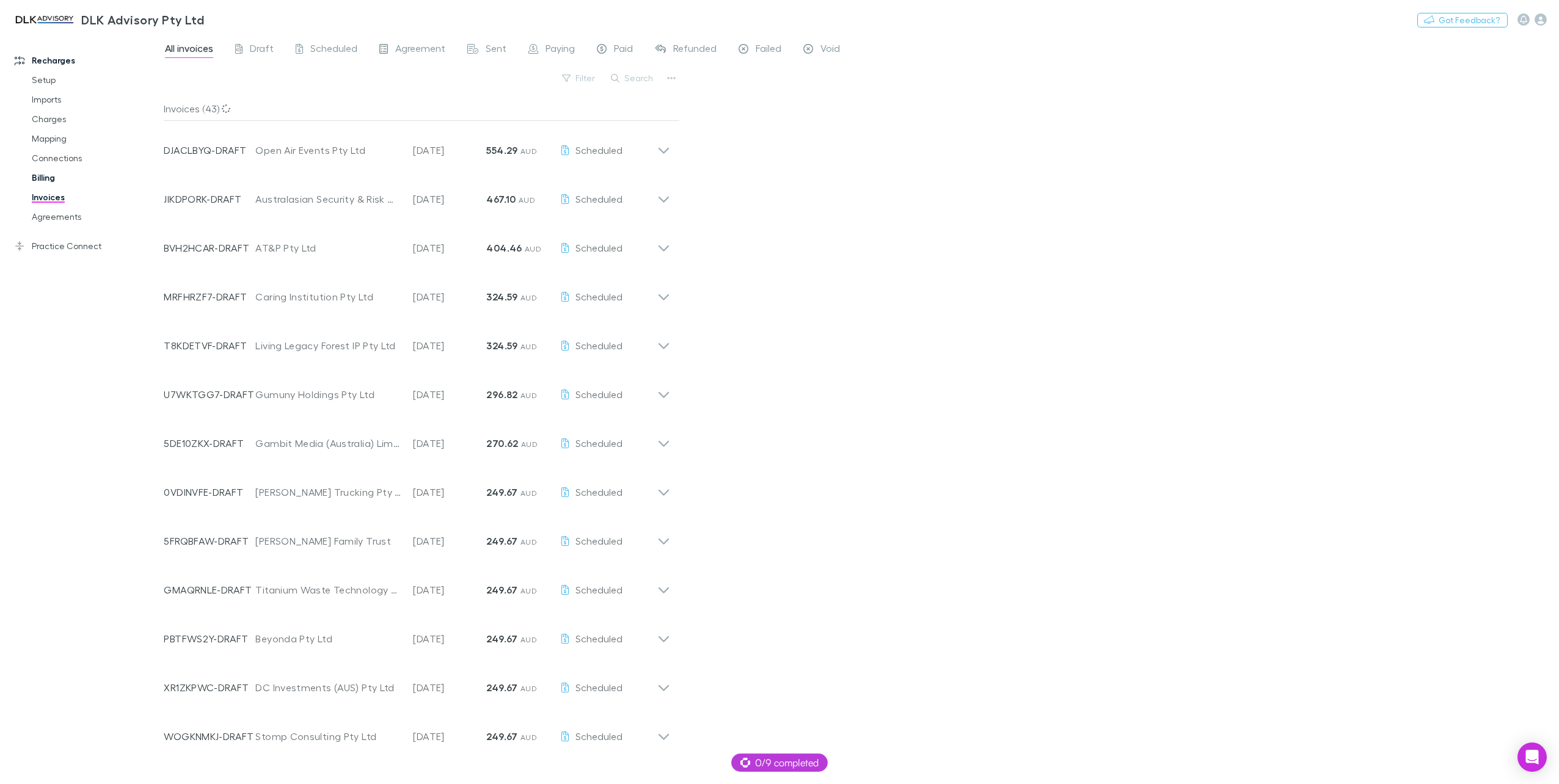
click at [42, 178] on link "Billing" at bounding box center [95, 178] width 151 height 20
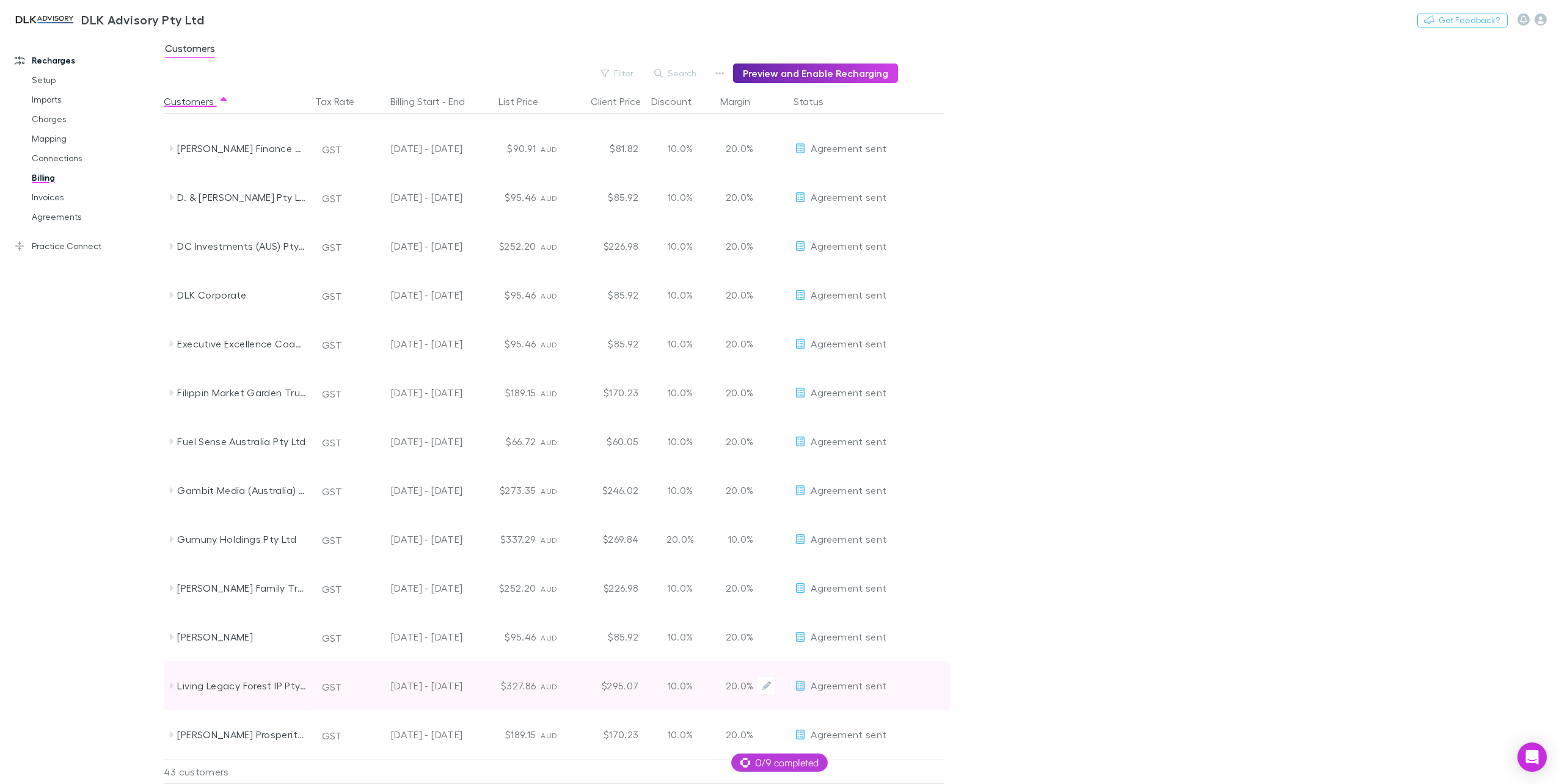
scroll to position [733, 0]
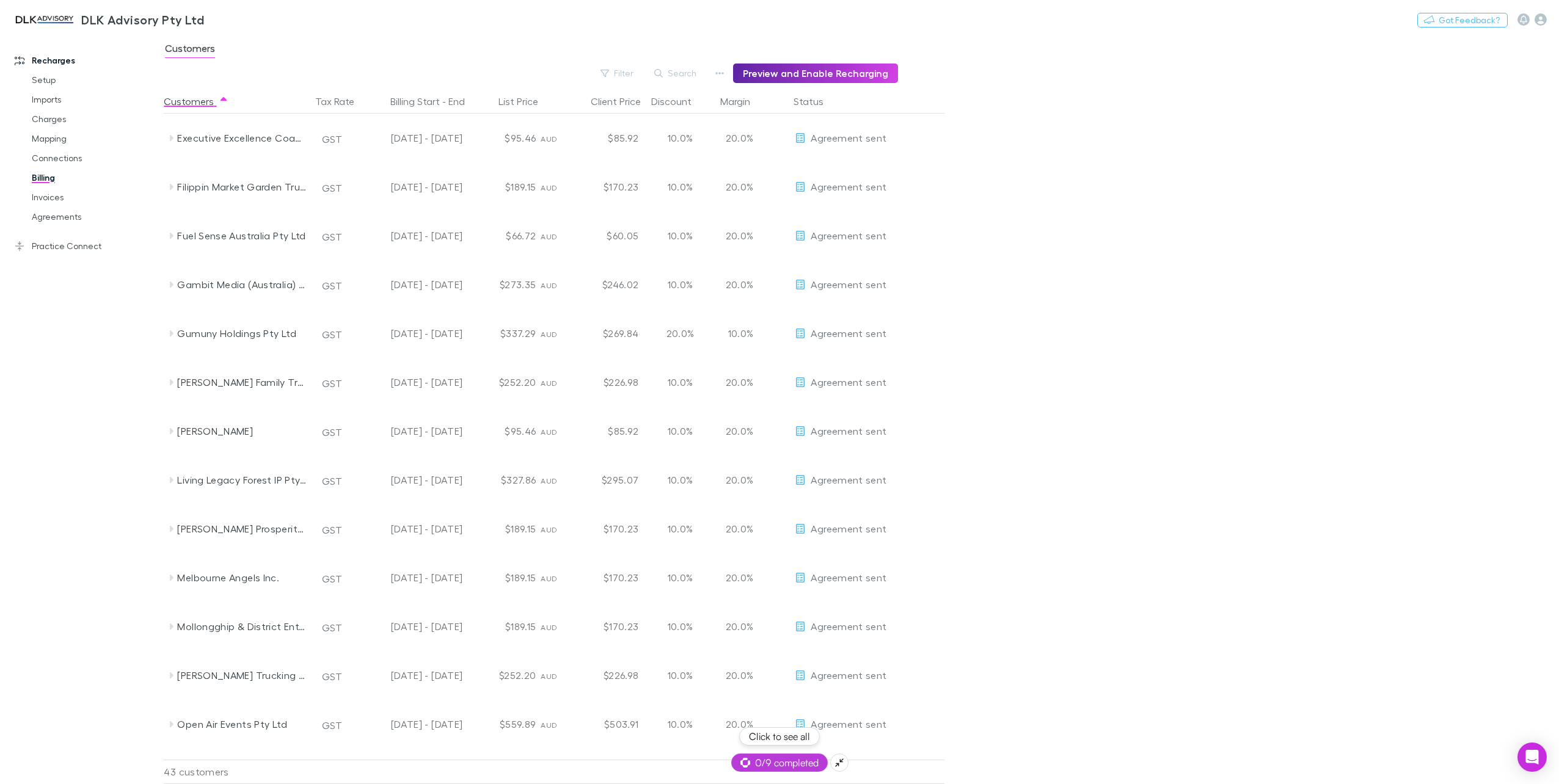
click at [783, 763] on span "0/9 completed" at bounding box center [780, 762] width 78 height 14
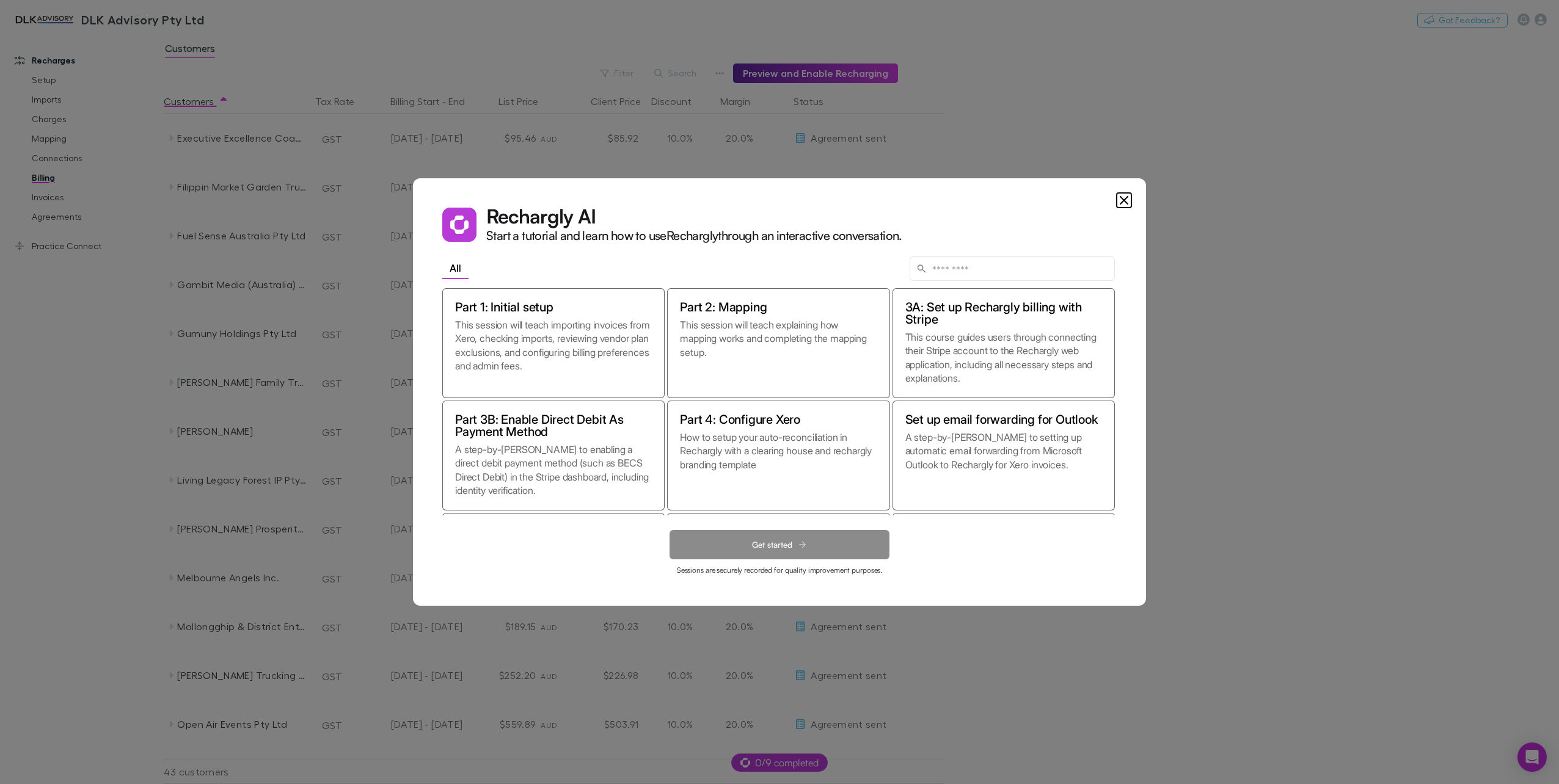
click at [1122, 199] on icon "Close" at bounding box center [1124, 200] width 14 height 14
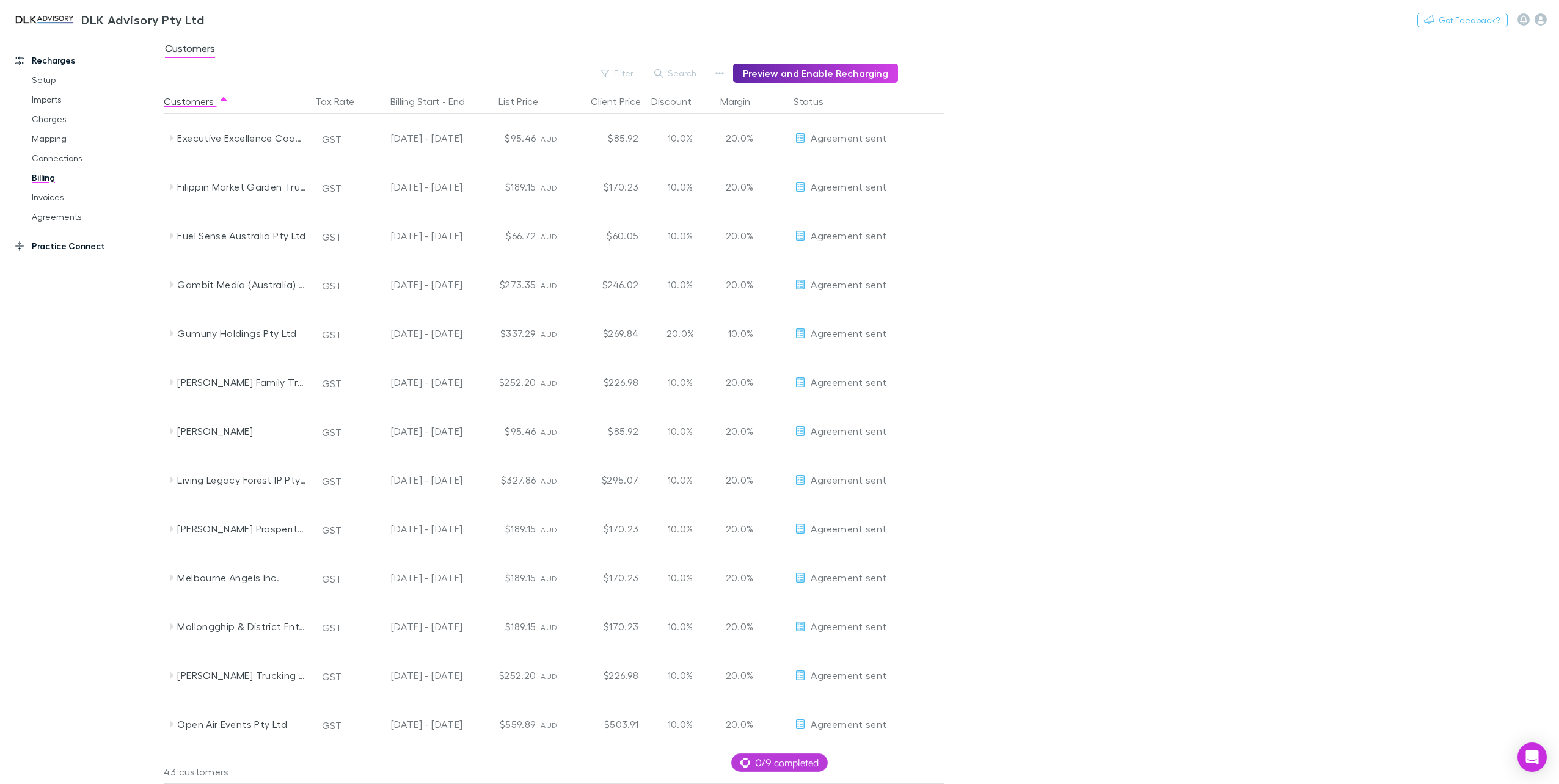
click at [57, 245] on link "Practice Connect" at bounding box center [86, 246] width 168 height 20
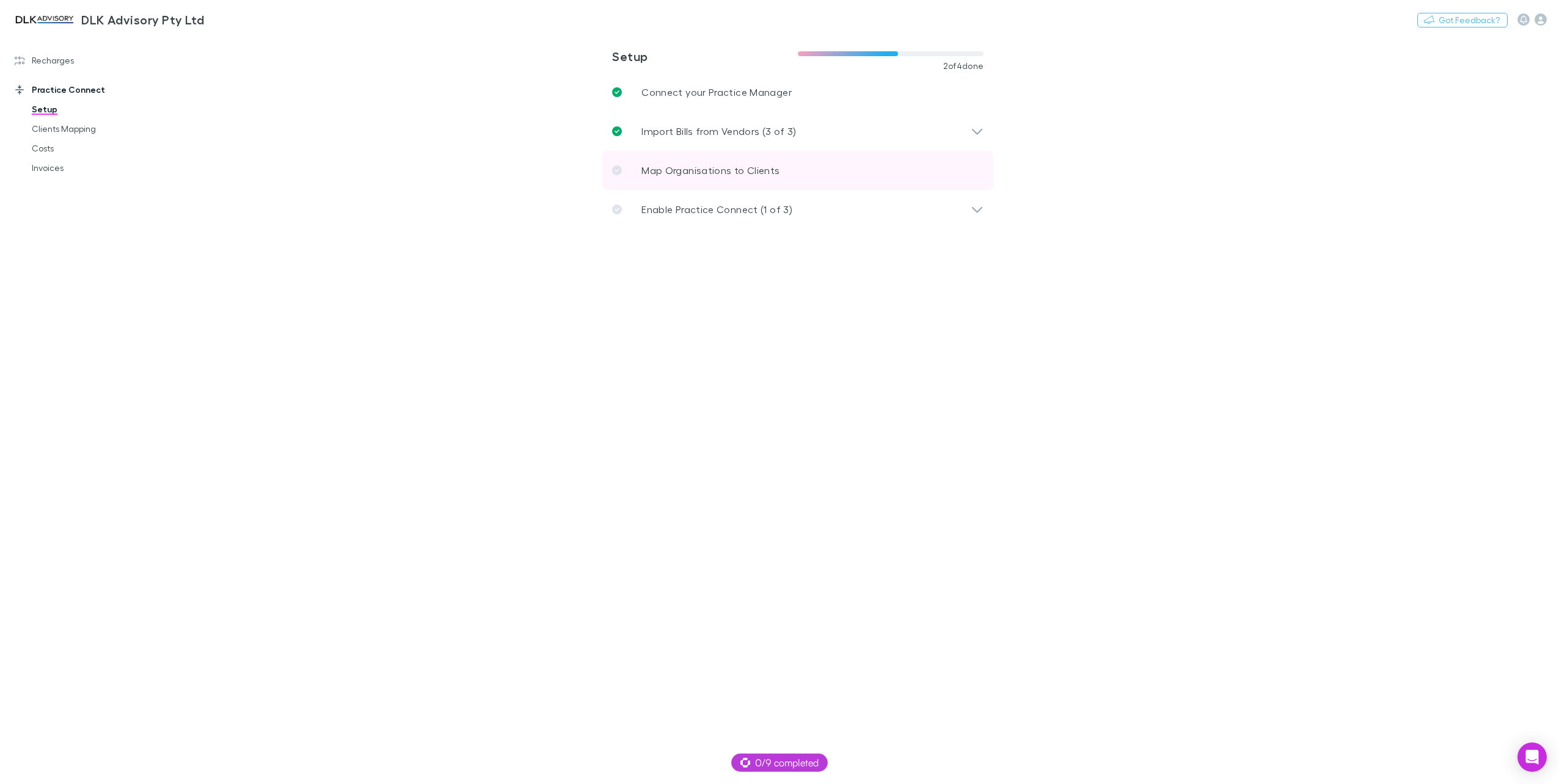
click at [721, 180] on link "Map Organisations to Clients" at bounding box center [797, 170] width 391 height 39
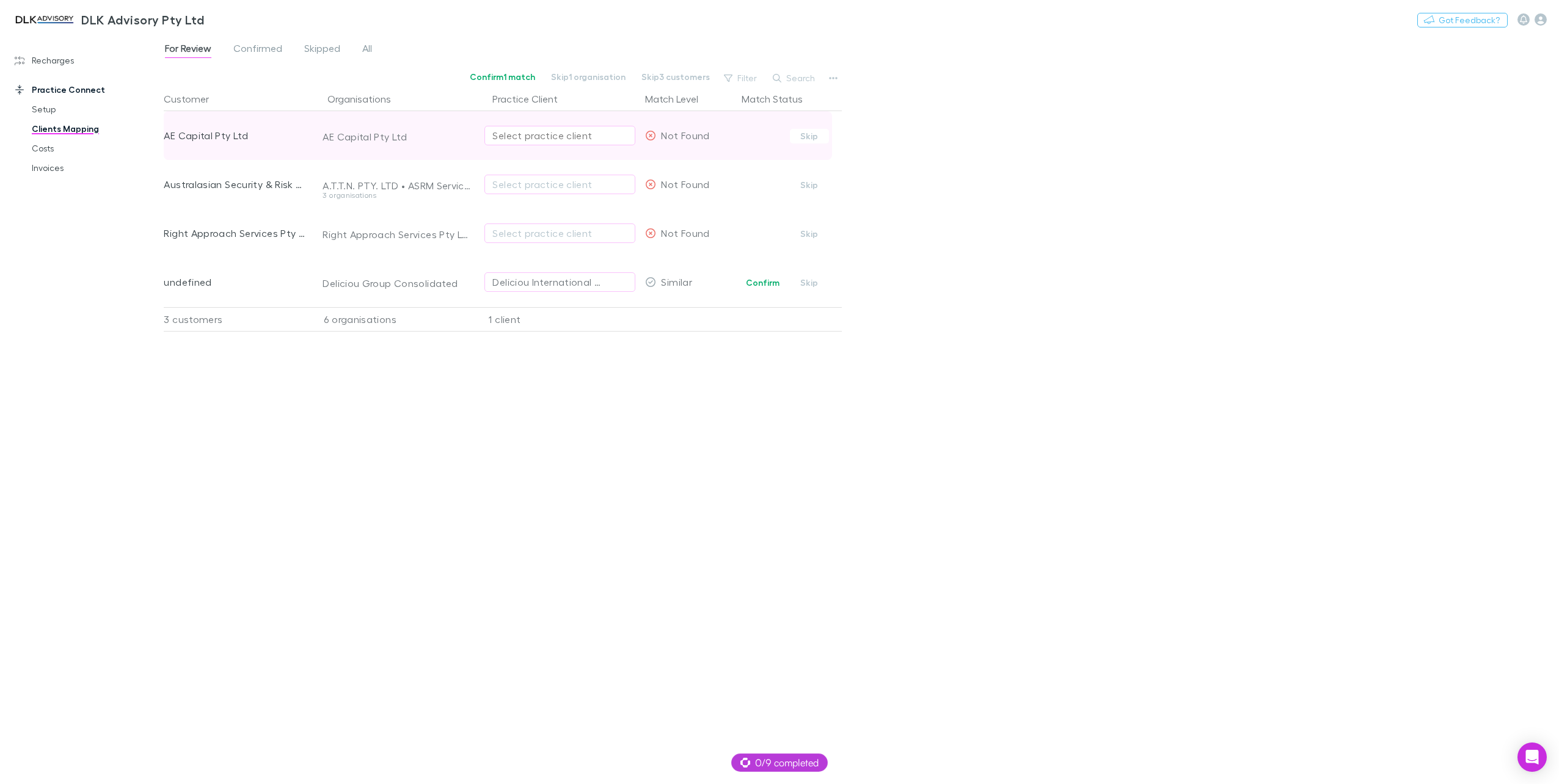
click at [582, 131] on div "Select practice client" at bounding box center [559, 135] width 135 height 14
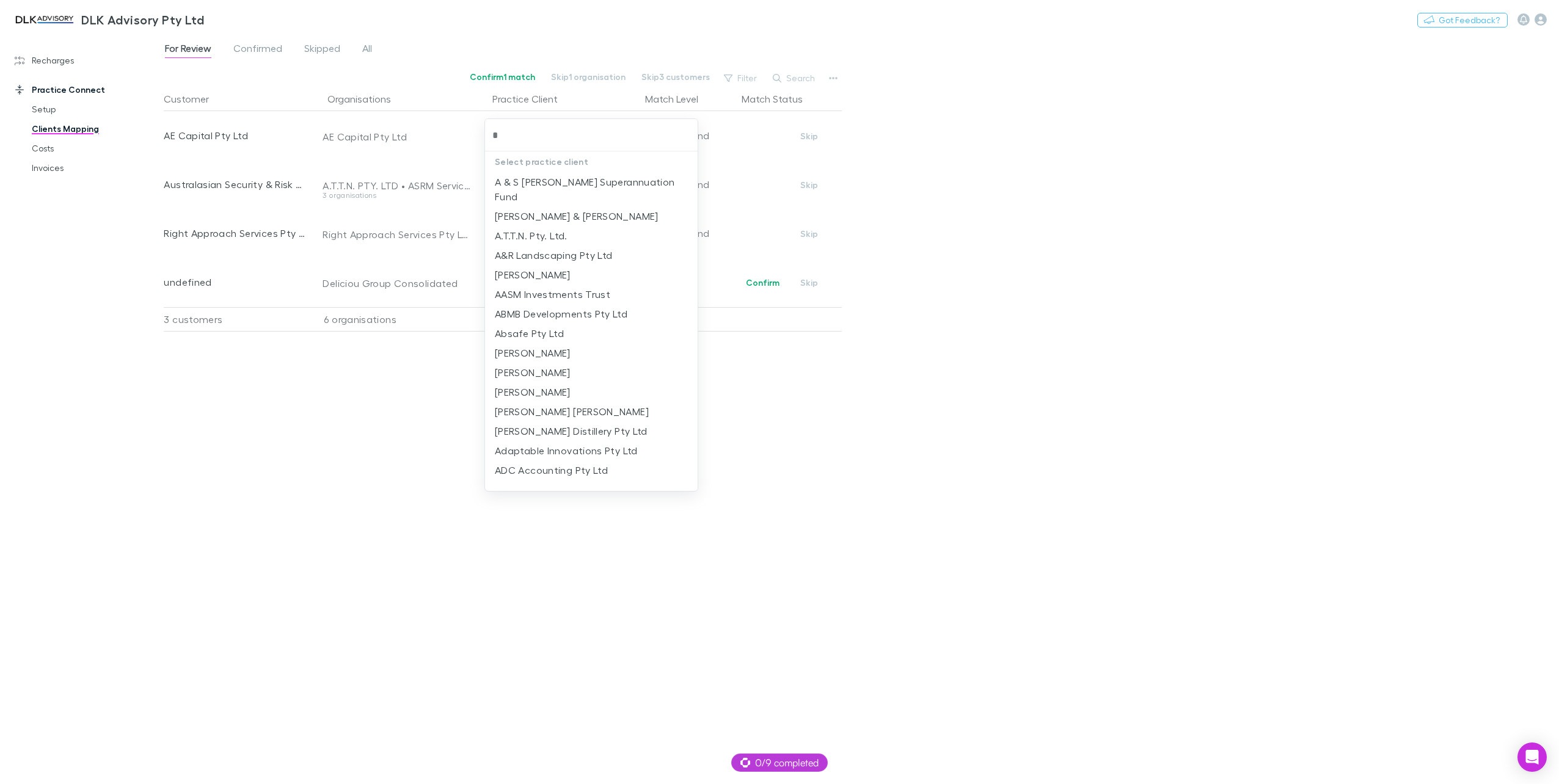
type input "**"
click at [566, 203] on li "AE Capital Pty Ltd" at bounding box center [591, 202] width 213 height 20
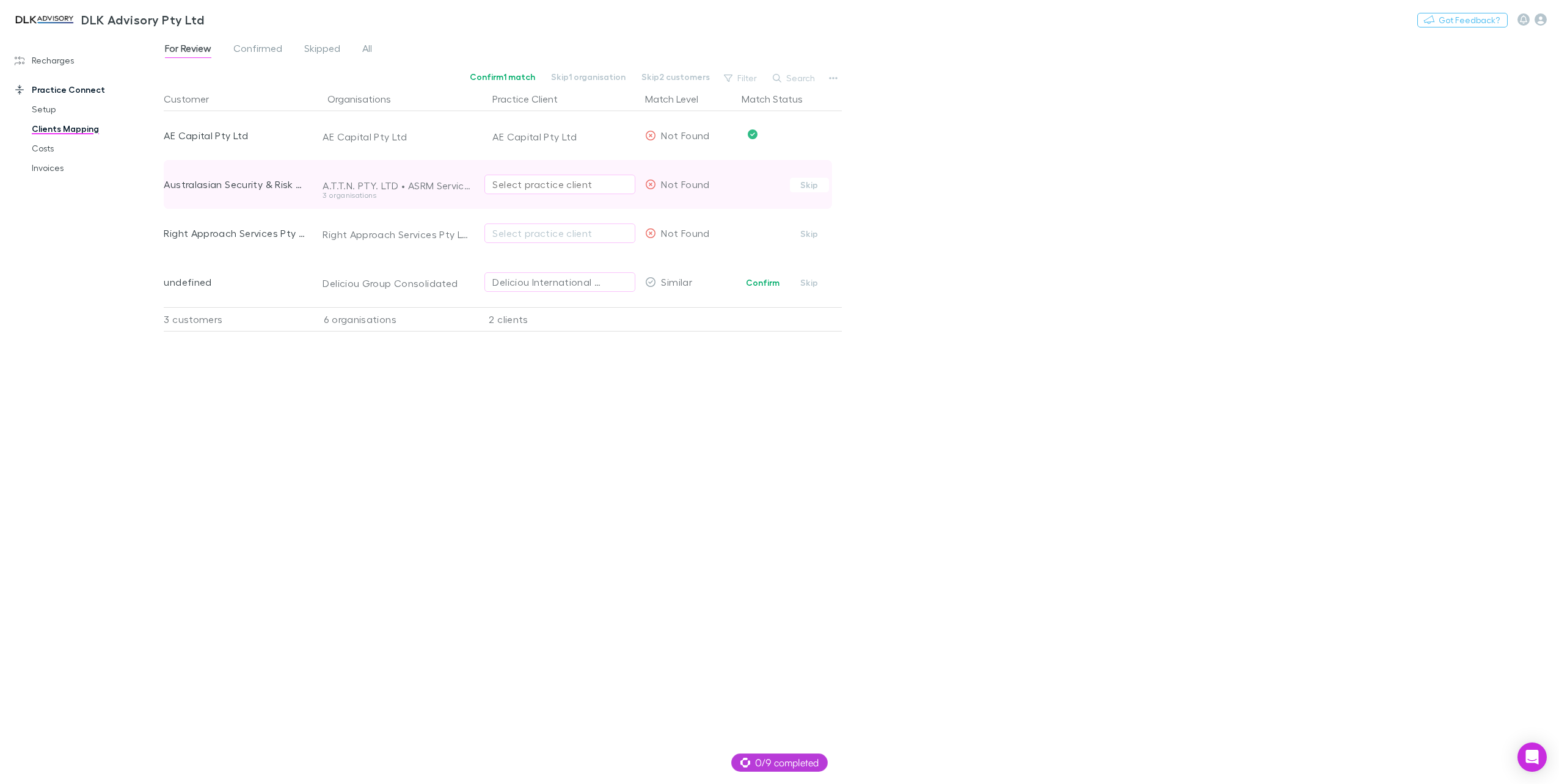
click at [546, 189] on div "Select practice client" at bounding box center [559, 184] width 135 height 14
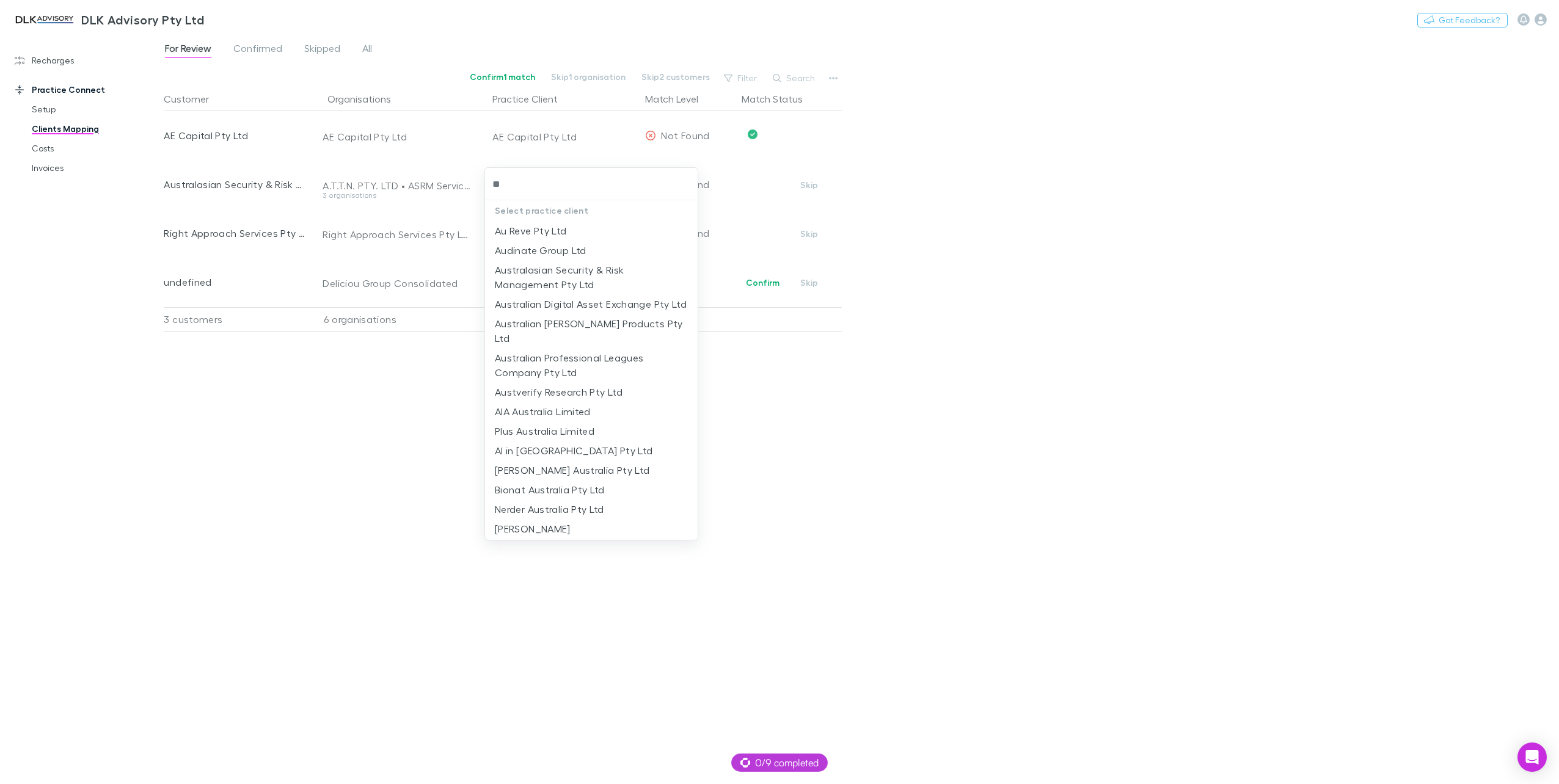
type input "*"
type input "****"
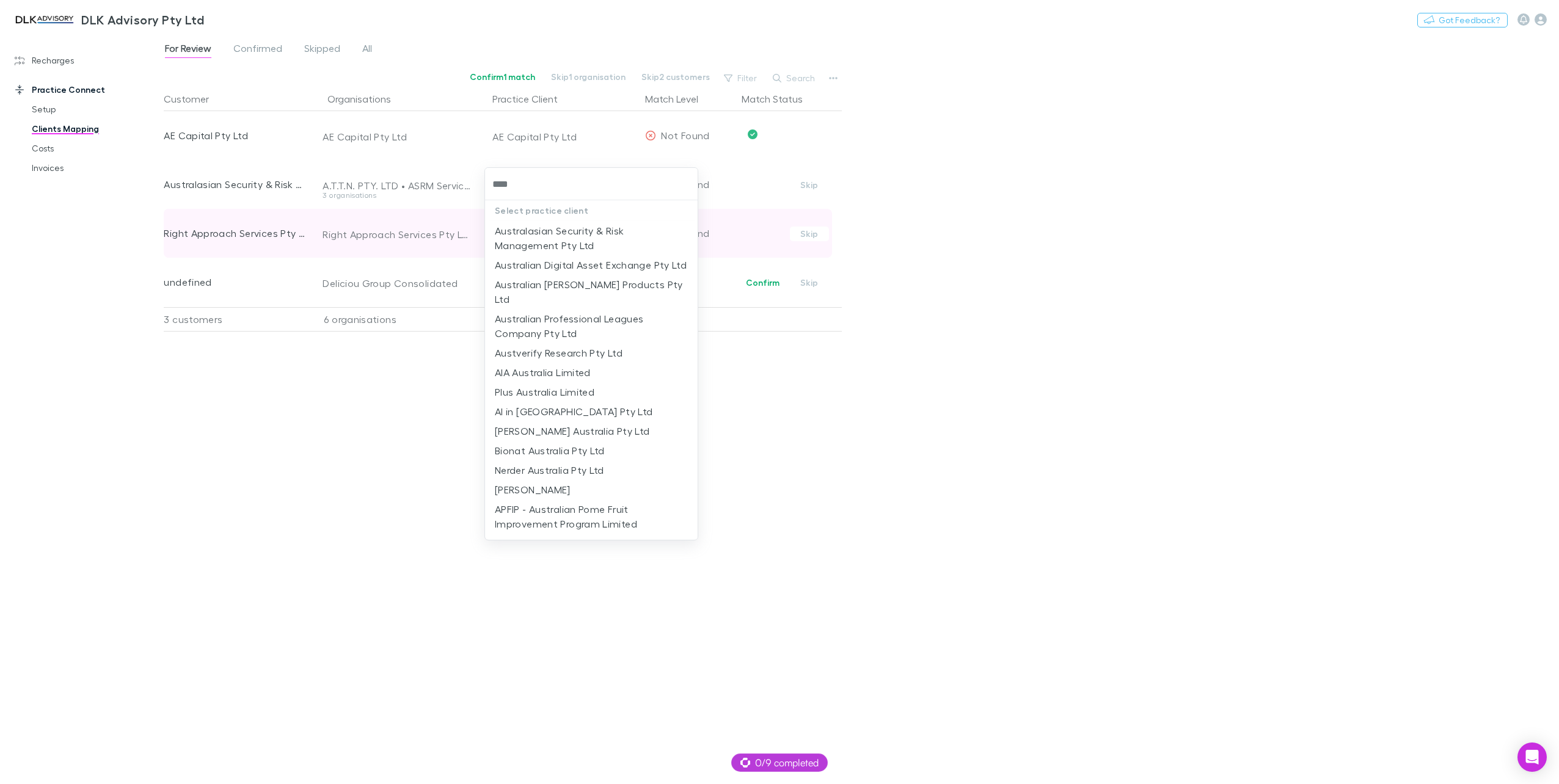
click at [564, 238] on li "Australasian Security & Risk Management Pty Ltd" at bounding box center [591, 238] width 213 height 34
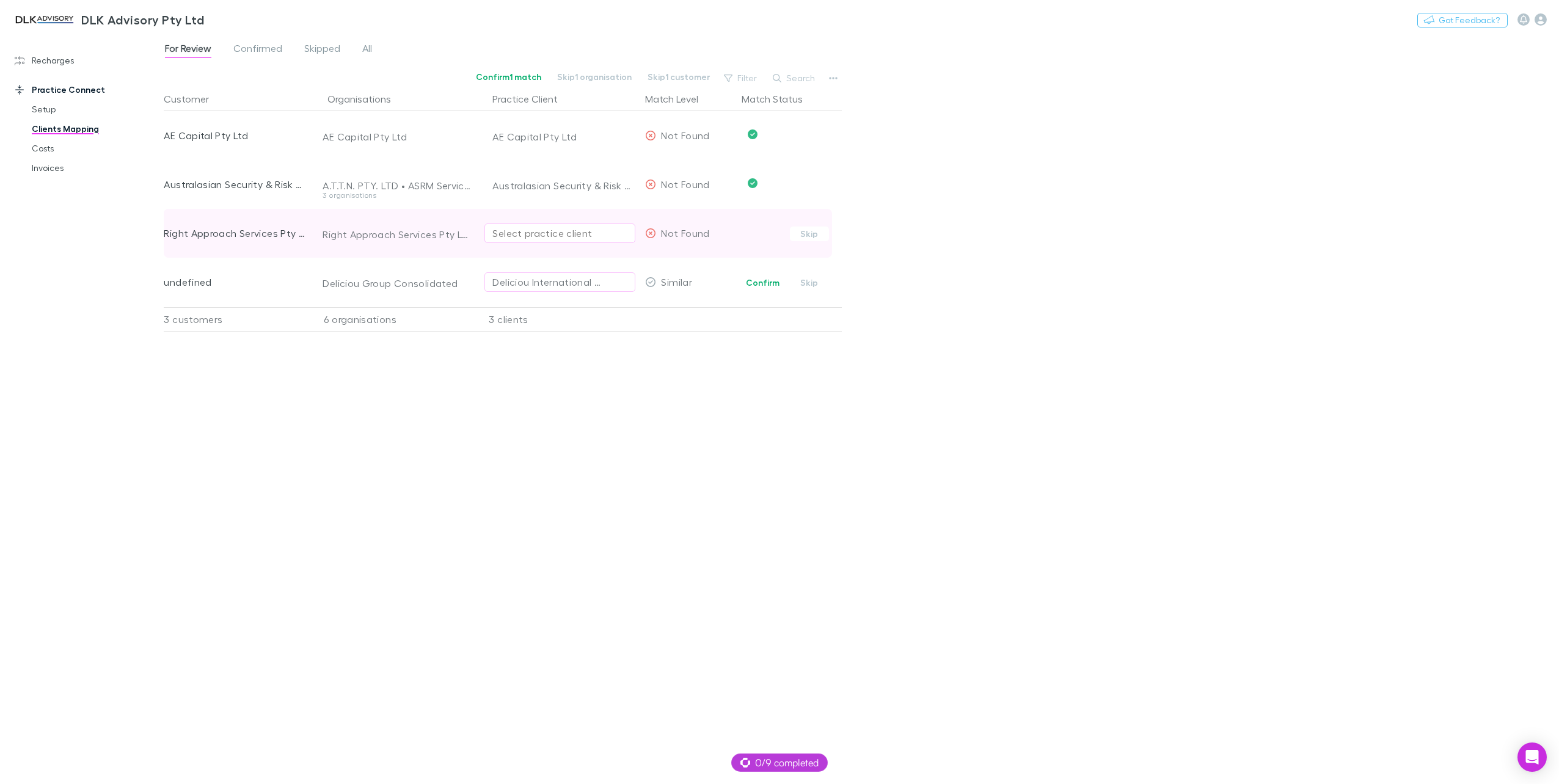
click at [555, 236] on div "Select practice client" at bounding box center [559, 233] width 135 height 14
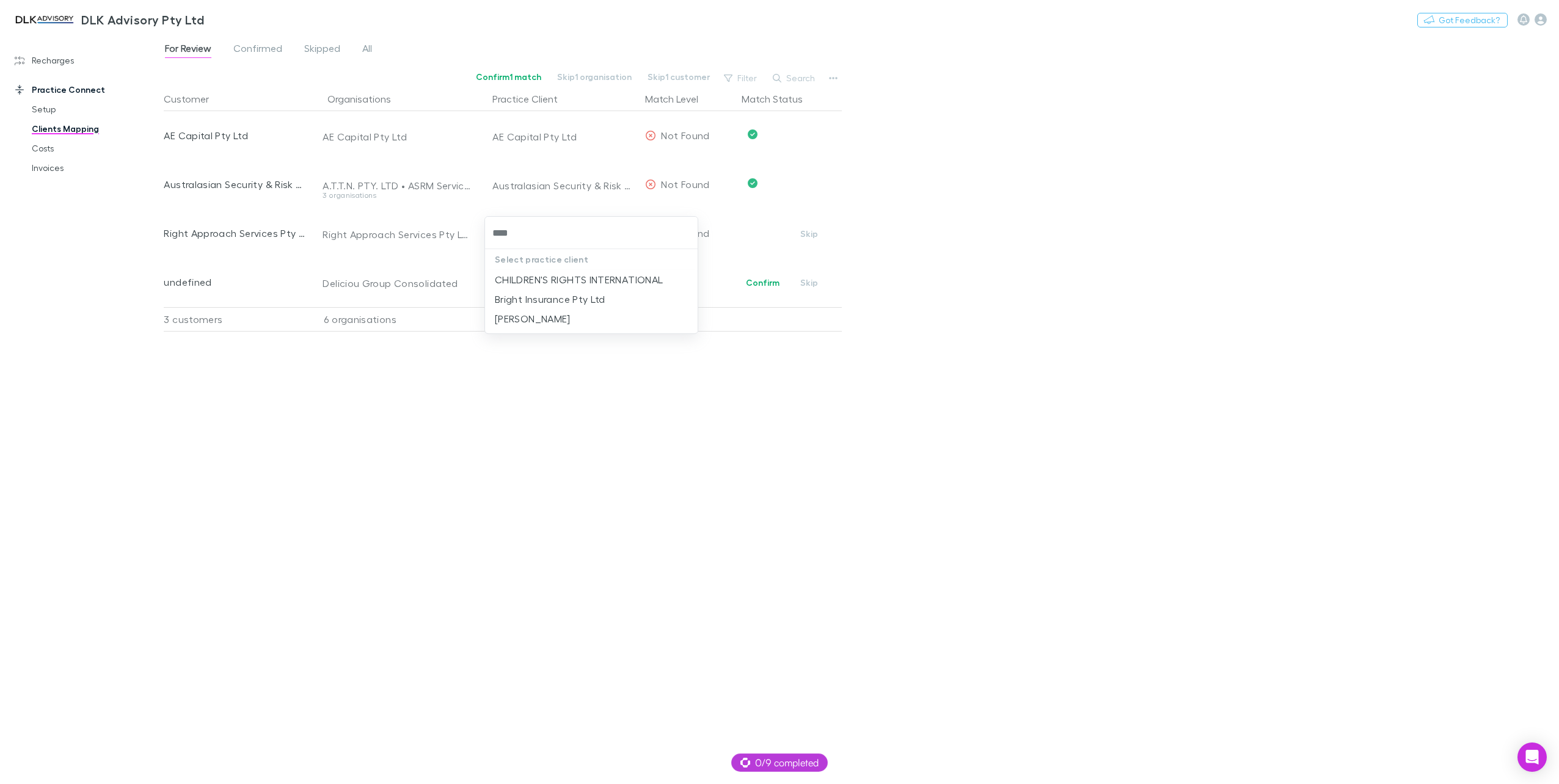
type input "*****"
drag, startPoint x: 535, startPoint y: 231, endPoint x: 473, endPoint y: 232, distance: 62.0
click at [473, 232] on div "***** Select practice client CHILDREN'S RIGHTS INTERNATIONAL Bright Insurance P…" at bounding box center [780, 392] width 1559 height 784
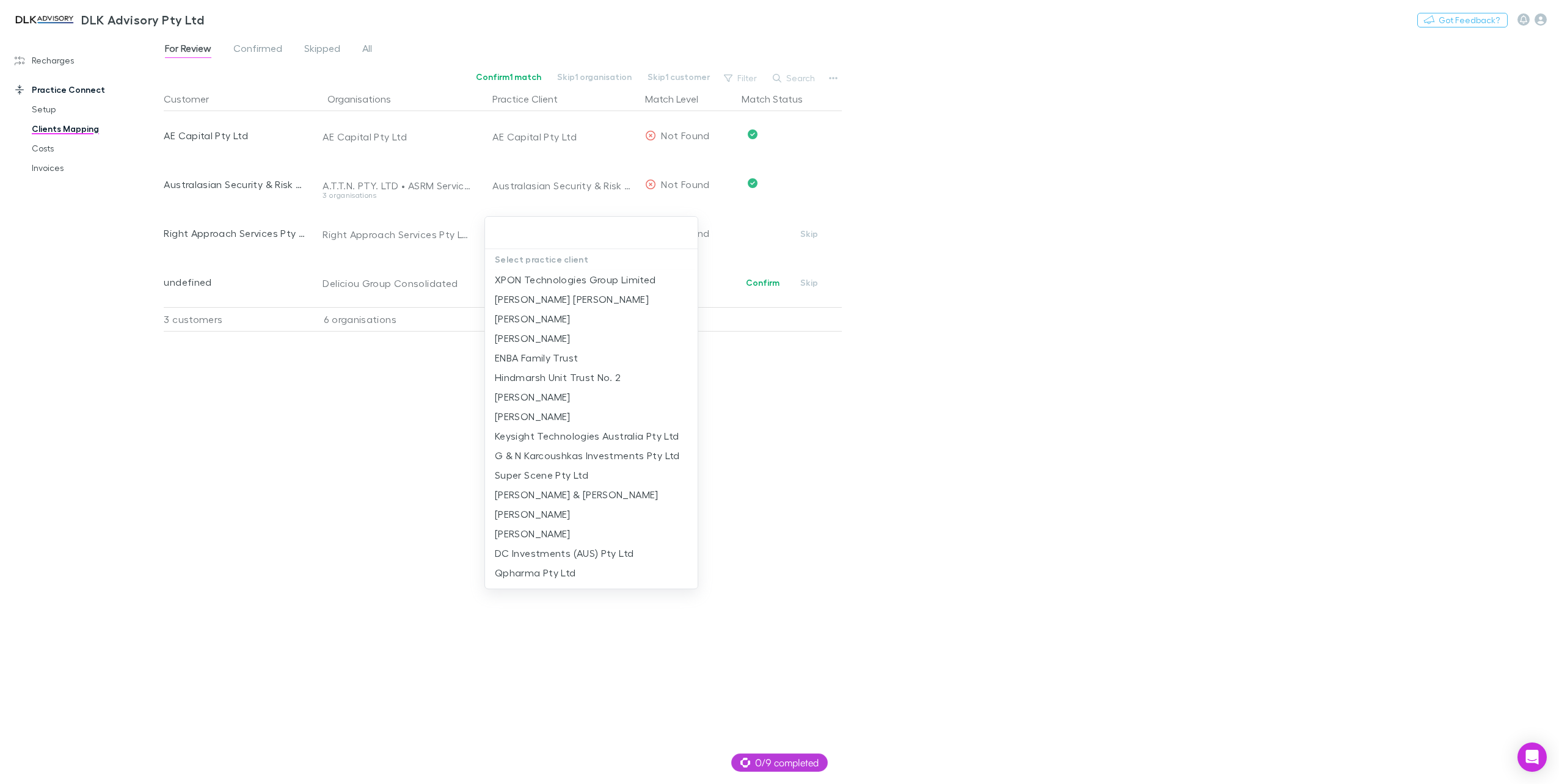
click at [962, 368] on div at bounding box center [780, 392] width 1559 height 784
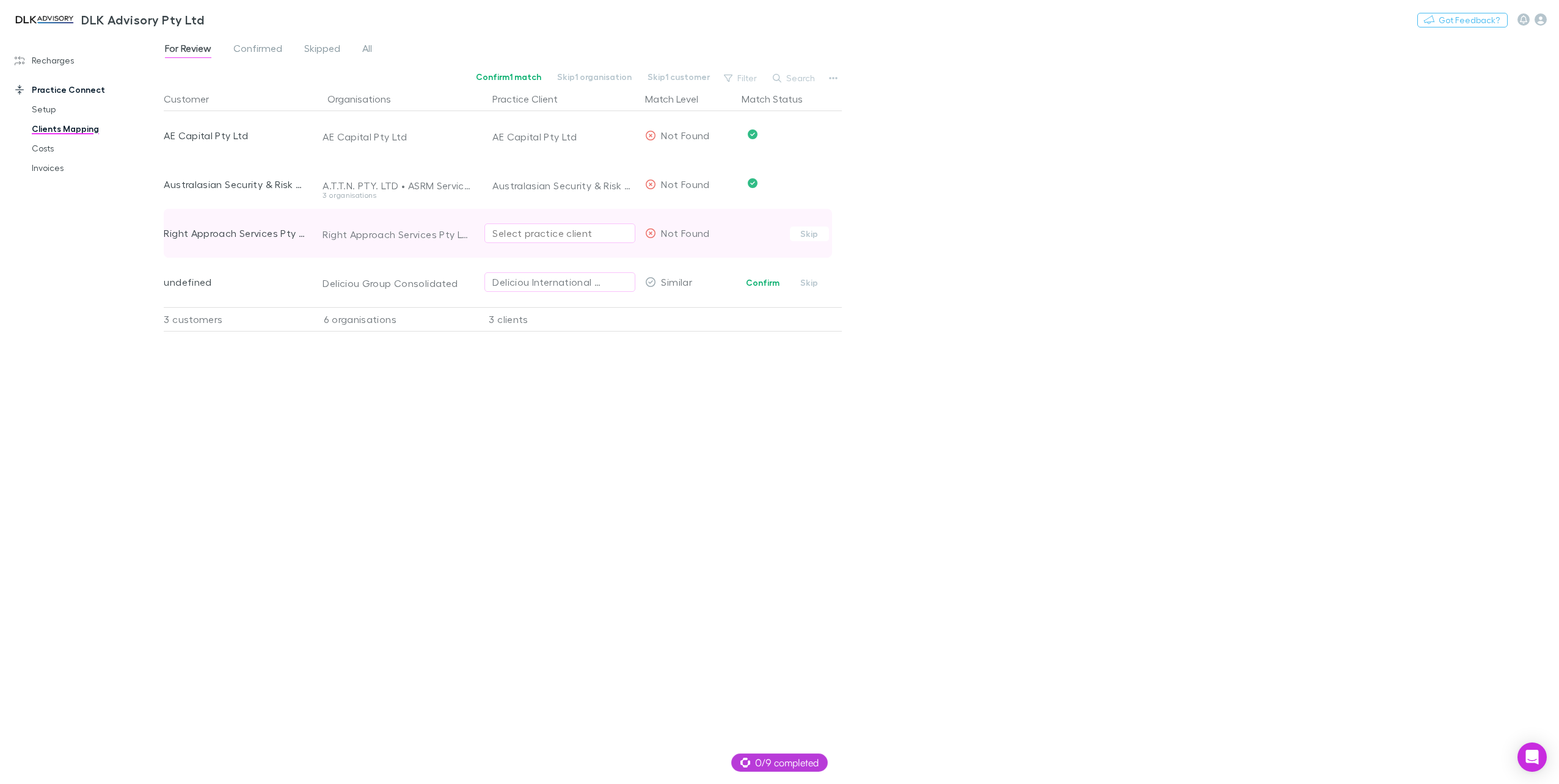
click at [557, 232] on div "Select practice client" at bounding box center [559, 233] width 135 height 14
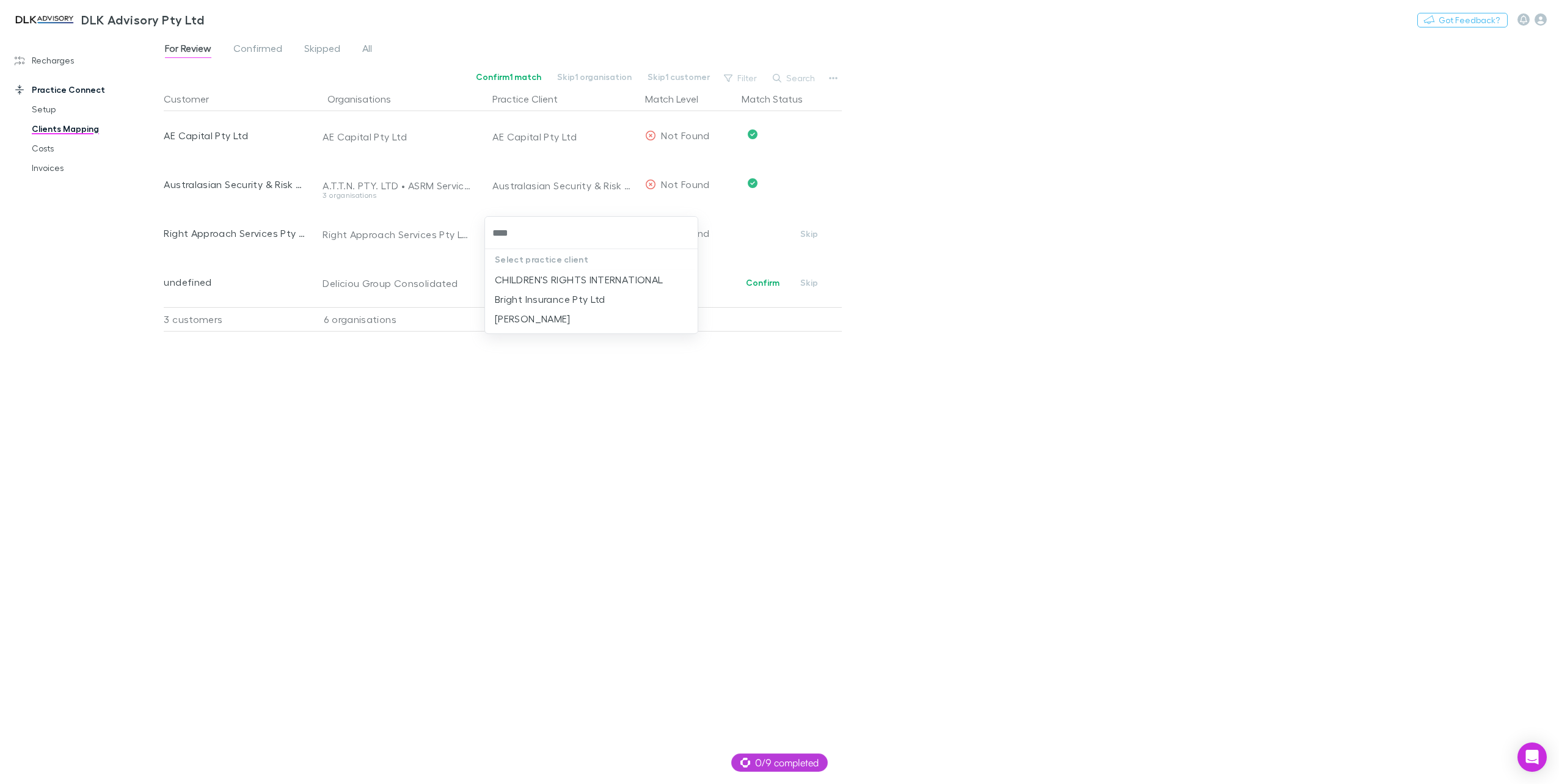
type input "****"
click at [871, 458] on div at bounding box center [780, 392] width 1559 height 784
click at [1118, 353] on div "For Review Confirmed Skipped All Confirm 1 match Skip 1 organisation Skip 1 cus…" at bounding box center [861, 409] width 1395 height 750
click at [51, 67] on link "Recharges" at bounding box center [86, 61] width 168 height 20
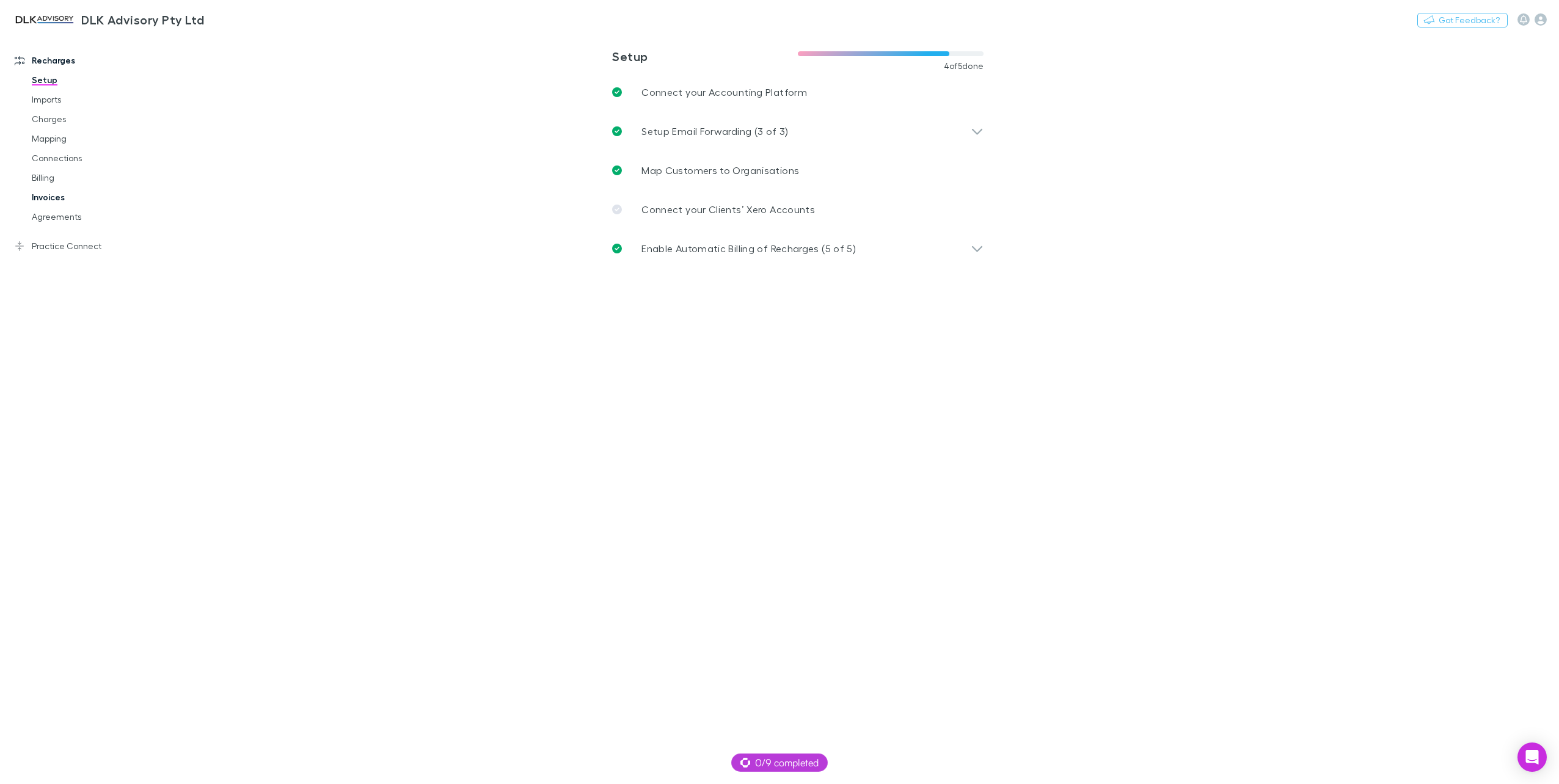
click at [42, 203] on link "Invoices" at bounding box center [95, 197] width 151 height 20
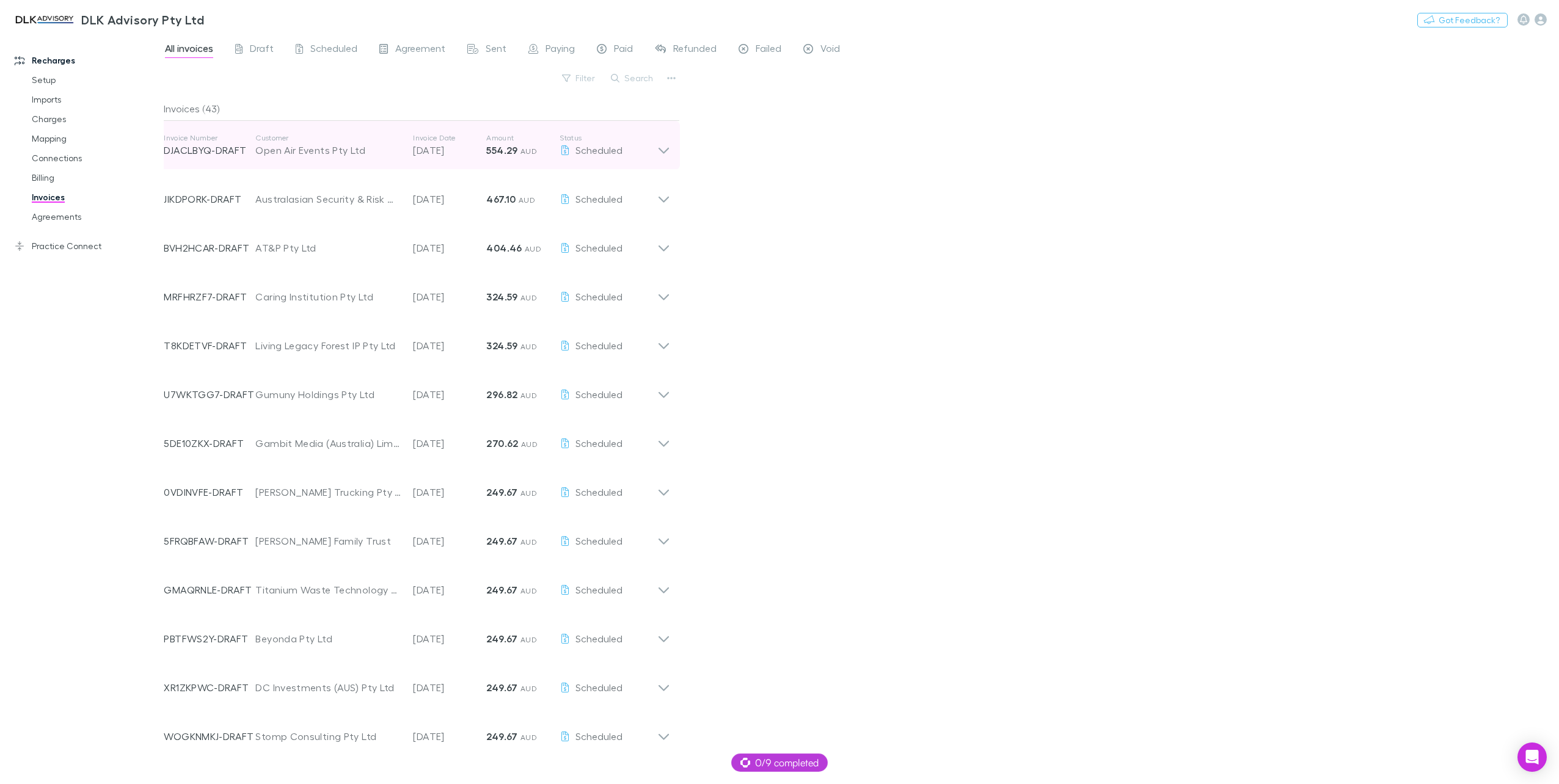
click at [422, 148] on p "[DATE]" at bounding box center [449, 150] width 73 height 14
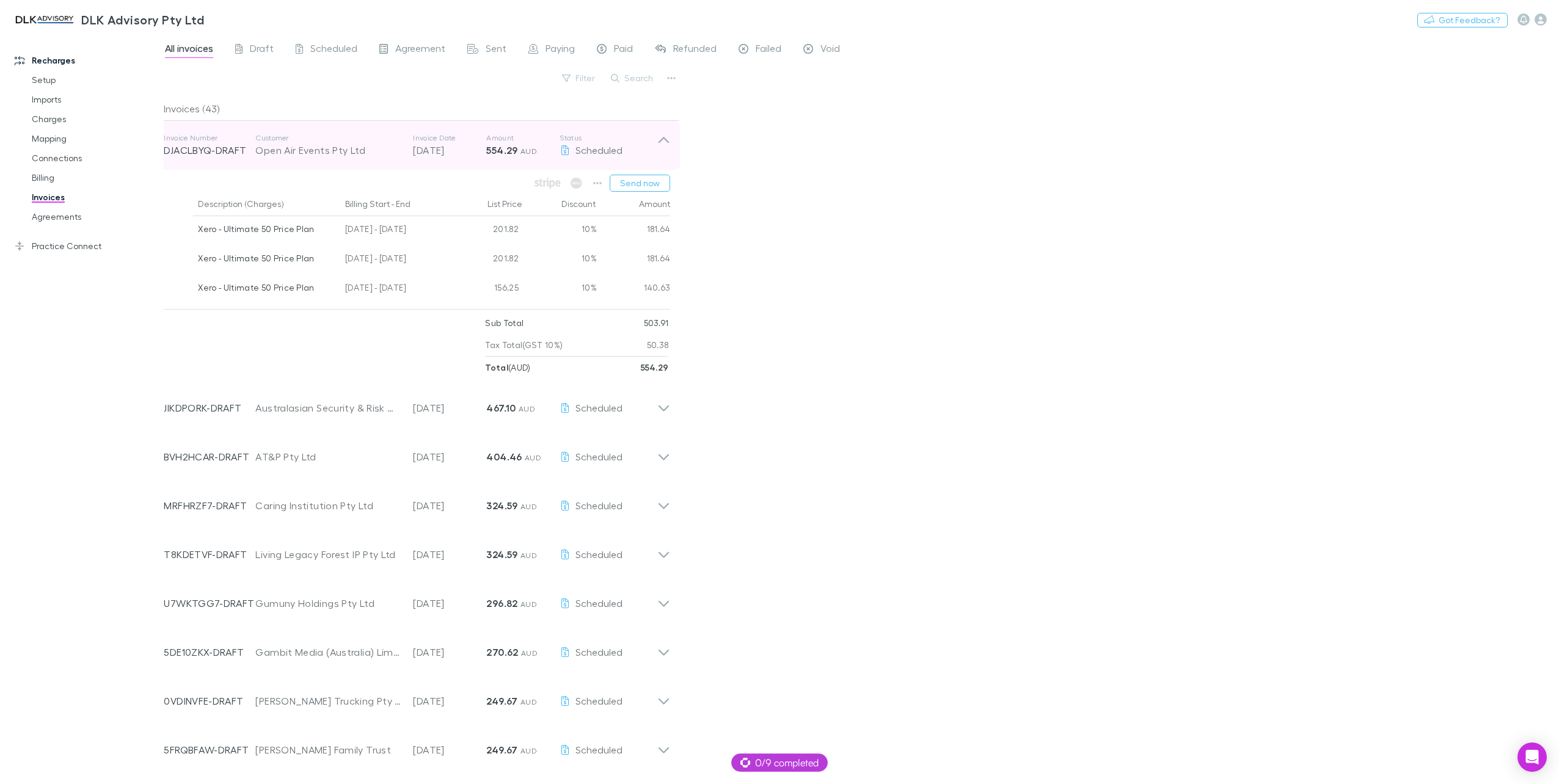
click at [432, 147] on p "[DATE]" at bounding box center [449, 150] width 73 height 14
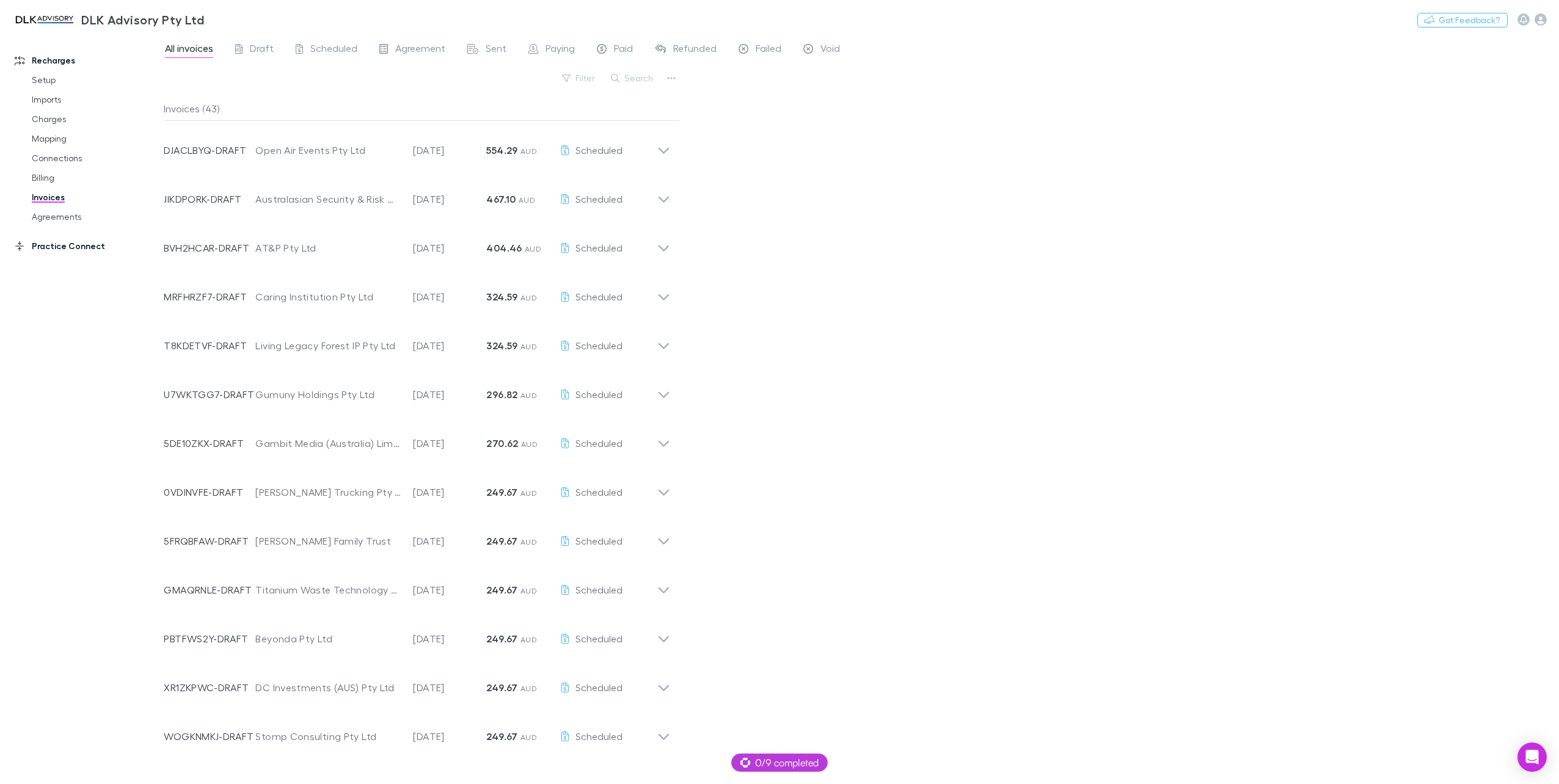
click at [69, 240] on link "Practice Connect" at bounding box center [86, 246] width 168 height 20
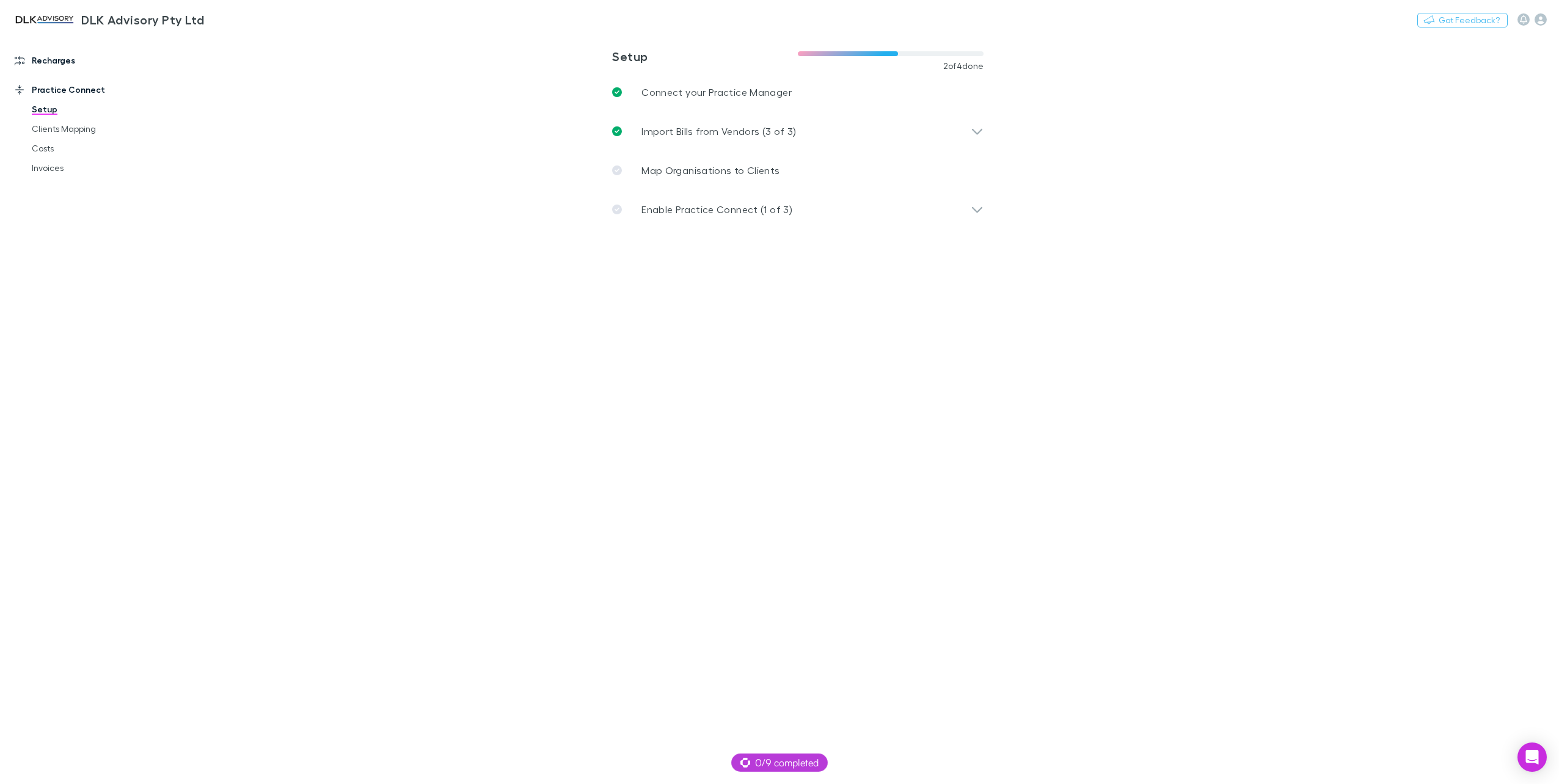
click at [45, 61] on link "Recharges" at bounding box center [86, 61] width 168 height 20
click at [48, 223] on link "Agreements" at bounding box center [95, 217] width 151 height 20
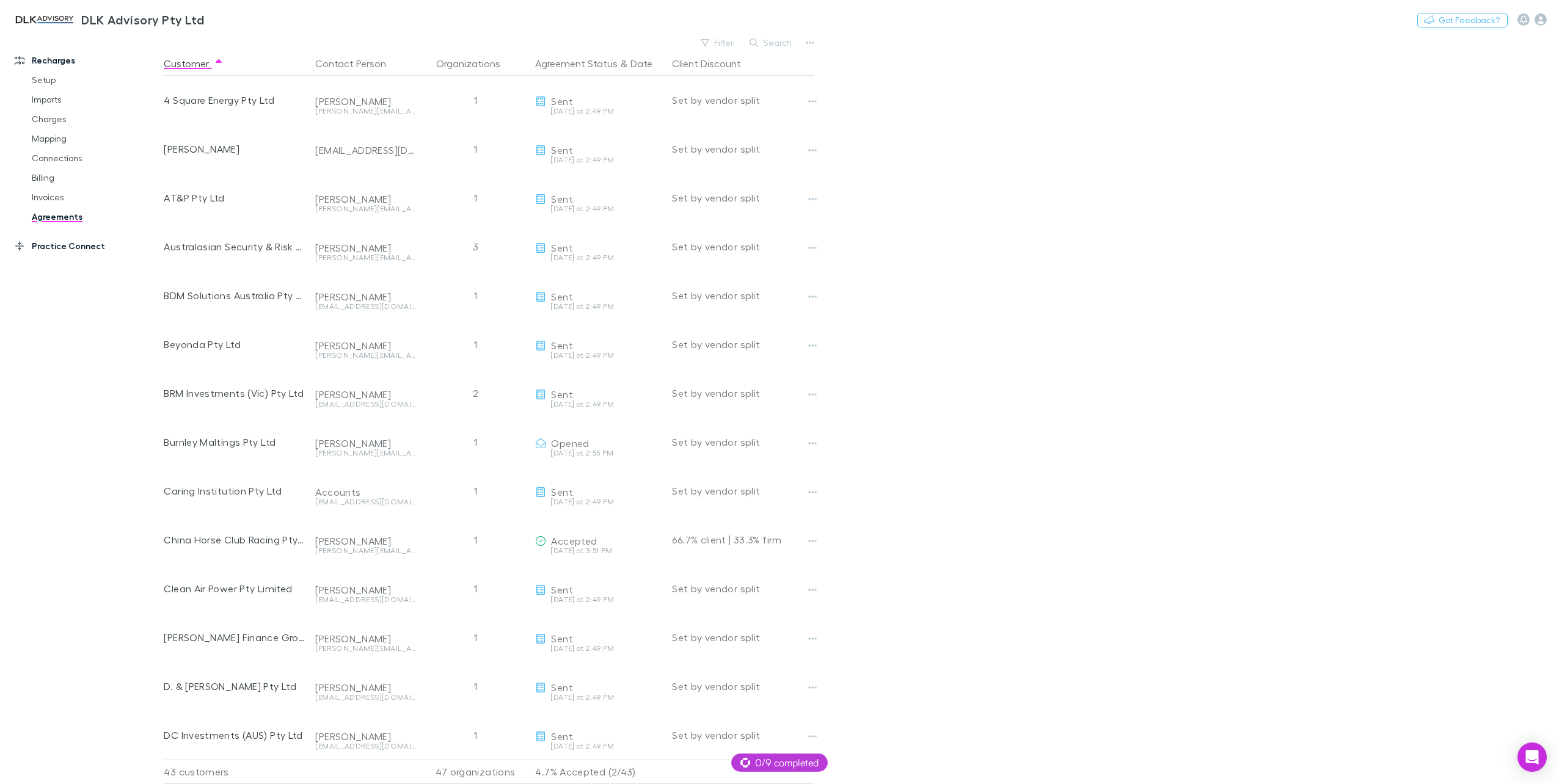
click at [54, 243] on link "Practice Connect" at bounding box center [86, 246] width 168 height 20
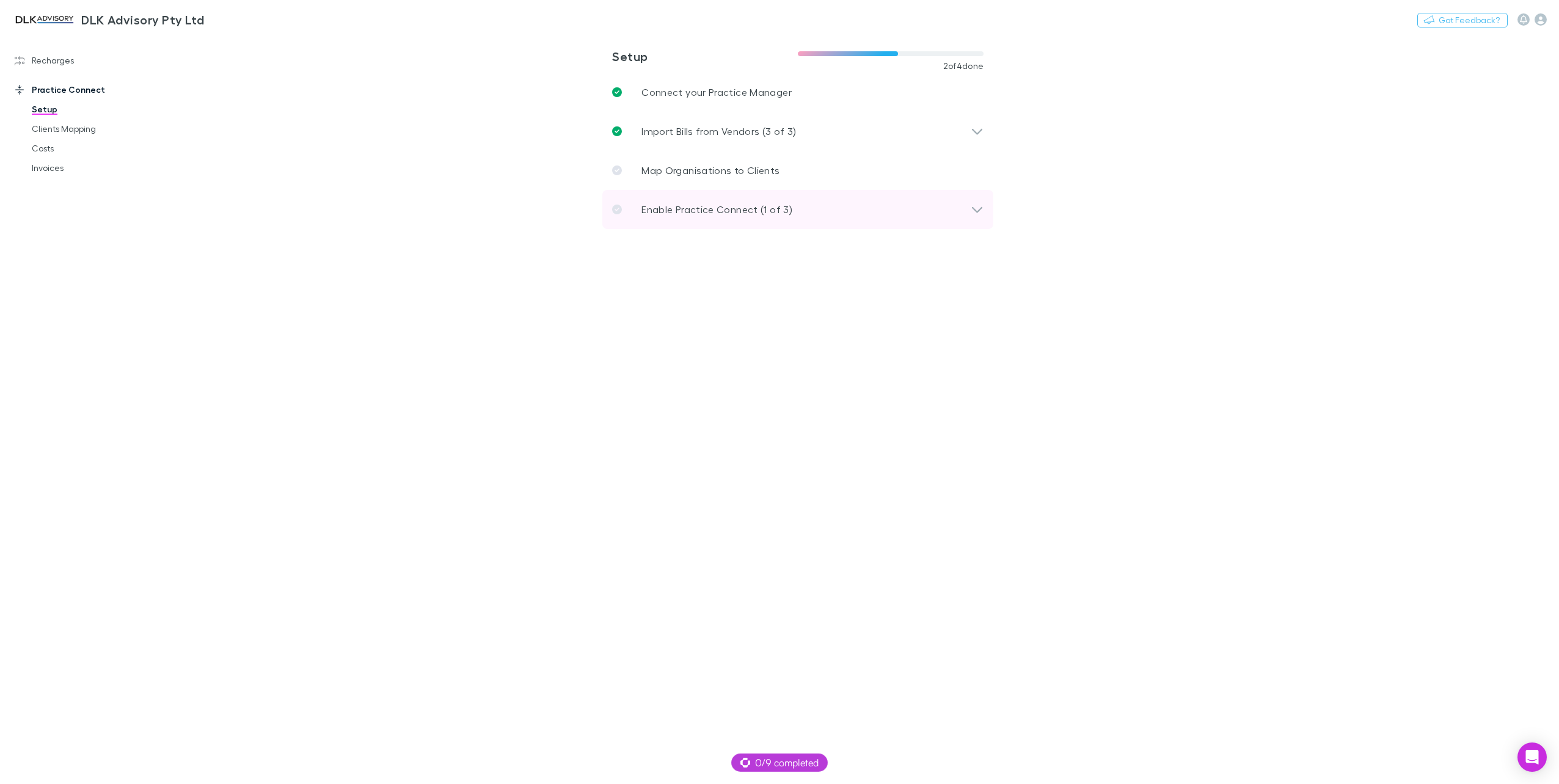
click at [827, 208] on div "Enable Practice Connect (1 of 3)" at bounding box center [791, 210] width 358 height 14
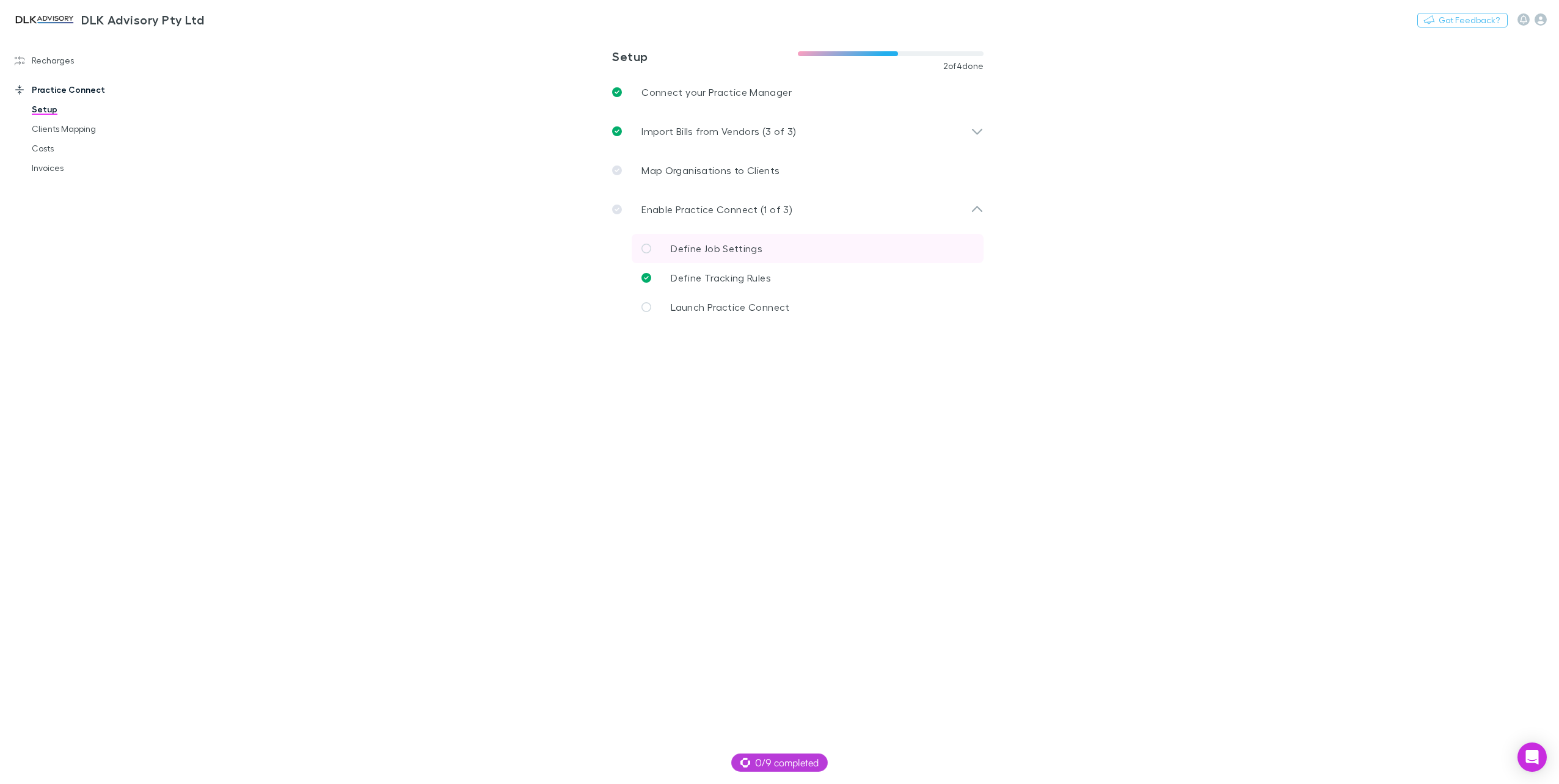
click at [641, 249] on icon at bounding box center [646, 248] width 10 height 10
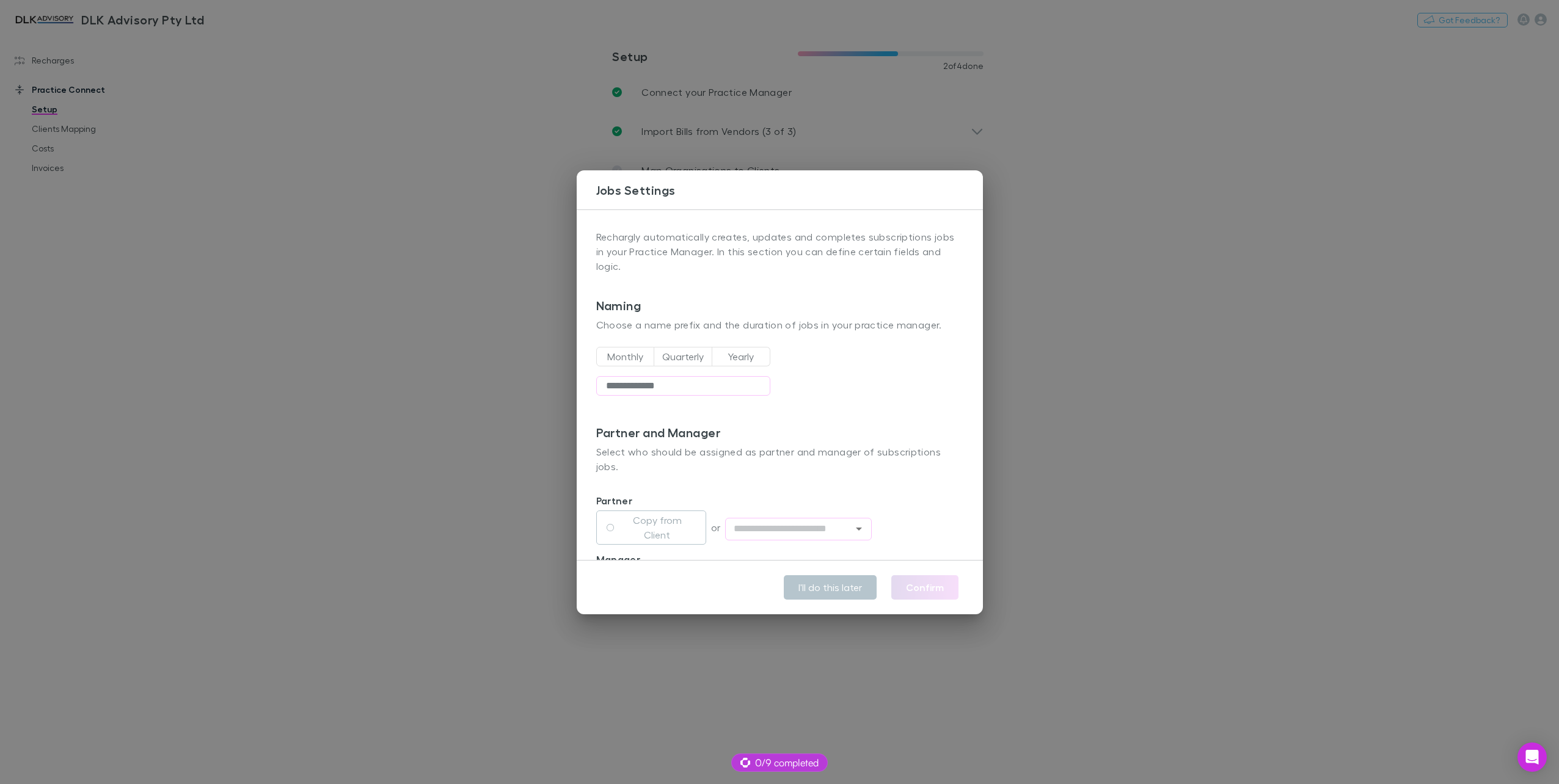
click at [620, 360] on button "Monthly" at bounding box center [625, 356] width 59 height 20
click at [736, 356] on button "Yearly" at bounding box center [741, 356] width 59 height 20
click at [635, 384] on input "**********" at bounding box center [683, 386] width 174 height 20
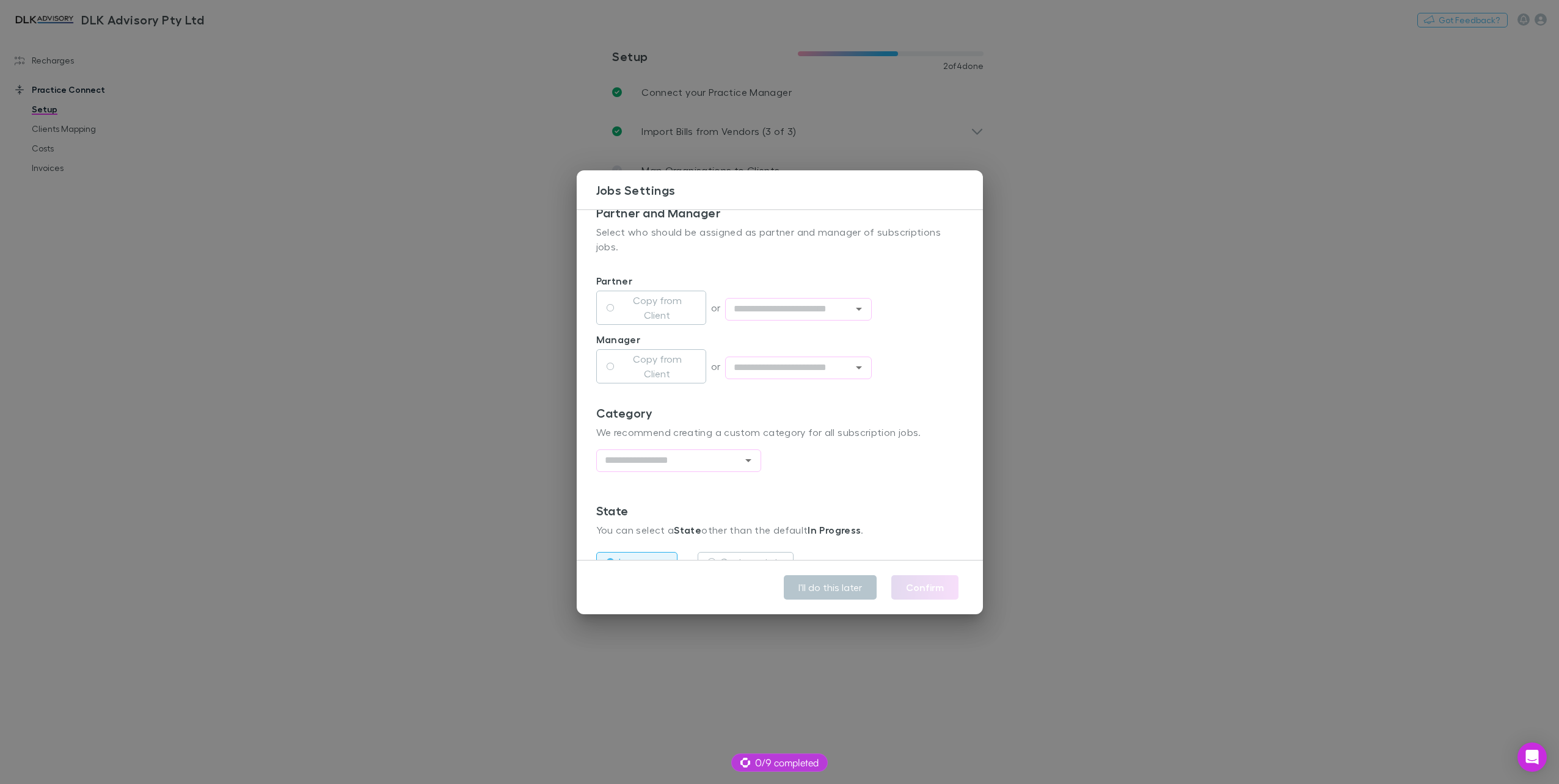
scroll to position [279, 0]
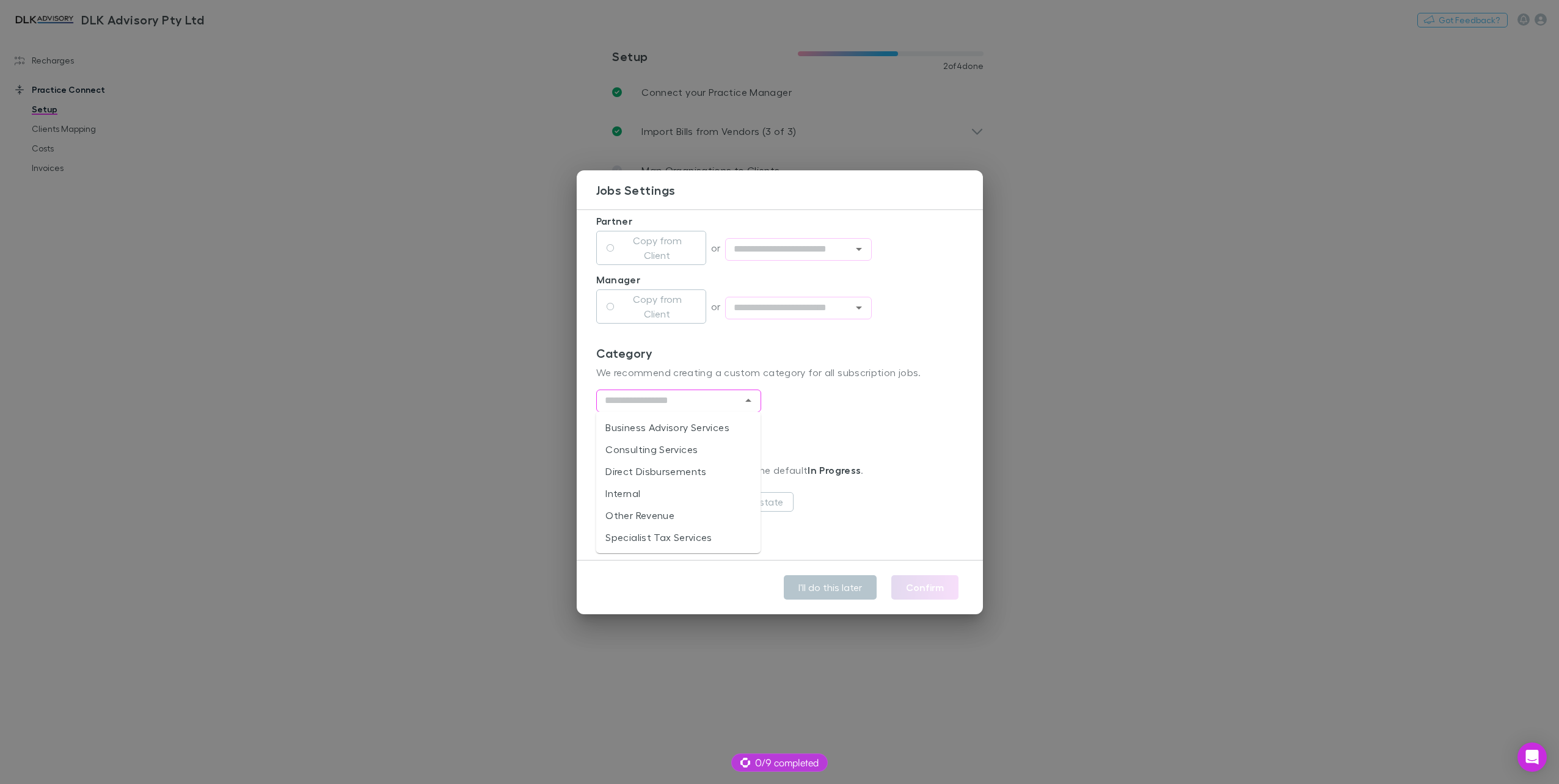
click at [731, 393] on input "text" at bounding box center [669, 400] width 138 height 15
click at [784, 391] on div "Category We recommend creating a custom category for all subscription jobs. ​" at bounding box center [780, 395] width 367 height 98
click at [701, 403] on input "text" at bounding box center [669, 400] width 138 height 15
click at [864, 427] on div "Category We recommend creating a custom category for all subscription jobs. ​" at bounding box center [780, 395] width 367 height 98
click at [730, 416] on div "​" at bounding box center [678, 404] width 165 height 29
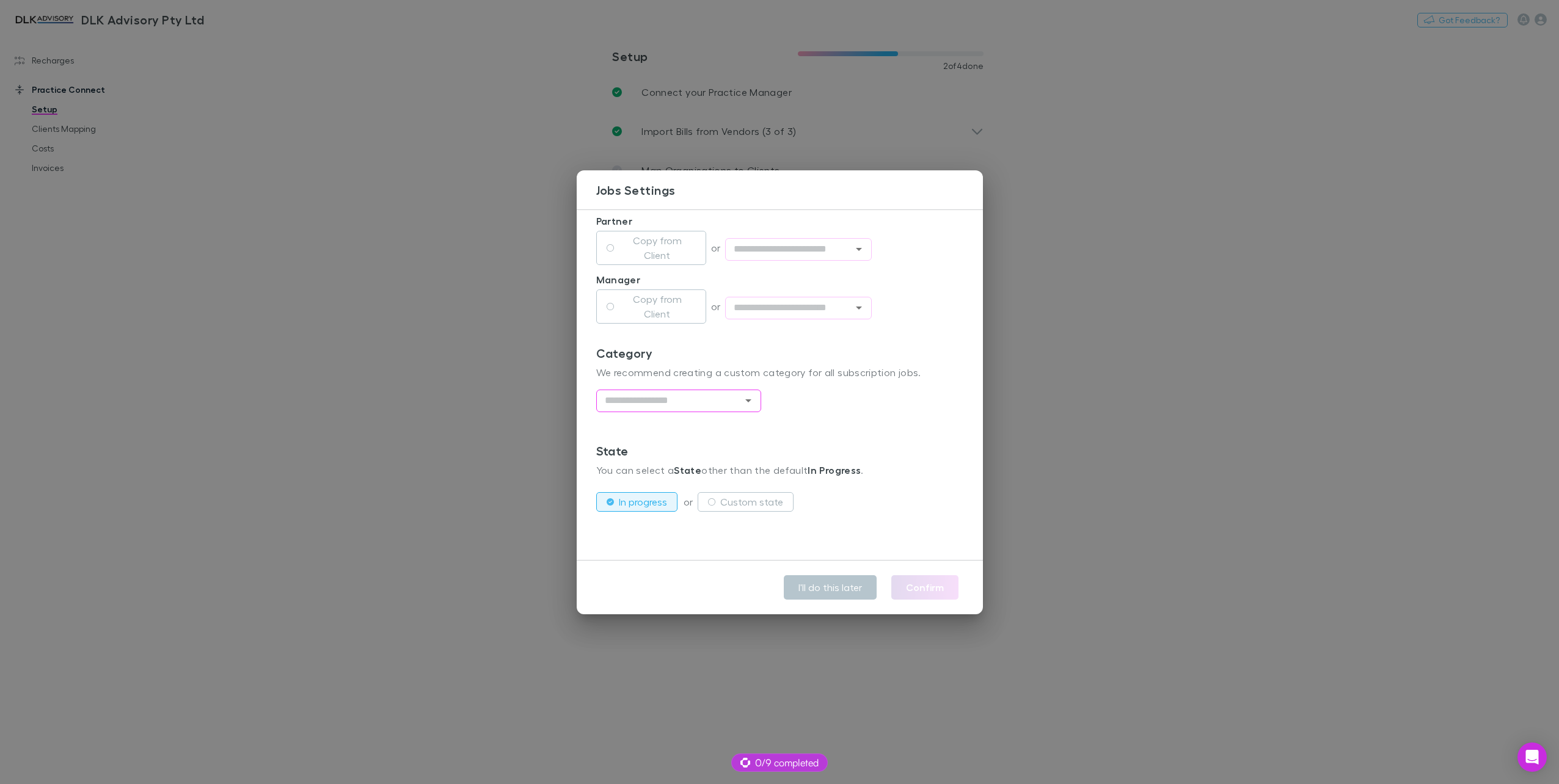
click at [727, 409] on div "​" at bounding box center [678, 401] width 165 height 23
click at [734, 400] on input "text" at bounding box center [669, 400] width 138 height 15
click at [892, 607] on div "I'll do this later Confirm" at bounding box center [780, 588] width 406 height 54
drag, startPoint x: 1094, startPoint y: 559, endPoint x: 1042, endPoint y: 554, distance: 52.2
click at [1093, 557] on div "**********" at bounding box center [780, 392] width 1559 height 784
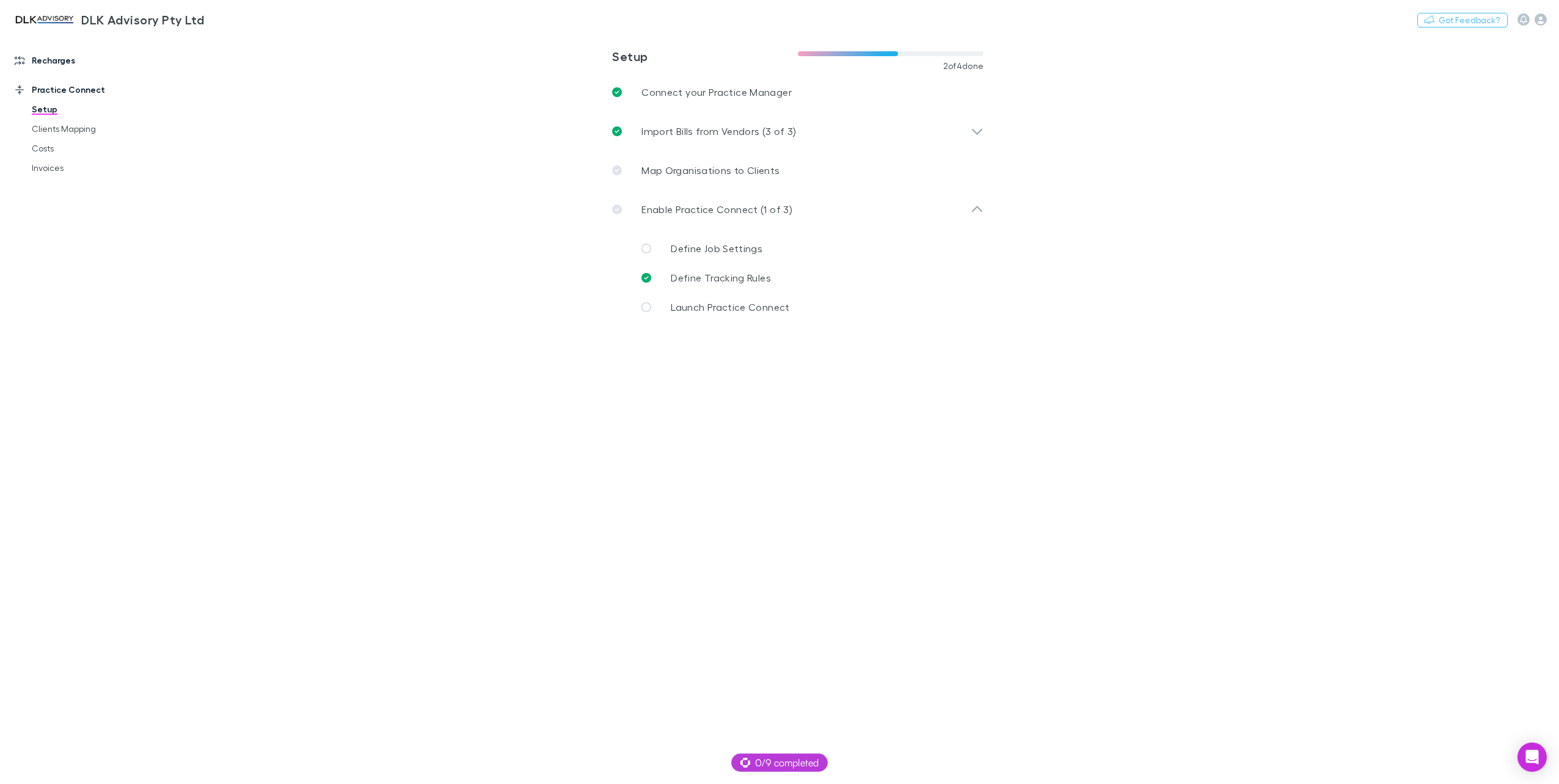
click at [52, 59] on link "Recharges" at bounding box center [86, 61] width 168 height 20
click at [50, 80] on link "Setup" at bounding box center [95, 80] width 151 height 20
click at [56, 244] on link "Practice Connect" at bounding box center [86, 246] width 168 height 20
click at [751, 211] on p "Enable Practice Connect (1 of 3)" at bounding box center [716, 210] width 151 height 14
click at [759, 255] on link "Define Job Settings" at bounding box center [807, 248] width 352 height 29
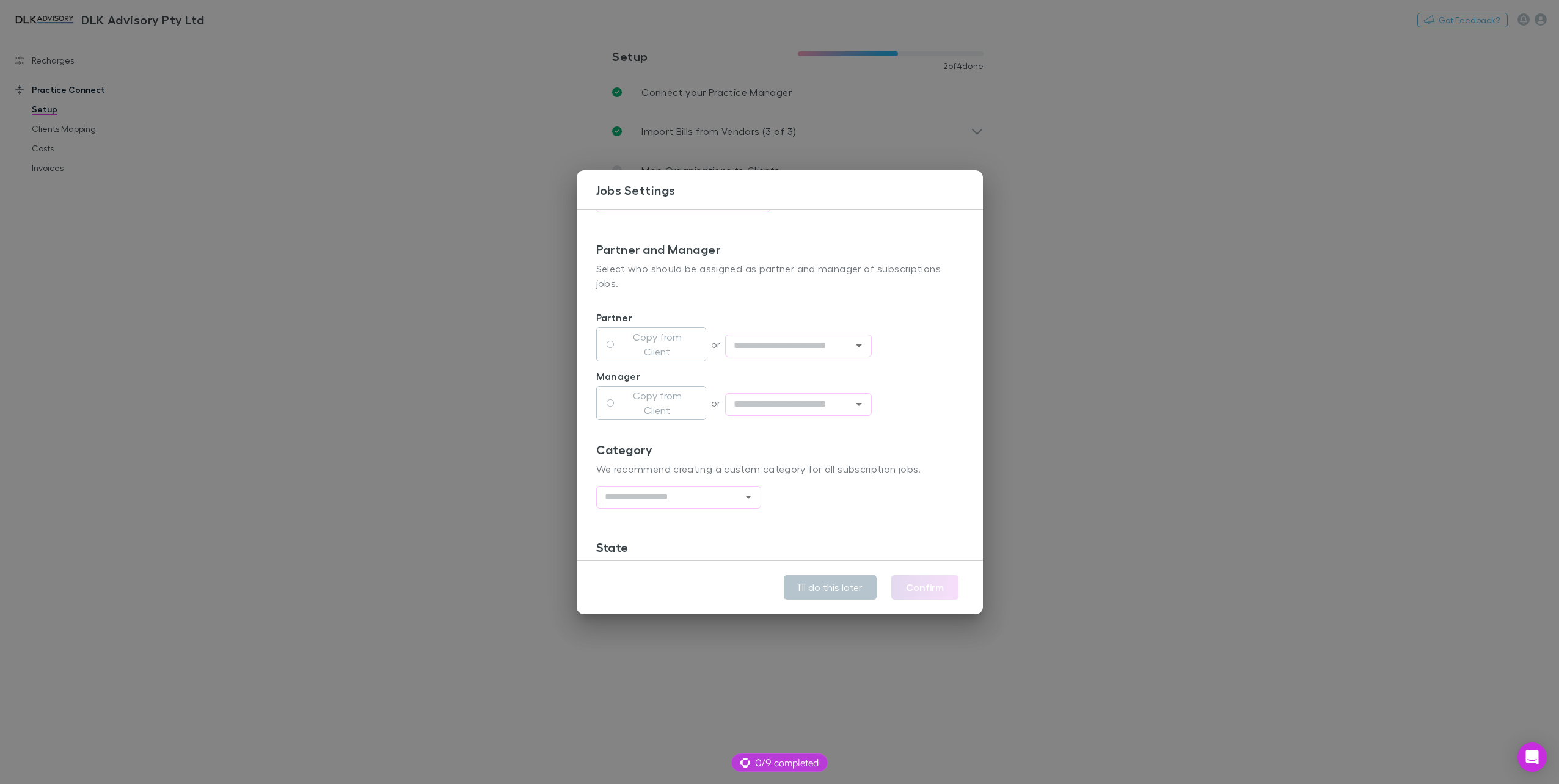
scroll to position [279, 0]
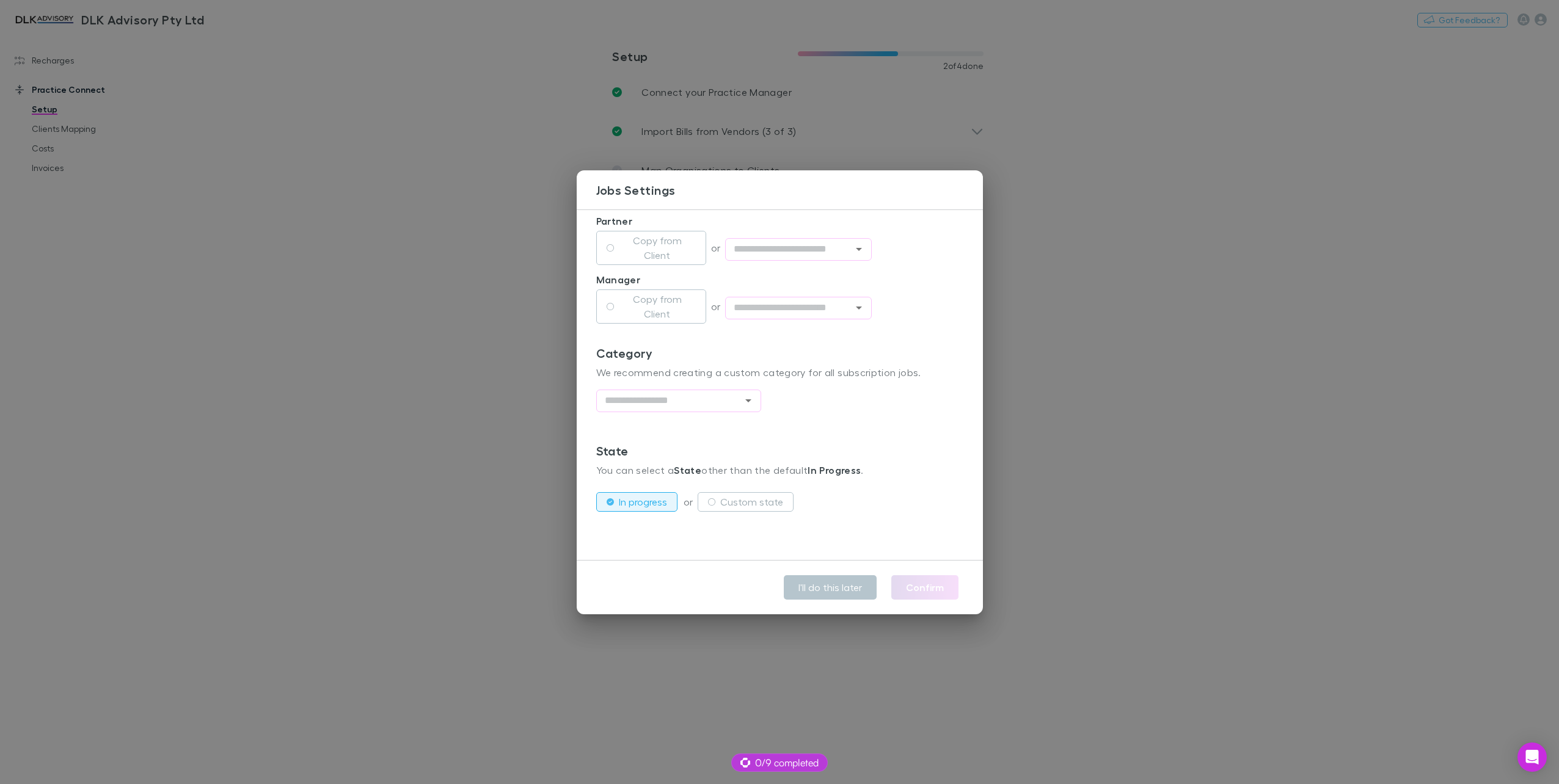
click at [712, 374] on p "We recommend creating a custom category for all subscription jobs." at bounding box center [780, 372] width 367 height 14
click at [707, 395] on input "text" at bounding box center [669, 400] width 138 height 15
click at [840, 411] on div "Category We recommend creating a custom category for all subscription jobs. ​" at bounding box center [780, 395] width 367 height 98
click at [1062, 545] on div "**********" at bounding box center [780, 392] width 1559 height 784
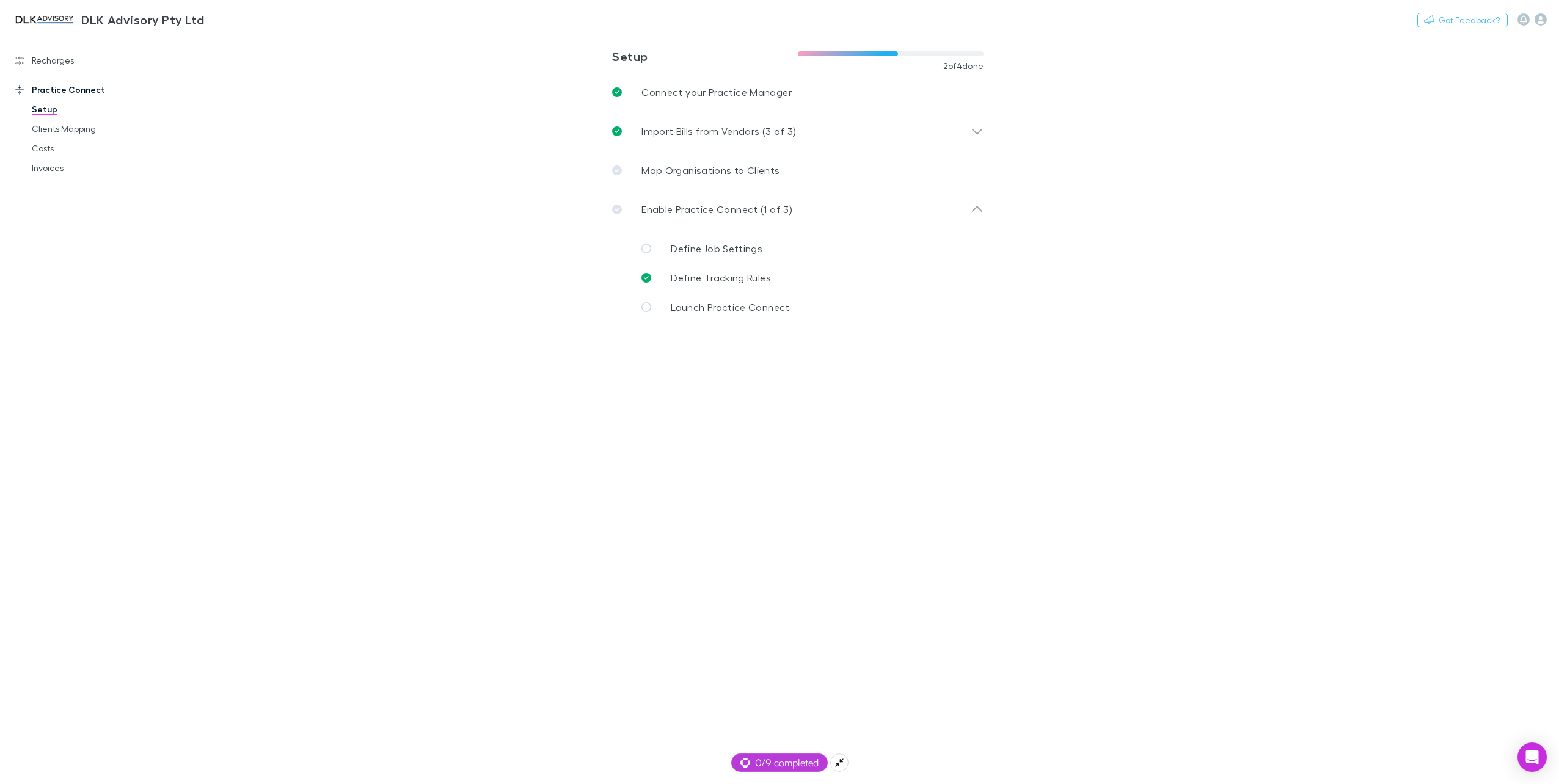
click at [776, 760] on span "0/9 completed" at bounding box center [780, 762] width 78 height 14
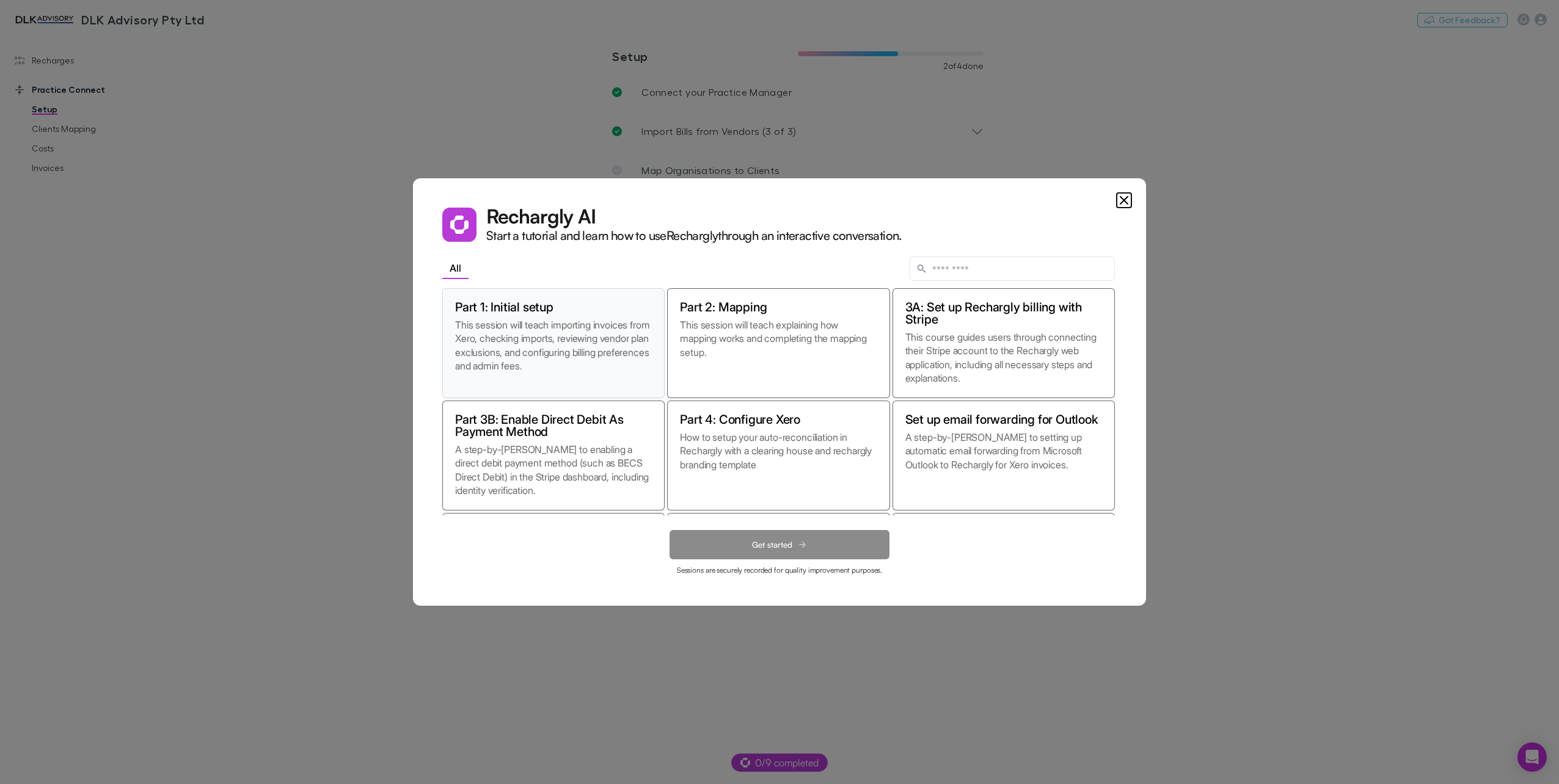
click at [529, 321] on p "This session will teach importing invoices from Xero, checking imports, reviewi…" at bounding box center [553, 351] width 197 height 67
click at [771, 545] on span "Get started" at bounding box center [772, 545] width 40 height 10
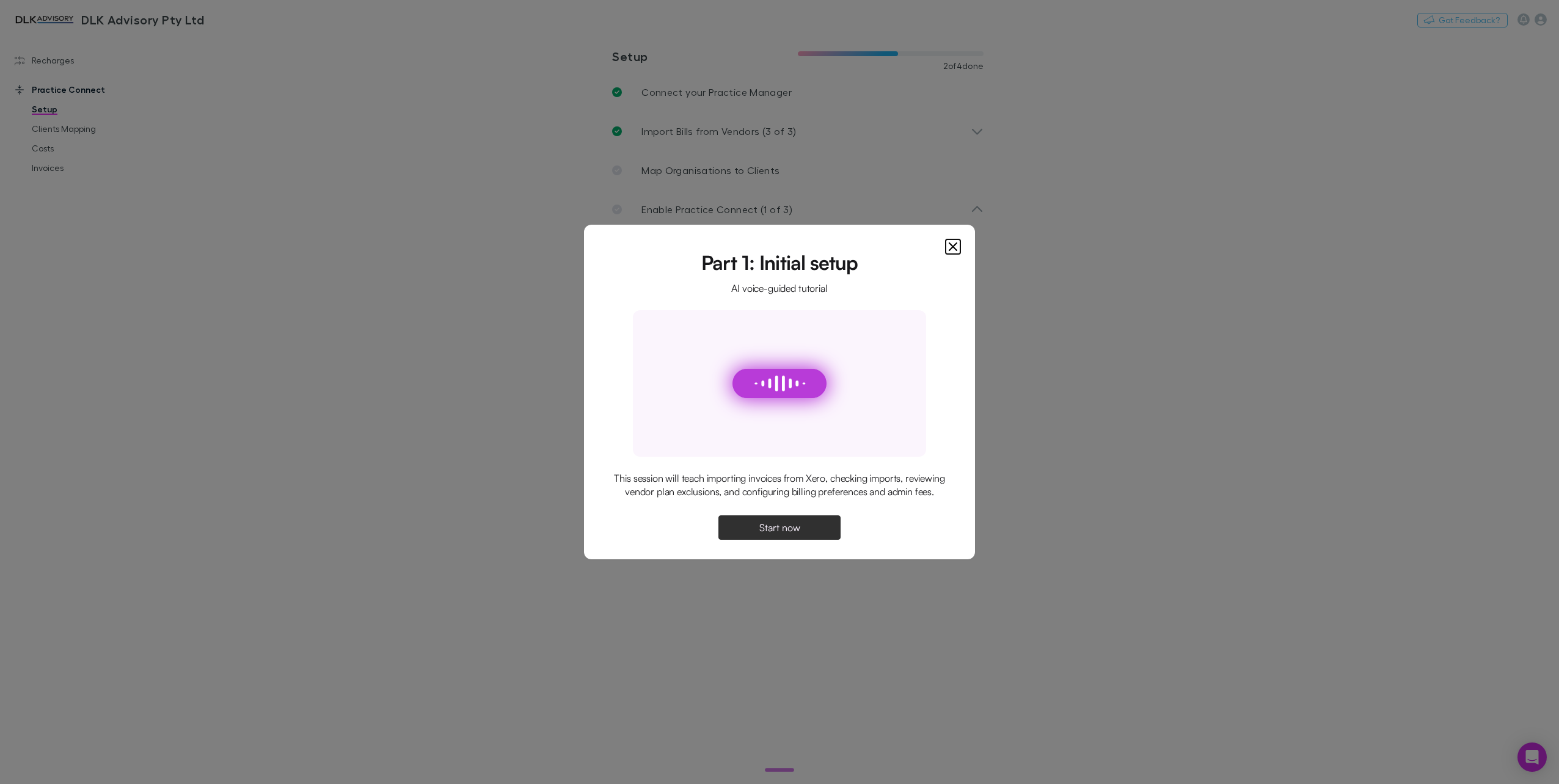
click at [776, 540] on button "Start now" at bounding box center [779, 527] width 122 height 24
click at [789, 419] on div at bounding box center [779, 383] width 293 height 147
click at [775, 536] on button "Continue" at bounding box center [779, 527] width 122 height 24
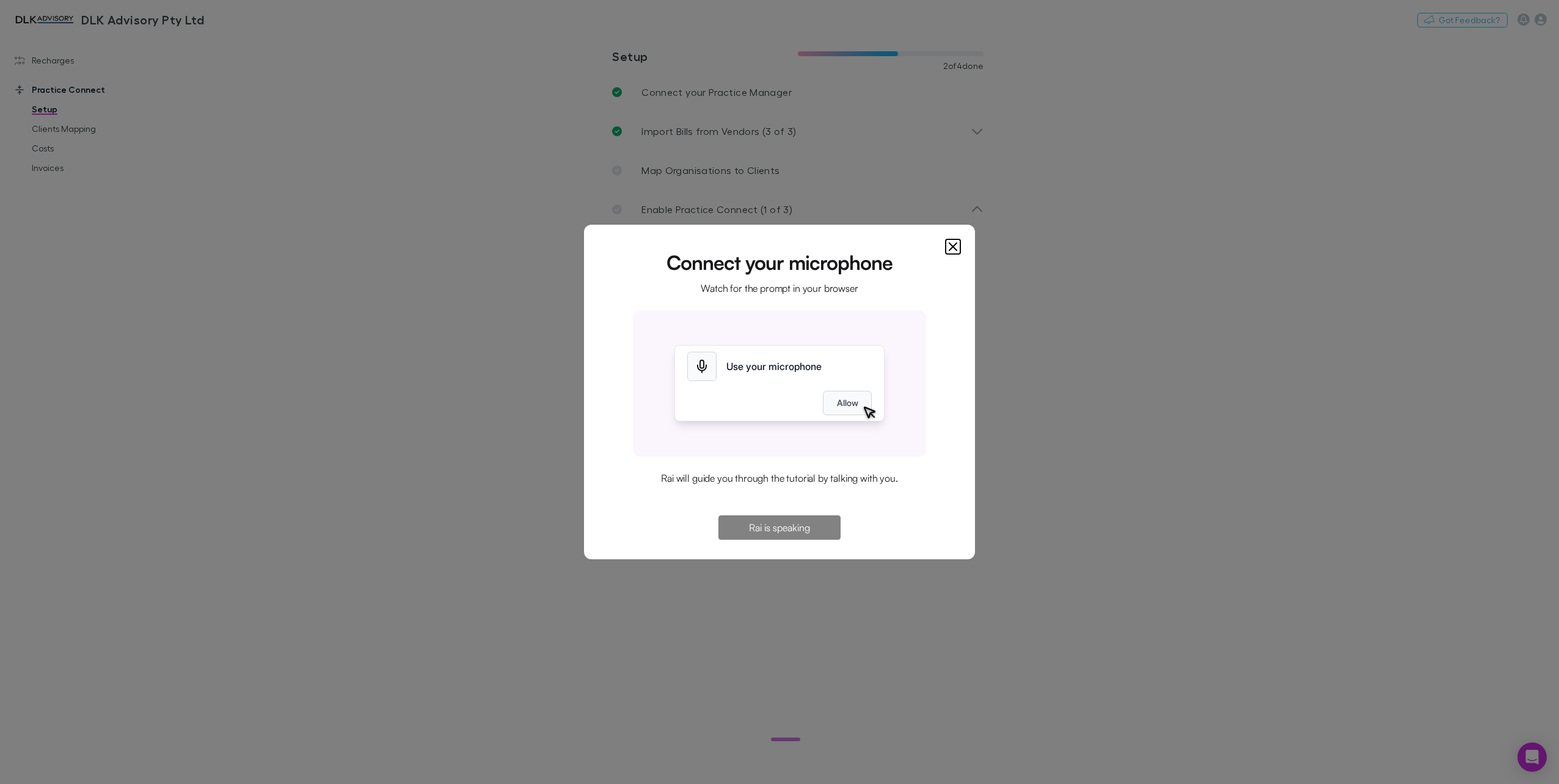
click at [842, 402] on button "Allow" at bounding box center [847, 403] width 49 height 24
click at [787, 530] on span "Continue" at bounding box center [780, 527] width 39 height 10
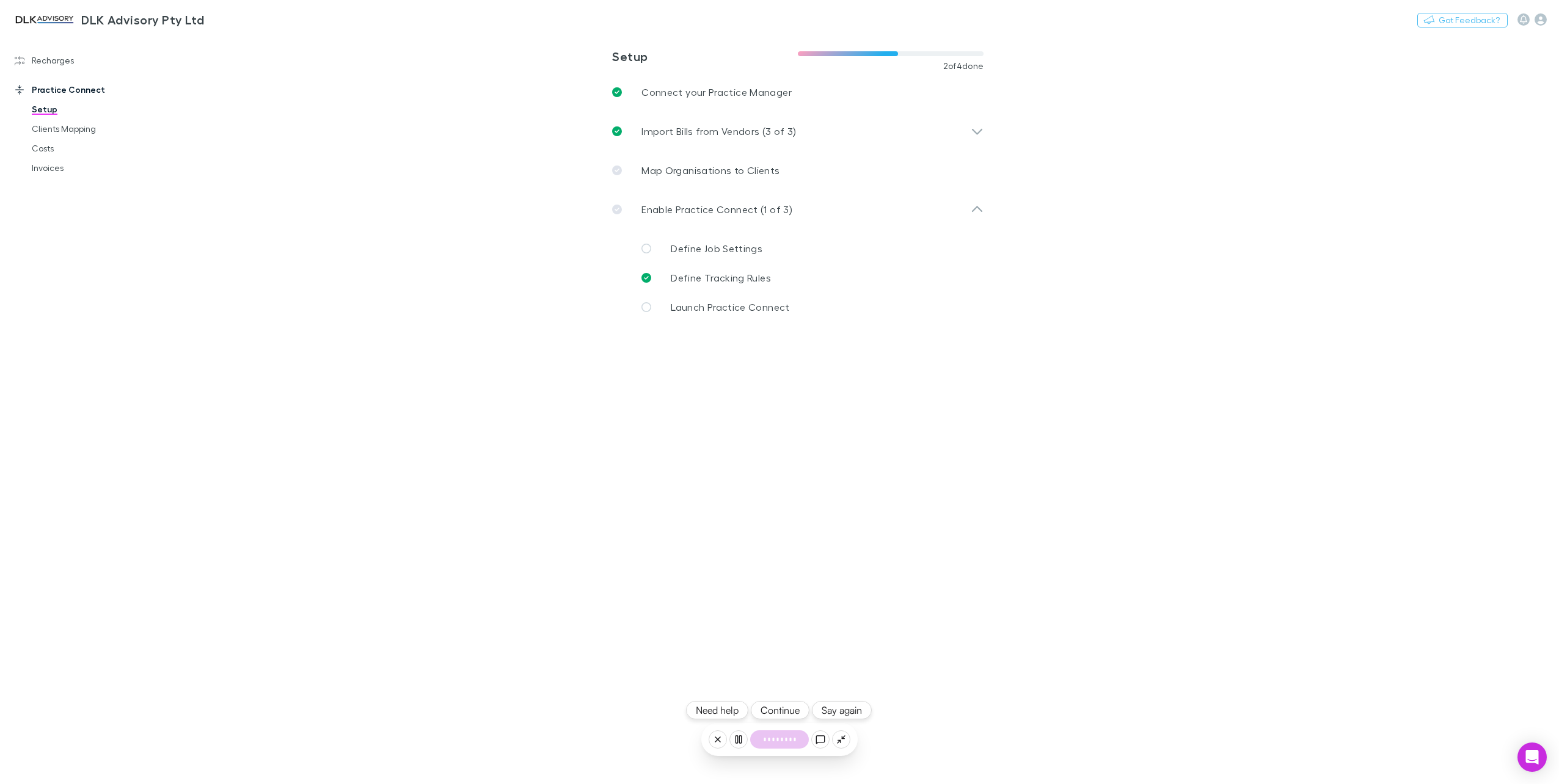
click at [782, 708] on button "Continue" at bounding box center [780, 710] width 59 height 18
click at [781, 715] on button "Continue" at bounding box center [780, 710] width 59 height 18
click at [1020, 562] on main "**********" at bounding box center [861, 409] width 1395 height 750
click at [821, 738] on icon at bounding box center [820, 739] width 10 height 10
click at [771, 705] on div "Switched to chat" at bounding box center [778, 710] width 87 height 18
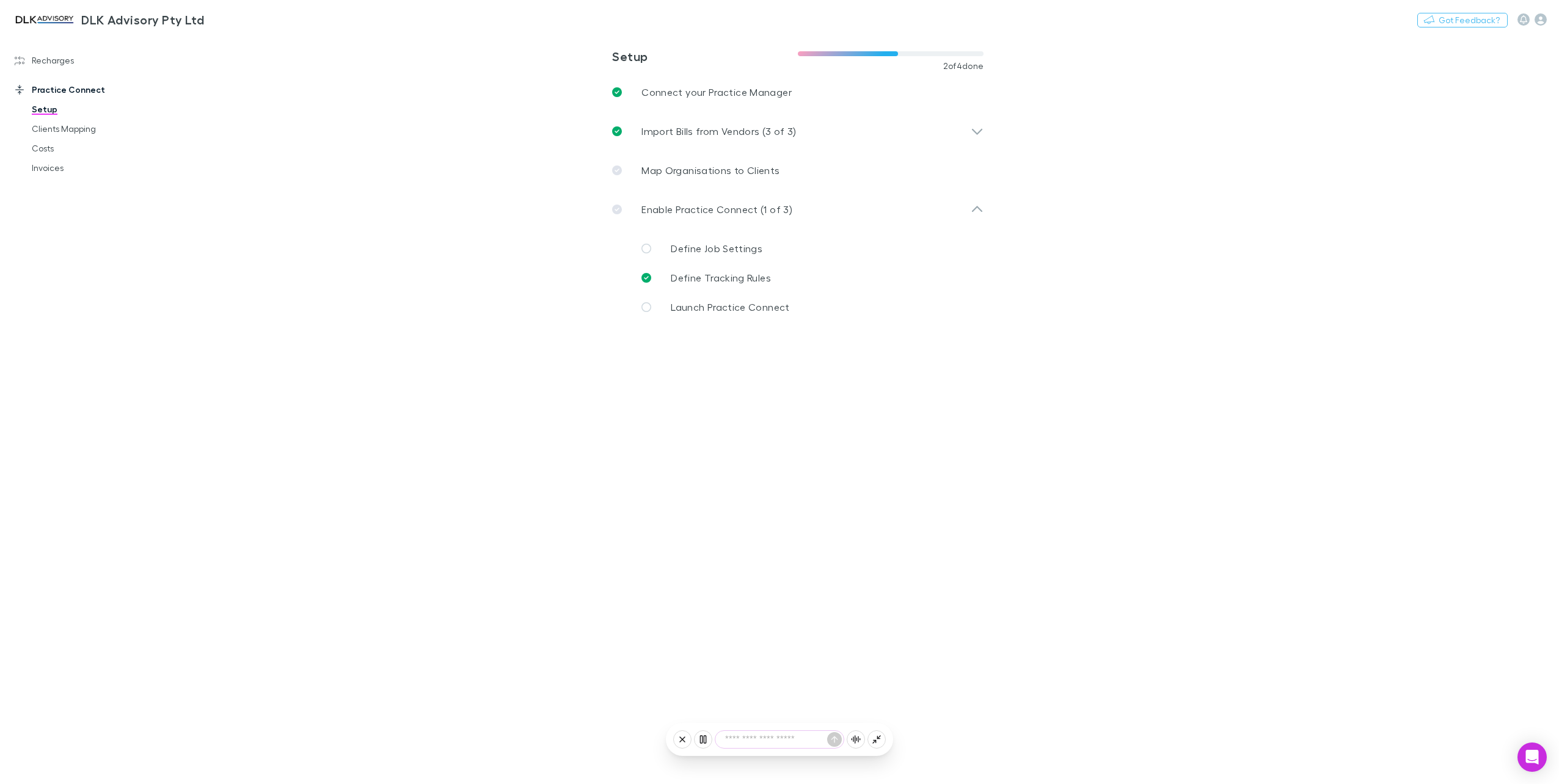
click at [772, 710] on button "Continue" at bounding box center [793, 710] width 59 height 18
click at [820, 742] on icon at bounding box center [820, 739] width 0 height 7
click at [820, 742] on icon at bounding box center [820, 739] width 10 height 10
type textarea "**********"
click at [736, 735] on icon at bounding box center [738, 739] width 10 height 10
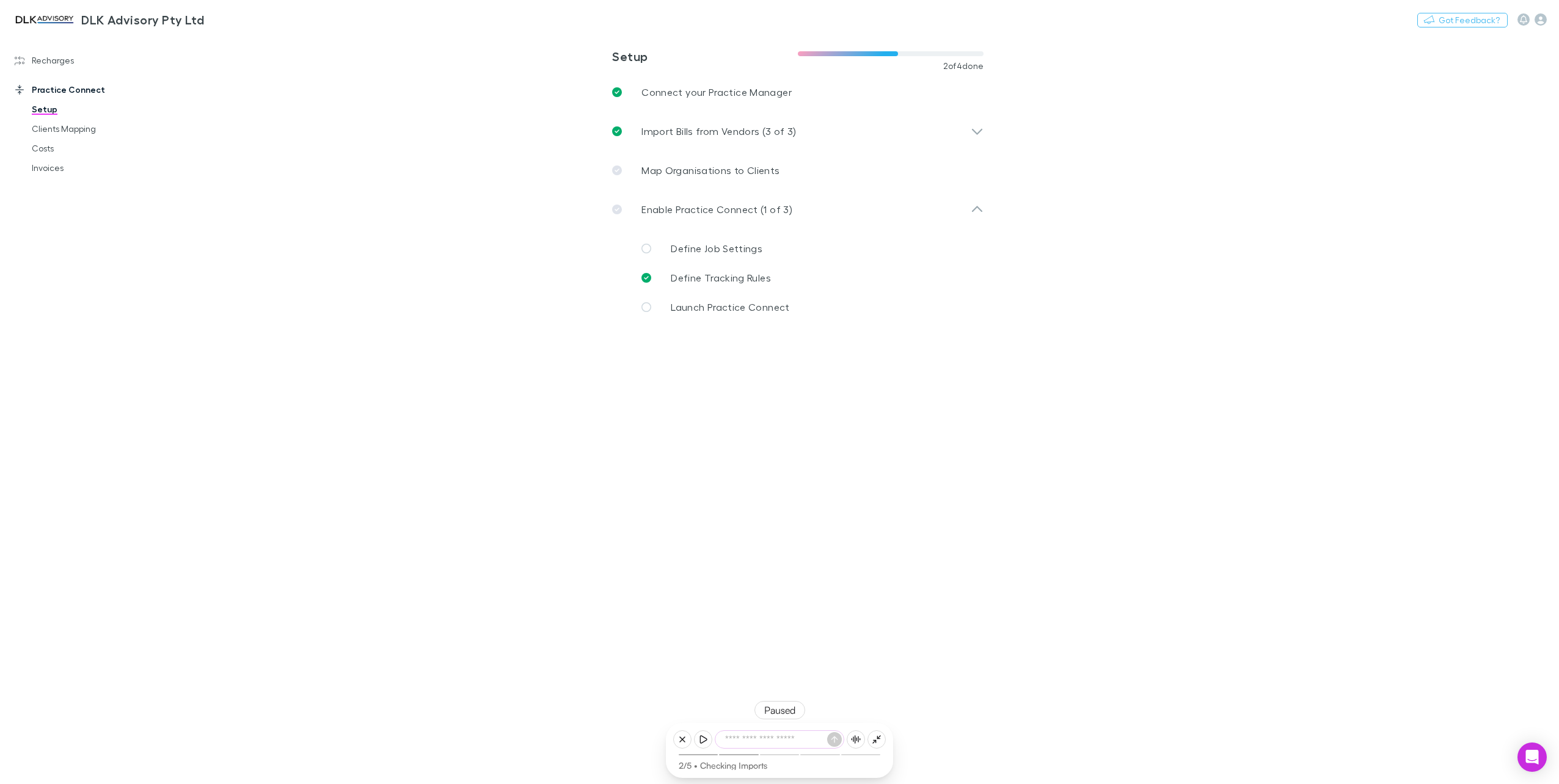
click at [47, 110] on link "Setup" at bounding box center [95, 109] width 151 height 20
click at [1541, 17] on icon "button" at bounding box center [1540, 20] width 12 height 12
click at [1425, 246] on span "Integrations" at bounding box center [1462, 253] width 148 height 14
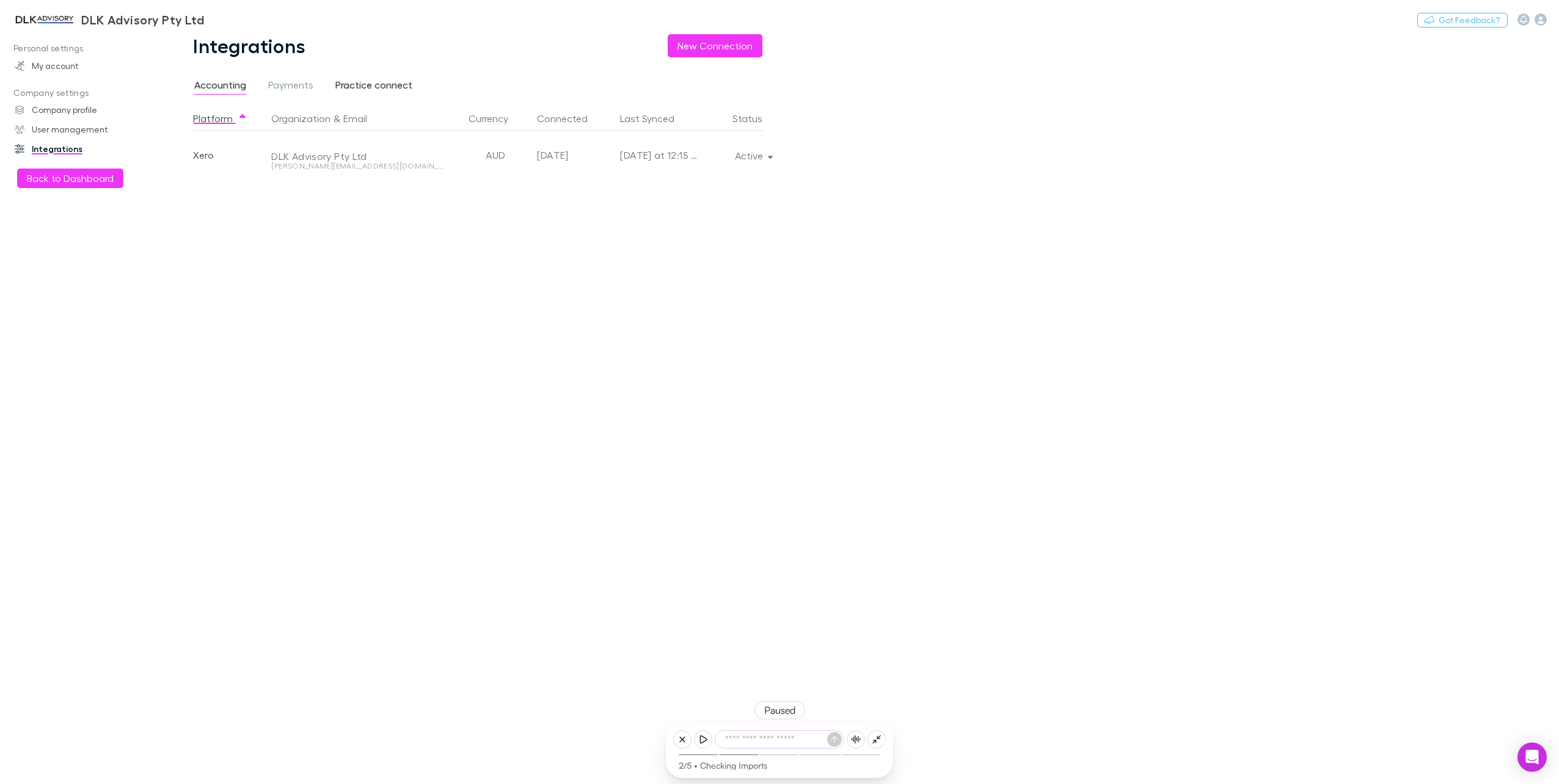
click at [373, 83] on span "Practice connect" at bounding box center [374, 87] width 77 height 16
click at [753, 156] on button "Inactive" at bounding box center [749, 155] width 63 height 17
click at [712, 176] on p "Re-connect" at bounding box center [695, 180] width 148 height 14
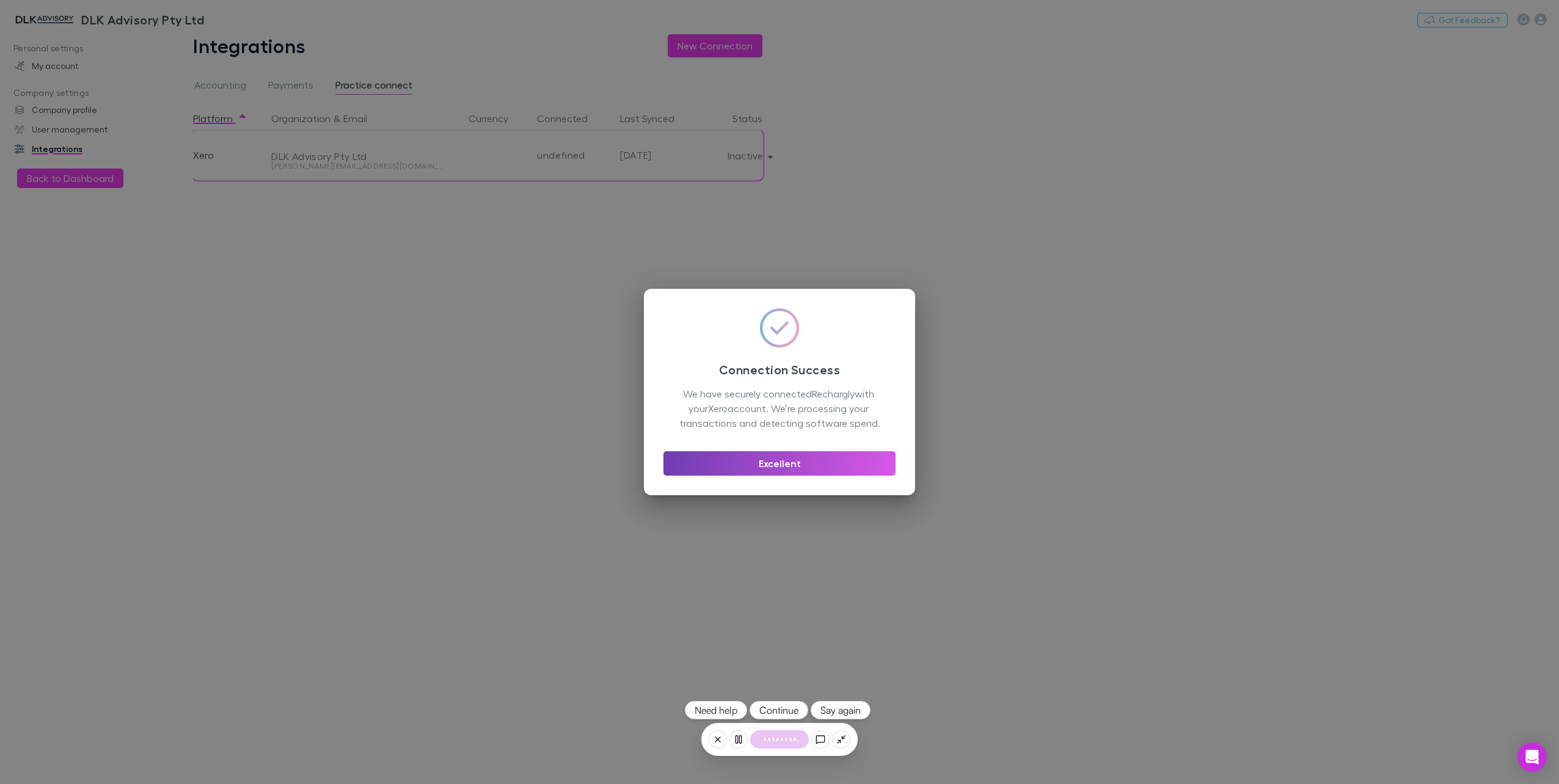
click at [774, 462] on button "Excellent" at bounding box center [780, 463] width 232 height 24
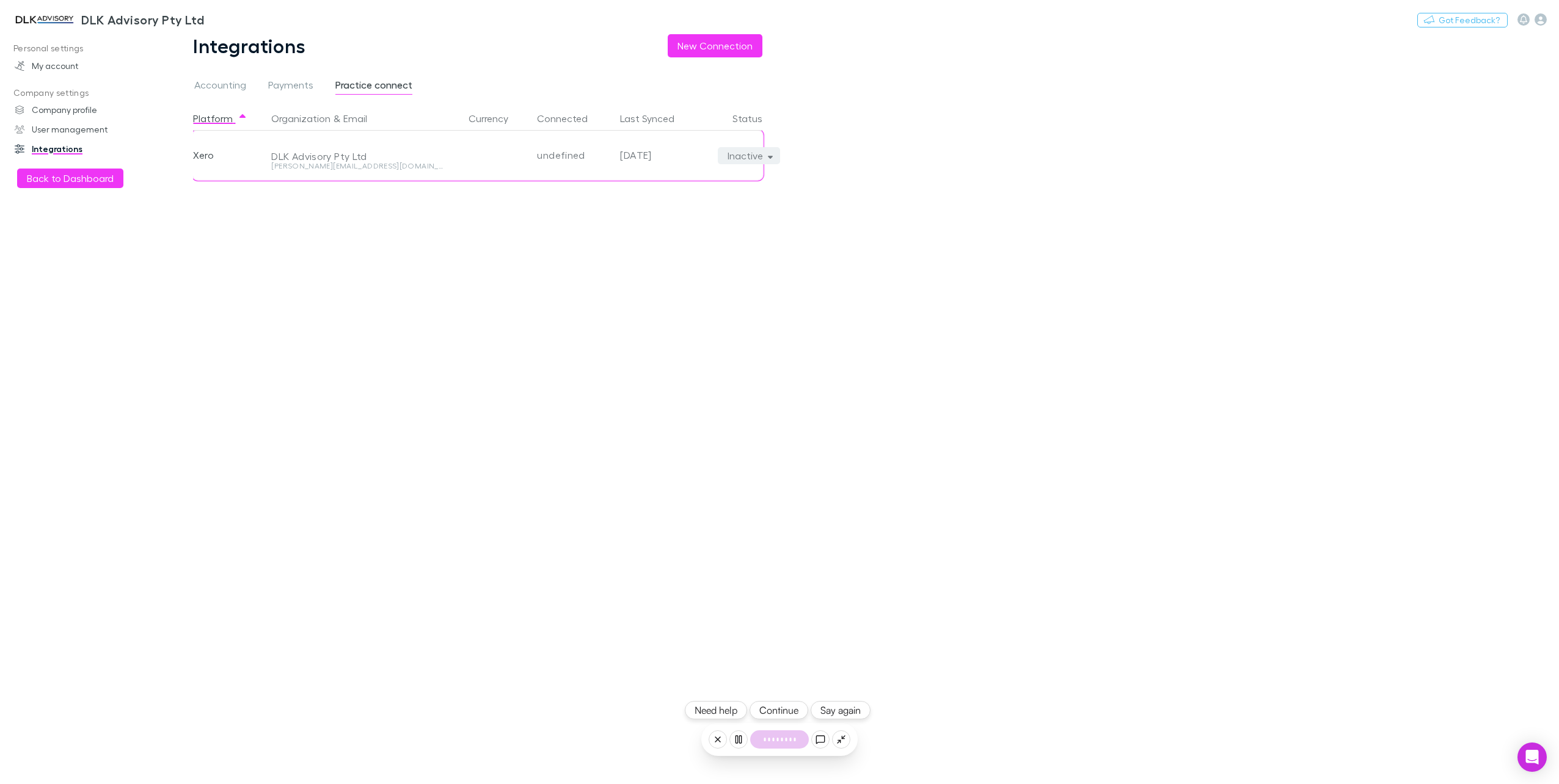
click at [768, 160] on button "Inactive" at bounding box center [749, 155] width 63 height 17
drag, startPoint x: 402, startPoint y: 293, endPoint x: 409, endPoint y: 294, distance: 7.1
click at [402, 293] on div at bounding box center [780, 392] width 1559 height 784
click at [77, 179] on button "Back to Dashboard" at bounding box center [70, 178] width 106 height 20
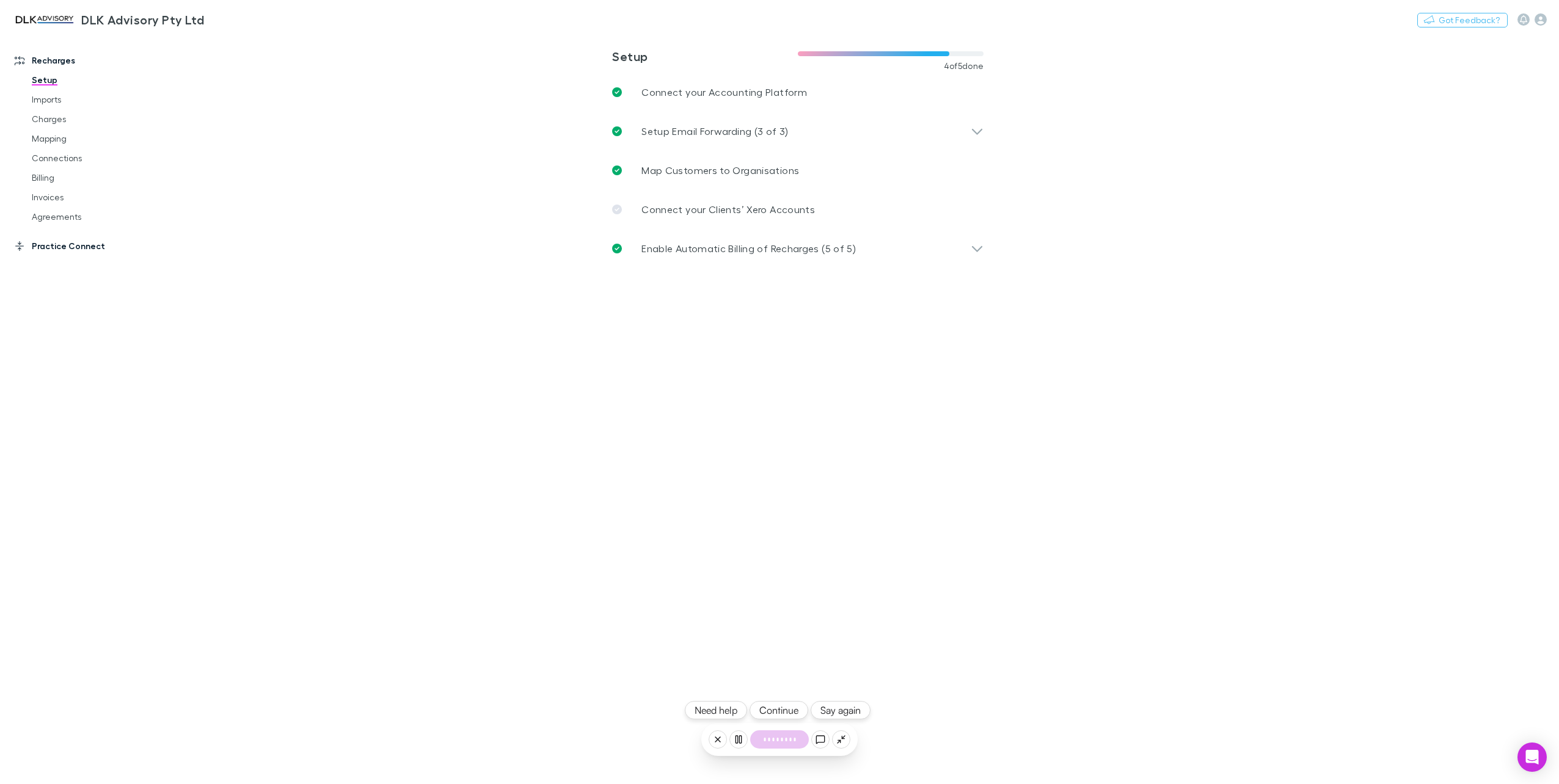
click at [56, 248] on link "Practice Connect" at bounding box center [86, 246] width 168 height 20
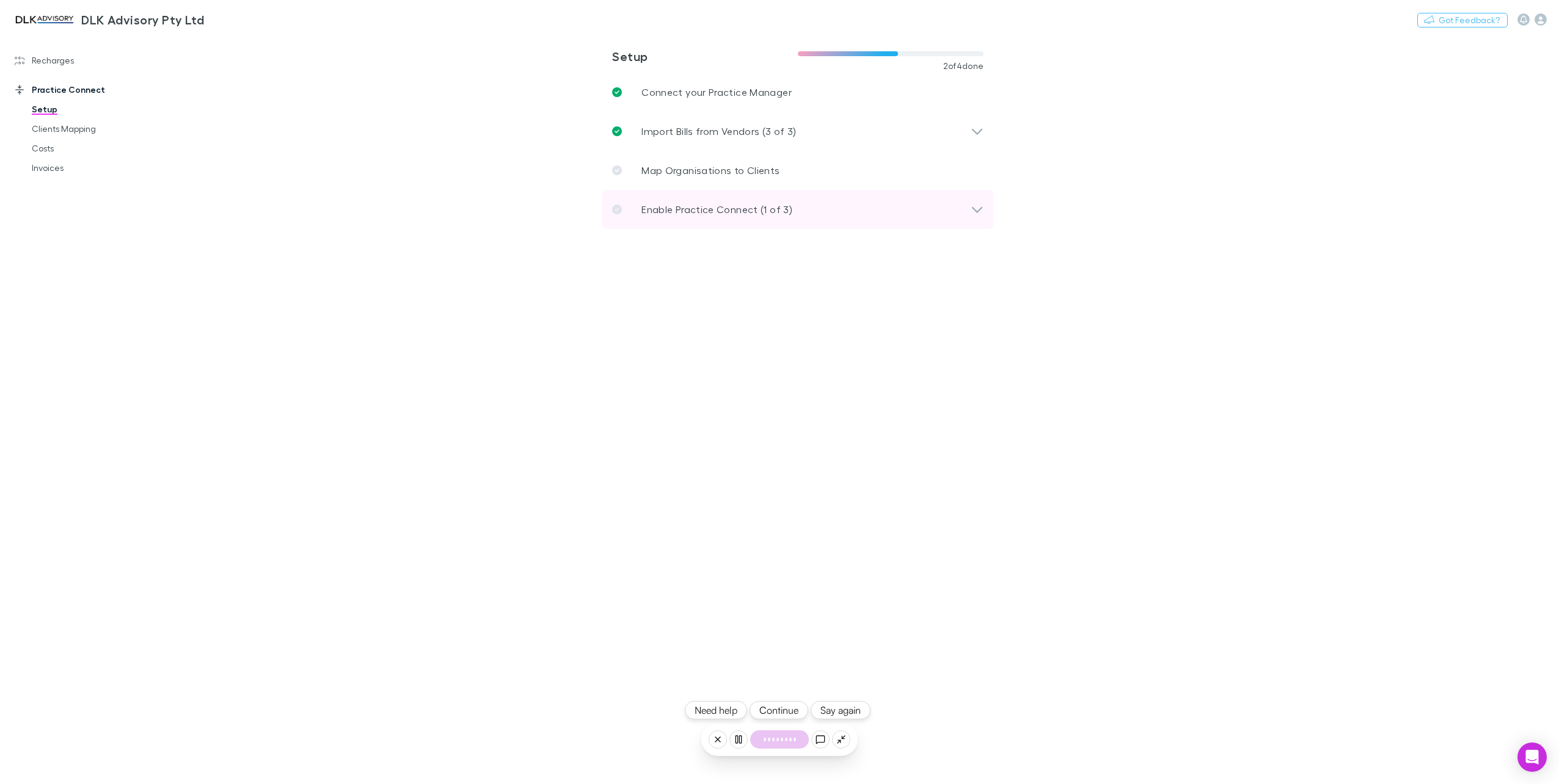
click at [798, 204] on div "Enable Practice Connect (1 of 3)" at bounding box center [791, 210] width 358 height 14
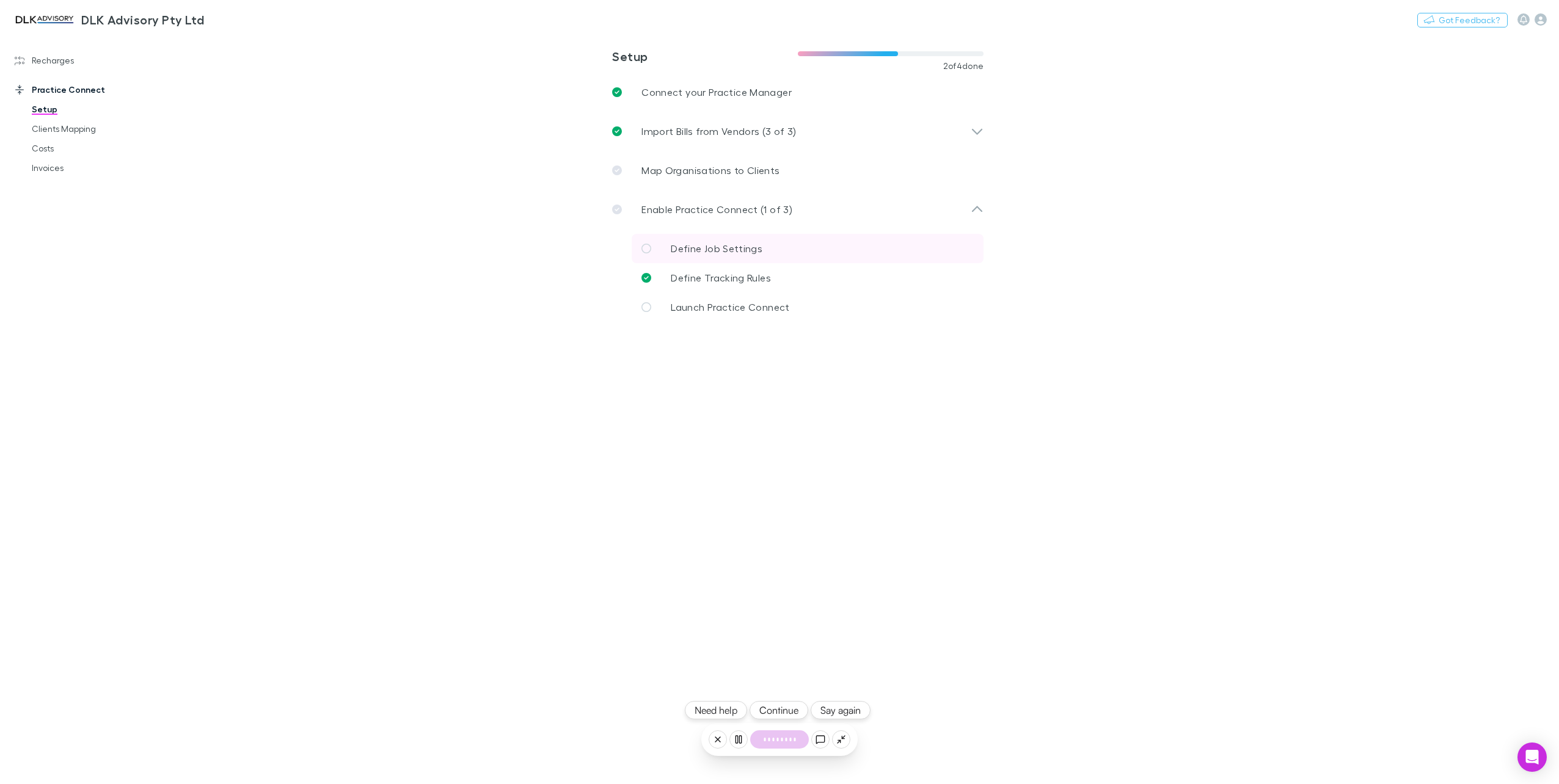
click at [701, 245] on span "Define Job Settings" at bounding box center [716, 248] width 91 height 12
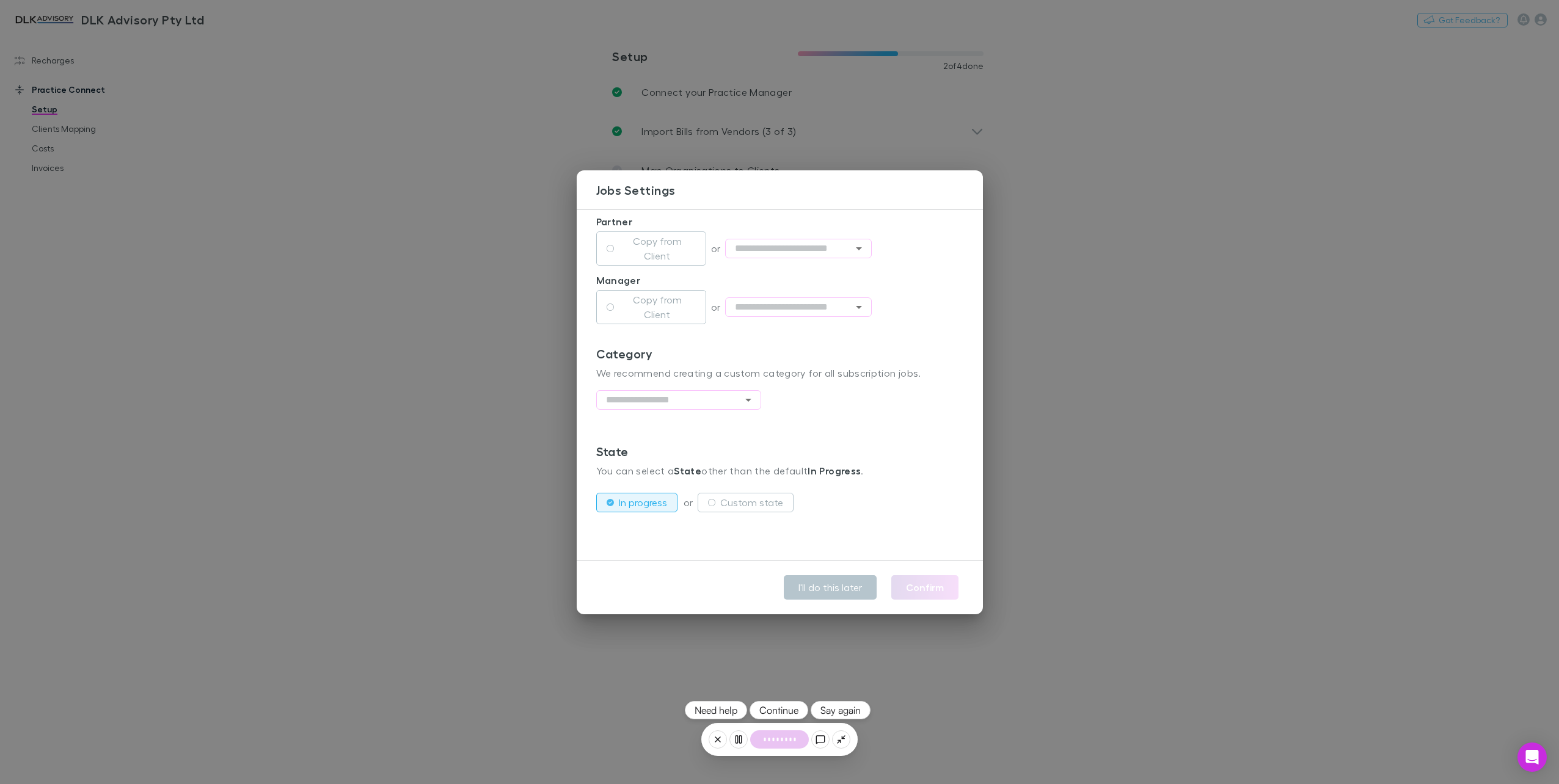
scroll to position [279, 0]
click at [743, 397] on icon "Open" at bounding box center [748, 400] width 14 height 14
click at [692, 531] on li "Rechargly Disbursement" at bounding box center [678, 535] width 165 height 22
type input "**********"
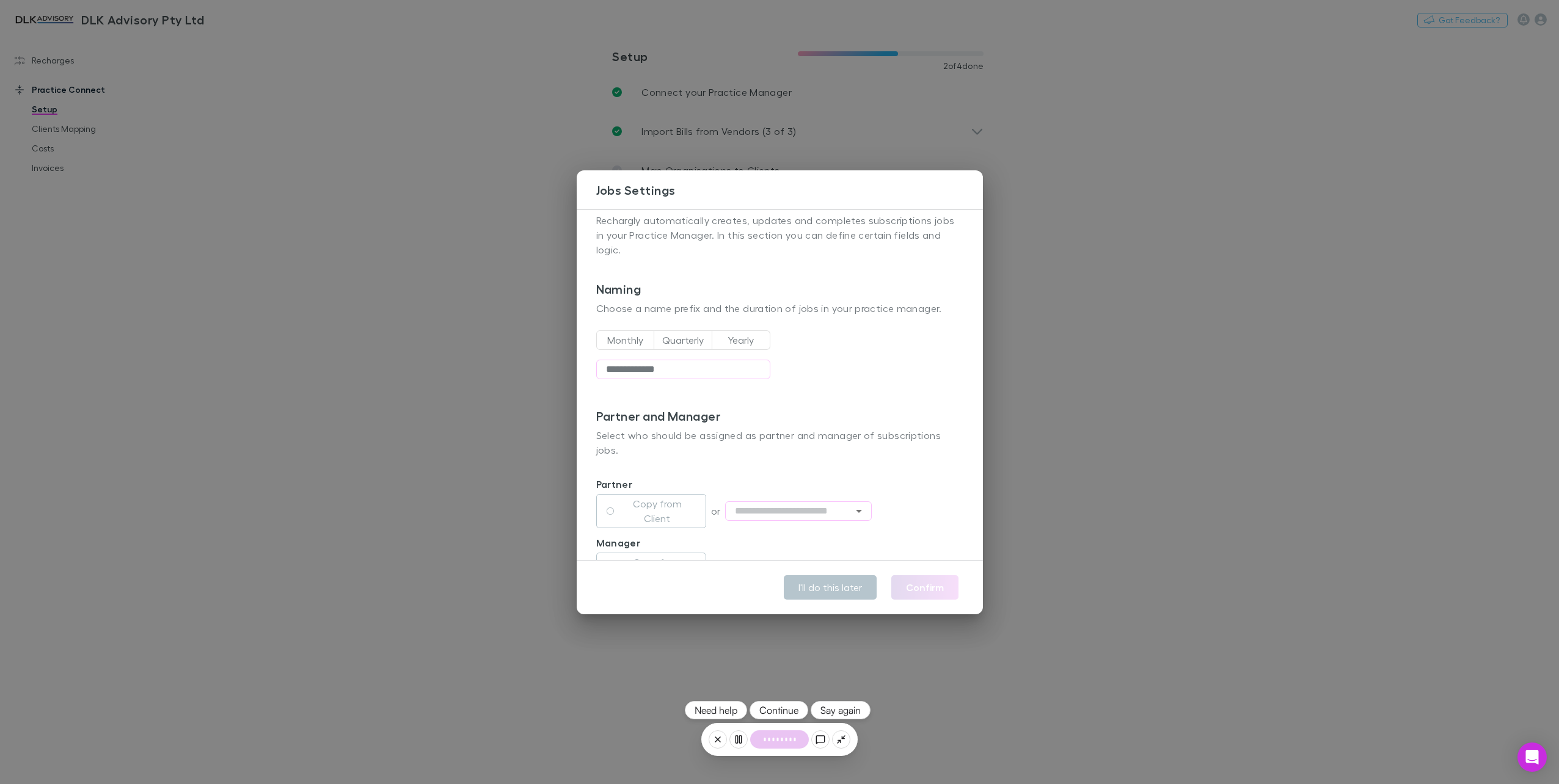
scroll to position [0, 0]
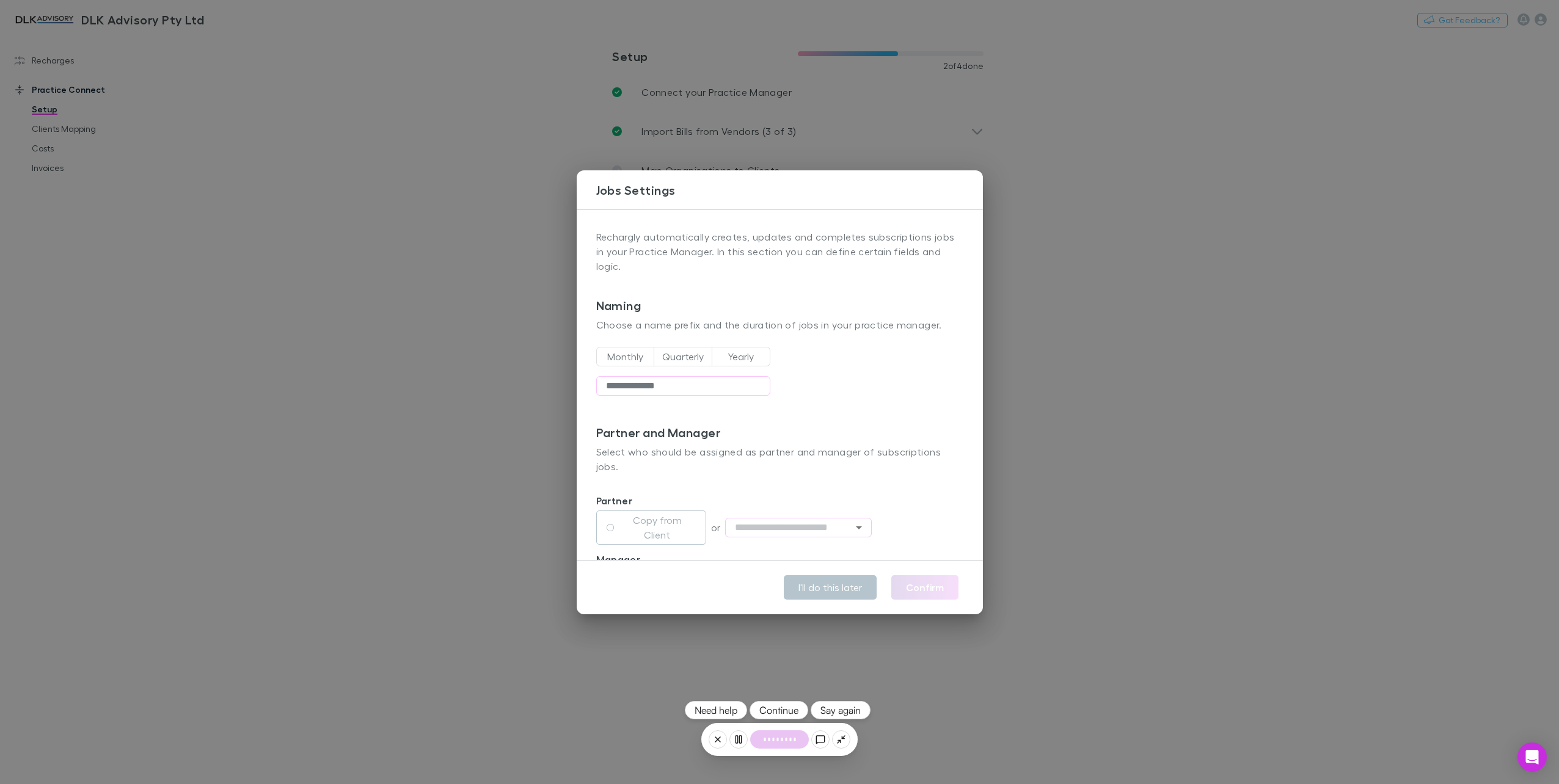
click at [729, 356] on button "Yearly" at bounding box center [741, 356] width 59 height 20
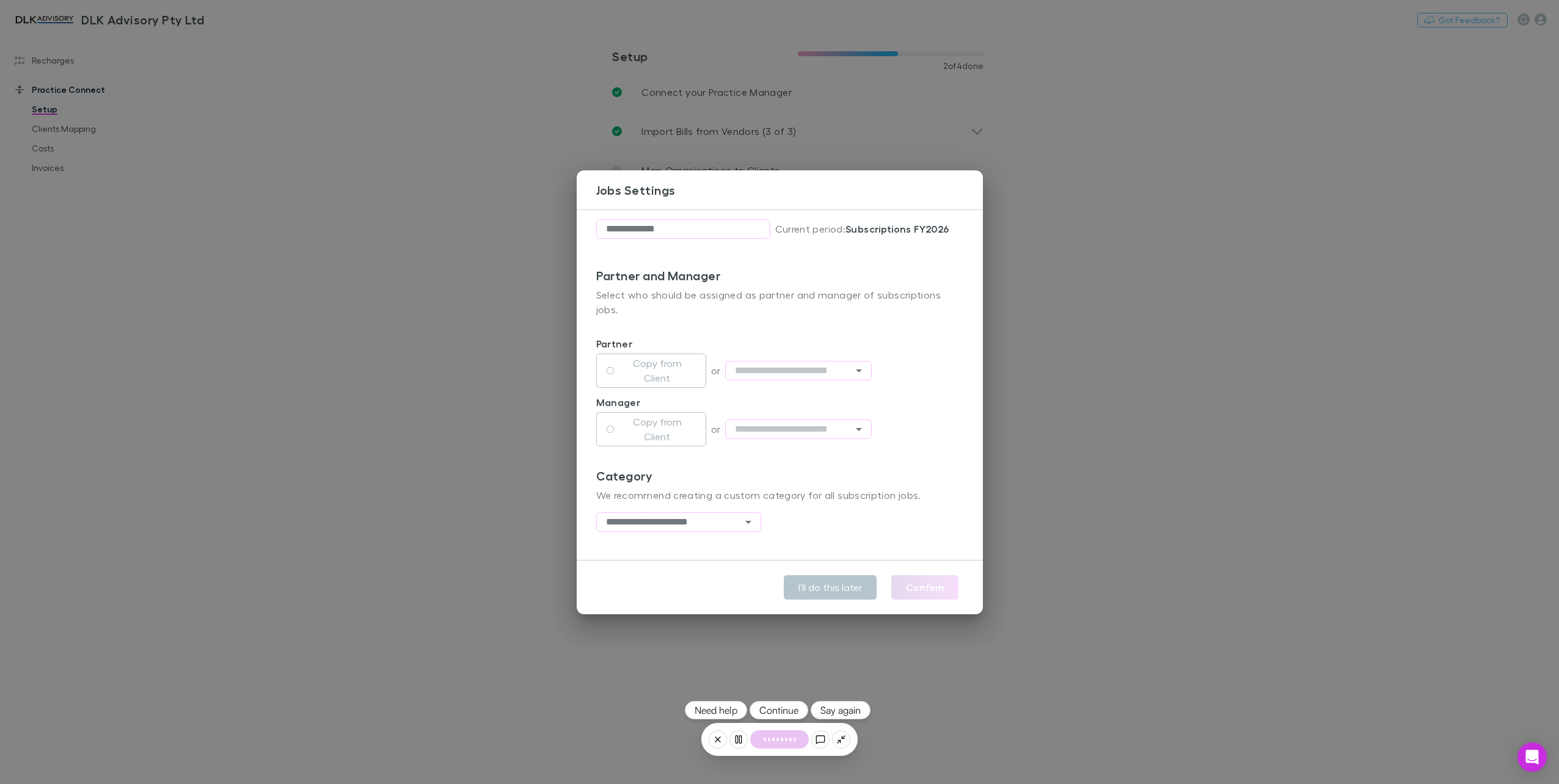
scroll to position [183, 0]
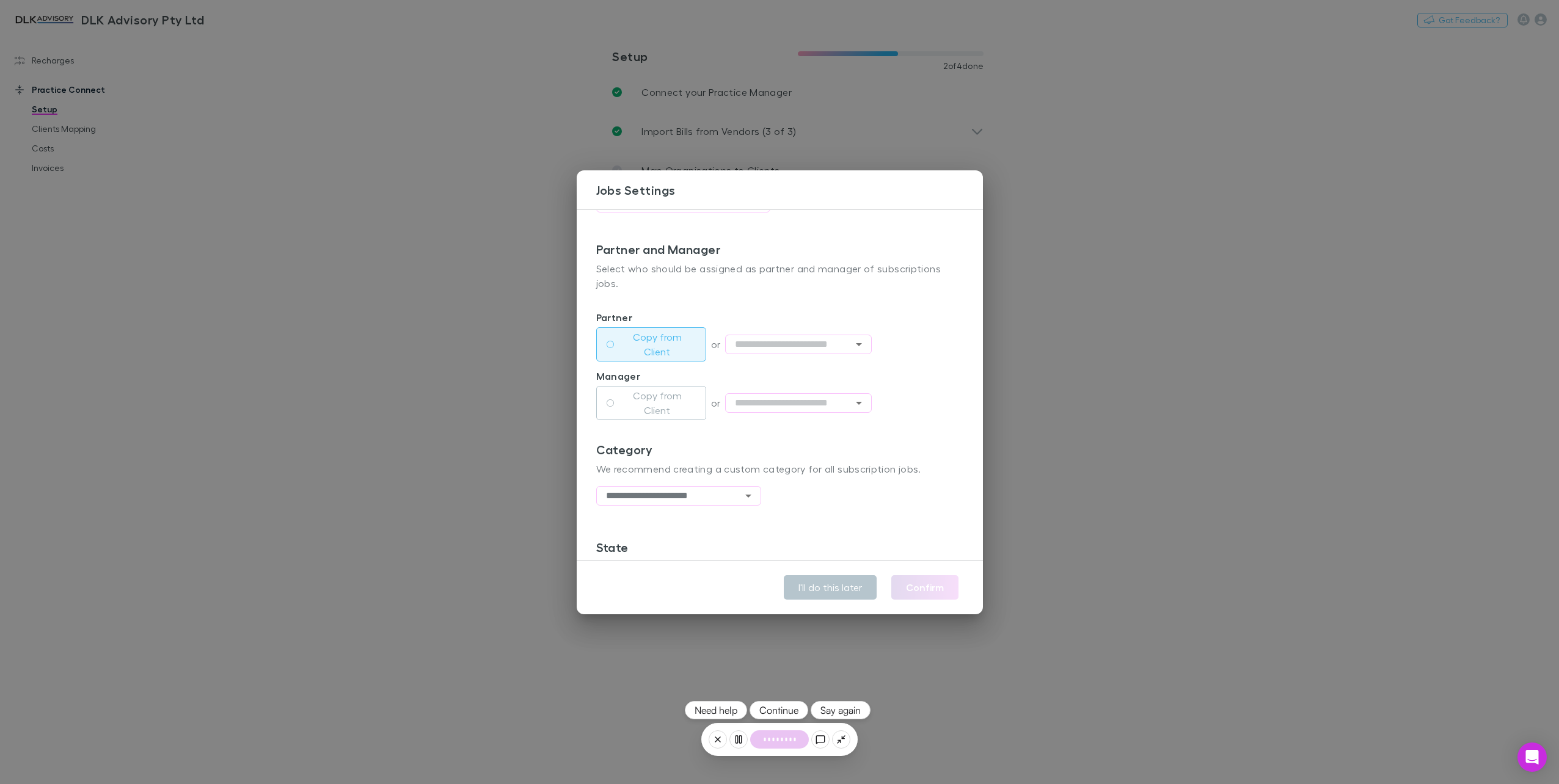
click at [687, 344] on label "Copy from Client" at bounding box center [657, 344] width 77 height 29
click at [639, 400] on label "Copy from Client" at bounding box center [657, 403] width 77 height 29
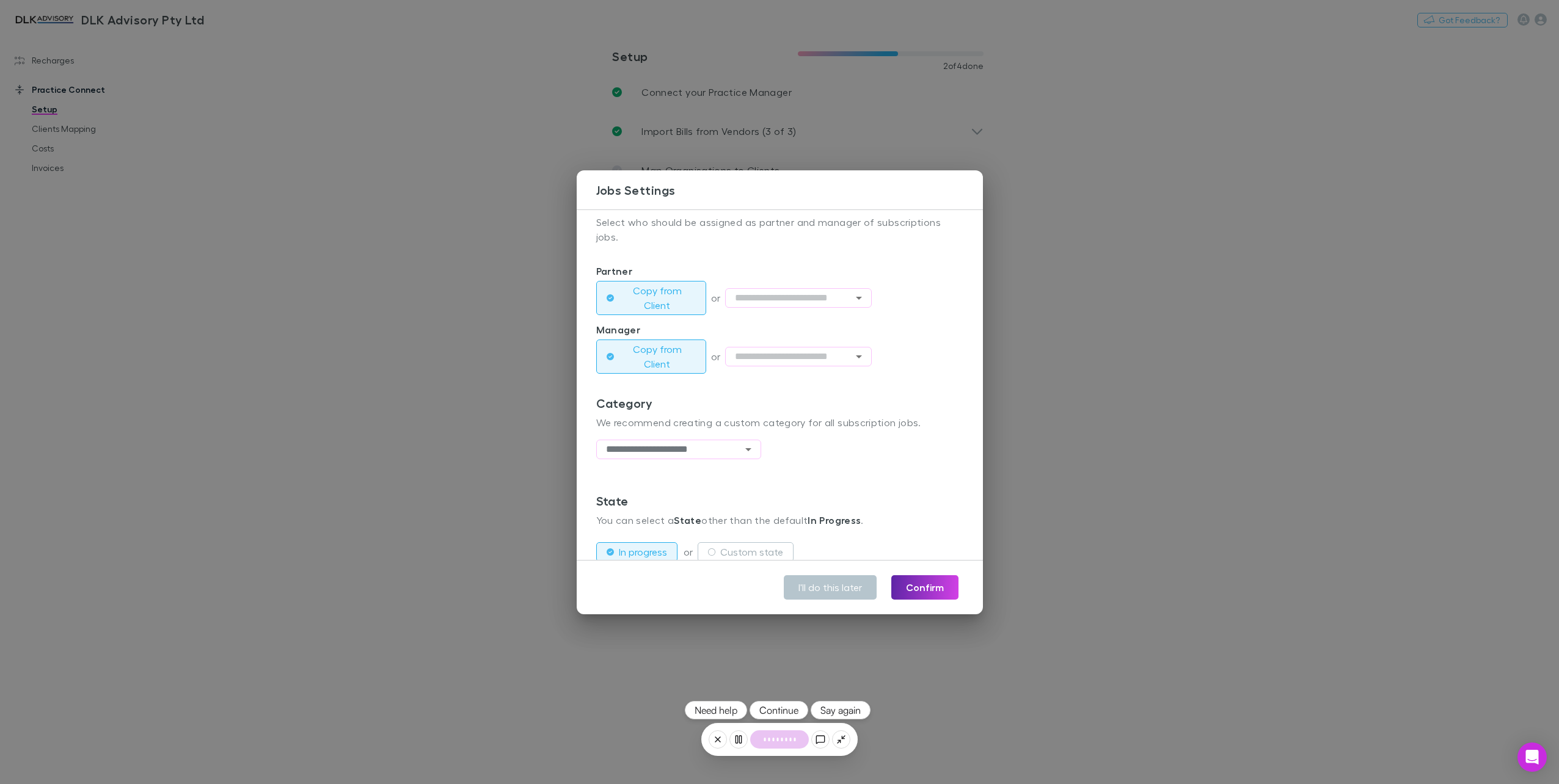
scroll to position [279, 0]
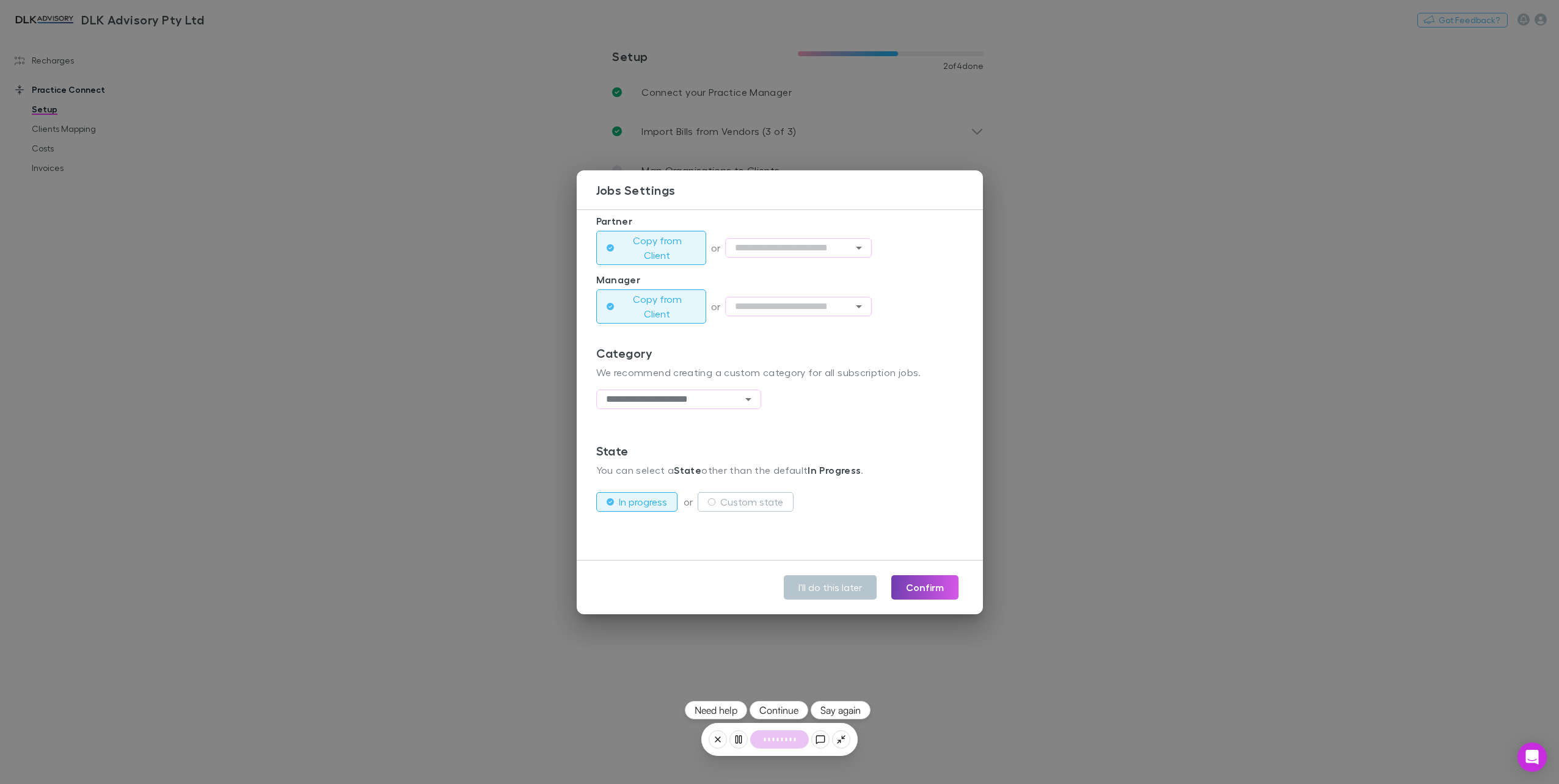
click at [938, 588] on button "Confirm" at bounding box center [924, 587] width 67 height 24
type input "**********"
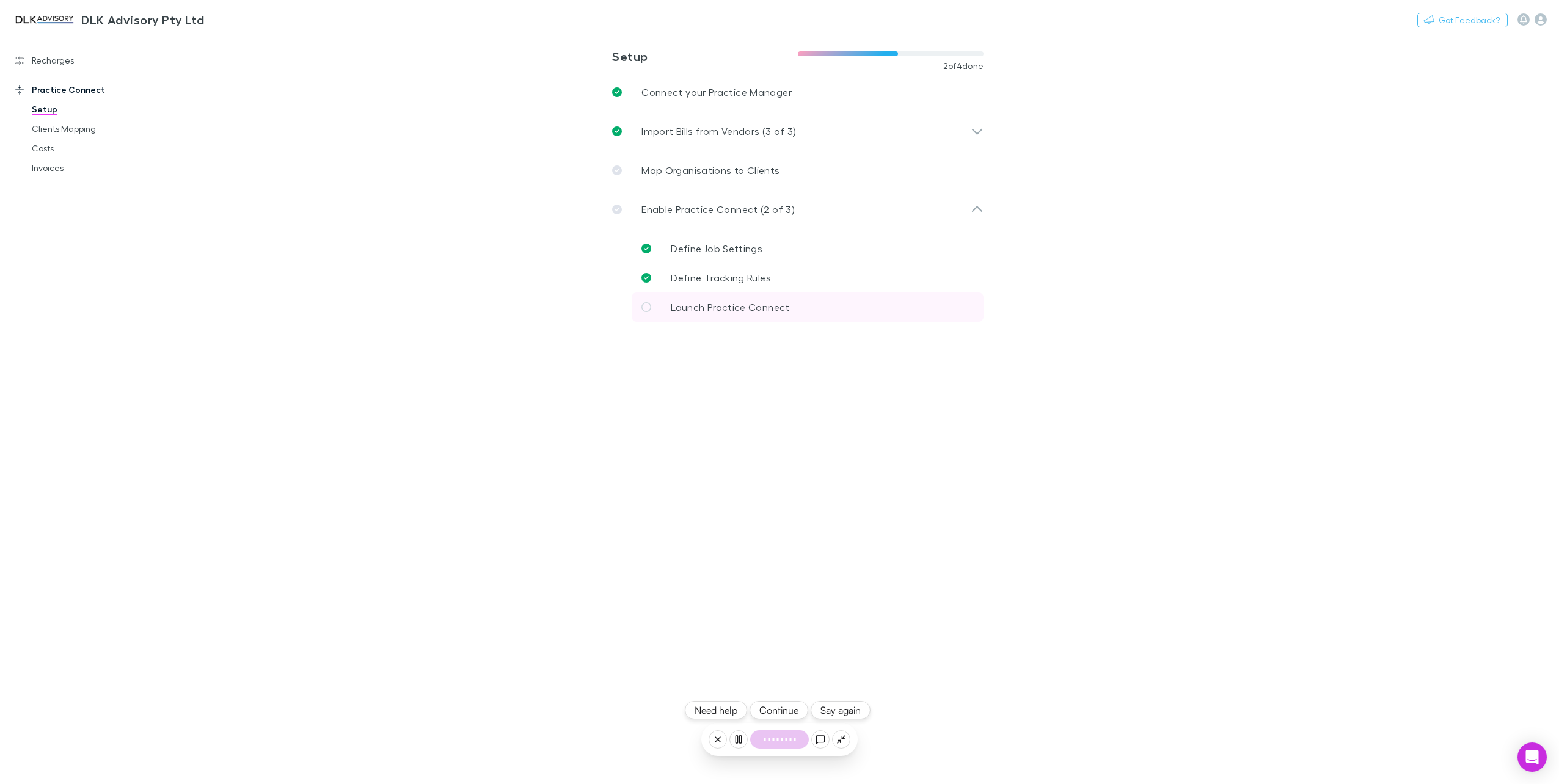
click at [742, 315] on link "Launch Practice Connect" at bounding box center [807, 307] width 352 height 29
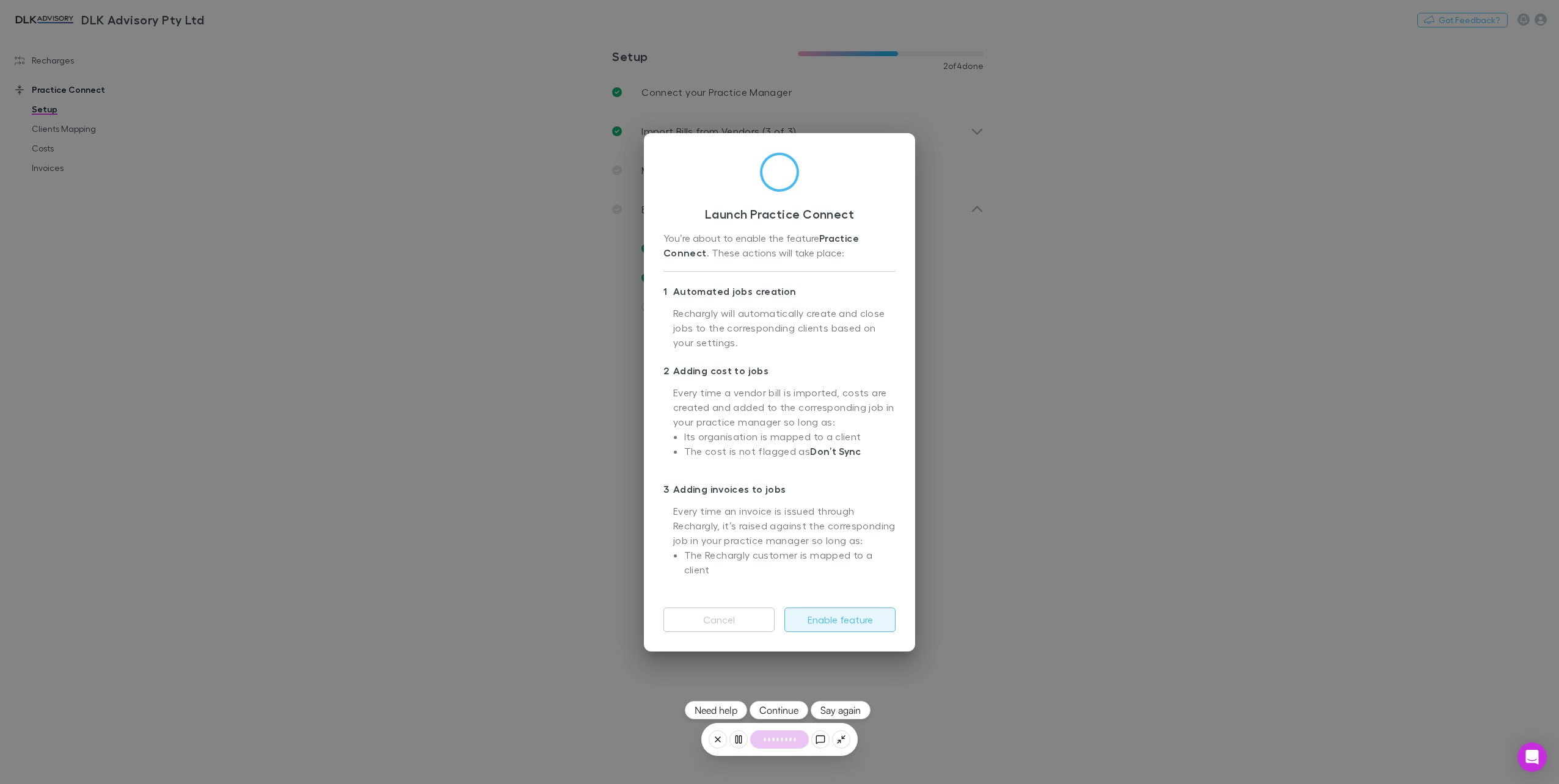
click at [851, 626] on button "Enable feature" at bounding box center [840, 619] width 111 height 24
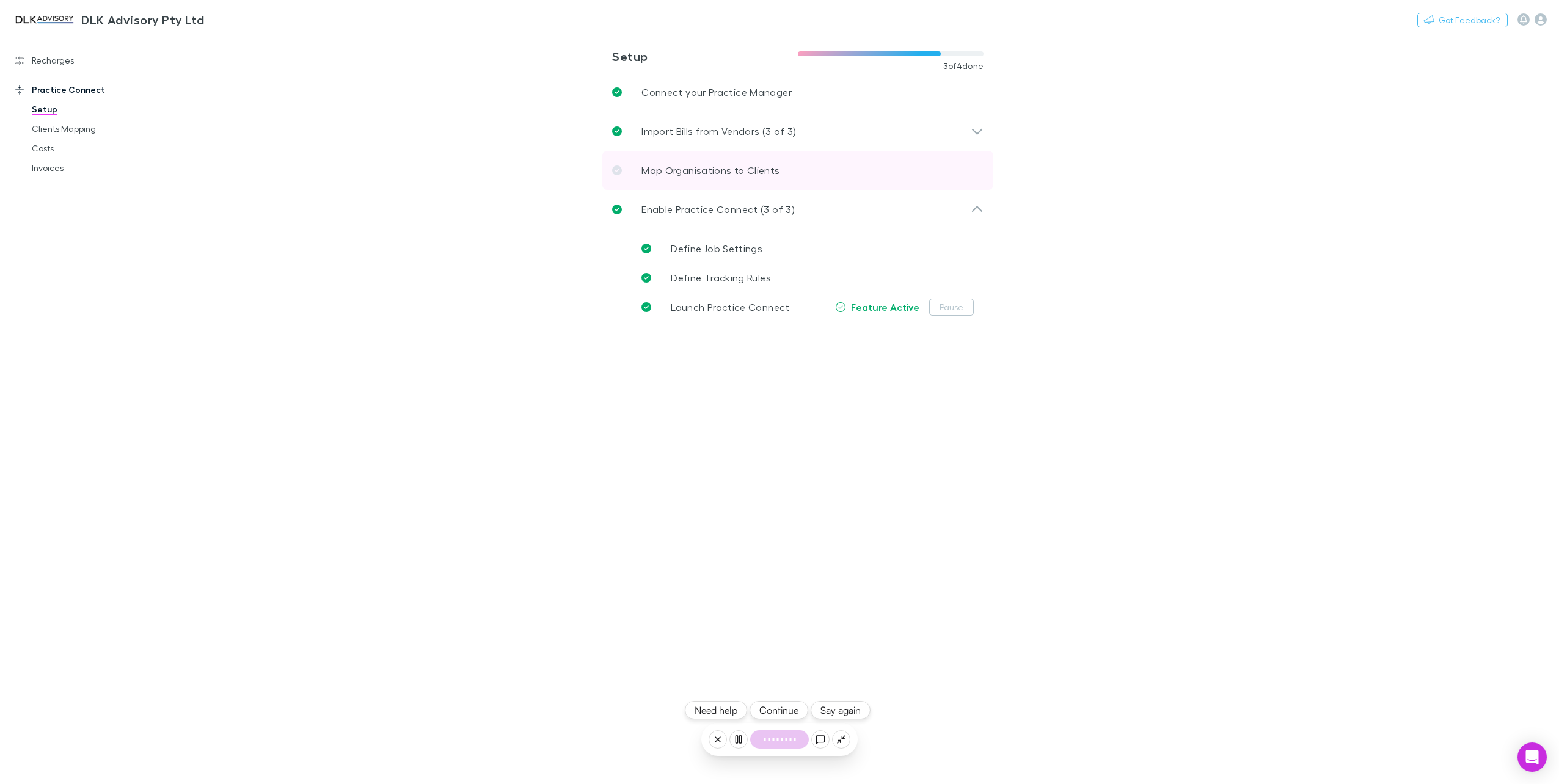
click at [723, 174] on p "Map Organisations to Clients" at bounding box center [710, 170] width 138 height 14
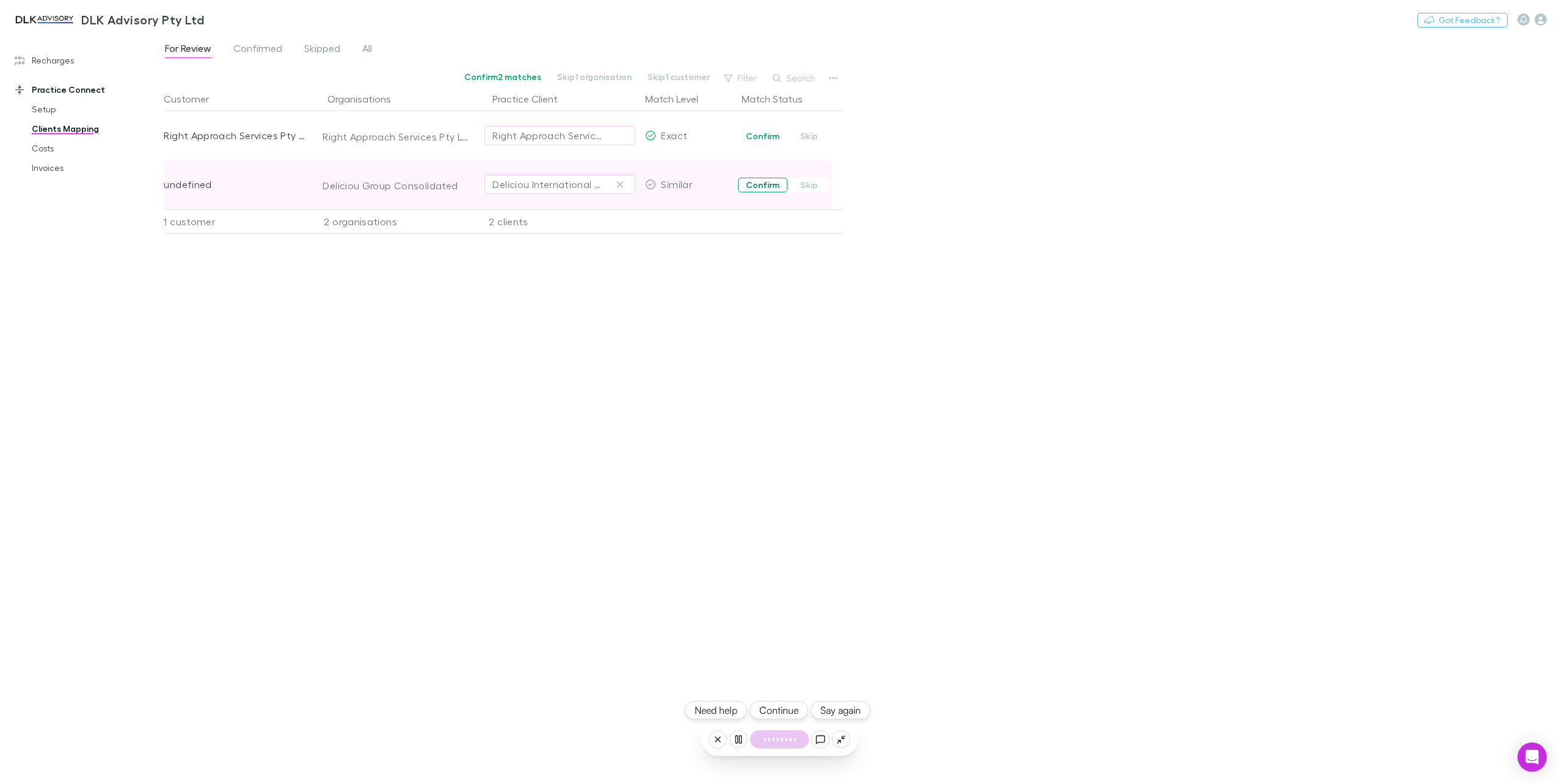
click at [758, 185] on button "Confirm" at bounding box center [763, 185] width 50 height 14
click at [757, 134] on button "Confirm" at bounding box center [763, 136] width 50 height 14
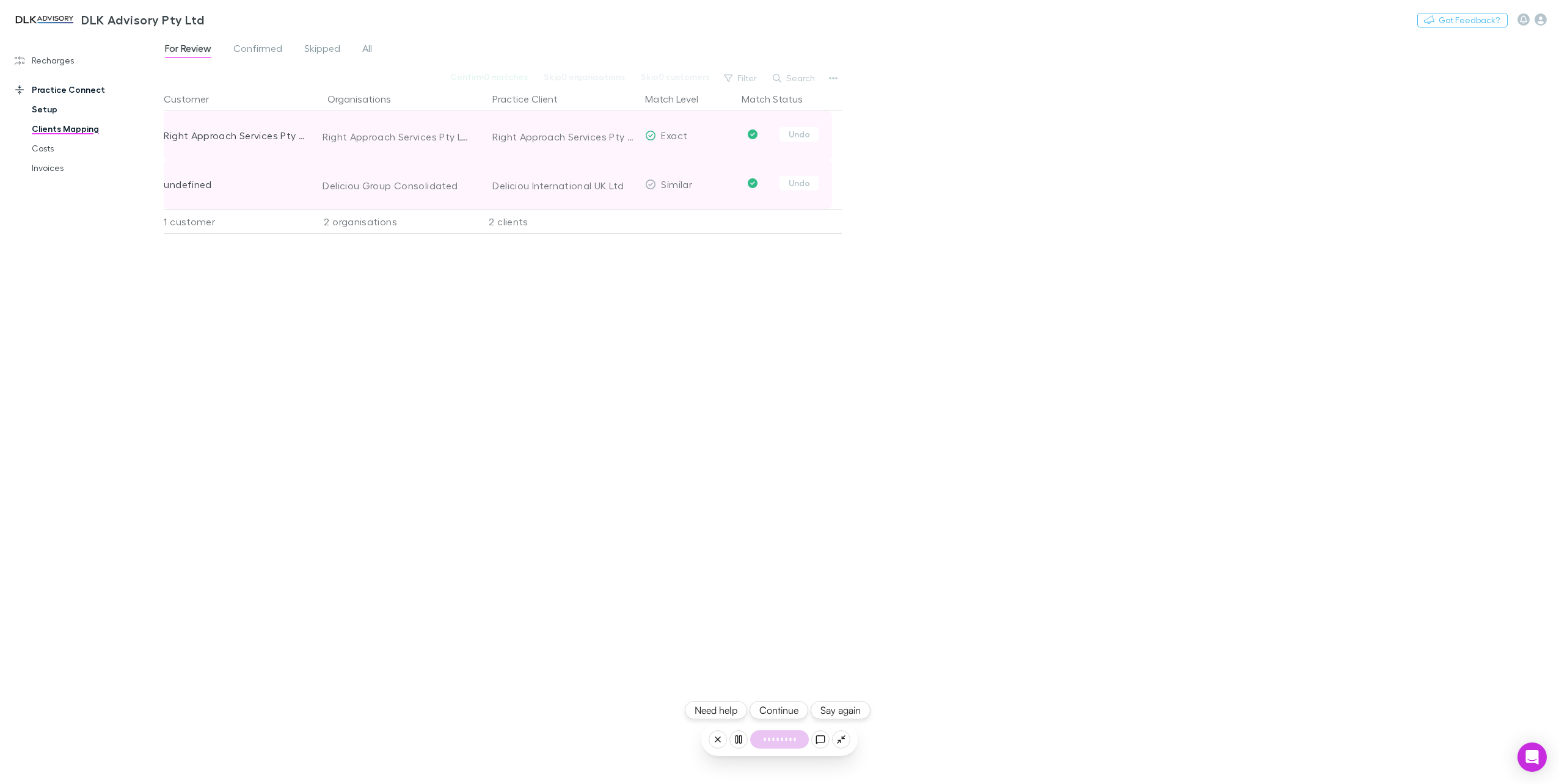
click at [51, 112] on link "Setup" at bounding box center [95, 109] width 151 height 20
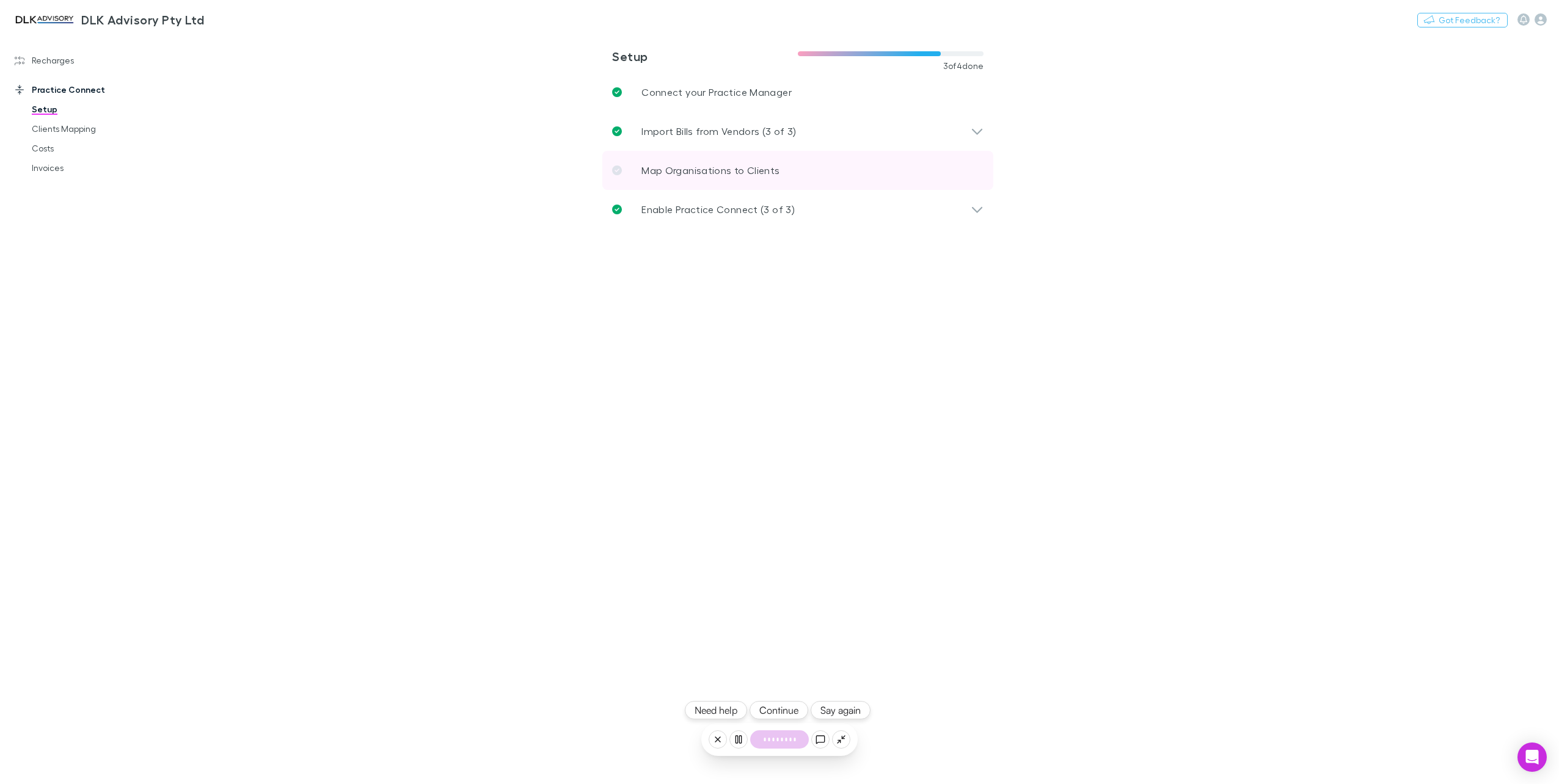
click at [756, 172] on p "Map Organisations to Clients" at bounding box center [710, 170] width 138 height 14
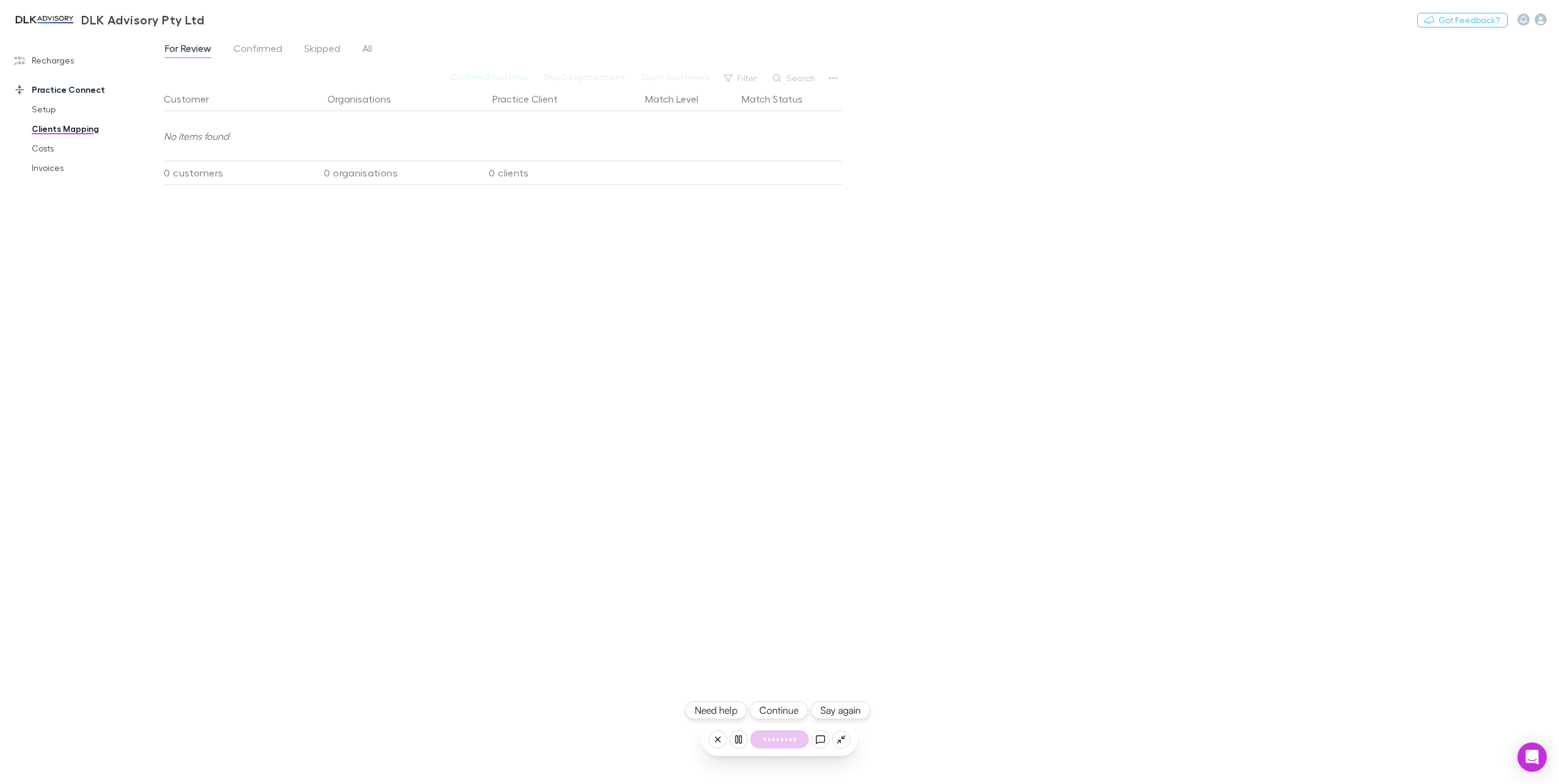
click at [742, 165] on div at bounding box center [787, 172] width 110 height 24
click at [47, 146] on link "Costs" at bounding box center [95, 148] width 151 height 20
click at [52, 104] on link "Setup" at bounding box center [95, 109] width 151 height 20
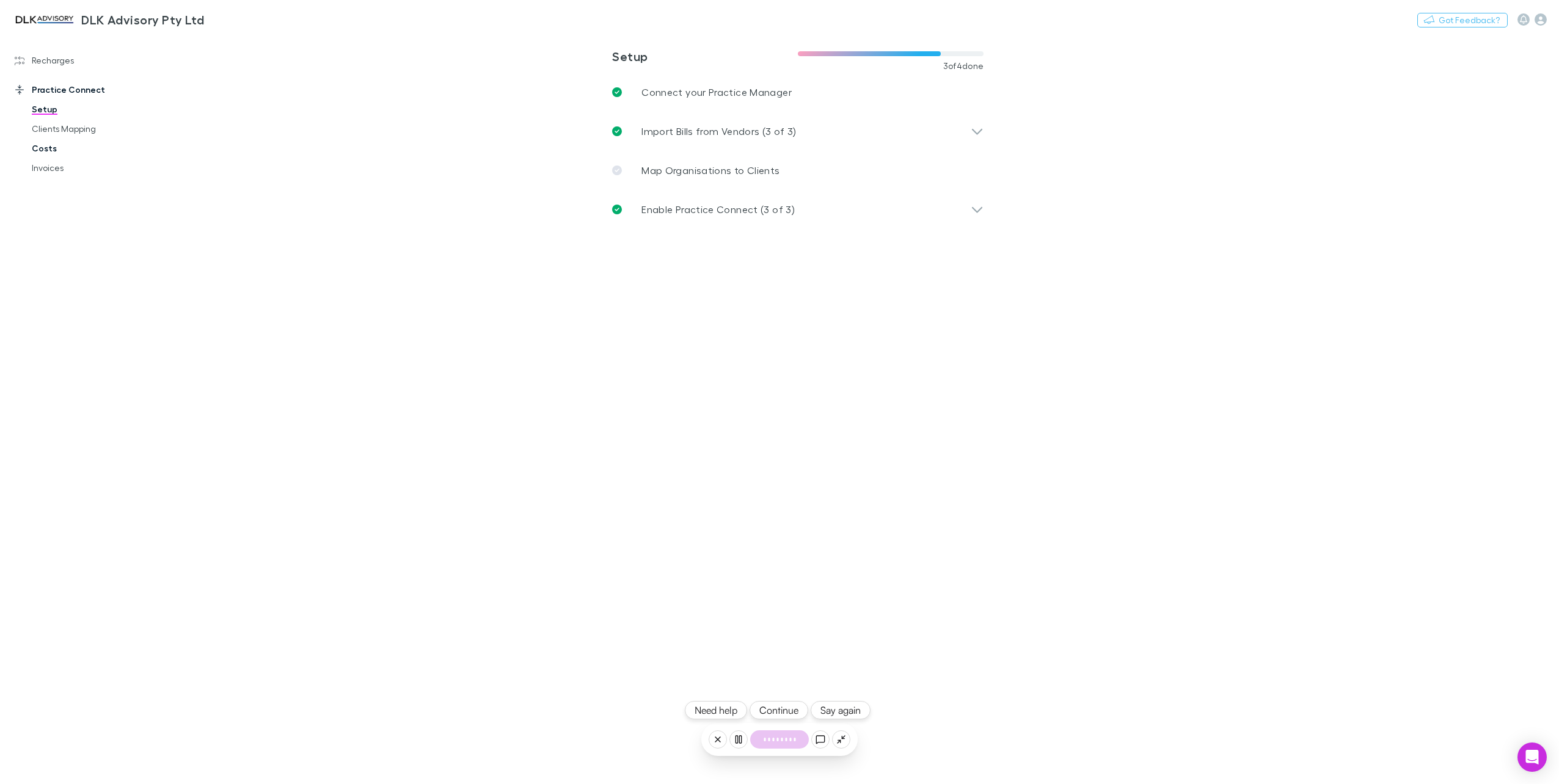
click at [51, 147] on link "Costs" at bounding box center [95, 148] width 151 height 20
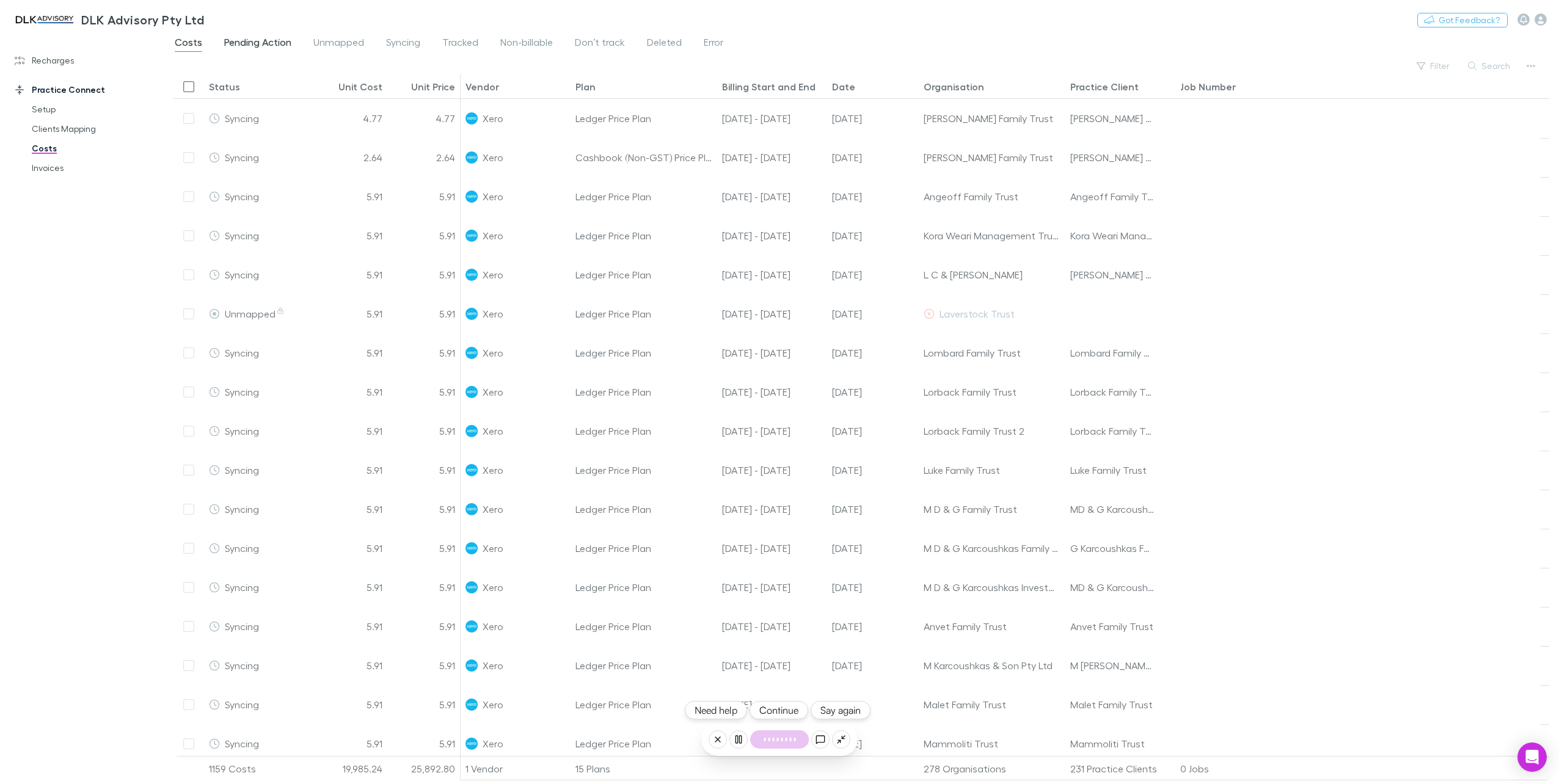
click at [242, 44] on span "Pending Action" at bounding box center [257, 44] width 67 height 16
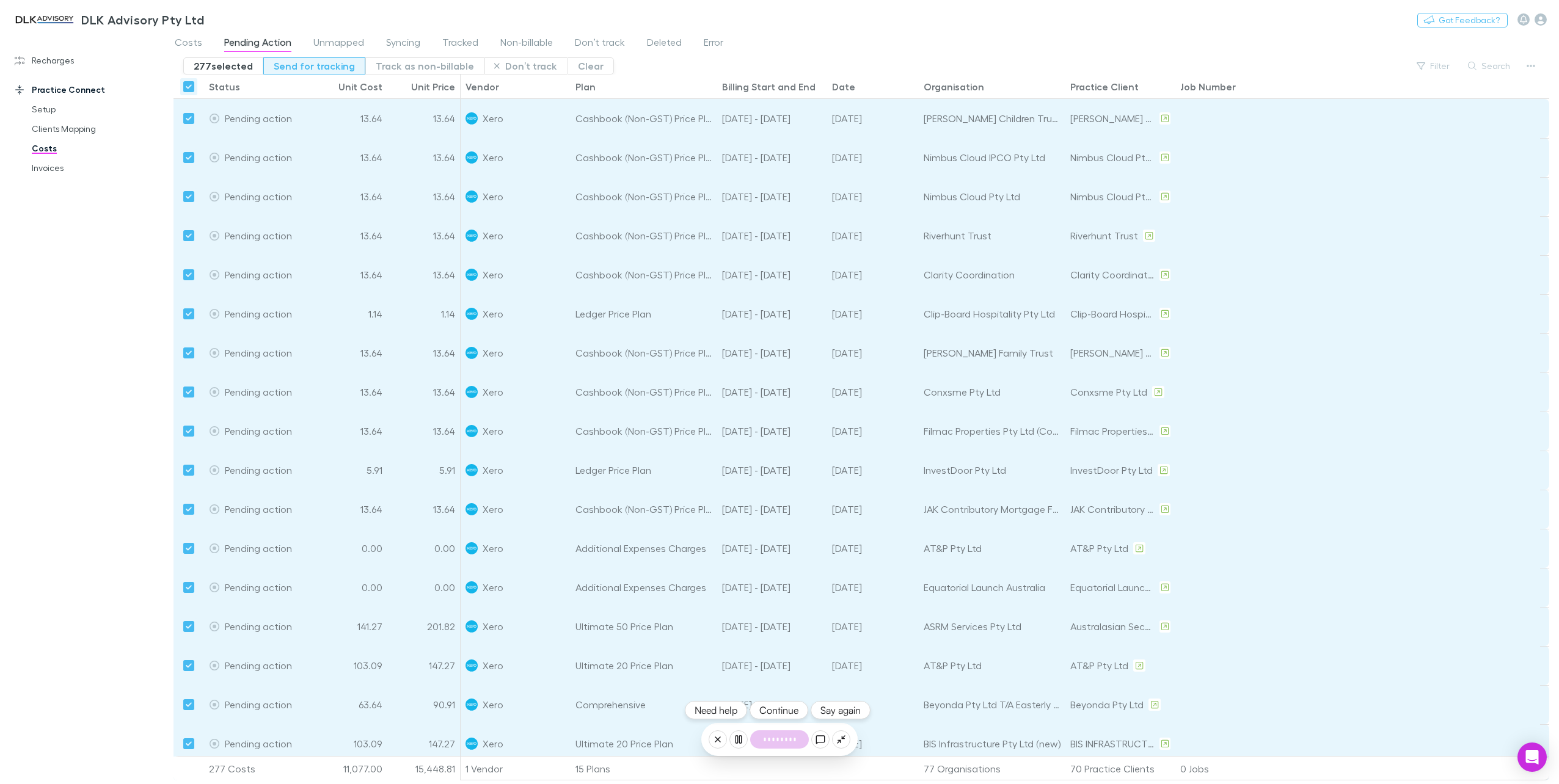
click at [315, 65] on button "Send for tracking" at bounding box center [314, 66] width 102 height 17
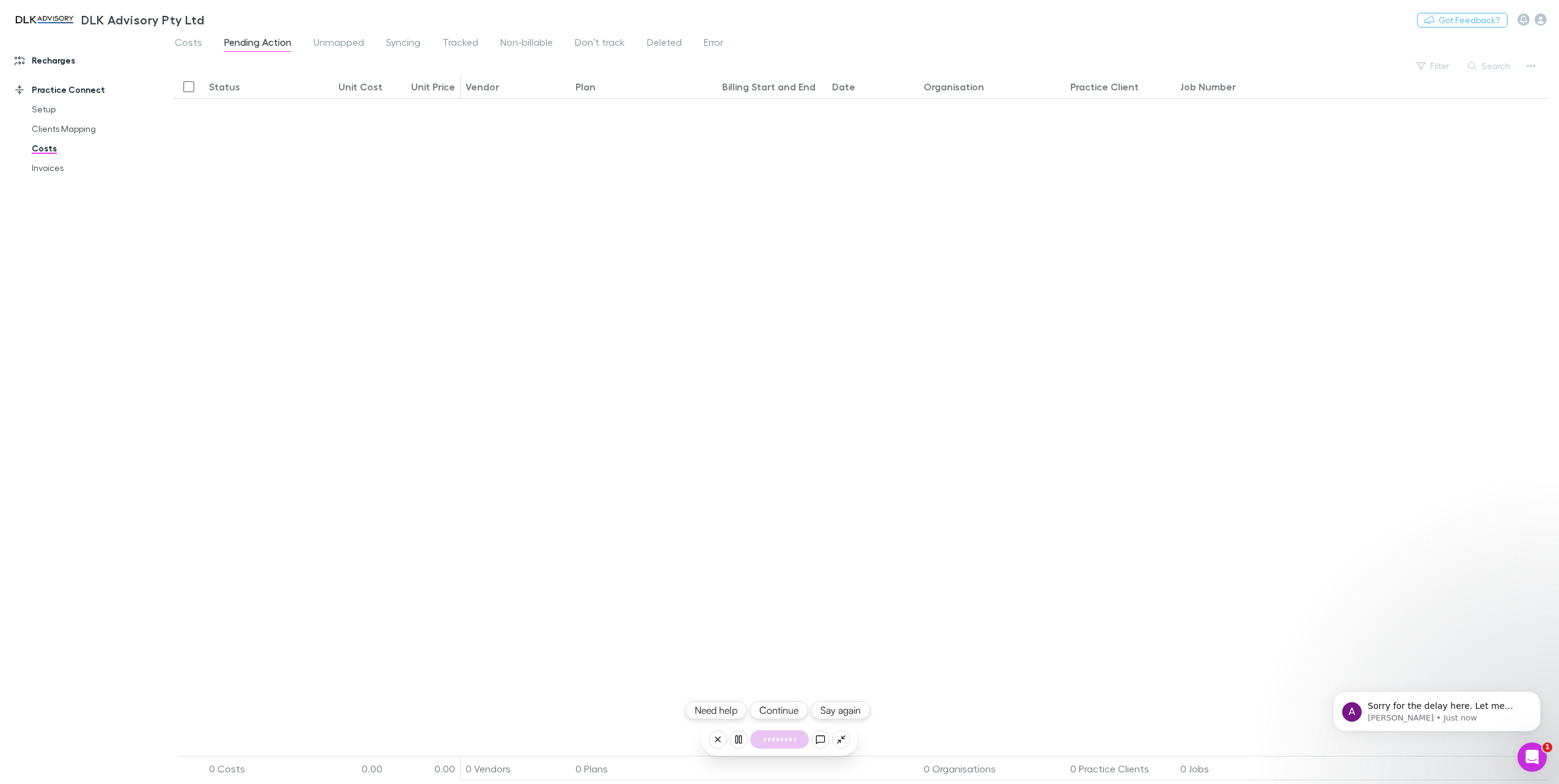
click at [53, 63] on link "Recharges" at bounding box center [86, 61] width 168 height 20
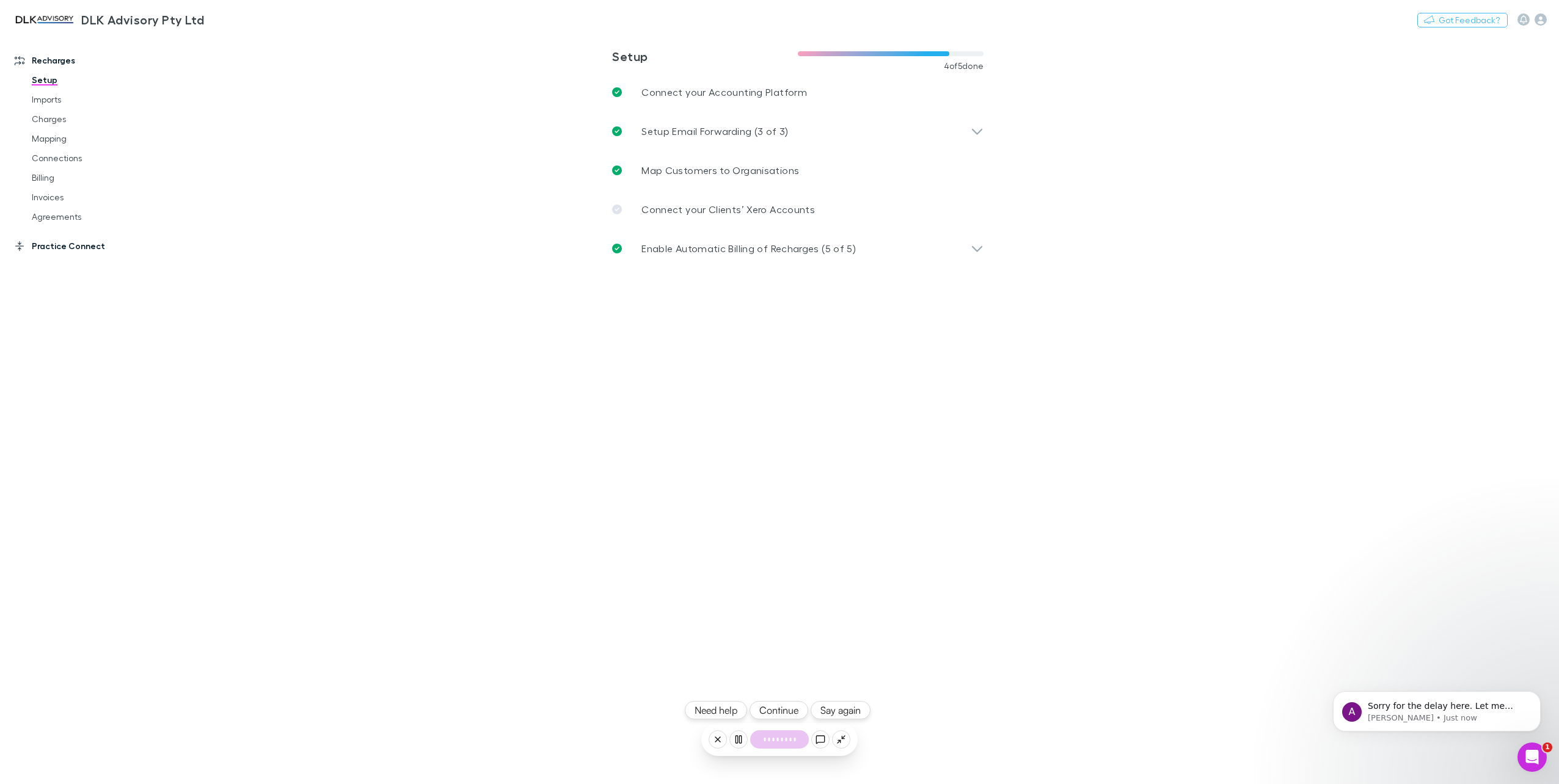
click at [59, 241] on link "Practice Connect" at bounding box center [86, 246] width 168 height 20
click at [42, 170] on link "Invoices" at bounding box center [95, 168] width 151 height 20
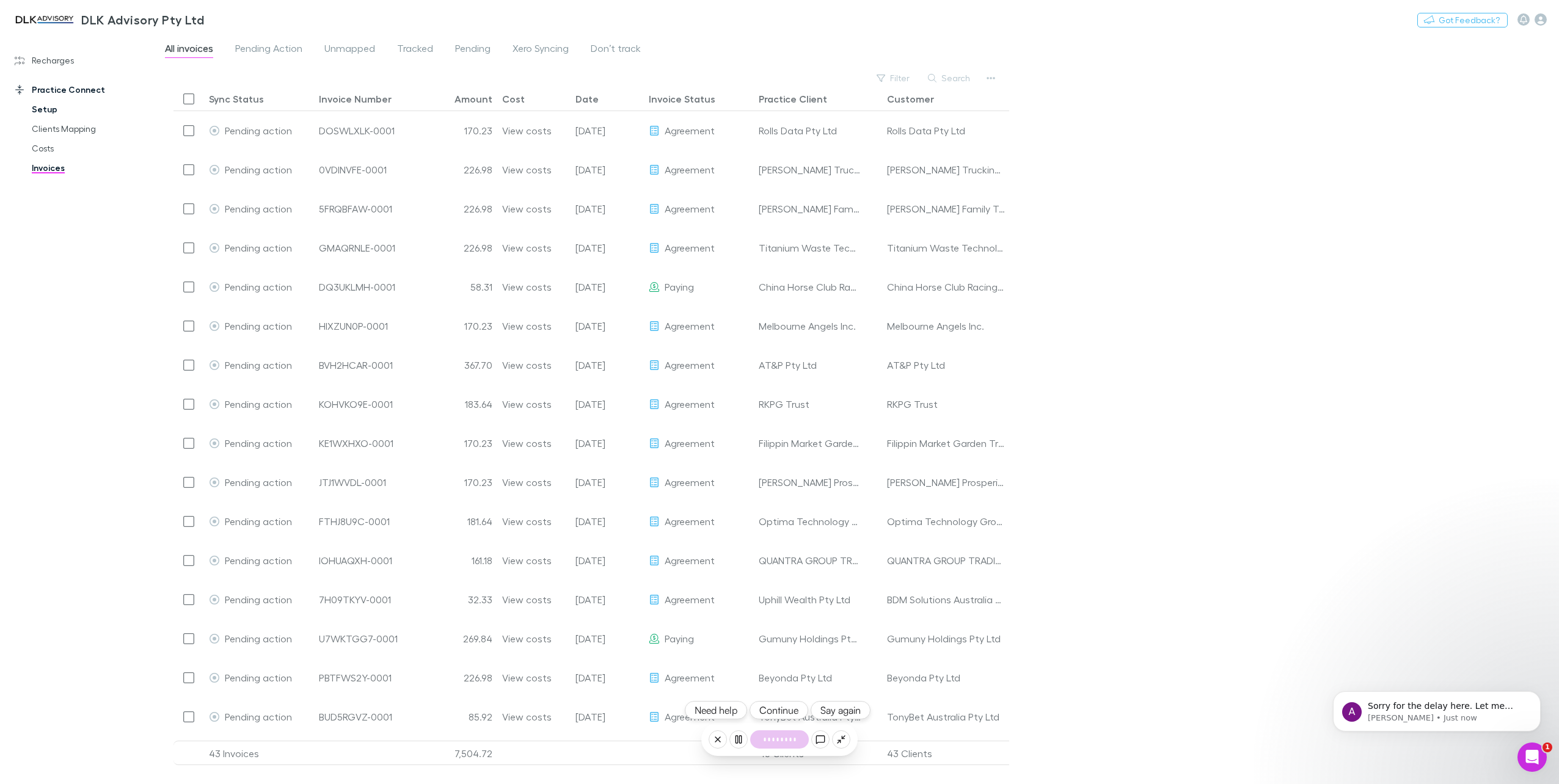
click at [50, 112] on link "Setup" at bounding box center [95, 109] width 151 height 20
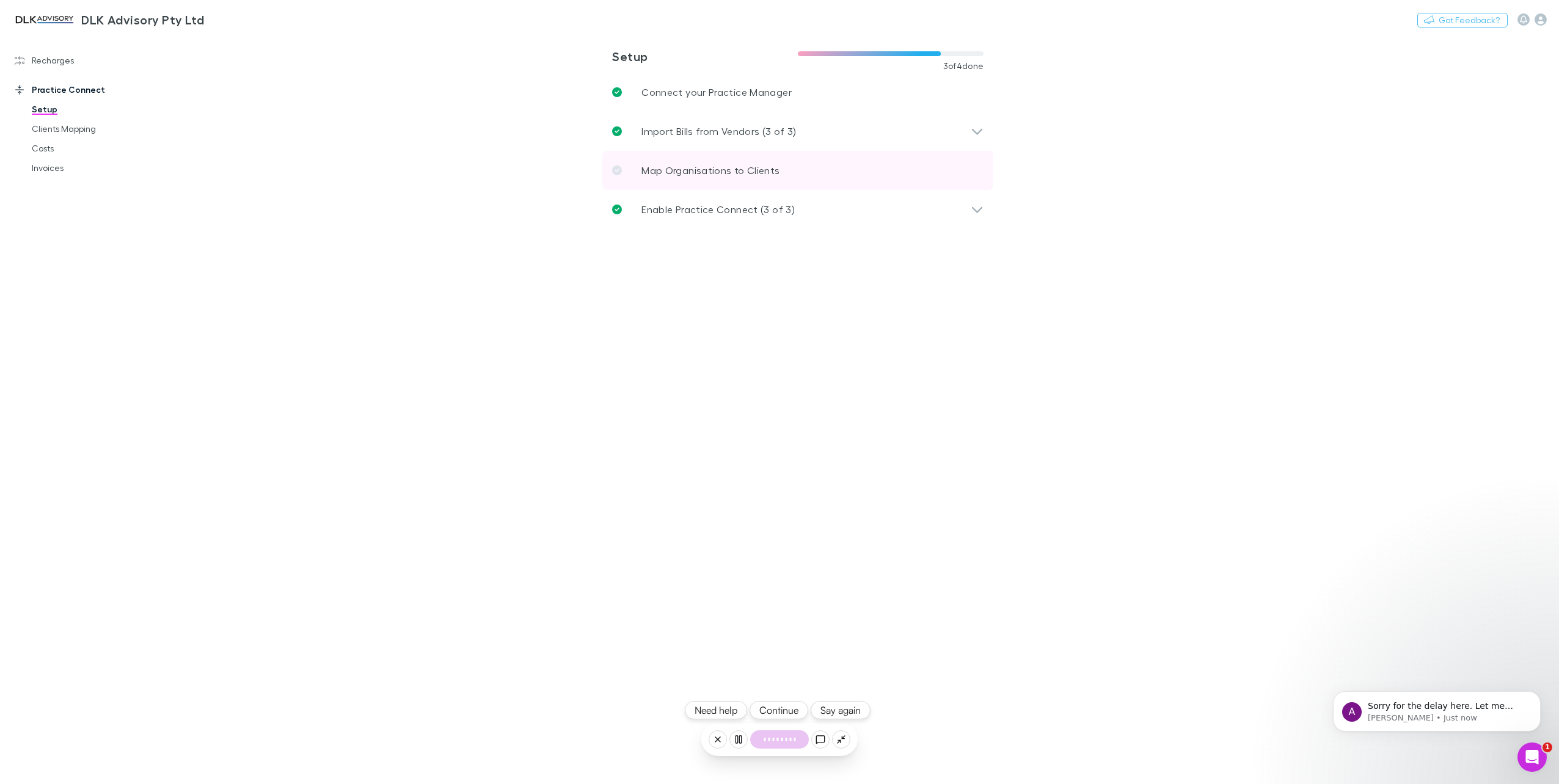
click at [795, 166] on link "Map Organisations to Clients" at bounding box center [797, 170] width 391 height 39
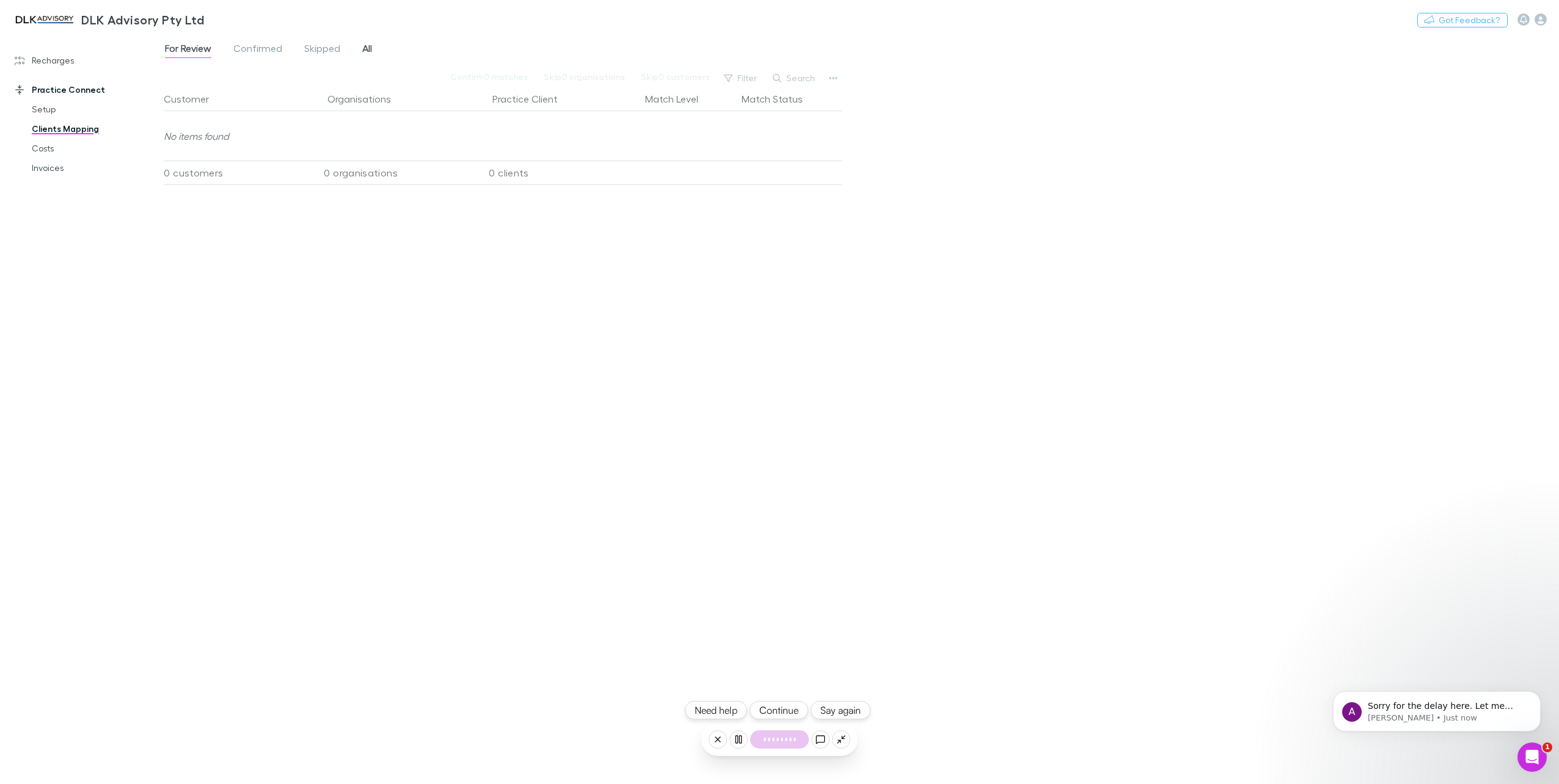
click at [365, 52] on span "All" at bounding box center [367, 50] width 10 height 16
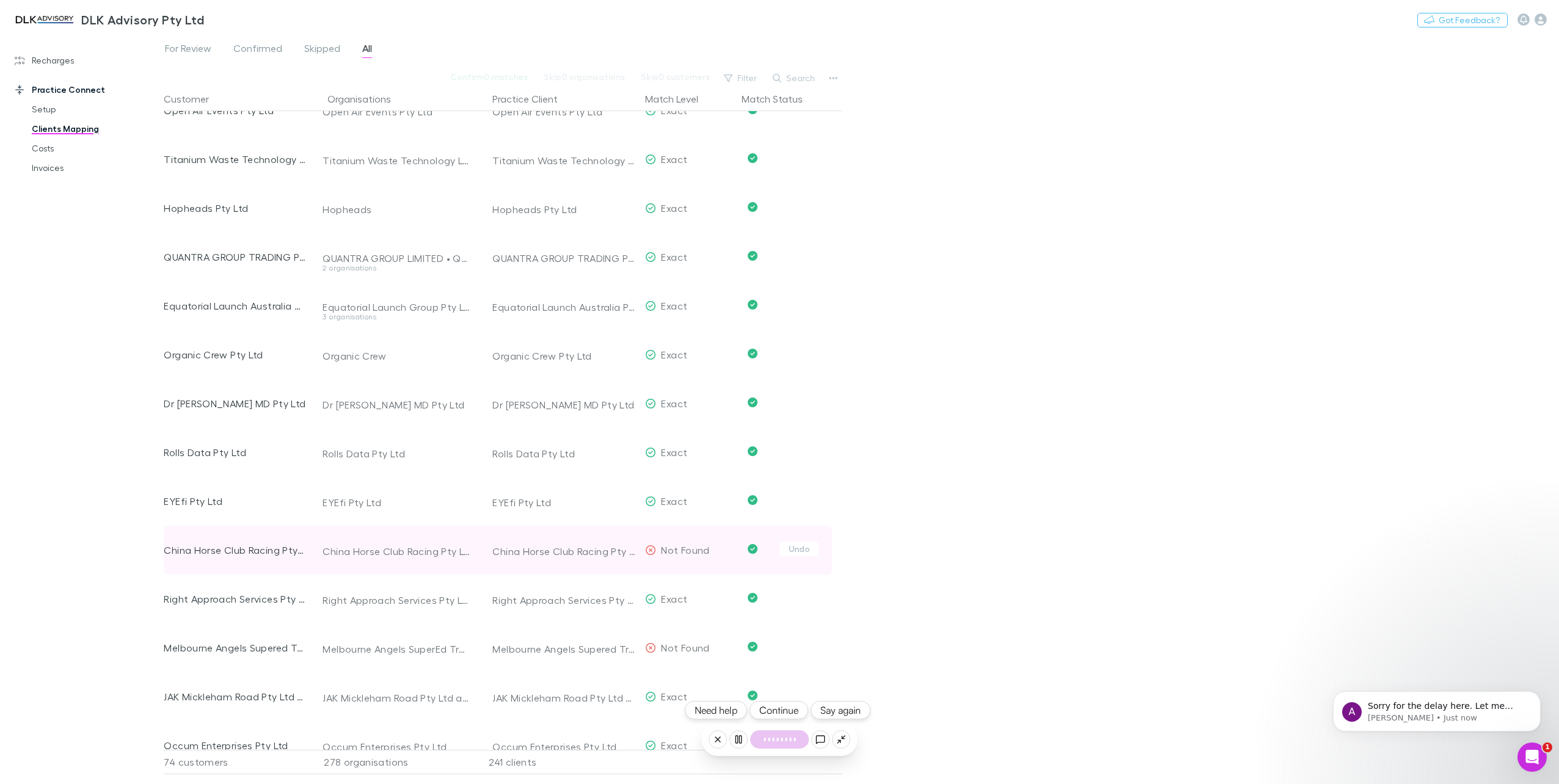
scroll to position [1771, 0]
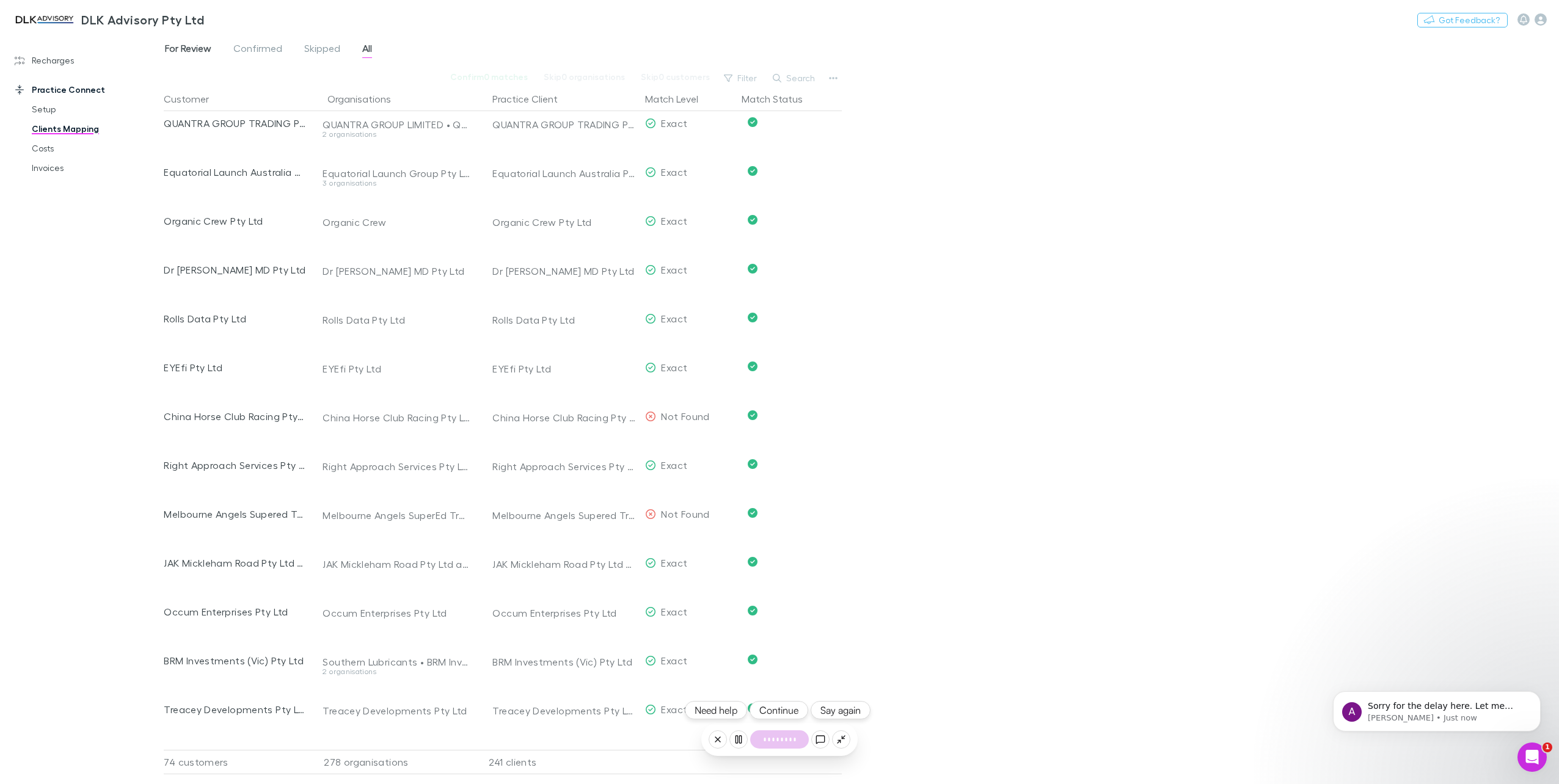
click at [177, 47] on span "For Review" at bounding box center [188, 50] width 46 height 16
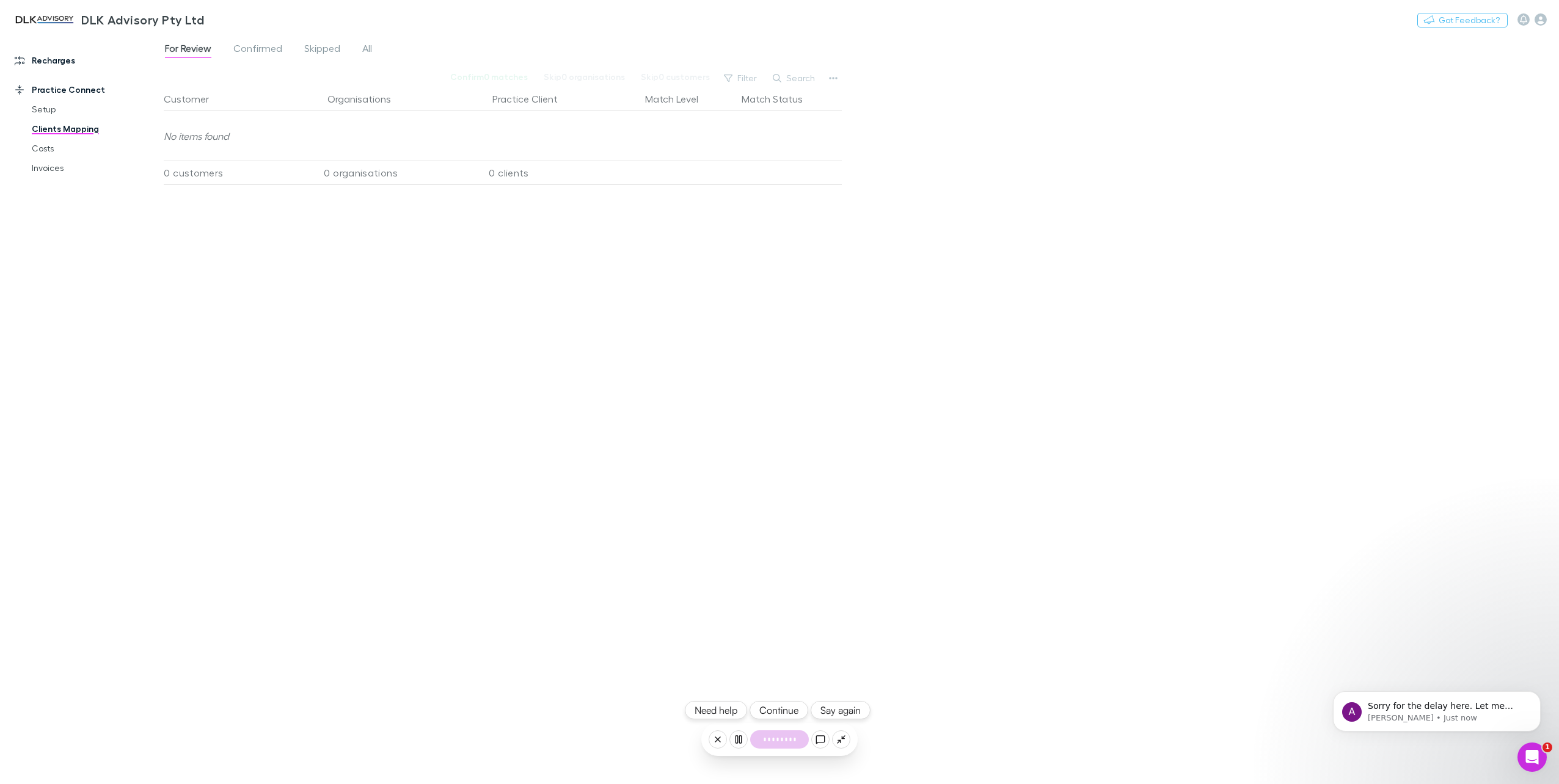
click at [50, 62] on link "Recharges" at bounding box center [86, 61] width 168 height 20
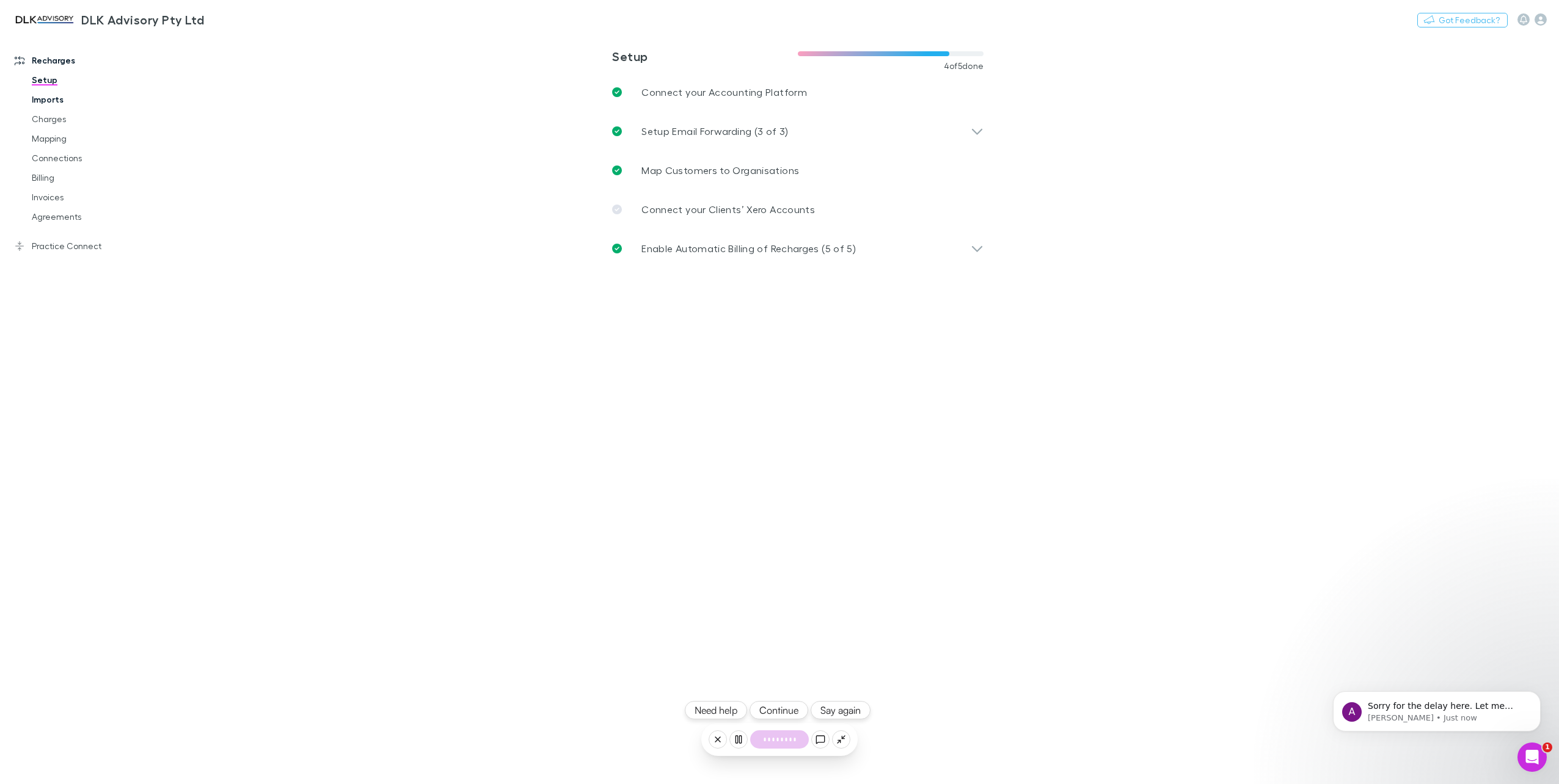
click at [78, 100] on link "Imports" at bounding box center [95, 100] width 151 height 20
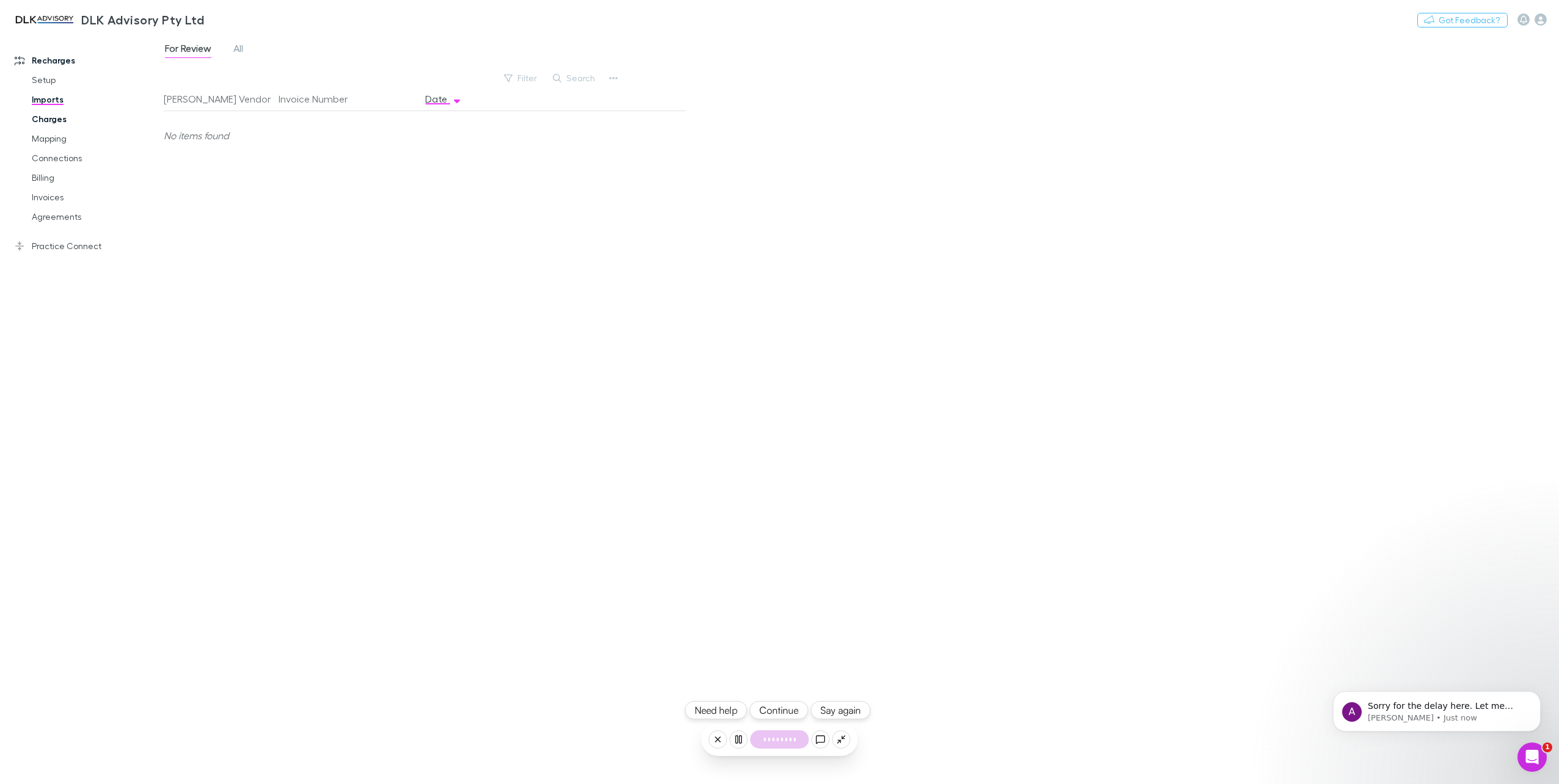
click at [77, 115] on link "Charges" at bounding box center [95, 119] width 151 height 20
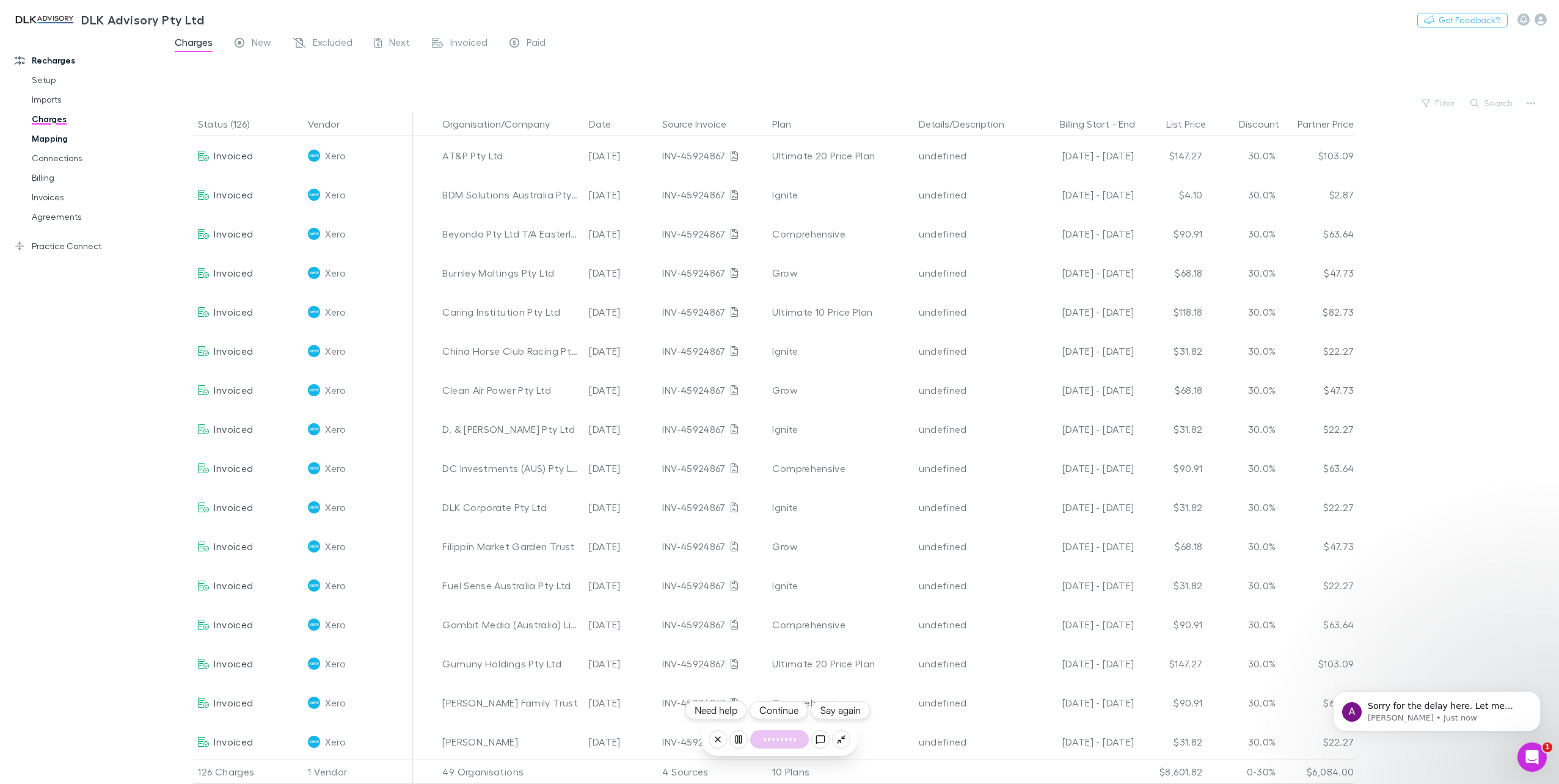
click at [61, 139] on link "Mapping" at bounding box center [95, 138] width 151 height 20
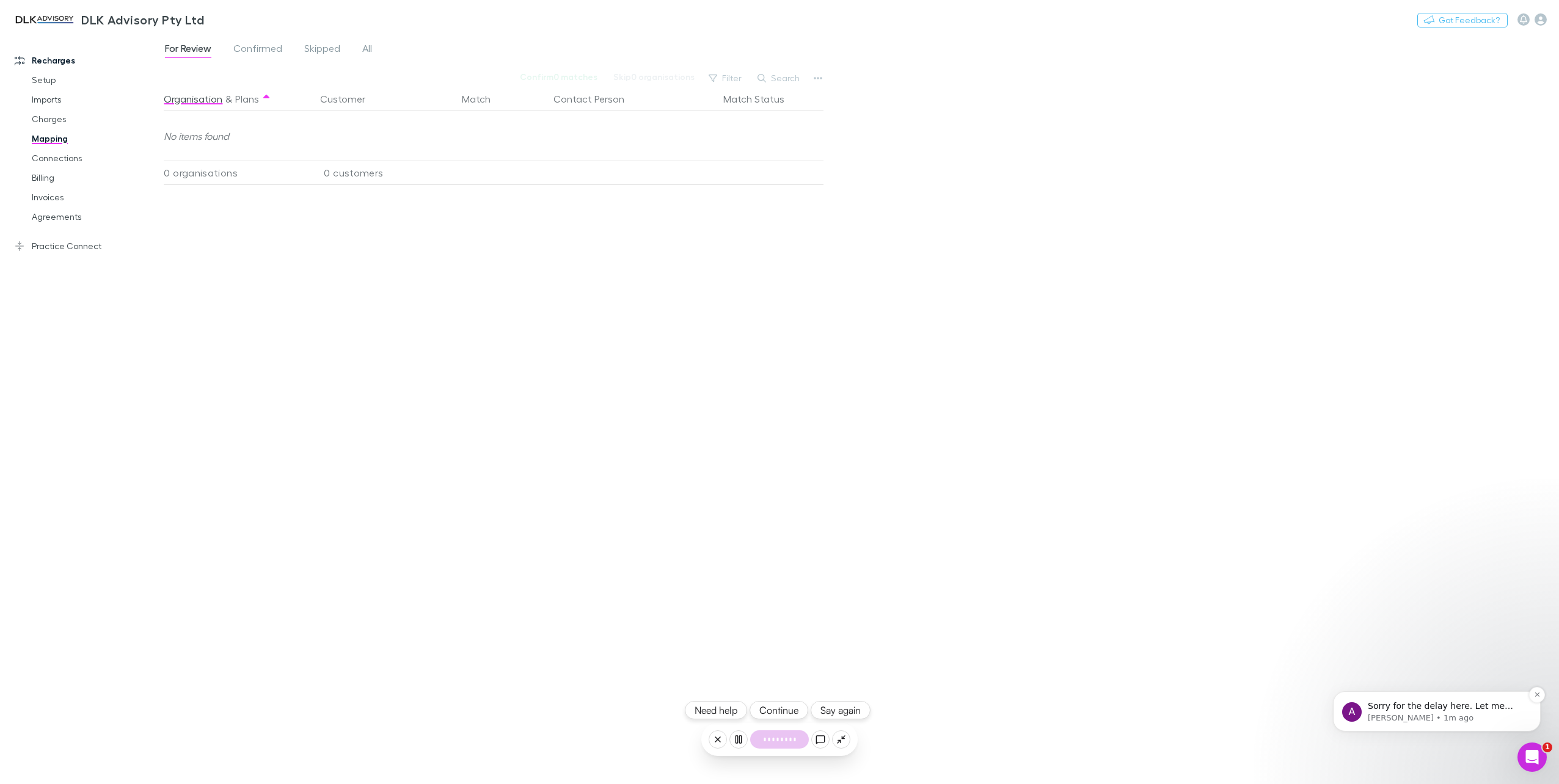
click at [1409, 713] on p "Alex • 1m ago" at bounding box center [1446, 718] width 157 height 11
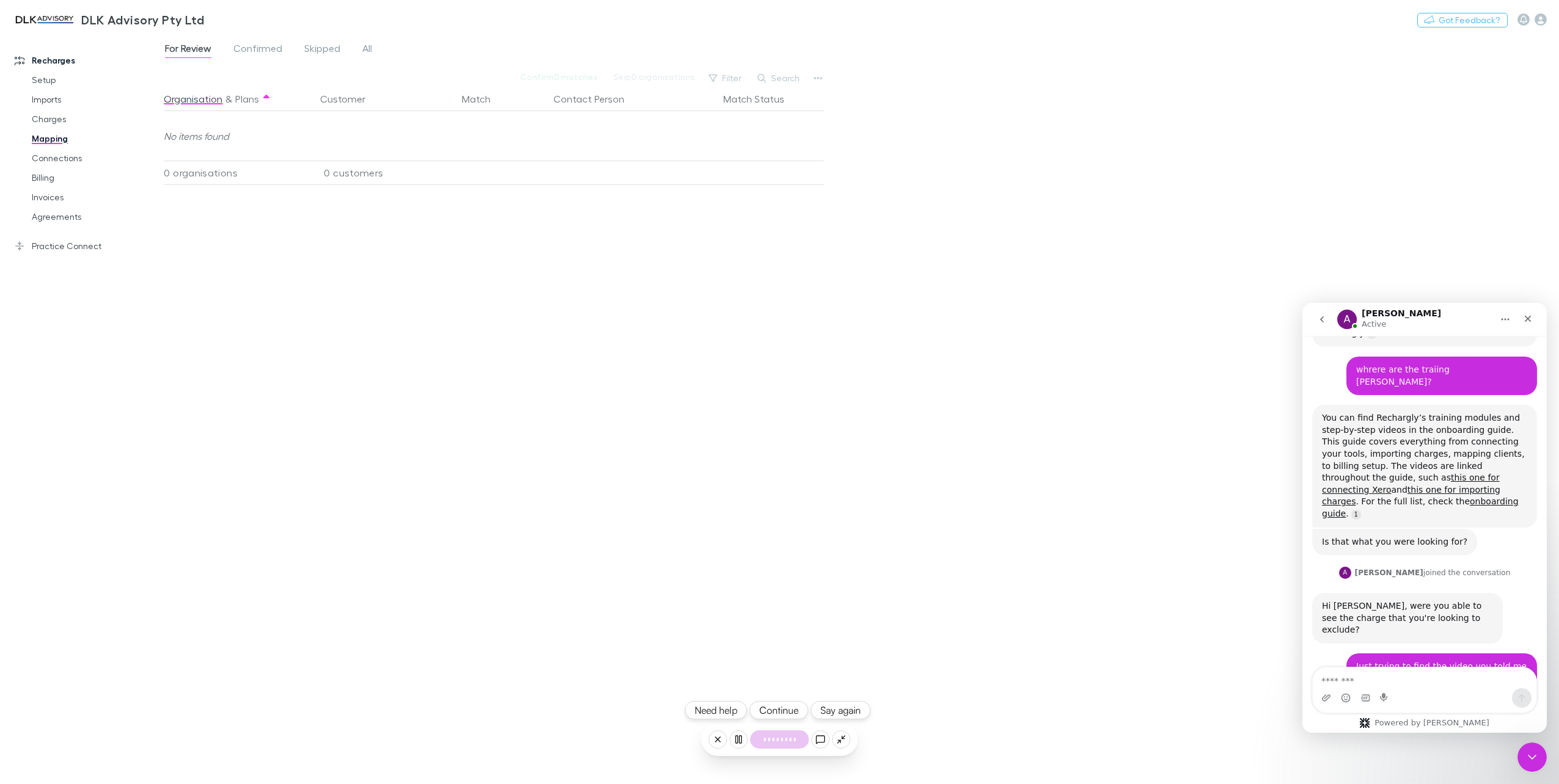
scroll to position [1122, 0]
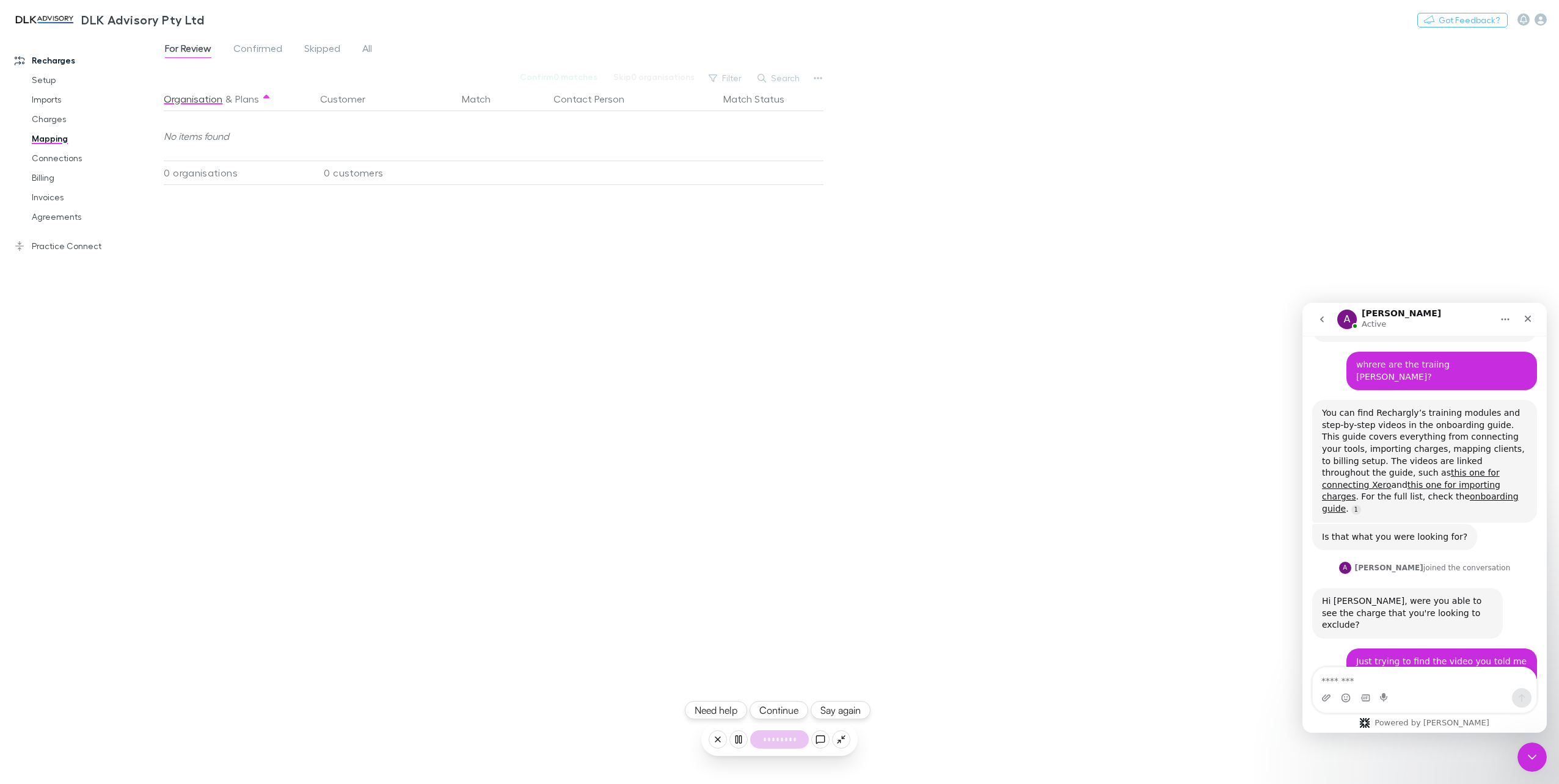
click at [750, 738] on div at bounding box center [780, 740] width 59 height 18
click at [740, 738] on icon at bounding box center [738, 739] width 10 height 10
click at [739, 744] on icon at bounding box center [738, 739] width 10 height 10
click at [782, 706] on button "Continue" at bounding box center [780, 710] width 59 height 18
click at [742, 743] on icon at bounding box center [738, 739] width 10 height 10
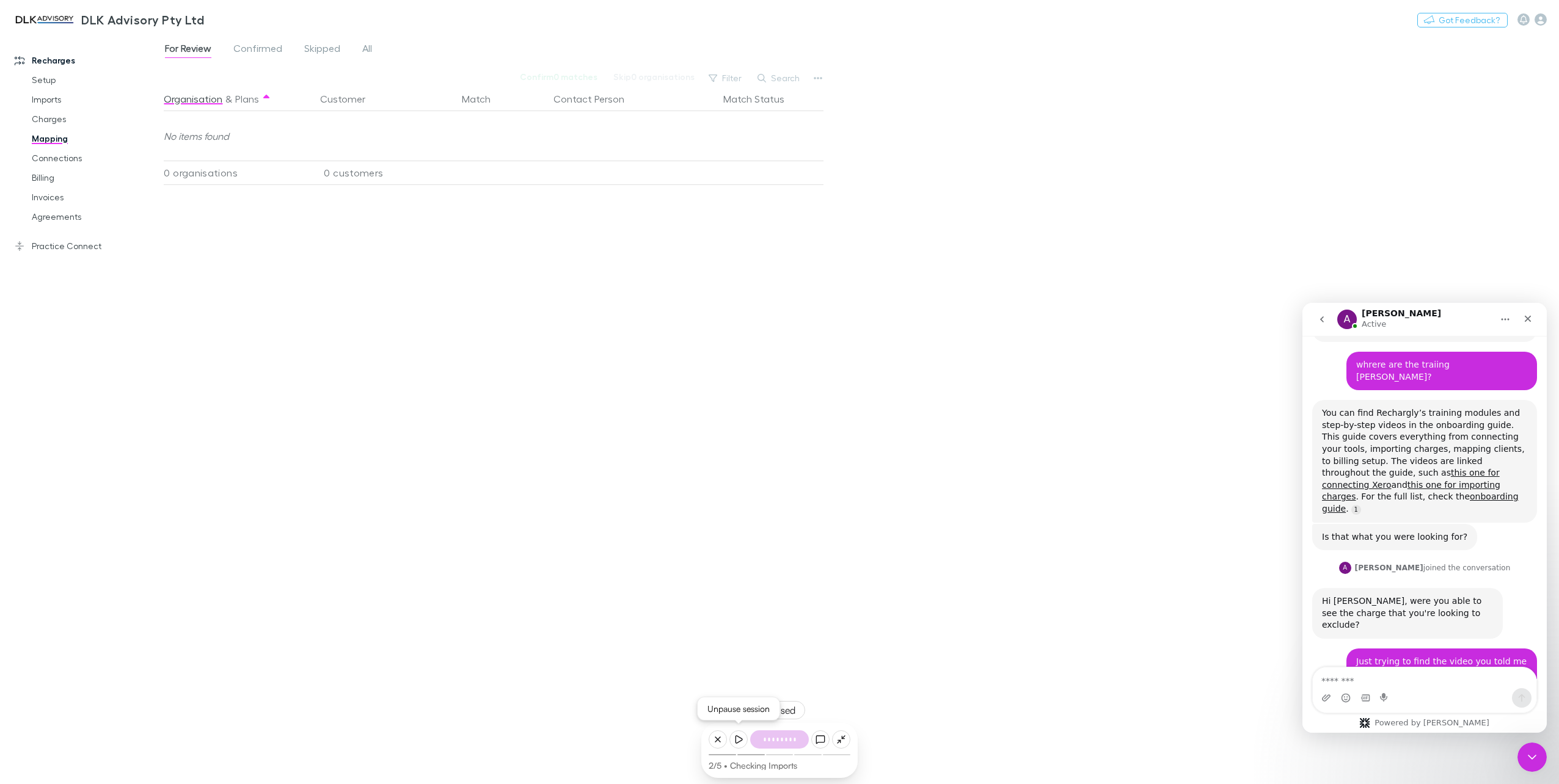
click at [738, 739] on icon at bounding box center [738, 739] width 10 height 10
click at [737, 739] on rect at bounding box center [736, 739] width 2 height 7
click at [742, 735] on icon at bounding box center [738, 739] width 10 height 10
click at [716, 741] on icon at bounding box center [717, 739] width 5 height 5
drag, startPoint x: 773, startPoint y: 695, endPoint x: 768, endPoint y: 668, distance: 27.5
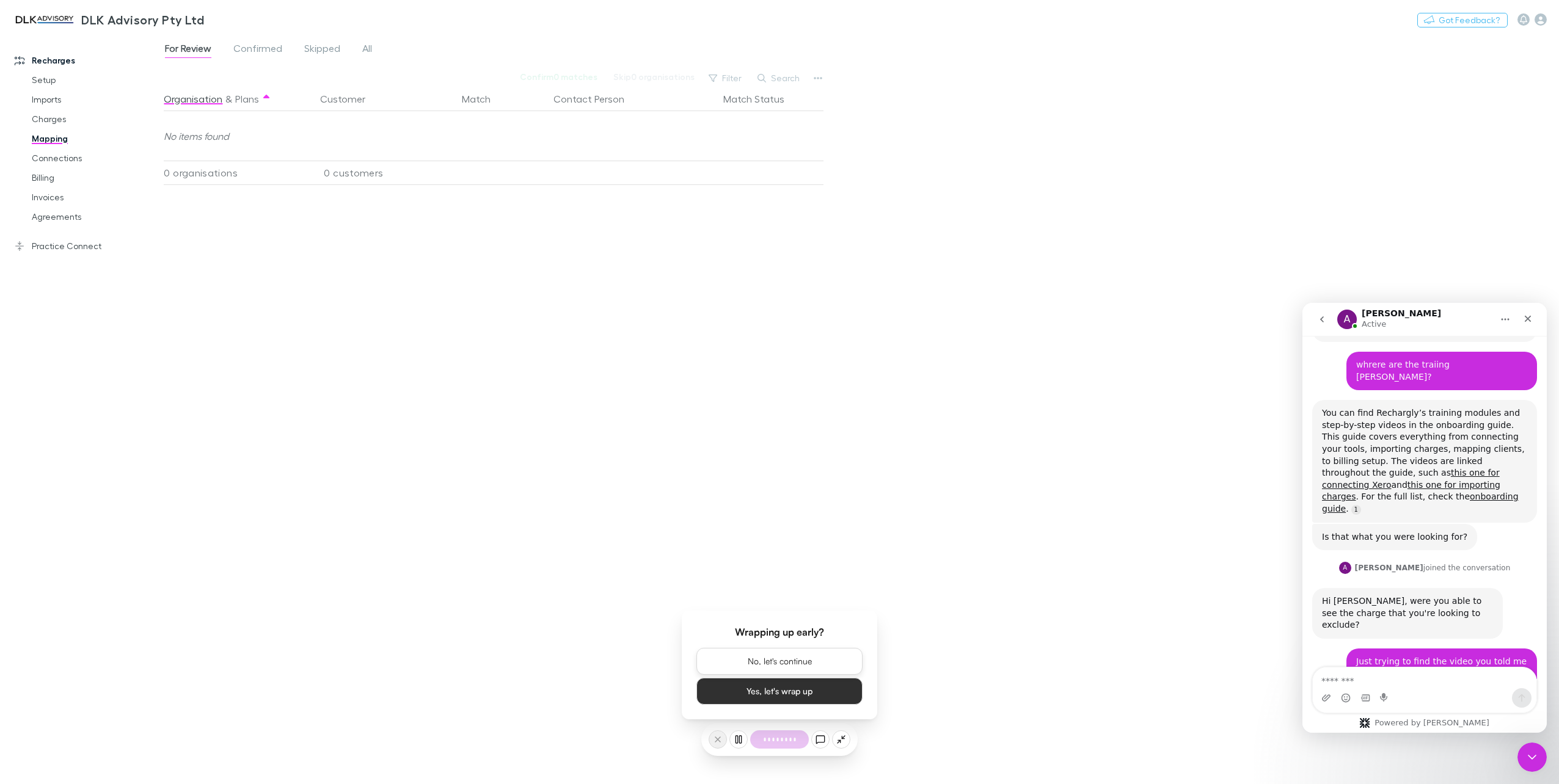
click at [768, 668] on div "No, let's continue Yes, let's wrap up" at bounding box center [780, 677] width 166 height 56
click at [769, 659] on button "No, let's continue" at bounding box center [780, 661] width 166 height 27
click at [838, 706] on button "Say again" at bounding box center [842, 710] width 60 height 18
click at [734, 737] on icon at bounding box center [738, 739] width 10 height 10
click at [736, 746] on button at bounding box center [738, 740] width 18 height 18
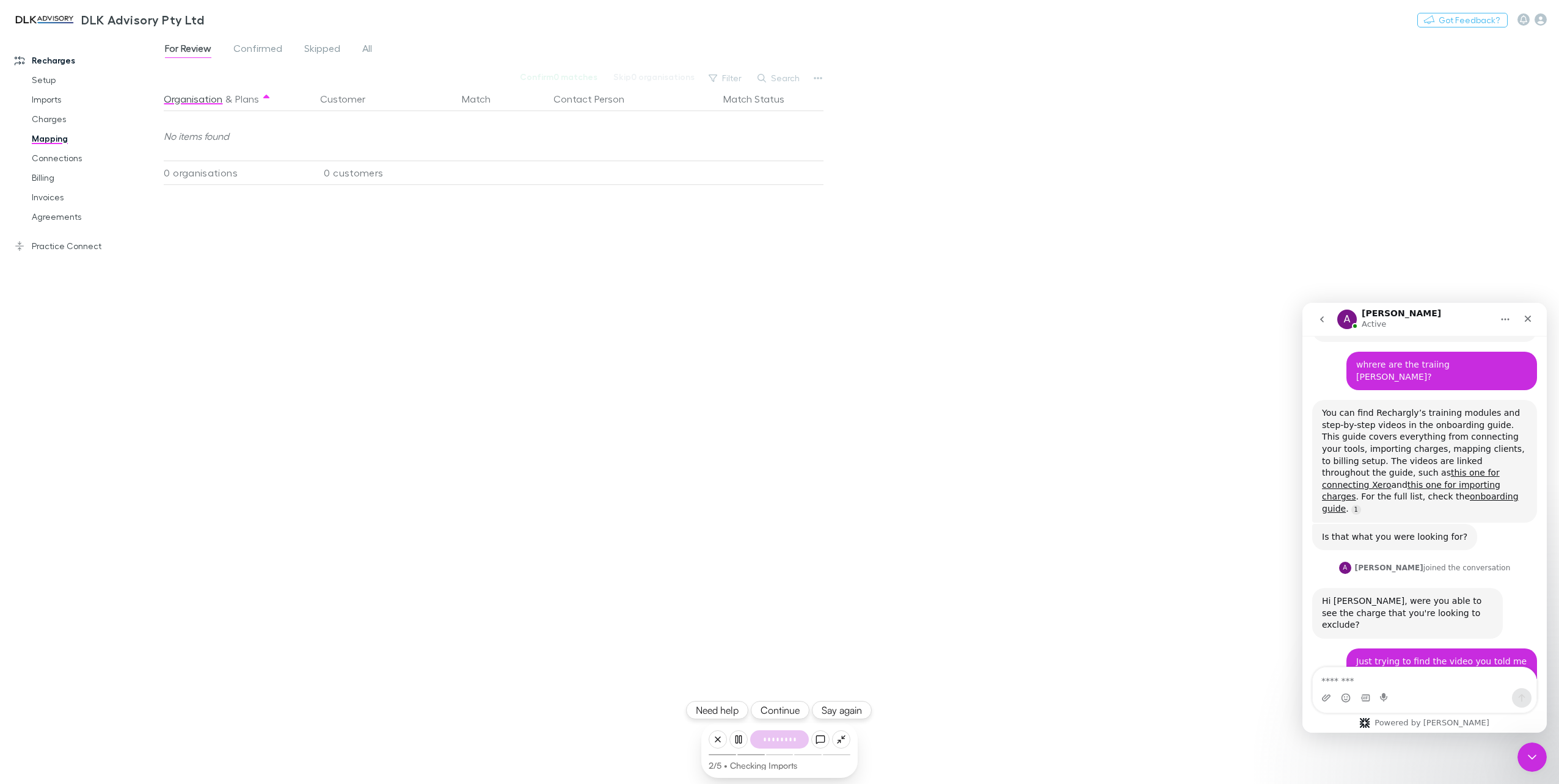
click at [850, 715] on button "Say again" at bounding box center [842, 710] width 60 height 18
click at [741, 740] on rect at bounding box center [740, 739] width 2 height 7
click at [736, 734] on icon at bounding box center [738, 739] width 10 height 10
click at [739, 736] on rect at bounding box center [740, 739] width 2 height 7
click at [738, 742] on icon at bounding box center [738, 739] width 7 height 7
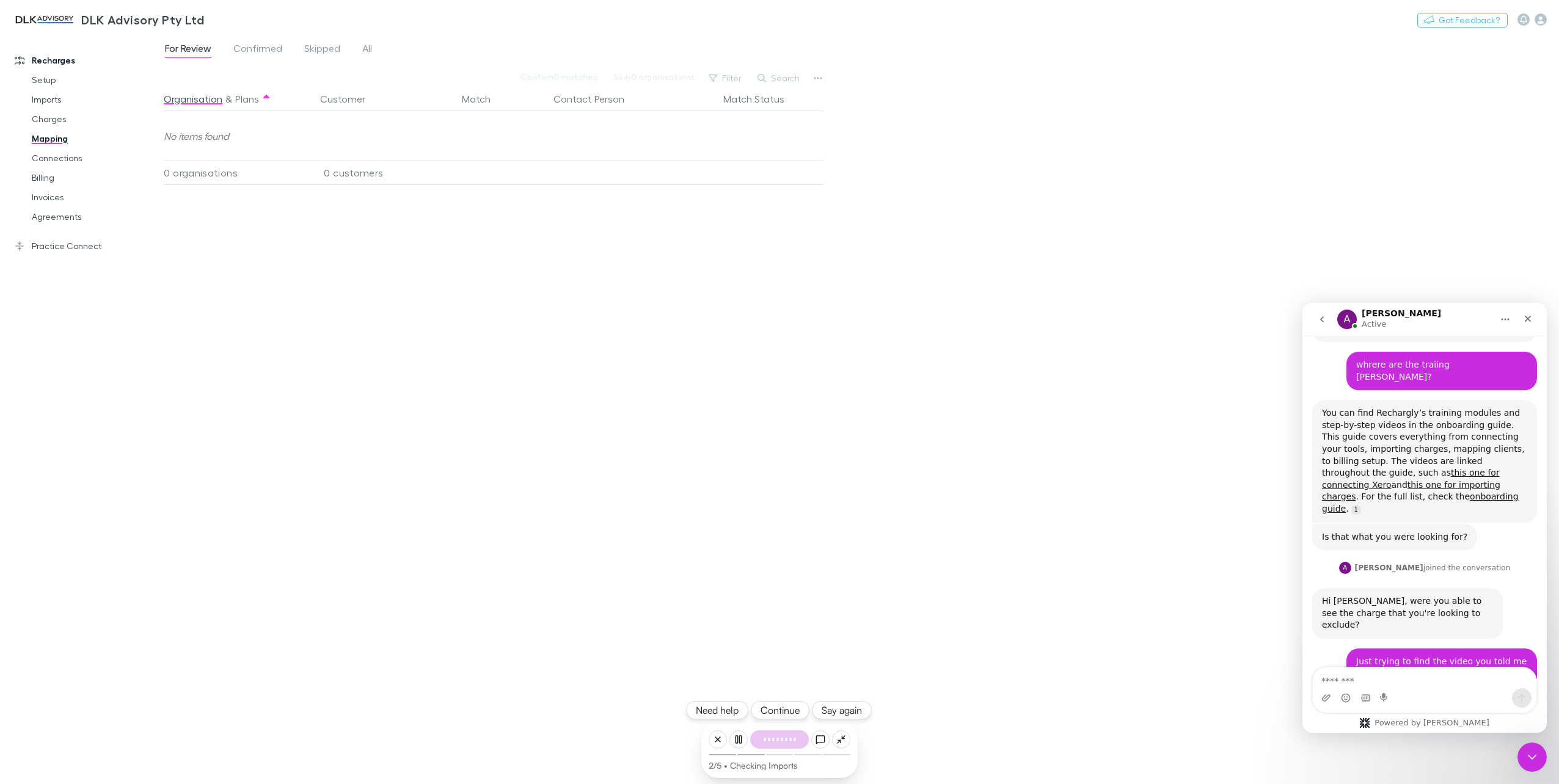
click at [838, 710] on button "Say again" at bounding box center [842, 710] width 60 height 18
click at [50, 100] on link "Imports" at bounding box center [95, 100] width 151 height 20
click at [781, 706] on button "Continue" at bounding box center [780, 710] width 59 height 18
click at [798, 712] on button "Continue" at bounding box center [780, 710] width 59 height 18
click at [45, 125] on link "Charges" at bounding box center [95, 119] width 151 height 20
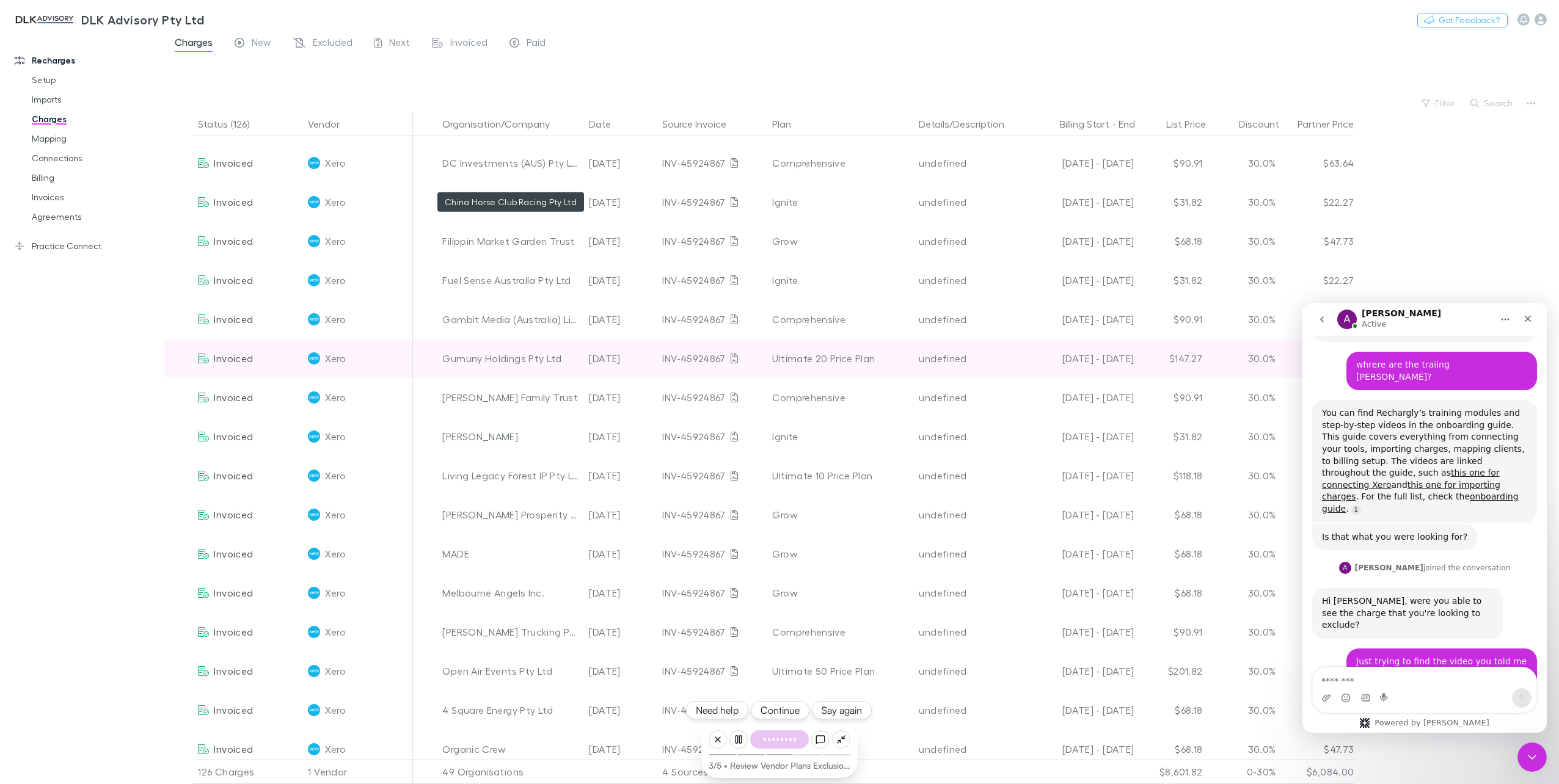
scroll to position [183, 0]
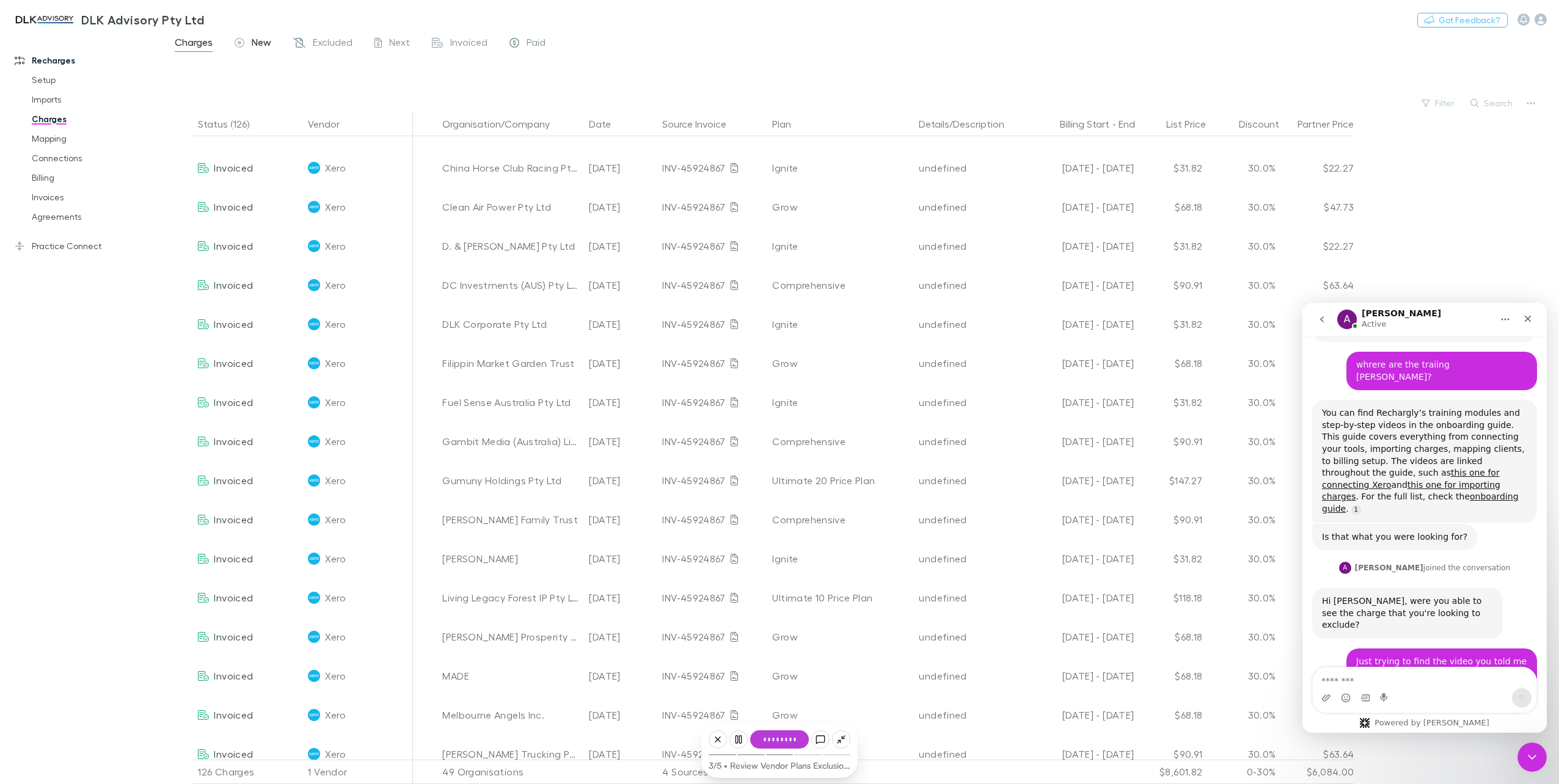
click at [257, 46] on span "New" at bounding box center [261, 44] width 20 height 16
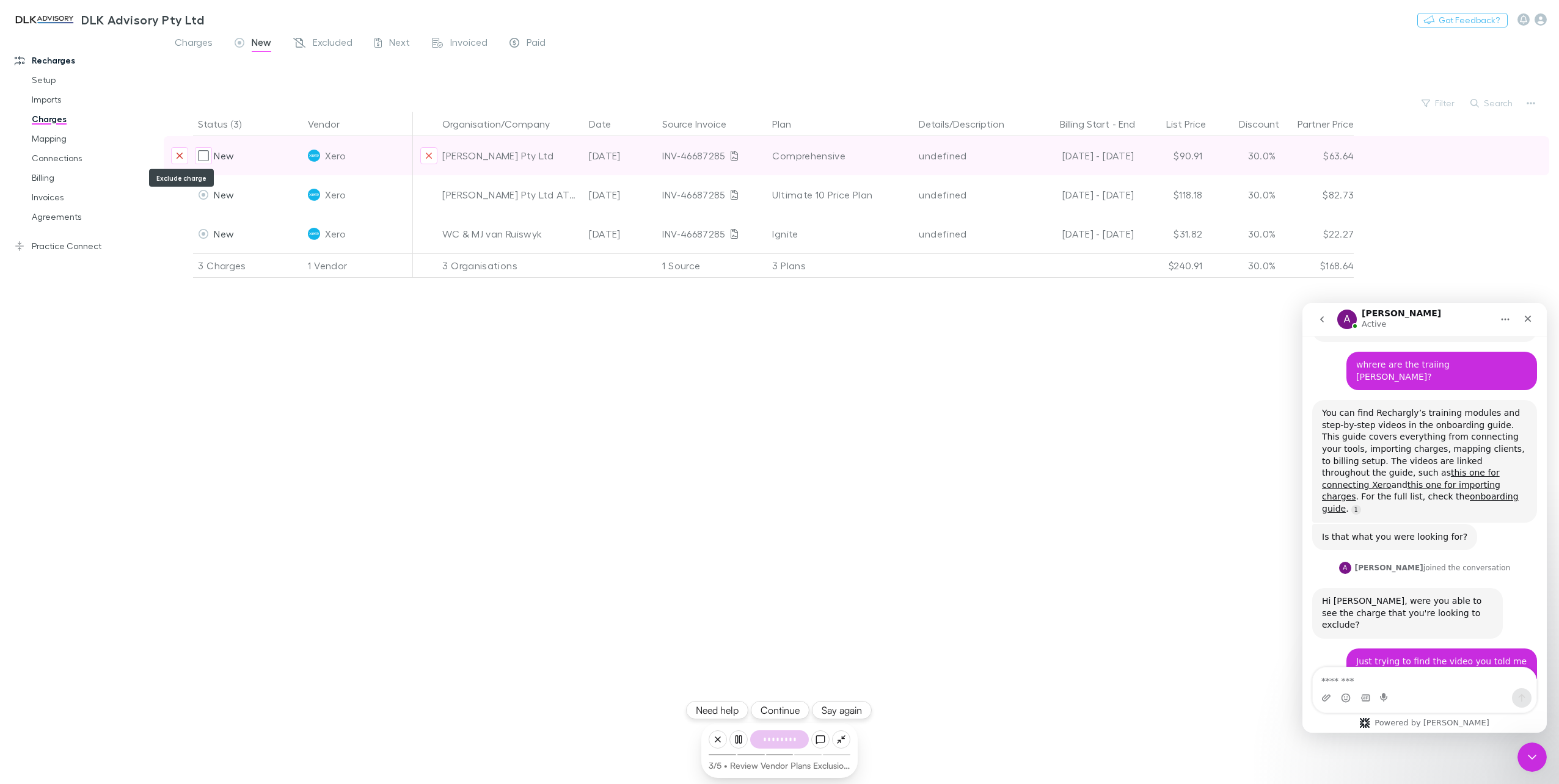
click at [183, 159] on icon "Exclude charge" at bounding box center [179, 155] width 7 height 10
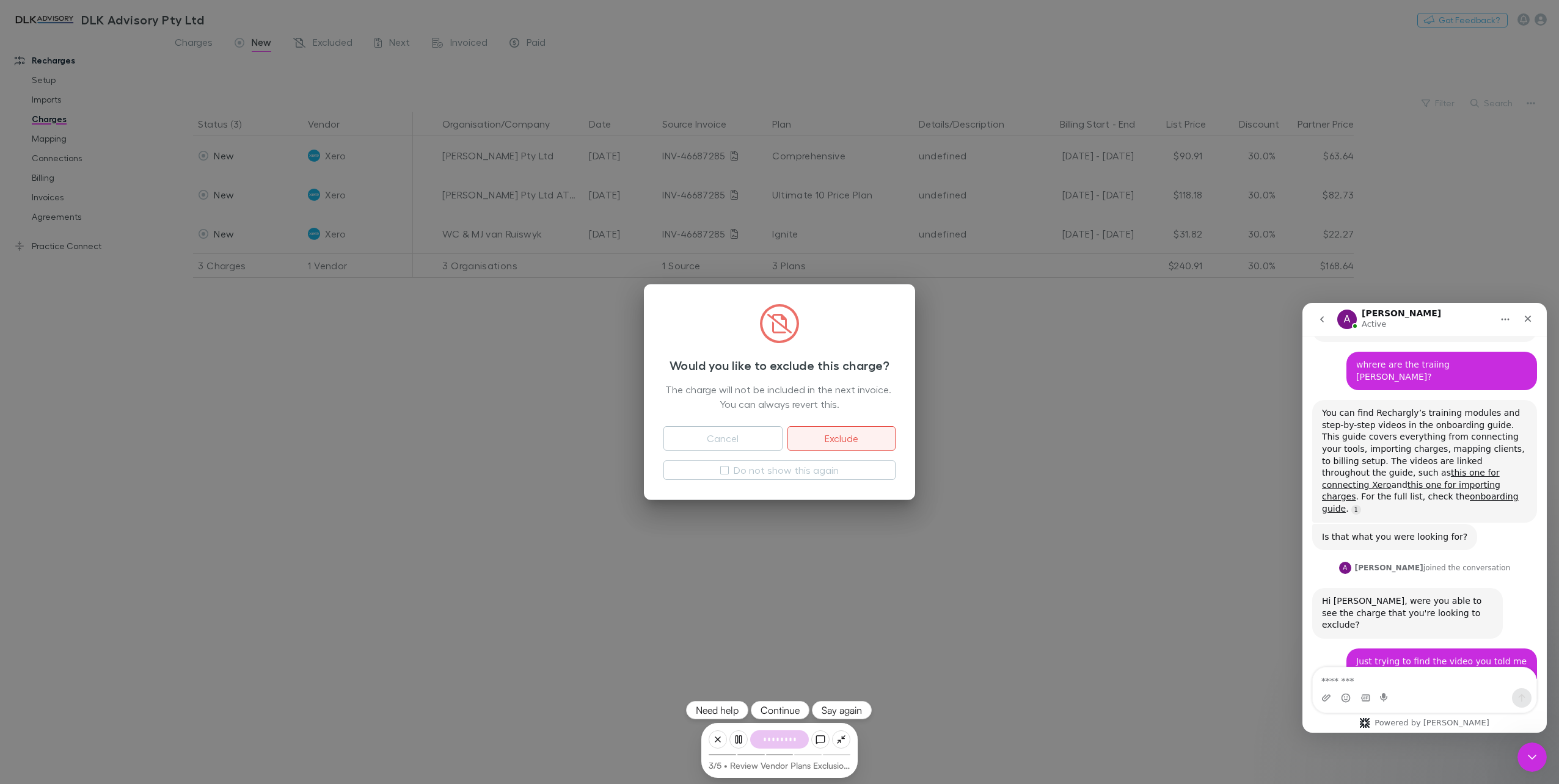
click at [826, 439] on button "Exclude" at bounding box center [842, 438] width 108 height 24
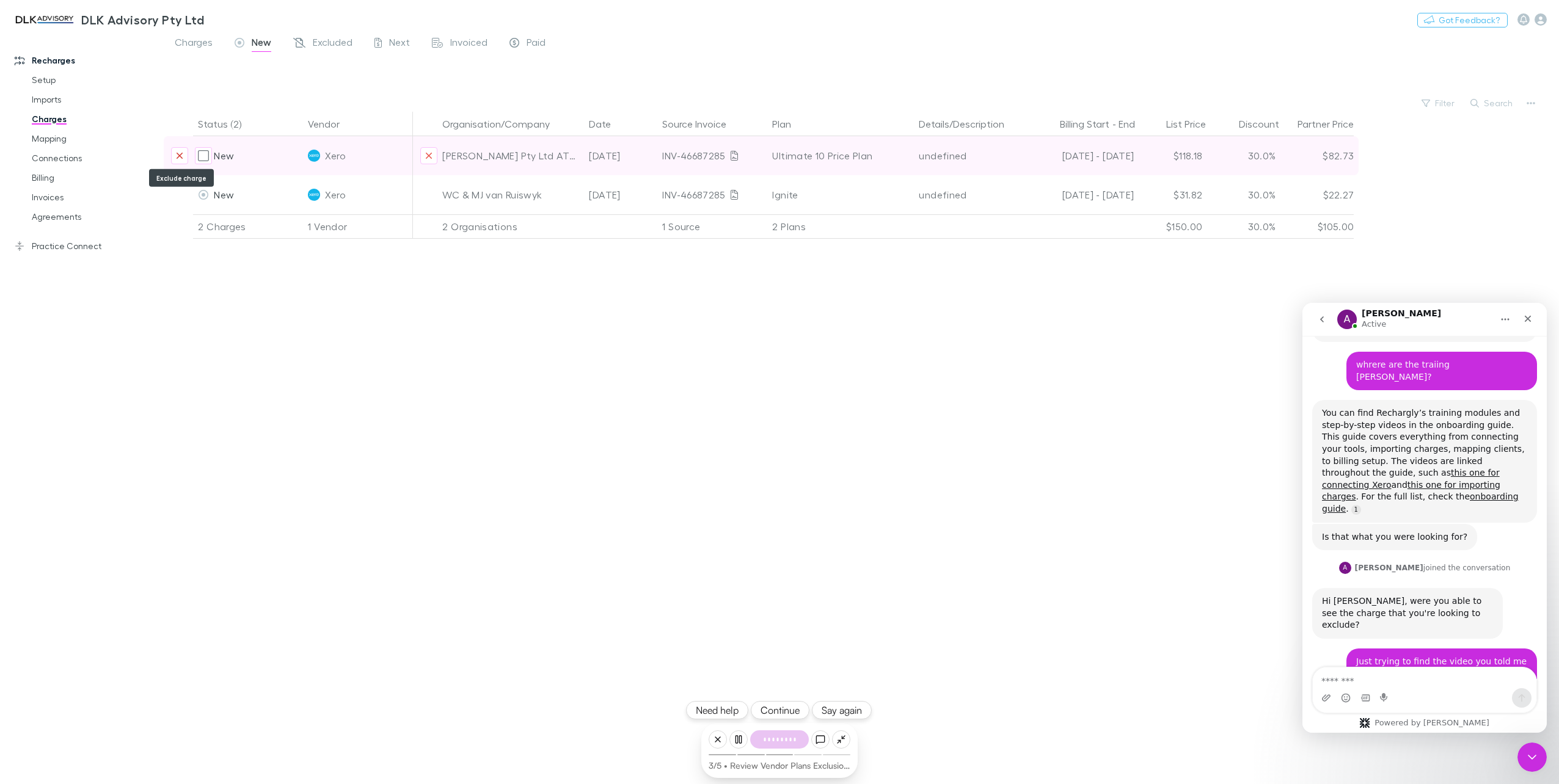
click at [178, 154] on icon "Exclude charge" at bounding box center [179, 155] width 7 height 10
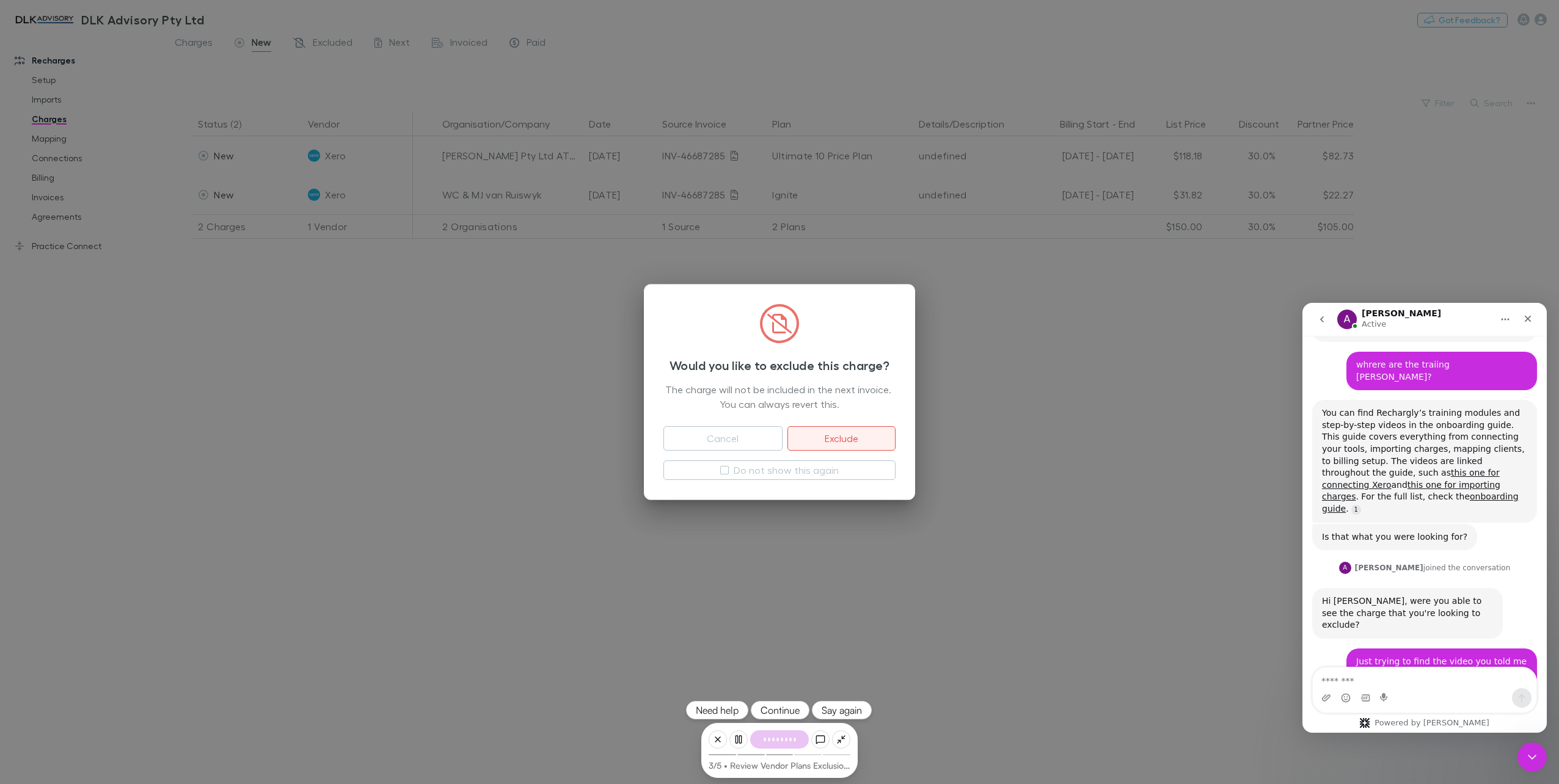
click at [817, 441] on button "Exclude" at bounding box center [842, 438] width 108 height 24
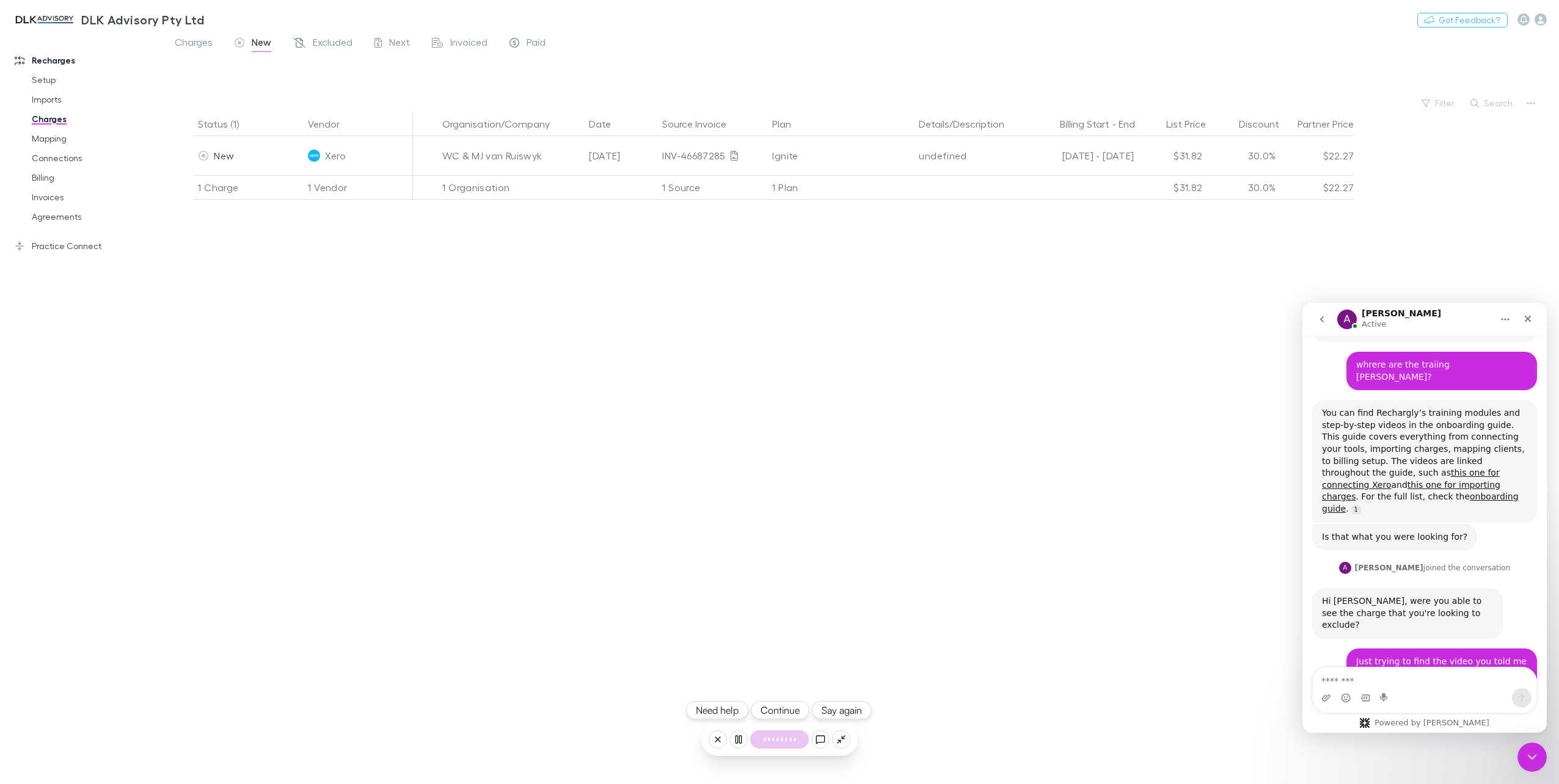
click at [781, 713] on button "Continue" at bounding box center [780, 710] width 59 height 18
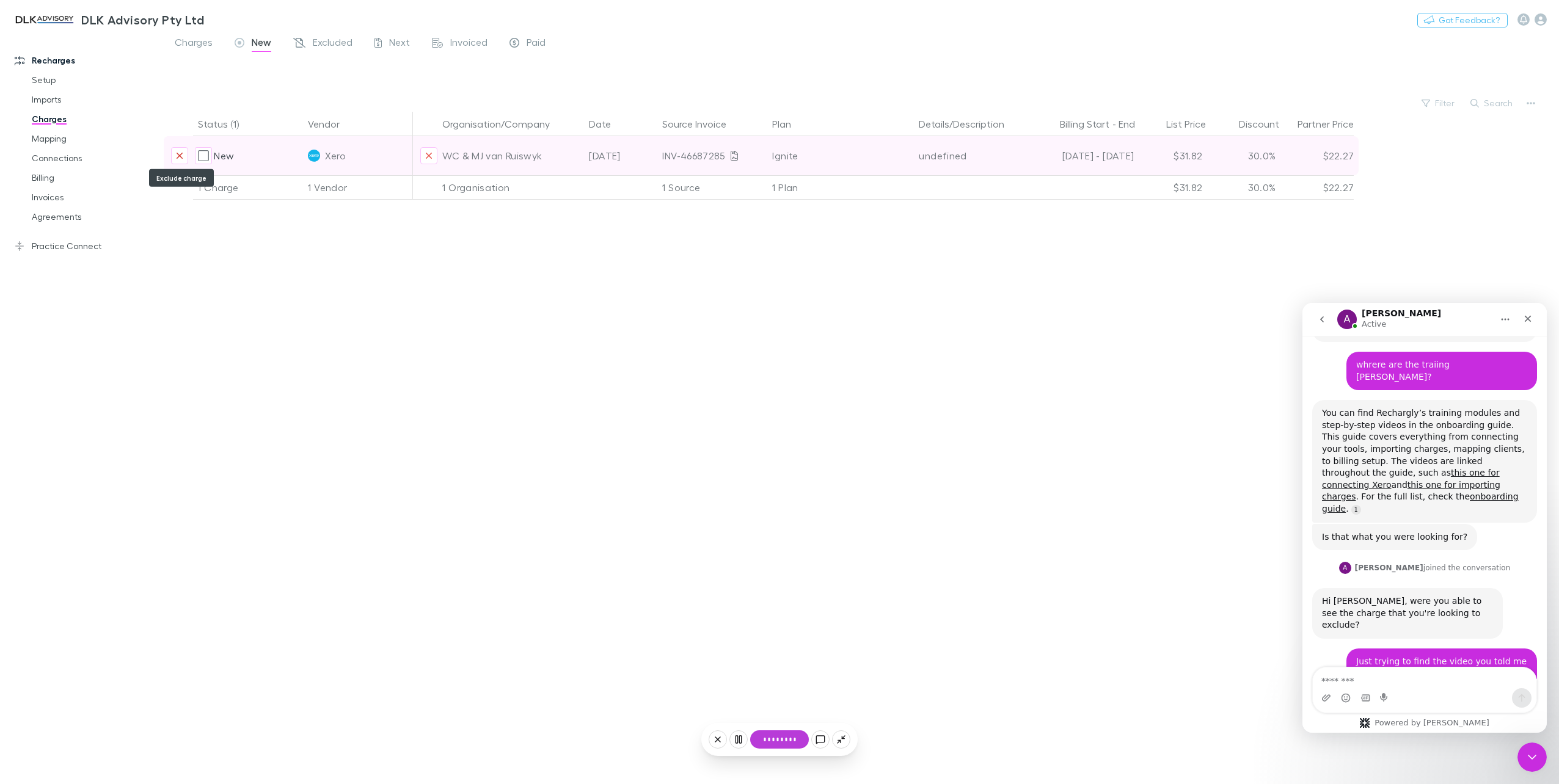
click at [179, 154] on icon "Exclude charge" at bounding box center [179, 155] width 7 height 10
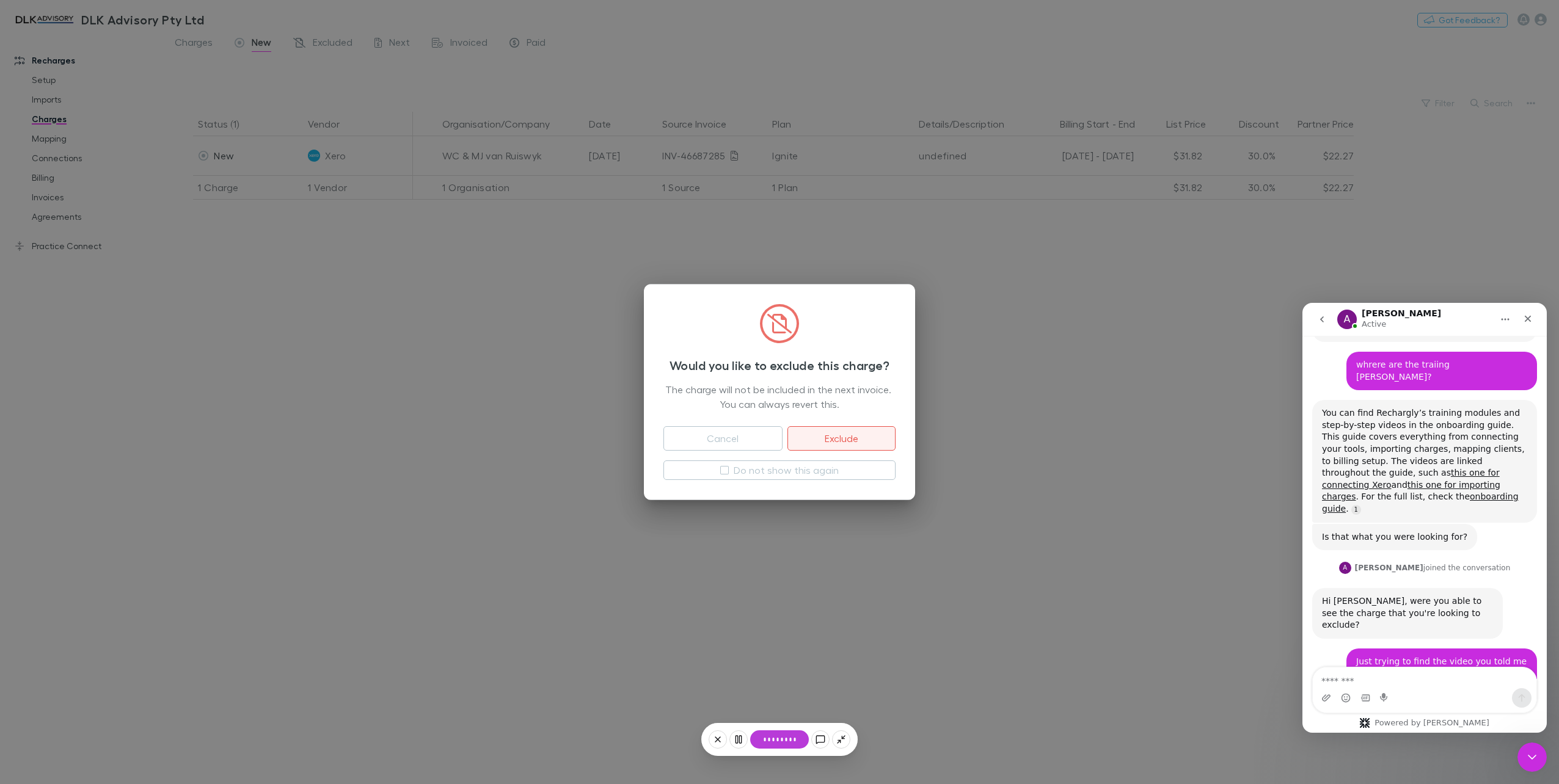
click at [864, 446] on button "Exclude" at bounding box center [842, 438] width 108 height 24
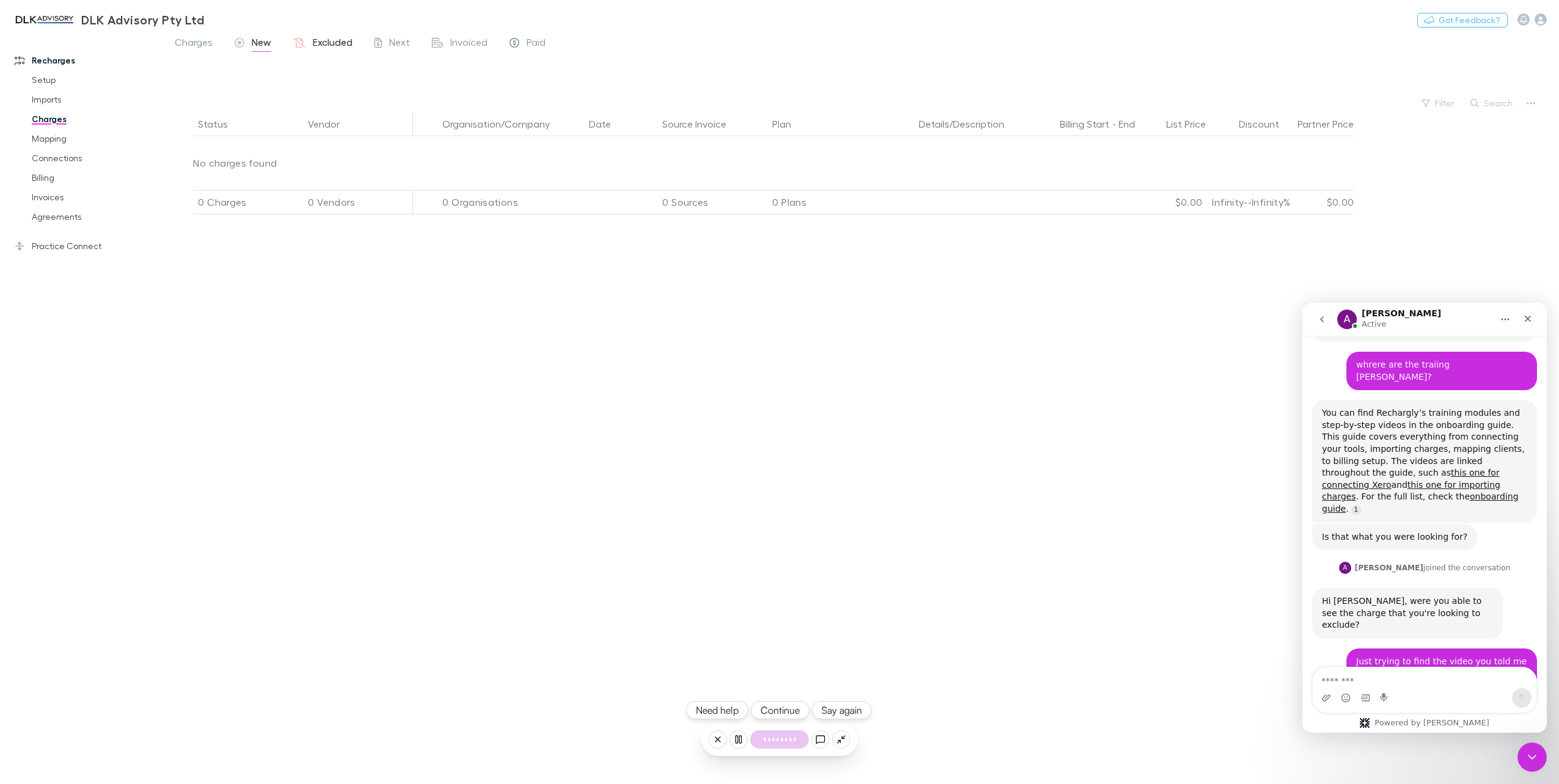
click at [333, 39] on span "Excluded" at bounding box center [332, 44] width 40 height 16
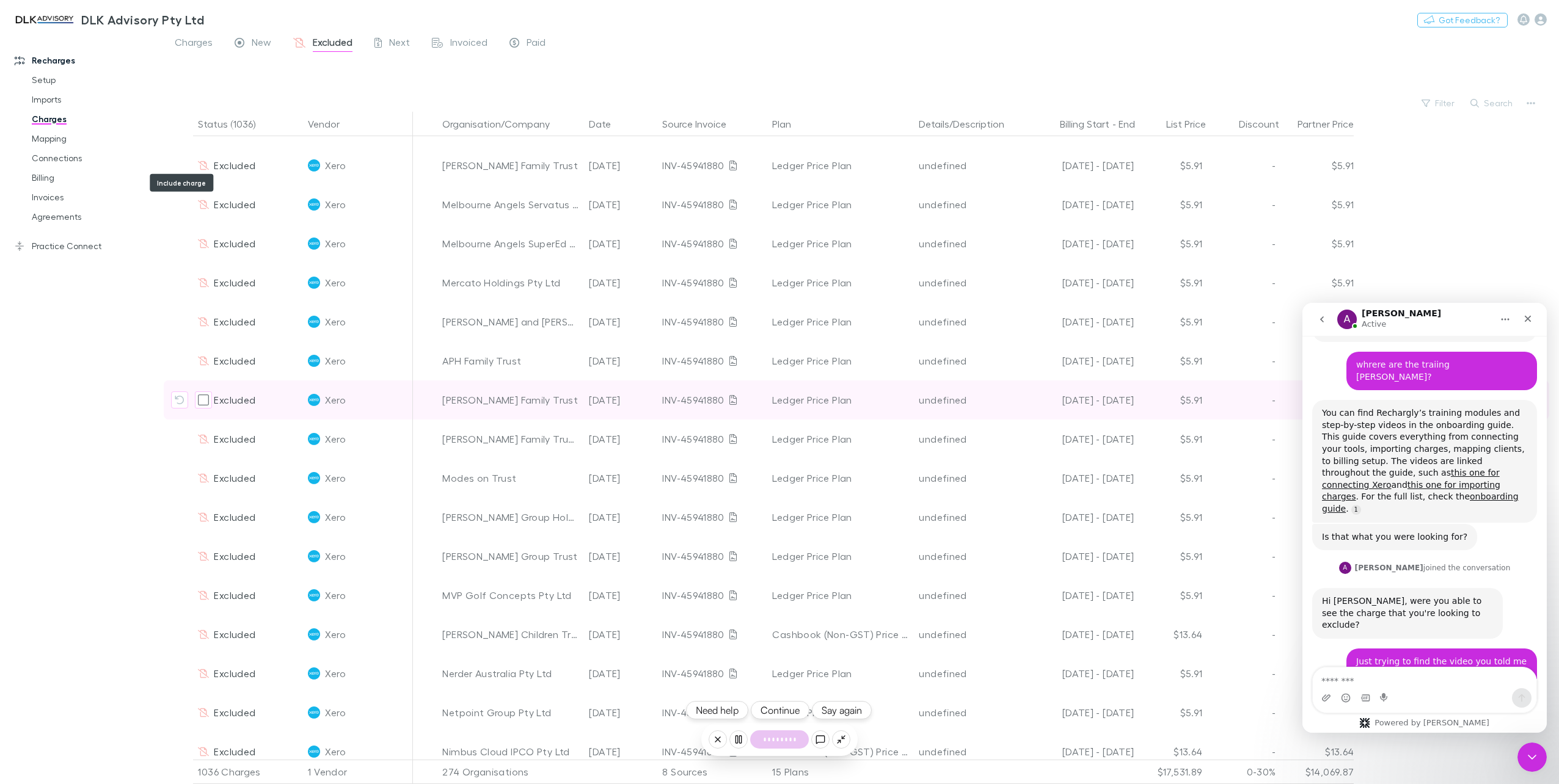
scroll to position [855, 0]
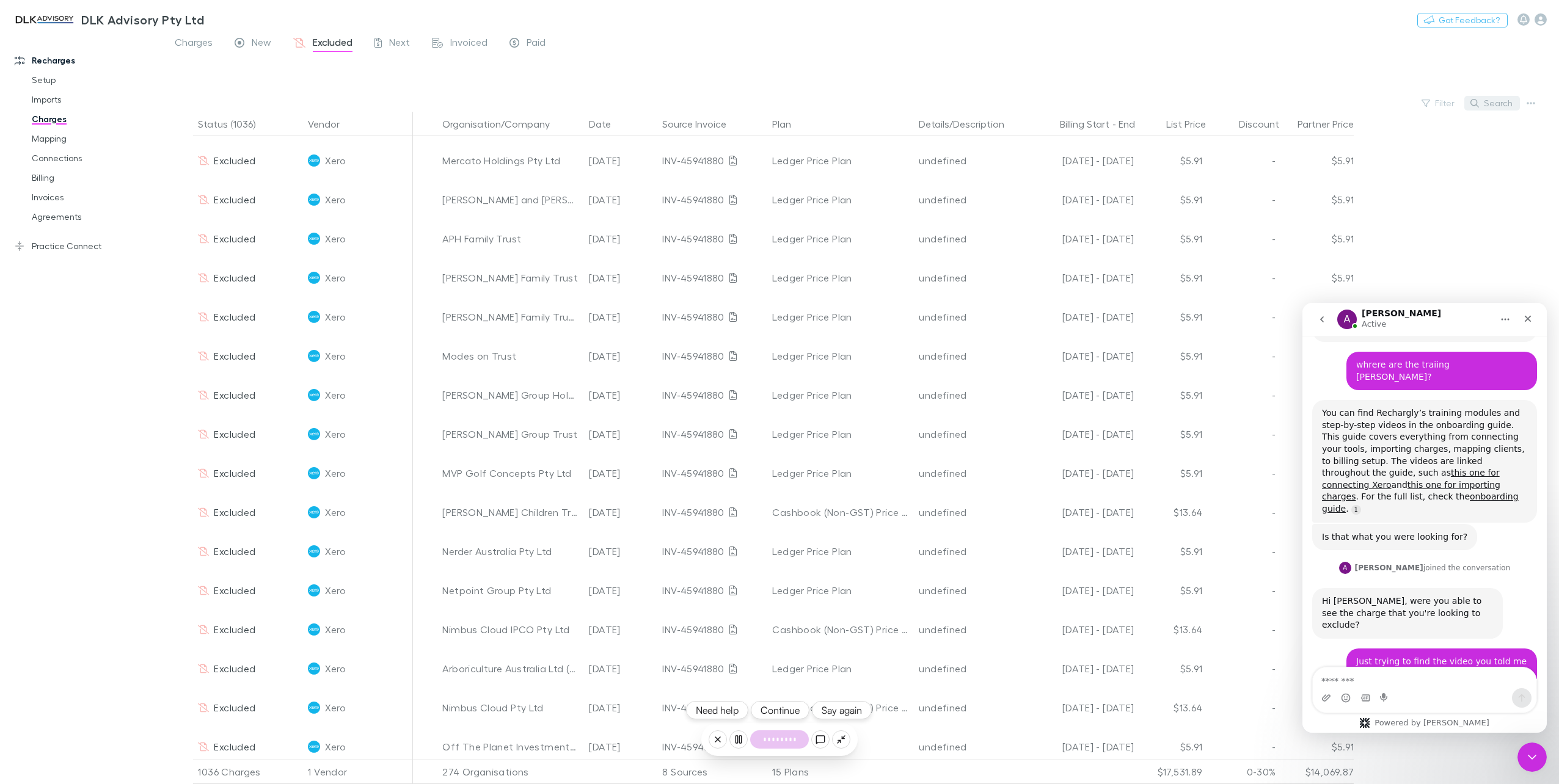
click at [1484, 104] on button "Search" at bounding box center [1492, 103] width 55 height 14
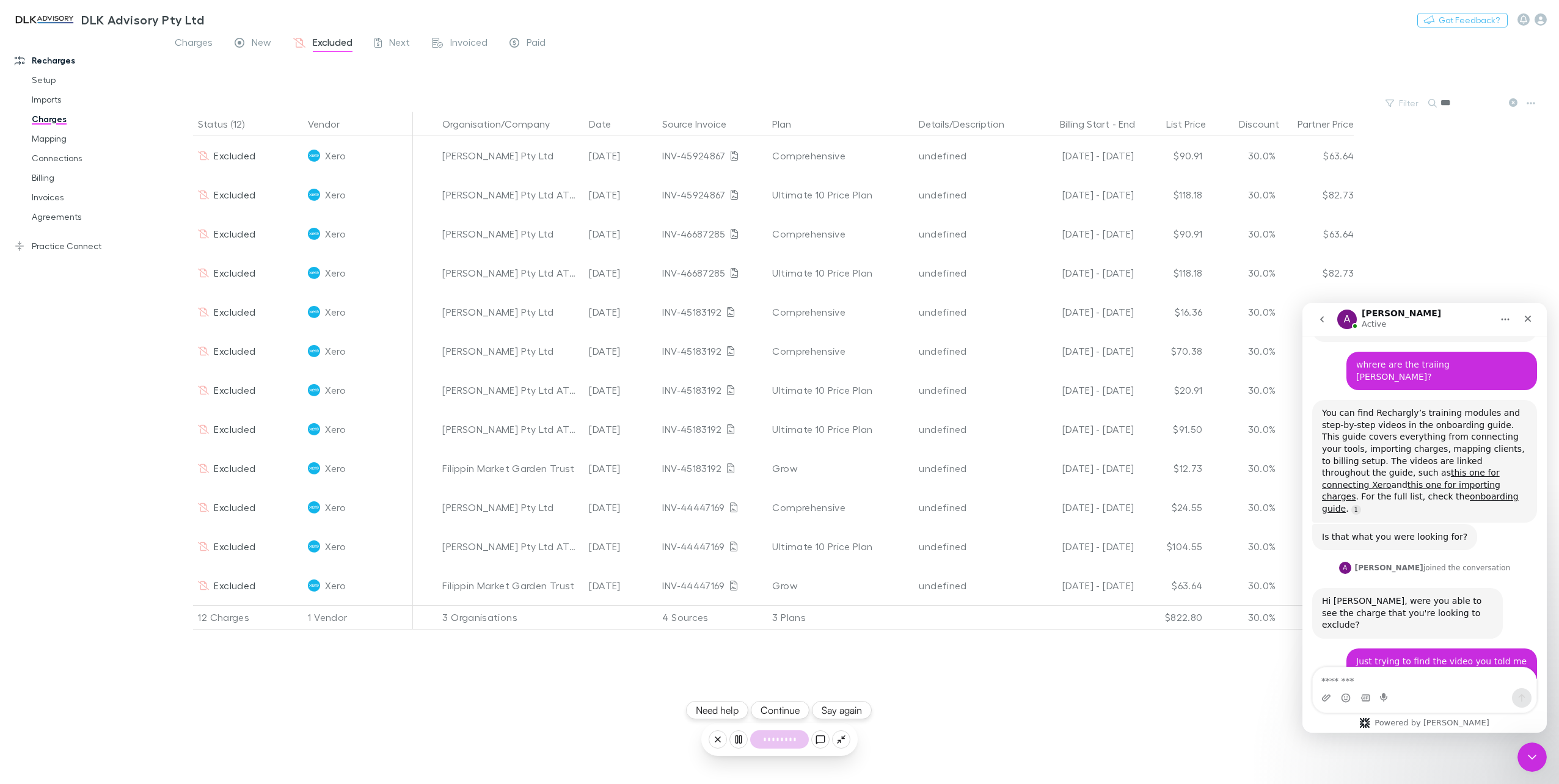
scroll to position [0, 0]
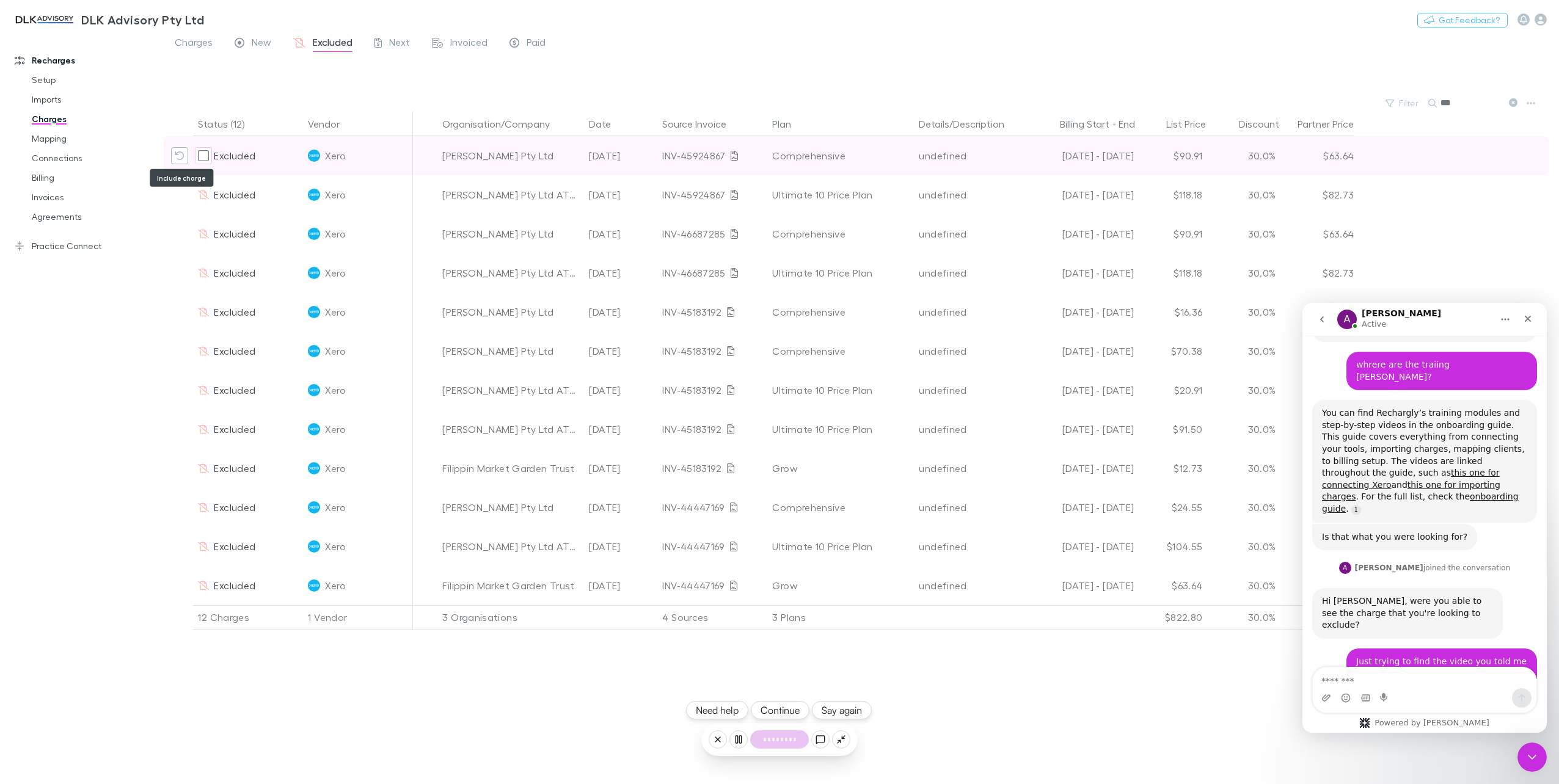
type input "***"
click at [178, 157] on icon "Include charge" at bounding box center [180, 155] width 10 height 10
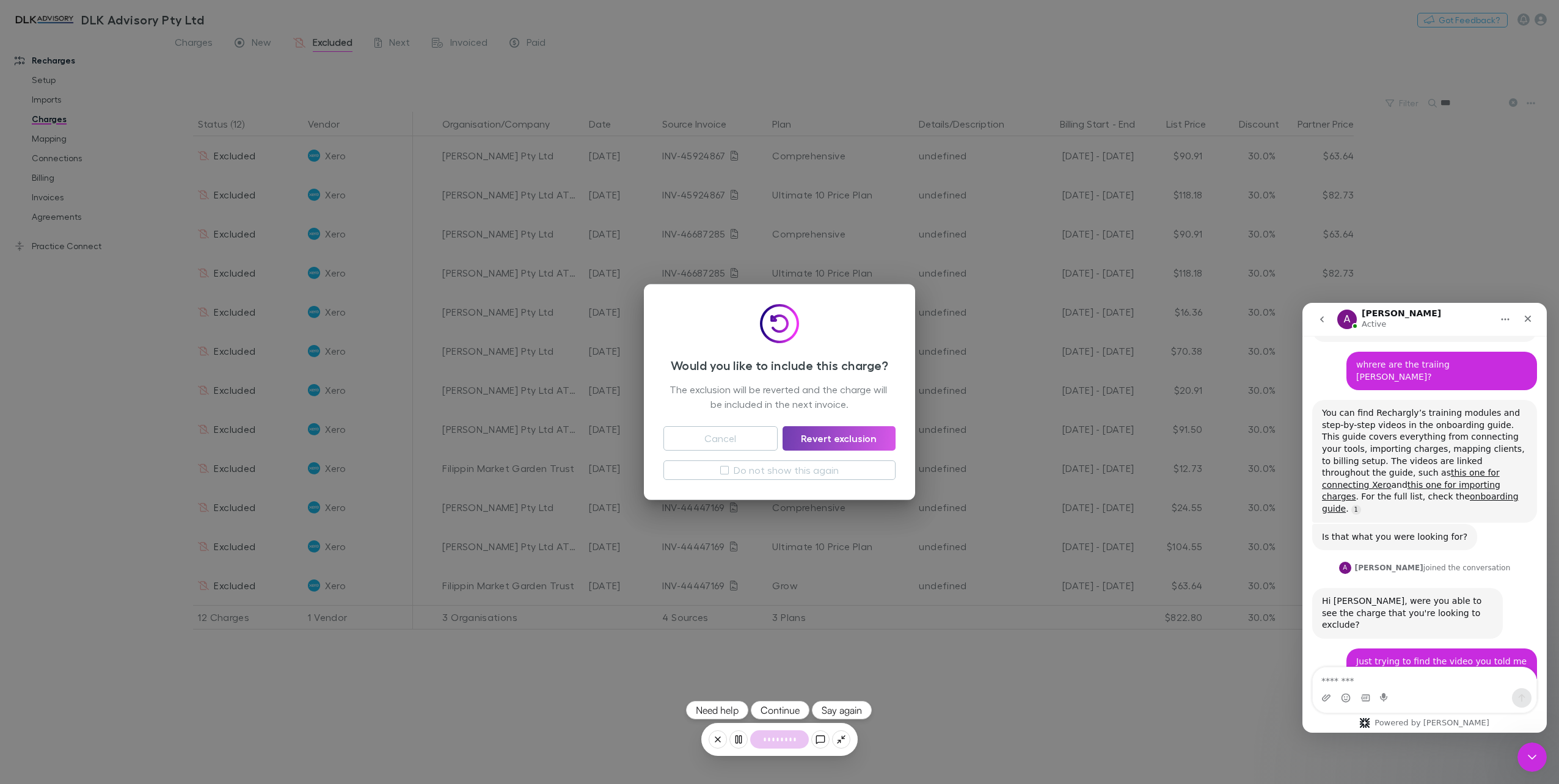
click at [818, 431] on button "Revert exclusion" at bounding box center [838, 438] width 113 height 24
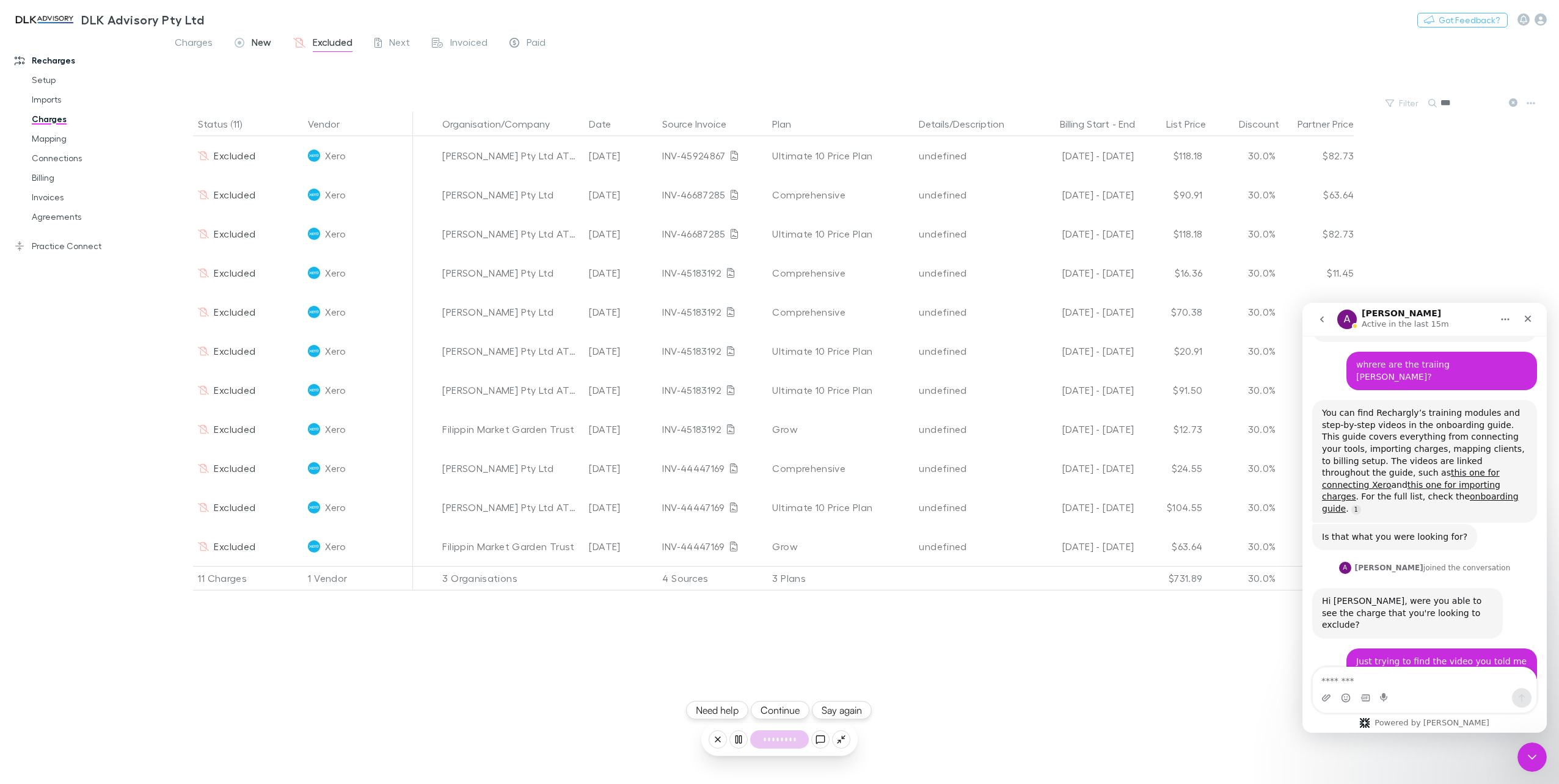
click at [257, 42] on span "New" at bounding box center [261, 44] width 20 height 16
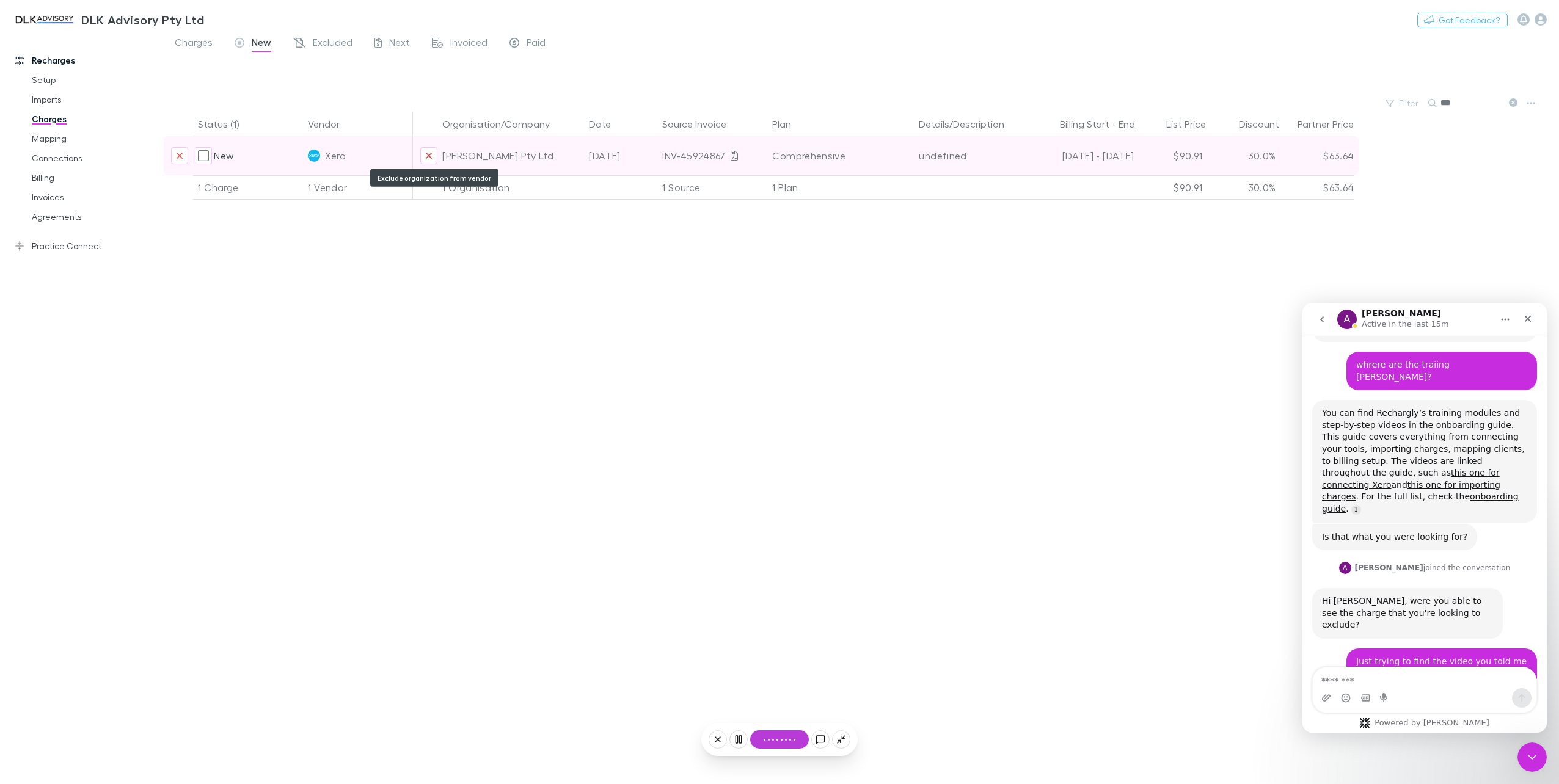
click at [427, 157] on icon "Exclude organization from vendor" at bounding box center [428, 155] width 7 height 10
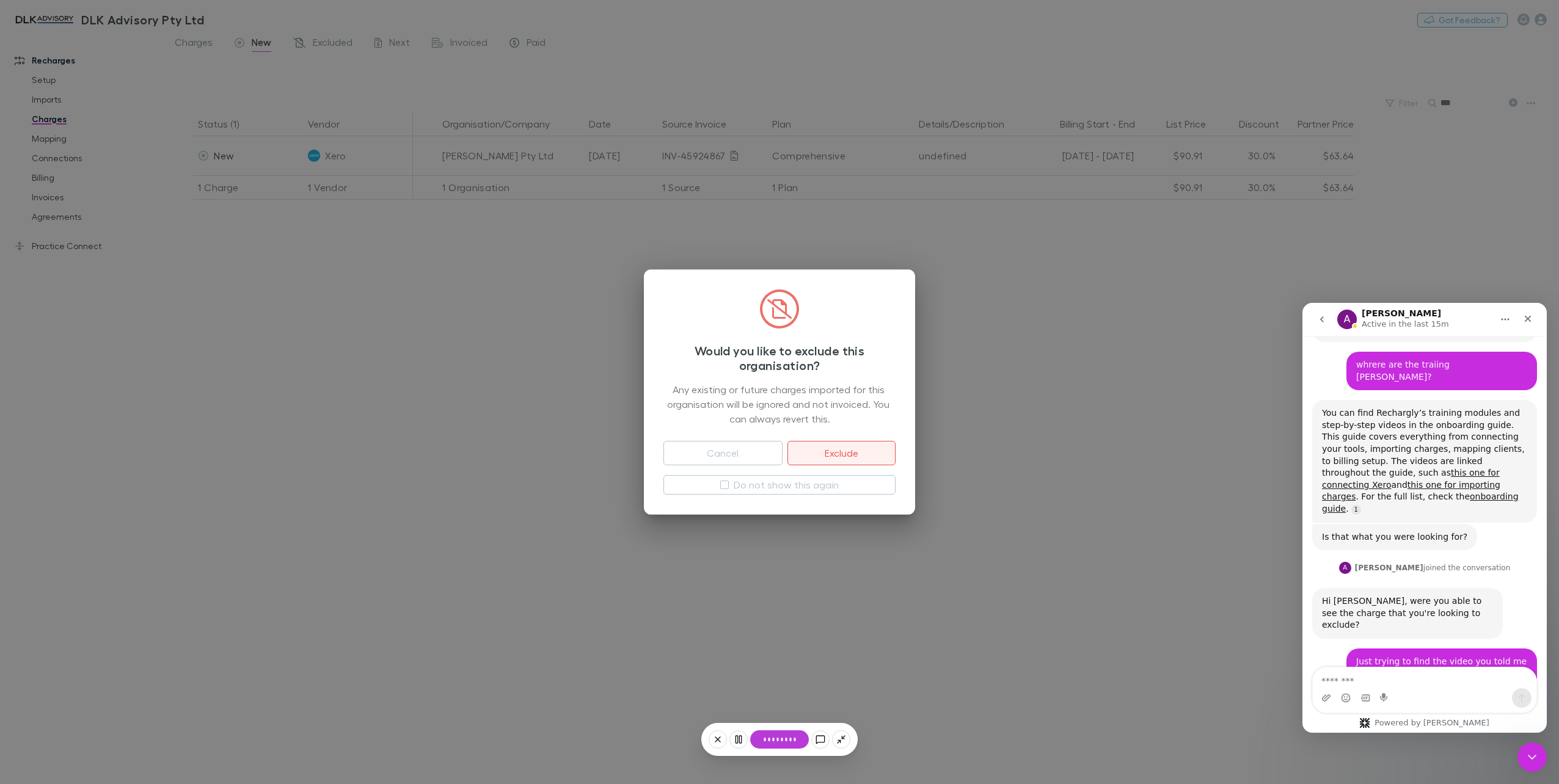
click at [833, 456] on button "Exclude" at bounding box center [842, 452] width 108 height 24
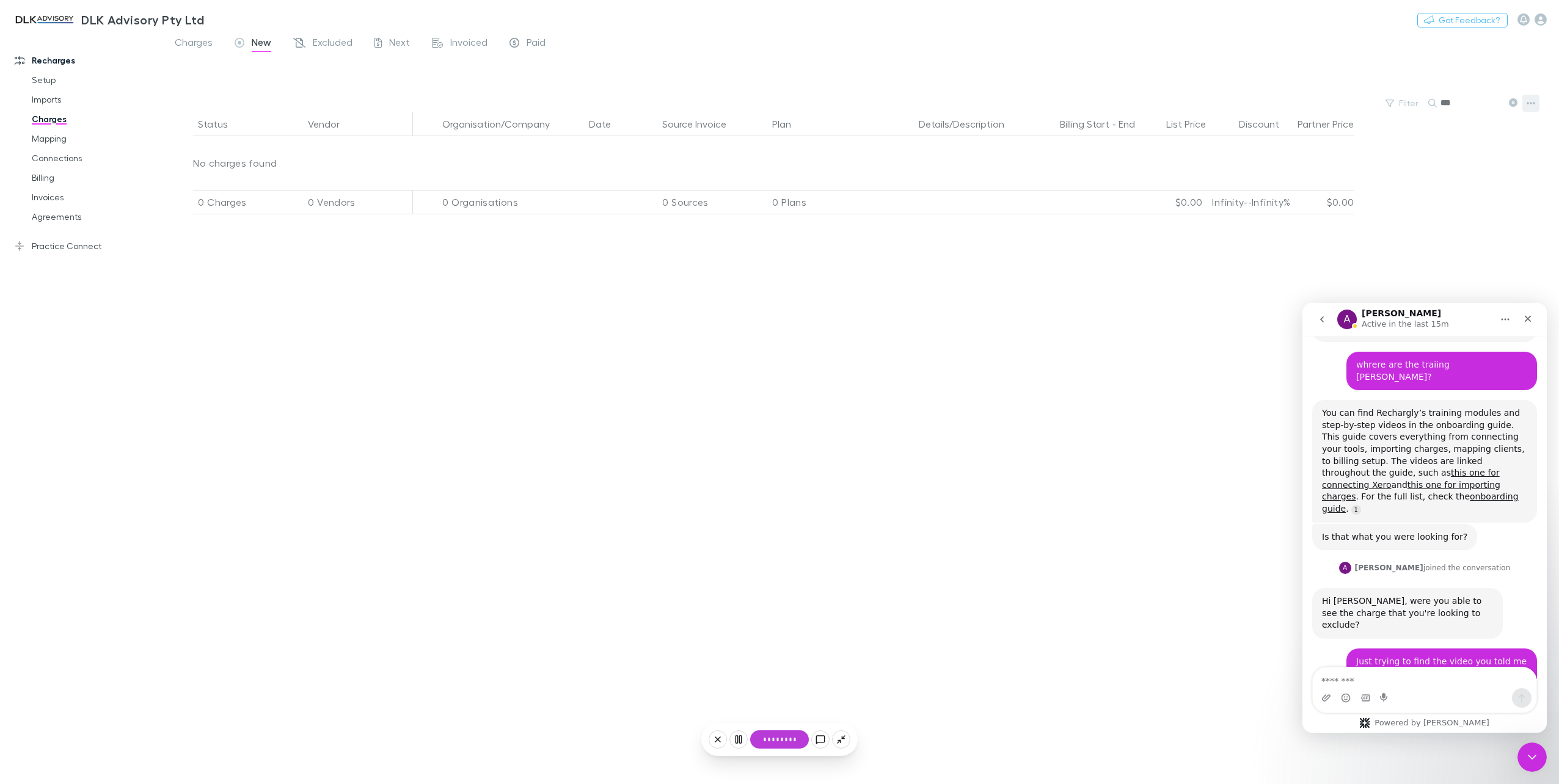
click at [1532, 104] on icon "button" at bounding box center [1530, 103] width 8 height 10
click at [1436, 149] on p "Plan exclusions" at bounding box center [1455, 149] width 148 height 14
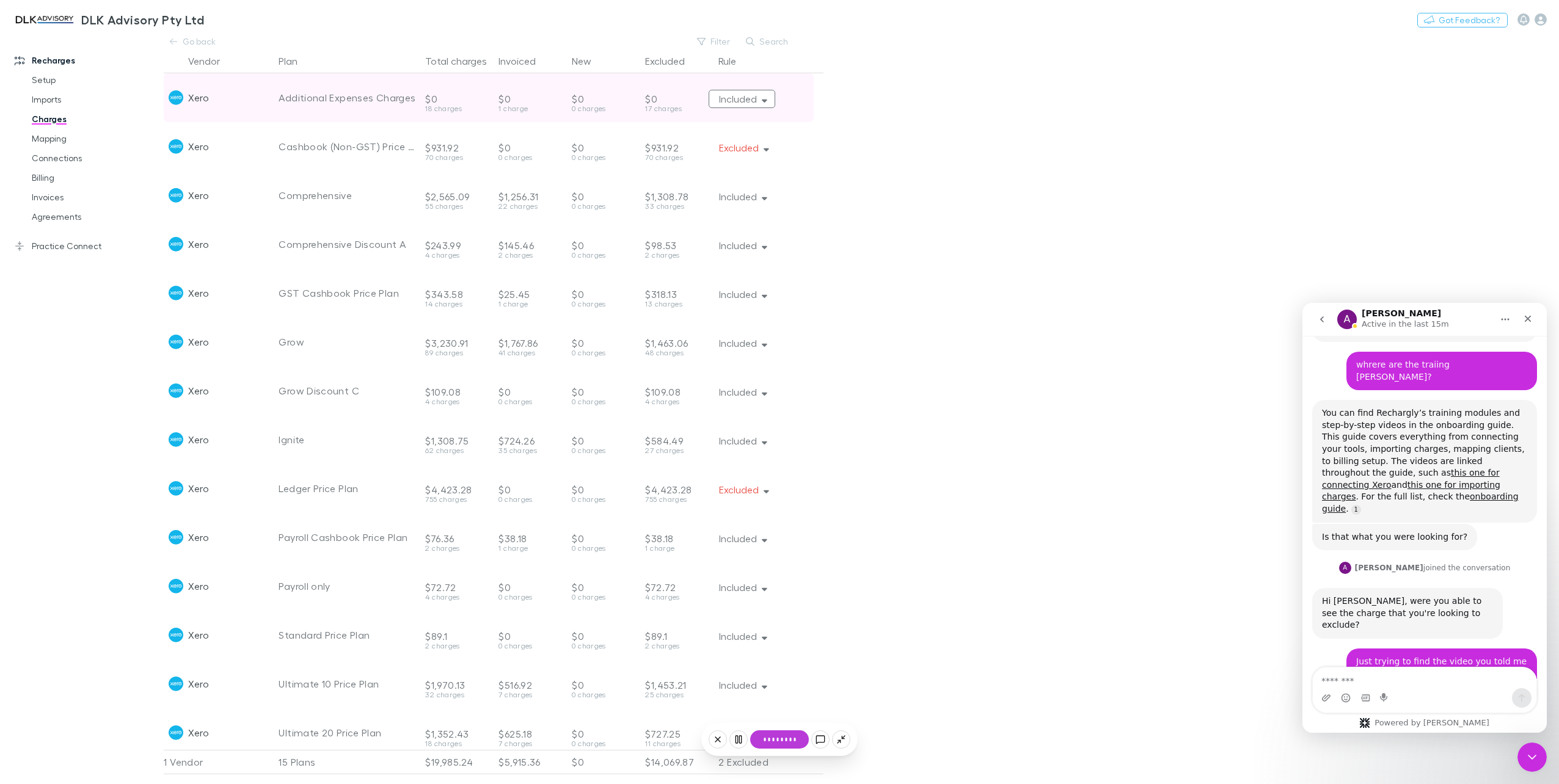
click at [757, 99] on button "Included" at bounding box center [742, 99] width 67 height 18
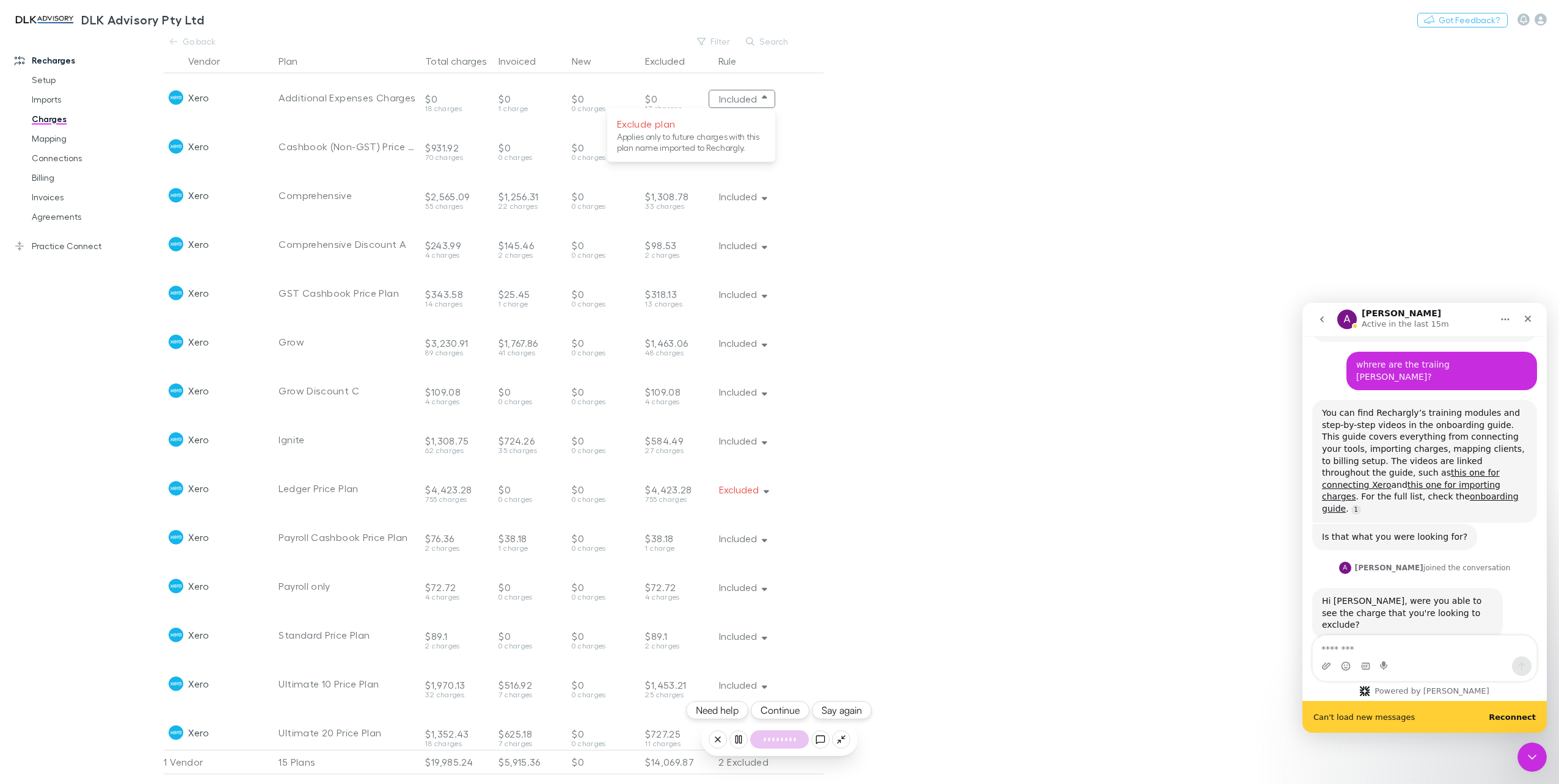
scroll to position [1153, 0]
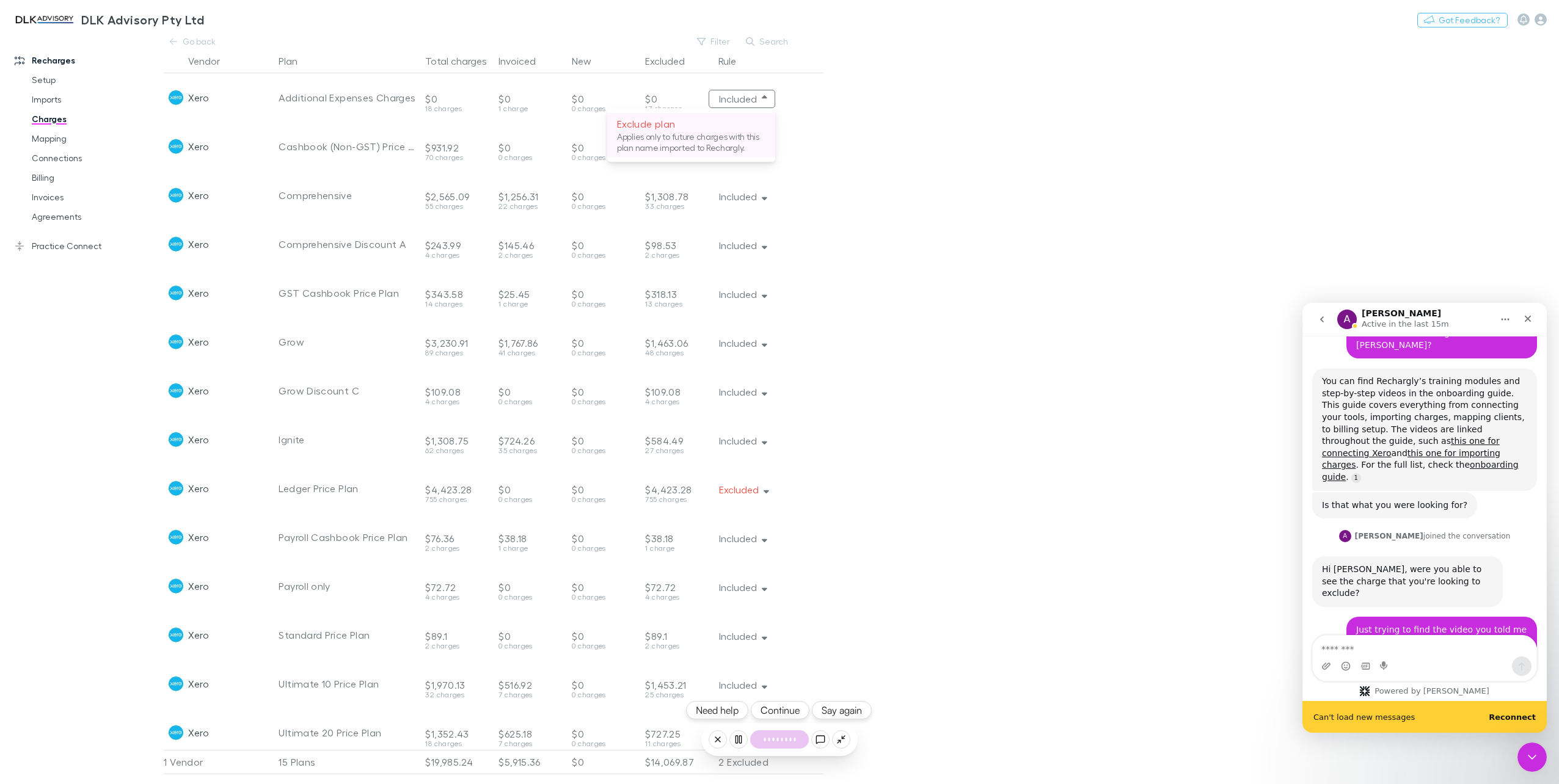
click at [753, 134] on p "Applies only to future charges with this plan name imported to Rechargly." at bounding box center [691, 142] width 148 height 22
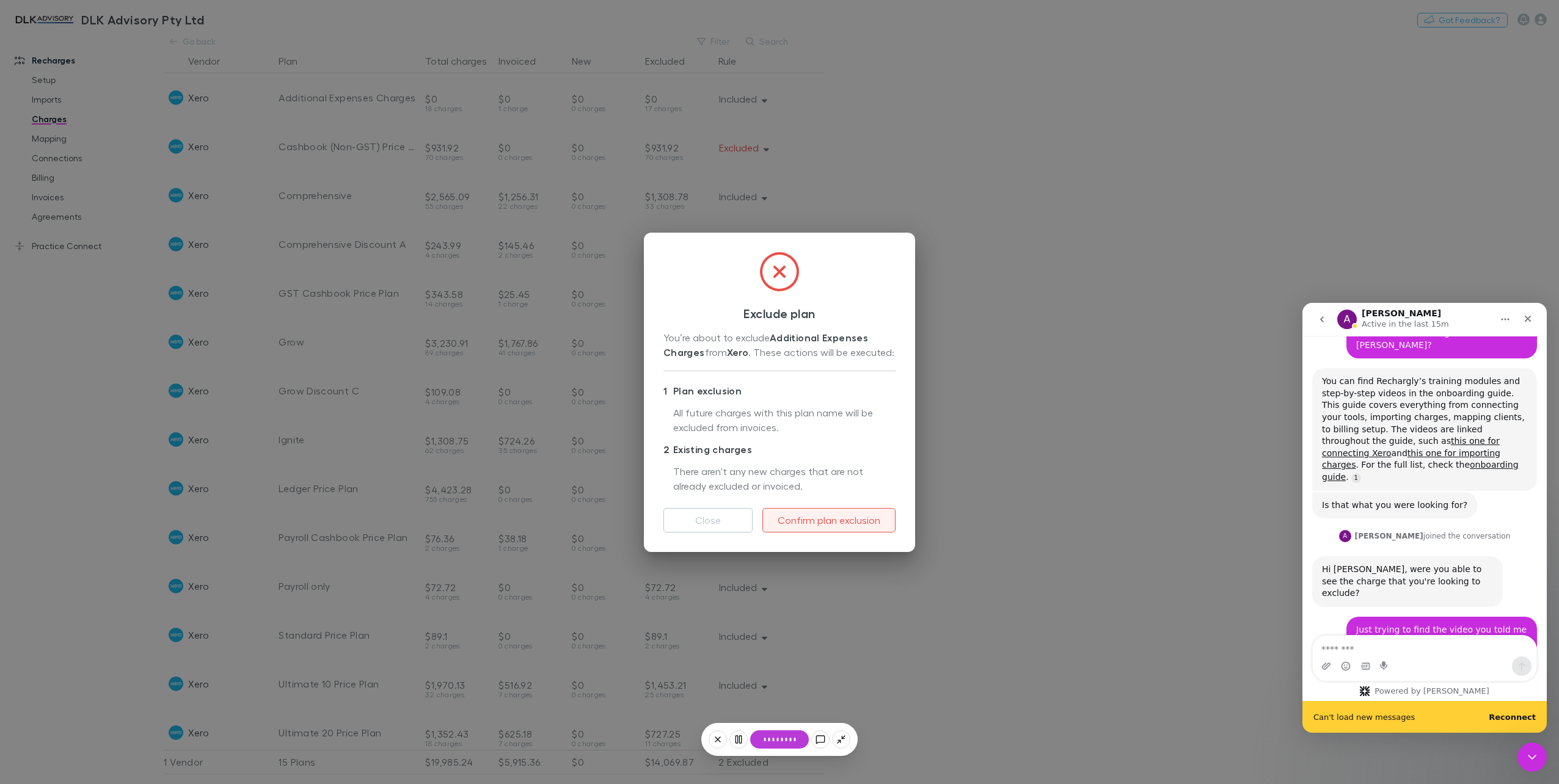
click at [831, 523] on button "Confirm plan exclusion" at bounding box center [829, 520] width 133 height 24
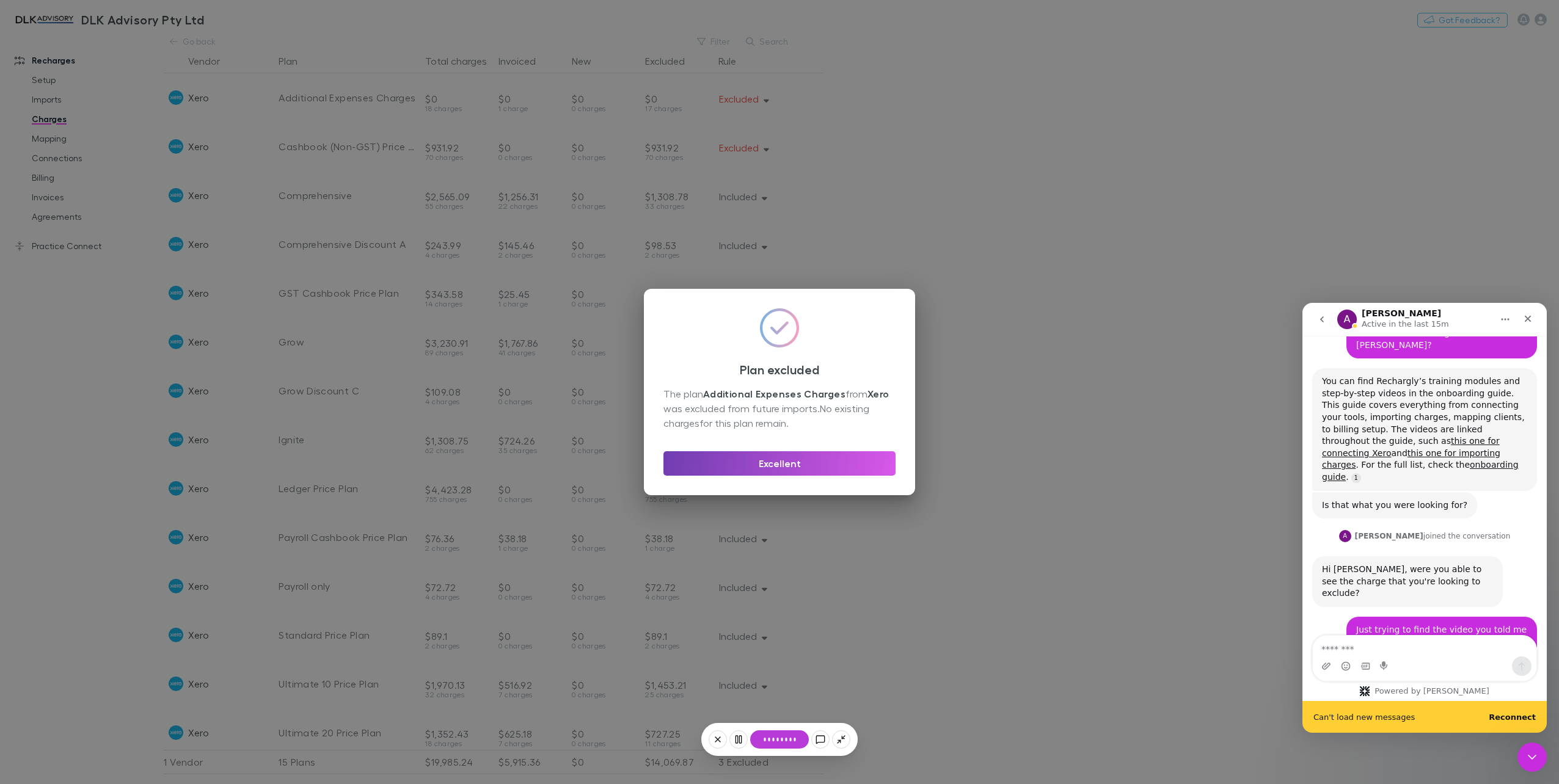
click at [798, 468] on button "Excellent" at bounding box center [780, 463] width 232 height 24
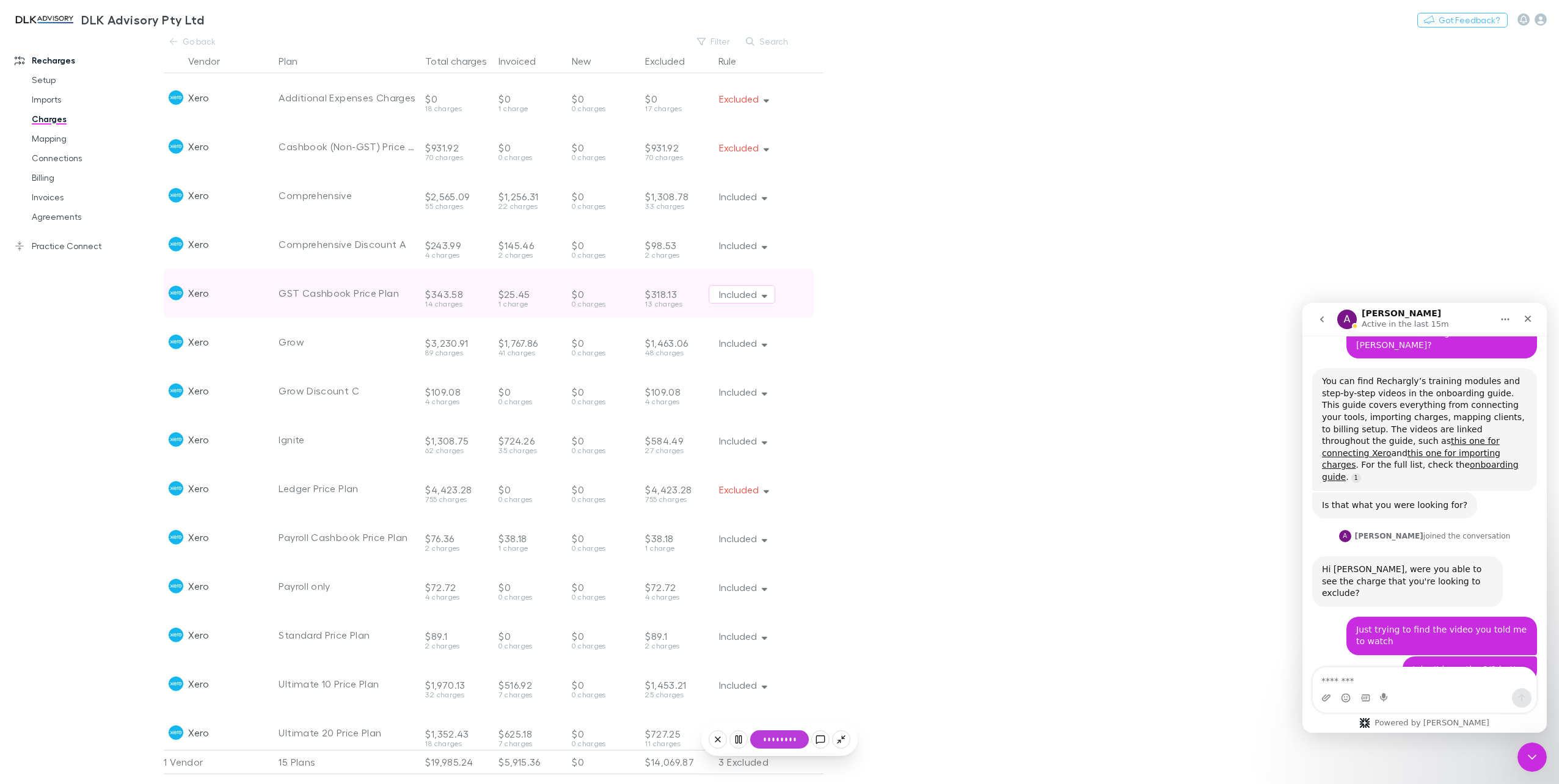
scroll to position [1122, 0]
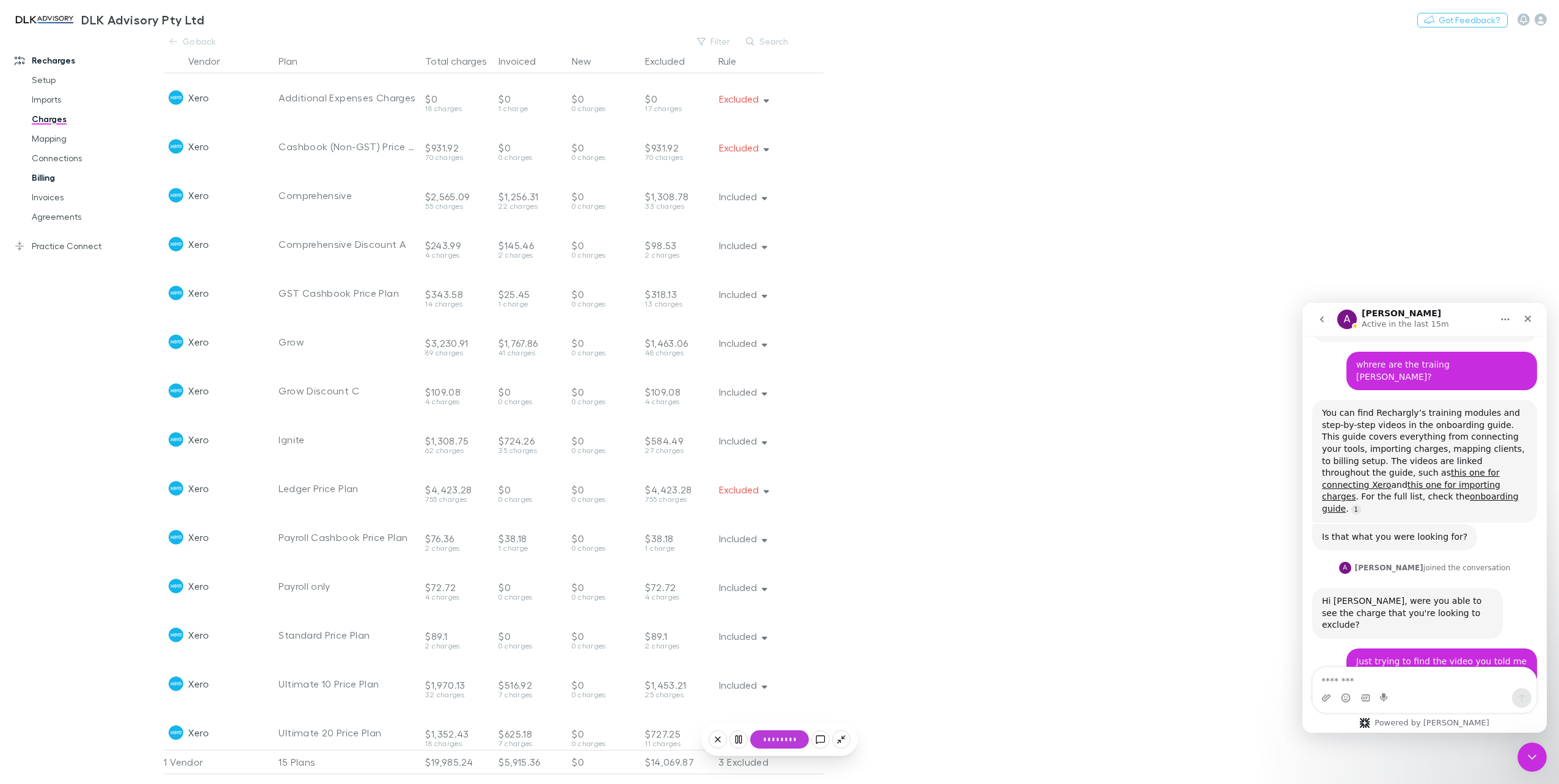
click at [52, 180] on link "Billing" at bounding box center [95, 178] width 151 height 20
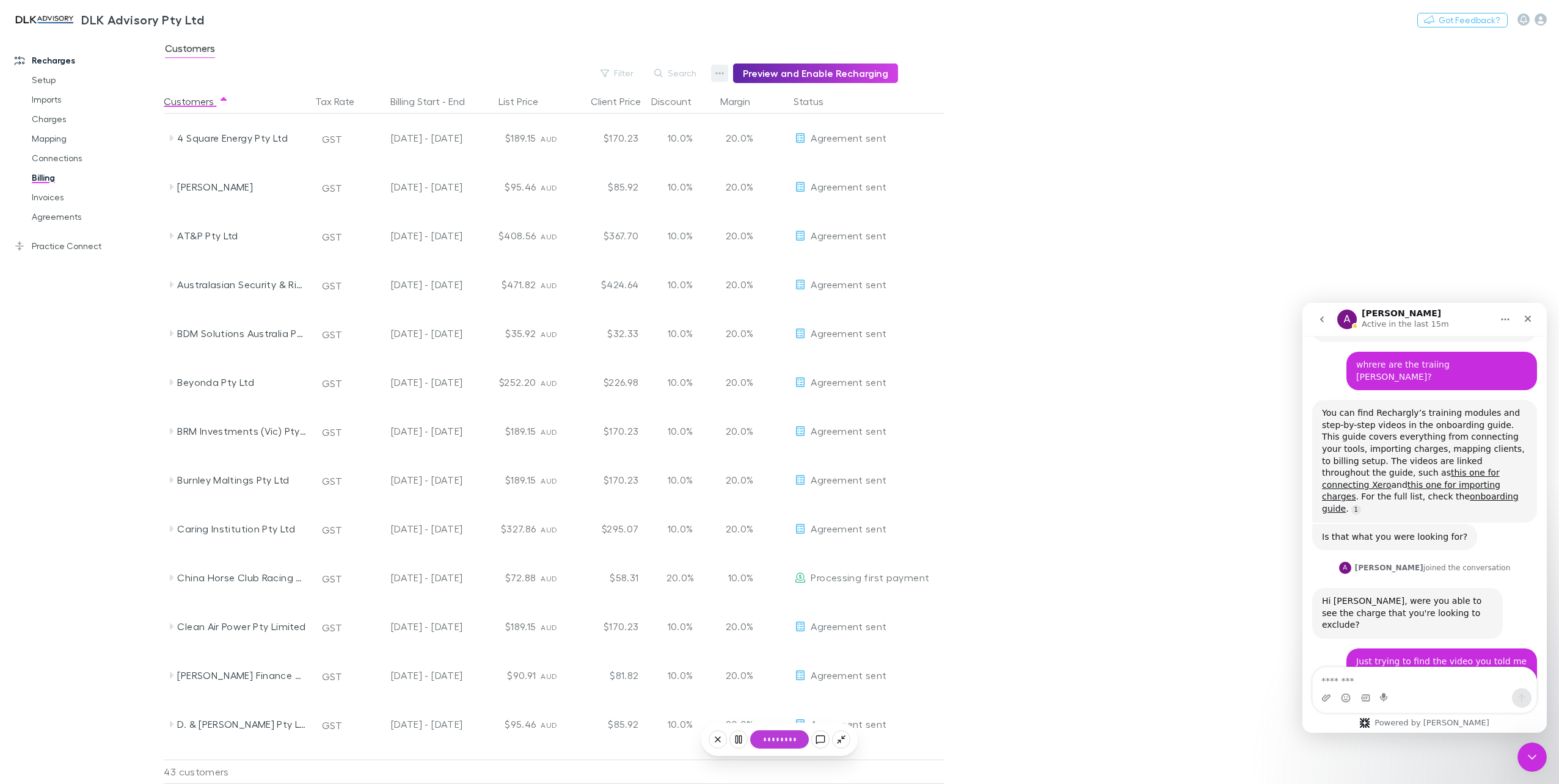
click at [724, 75] on icon "button" at bounding box center [719, 73] width 8 height 10
click at [768, 763] on span "0/9 completed" at bounding box center [780, 762] width 78 height 14
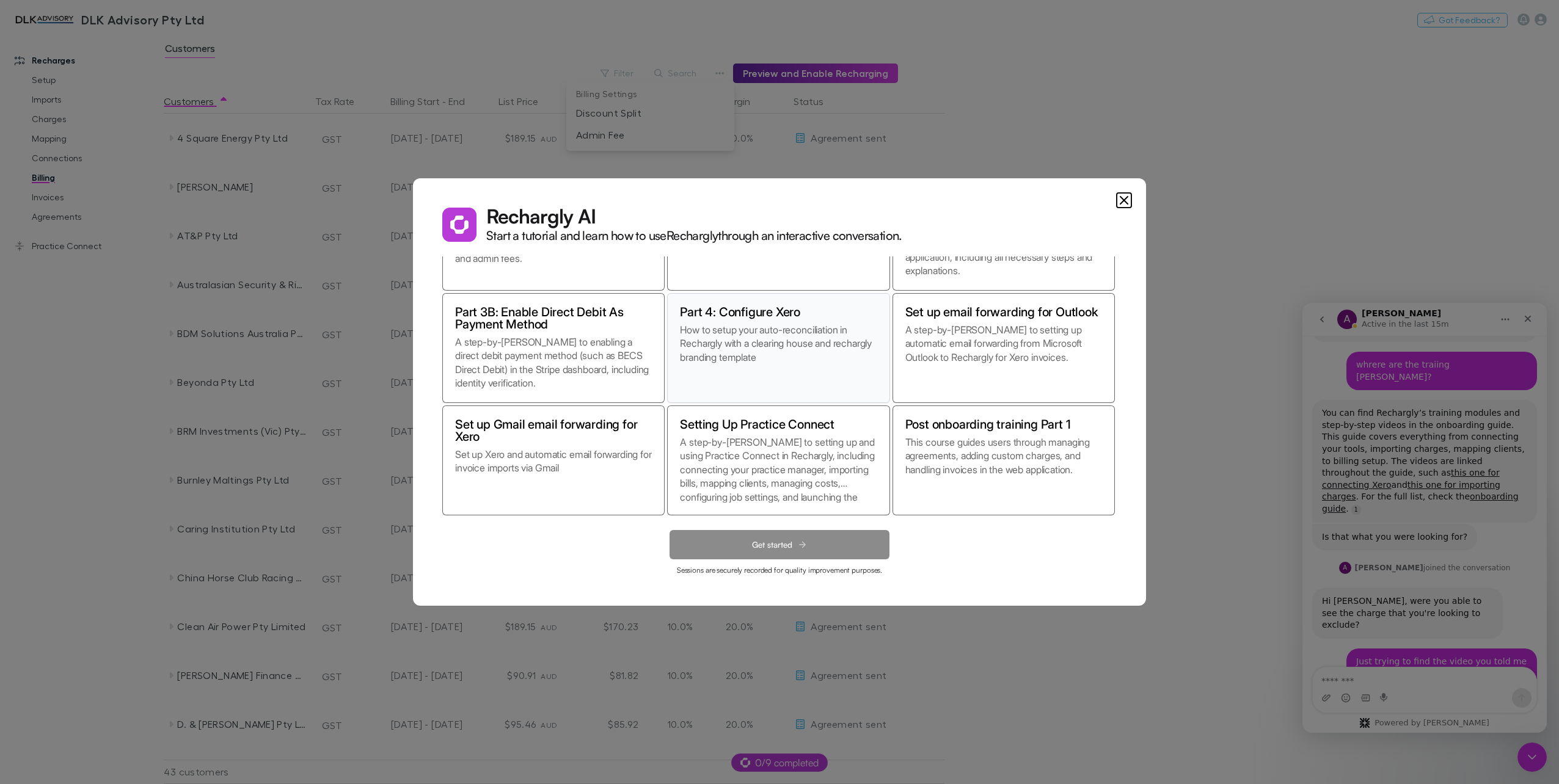
scroll to position [46, 0]
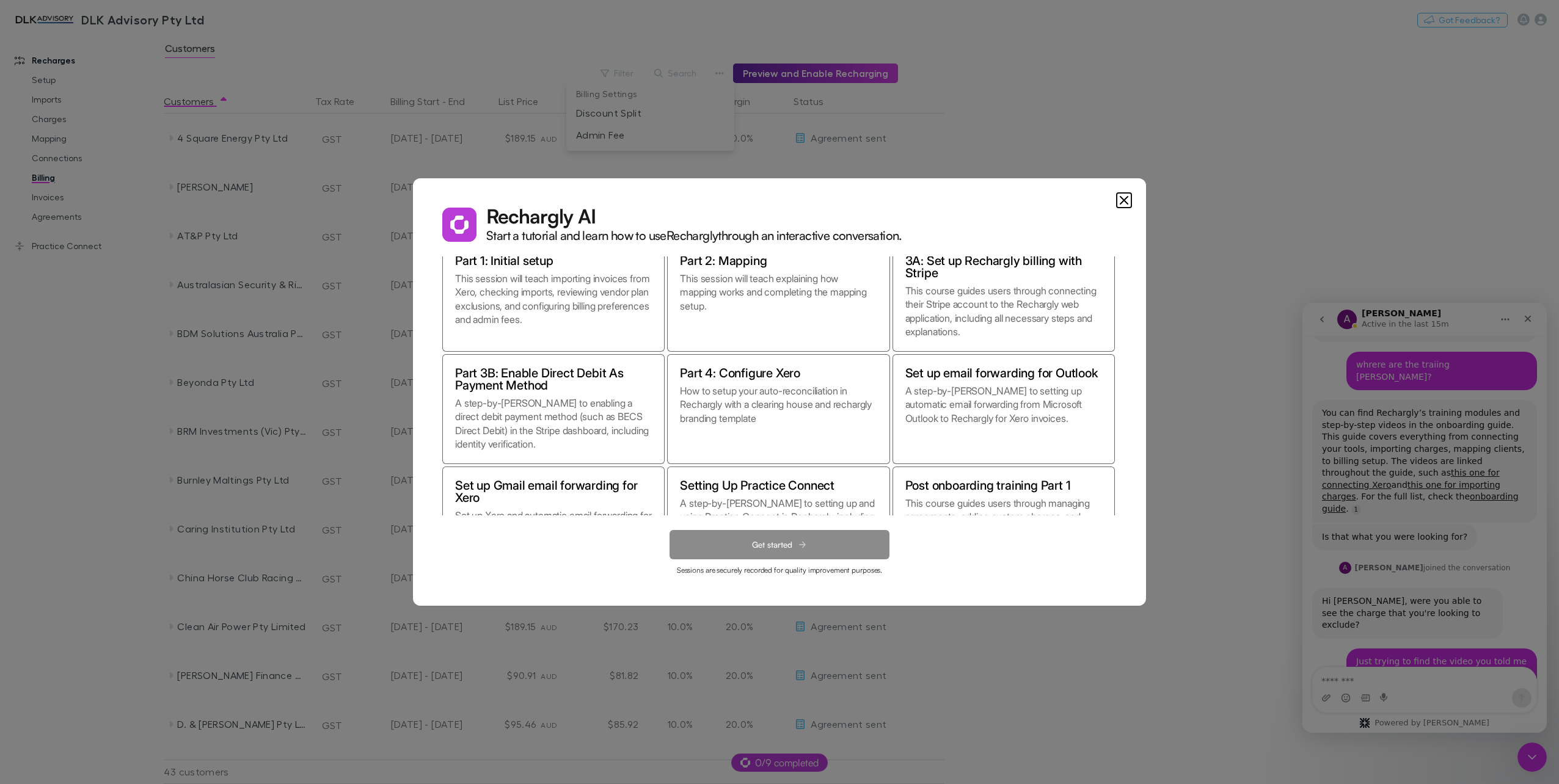
click at [1066, 606] on dialog "Rechargly AI Start a tutorial and learn how to use Rechargly through an interac…" at bounding box center [779, 392] width 733 height 428
click at [1125, 201] on icon "Close" at bounding box center [1124, 200] width 7 height 7
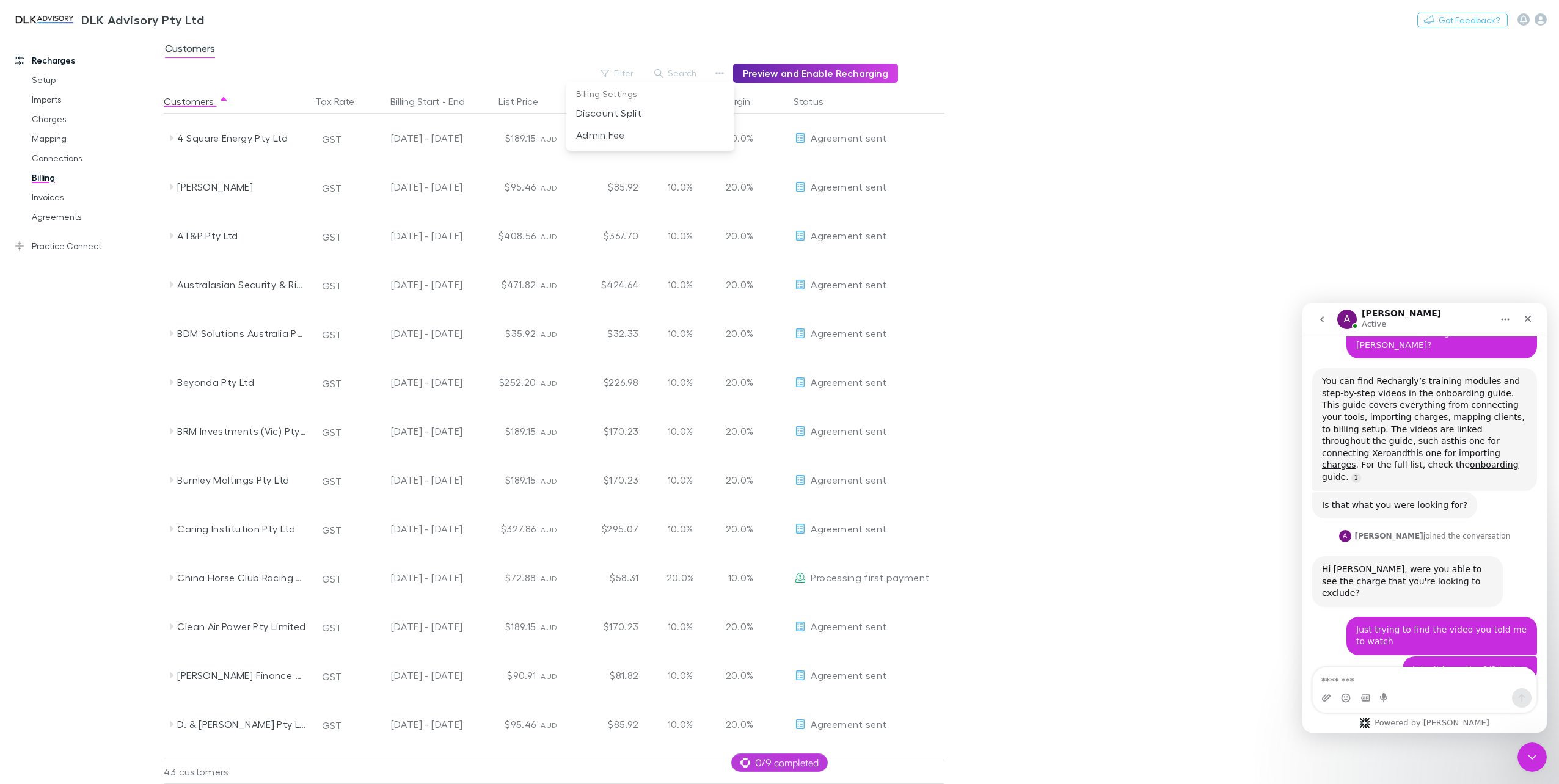
scroll to position [1169, 0]
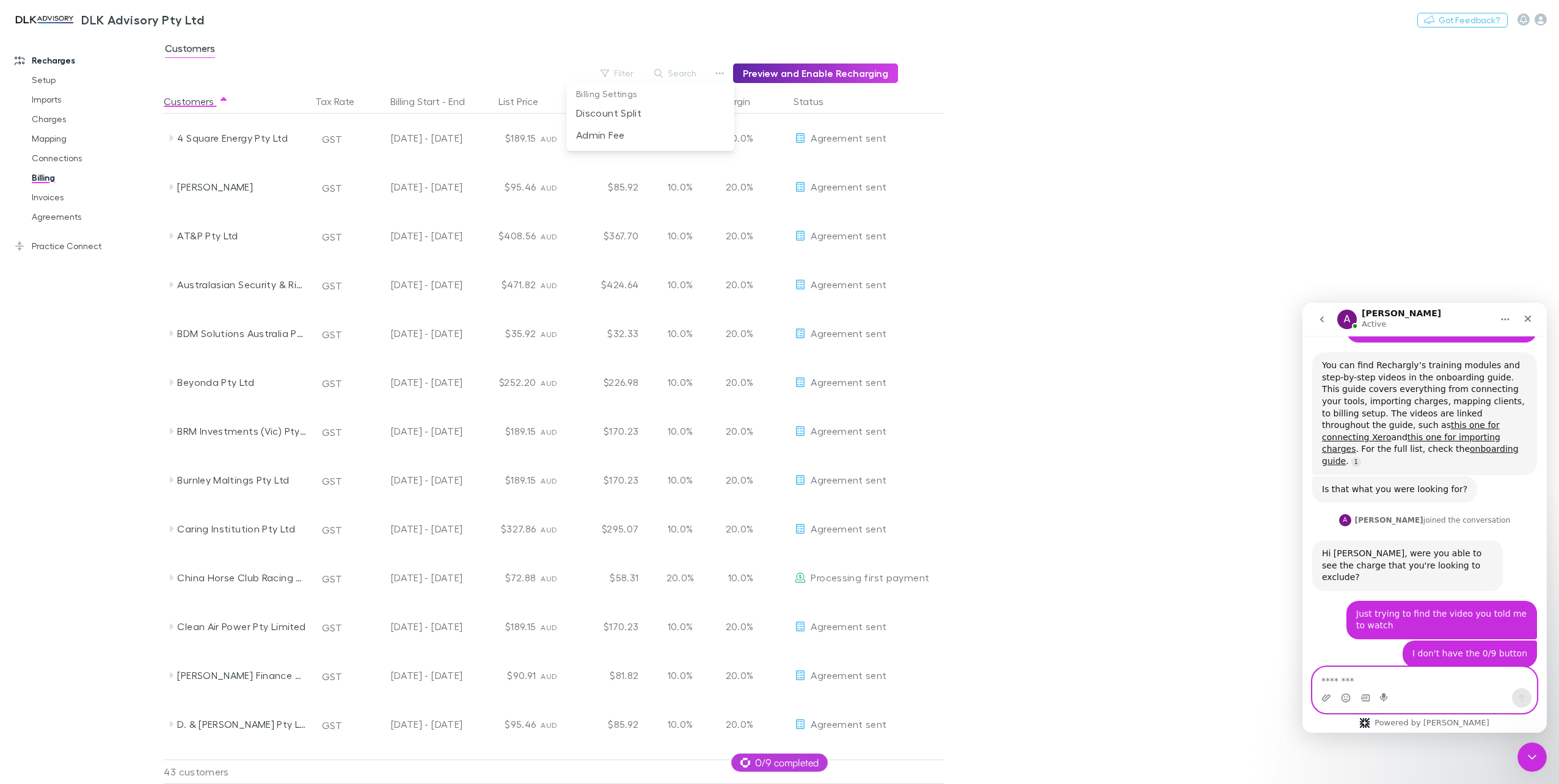
click at [1414, 674] on textarea "Message…" at bounding box center [1425, 678] width 223 height 21
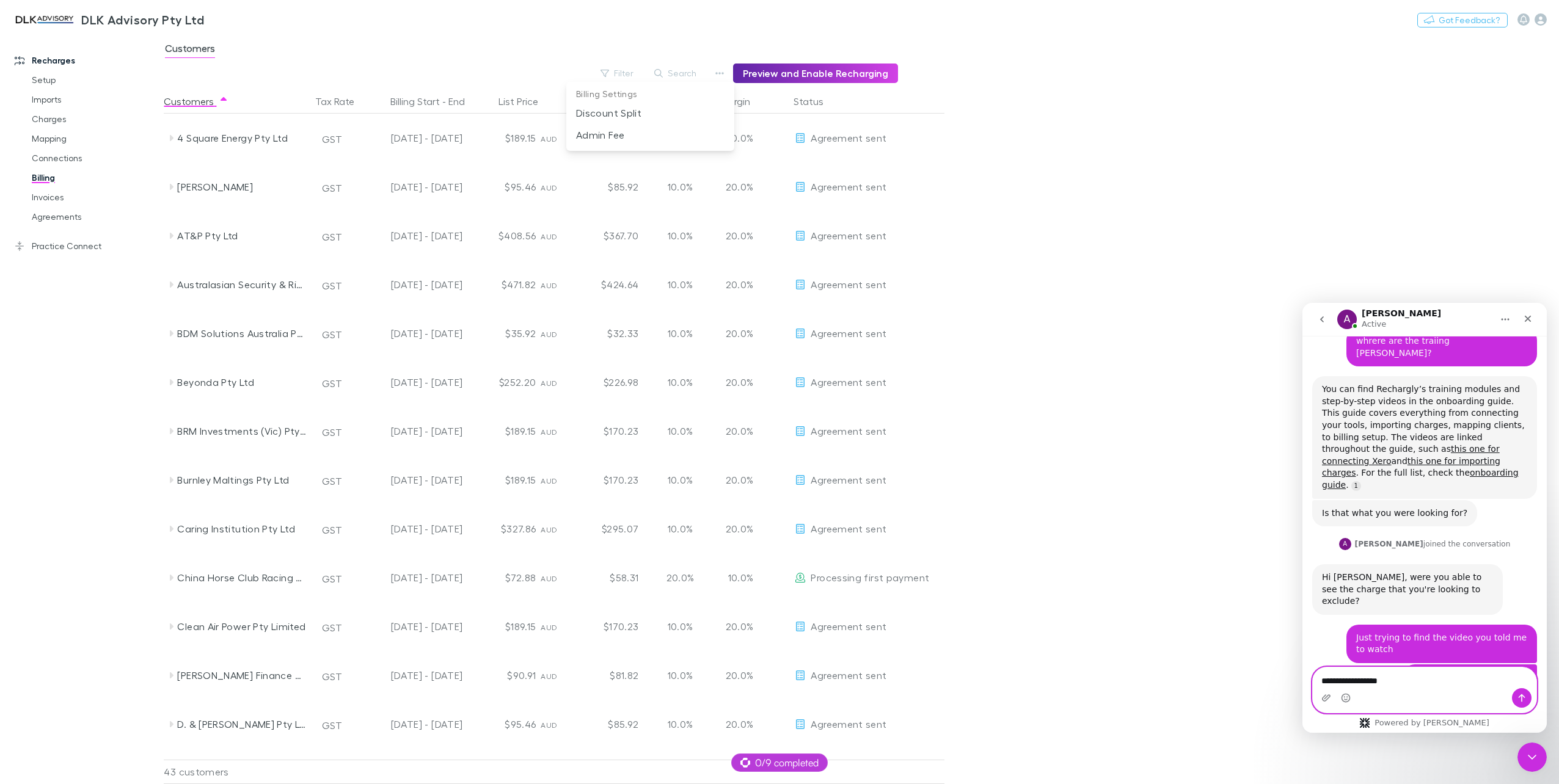
scroll to position [1142, 0]
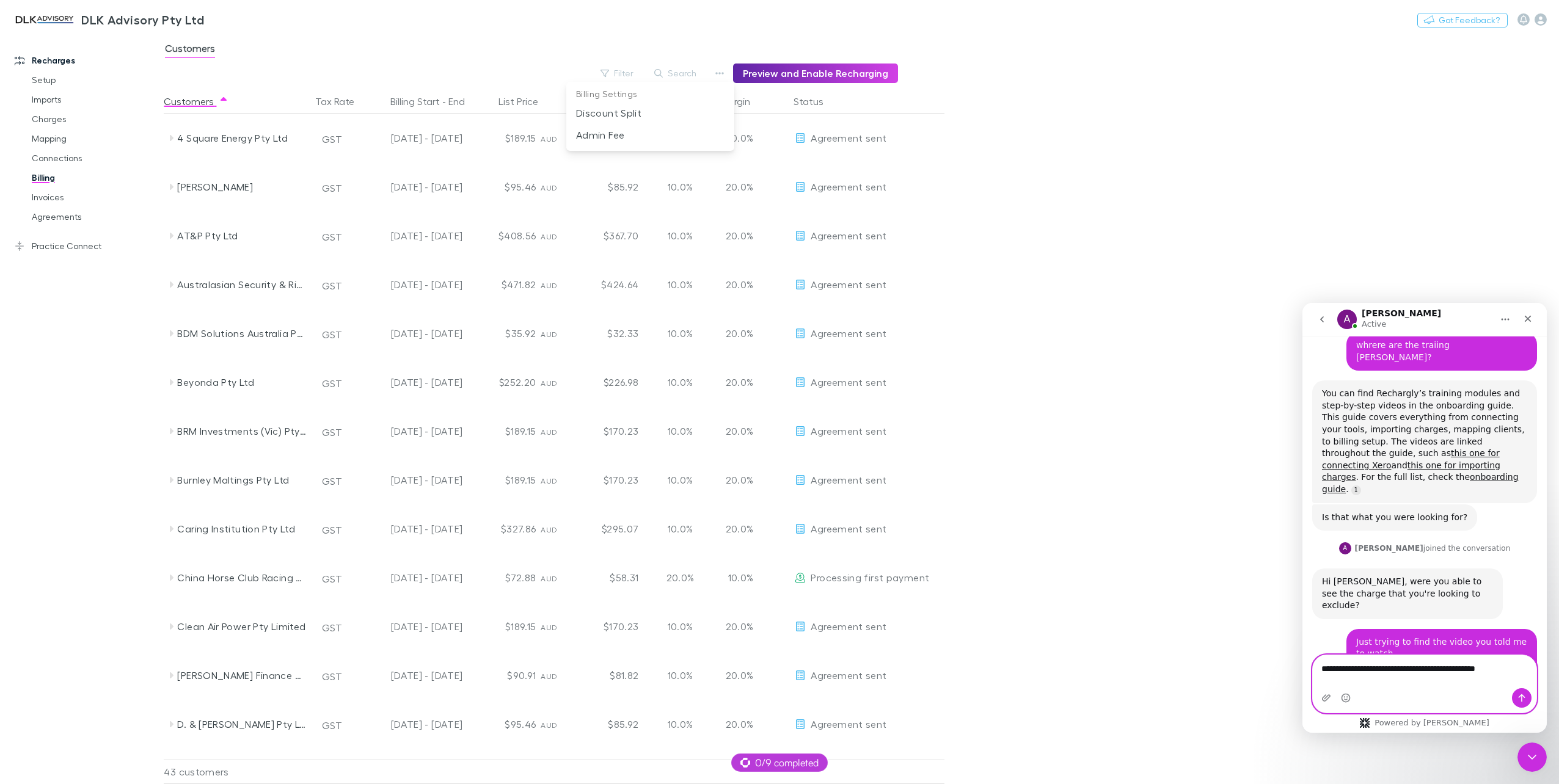
type textarea "**********"
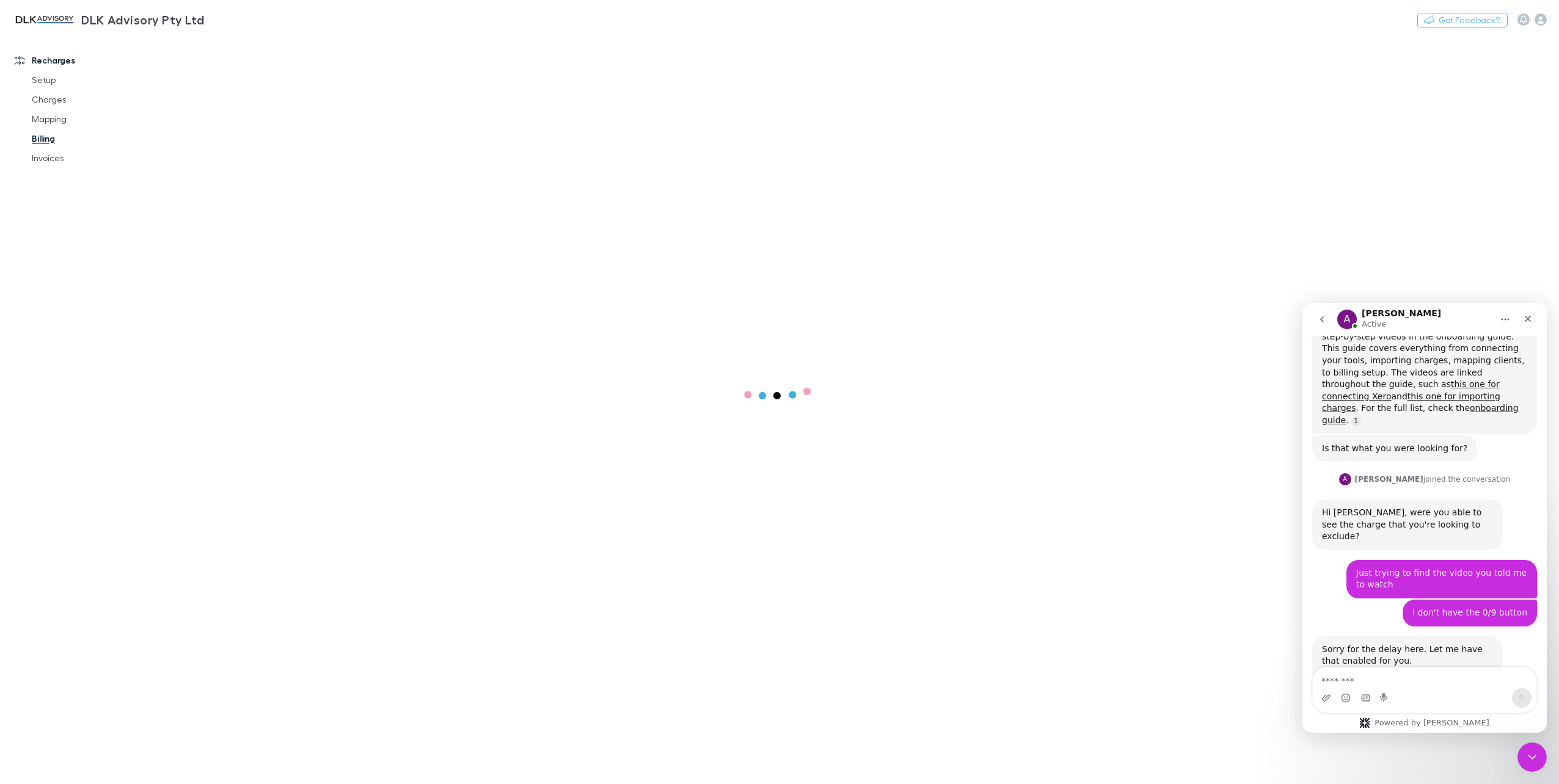
scroll to position [1237, 0]
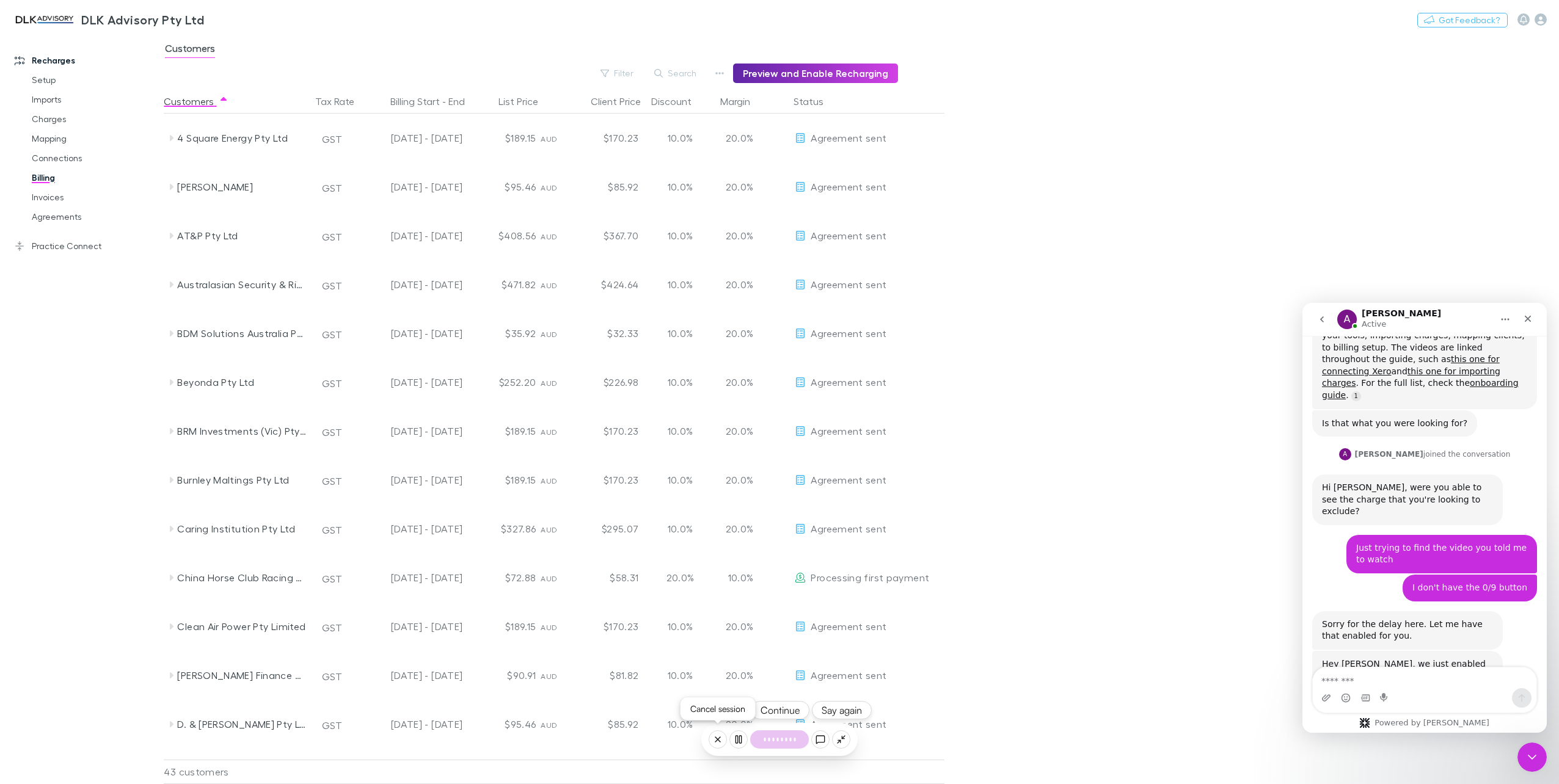
click at [717, 738] on icon at bounding box center [717, 739] width 10 height 10
click at [791, 687] on button "Yes, let's wrap up" at bounding box center [780, 691] width 166 height 27
click at [1072, 691] on main "Customers Filter Search Preview and Enable Recharging Customers Tax Rate Billin…" at bounding box center [861, 409] width 1395 height 750
click at [783, 776] on div at bounding box center [779, 777] width 29 height 4
click at [790, 734] on button "Experienced technical issues" at bounding box center [780, 731] width 166 height 27
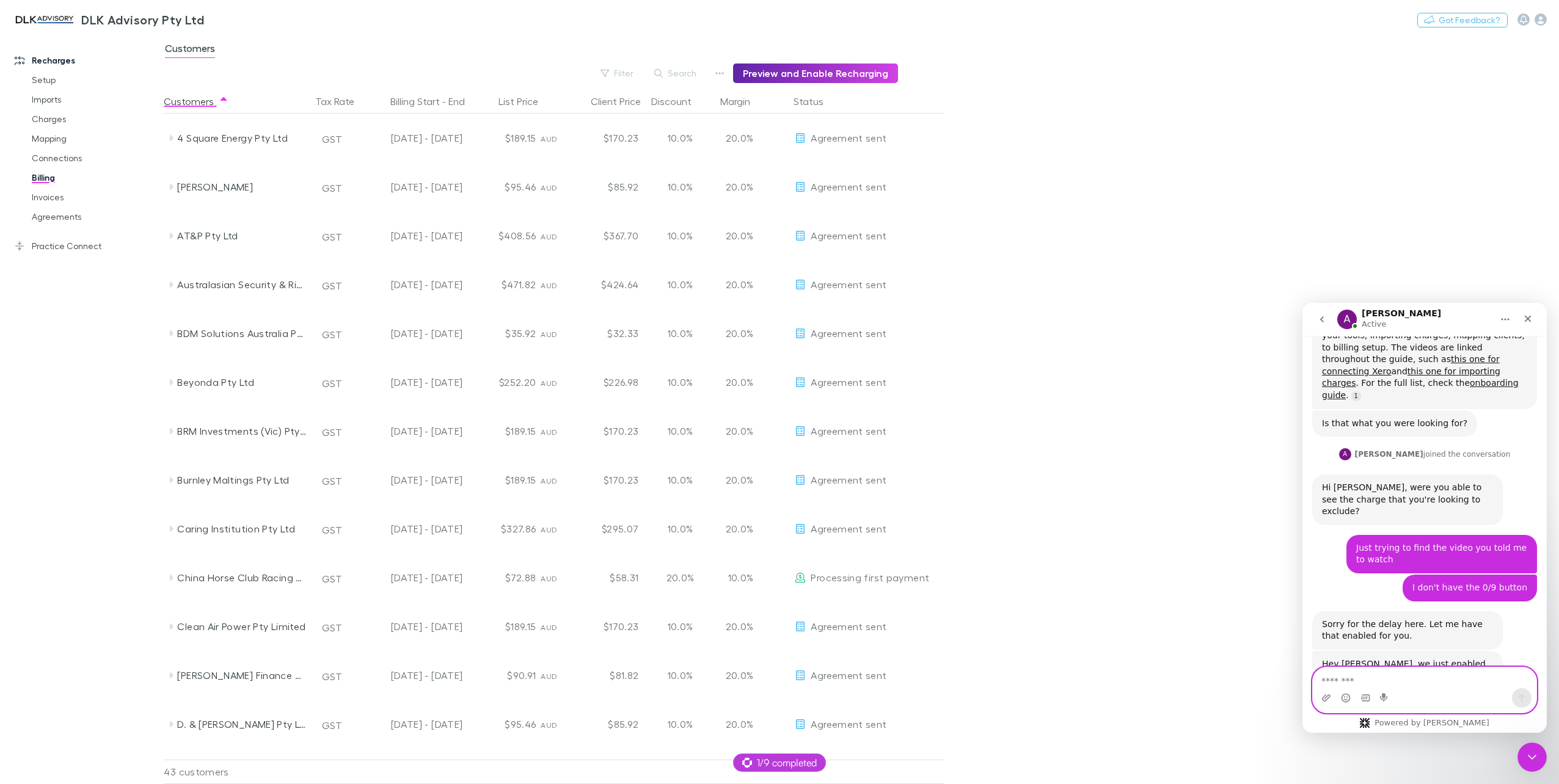
click at [1361, 676] on textarea "Message…" at bounding box center [1425, 678] width 223 height 21
type textarea "**********"
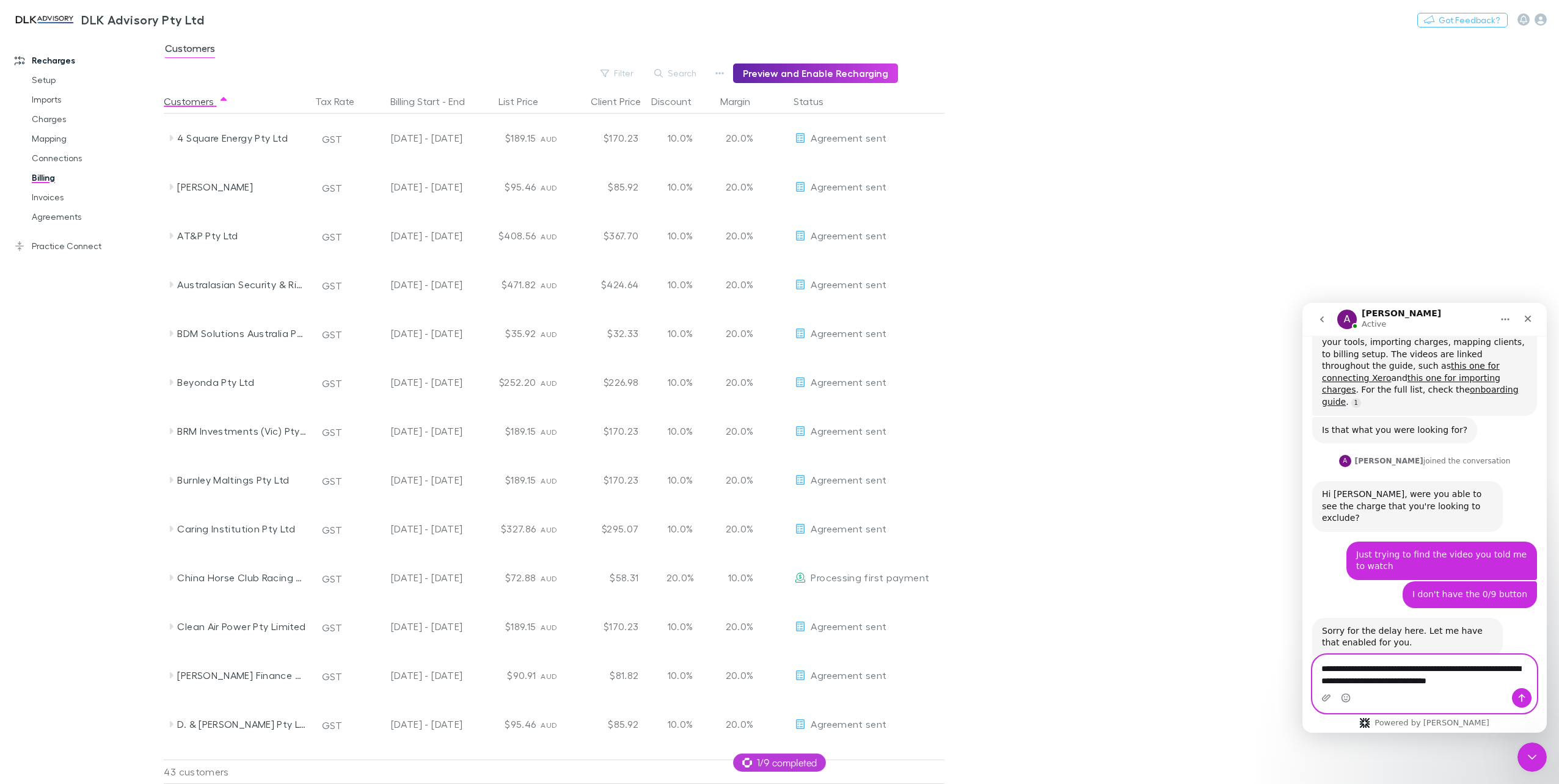
scroll to position [1277, 0]
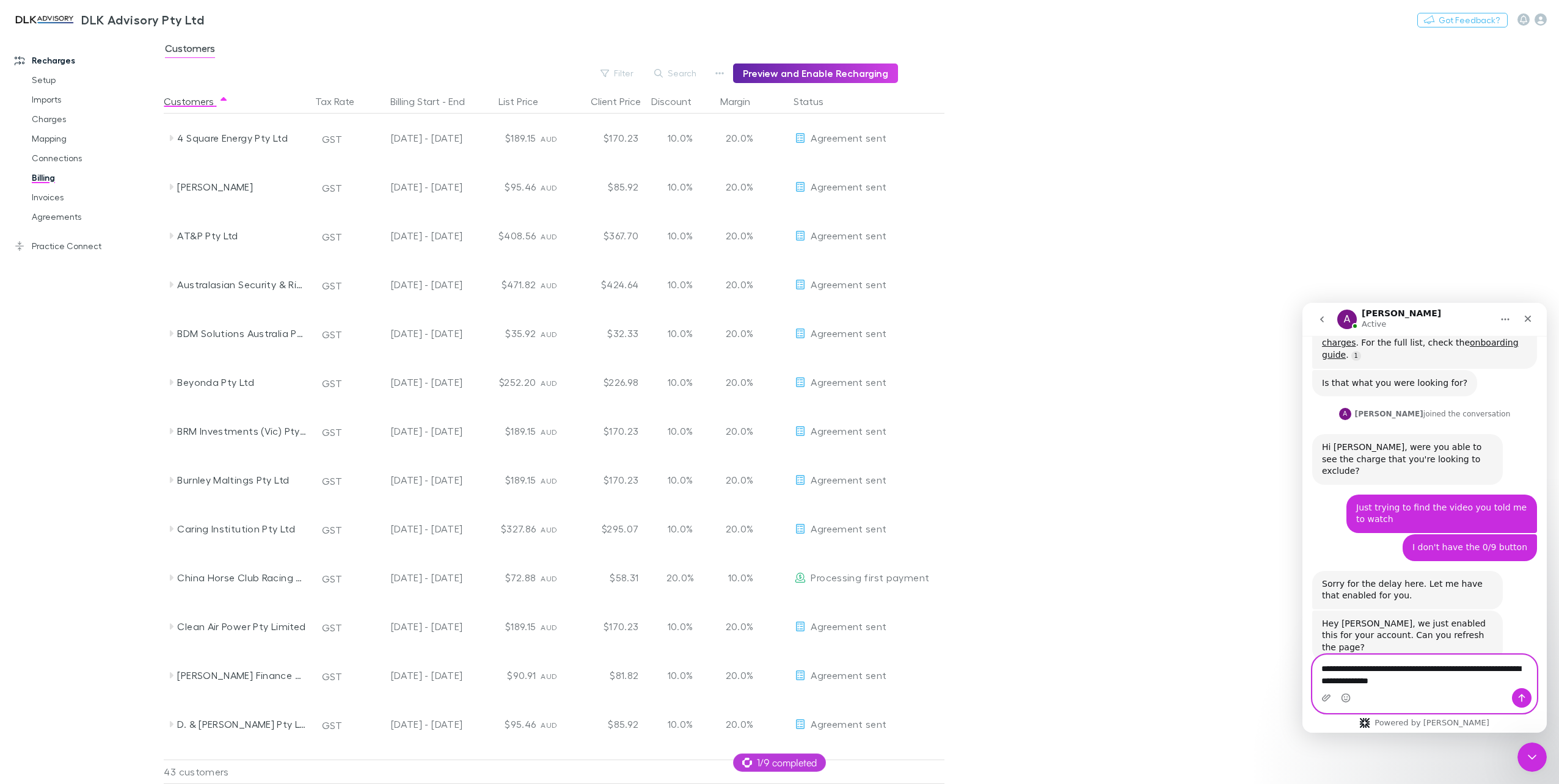
type textarea "**********"
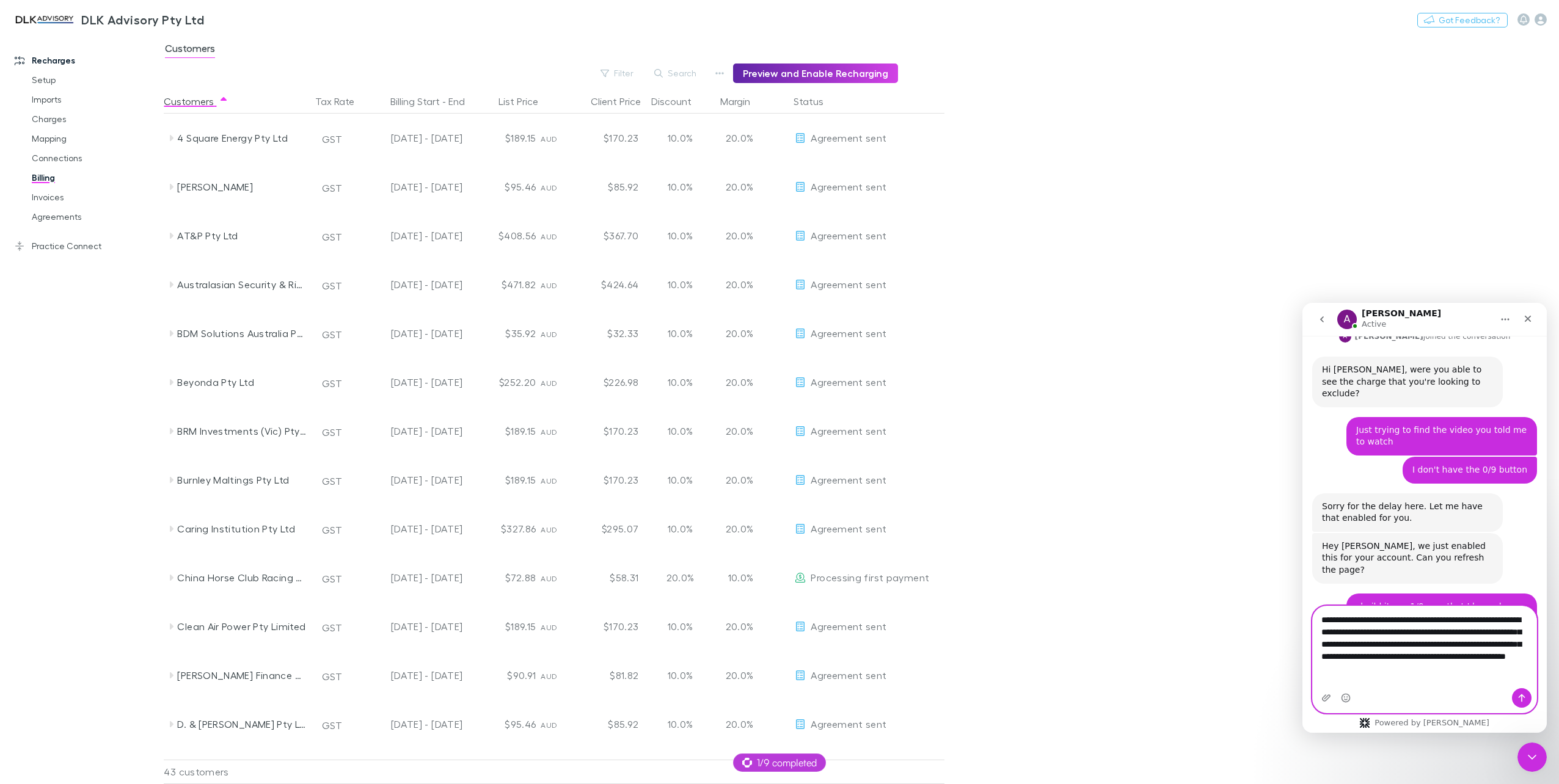
scroll to position [1367, 0]
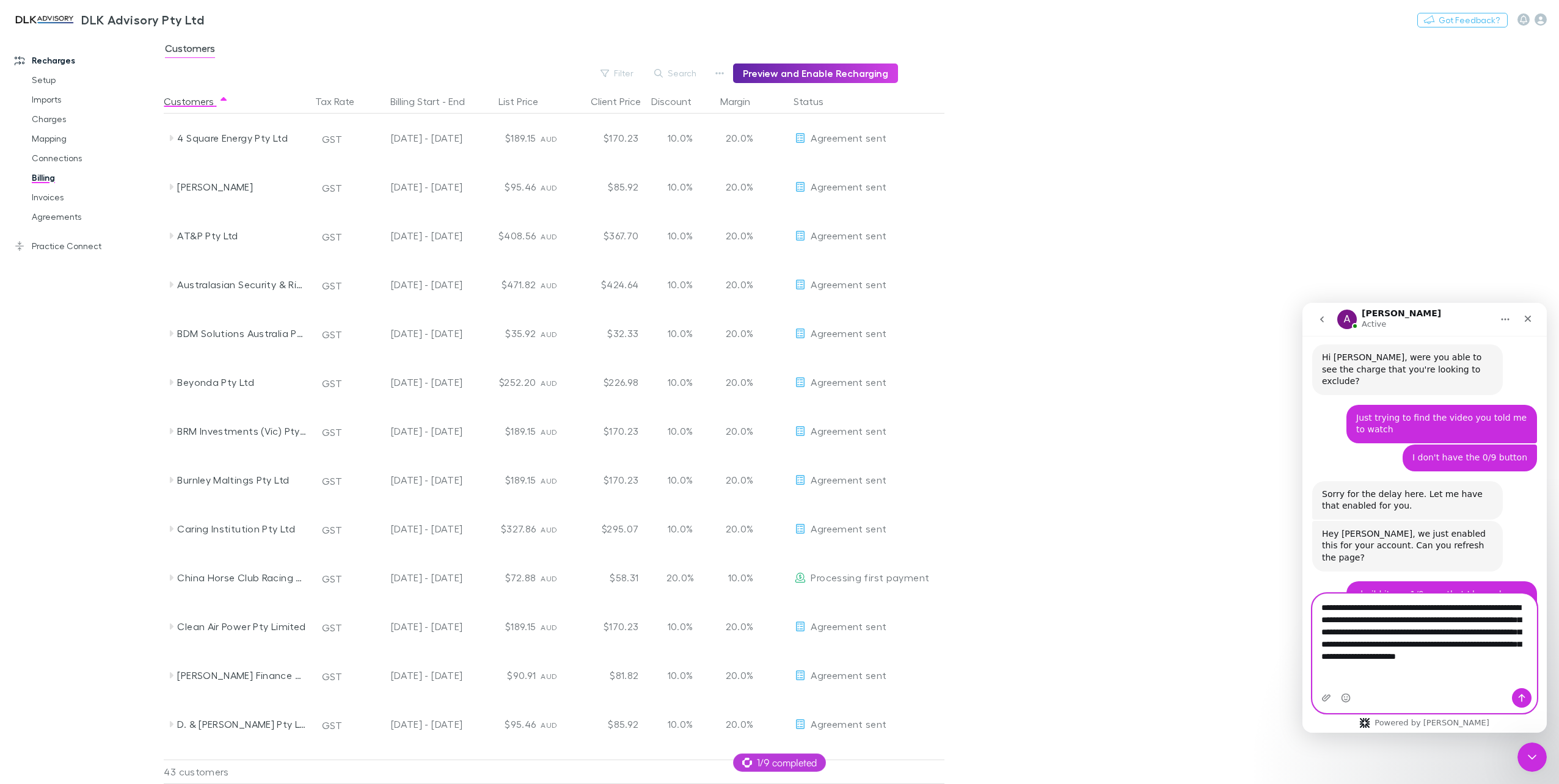
type textarea "**********"
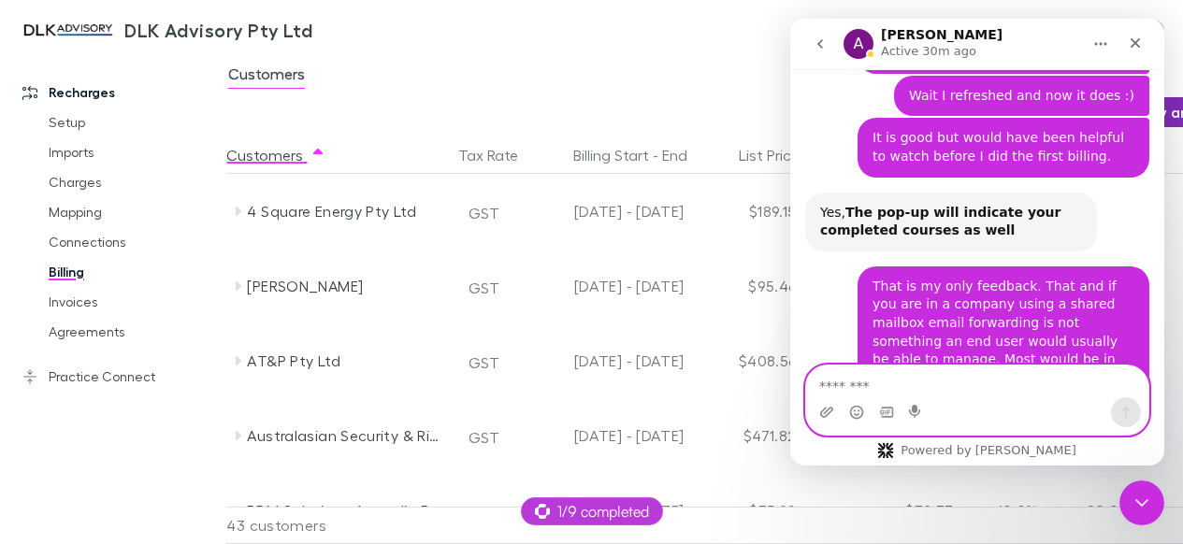
scroll to position [2526, 0]
